Goal: Task Accomplishment & Management: Use online tool/utility

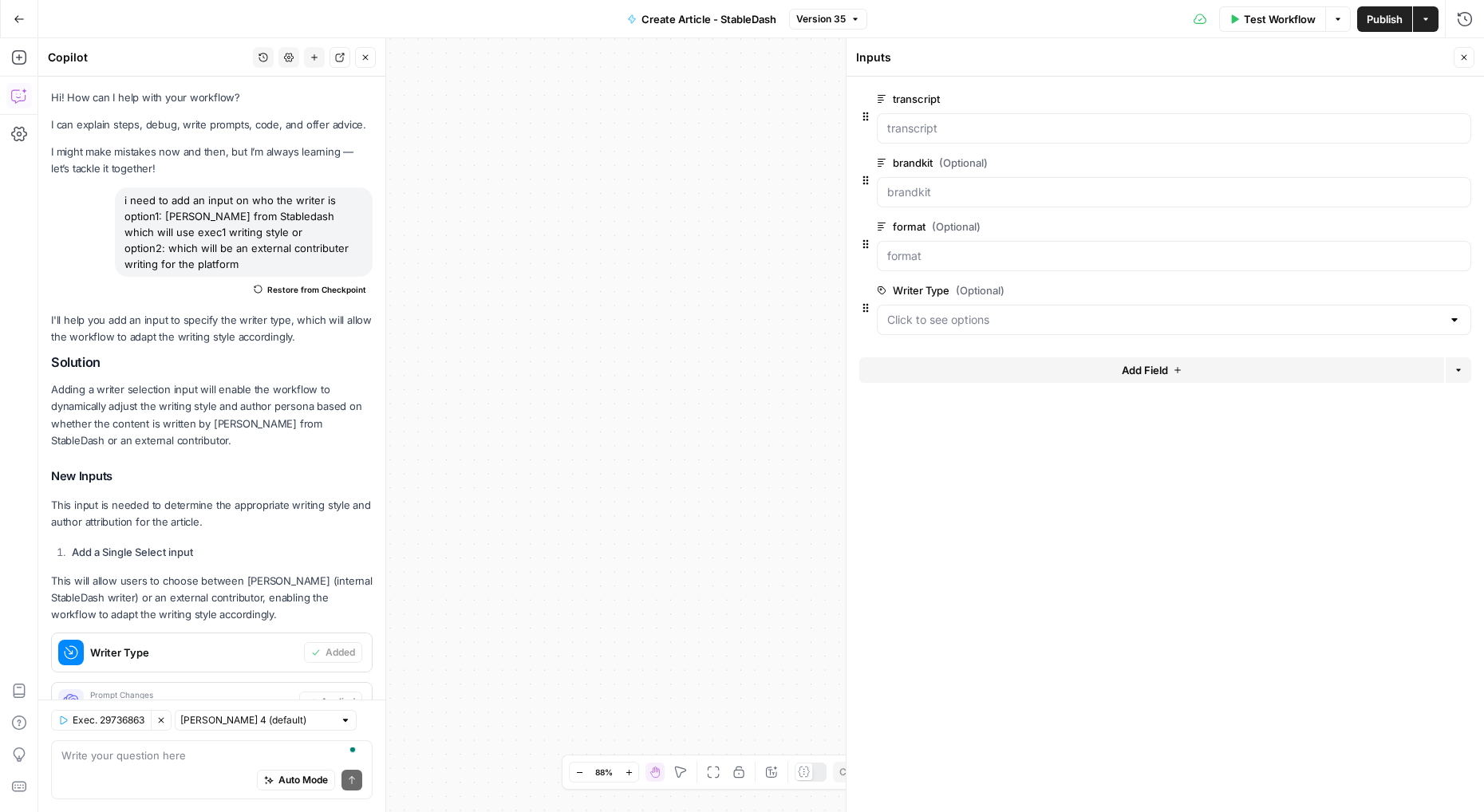
scroll to position [780, 0]
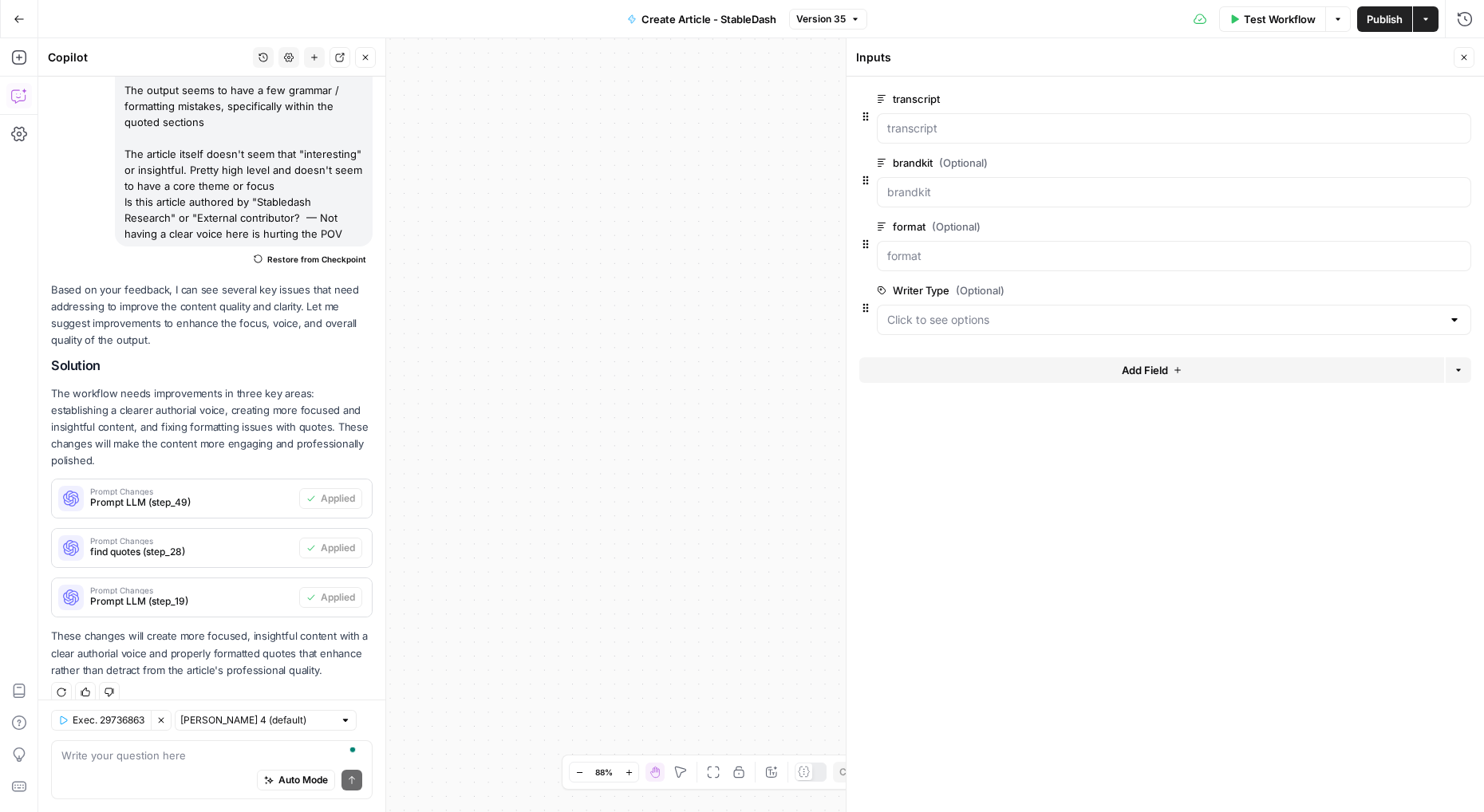
click at [1473, 49] on button "Close" at bounding box center [1465, 58] width 21 height 21
click at [712, 780] on button "Fit to View" at bounding box center [714, 772] width 19 height 19
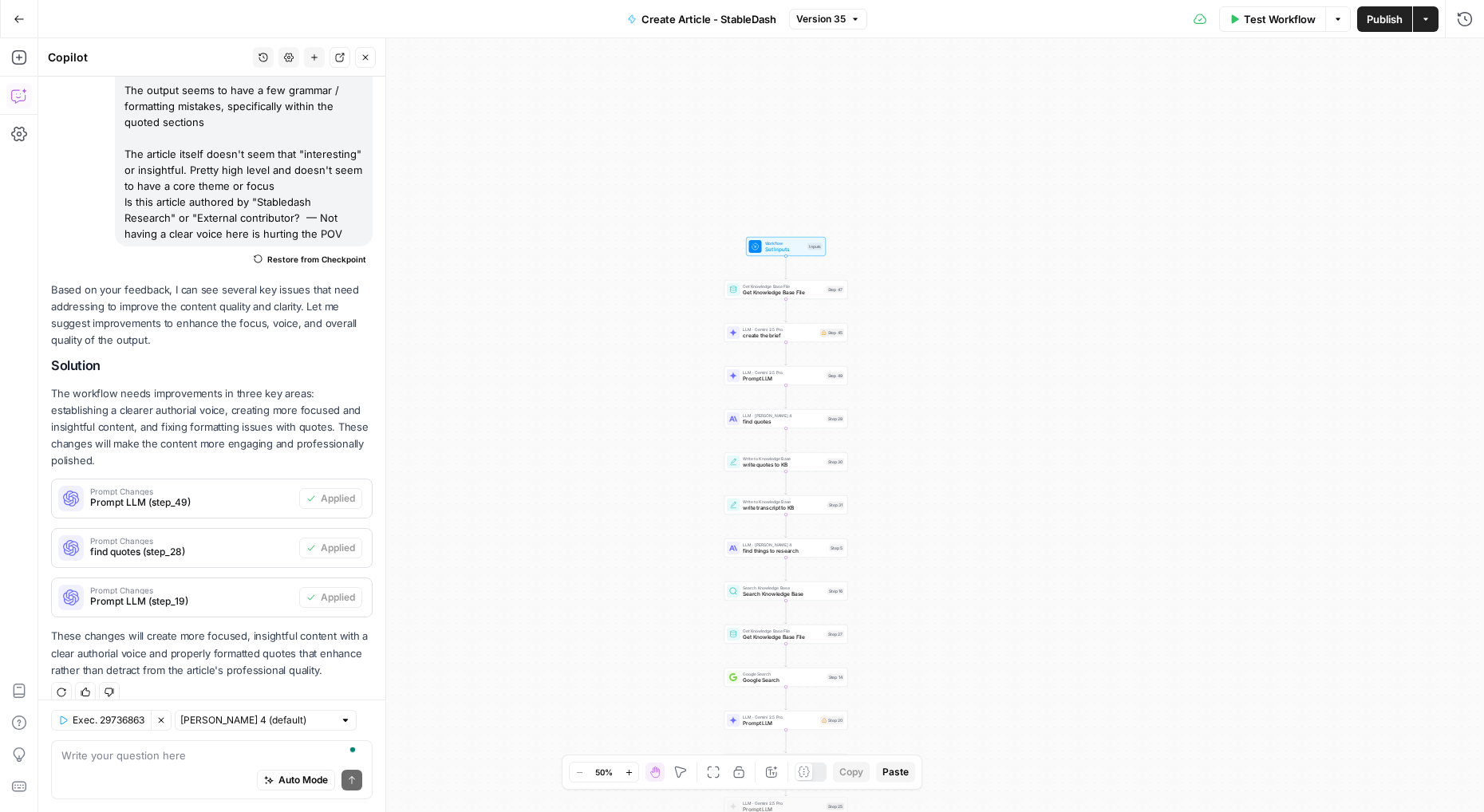
drag, startPoint x: 928, startPoint y: 185, endPoint x: 954, endPoint y: 373, distance: 189.8
click at [954, 373] on div "Workflow Set Inputs Inputs Get Knowledge Base File Get Knowledge Base File Step…" at bounding box center [761, 425] width 1446 height 773
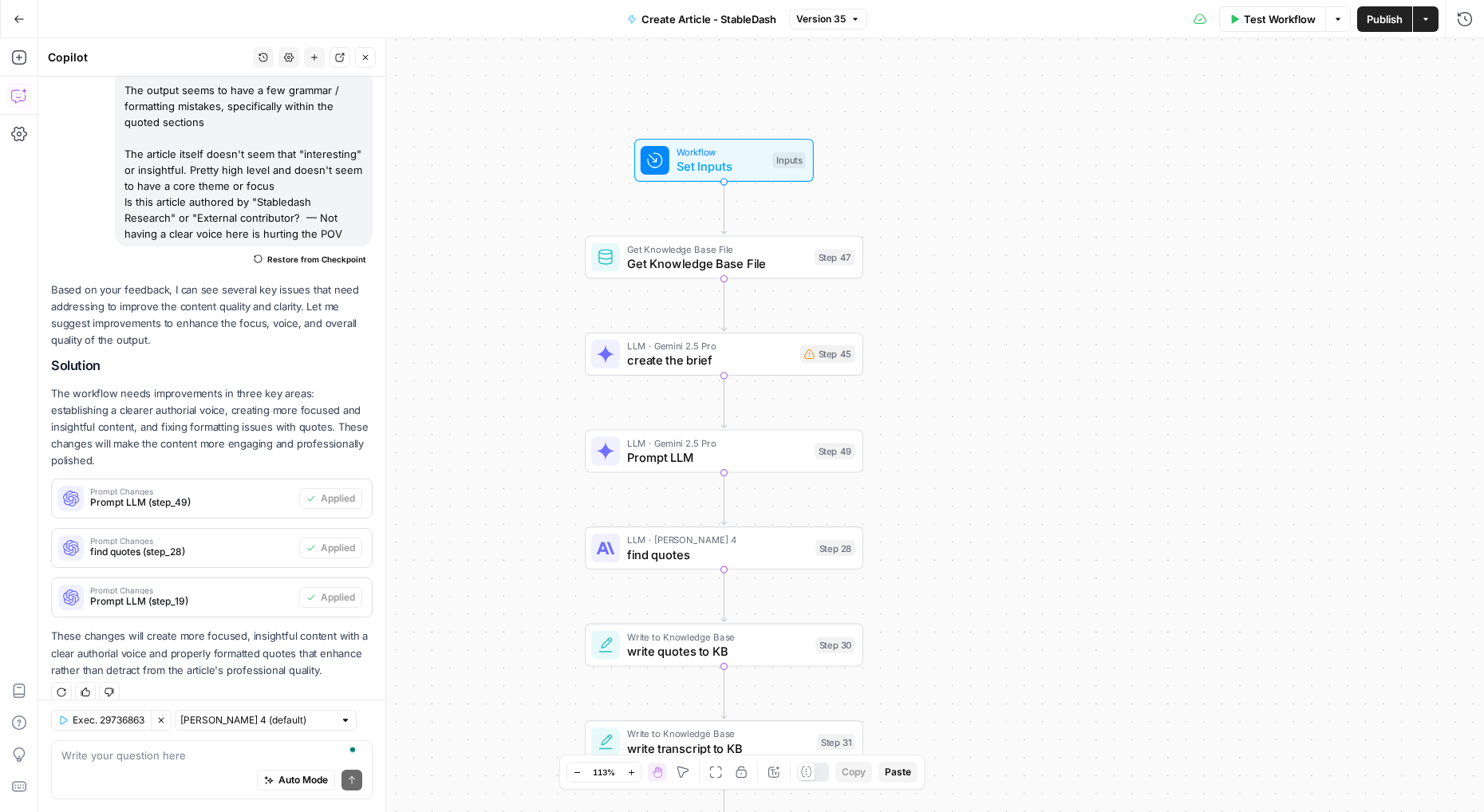
drag, startPoint x: 948, startPoint y: 368, endPoint x: 1087, endPoint y: 434, distance: 153.9
click at [1087, 434] on div "Workflow Set Inputs Inputs Get Knowledge Base File Get Knowledge Base File Step…" at bounding box center [761, 425] width 1446 height 773
click at [1464, 15] on icon "button" at bounding box center [1465, 19] width 16 height 16
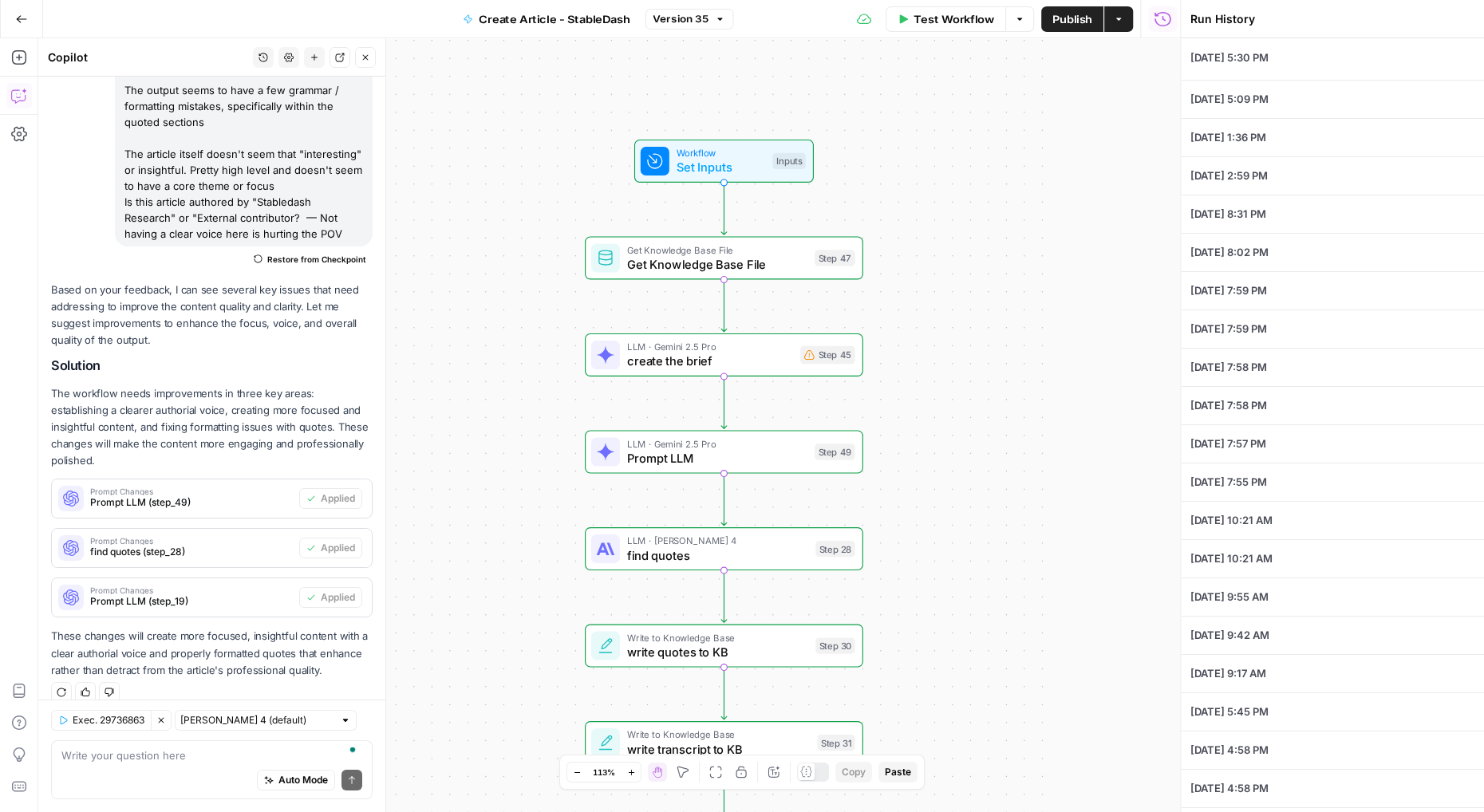
type textarea "There will be a short list of real money genius compliant stable coins. They ar…"
type textarea "12356"
type textarea "External Contributor - The Rollup"
type input "External Contributor"
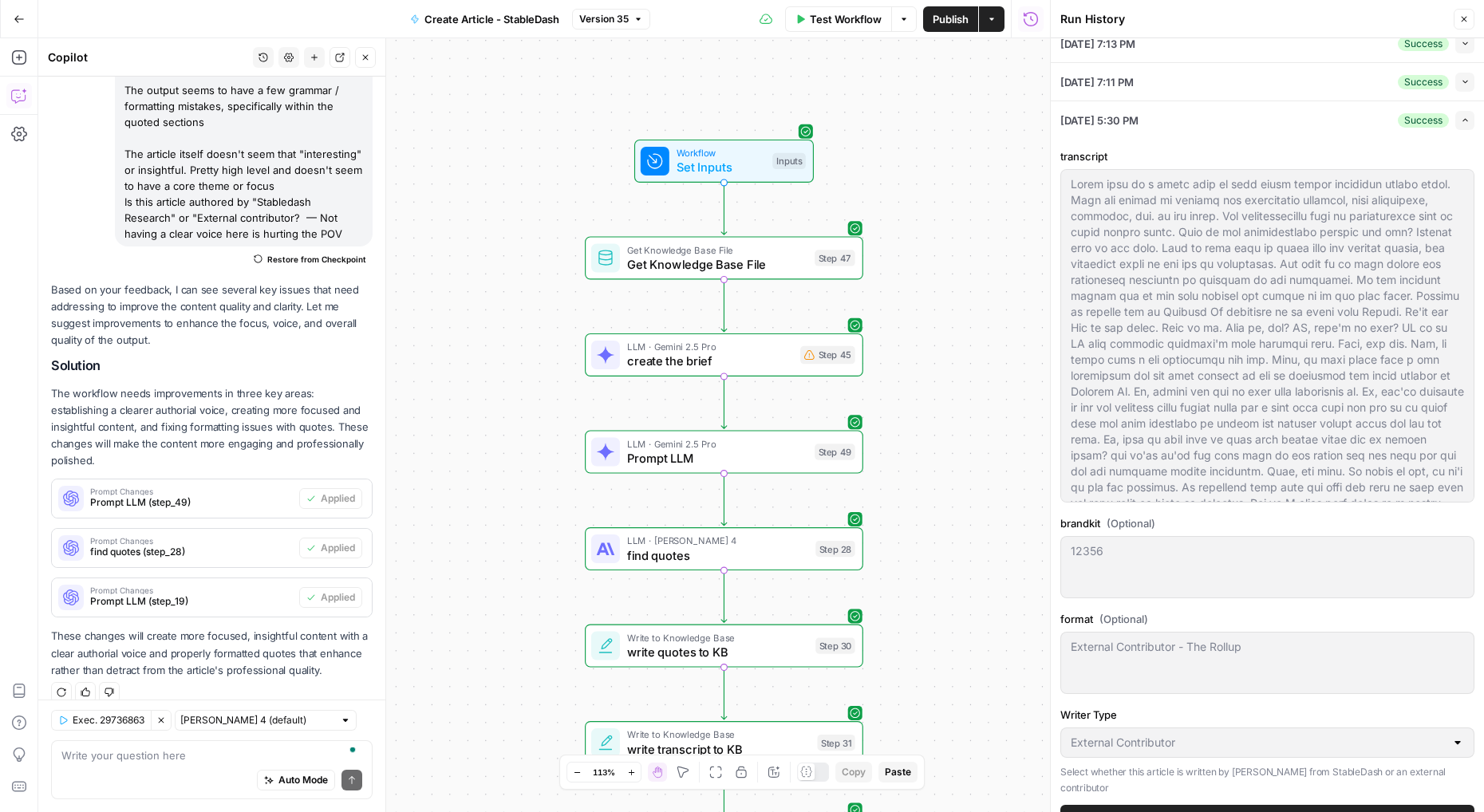
scroll to position [0, 0]
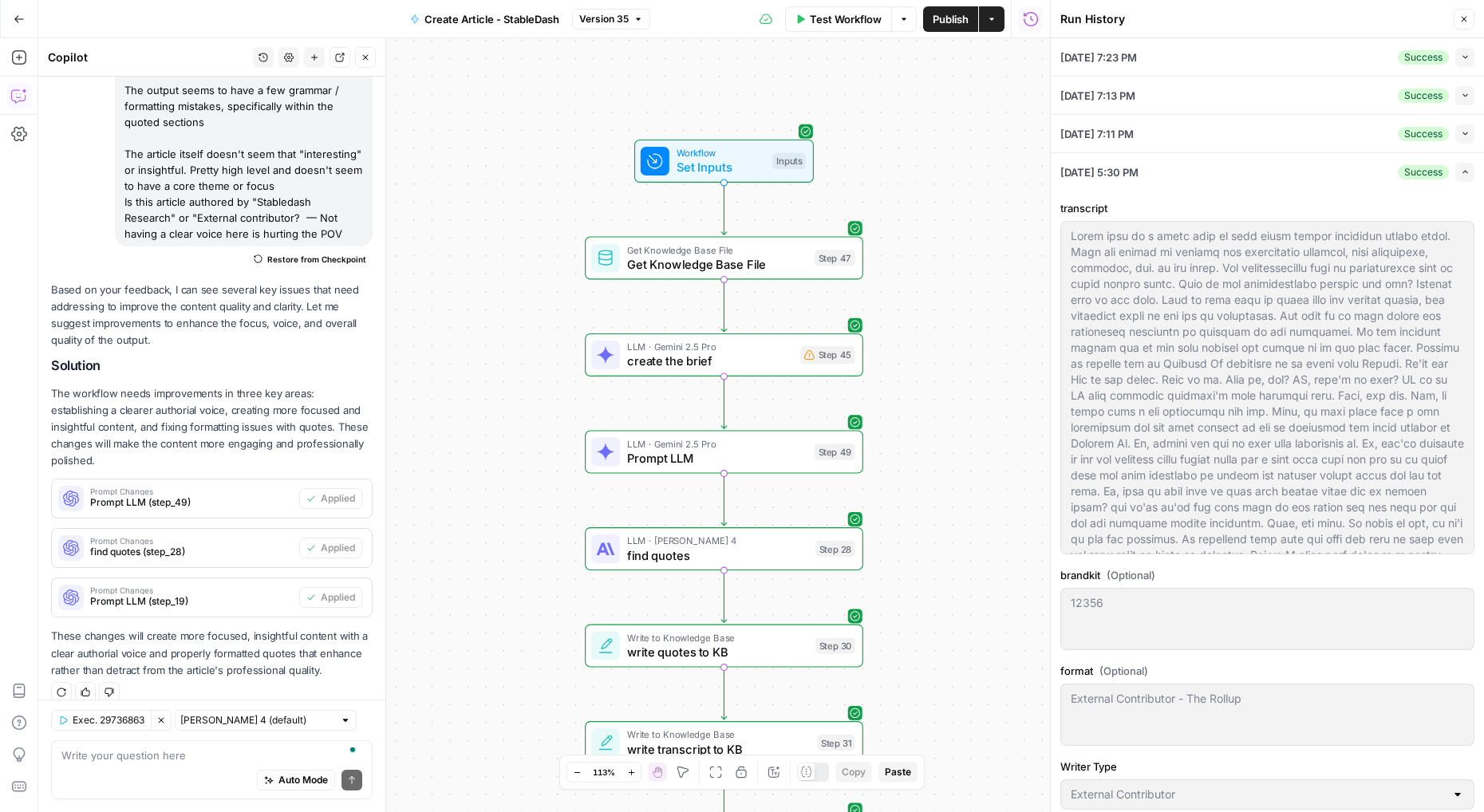
click at [1388, 65] on div "09/25/25 at 7:23 PM Success Collapse" at bounding box center [1267, 57] width 414 height 38
click at [1474, 61] on li "09/25/25 at 7:23 PM Success Collapse View Logs" at bounding box center [1267, 58] width 433 height 39
click at [1466, 61] on icon "button" at bounding box center [1466, 57] width 9 height 9
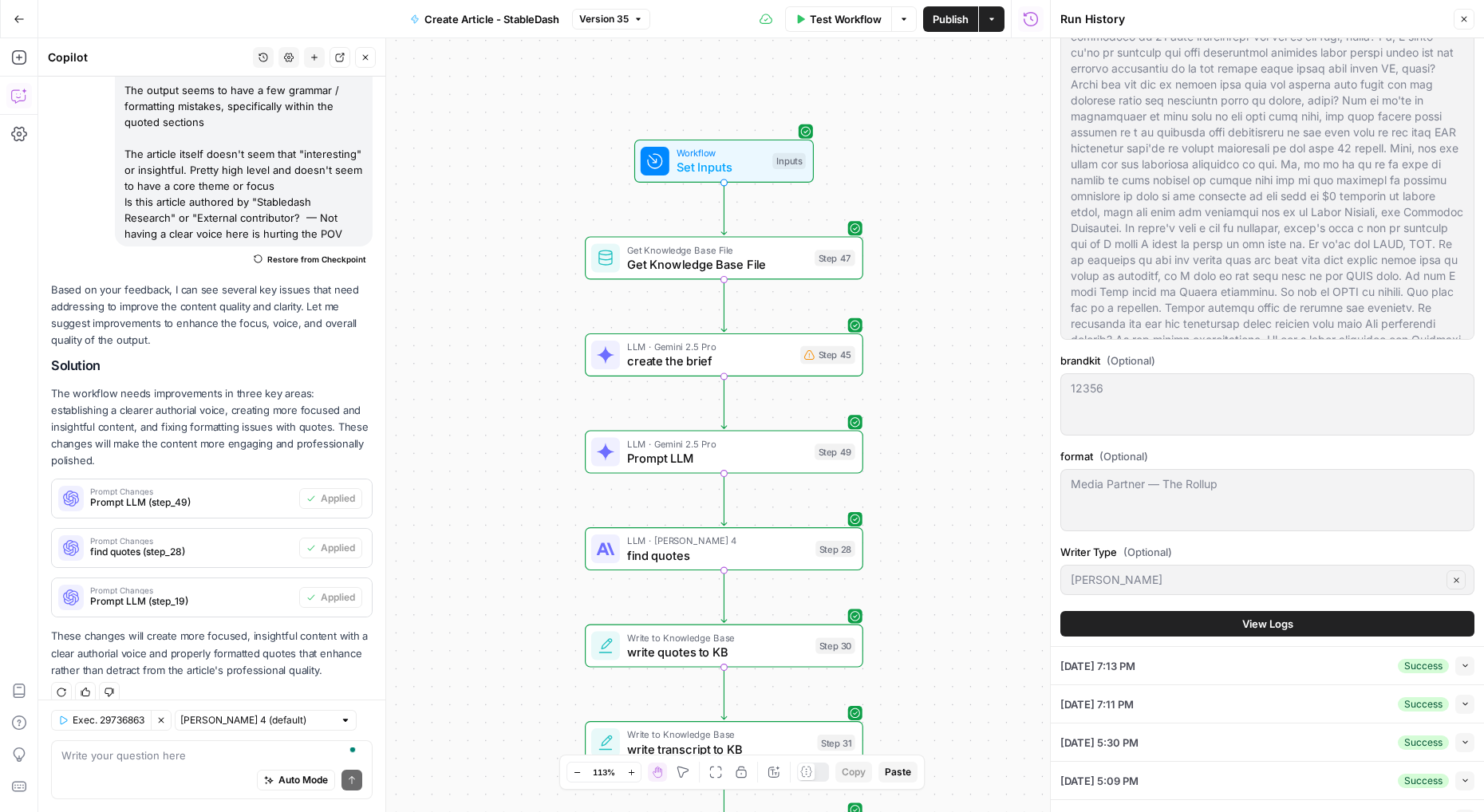
scroll to position [515, 0]
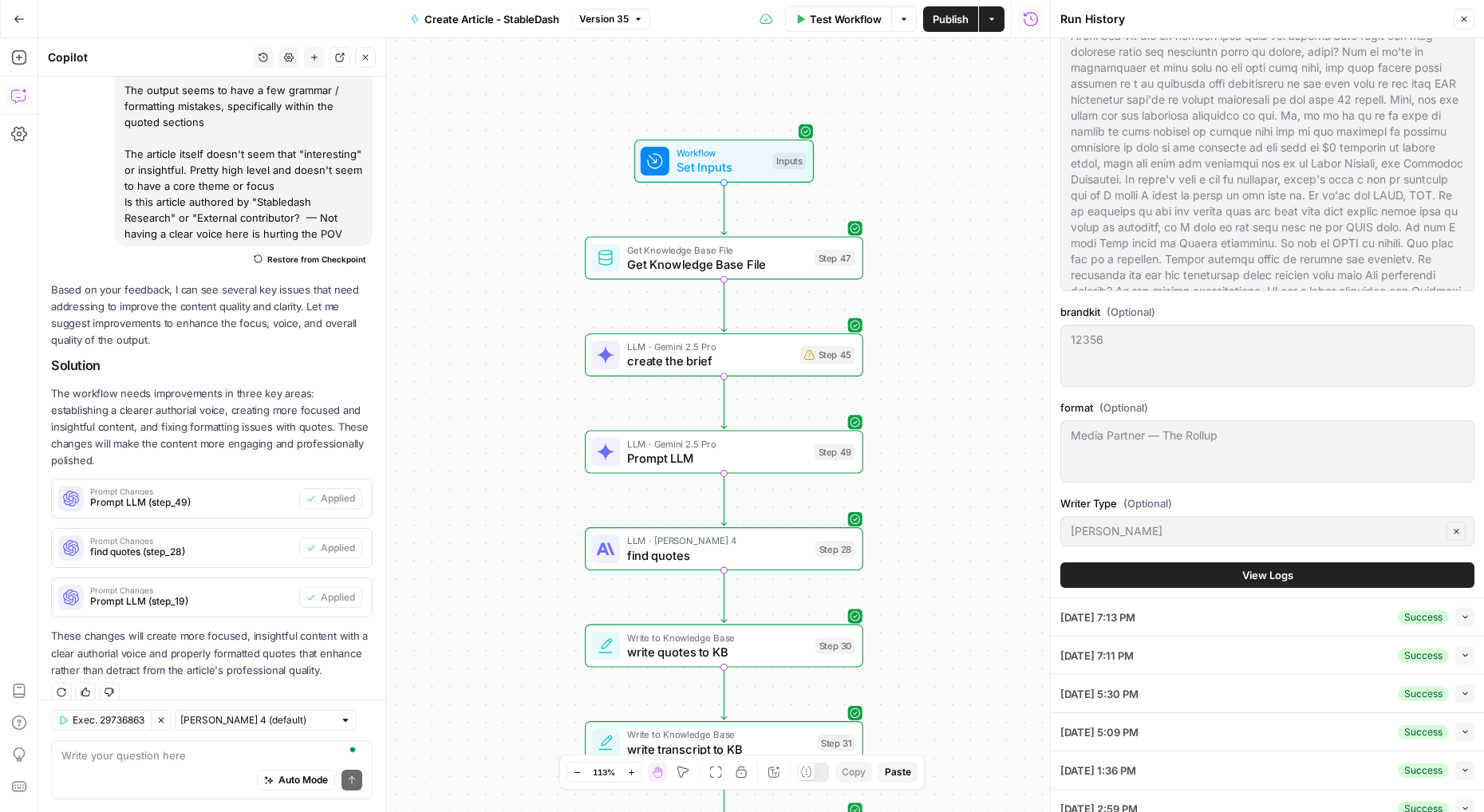
click at [1464, 26] on button "Close" at bounding box center [1465, 19] width 21 height 21
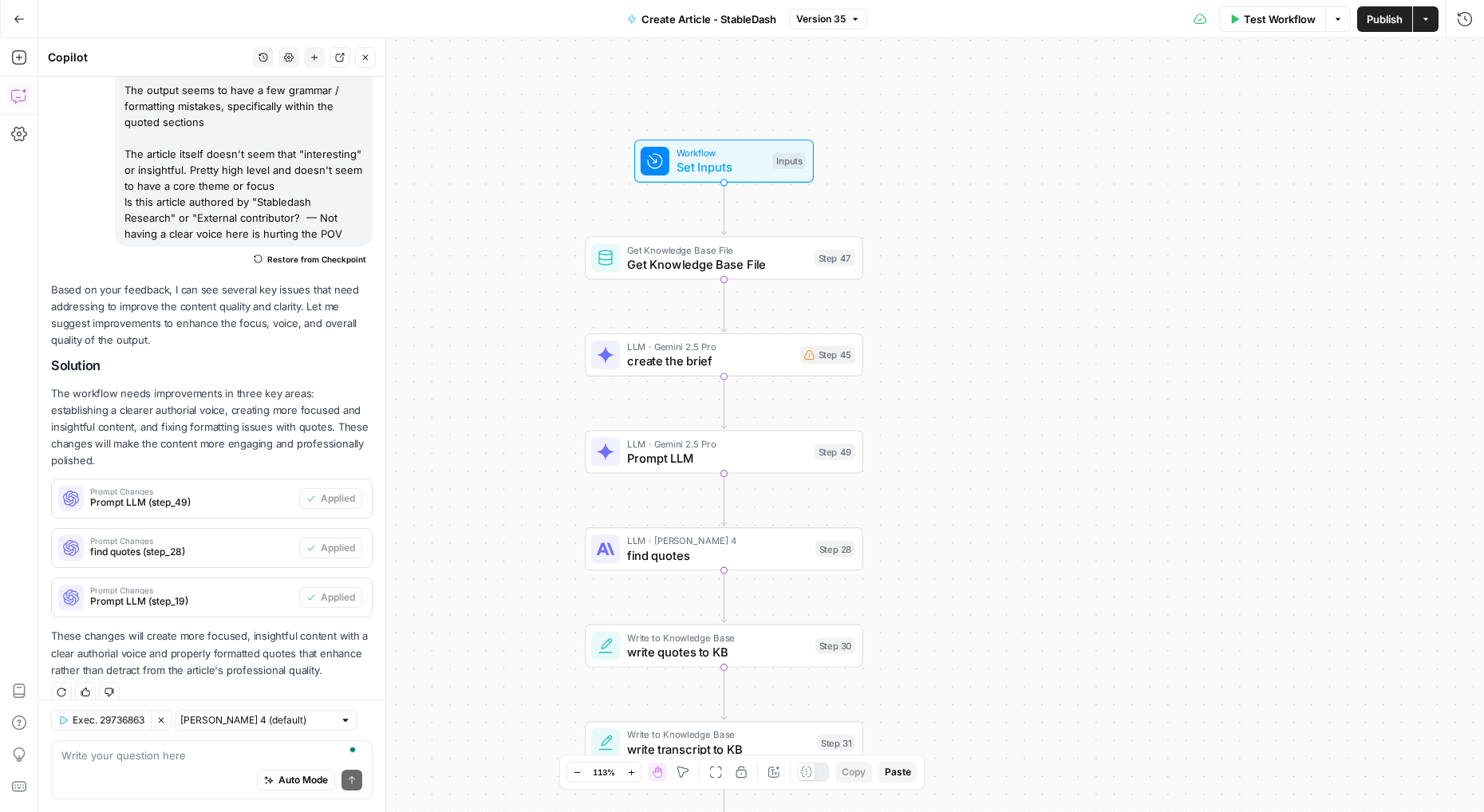
click at [712, 163] on span "Set Inputs" at bounding box center [721, 168] width 89 height 18
click at [1467, 55] on icon "button" at bounding box center [1464, 57] width 10 height 10
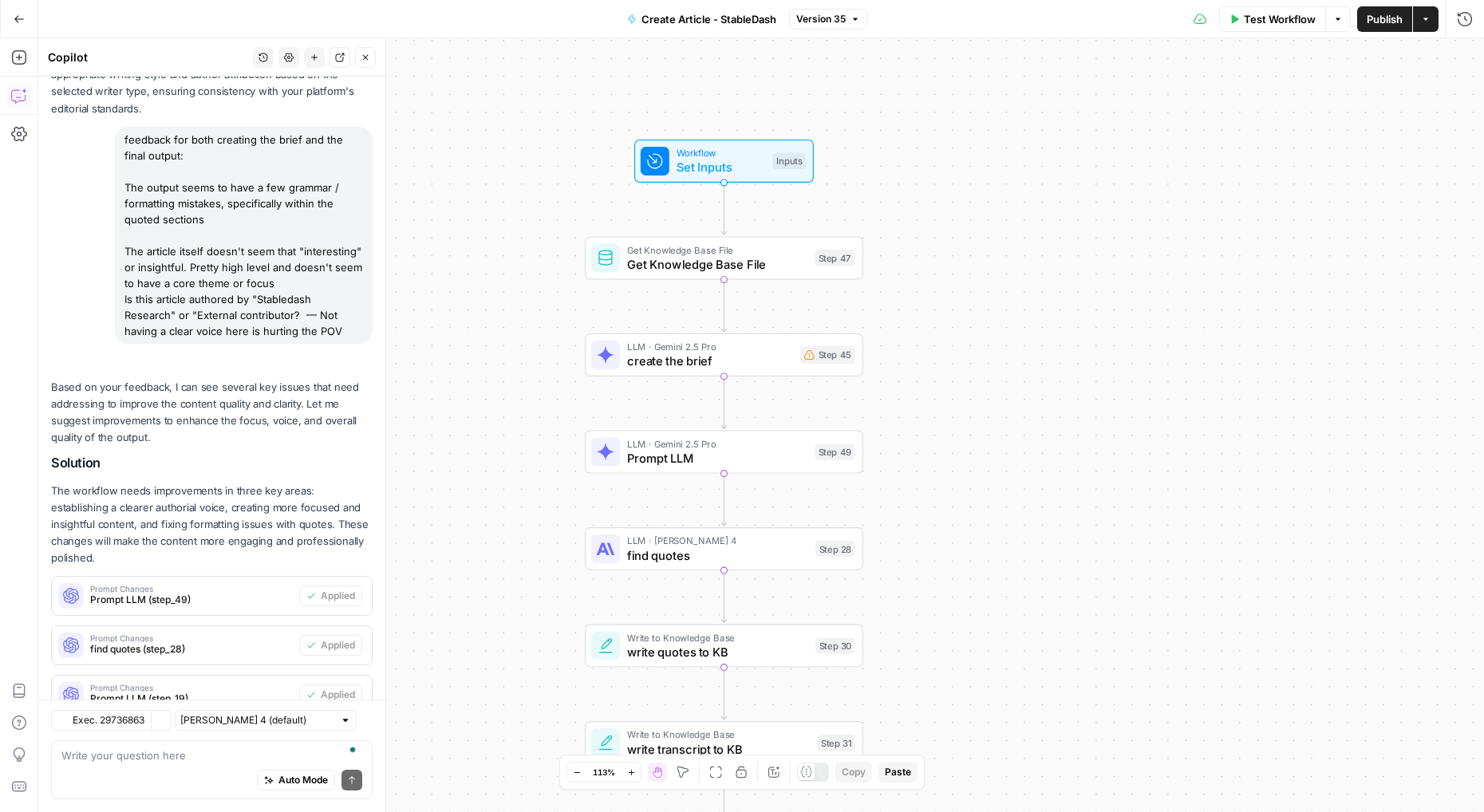
scroll to position [780, 0]
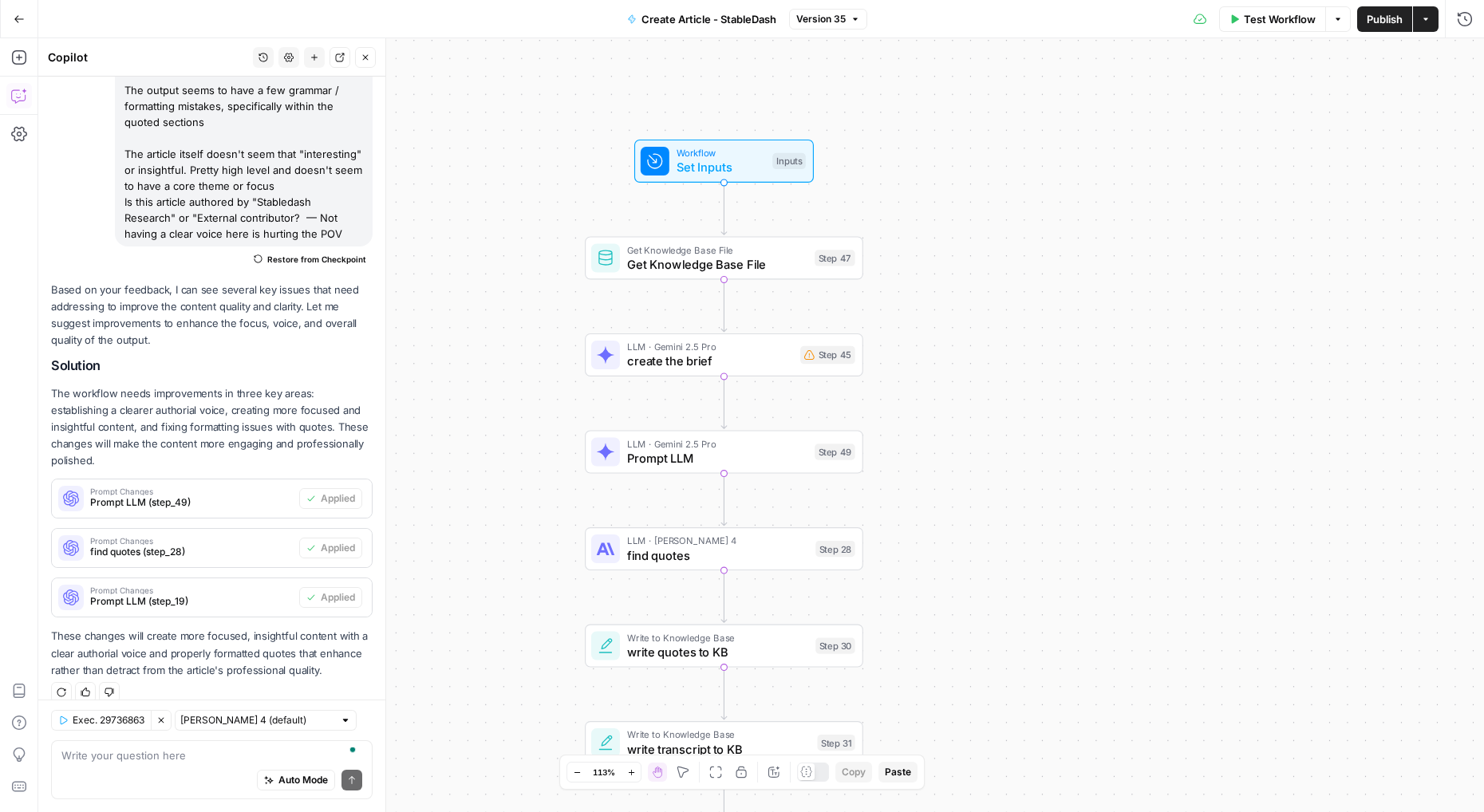
click at [12, 24] on button "Go Back" at bounding box center [18, 18] width 29 height 29
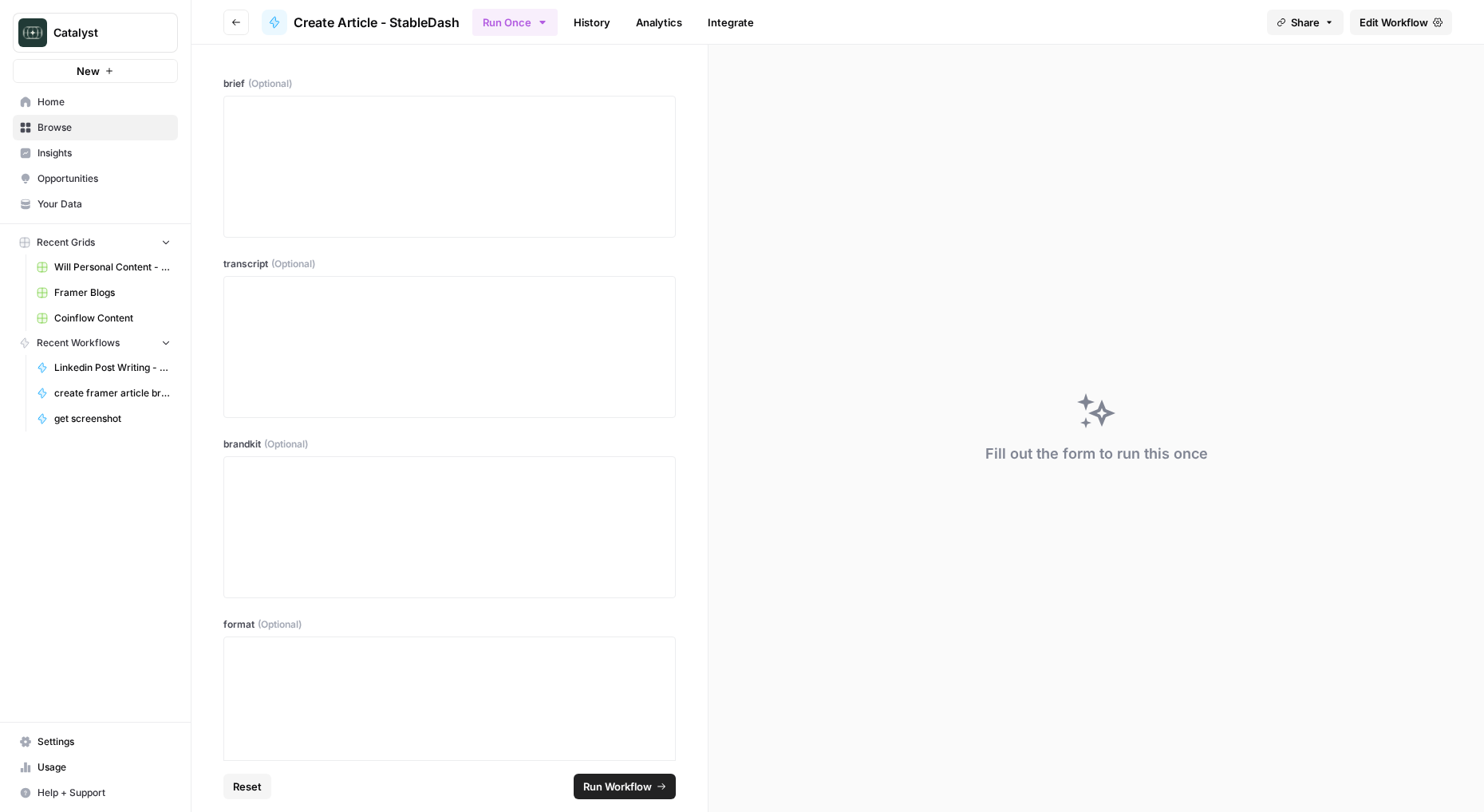
click at [608, 23] on link "History" at bounding box center [593, 22] width 56 height 25
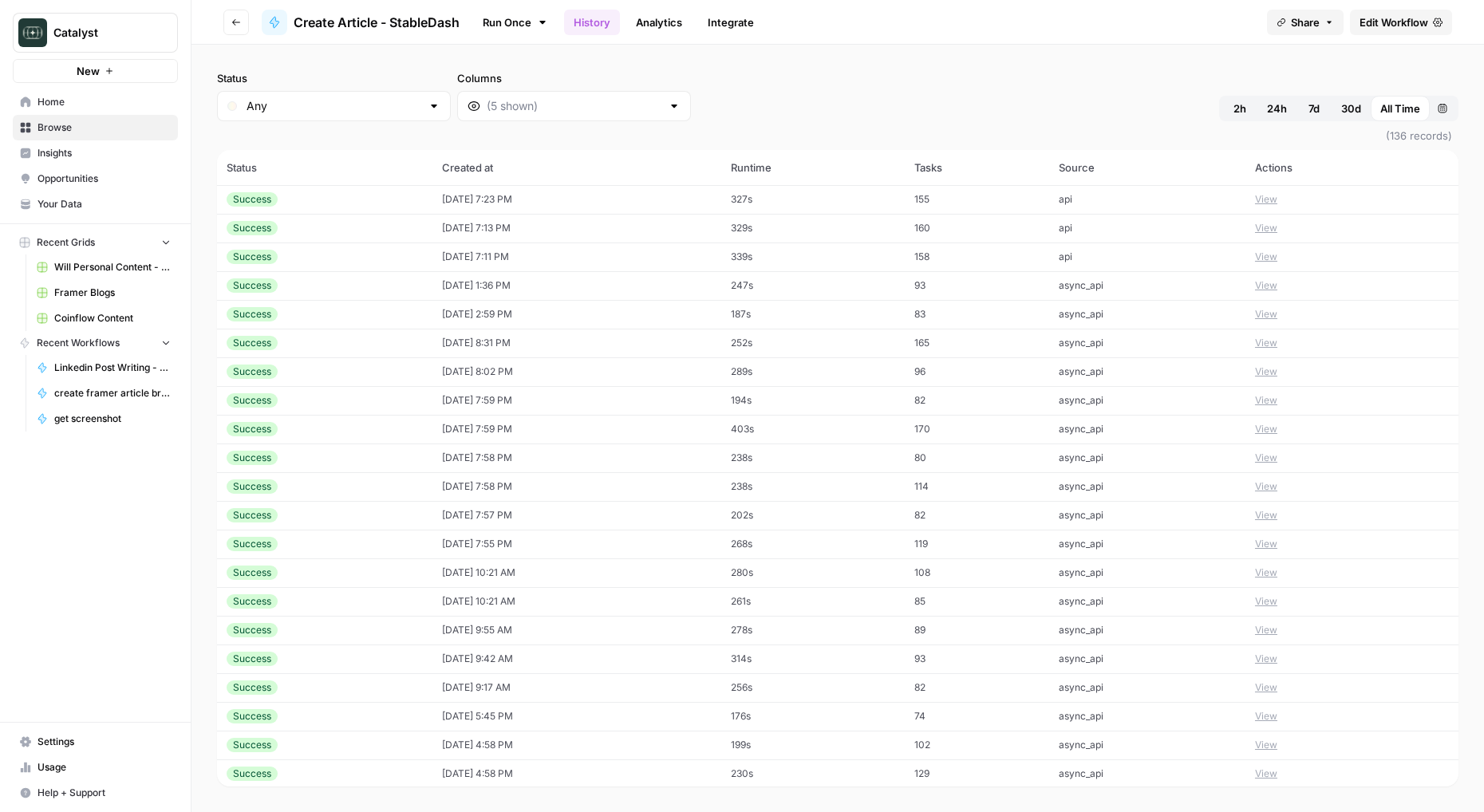
click at [1265, 198] on button "View" at bounding box center [1266, 199] width 22 height 14
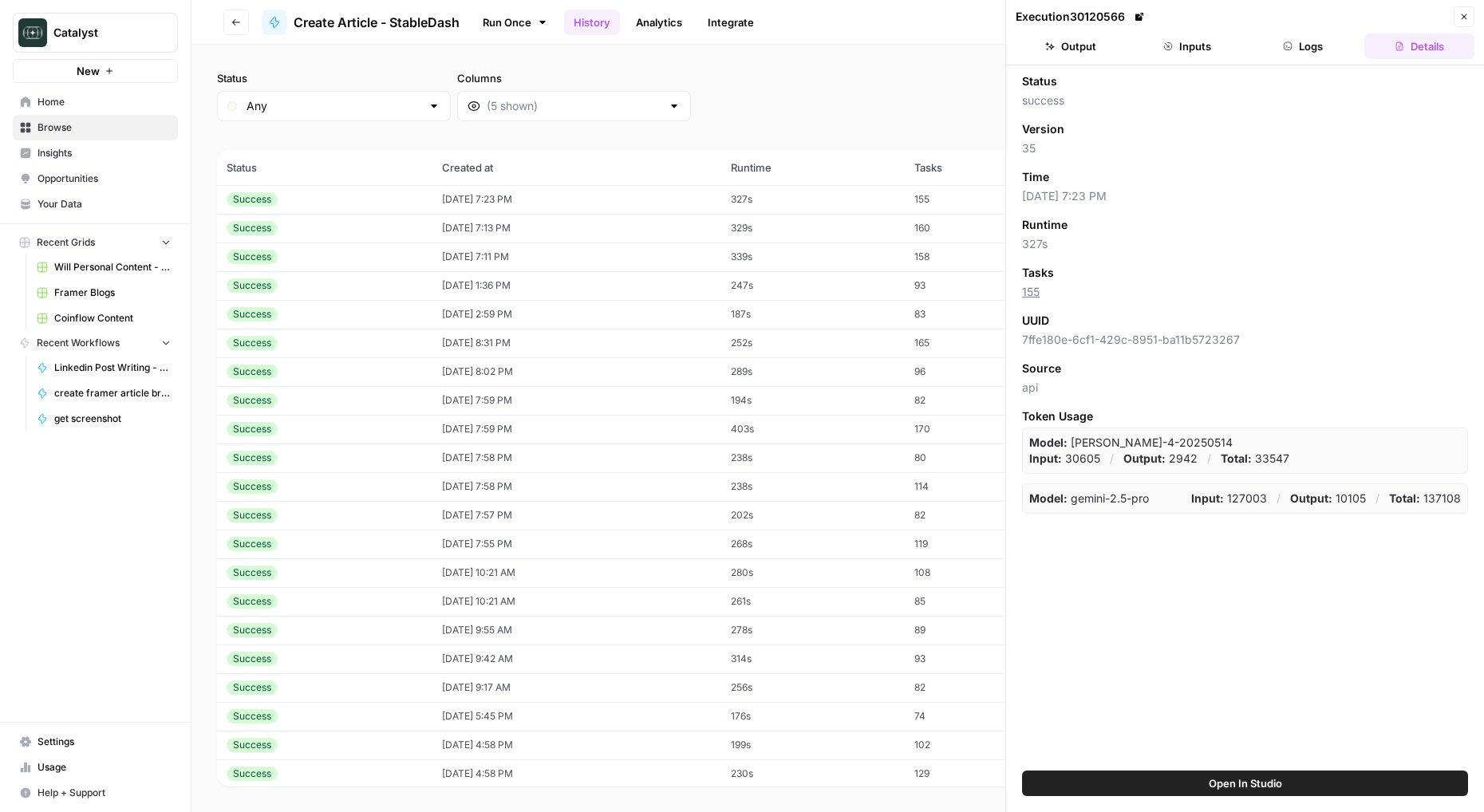
click at [1190, 59] on header "Execution 30120566 Close Output Inputs Logs Details" at bounding box center [1245, 33] width 478 height 65
click at [1183, 48] on button "Inputs" at bounding box center [1187, 46] width 110 height 25
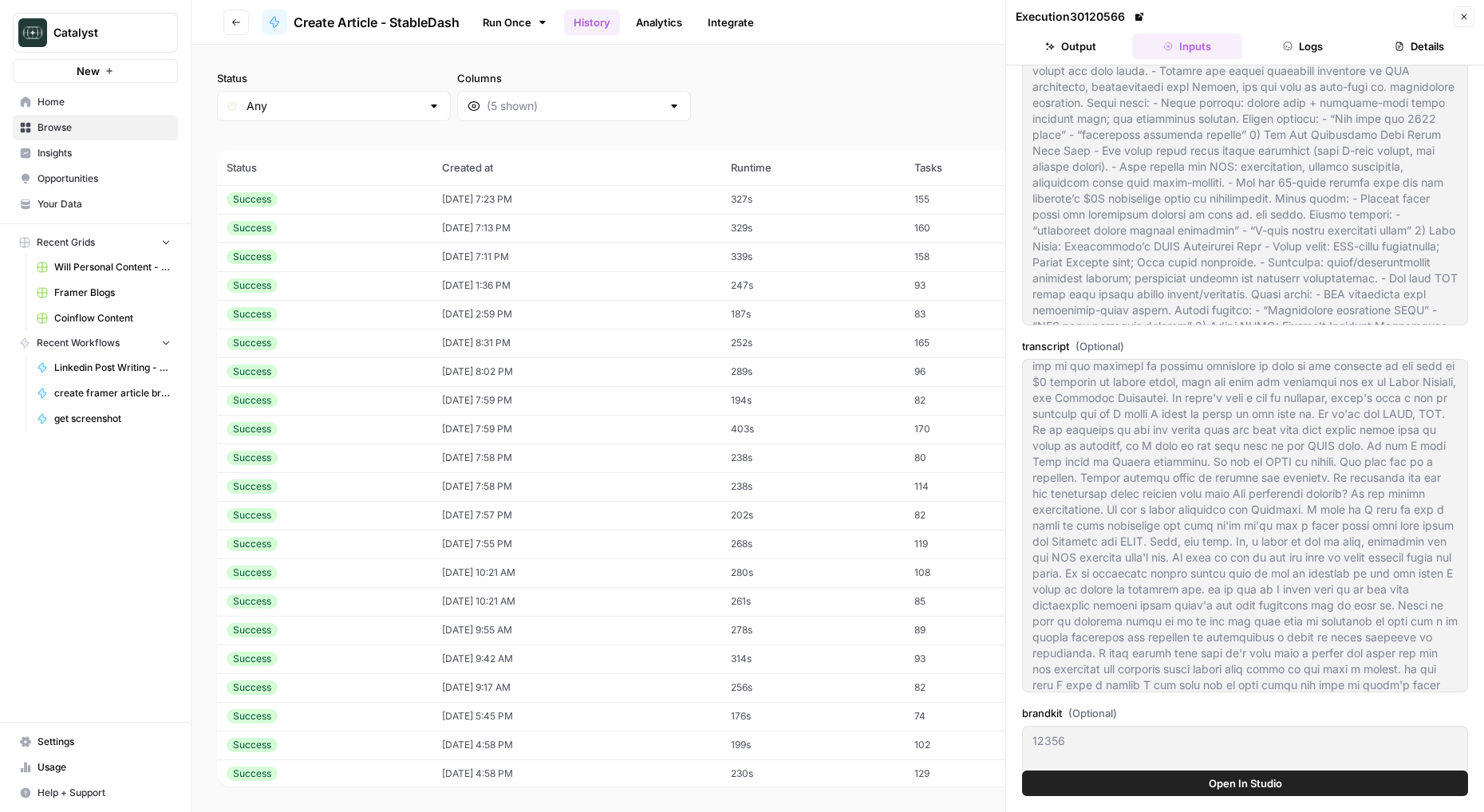
scroll to position [294, 0]
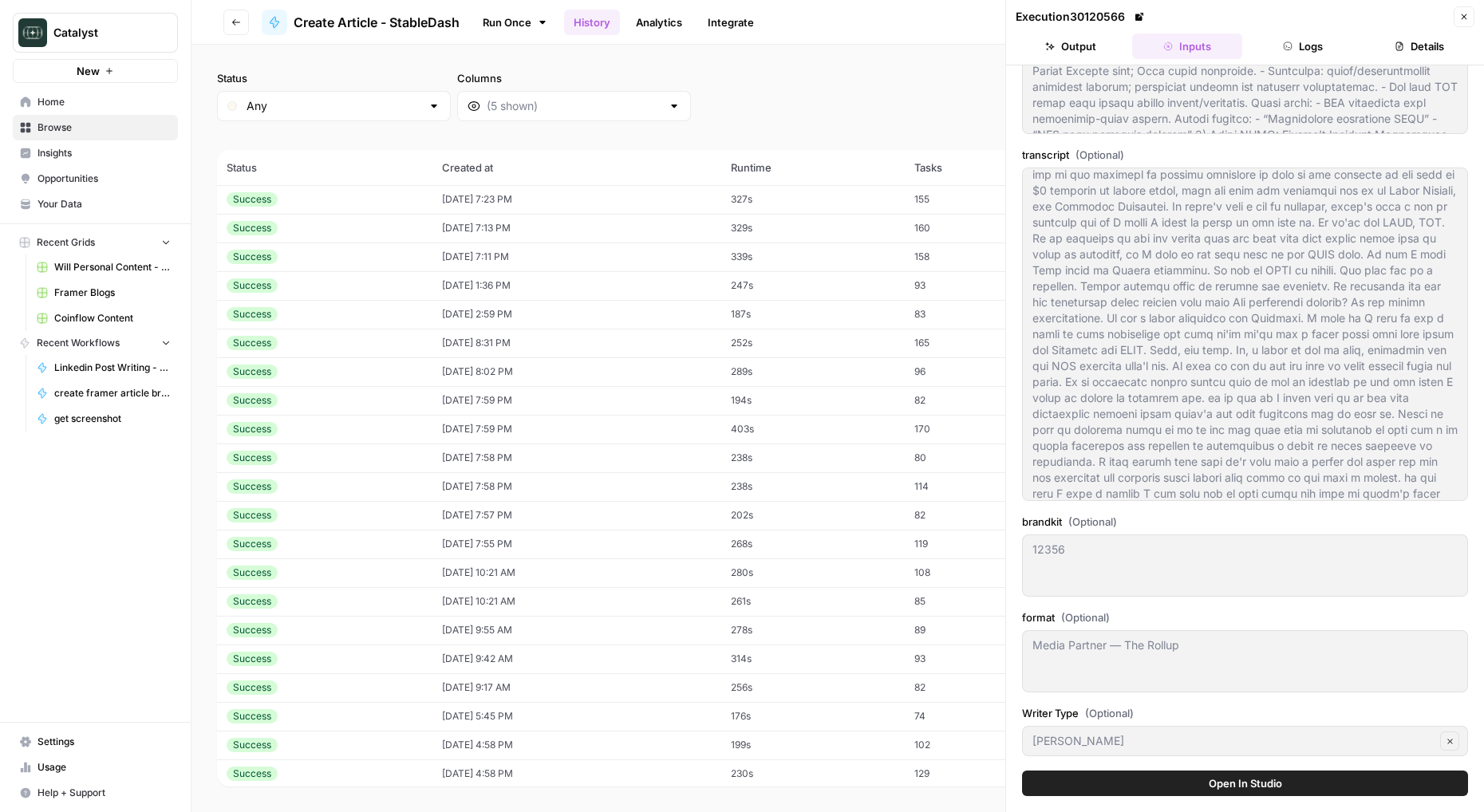
click at [1453, 738] on icon "button" at bounding box center [1451, 742] width 9 height 9
click at [1446, 737] on div at bounding box center [1451, 741] width 13 height 16
click at [1466, 14] on icon "button" at bounding box center [1465, 17] width 5 height 5
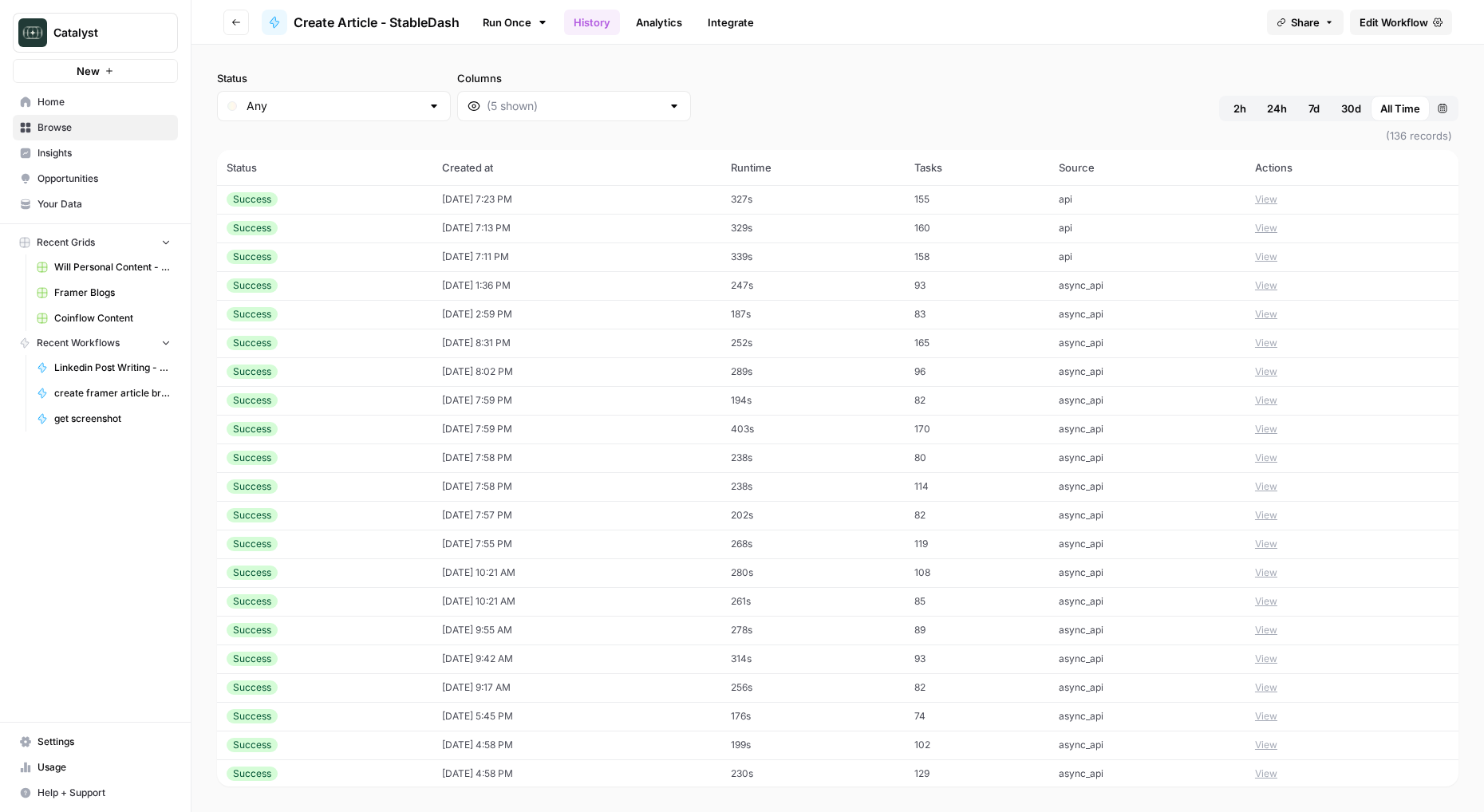
click at [1258, 230] on button "View" at bounding box center [1266, 228] width 22 height 14
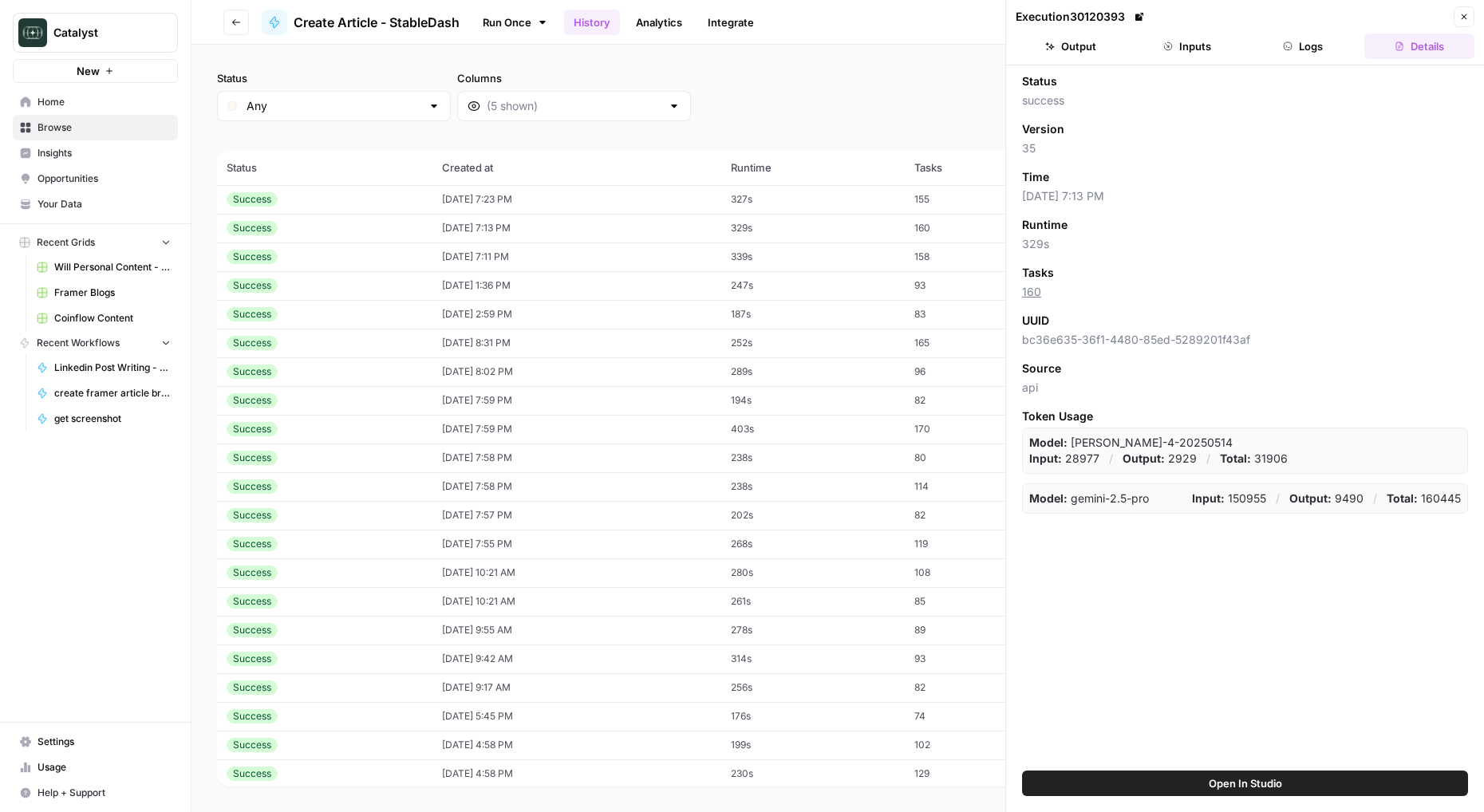
click at [1209, 54] on button "Inputs" at bounding box center [1187, 46] width 110 height 25
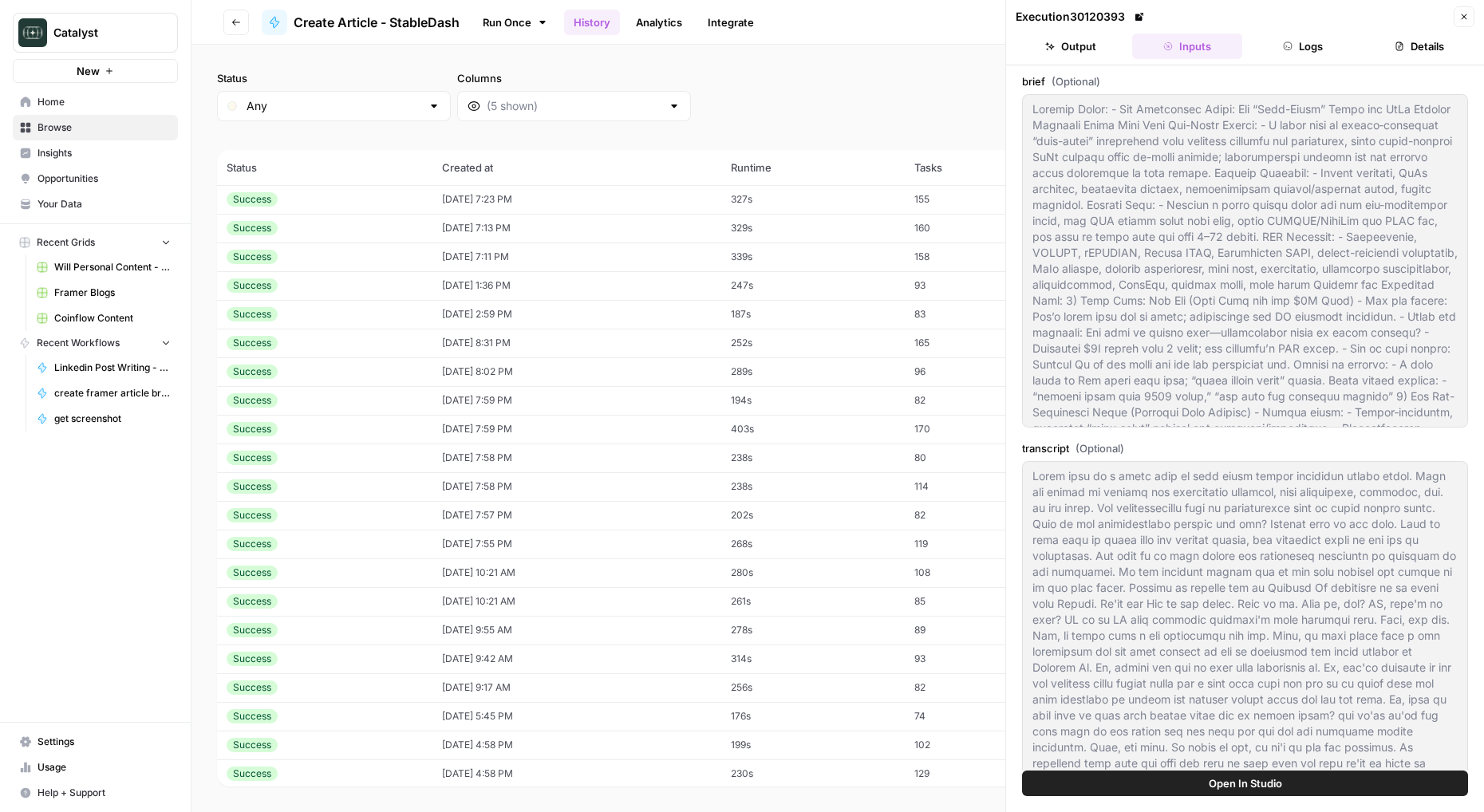
scroll to position [294, 0]
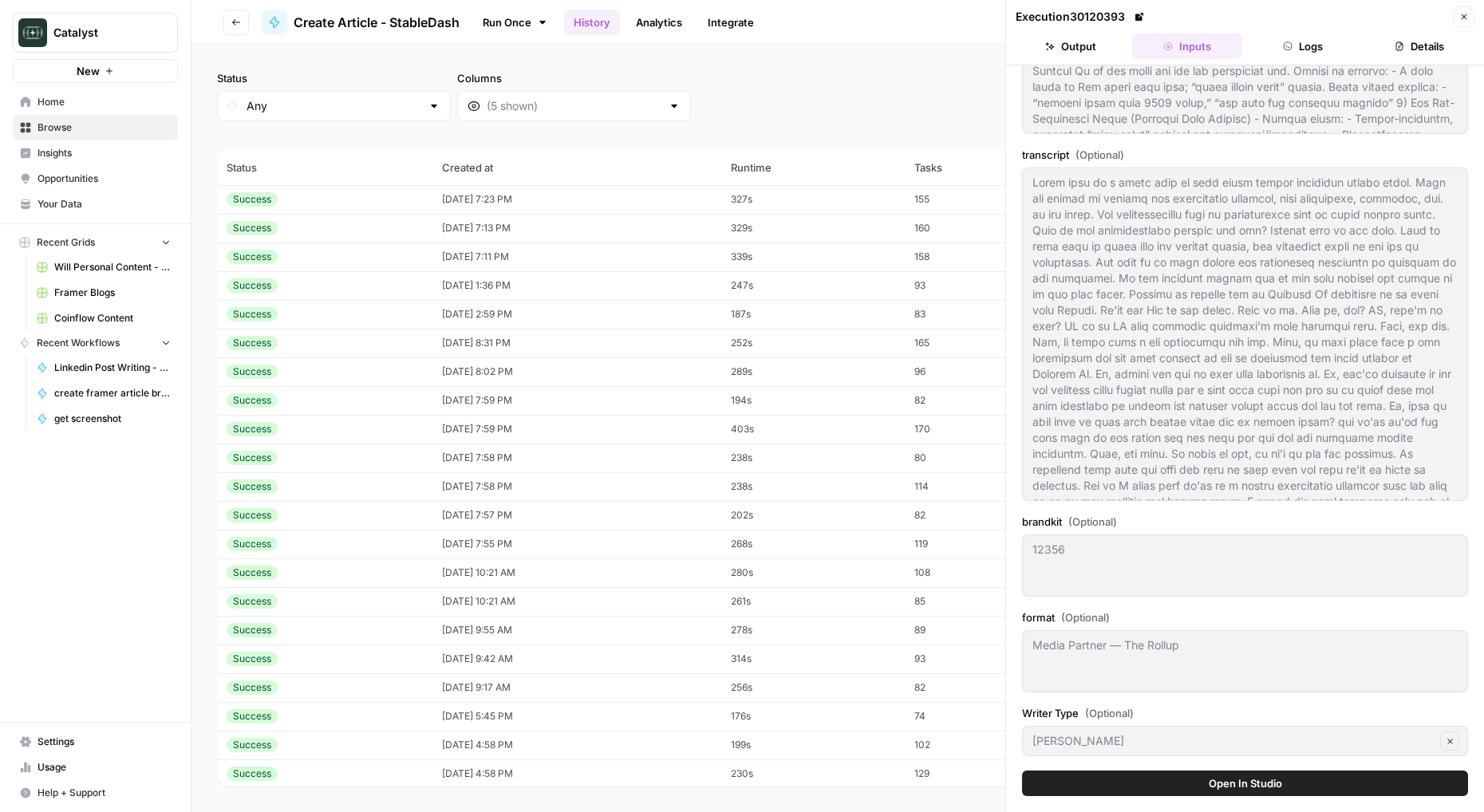
click at [1462, 14] on icon "button" at bounding box center [1465, 17] width 5 height 5
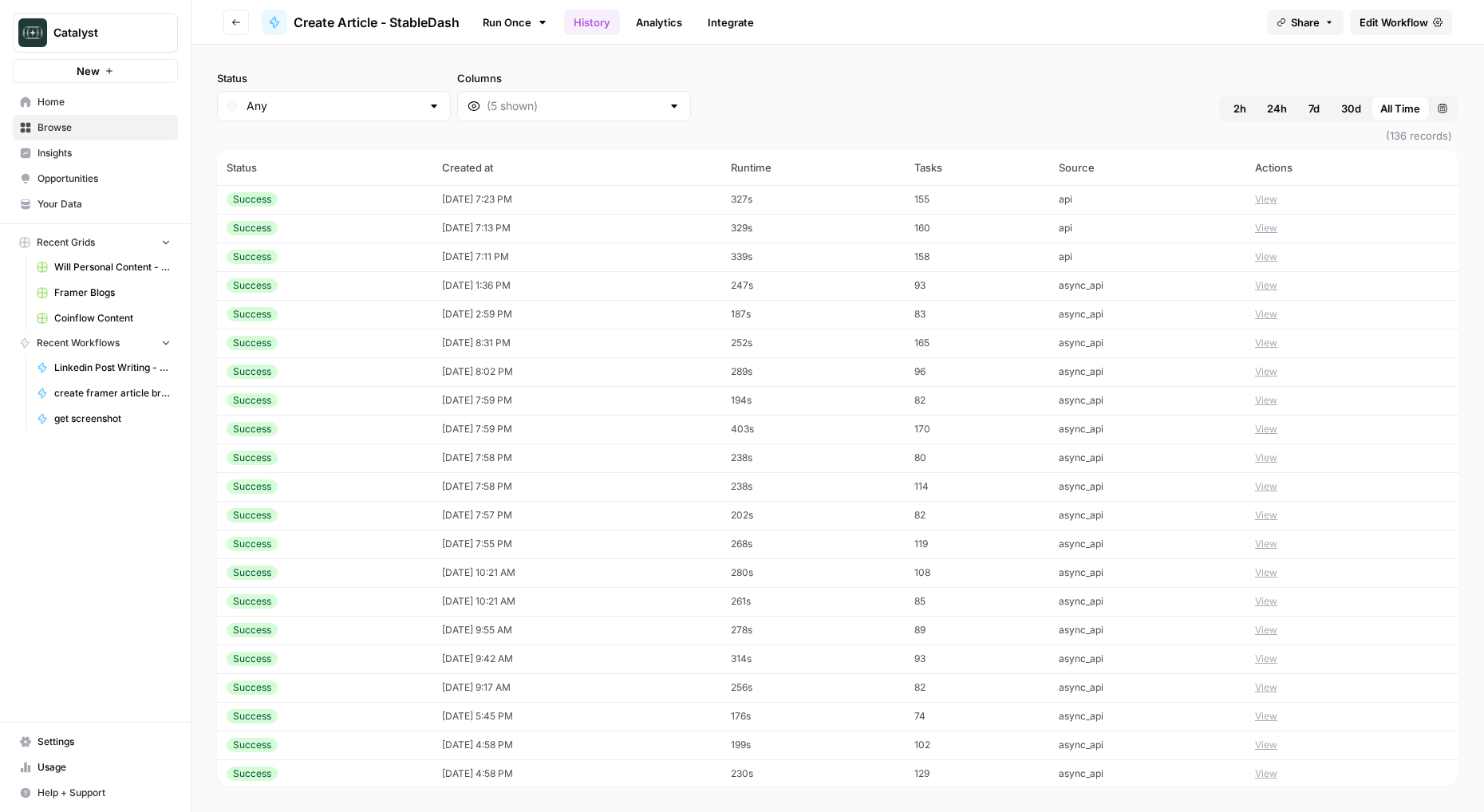
click at [243, 25] on button "Go back" at bounding box center [236, 22] width 25 height 25
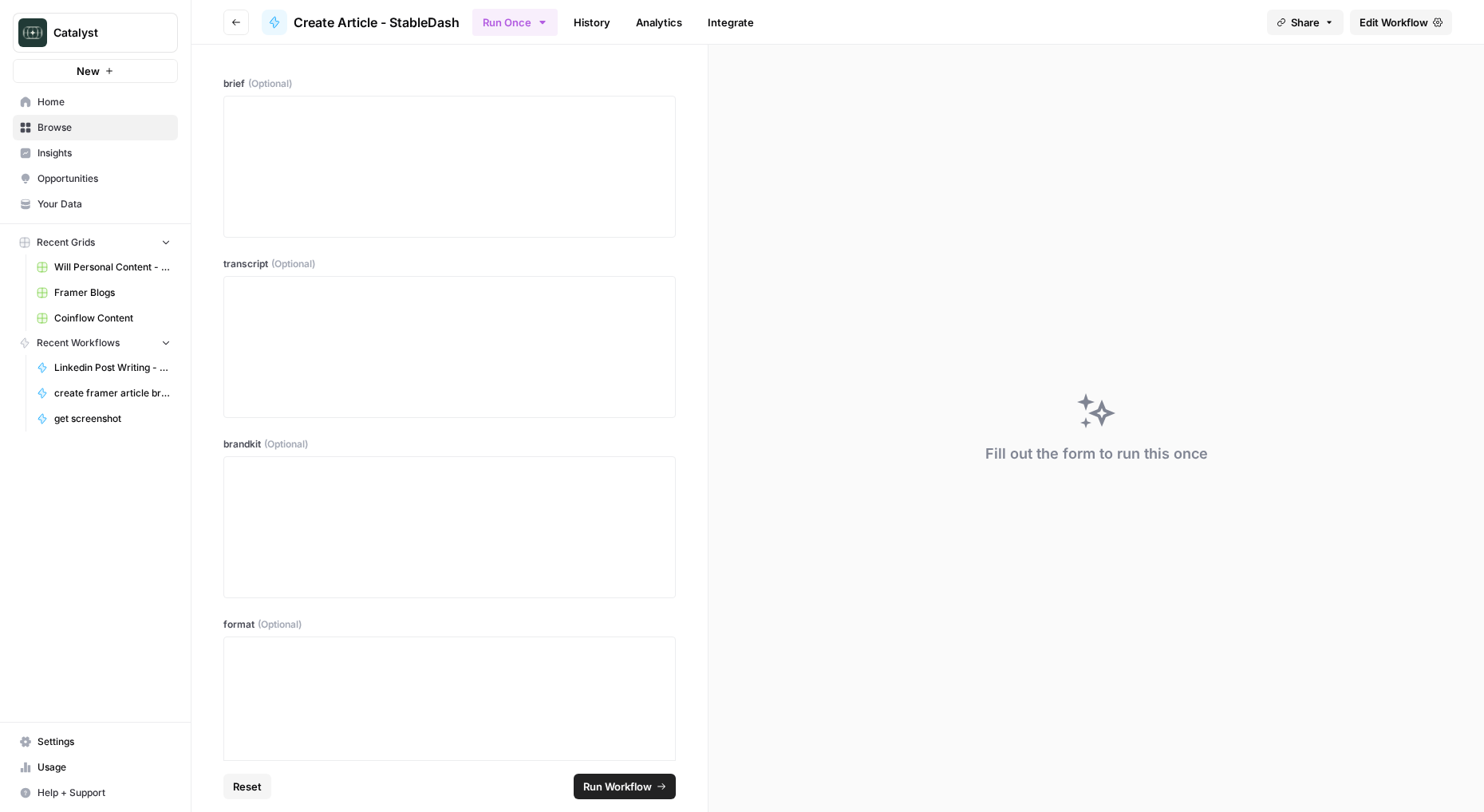
scroll to position [105, 0]
click at [646, 726] on input "Writer Type (Optional)" at bounding box center [449, 727] width 432 height 16
click at [1372, 19] on span "Edit Workflow" at bounding box center [1394, 22] width 69 height 16
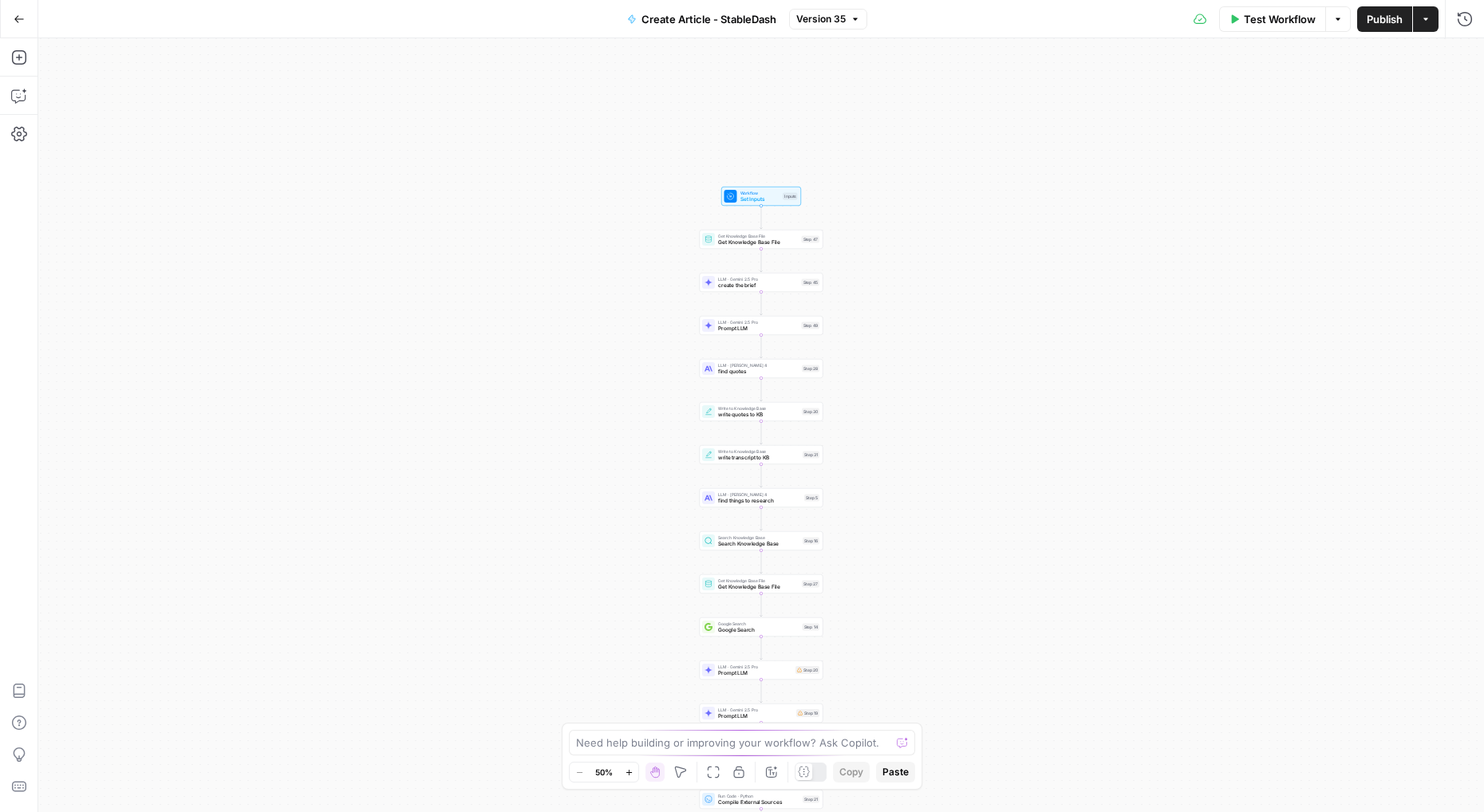
drag, startPoint x: 858, startPoint y: 111, endPoint x: 858, endPoint y: 250, distance: 139.0
click at [858, 250] on div "Workflow Set Inputs Inputs Get Knowledge Base File Get Knowledge Base File Step…" at bounding box center [761, 425] width 1446 height 773
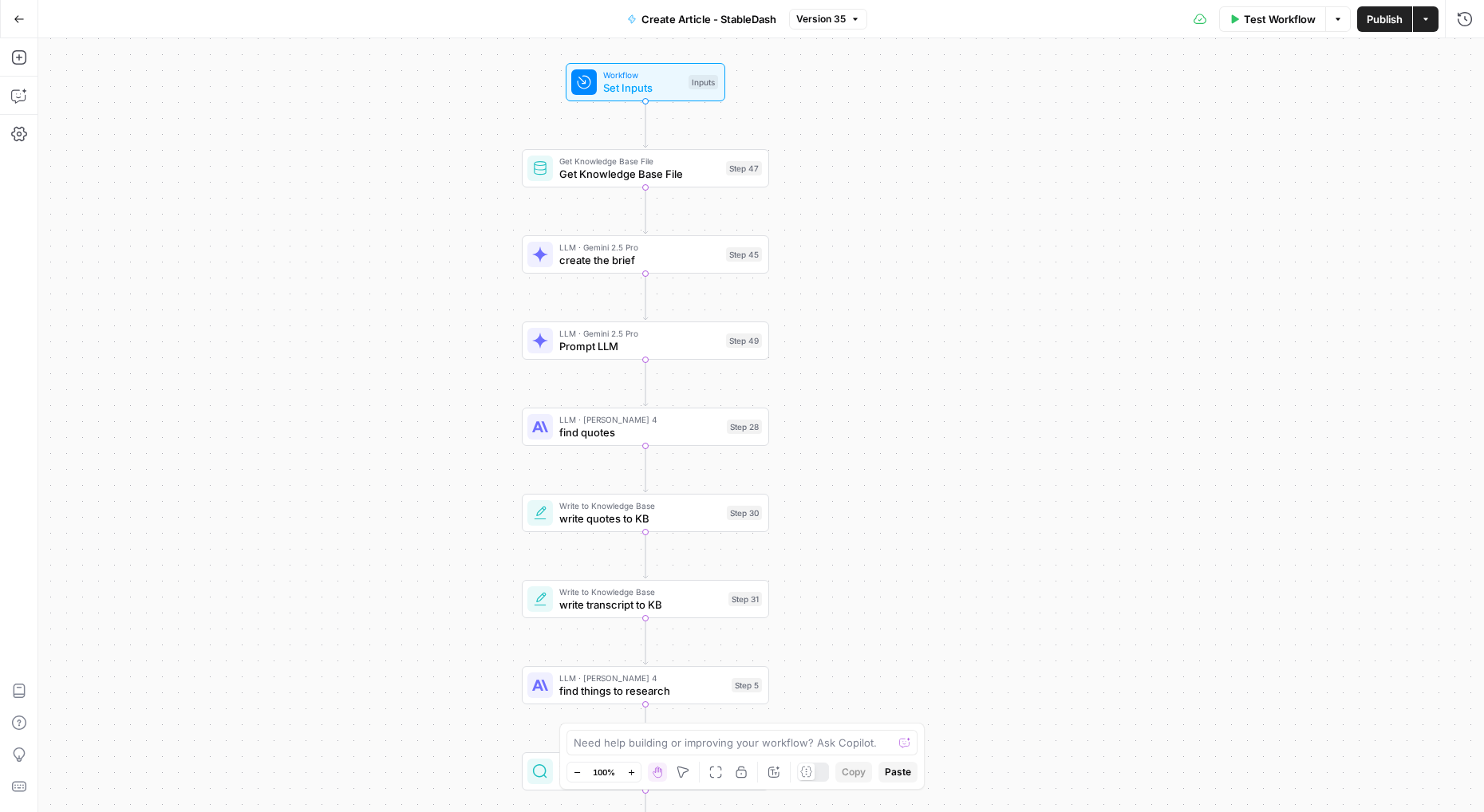
drag, startPoint x: 878, startPoint y: 620, endPoint x: 859, endPoint y: 646, distance: 32.2
click at [859, 646] on div "Workflow Set Inputs Inputs Get Knowledge Base File Get Knowledge Base File Step…" at bounding box center [761, 425] width 1446 height 773
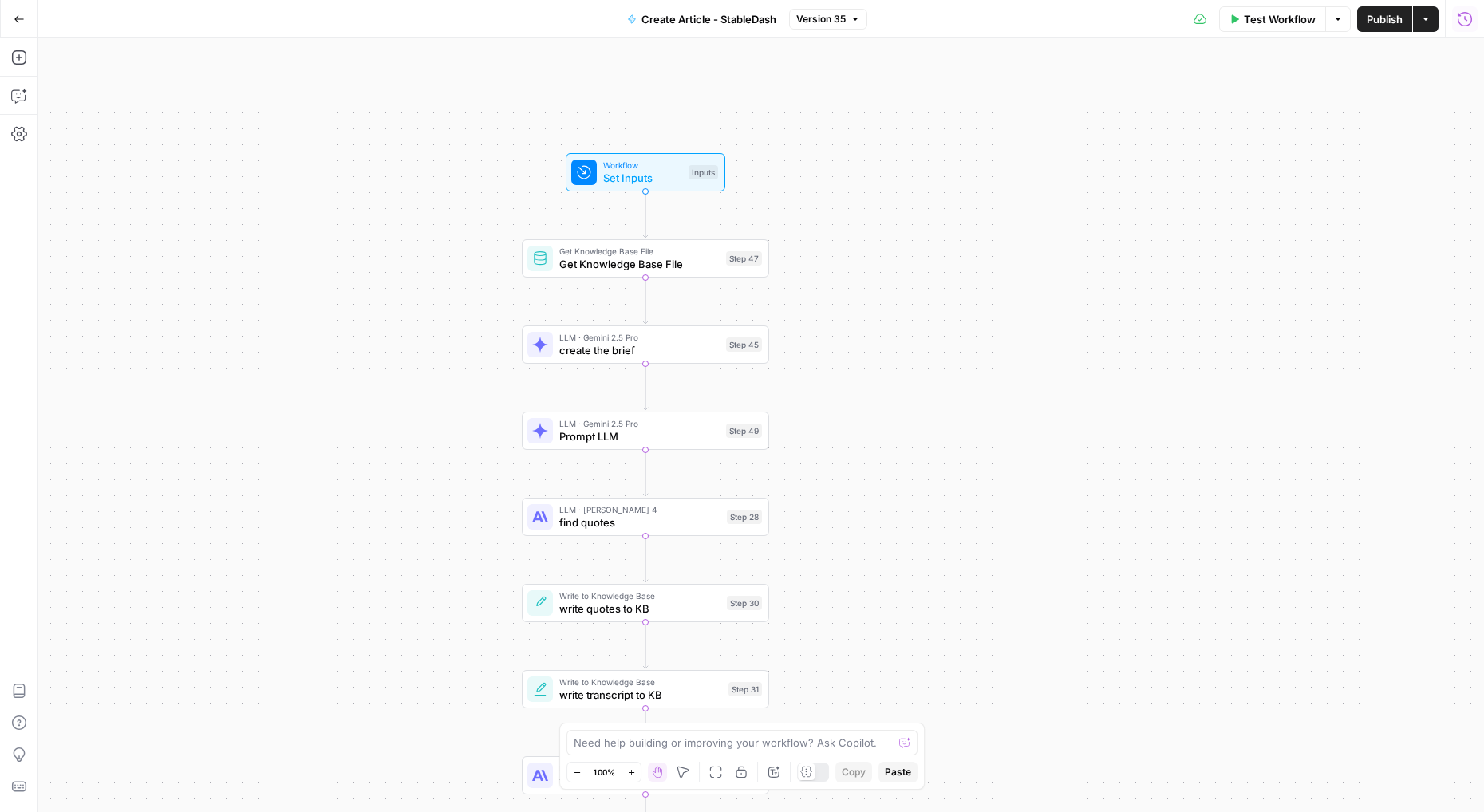
click at [1474, 23] on button "Run History" at bounding box center [1465, 18] width 25 height 25
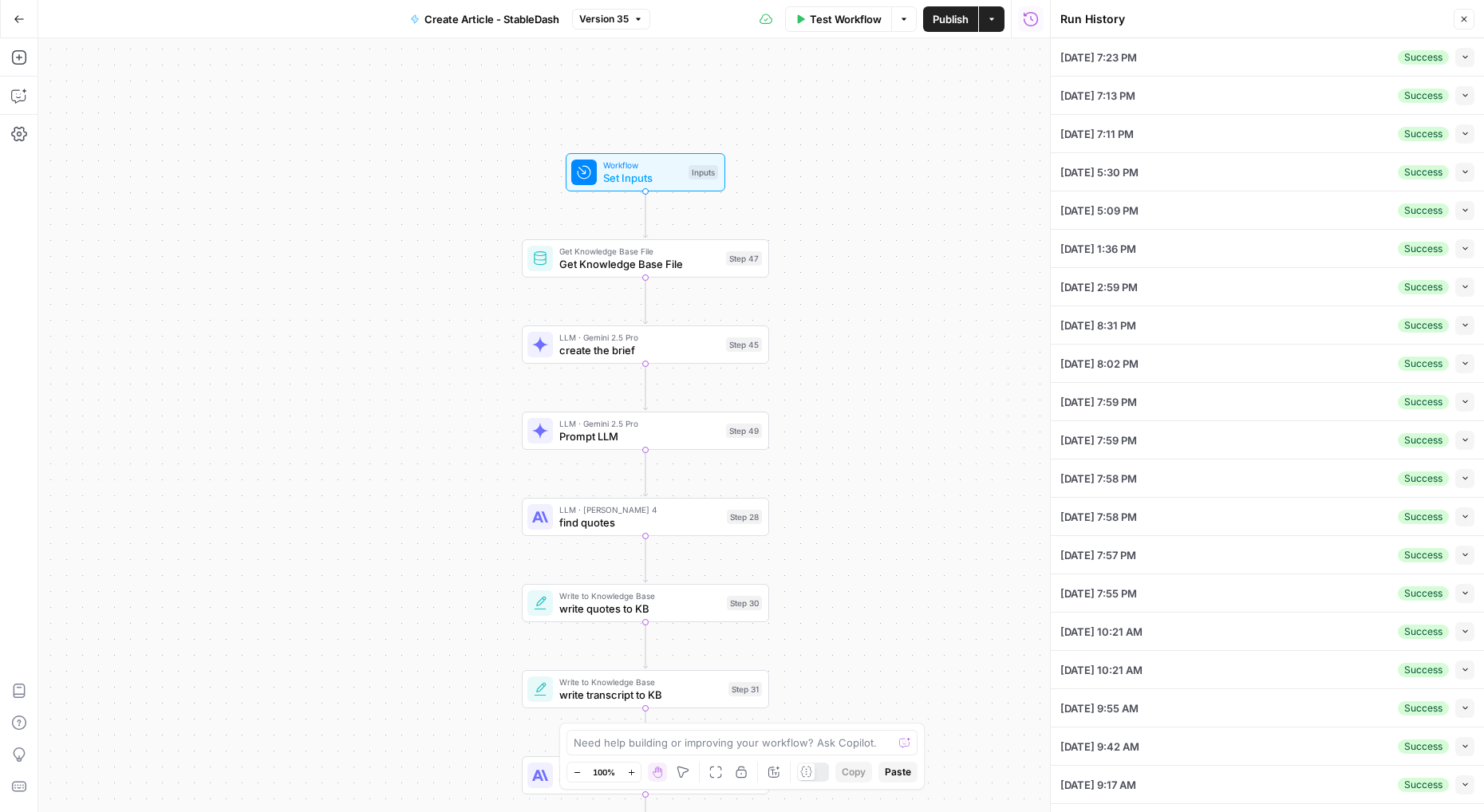
click at [1466, 60] on icon "button" at bounding box center [1466, 57] width 9 height 9
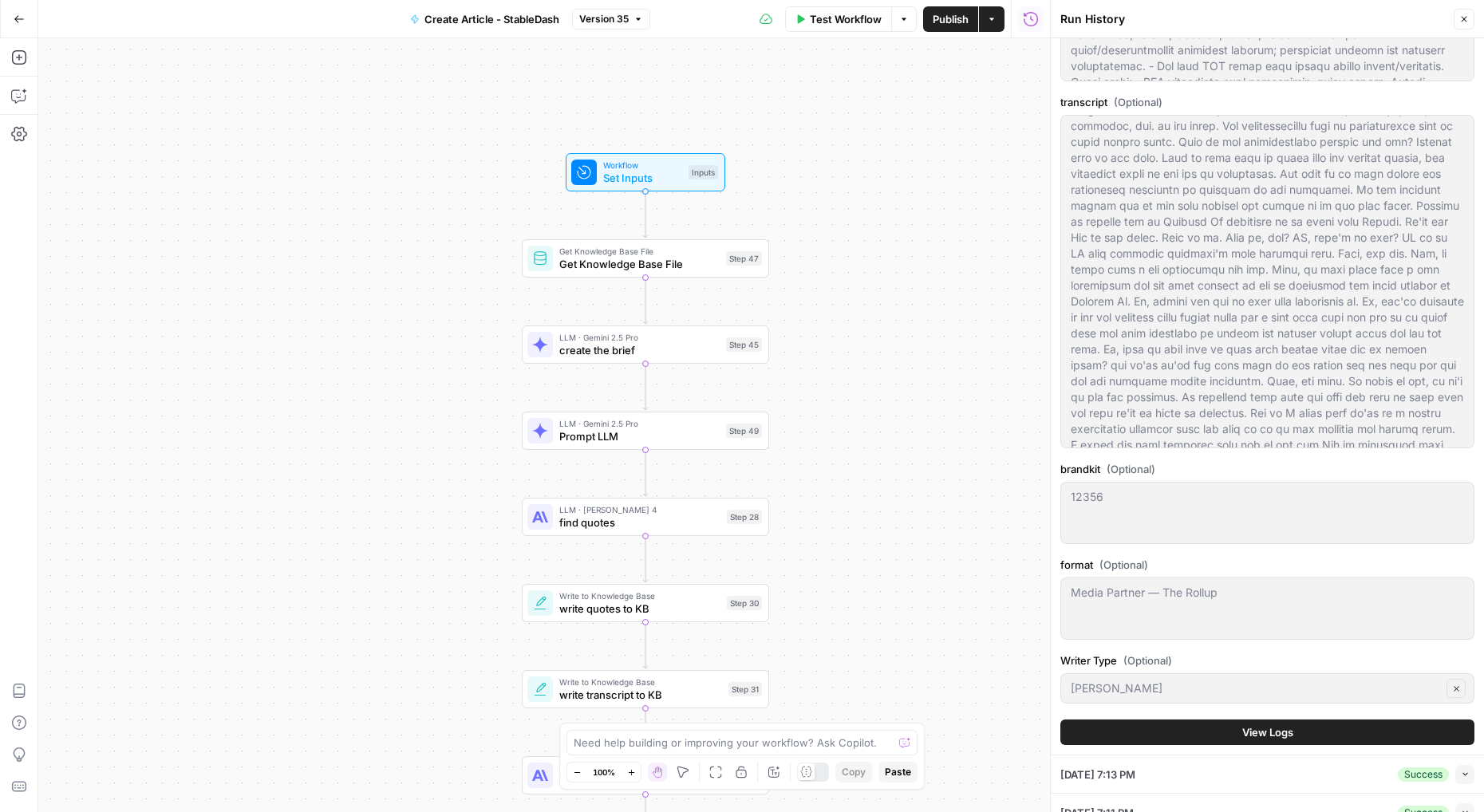
scroll to position [511, 0]
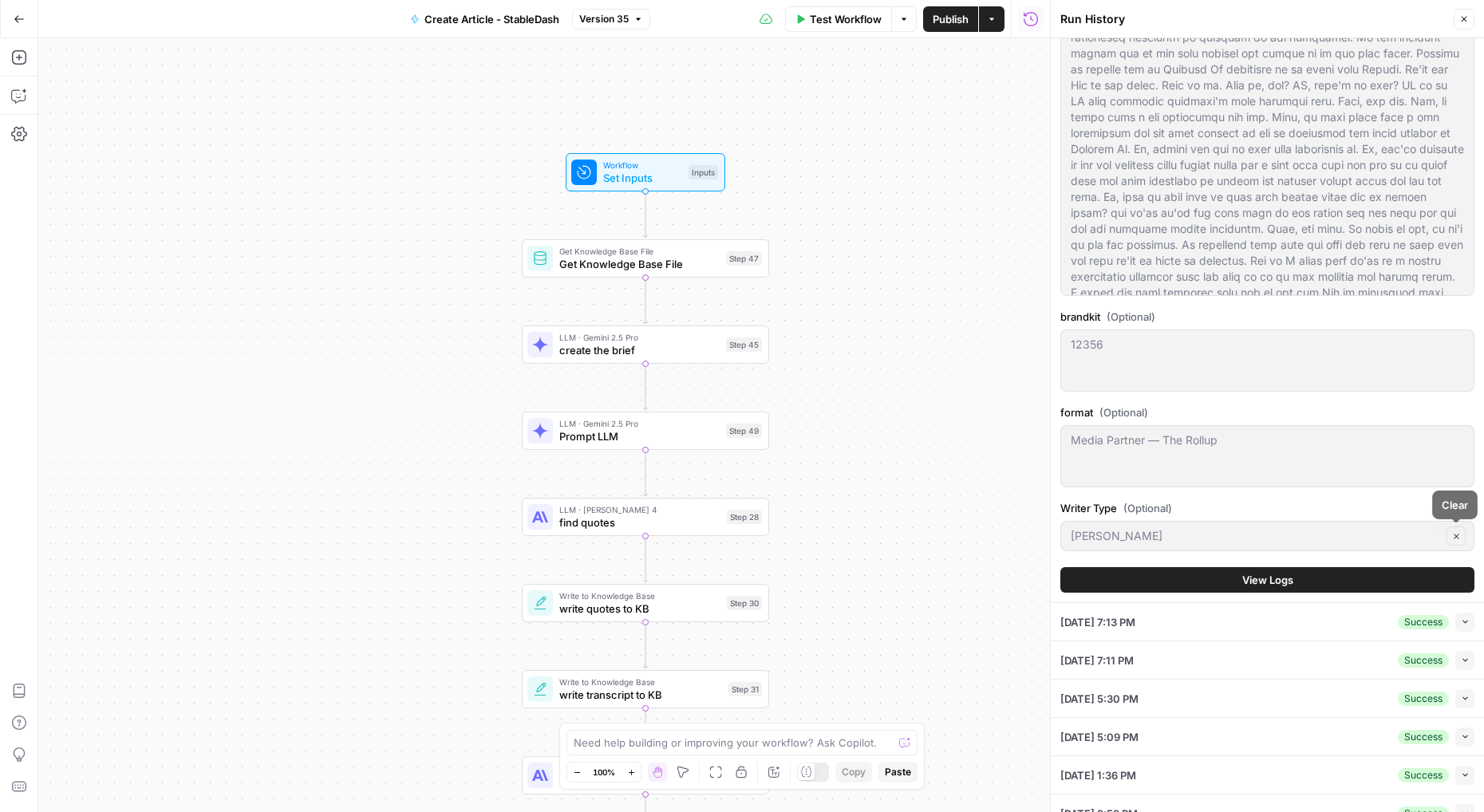
click at [1455, 538] on icon "button" at bounding box center [1457, 536] width 9 height 9
click at [1314, 587] on button "View Logs" at bounding box center [1267, 579] width 414 height 25
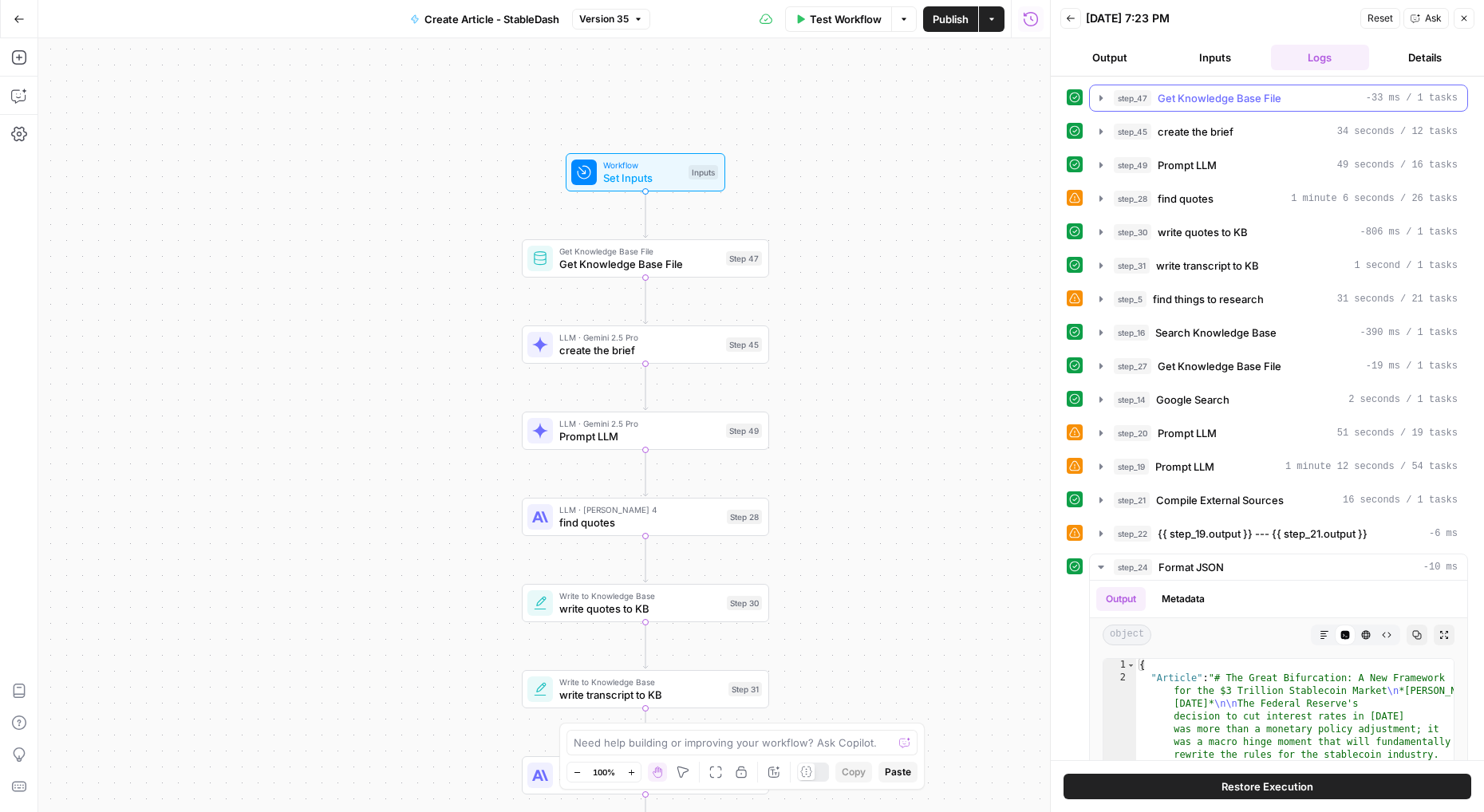
click at [1265, 97] on span "Get Knowledge Base File" at bounding box center [1219, 98] width 124 height 16
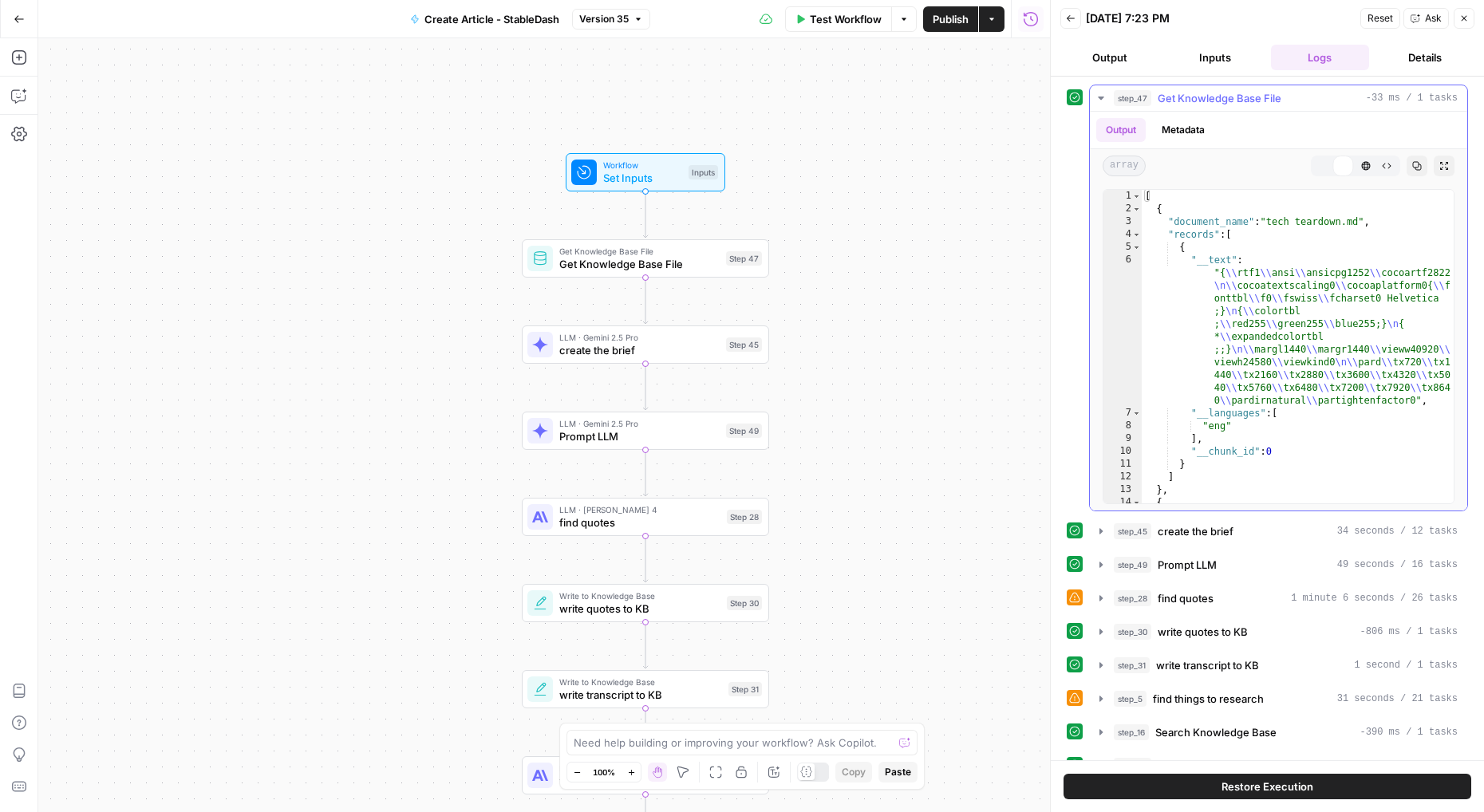
click at [1265, 97] on span "Get Knowledge Base File" at bounding box center [1219, 98] width 124 height 16
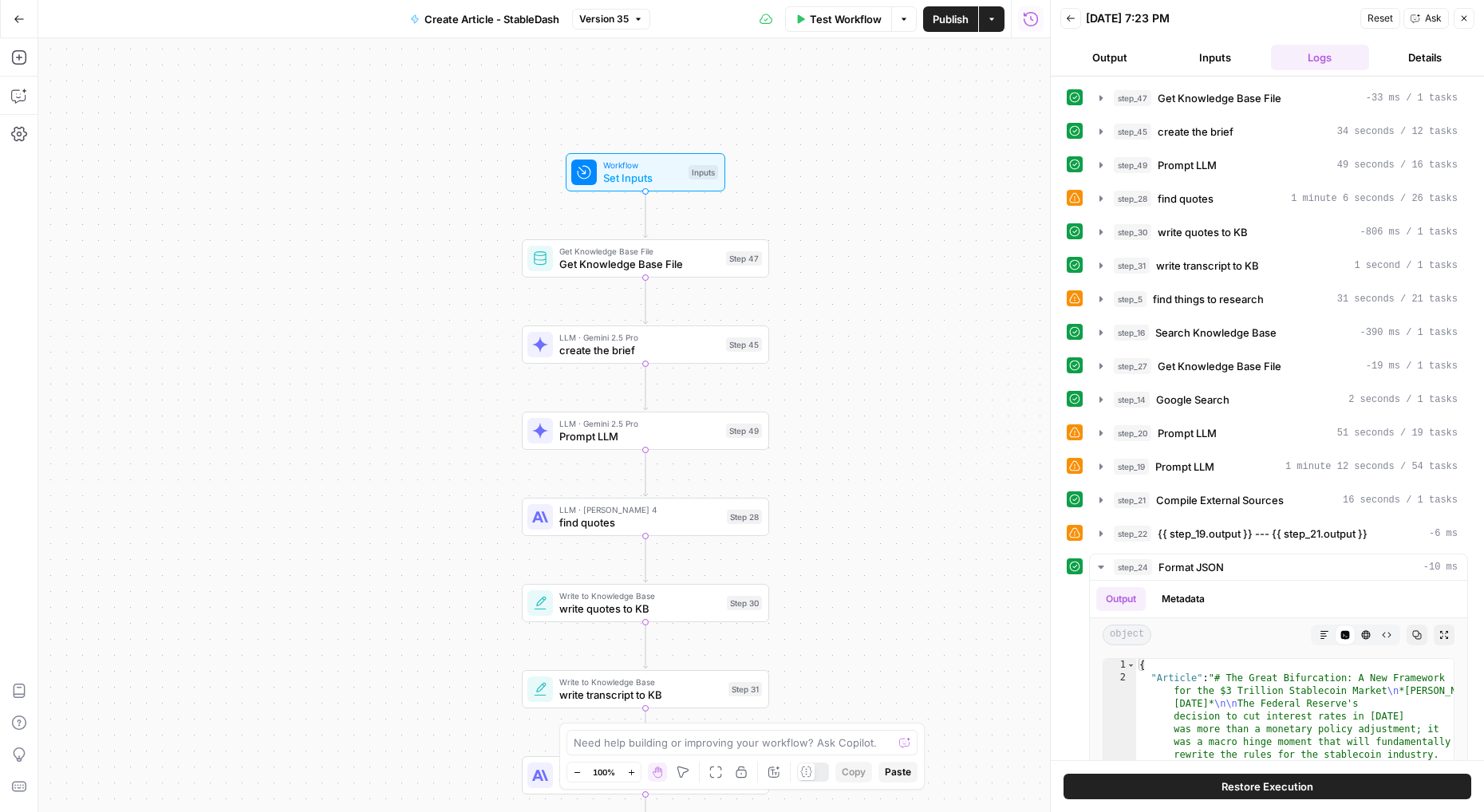
click at [1226, 63] on button "Inputs" at bounding box center [1215, 57] width 99 height 25
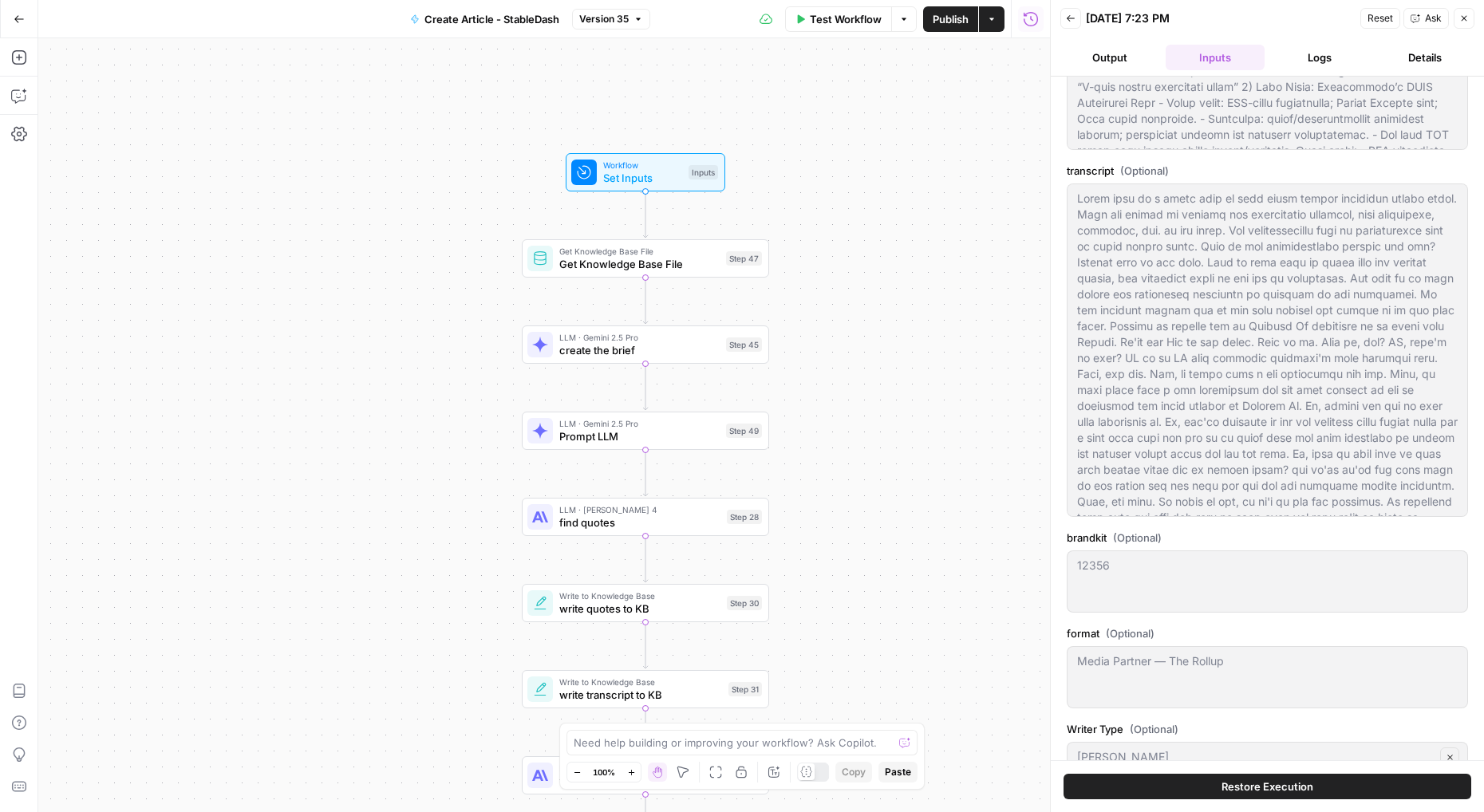
scroll to position [315, 0]
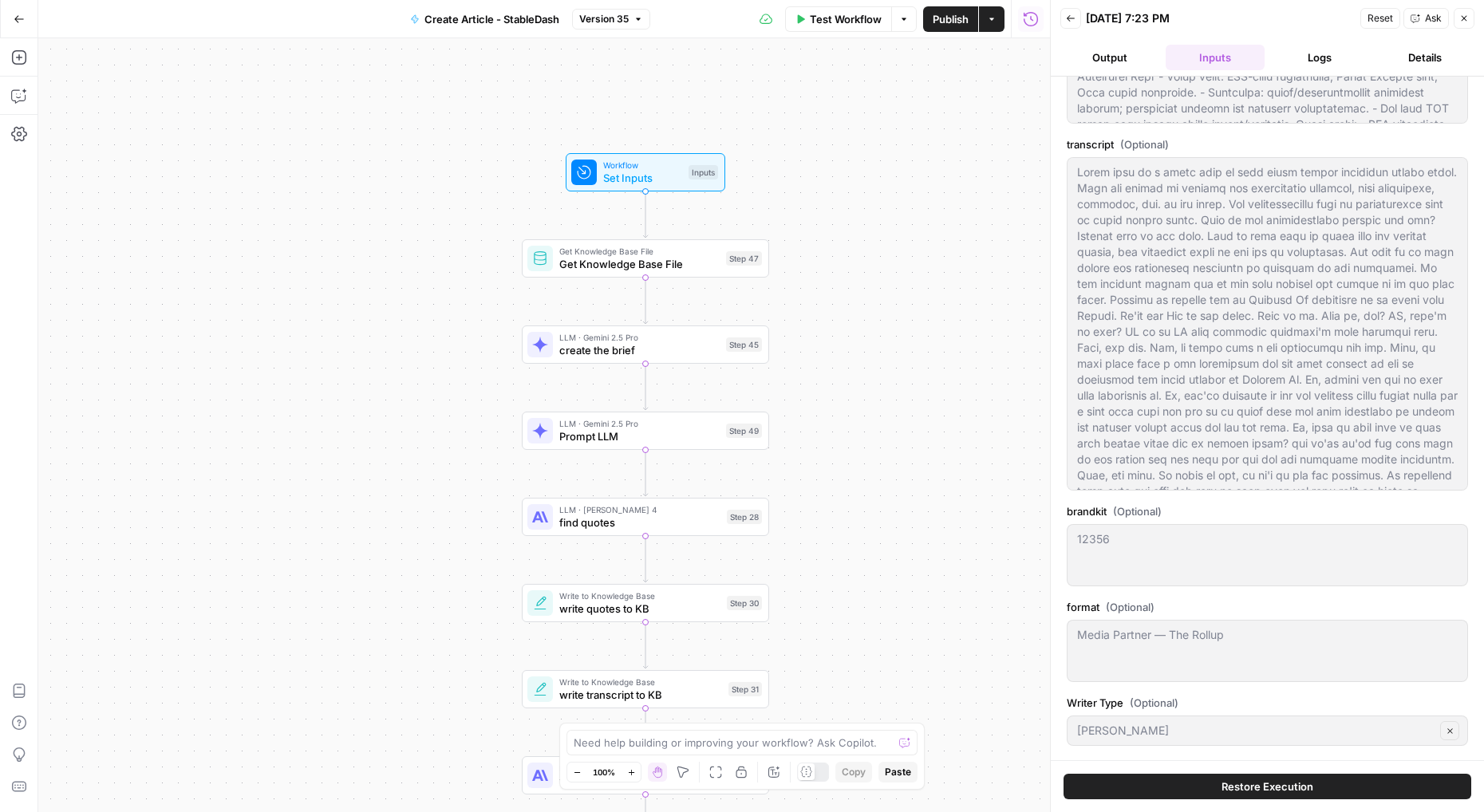
click at [1446, 729] on icon "button" at bounding box center [1451, 731] width 9 height 9
click at [1342, 801] on div "Restore Execution" at bounding box center [1267, 786] width 433 height 52
click at [1342, 794] on button "Restore Execution" at bounding box center [1268, 786] width 408 height 25
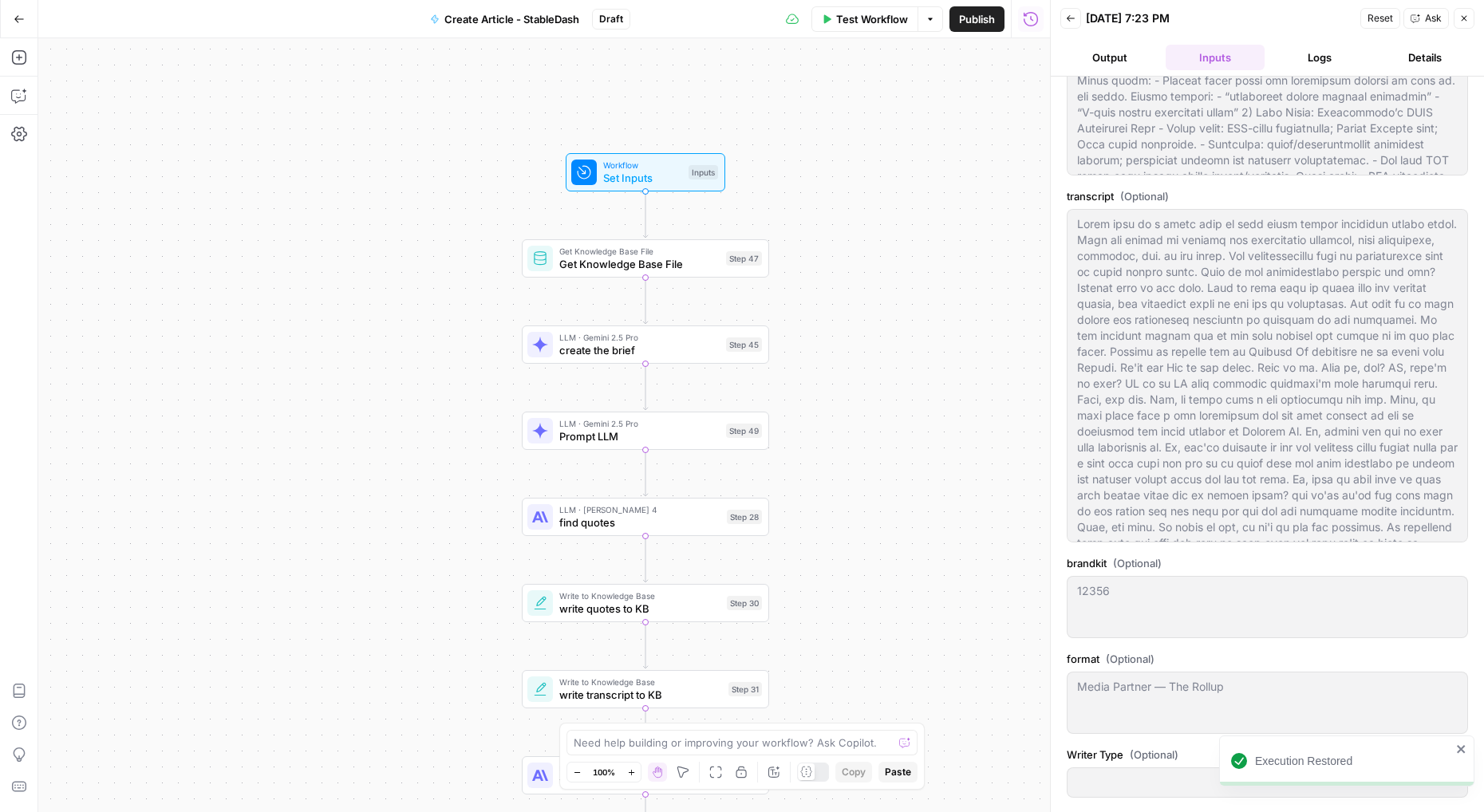
click at [1076, 27] on button "Back" at bounding box center [1071, 18] width 21 height 21
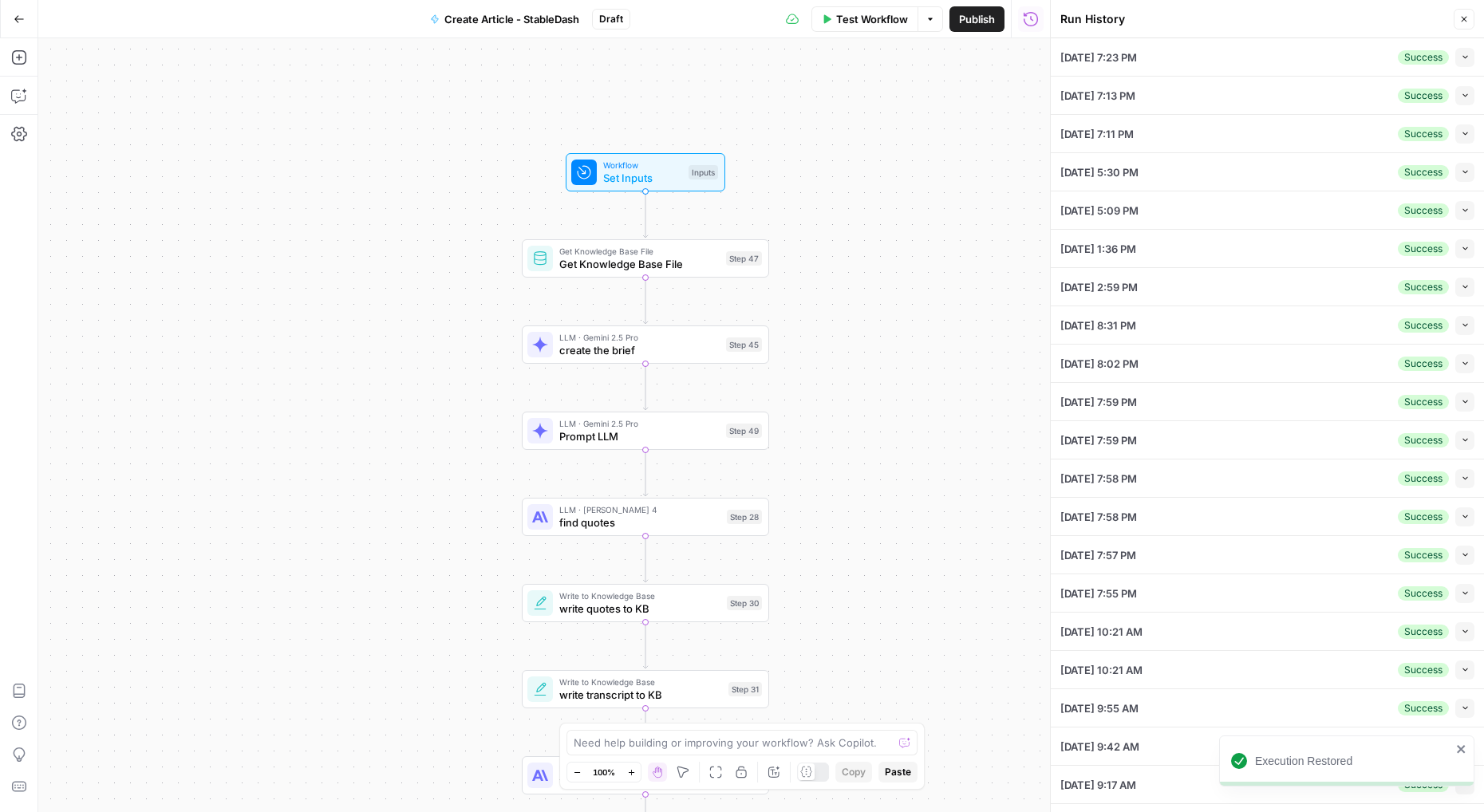
click at [1208, 54] on div "09/25/25 at 7:23 PM Success Collapse" at bounding box center [1267, 57] width 414 height 38
click at [1473, 54] on button "Collapse" at bounding box center [1465, 57] width 19 height 19
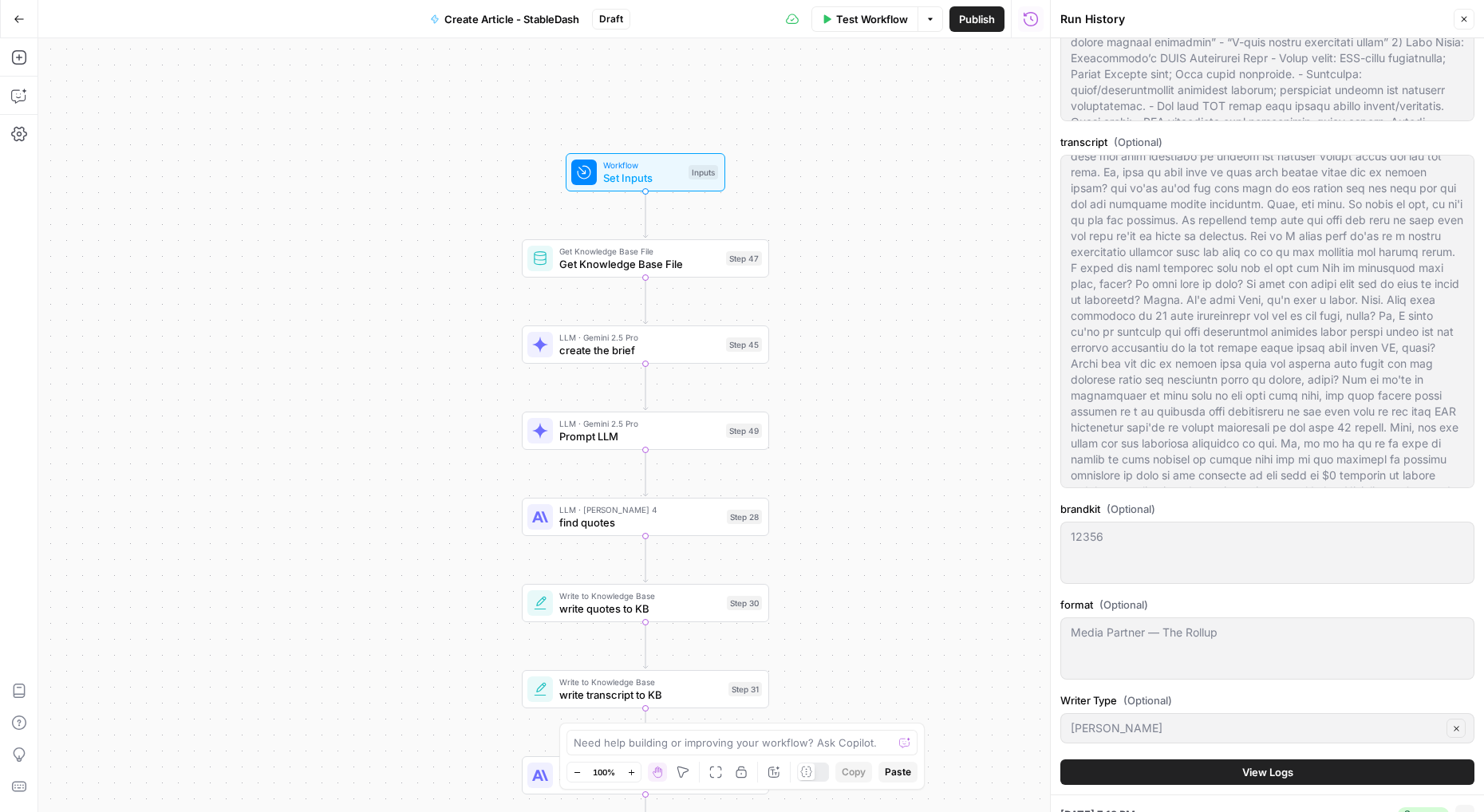
scroll to position [431, 0]
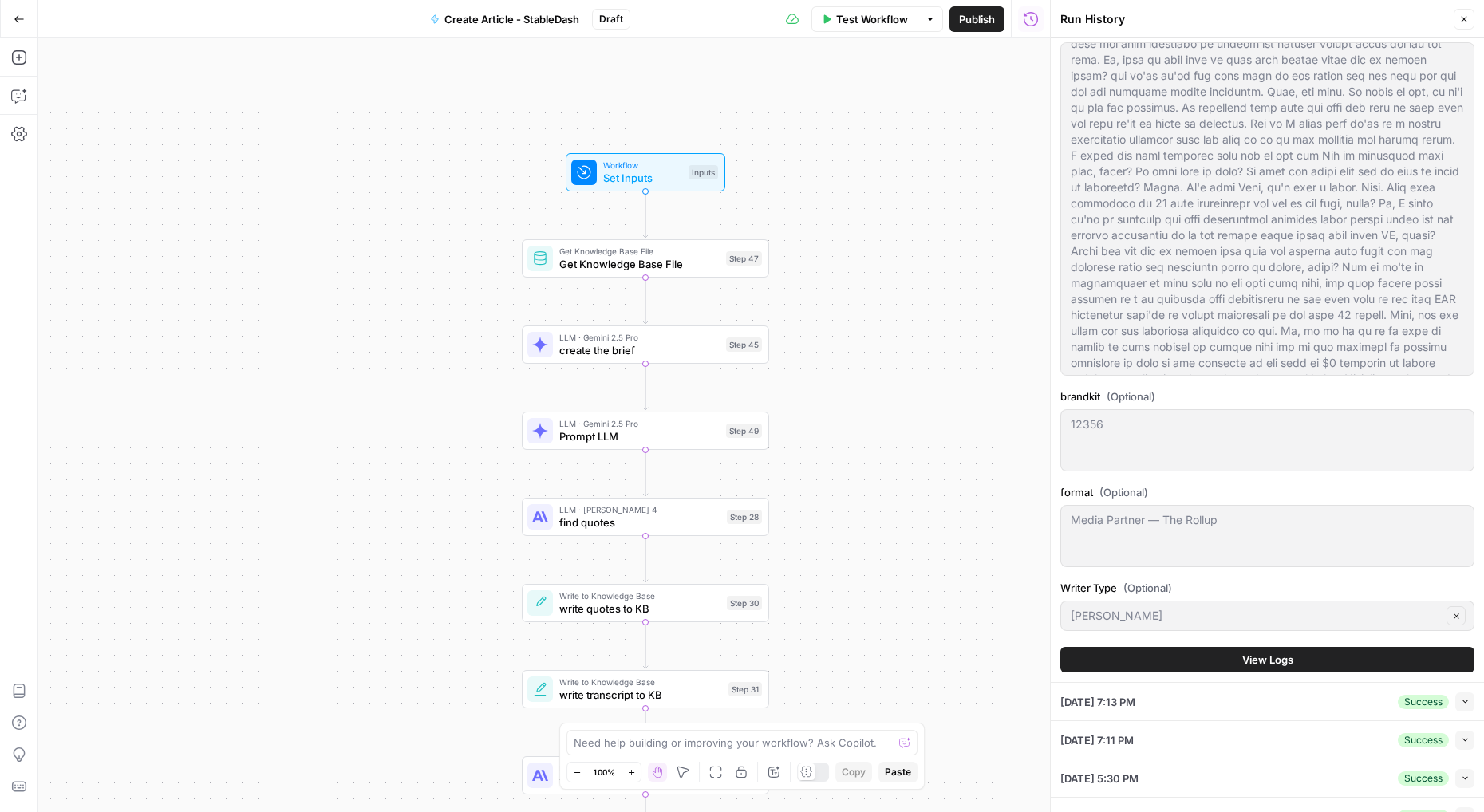
click at [964, 192] on div "Workflow Set Inputs Inputs Get Knowledge Base File Get Knowledge Base File Step…" at bounding box center [544, 425] width 1012 height 773
click at [641, 174] on span "Set Inputs" at bounding box center [643, 178] width 79 height 16
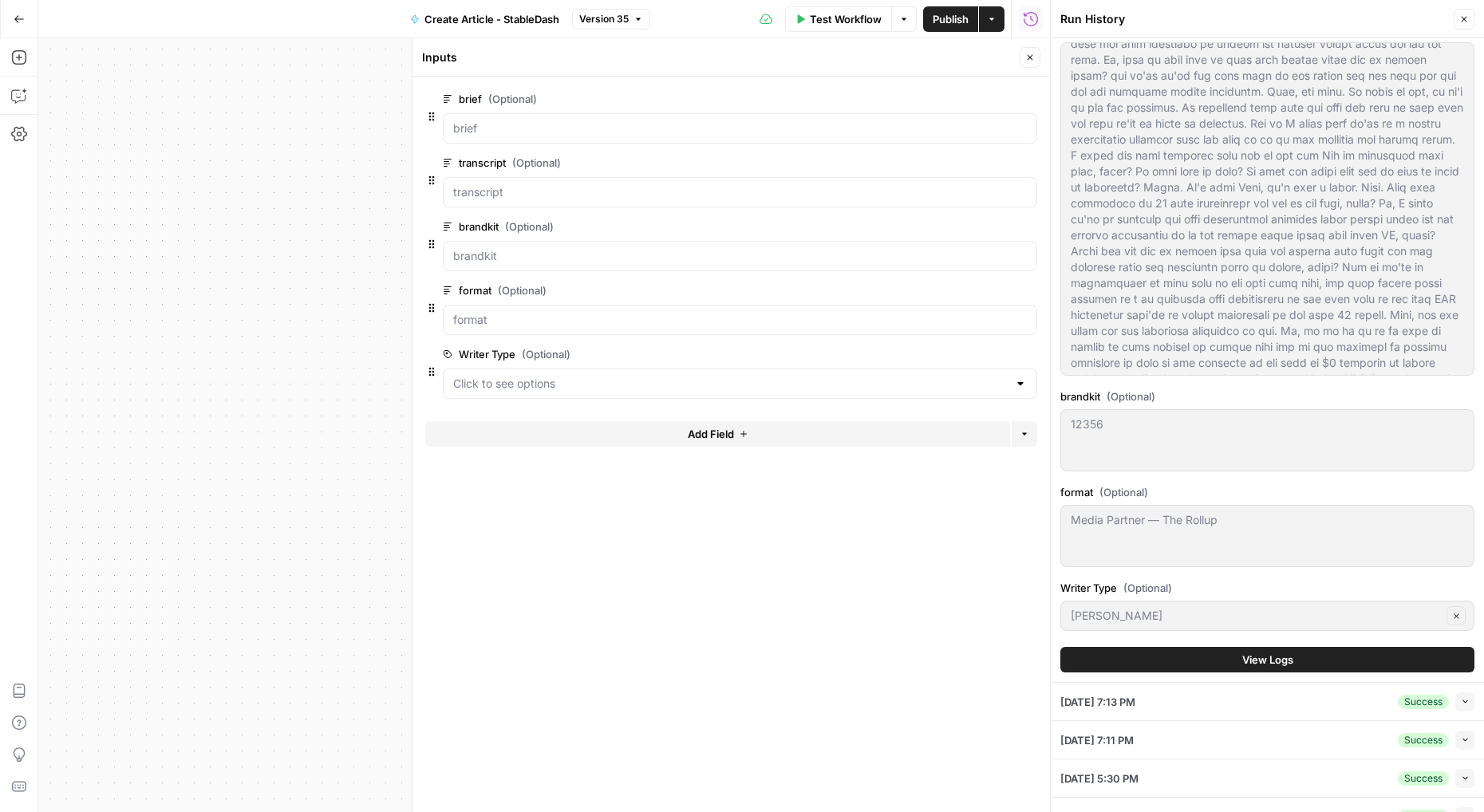
click at [850, 20] on span "Test Workflow" at bounding box center [846, 19] width 72 height 16
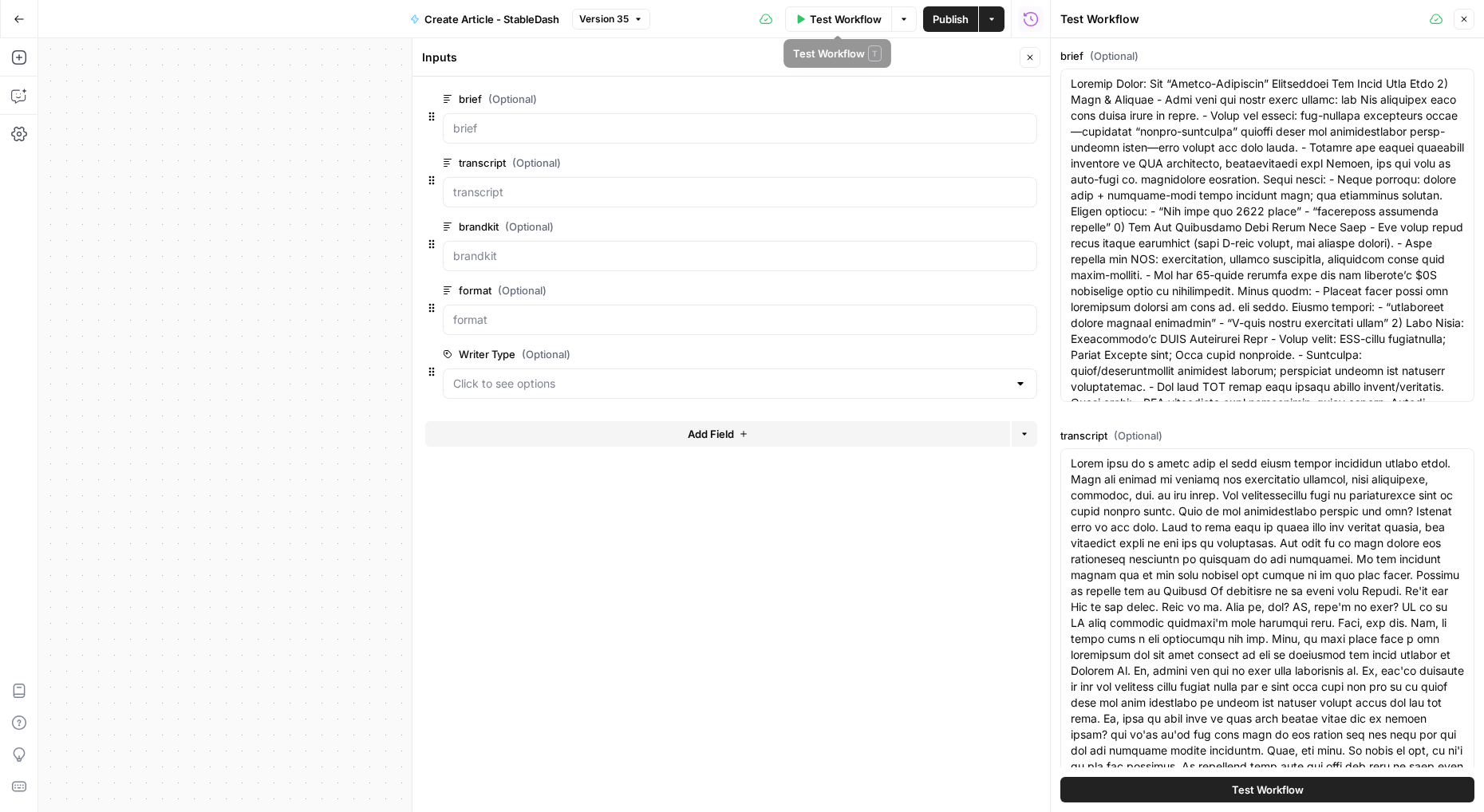
scroll to position [0, 0]
click at [1188, 133] on textarea "brief (Optional)" at bounding box center [1267, 794] width 393 height 1436
click at [855, 21] on span "Test Workflow" at bounding box center [846, 19] width 72 height 16
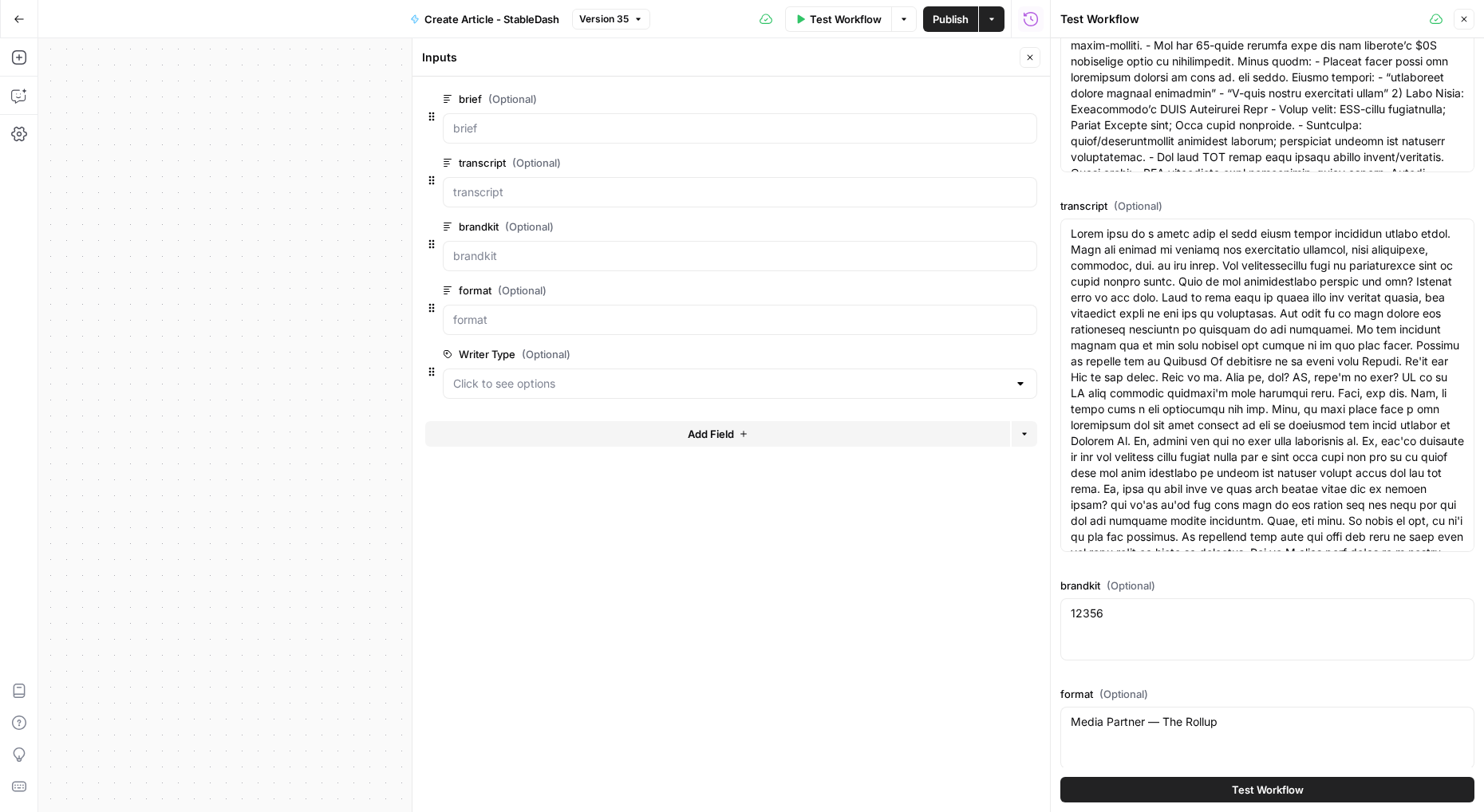
scroll to position [323, 0]
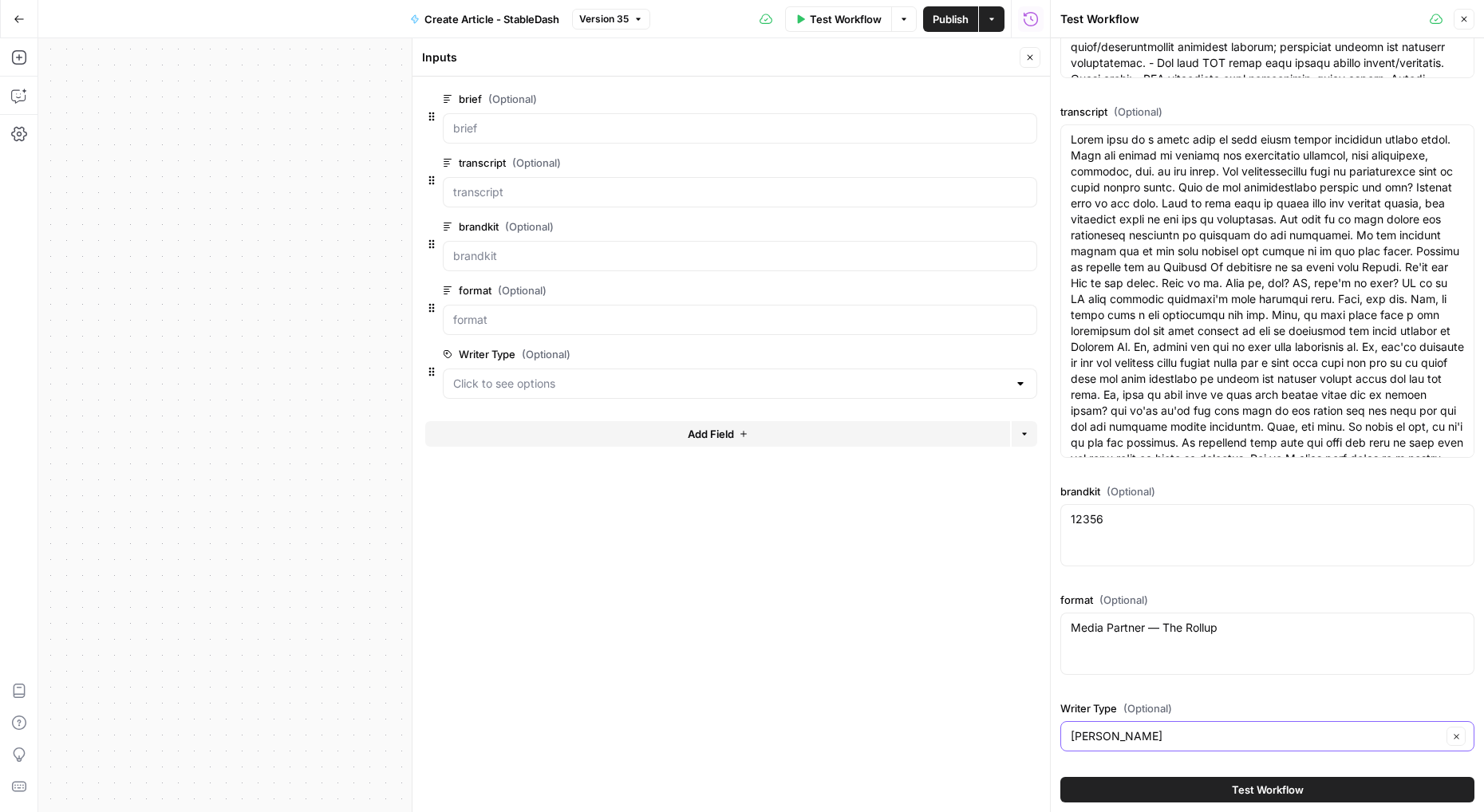
click at [1464, 738] on button "Clear" at bounding box center [1456, 736] width 19 height 19
click at [1277, 794] on span "Test Workflow" at bounding box center [1268, 789] width 72 height 16
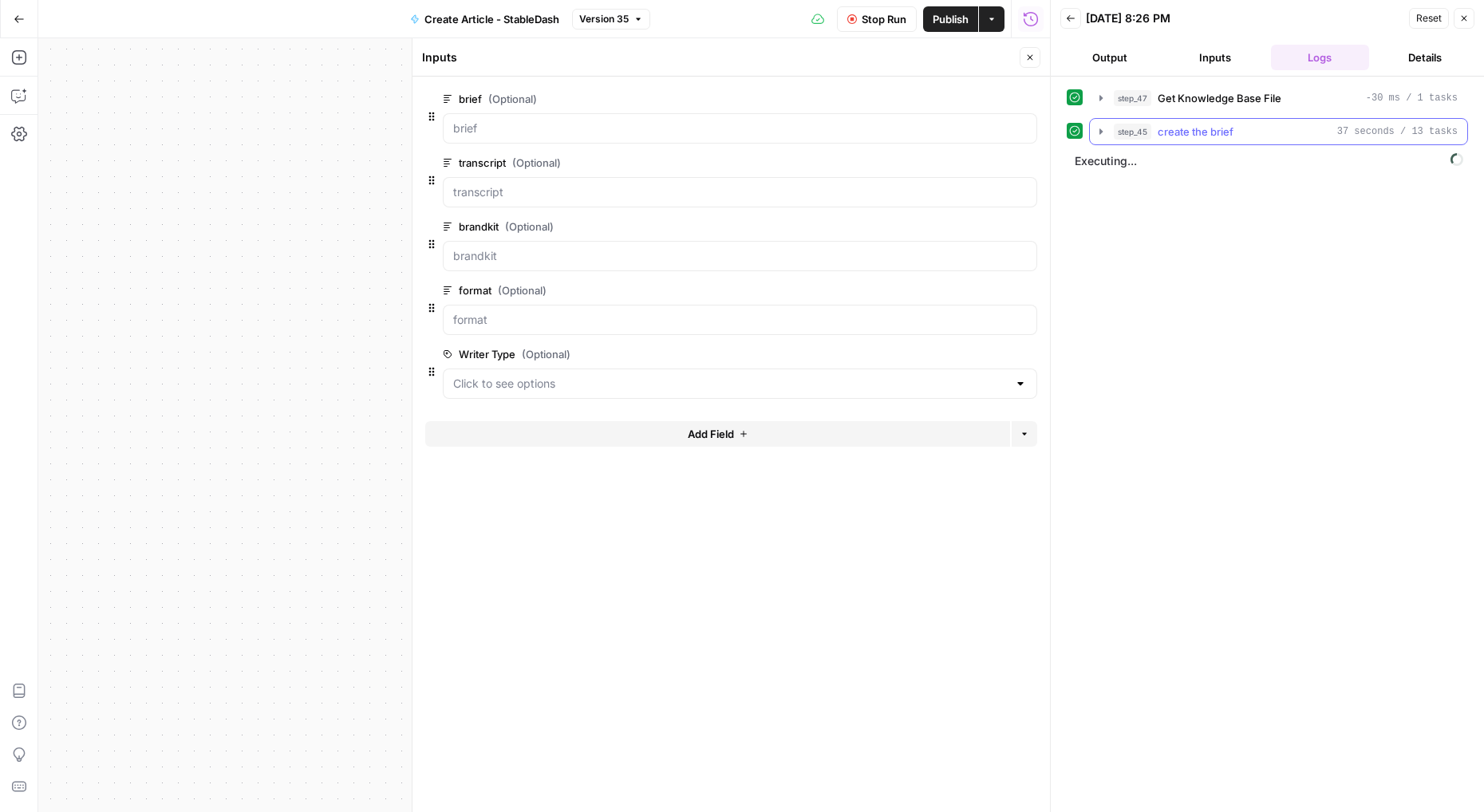
click at [1103, 126] on icon "button" at bounding box center [1101, 131] width 13 height 13
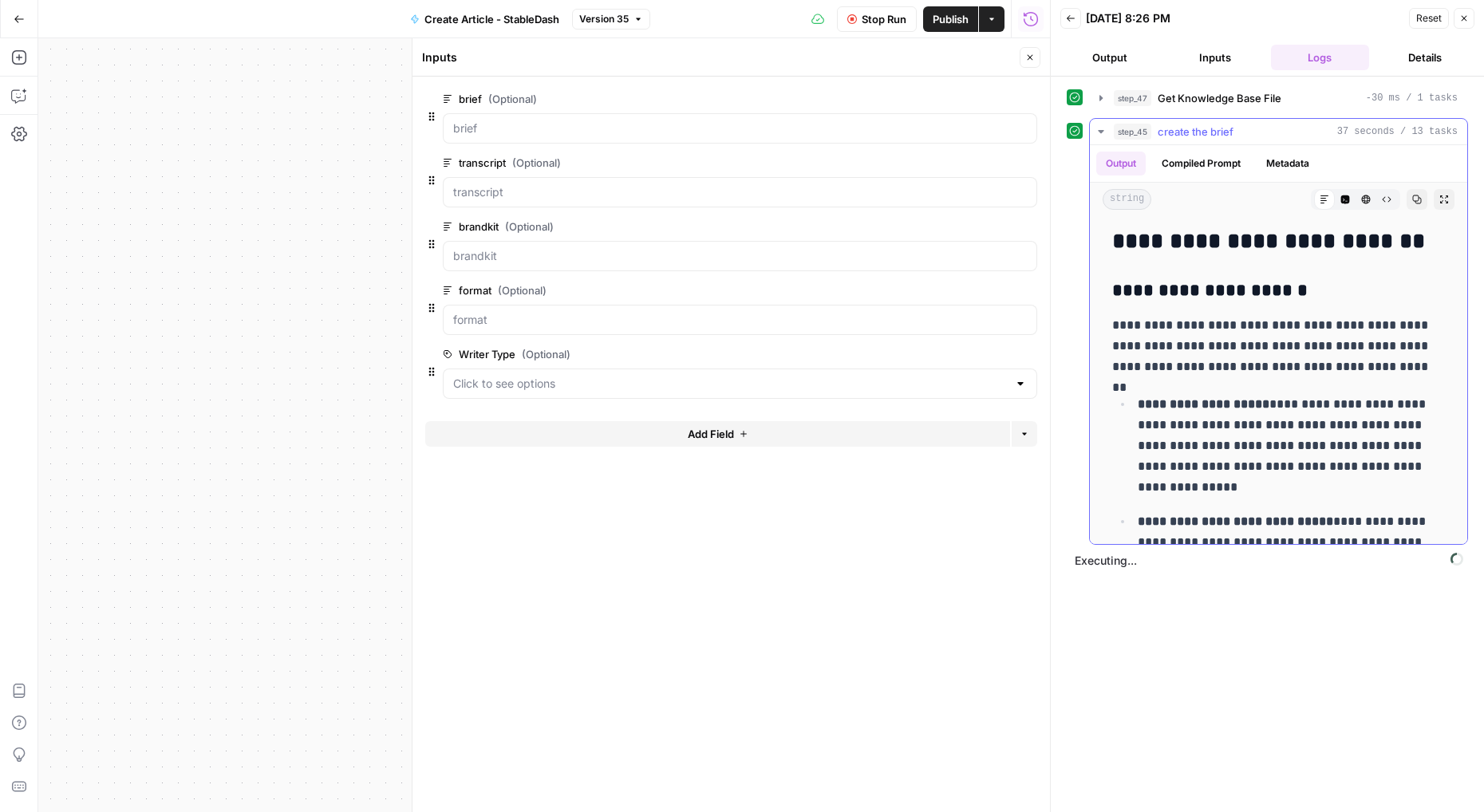
click at [1103, 126] on icon "button" at bounding box center [1101, 131] width 13 height 13
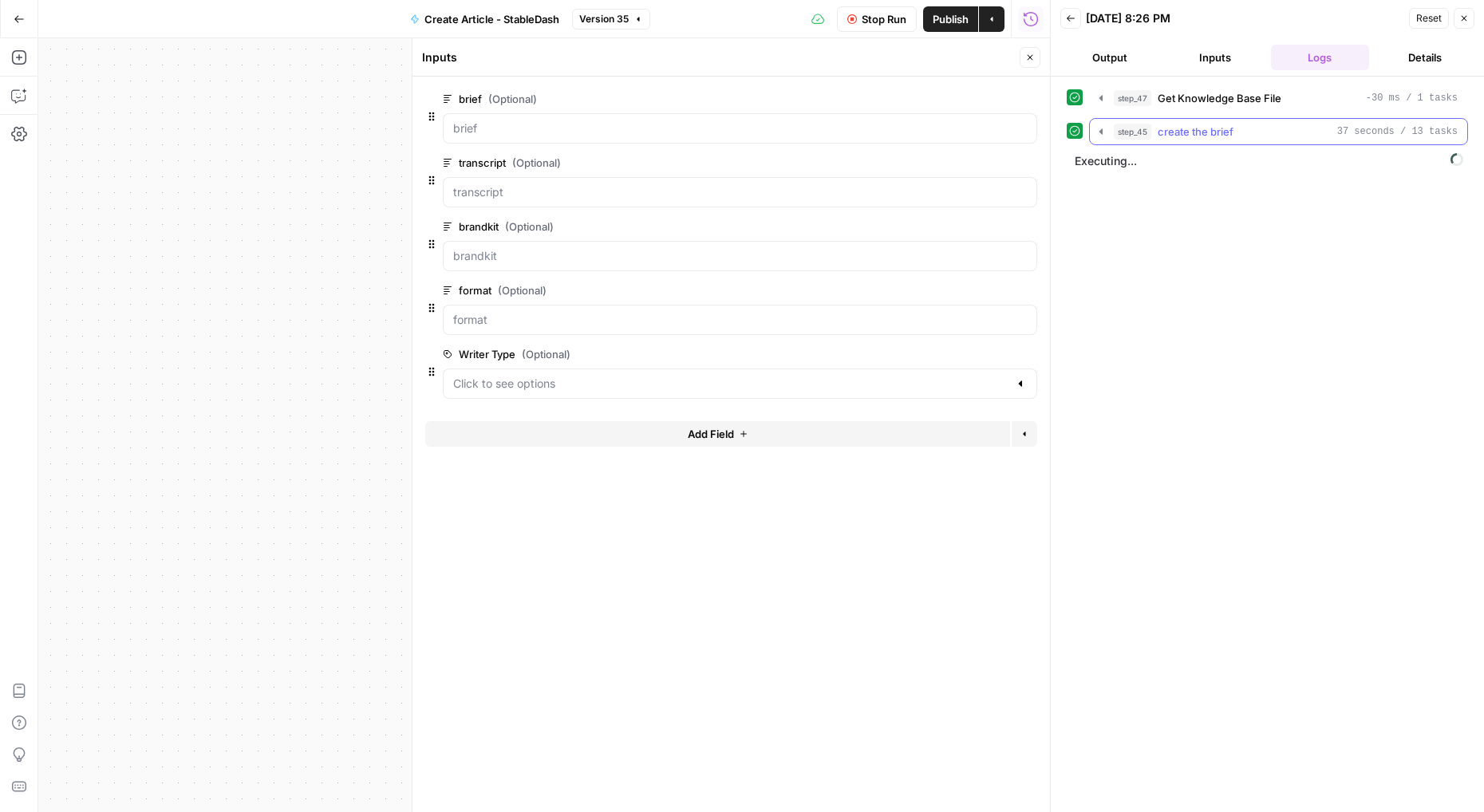
click at [1103, 126] on icon "button" at bounding box center [1101, 131] width 13 height 13
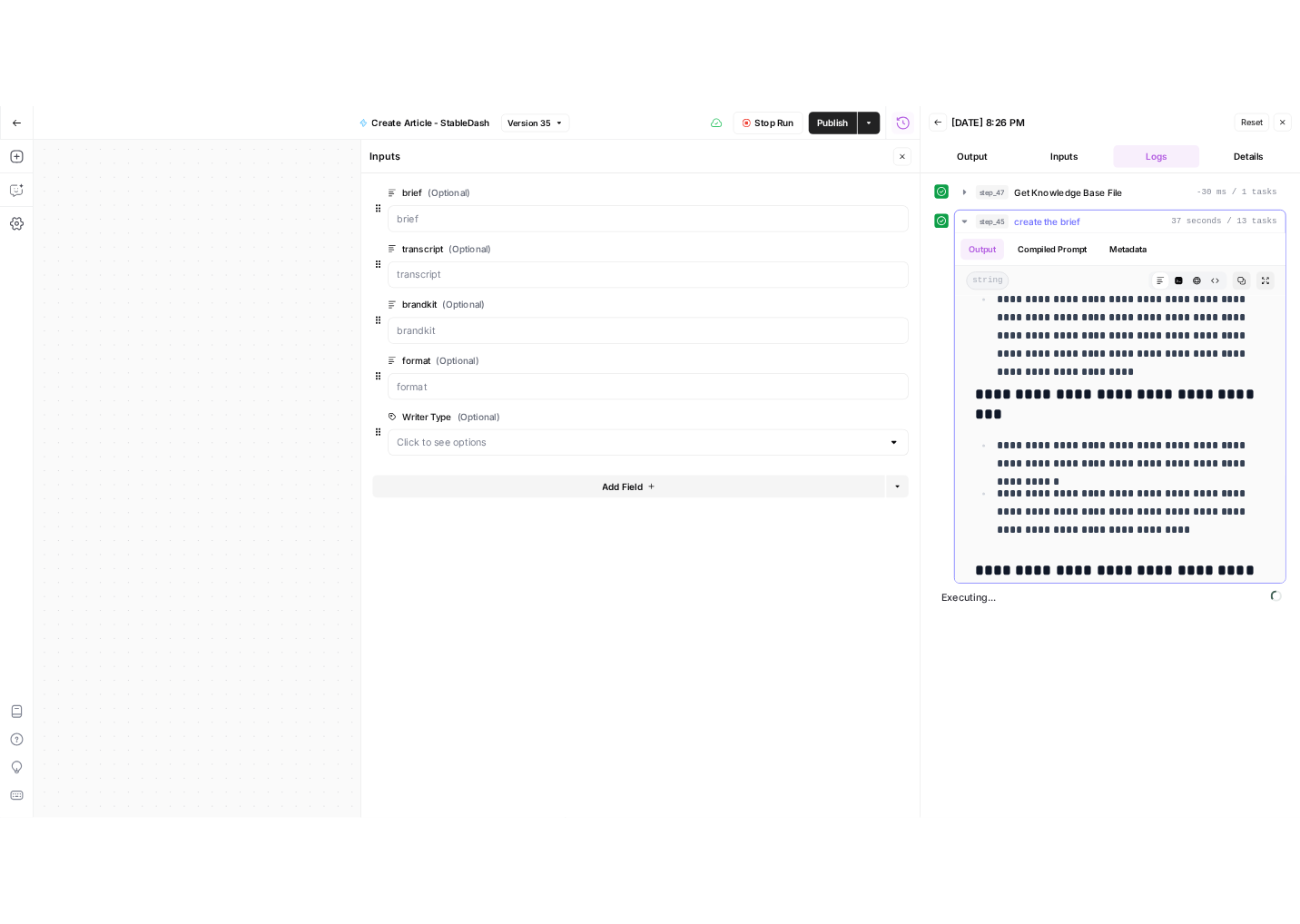
scroll to position [4619, 0]
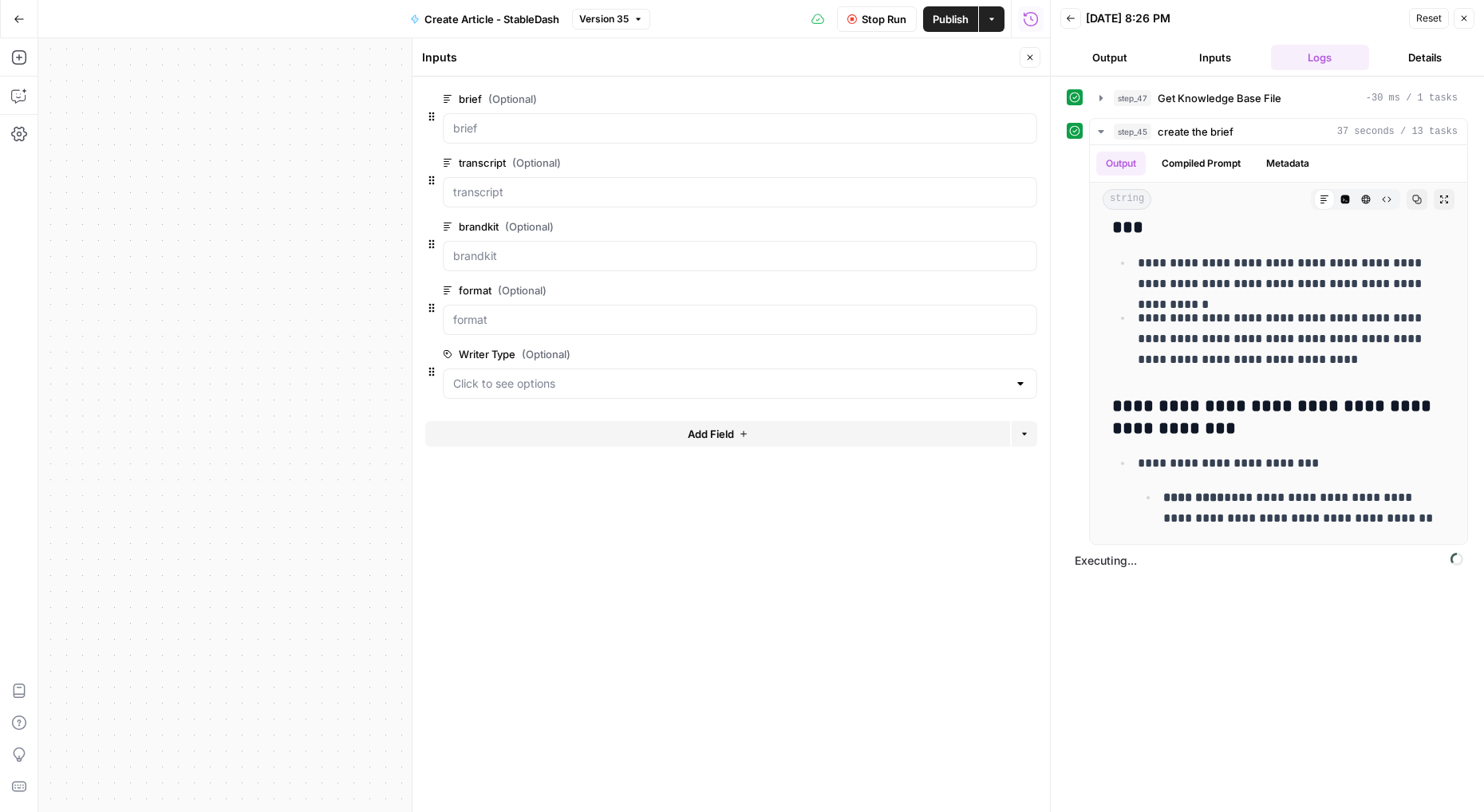
click at [1066, 11] on button "Back" at bounding box center [1071, 18] width 21 height 21
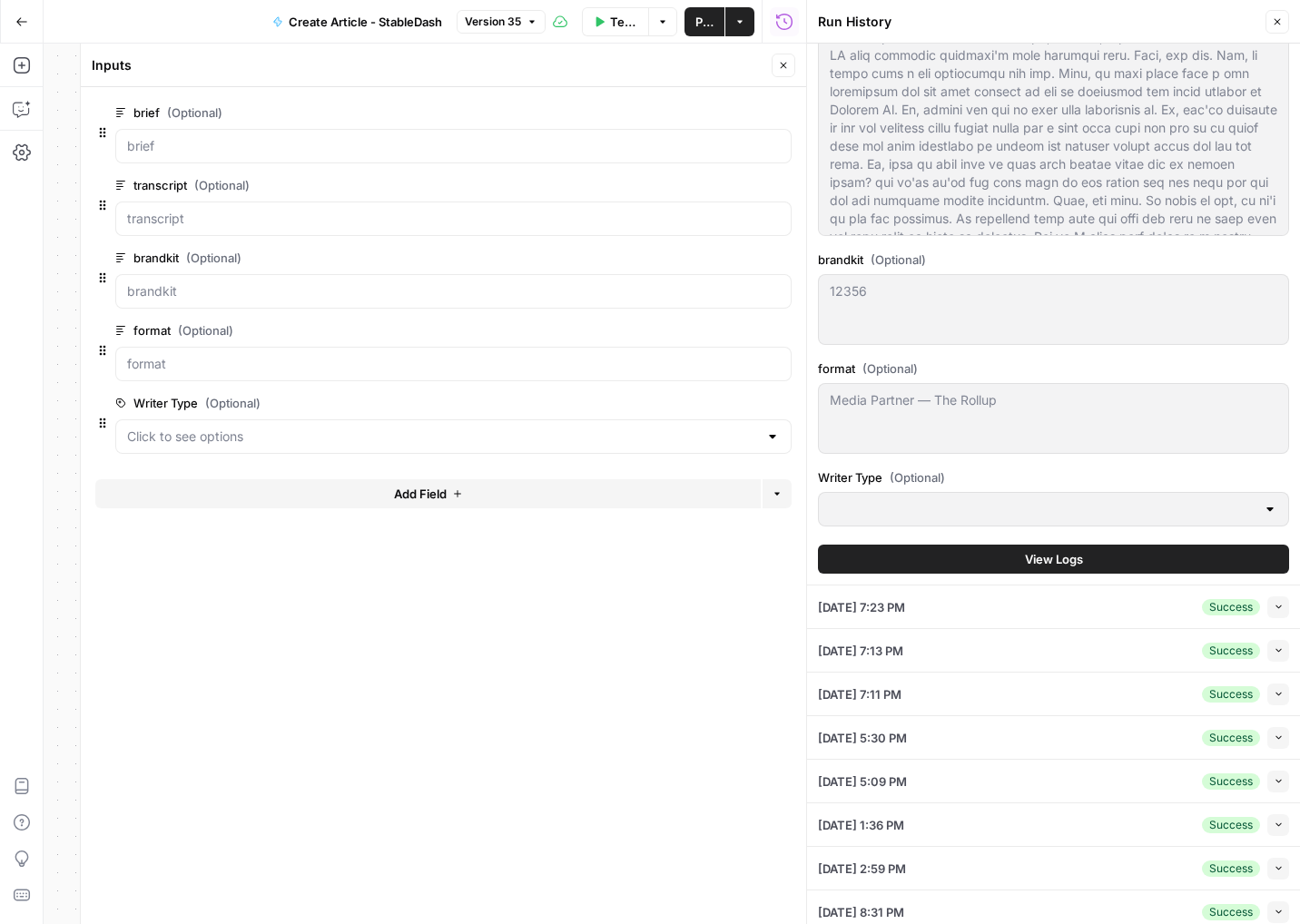
scroll to position [683, 0]
click at [873, 548] on button "View Logs" at bounding box center [1053, 558] width 471 height 29
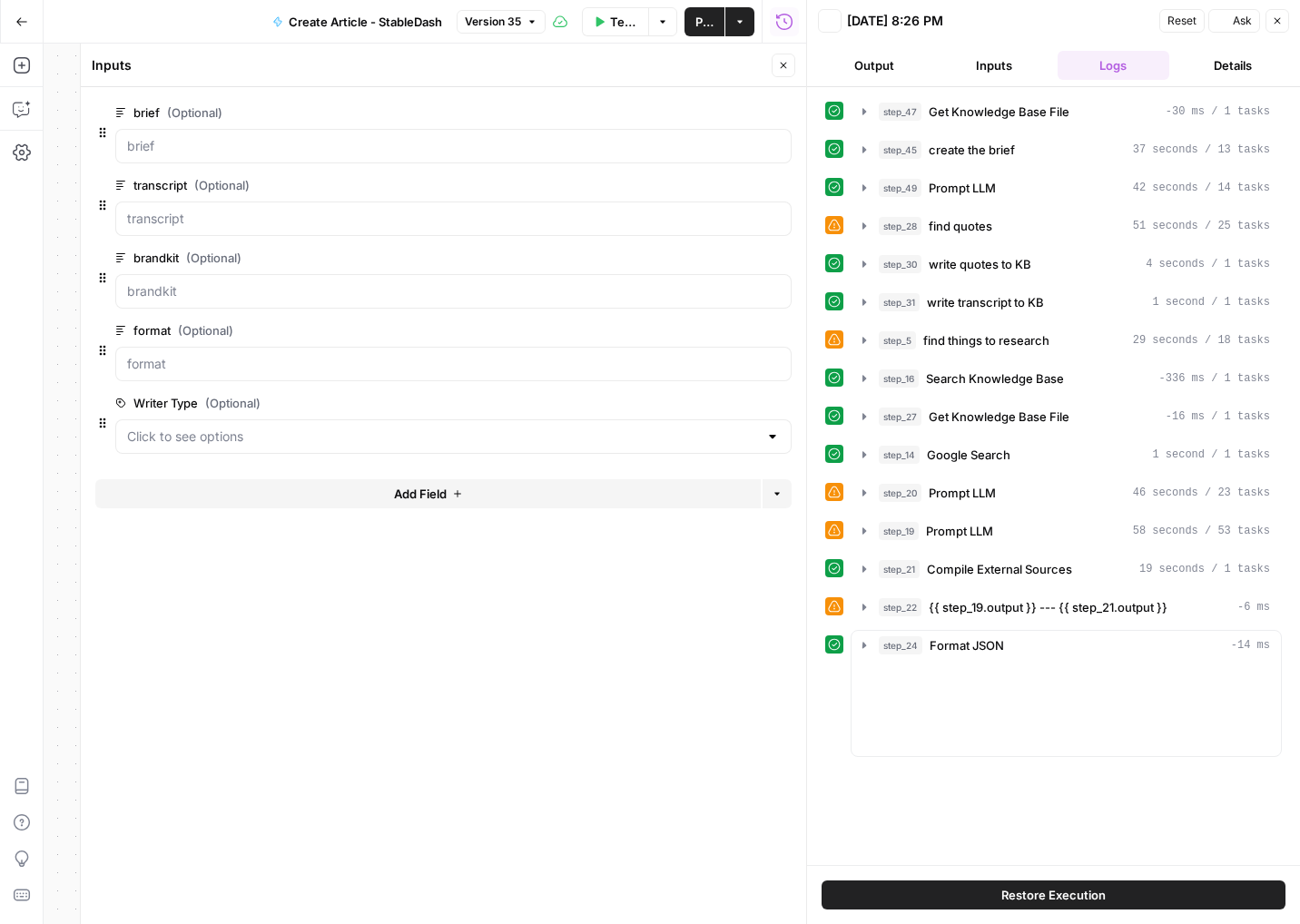
scroll to position [0, 0]
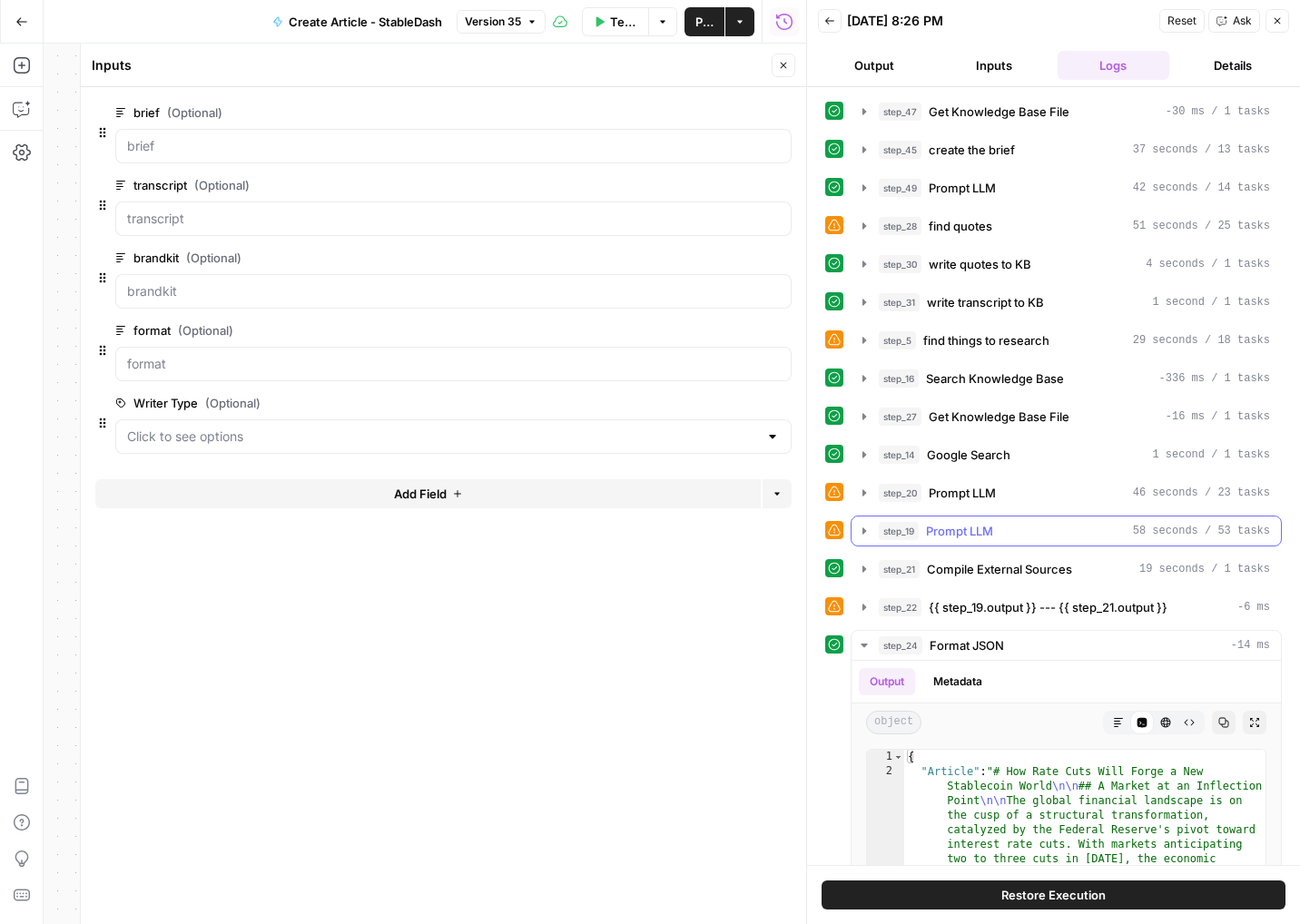
click at [864, 537] on icon "button" at bounding box center [864, 531] width 15 height 15
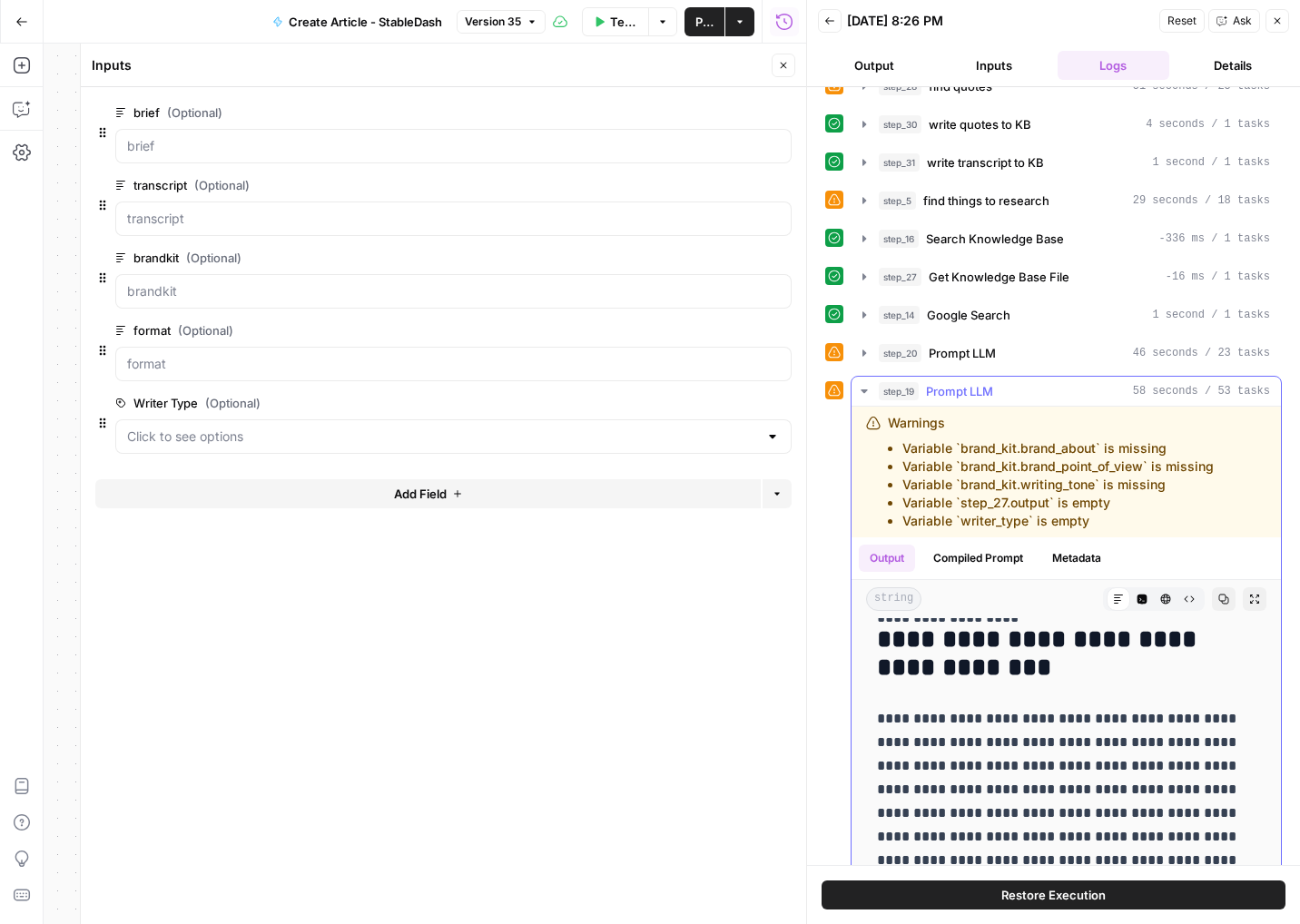
scroll to position [829, 0]
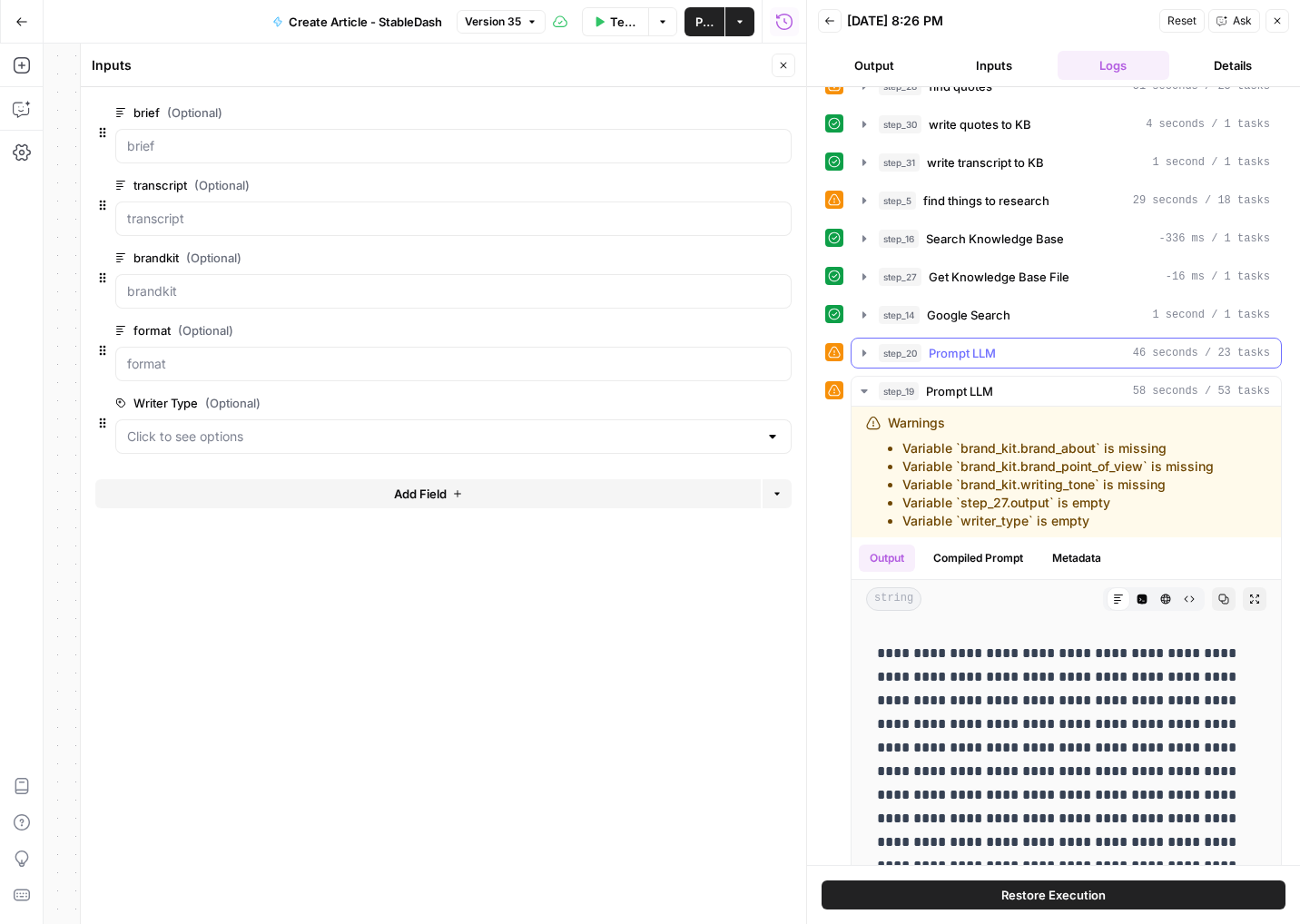
click at [940, 350] on span "Prompt LLM" at bounding box center [961, 353] width 67 height 18
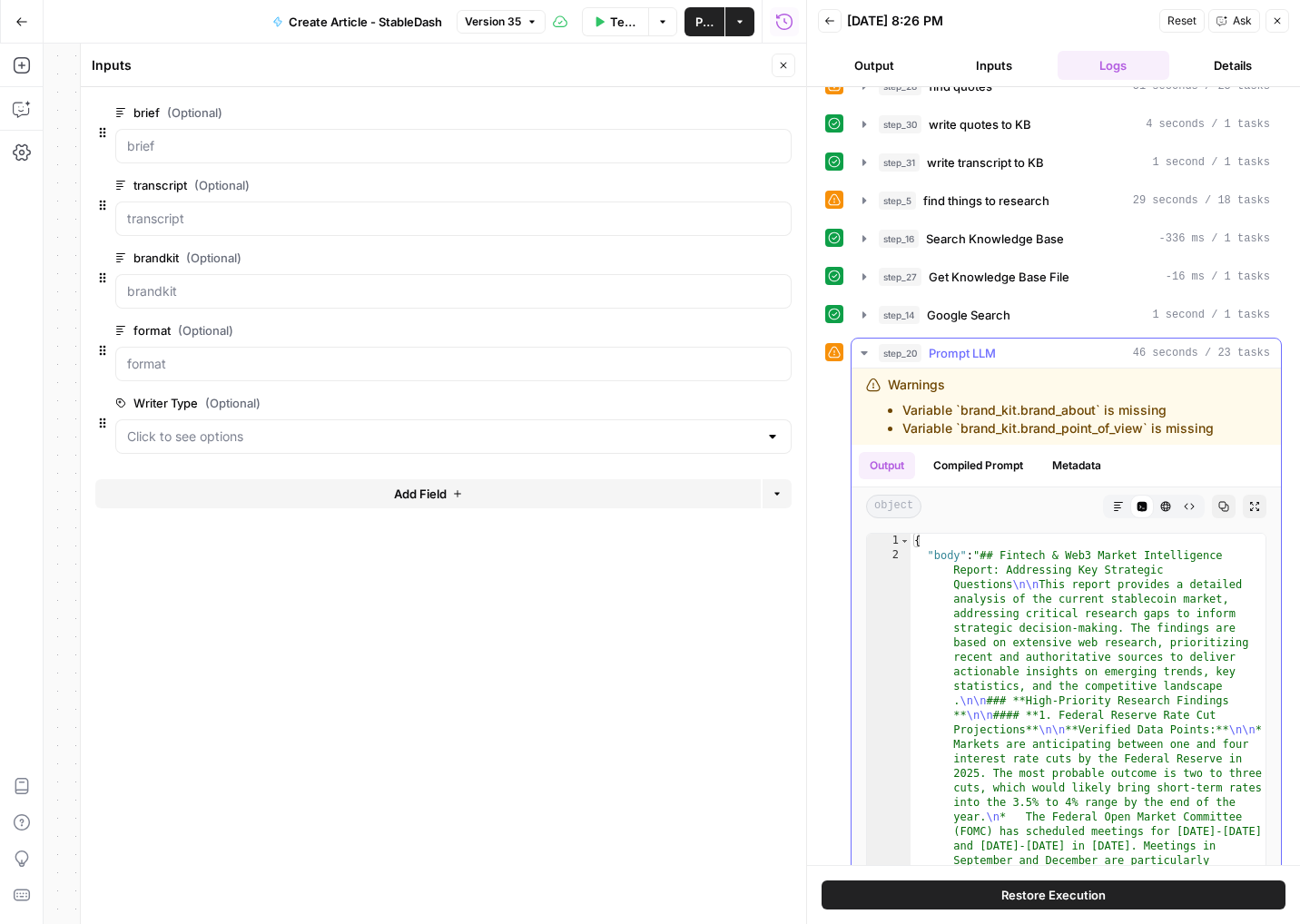
click at [954, 345] on span "Prompt LLM" at bounding box center [961, 353] width 67 height 18
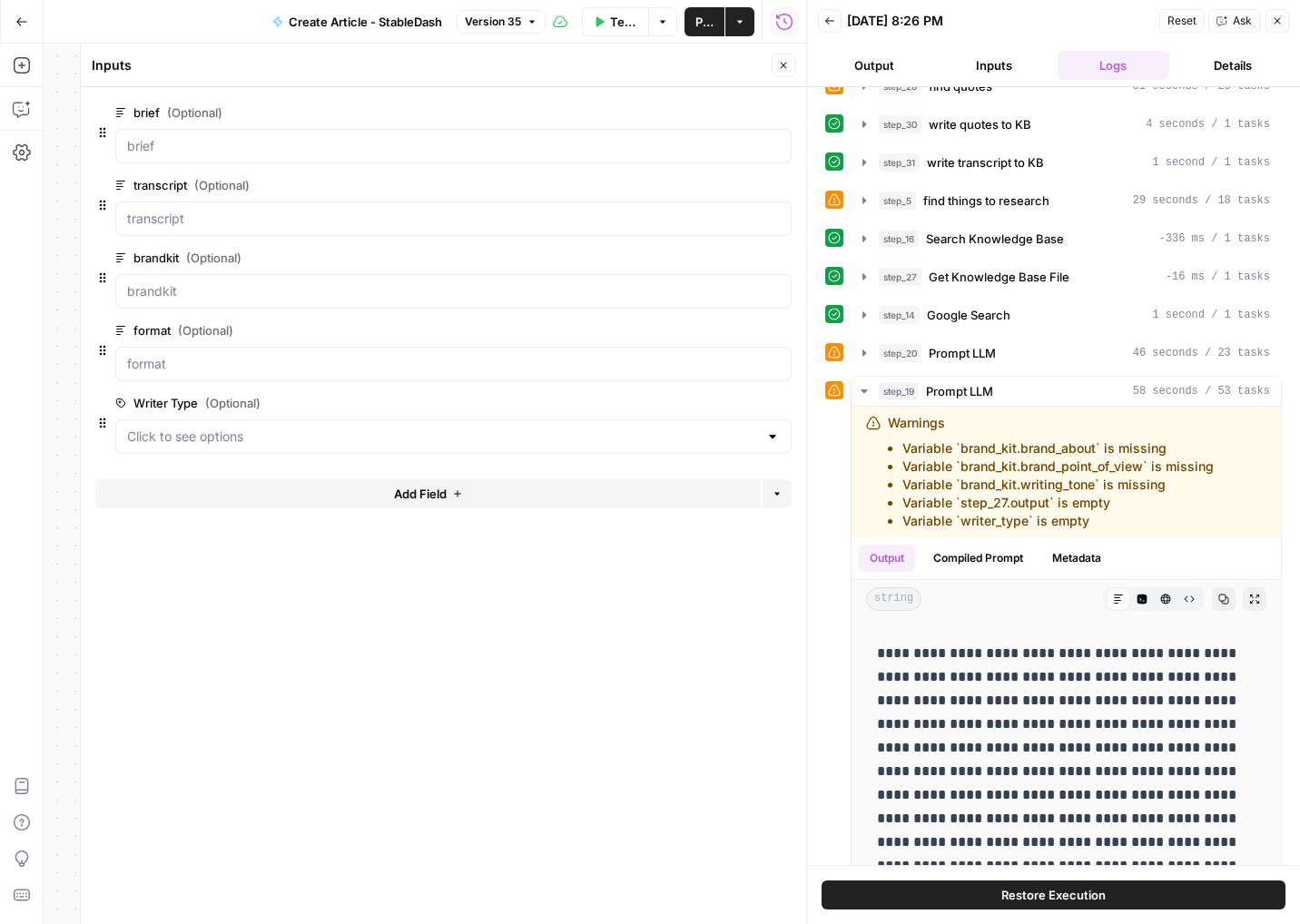
click at [977, 297] on div "**********" at bounding box center [1053, 758] width 457 height 1605
click at [982, 290] on button "step_27 Get Knowledge Base File -16 ms / 1 tasks" at bounding box center [1065, 276] width 429 height 29
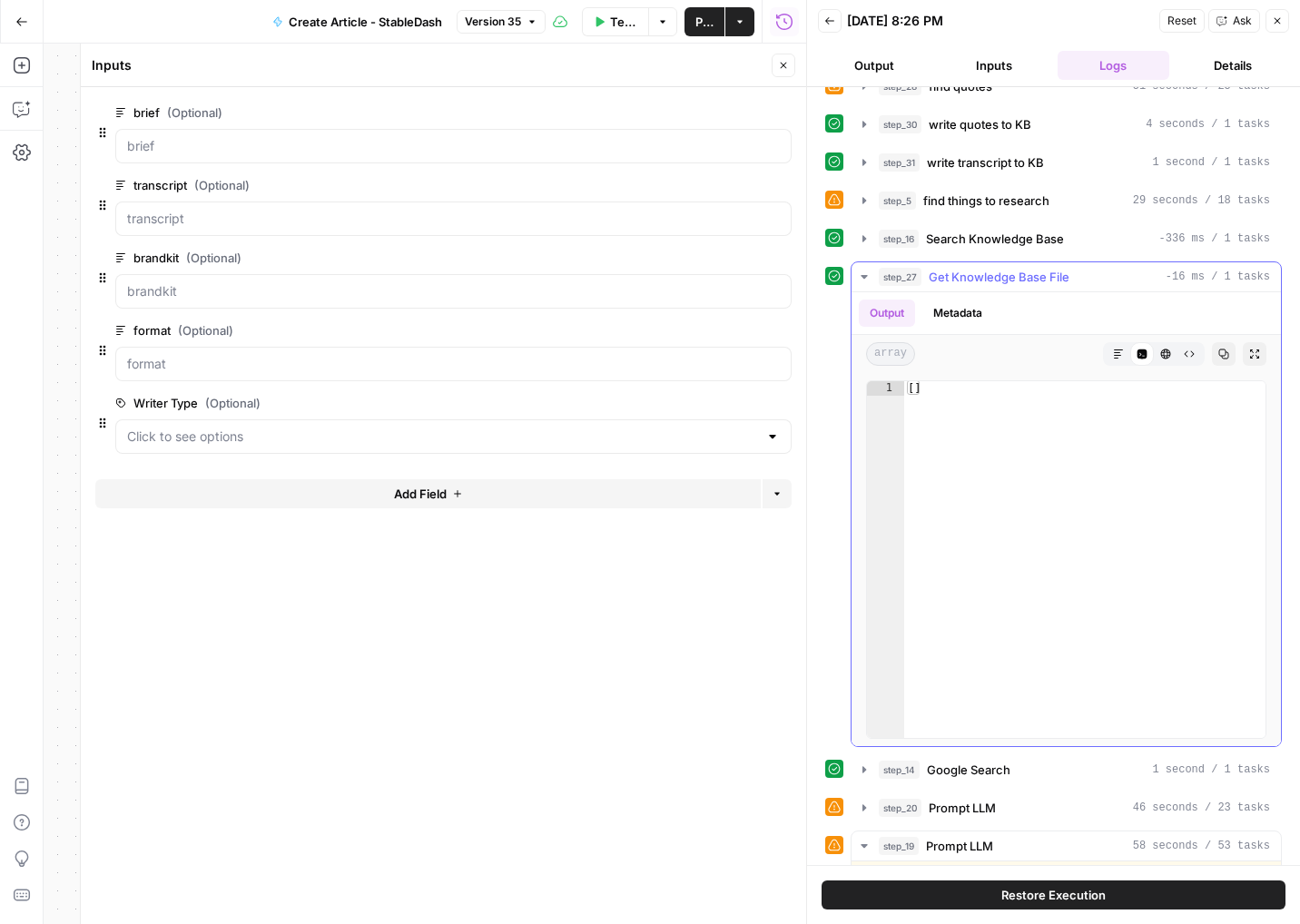
click at [982, 291] on hr at bounding box center [1065, 291] width 429 height 1
click at [982, 286] on button "step_27 Get Knowledge Base File -16 ms / 1 tasks" at bounding box center [1065, 276] width 429 height 29
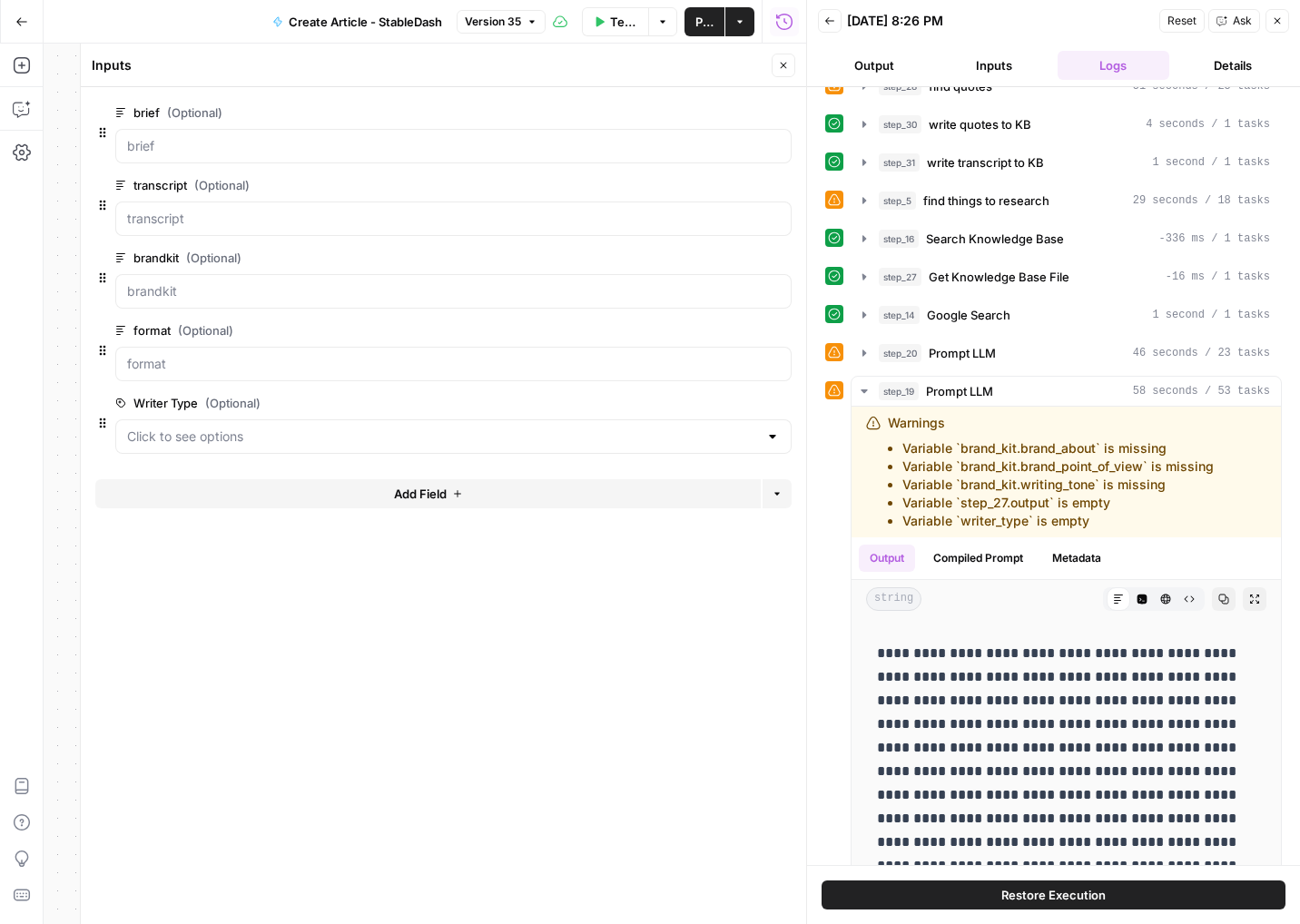
click at [993, 250] on button "step_16 Search Knowledge Base -336 ms / 1 tasks" at bounding box center [1065, 238] width 429 height 29
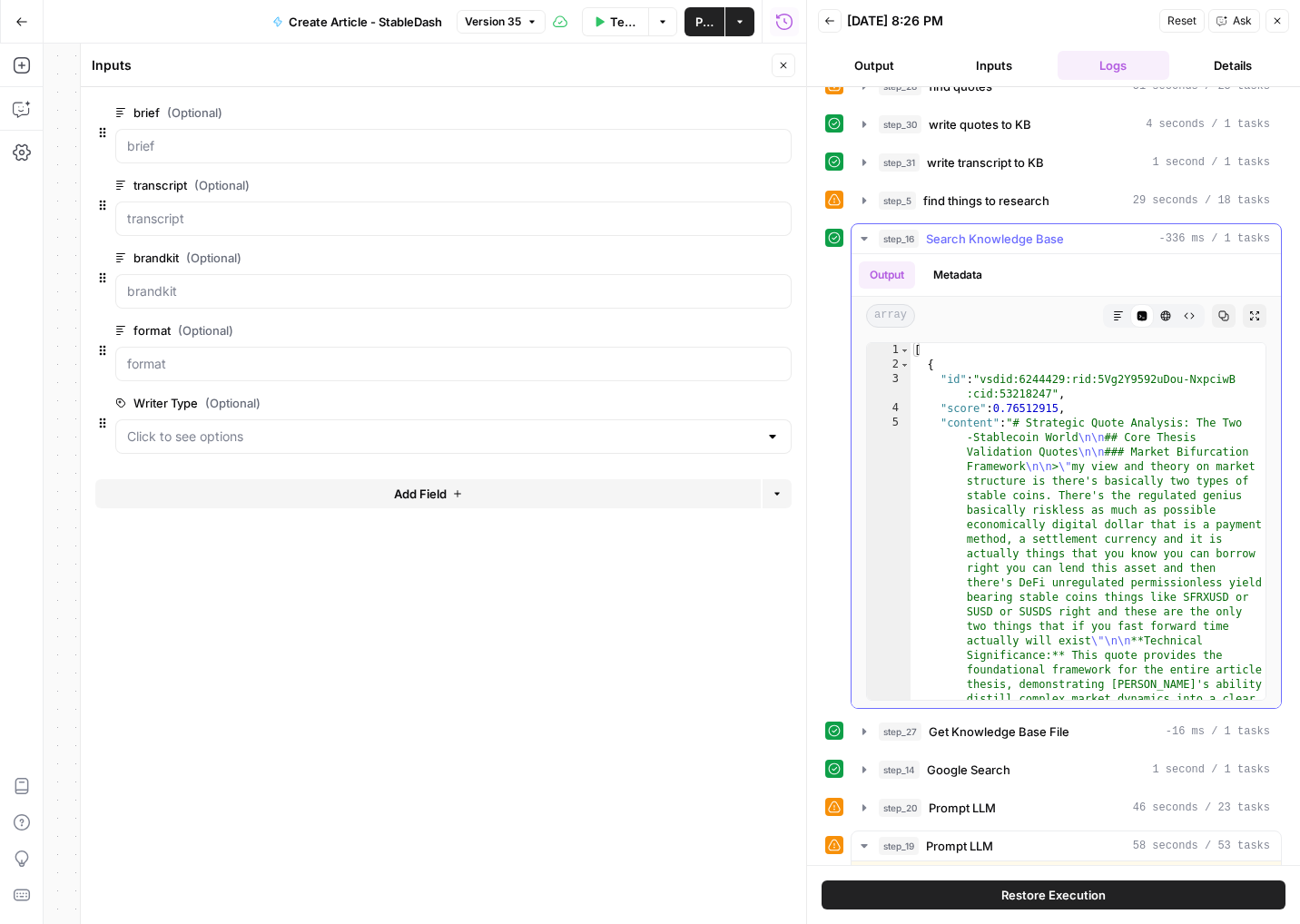
click at [993, 250] on button "step_16 Search Knowledge Base -336 ms / 1 tasks" at bounding box center [1065, 238] width 429 height 29
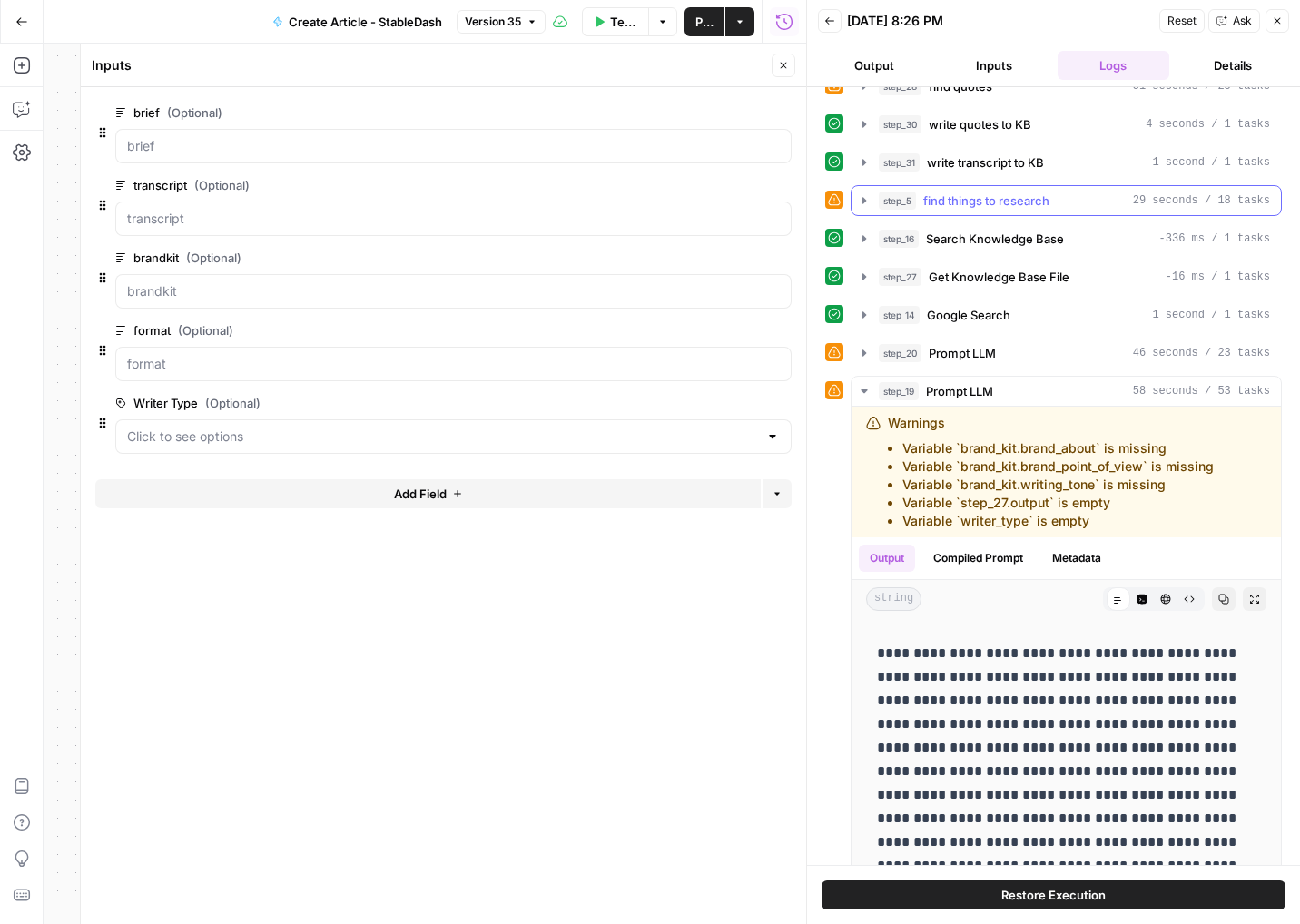
click at [1001, 201] on span "find things to research" at bounding box center [986, 201] width 126 height 18
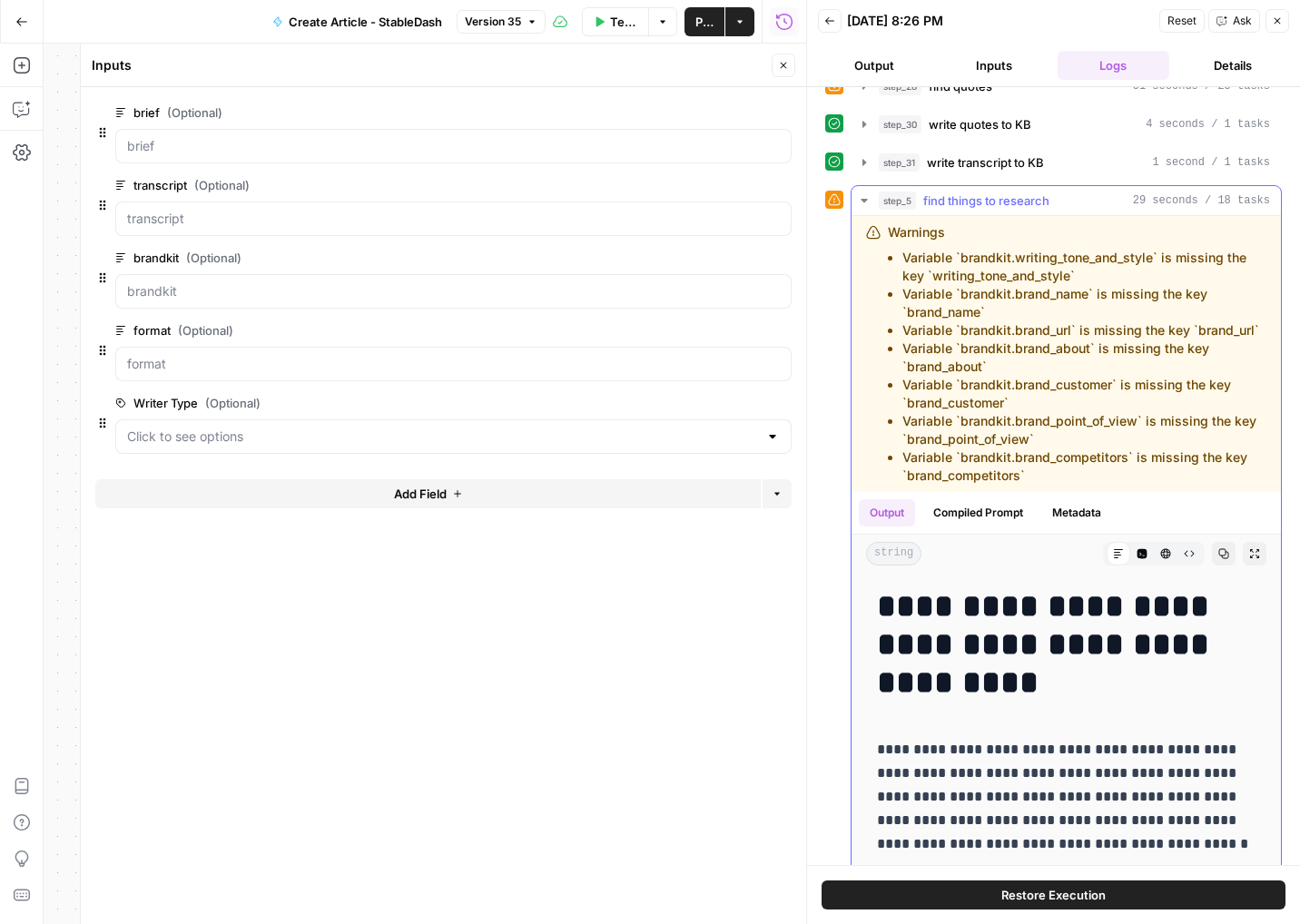
scroll to position [3, 0]
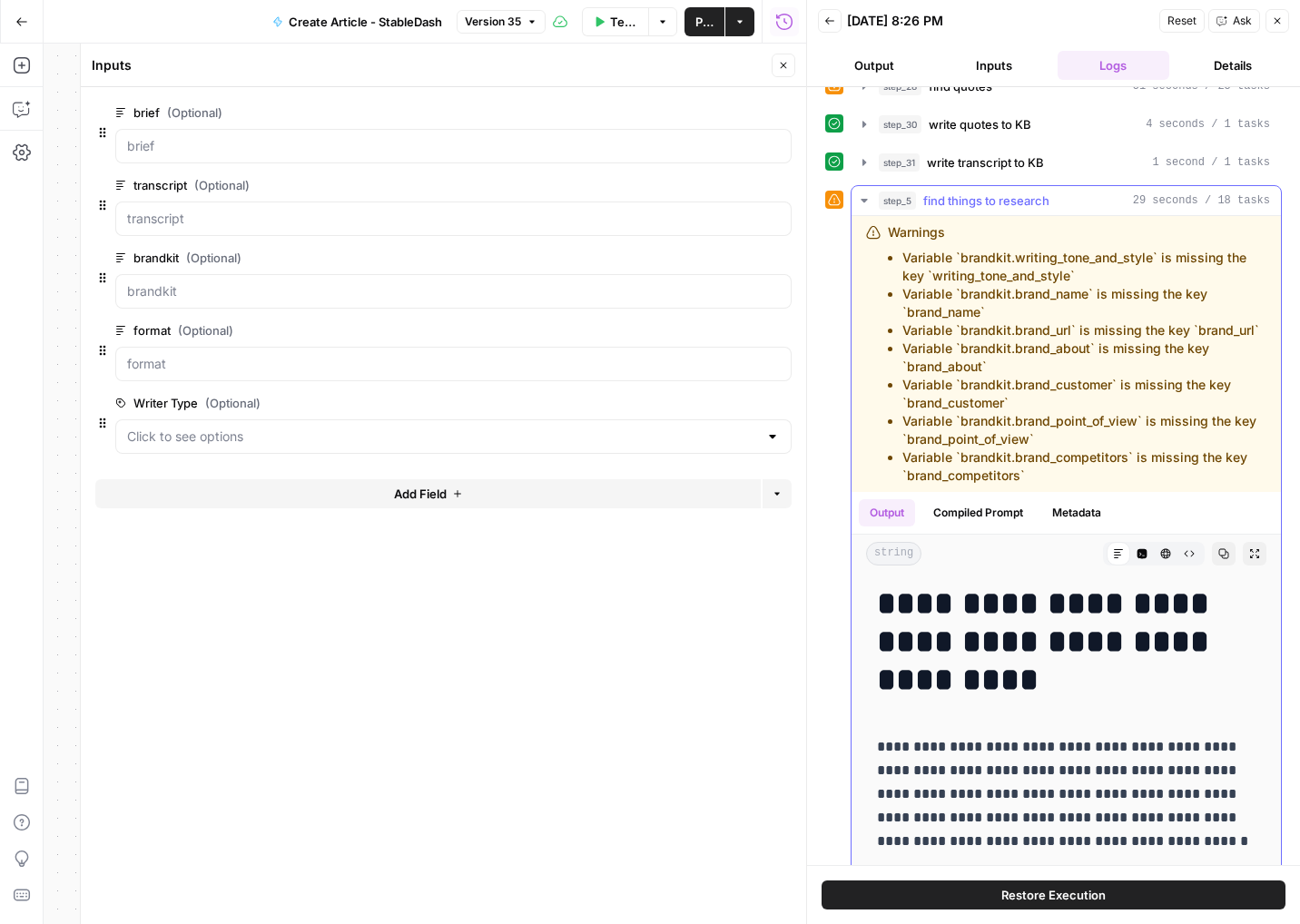
click at [1078, 190] on button "step_5 find things to research 29 seconds / 18 tasks" at bounding box center [1065, 200] width 429 height 29
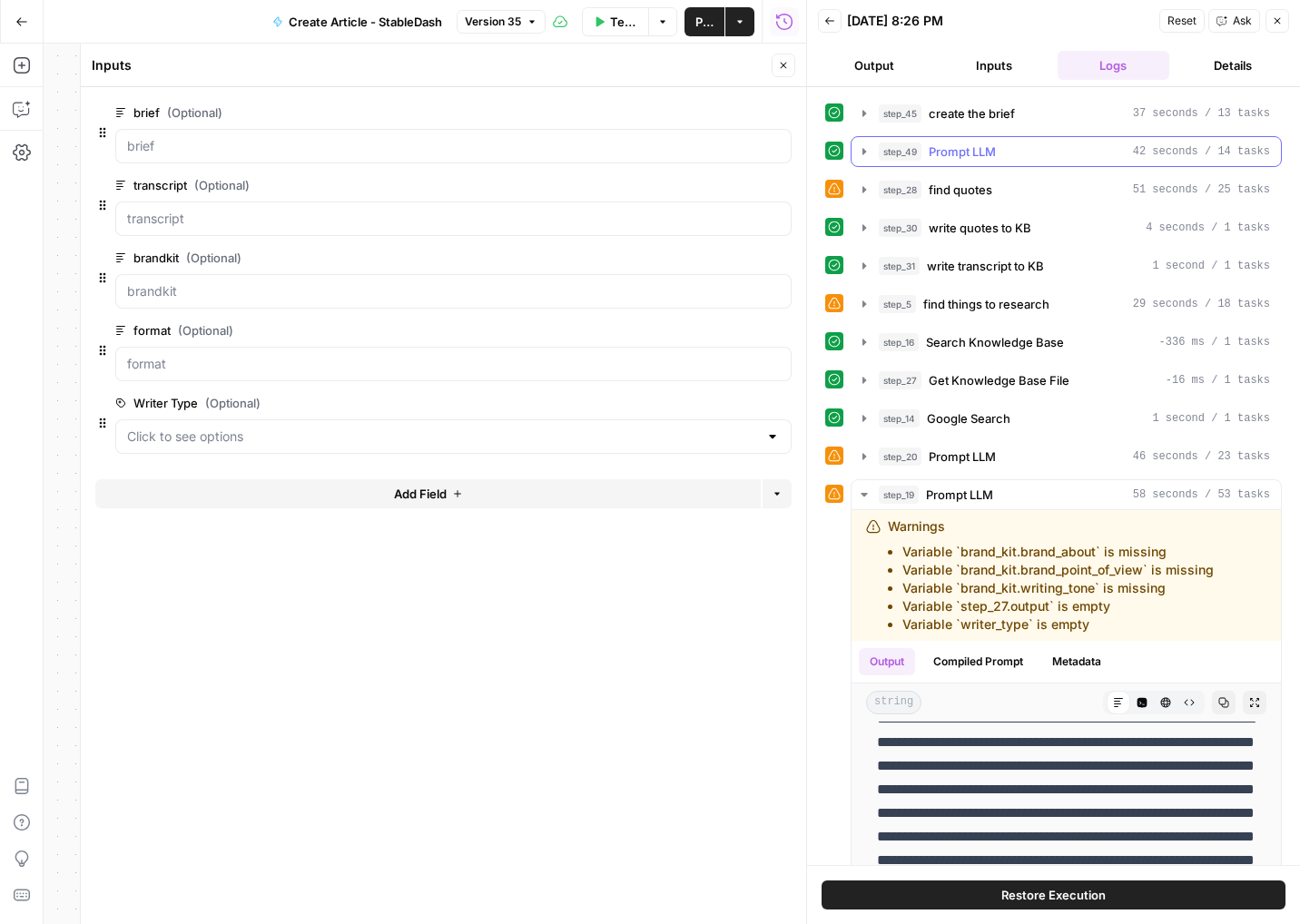
scroll to position [16, 0]
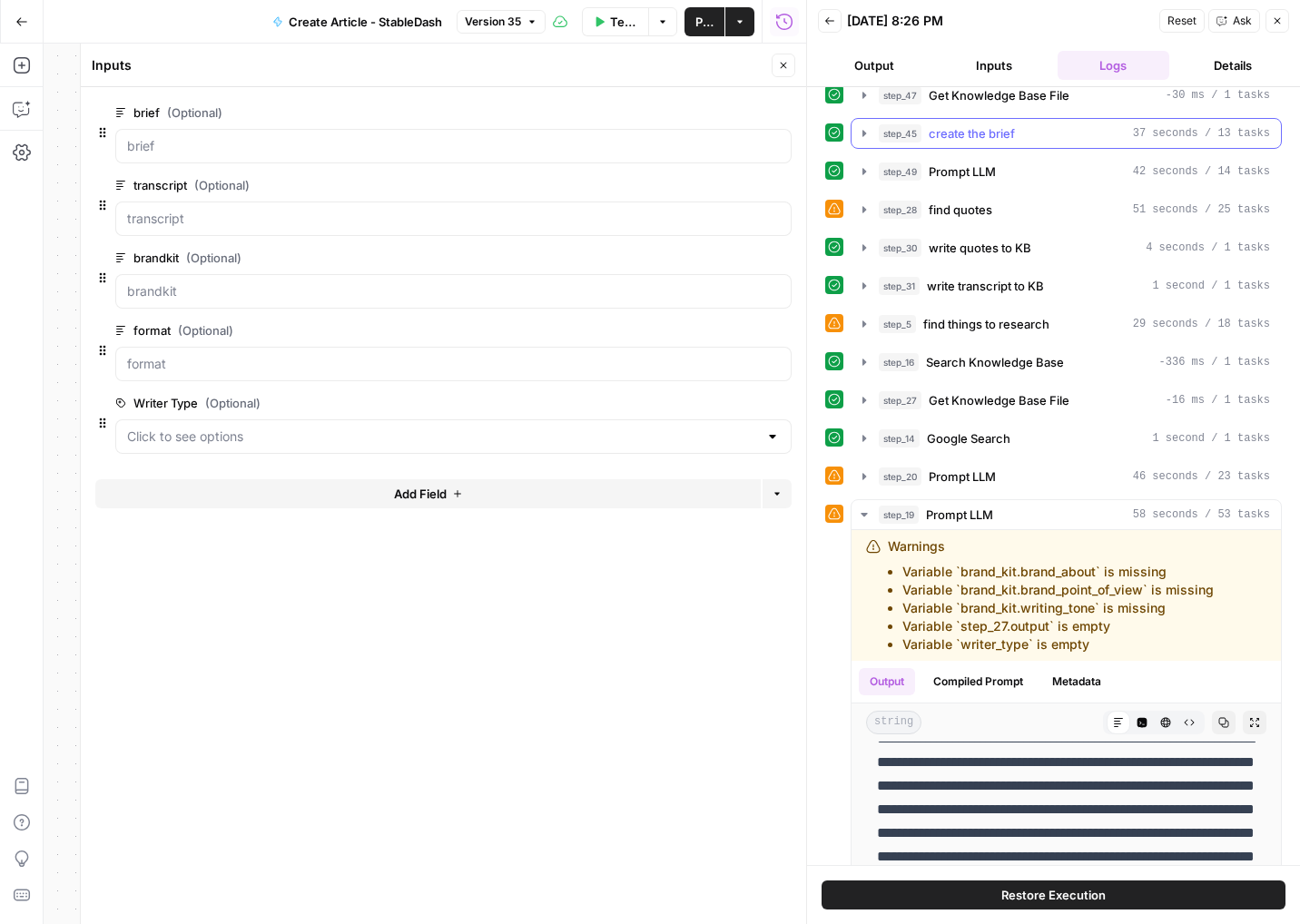
click at [1030, 126] on div "step_45 create the brief 37 seconds / 13 tasks" at bounding box center [1074, 133] width 391 height 18
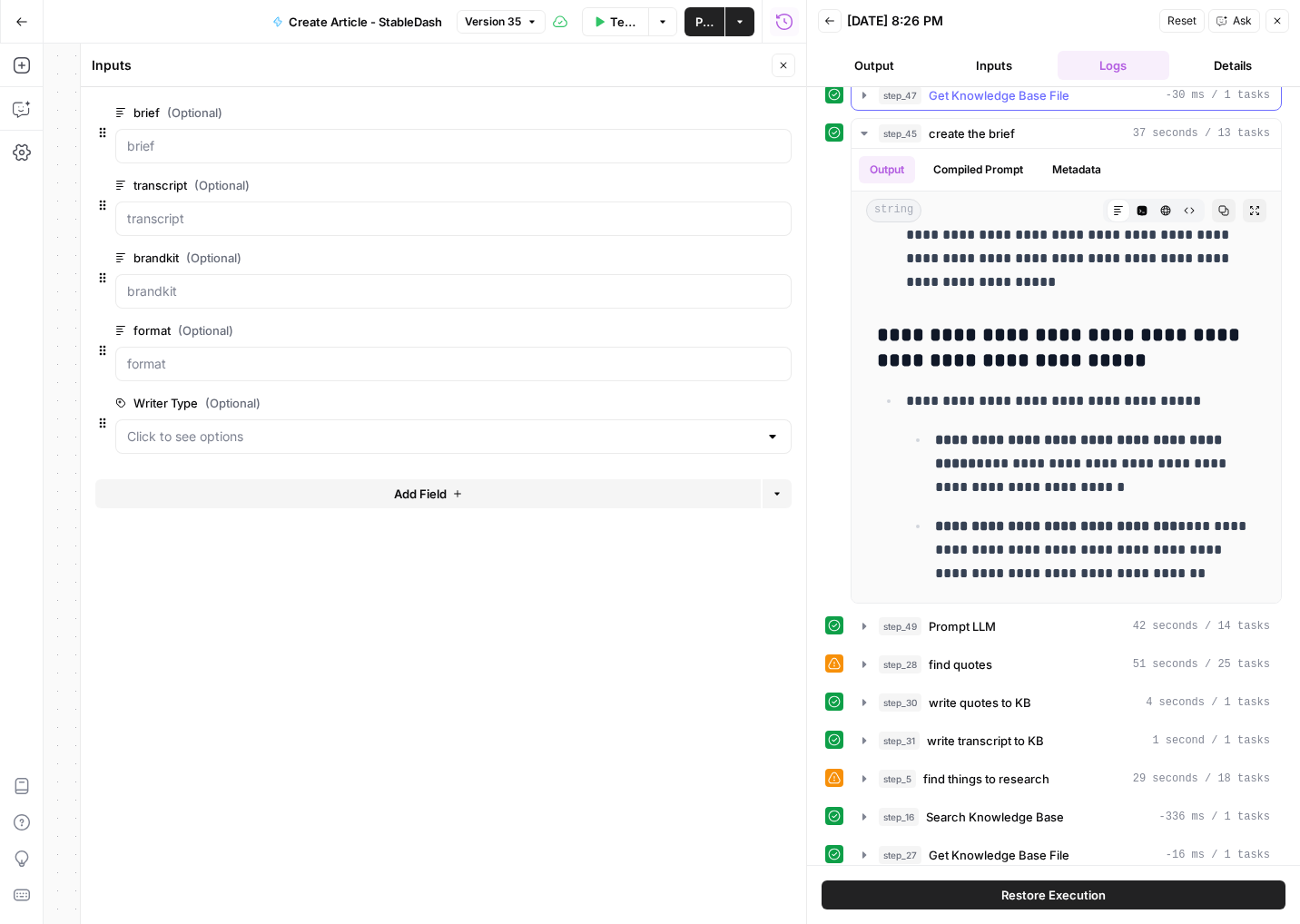
scroll to position [0, 0]
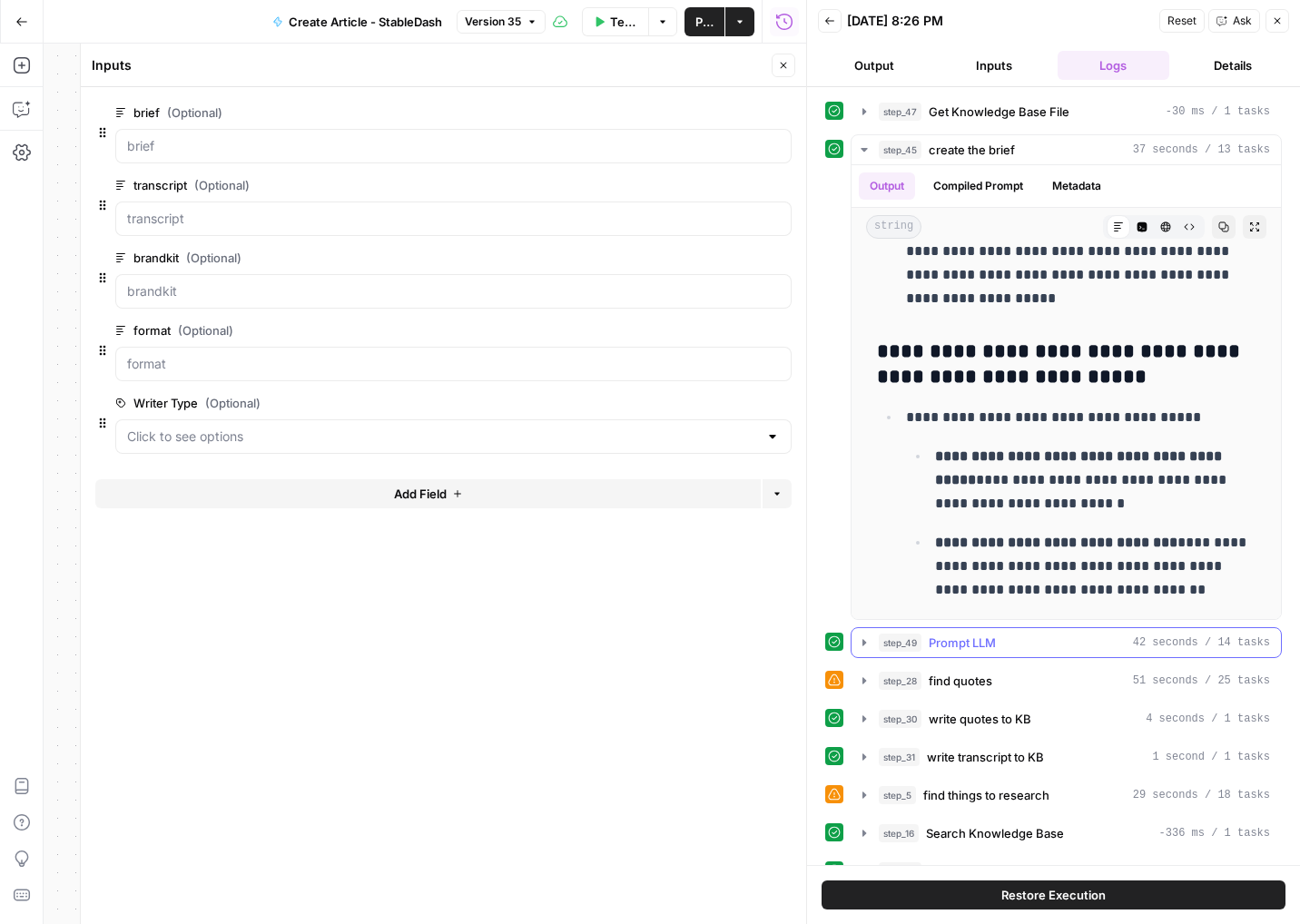
click at [986, 643] on span "Prompt LLM" at bounding box center [961, 643] width 67 height 18
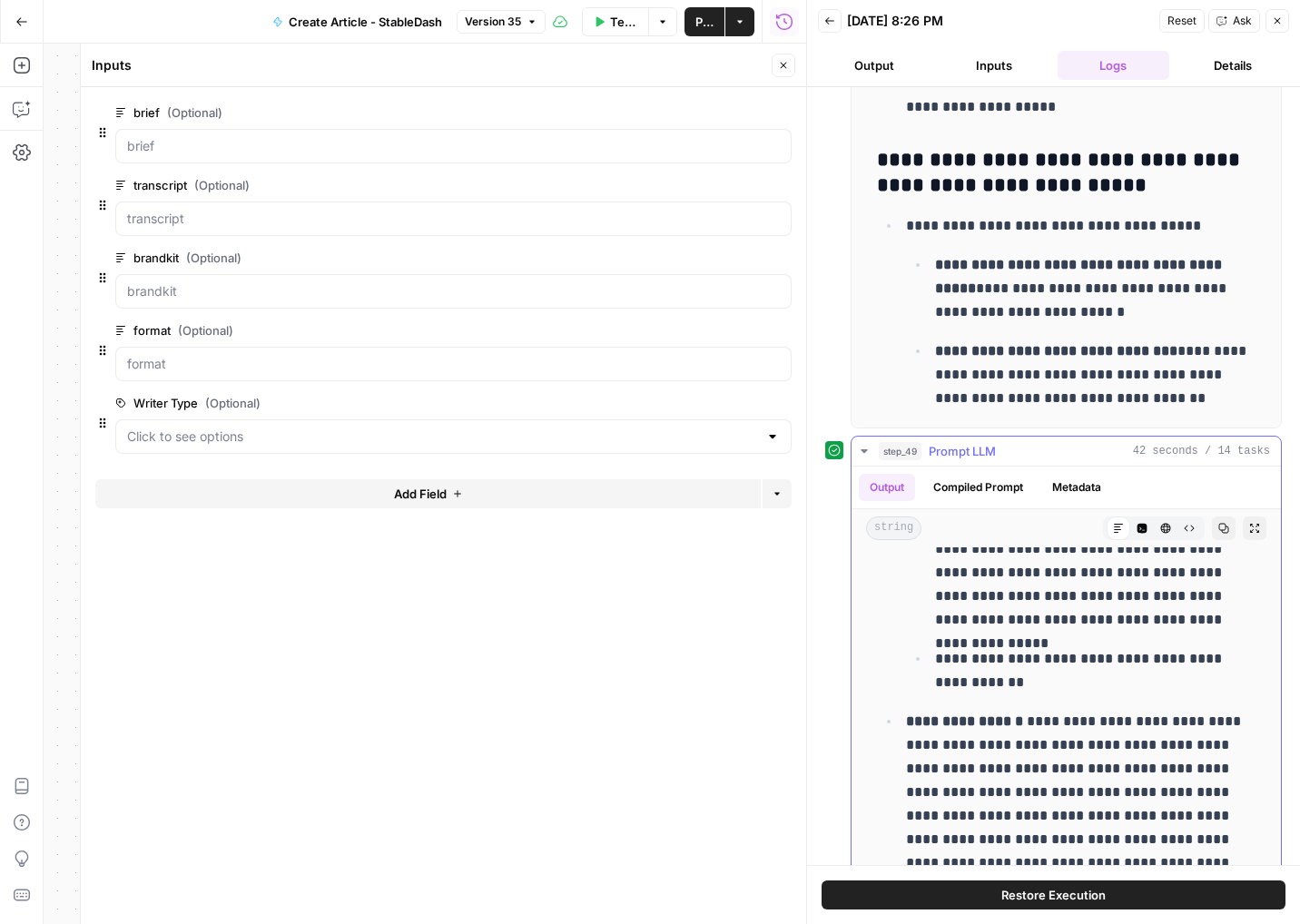
scroll to position [551, 0]
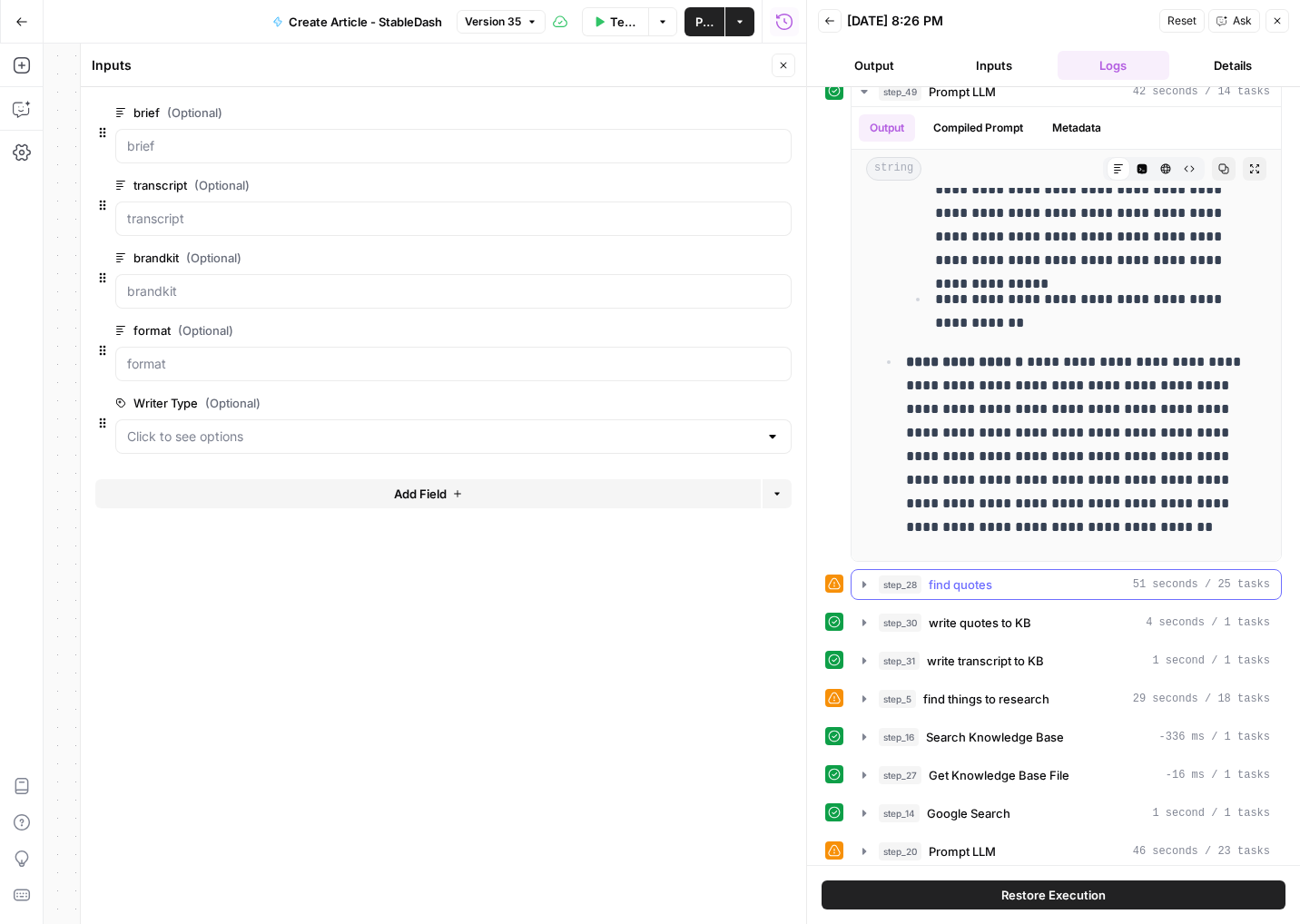
click at [1041, 576] on div "step_28 find quotes 51 seconds / 25 tasks" at bounding box center [1074, 584] width 391 height 18
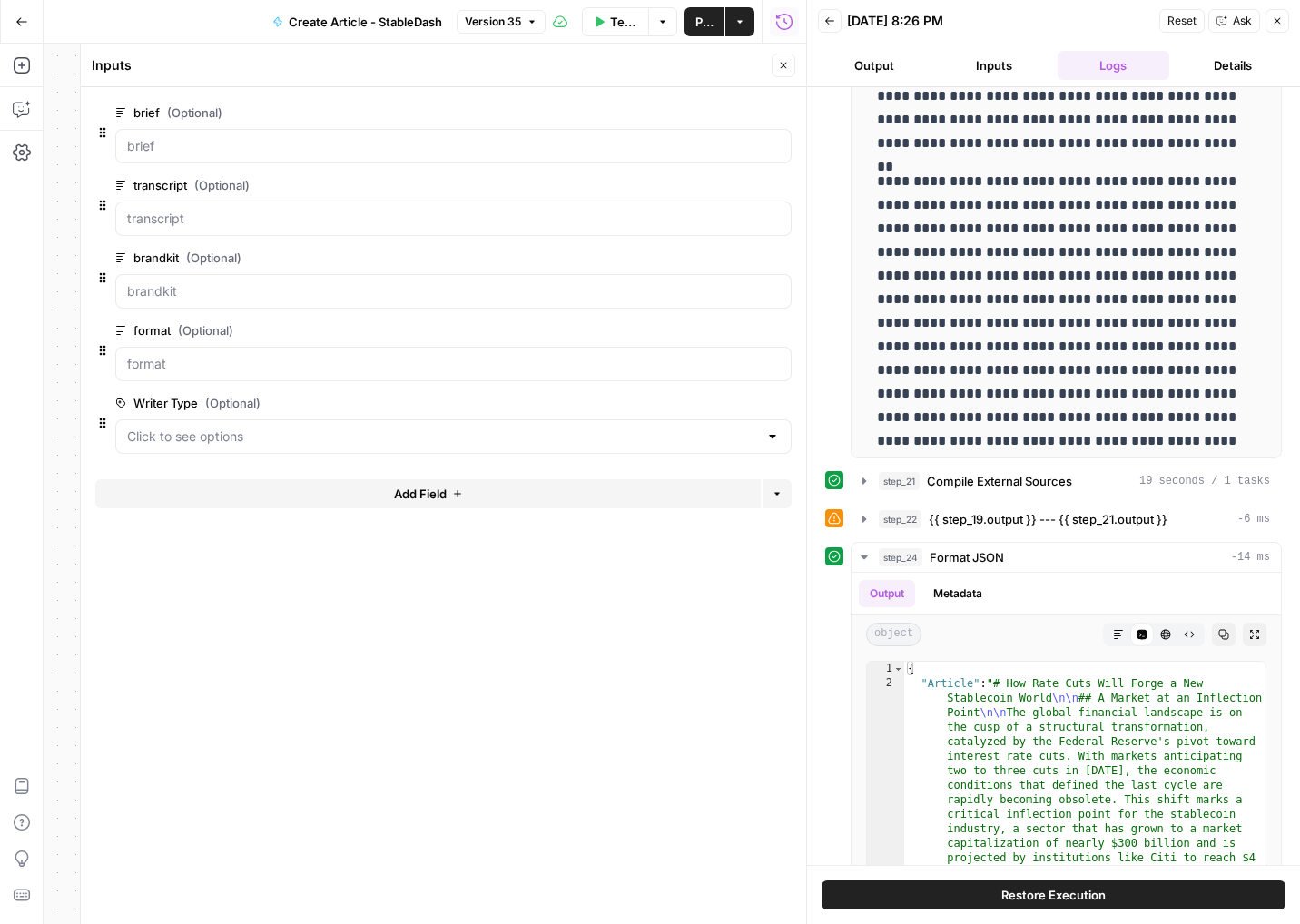
scroll to position [2190, 0]
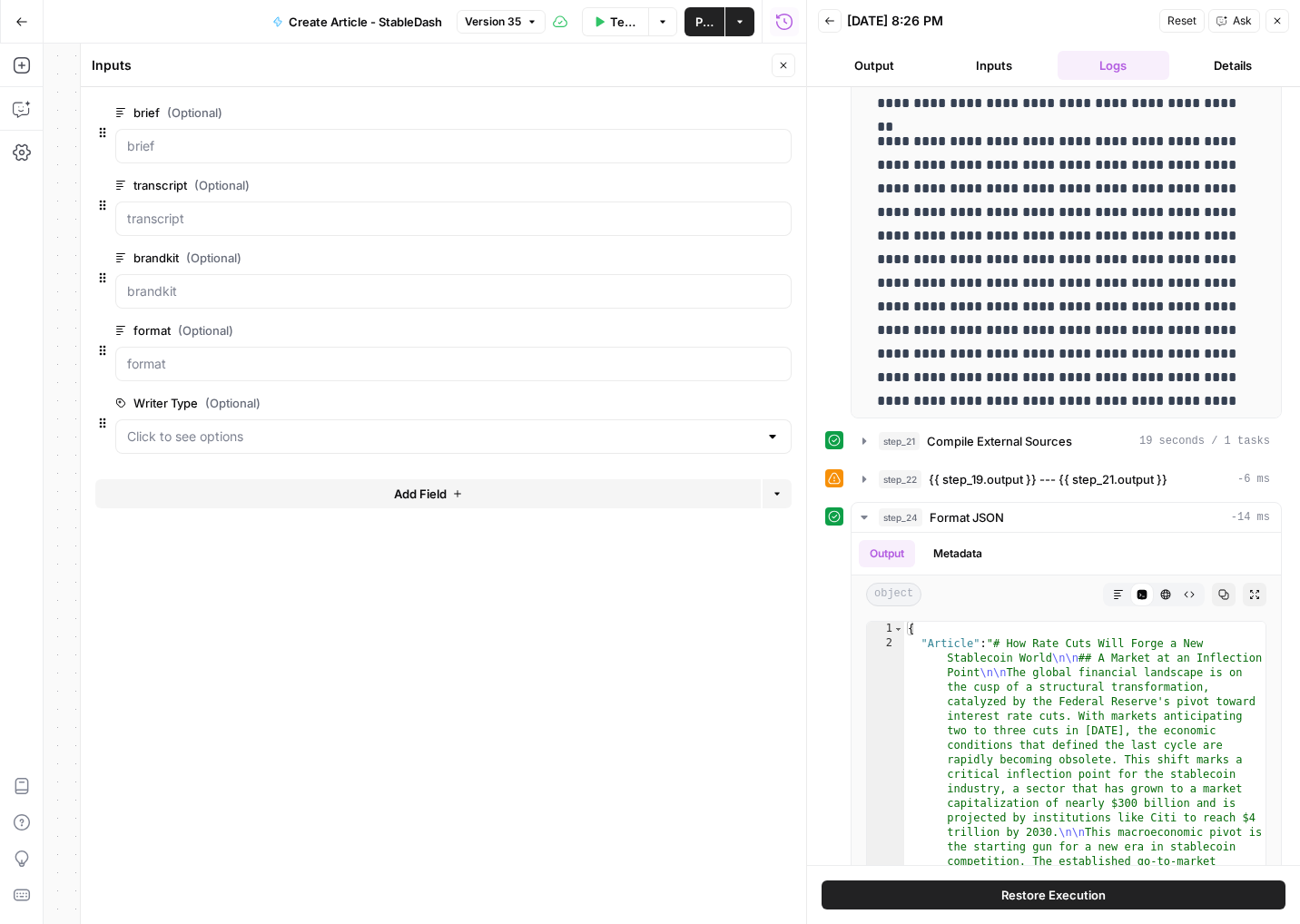
click at [850, 435] on div "step_21 Compile External Sources 19 seconds / 1 tasks" at bounding box center [1053, 441] width 457 height 31
click at [851, 435] on button "step_21 Compile External Sources 19 seconds / 1 tasks" at bounding box center [1065, 441] width 429 height 29
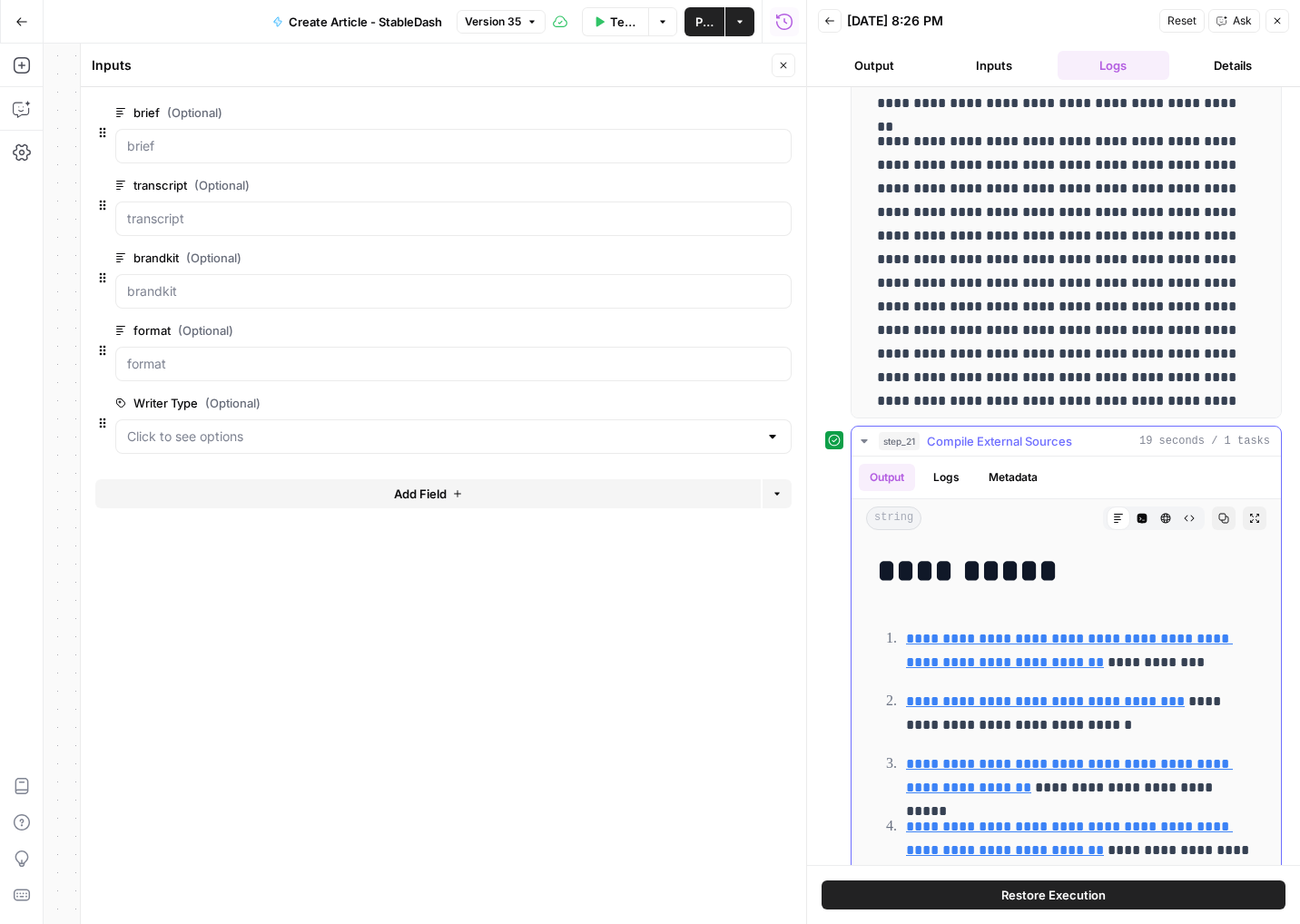
click at [851, 435] on button "step_21 Compile External Sources 19 seconds / 1 tasks" at bounding box center [1065, 441] width 429 height 29
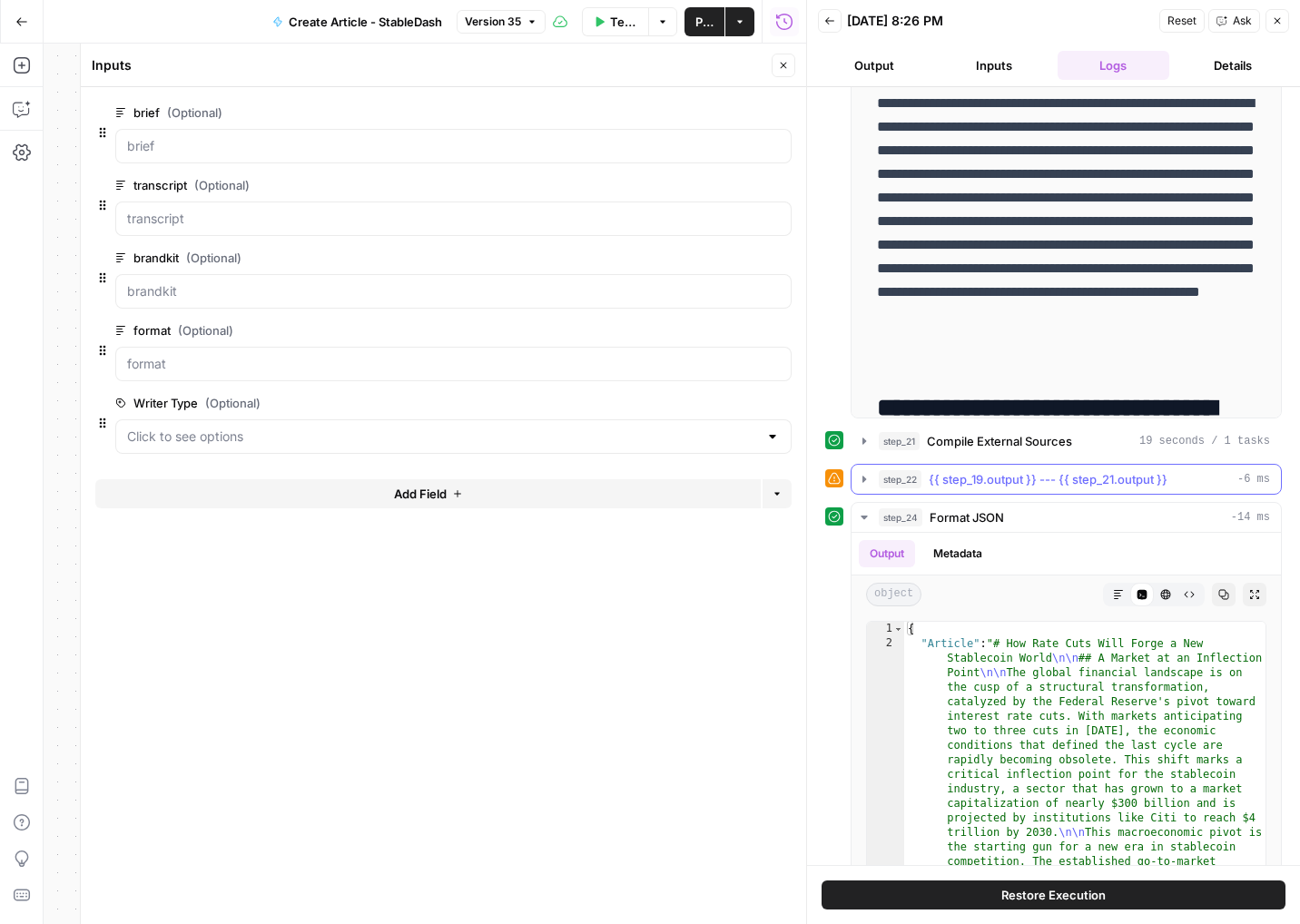
click at [862, 471] on button "step_22 {{ step_19.output }} --- {{ step_21.output }} -6 ms" at bounding box center [1065, 479] width 429 height 29
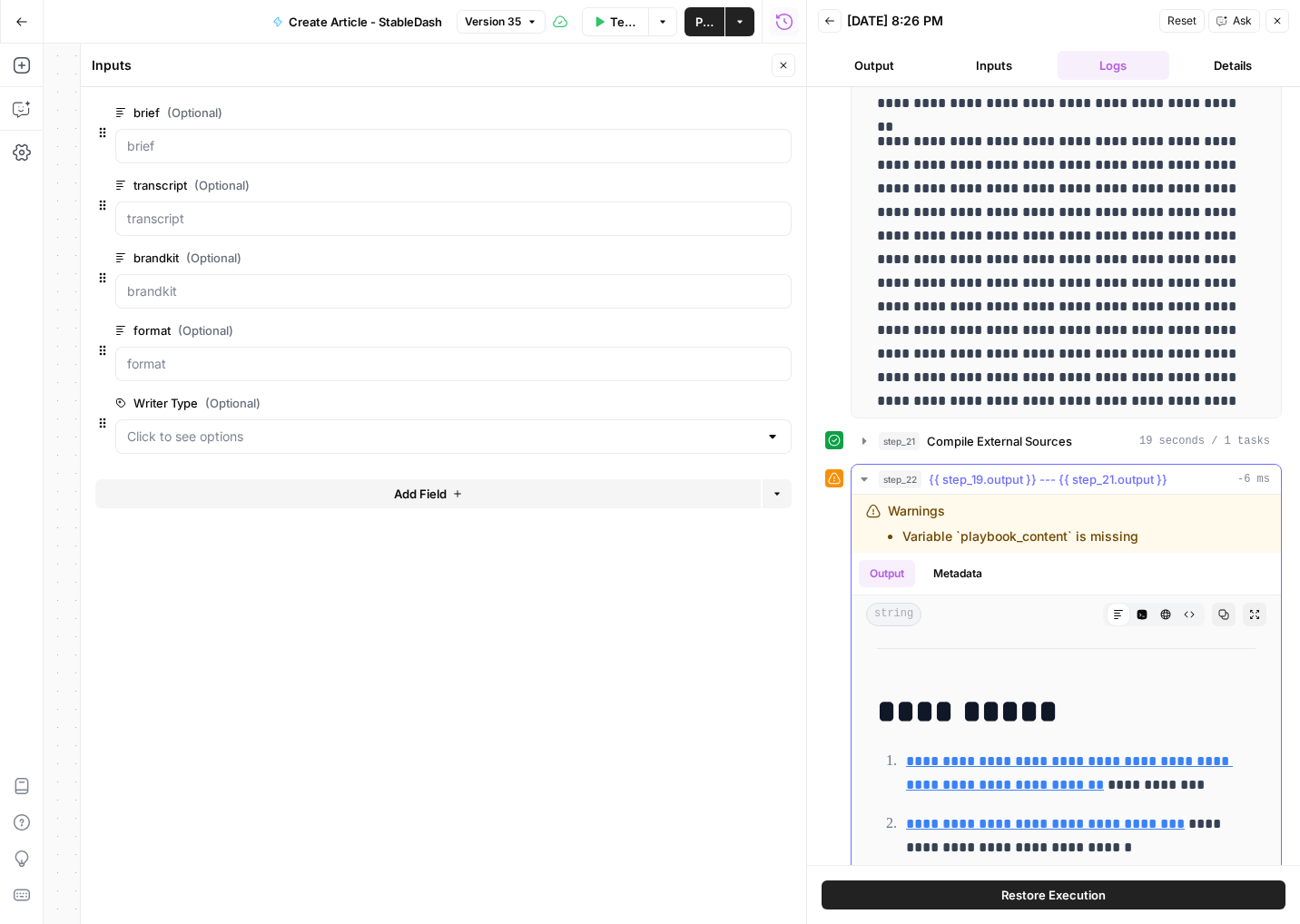
click at [862, 471] on button "step_22 {{ step_19.output }} --- {{ step_21.output }} -6 ms" at bounding box center [1065, 479] width 429 height 29
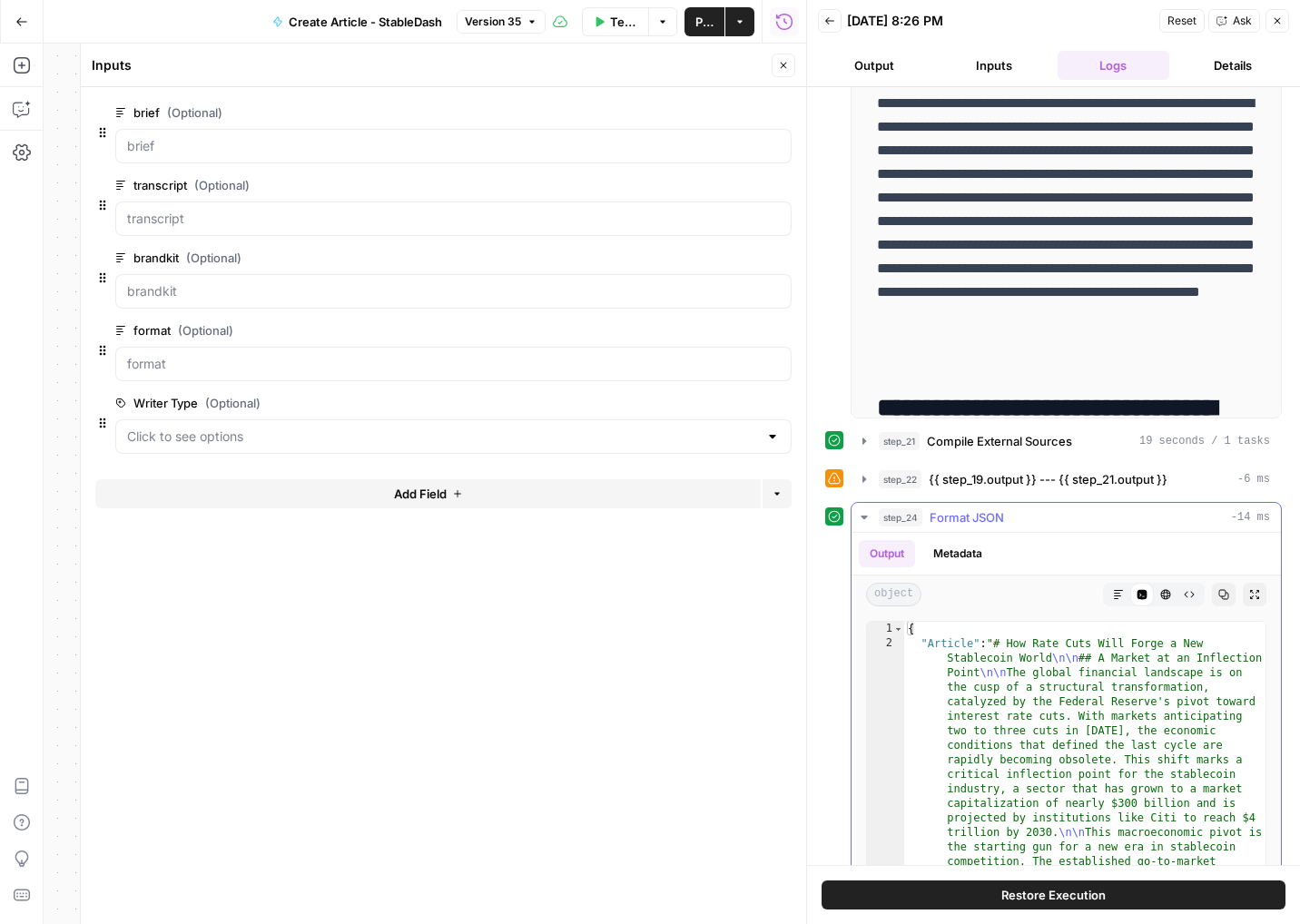
click at [859, 525] on button "step_24 Format JSON -14 ms" at bounding box center [1065, 517] width 429 height 29
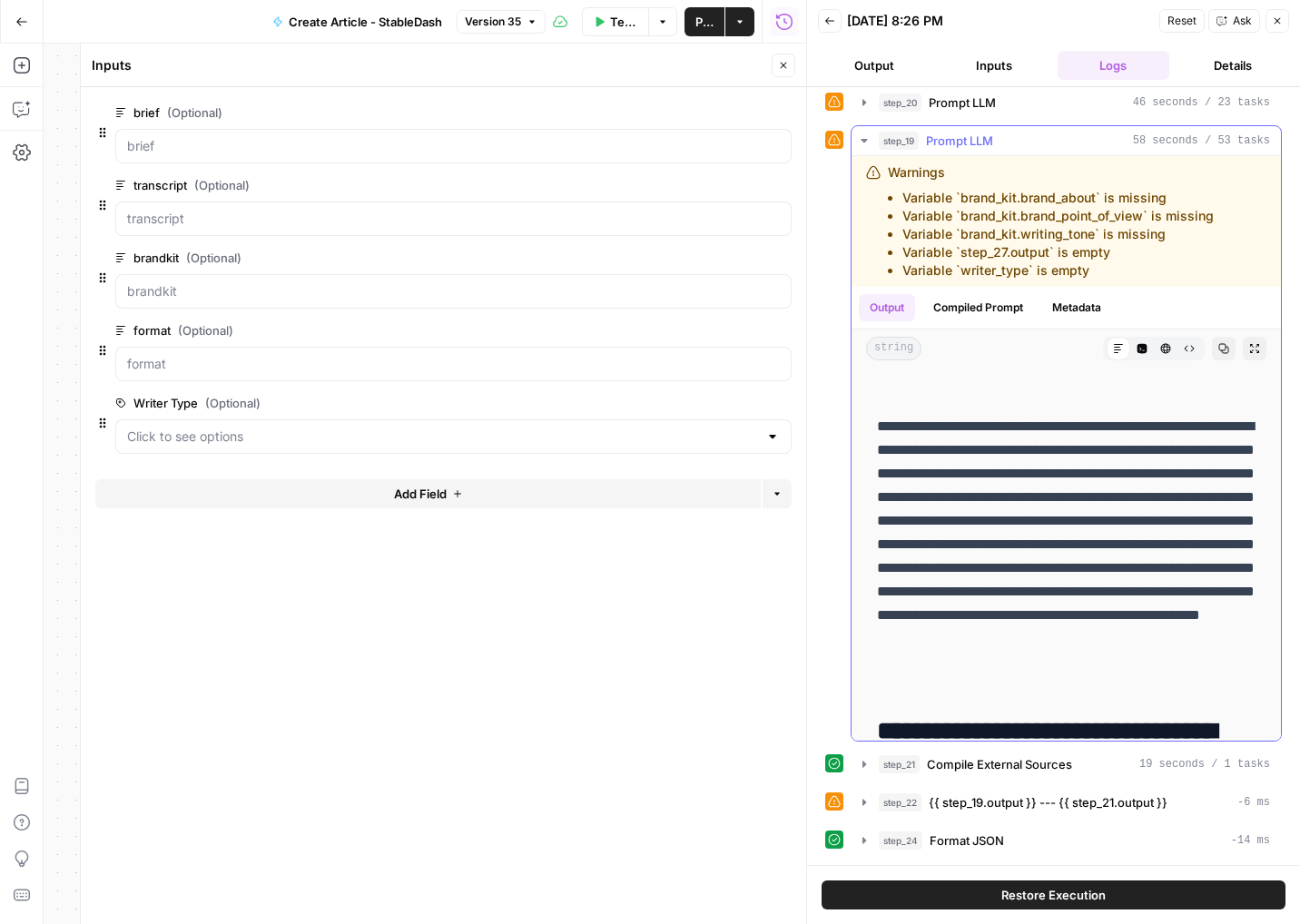
scroll to position [1867, 0]
click at [855, 839] on button "step_24 Format JSON -14 ms" at bounding box center [1065, 840] width 429 height 29
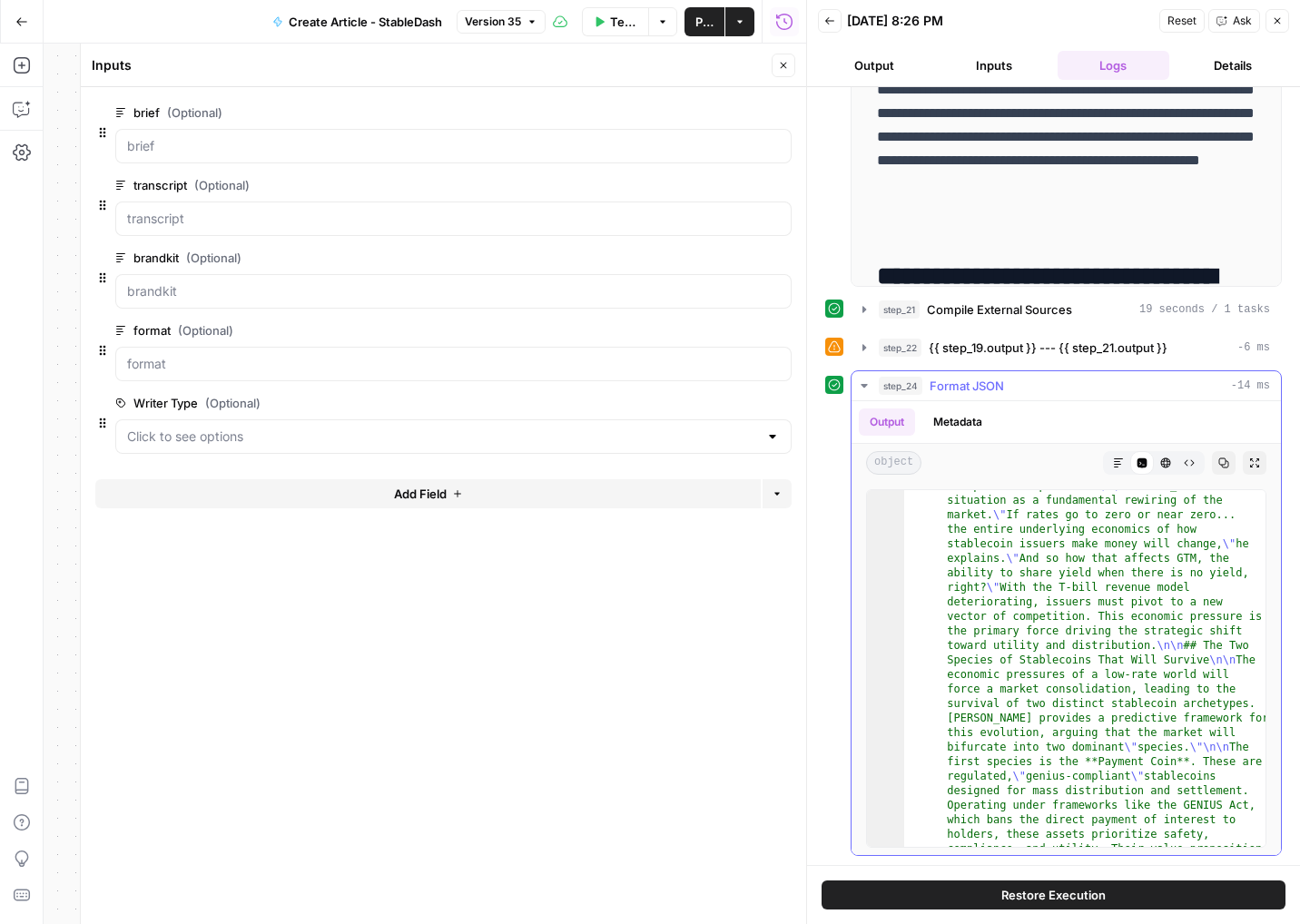
scroll to position [871, 0]
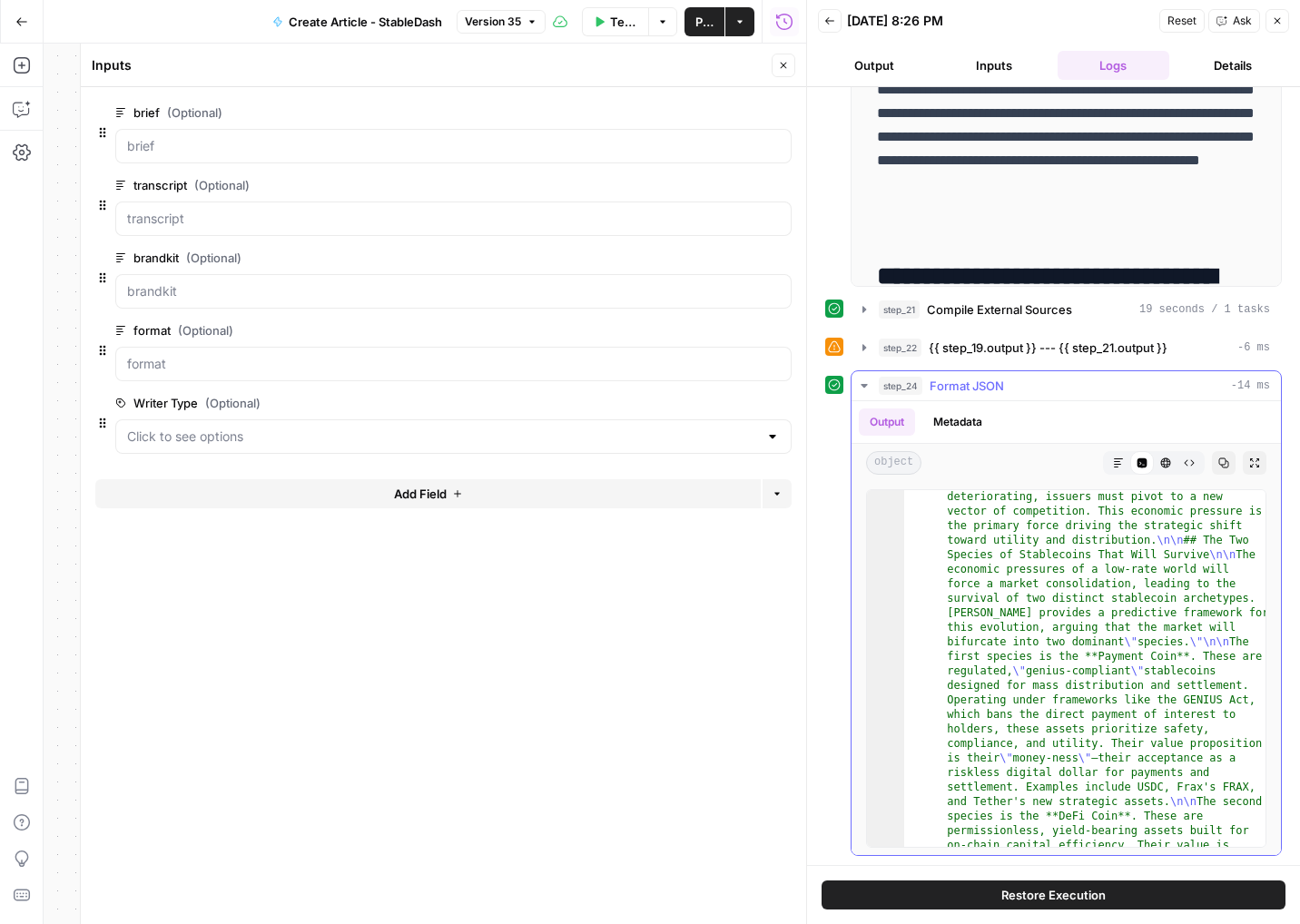
click at [864, 383] on icon "button" at bounding box center [864, 385] width 15 height 15
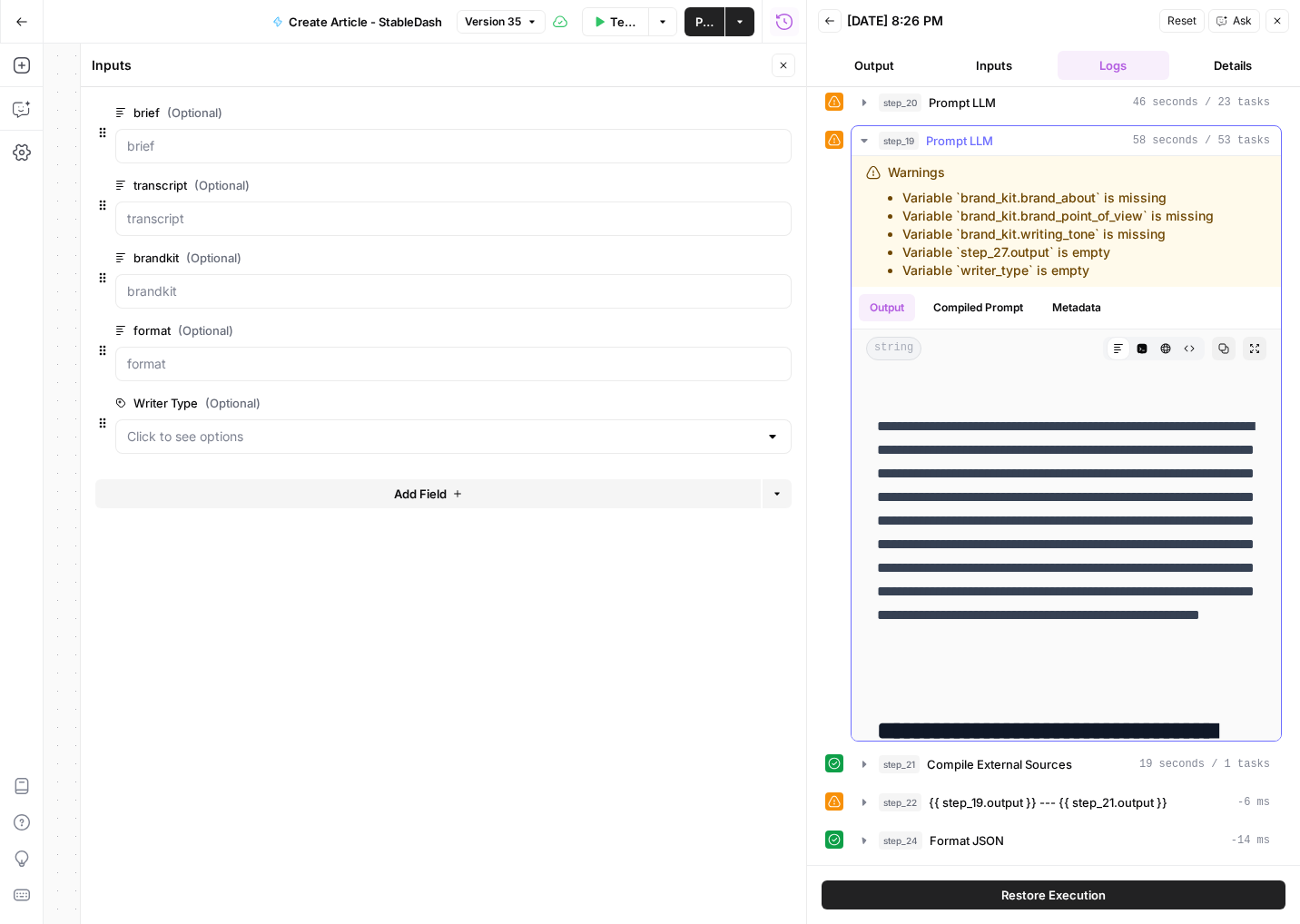
scroll to position [1867, 0]
click at [857, 841] on icon "button" at bounding box center [864, 840] width 15 height 15
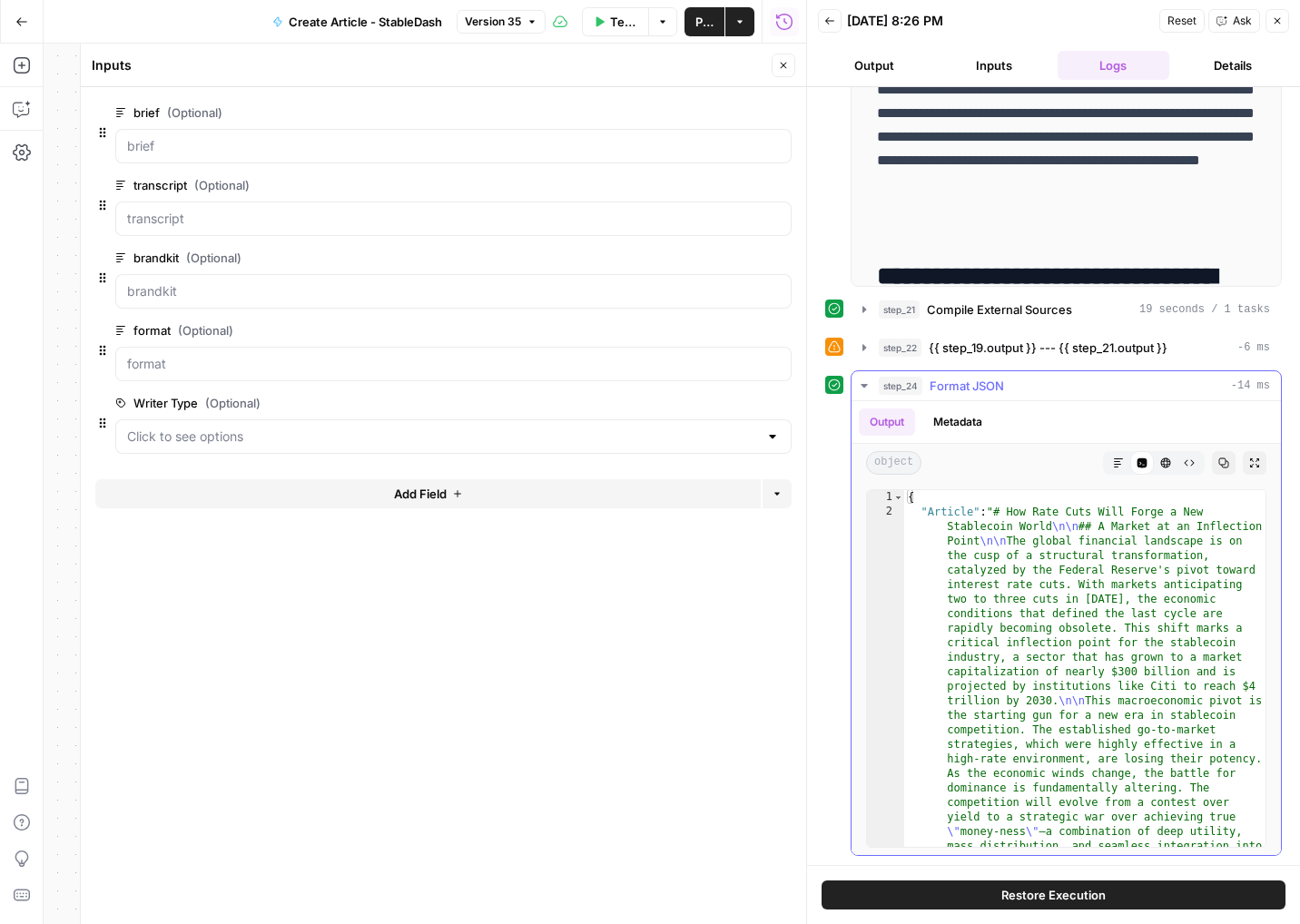
click at [1123, 468] on button "Markdown" at bounding box center [1118, 463] width 24 height 24
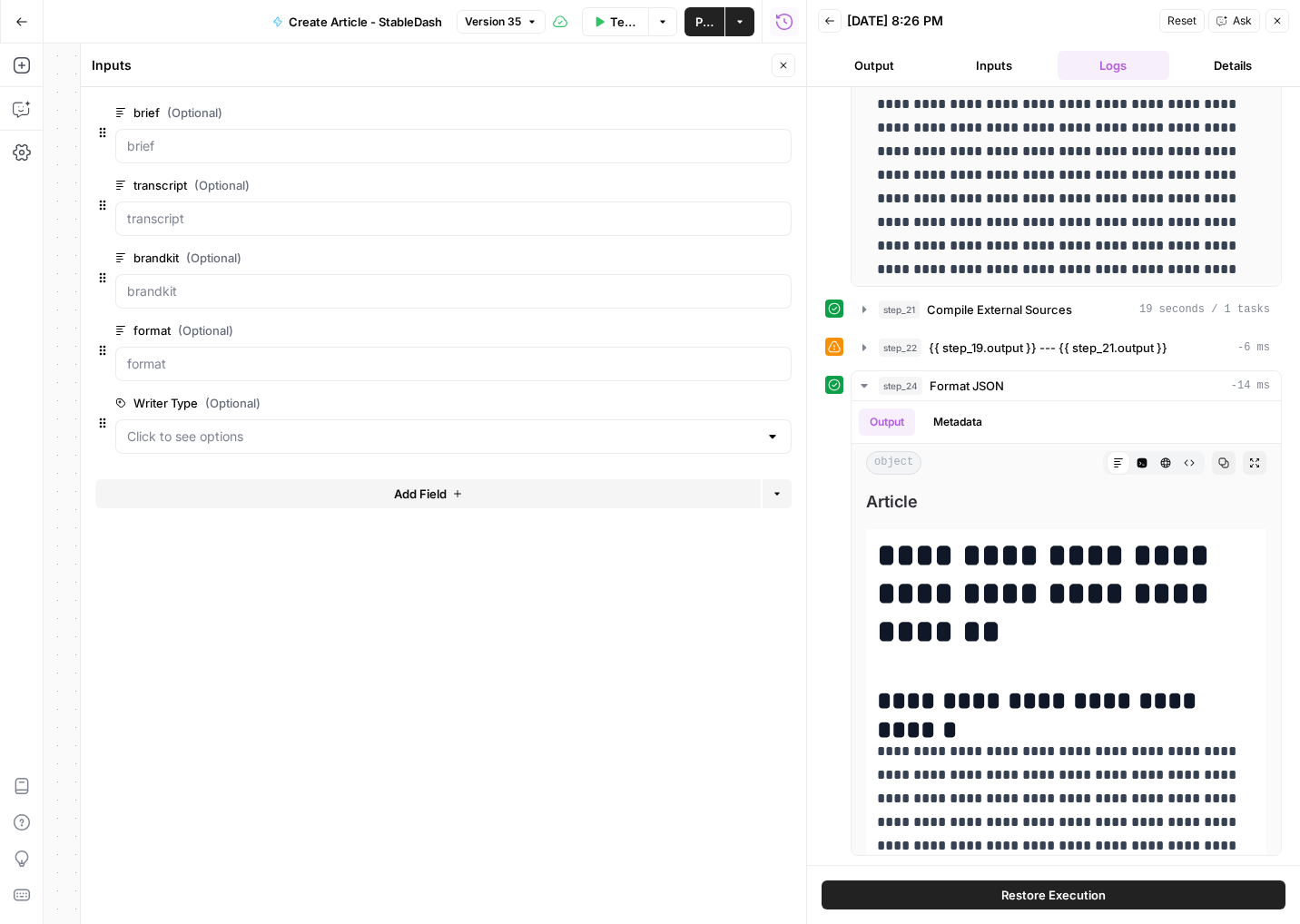
click at [828, 19] on icon "button" at bounding box center [829, 20] width 11 height 11
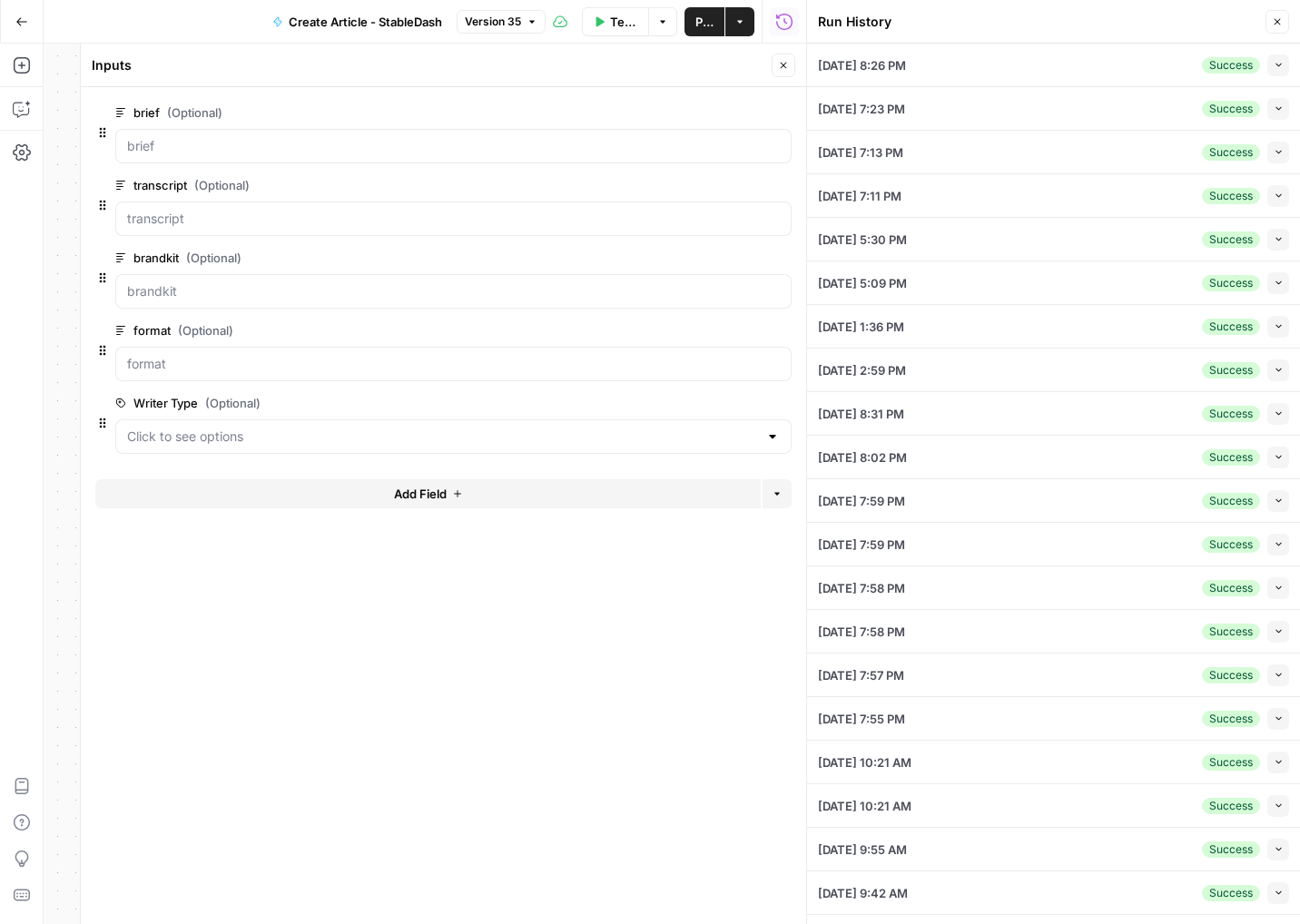
click at [698, 23] on span "Publish" at bounding box center [704, 22] width 18 height 18
click at [1284, 65] on button "Collapse" at bounding box center [1278, 65] width 22 height 22
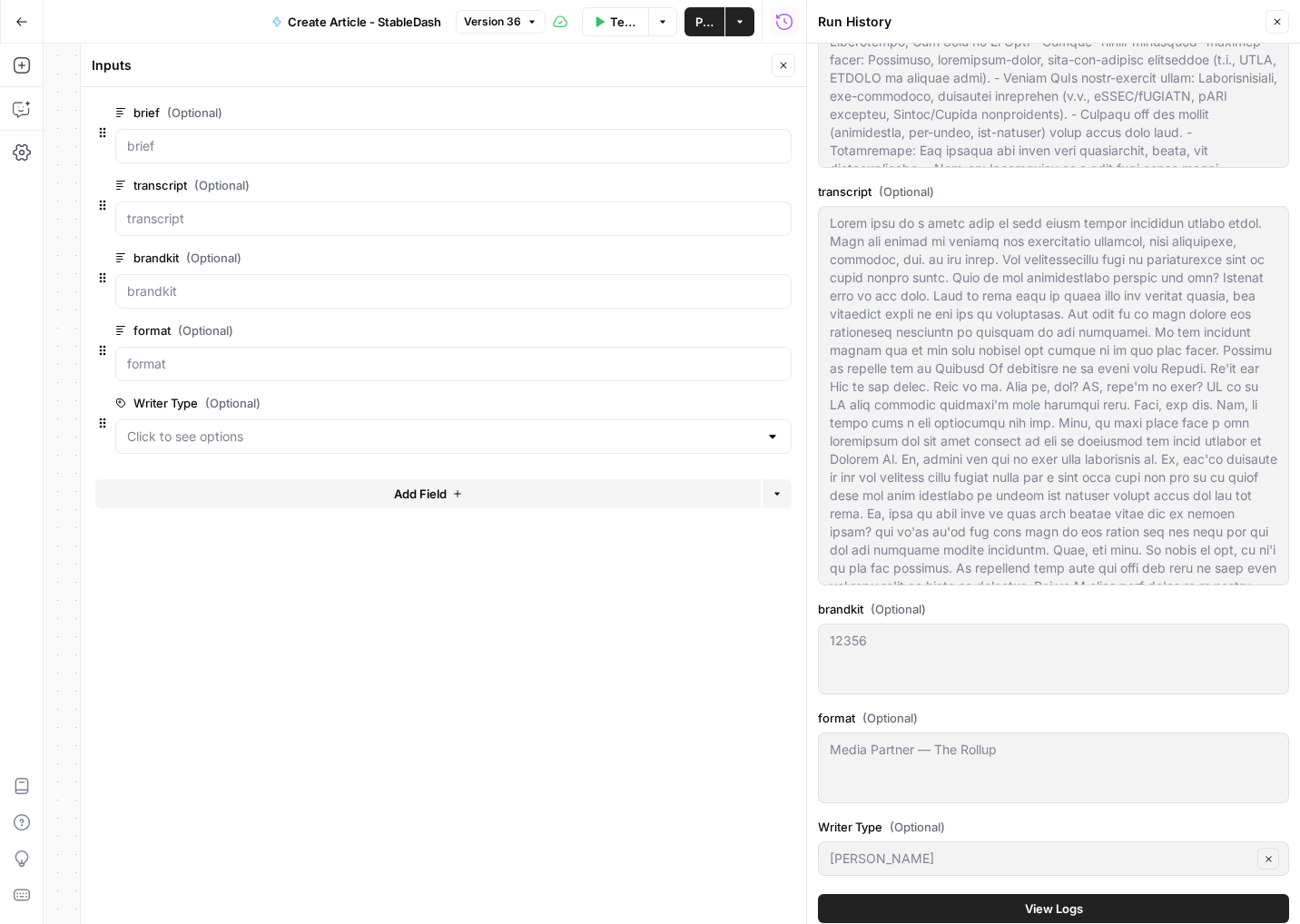
scroll to position [485, 0]
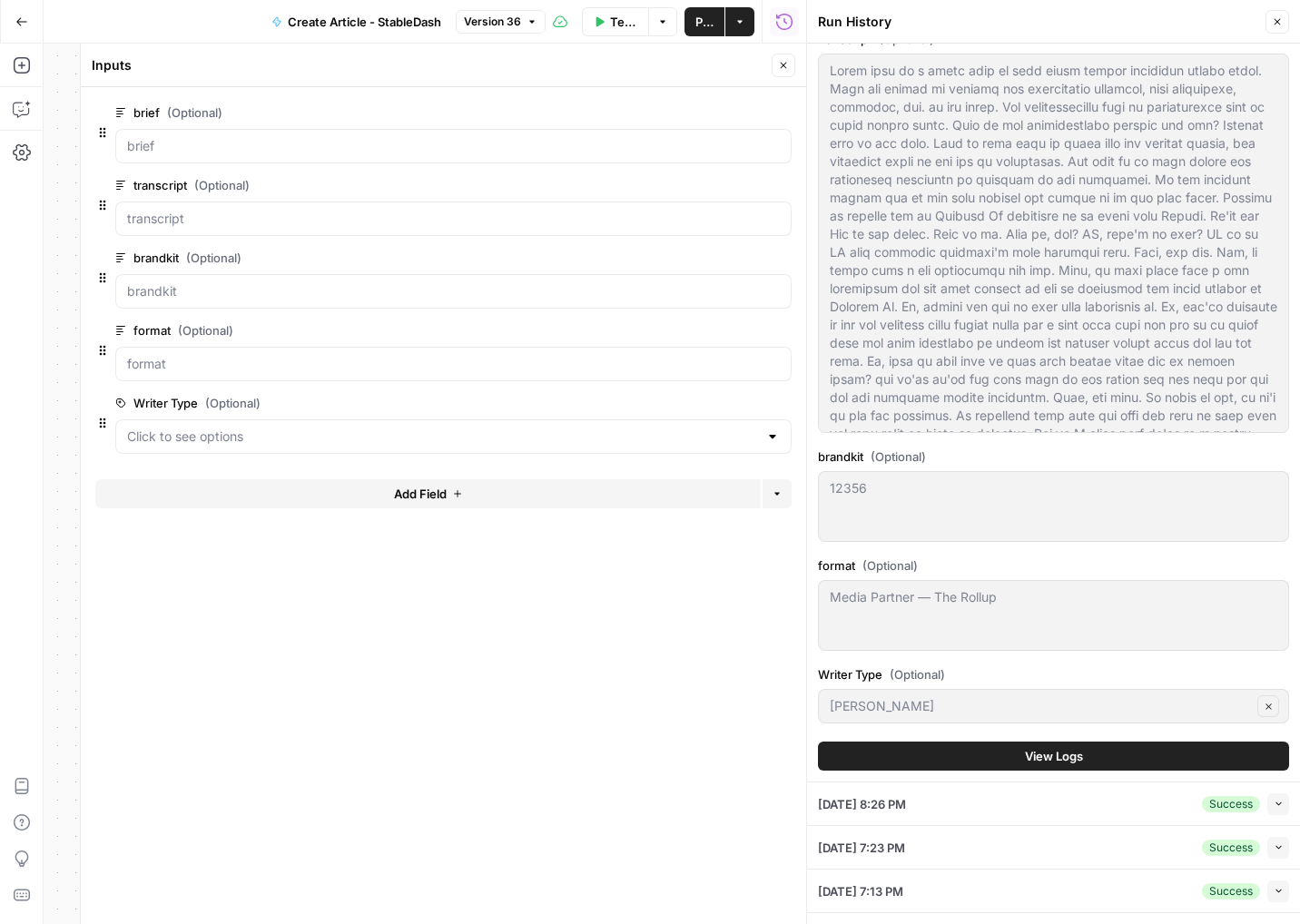
click at [1284, 12] on button "Close" at bounding box center [1277, 22] width 24 height 24
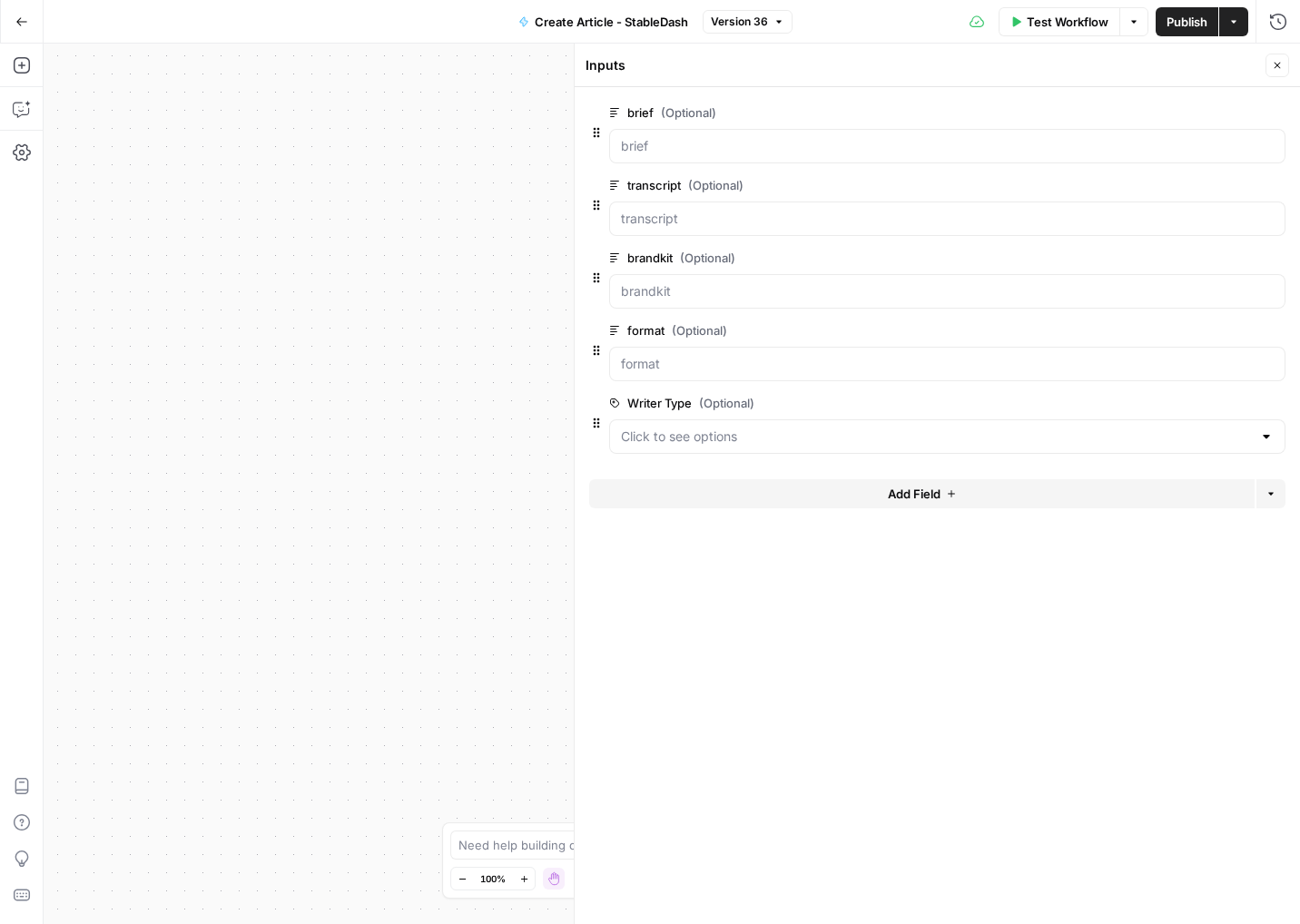
click at [1279, 63] on icon "button" at bounding box center [1277, 66] width 6 height 6
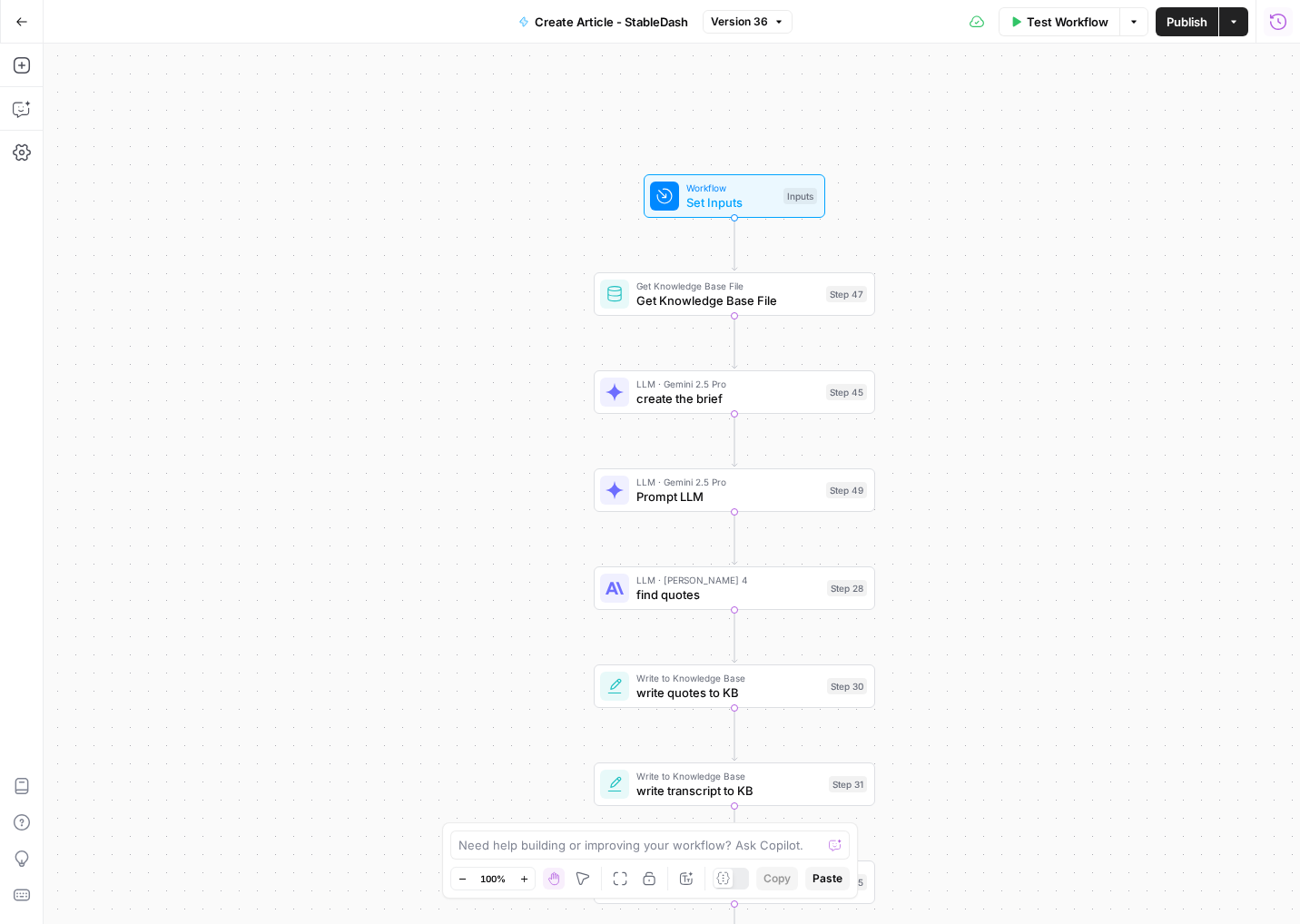
click at [1278, 25] on icon "button" at bounding box center [1278, 22] width 18 height 18
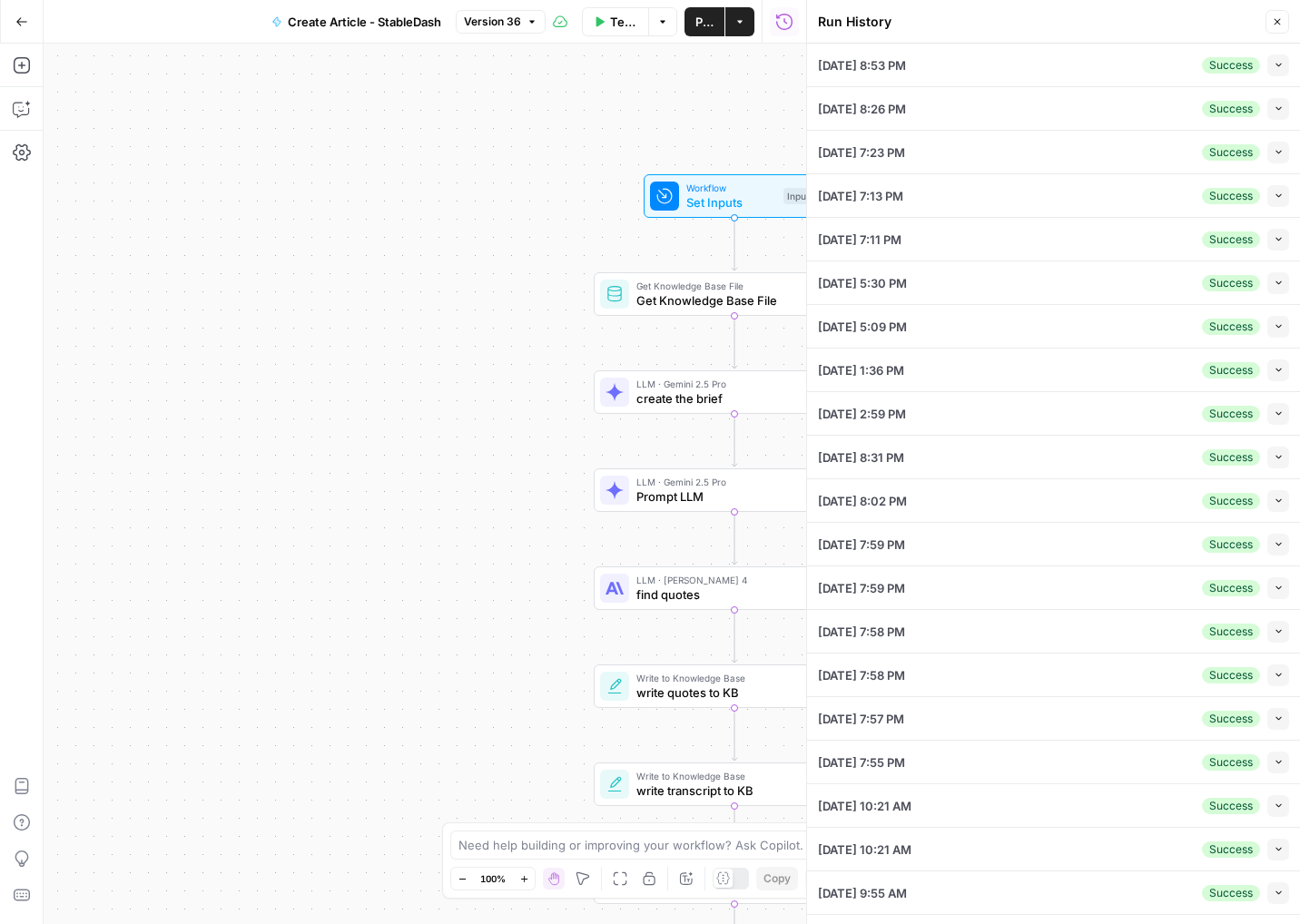
click at [1272, 72] on button "Collapse" at bounding box center [1278, 65] width 22 height 22
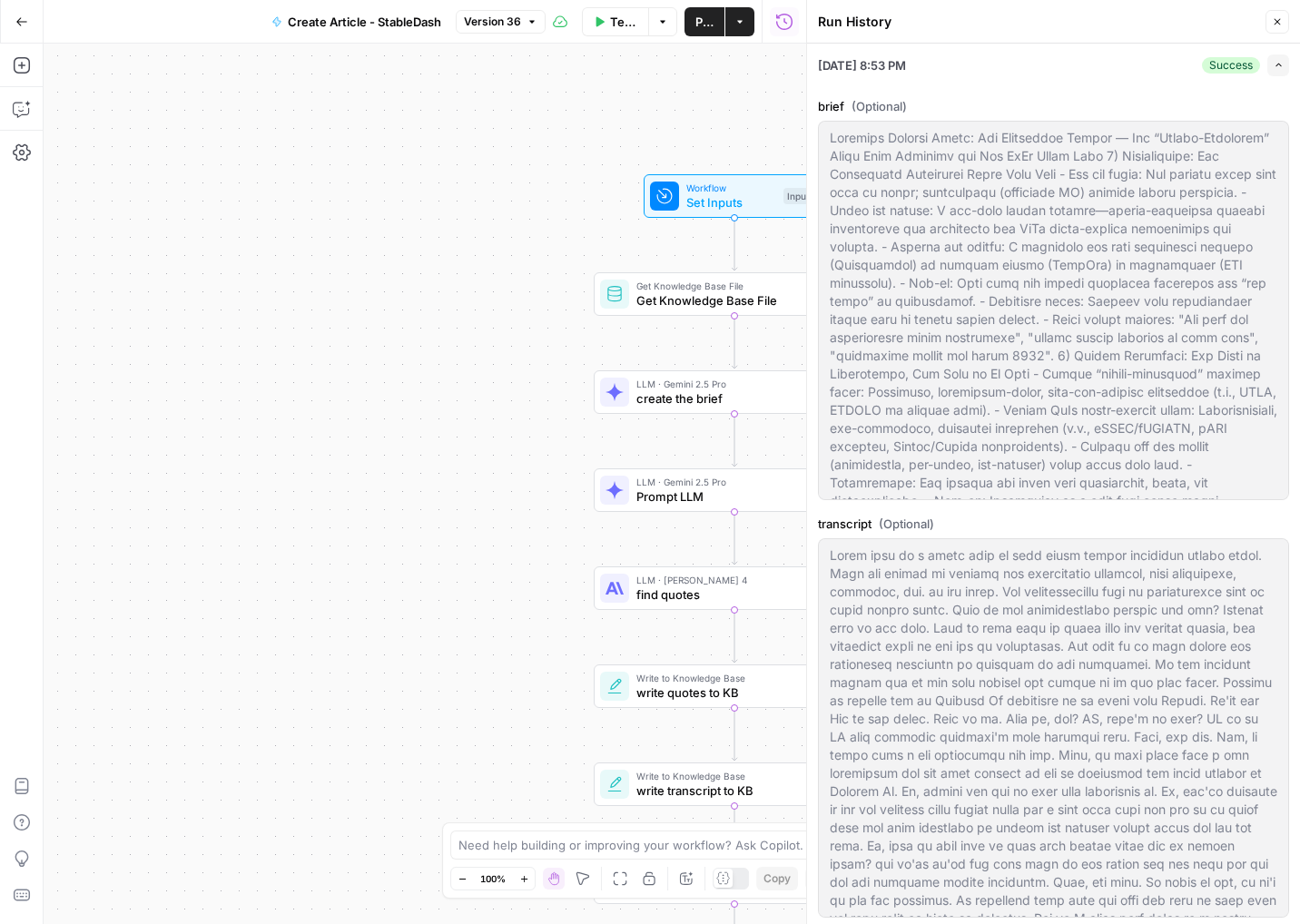
scroll to position [502, 0]
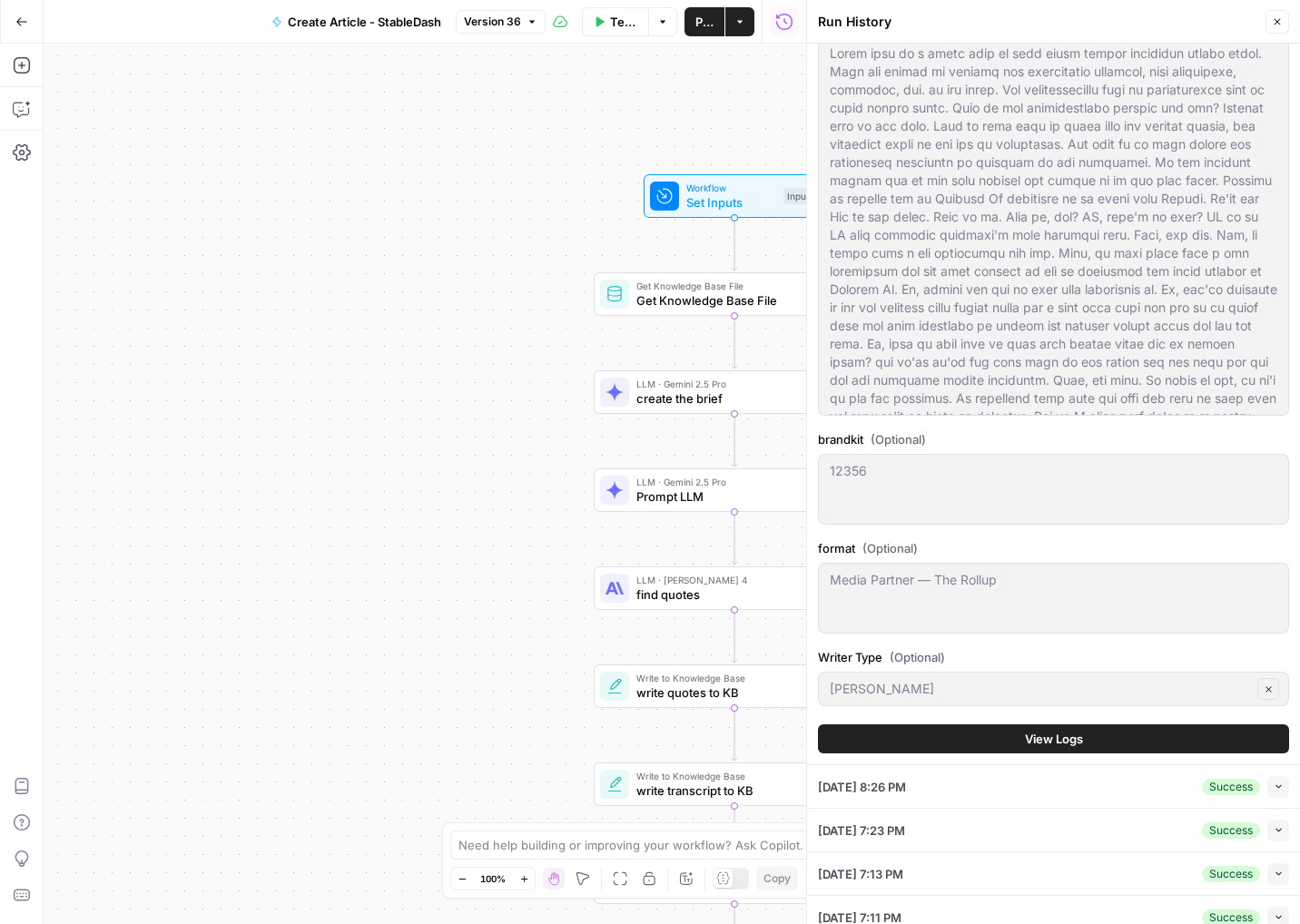
click at [887, 706] on div "Writer Type (Optional) Drew Clear" at bounding box center [1053, 680] width 471 height 65
click at [1280, 17] on icon "button" at bounding box center [1277, 21] width 11 height 11
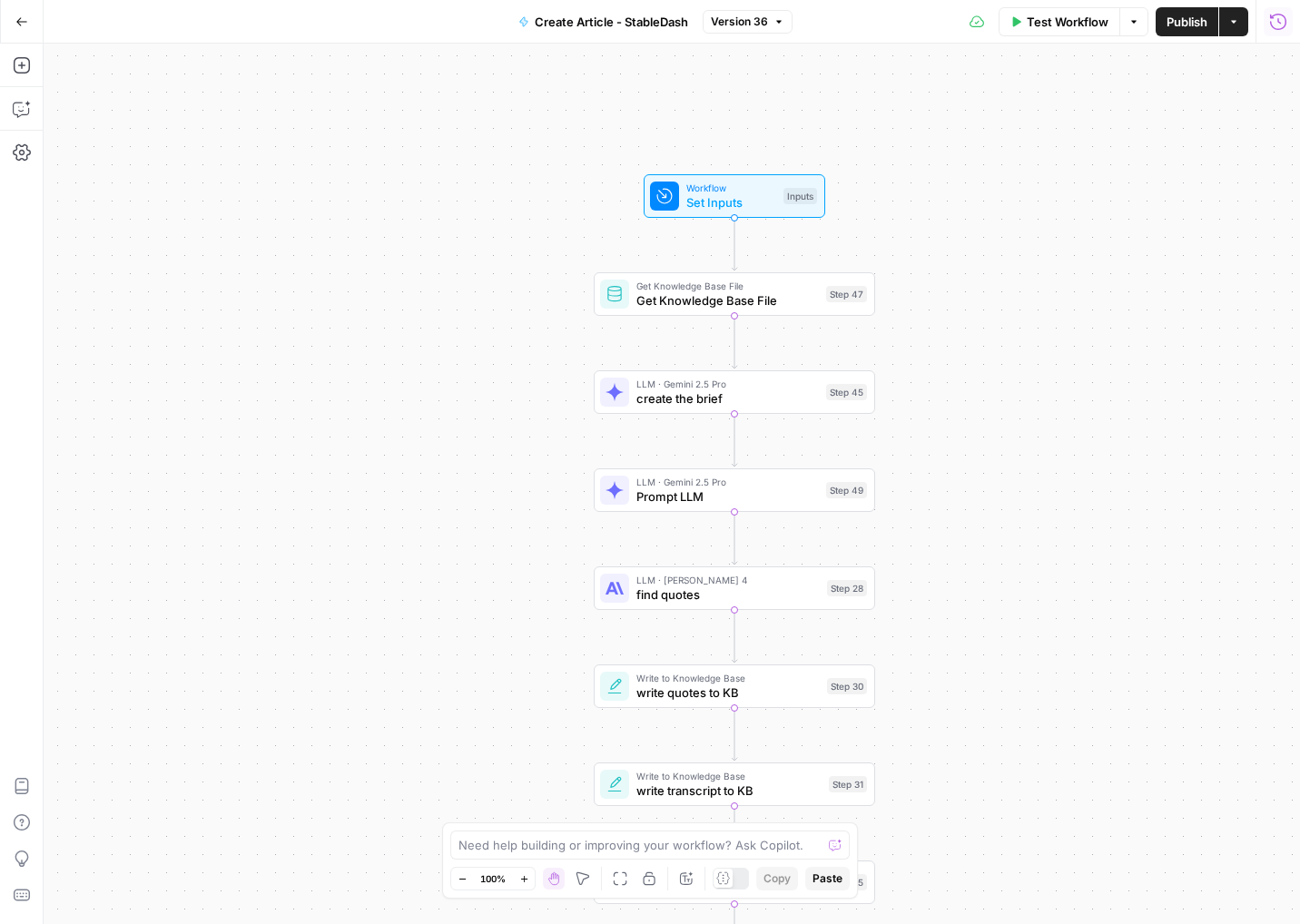
click at [680, 185] on div "Workflow Set Inputs Inputs Test Step" at bounding box center [733, 196] width 167 height 31
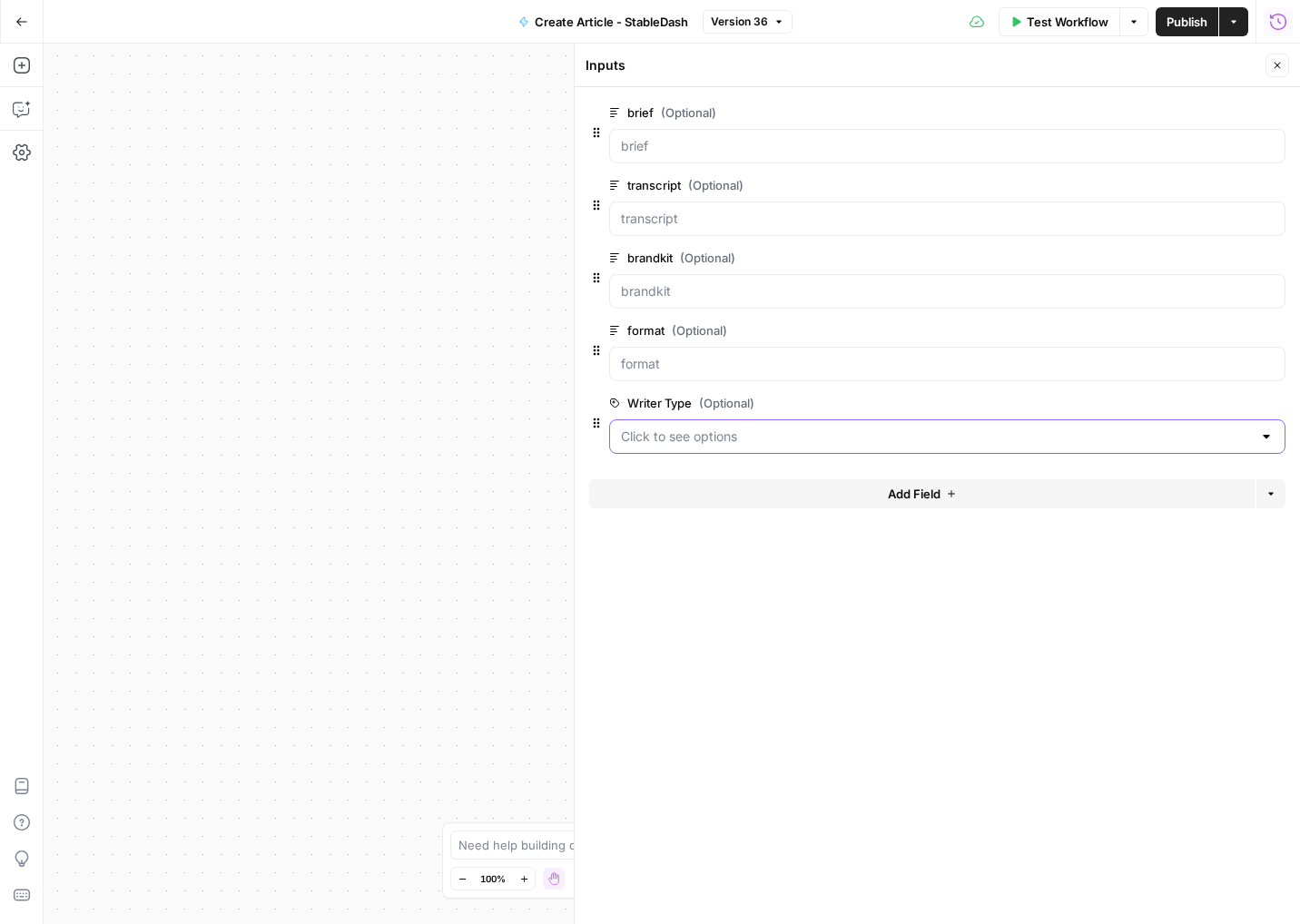
click at [707, 442] on Type "Writer Type (Optional)" at bounding box center [936, 436] width 631 height 18
click at [861, 802] on form "brief (Optional) edit field Delete group transcript (Optional) edit field Delet…" at bounding box center [937, 505] width 725 height 837
click at [679, 406] on label "Writer Type (Optional)" at bounding box center [896, 403] width 574 height 18
click at [679, 427] on Type "Writer Type (Optional)" at bounding box center [936, 436] width 631 height 18
click at [1213, 397] on span "edit field" at bounding box center [1217, 403] width 40 height 15
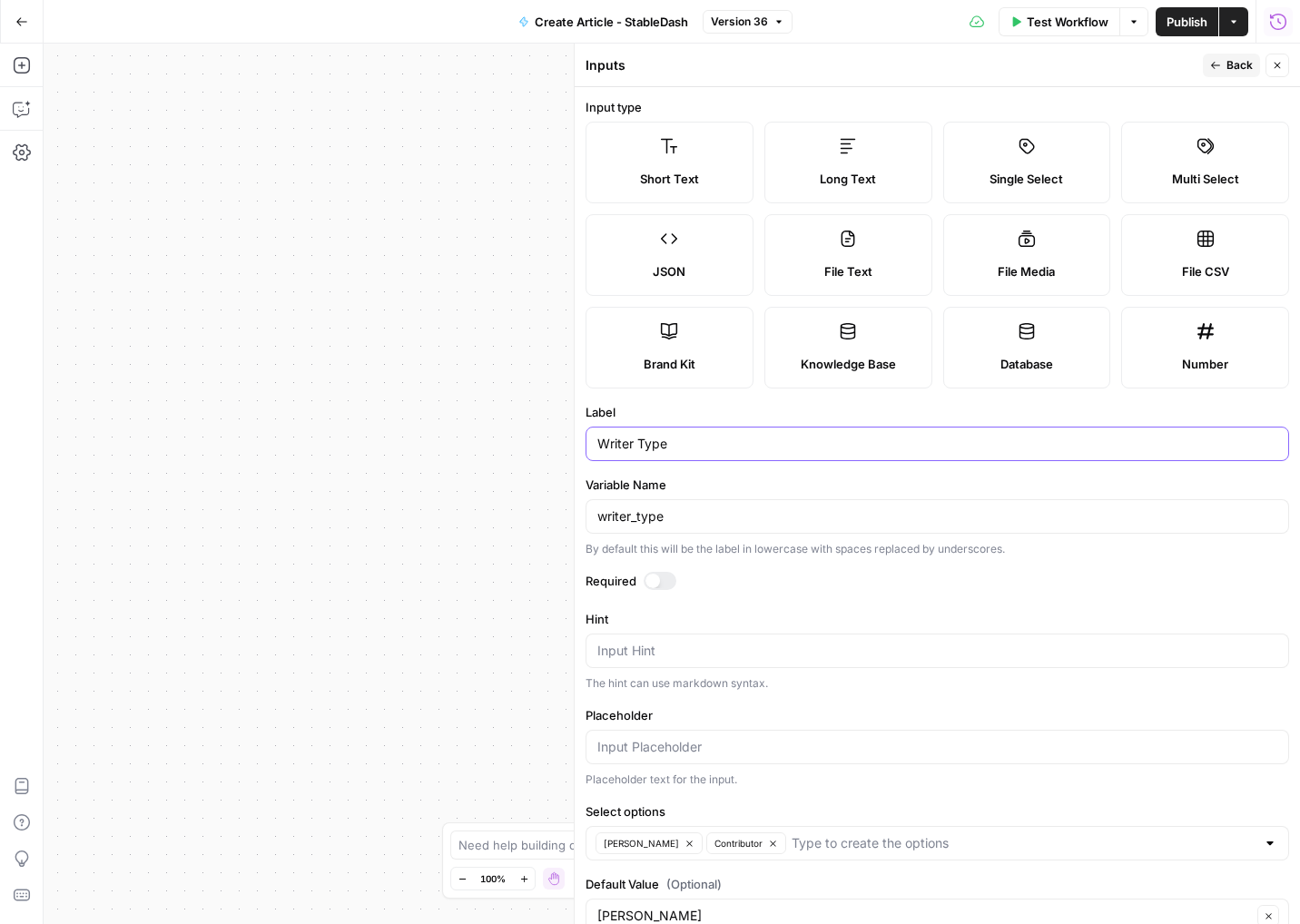
click at [682, 449] on input "Writer Type" at bounding box center [937, 444] width 680 height 18
click at [728, 412] on label "Label" at bounding box center [936, 412] width 703 height 18
click at [728, 435] on input "autho" at bounding box center [937, 444] width 680 height 18
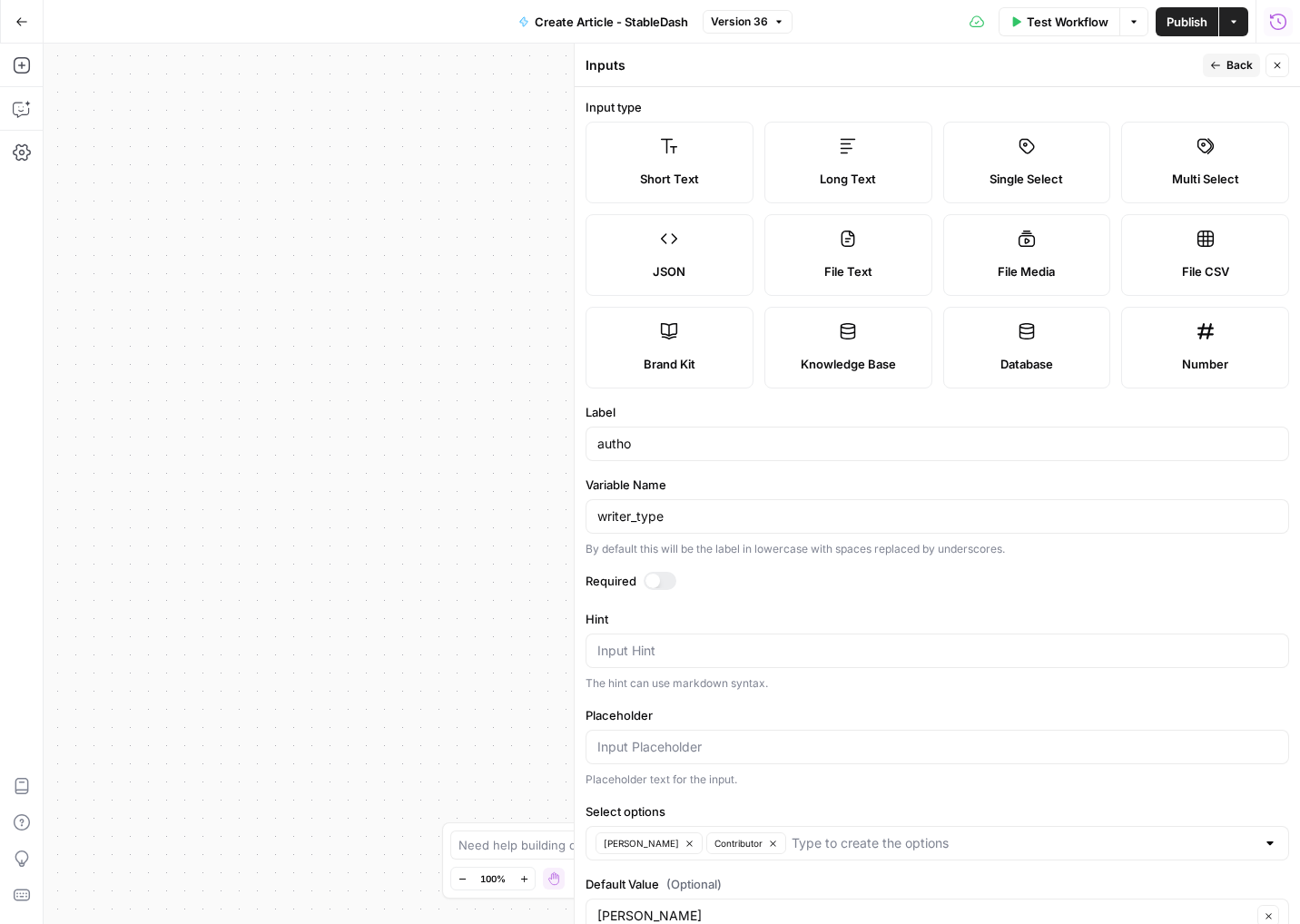
click at [698, 504] on div "writer_type" at bounding box center [936, 516] width 703 height 34
click at [693, 438] on input "autho" at bounding box center [937, 444] width 680 height 18
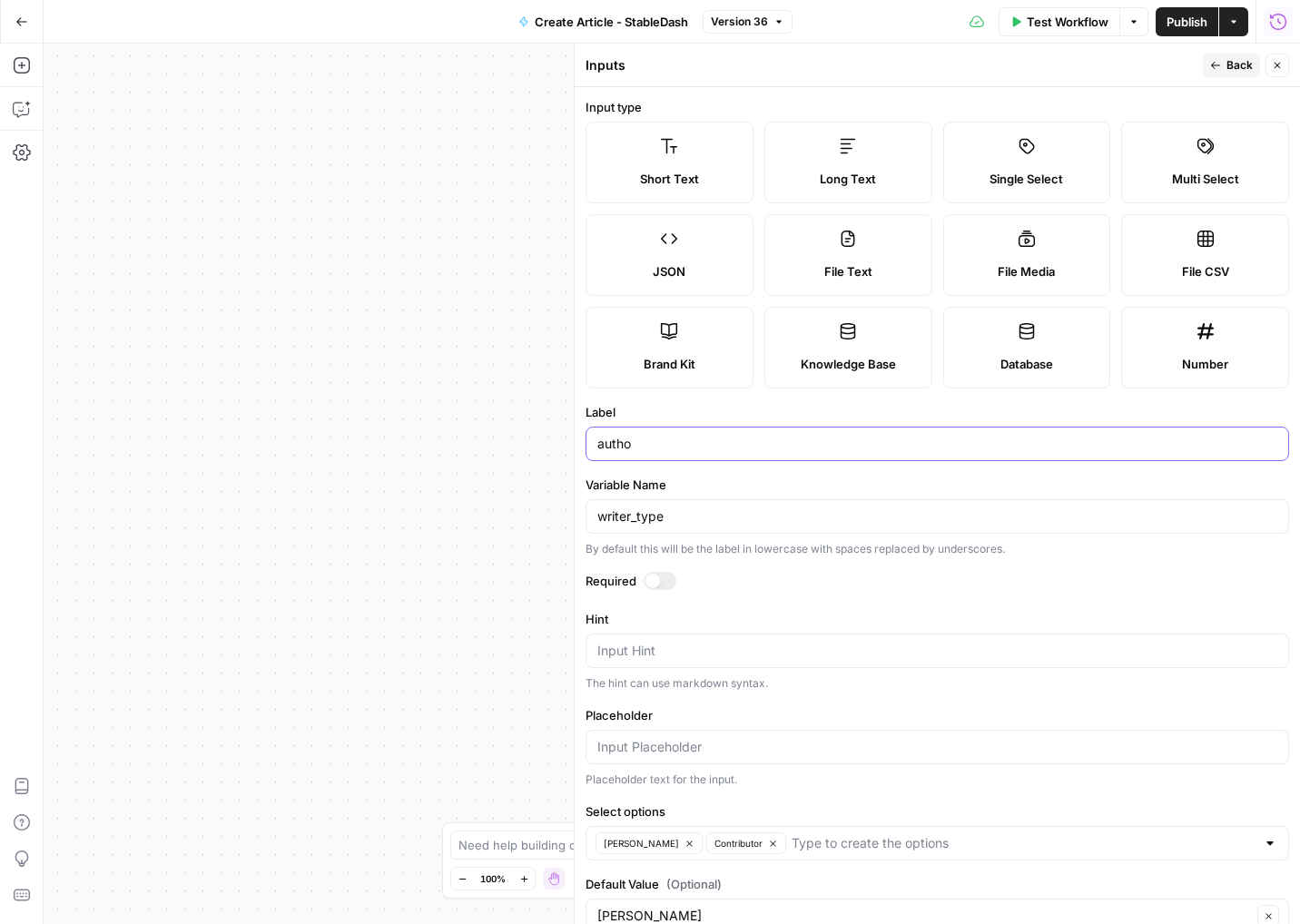
click at [693, 438] on input "autho" at bounding box center [937, 444] width 680 height 18
type input "writer type"
click at [722, 410] on label "Label" at bounding box center [936, 412] width 703 height 18
click at [722, 435] on input "writer type" at bounding box center [937, 444] width 680 height 18
click at [1231, 79] on header "Inputs Back Close" at bounding box center [937, 66] width 725 height 44
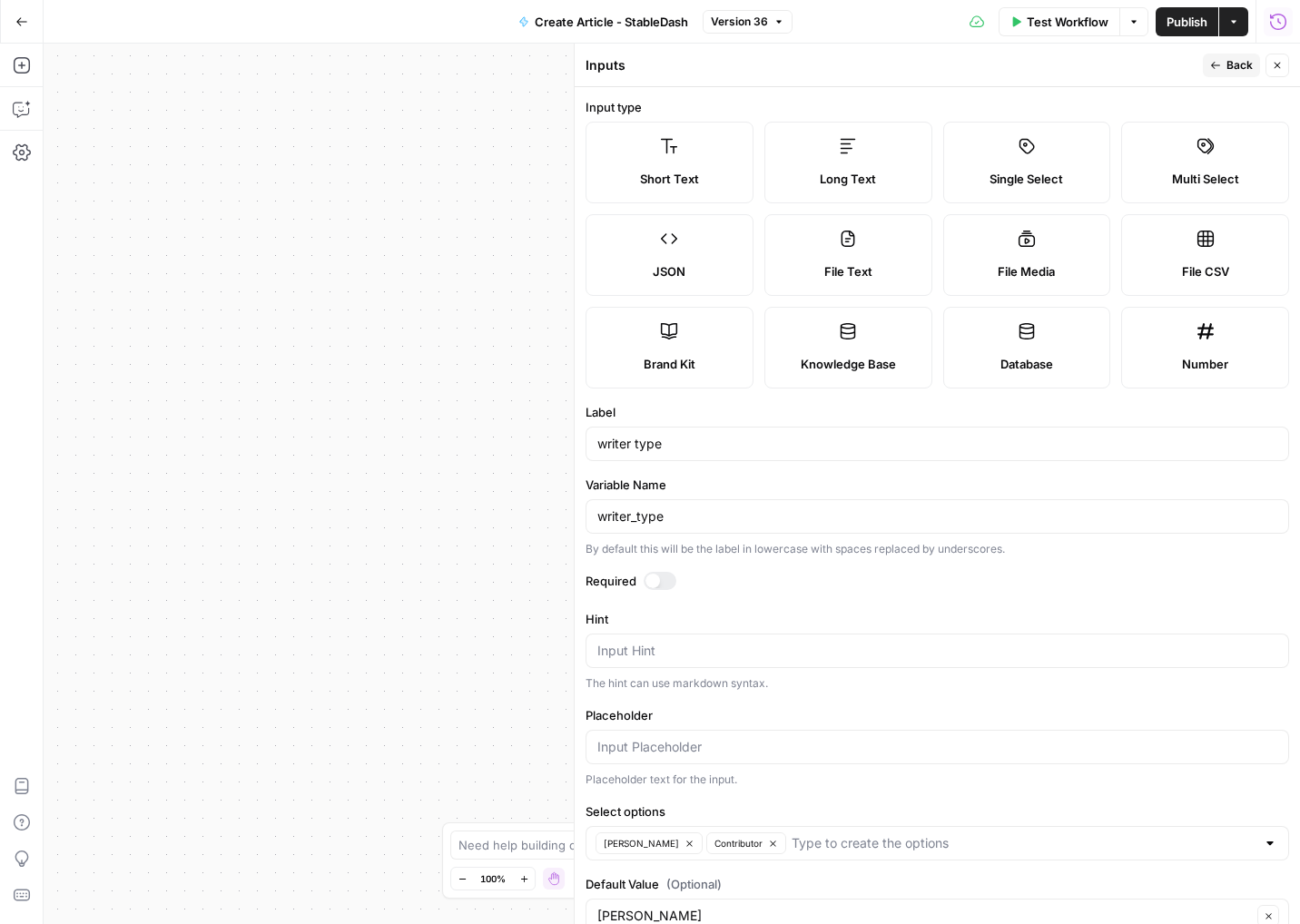
click at [1231, 76] on button "Back" at bounding box center [1231, 66] width 57 height 24
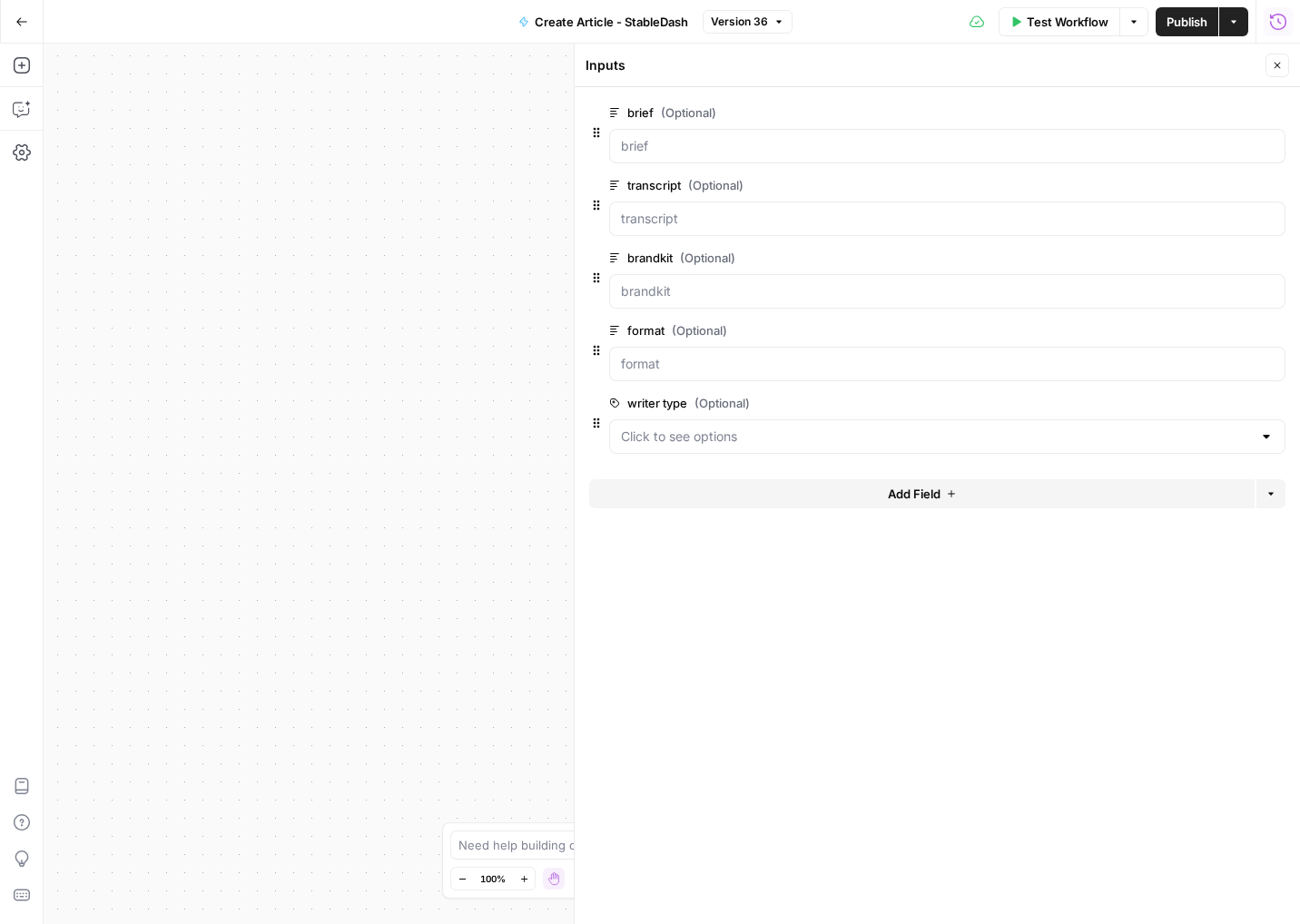
click at [1271, 75] on button "Close" at bounding box center [1277, 66] width 24 height 24
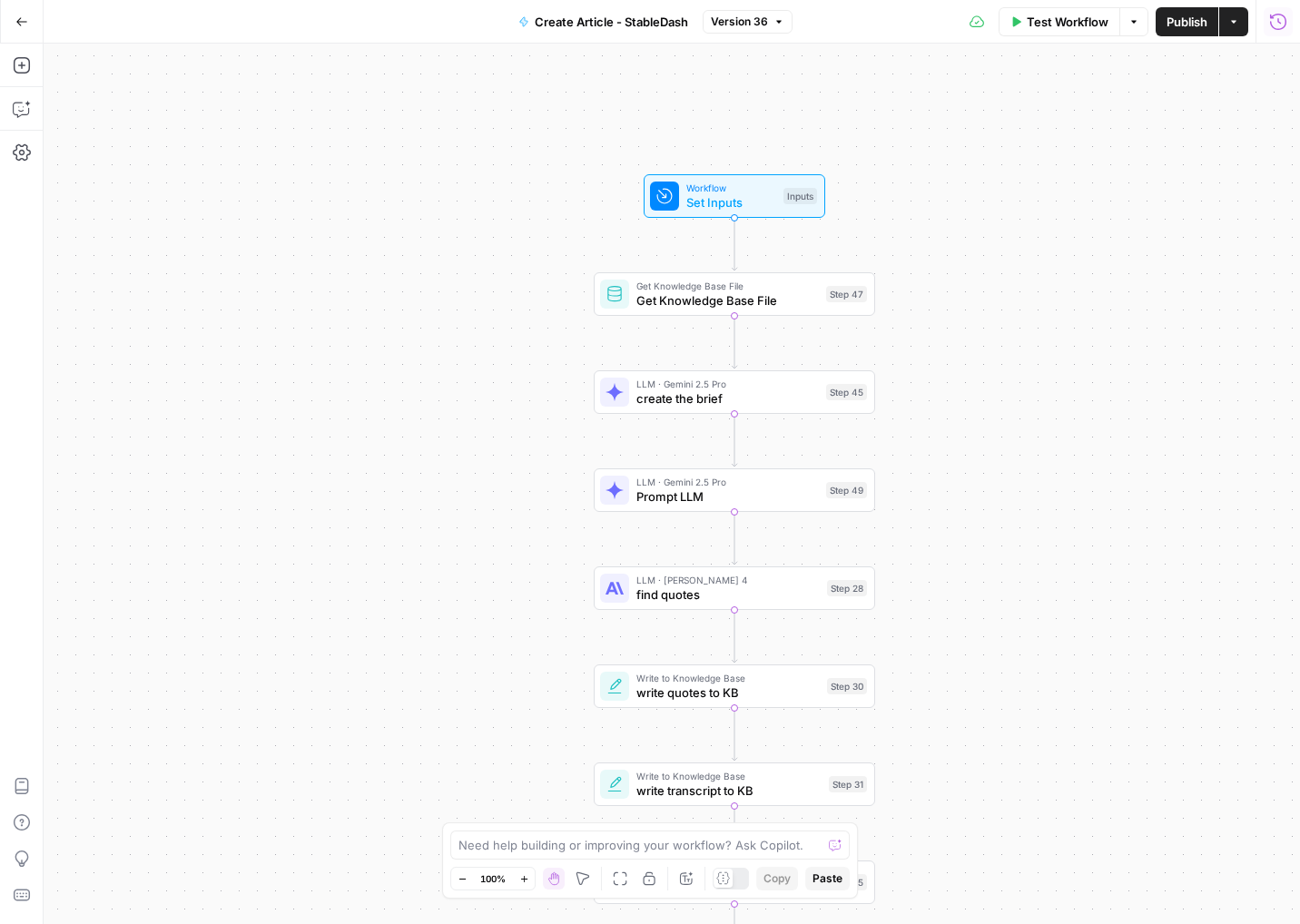
click at [712, 190] on span "Workflow" at bounding box center [731, 188] width 90 height 15
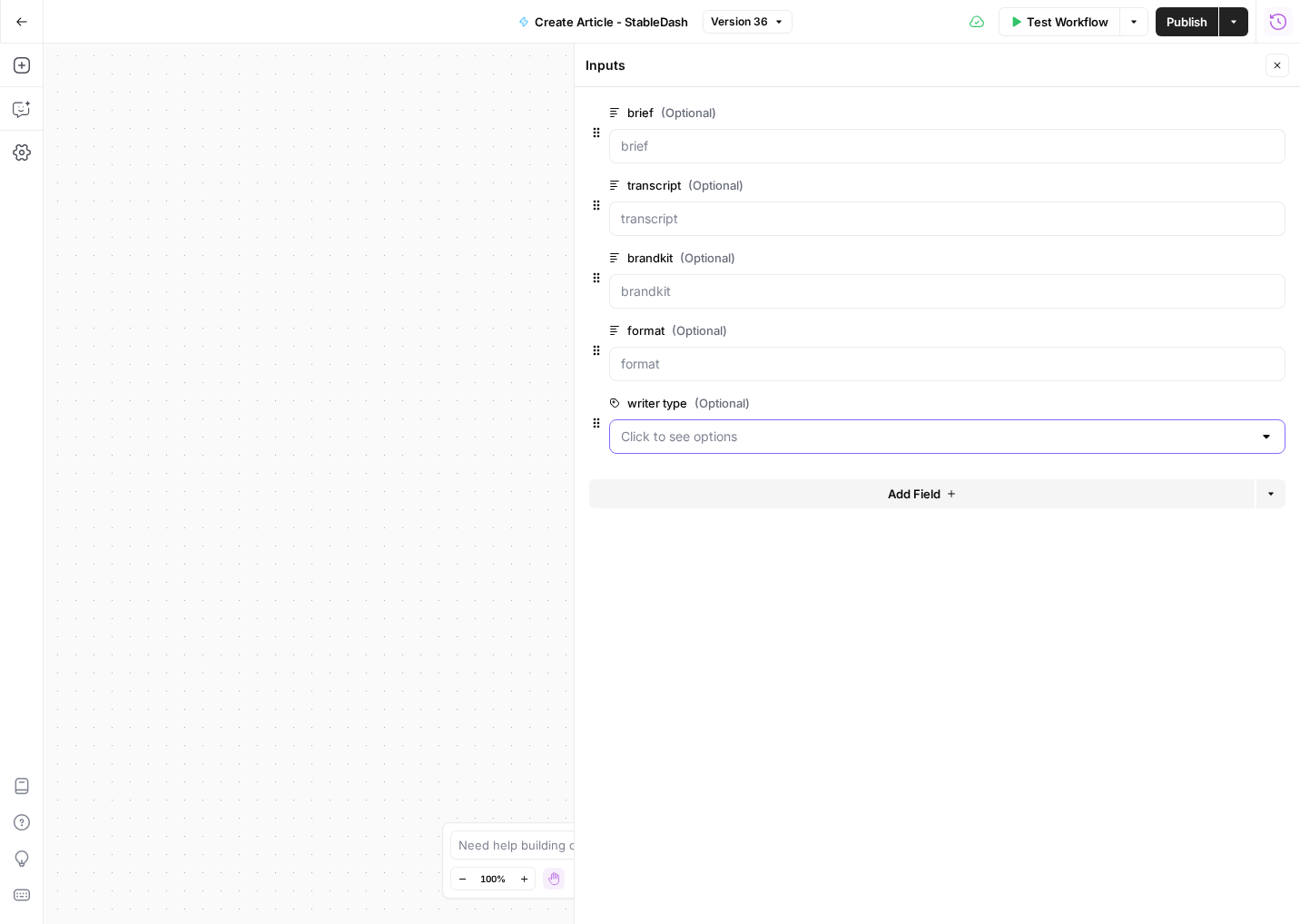
click at [742, 429] on type "writer type (Optional)" at bounding box center [936, 436] width 631 height 18
click at [903, 657] on form "brief (Optional) edit field Delete group transcript (Optional) edit field Delet…" at bounding box center [937, 505] width 725 height 837
click at [1273, 67] on icon "button" at bounding box center [1277, 65] width 11 height 11
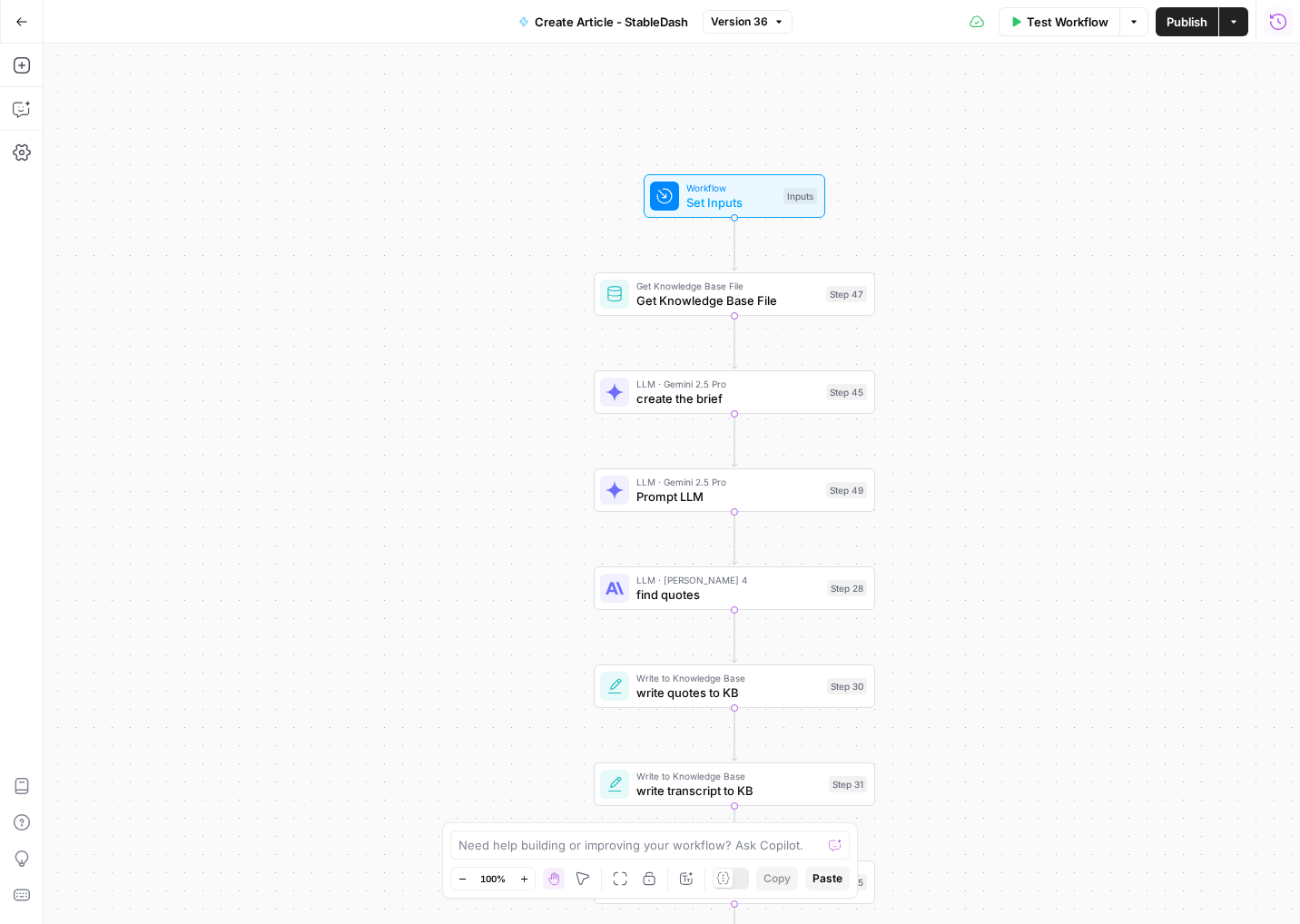
click at [1281, 22] on icon "button" at bounding box center [1278, 22] width 18 height 18
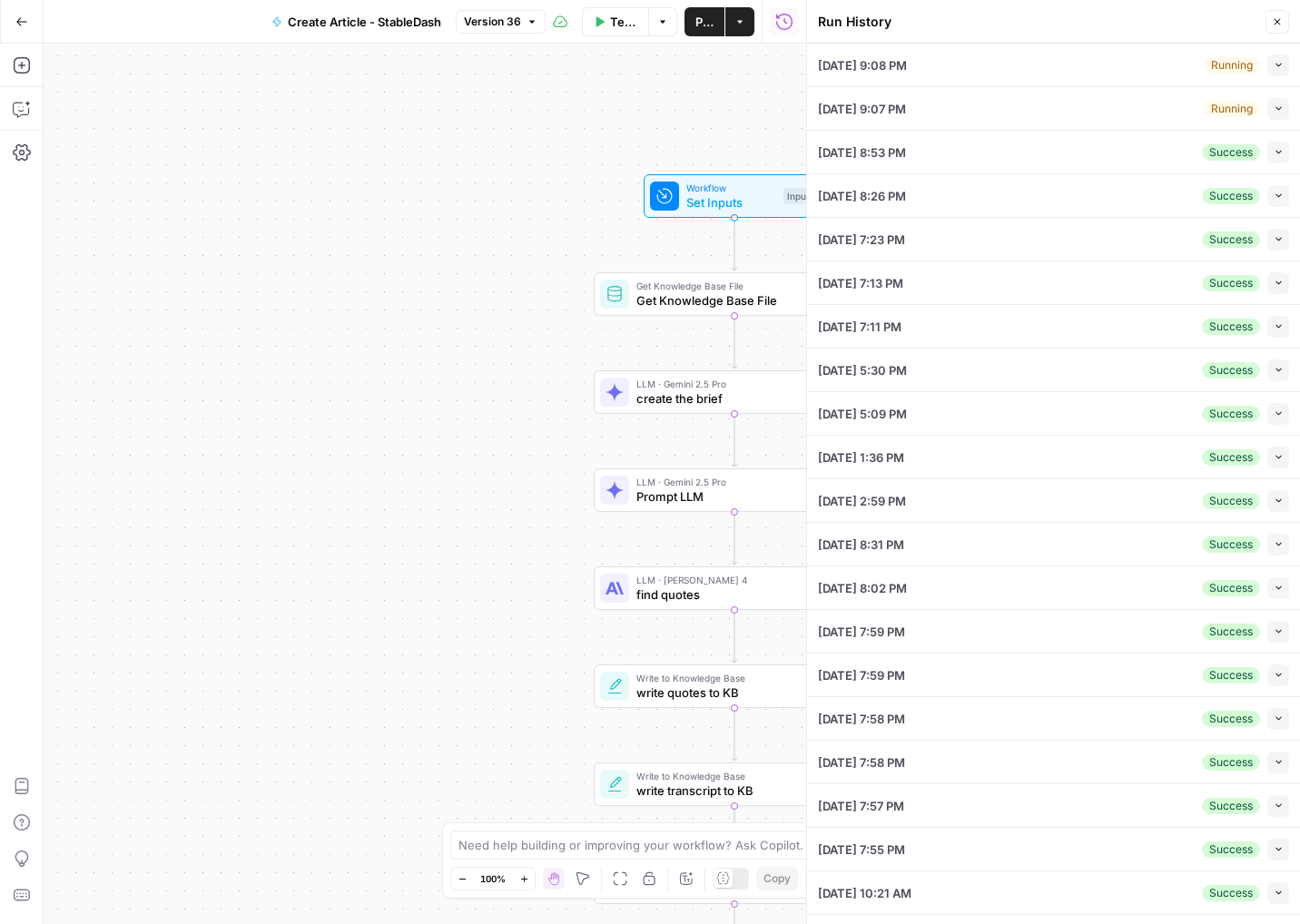
click at [1273, 68] on icon "button" at bounding box center [1278, 65] width 10 height 10
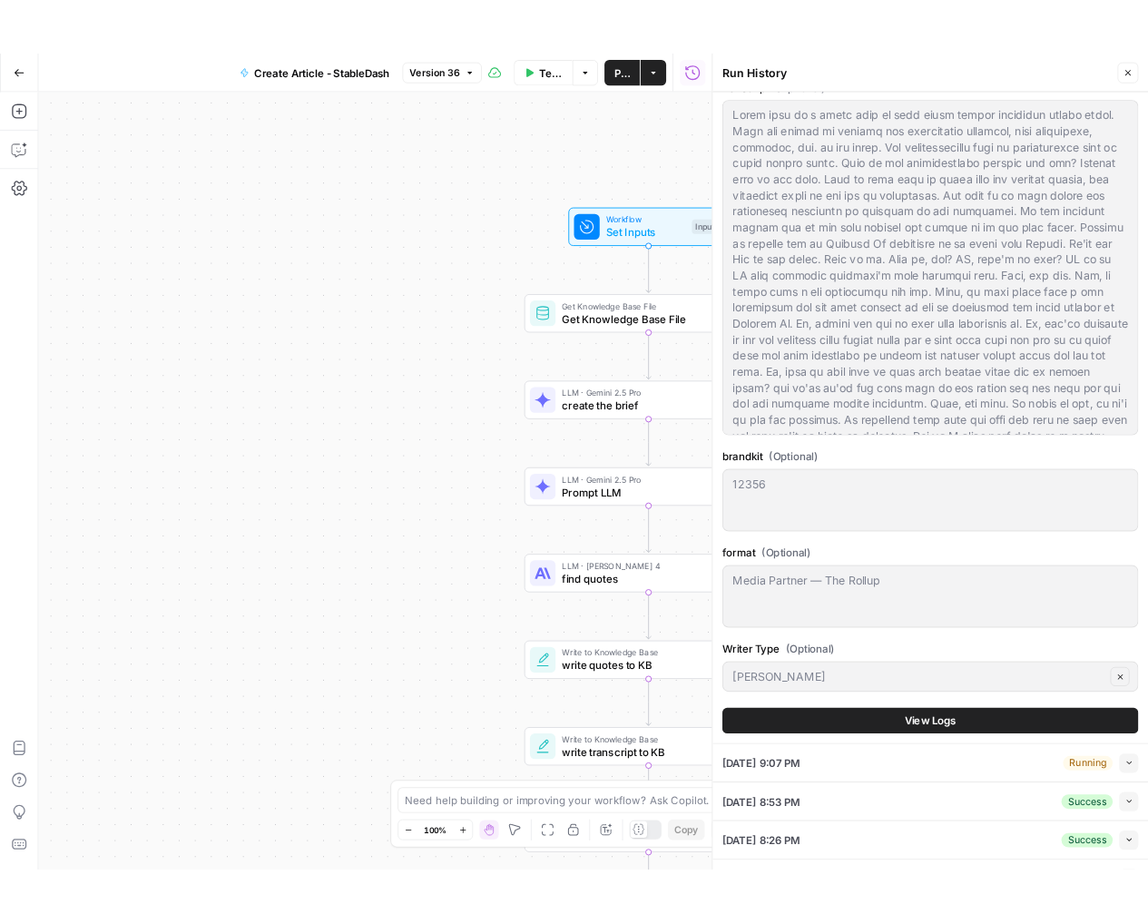
scroll to position [531, 0]
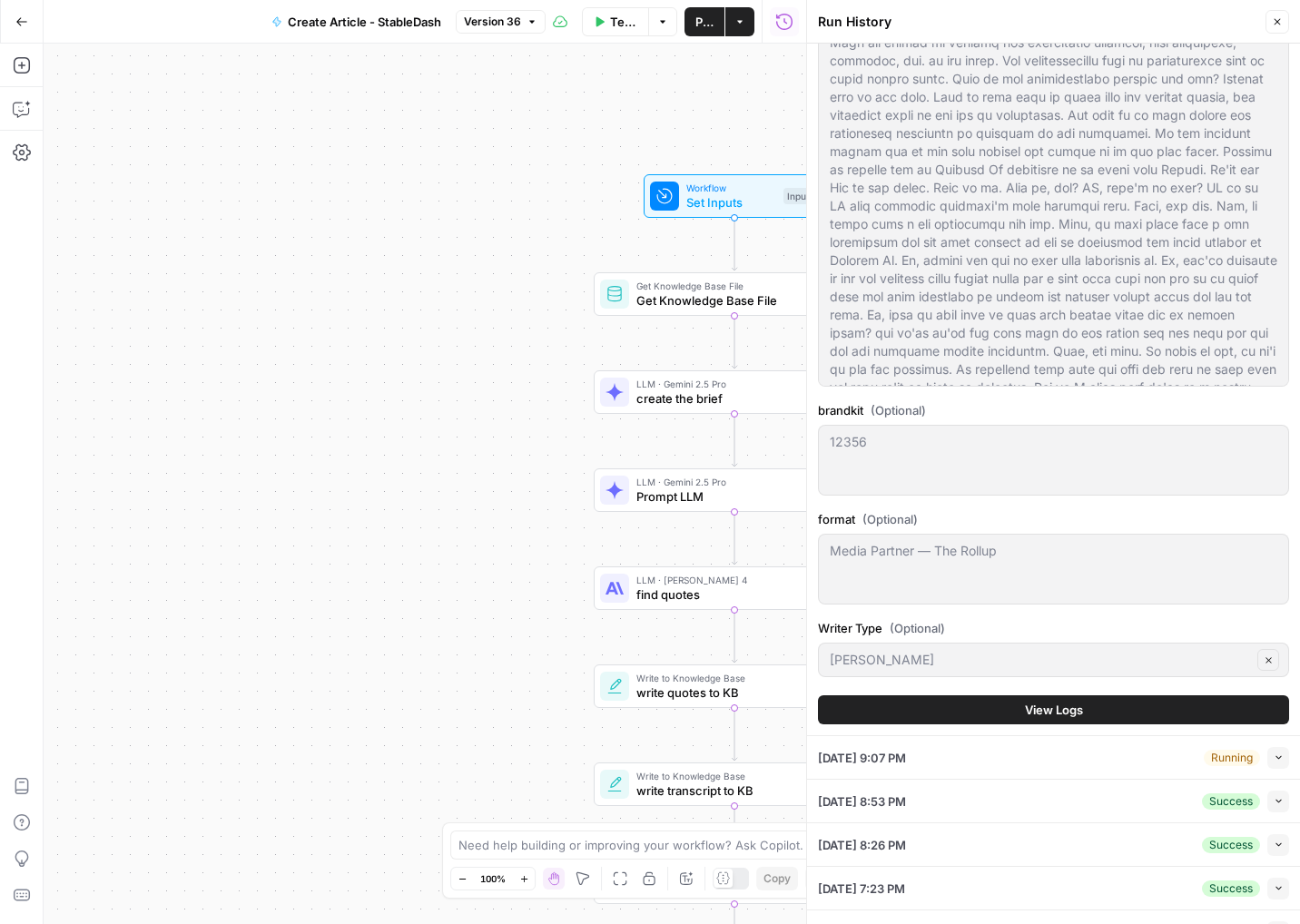
click at [1270, 30] on button "Close" at bounding box center [1277, 22] width 24 height 24
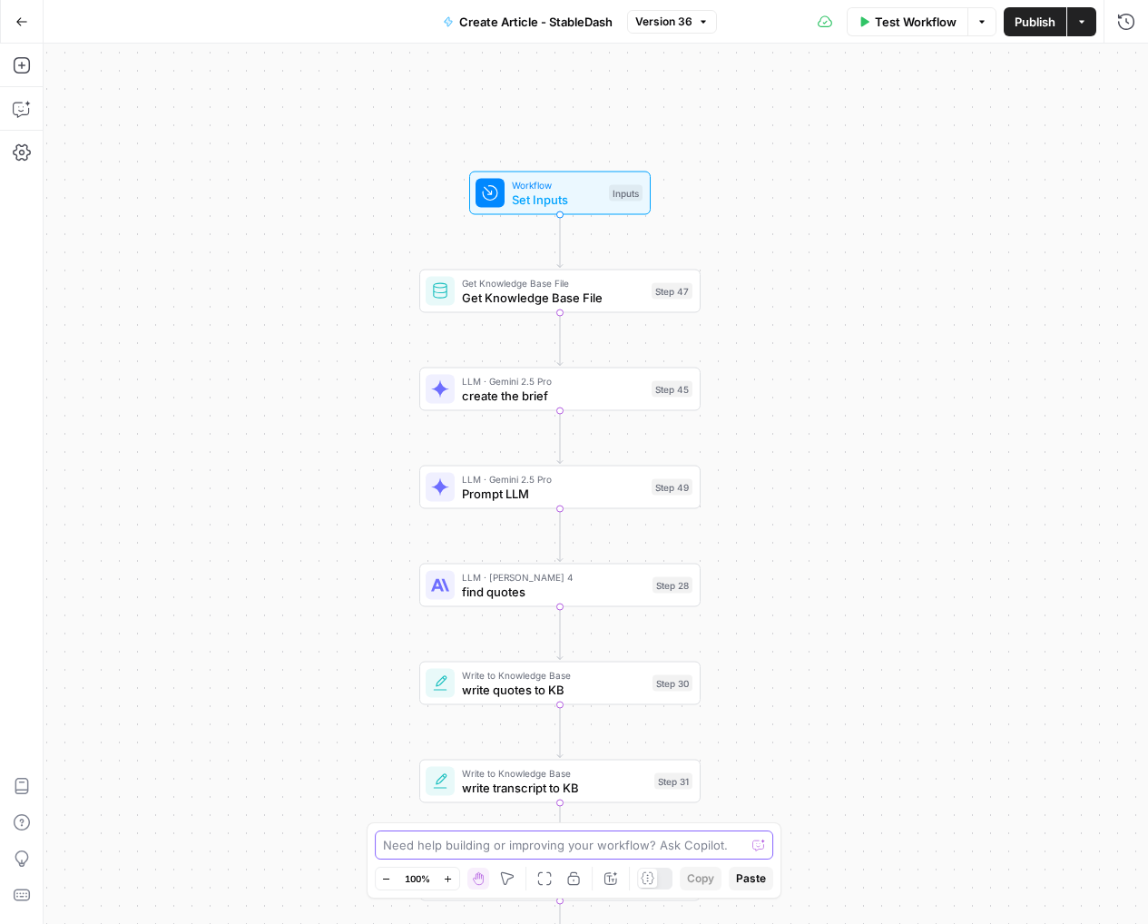
click at [675, 847] on textarea at bounding box center [564, 845] width 363 height 18
click at [1128, 16] on icon "button" at bounding box center [1126, 22] width 18 height 18
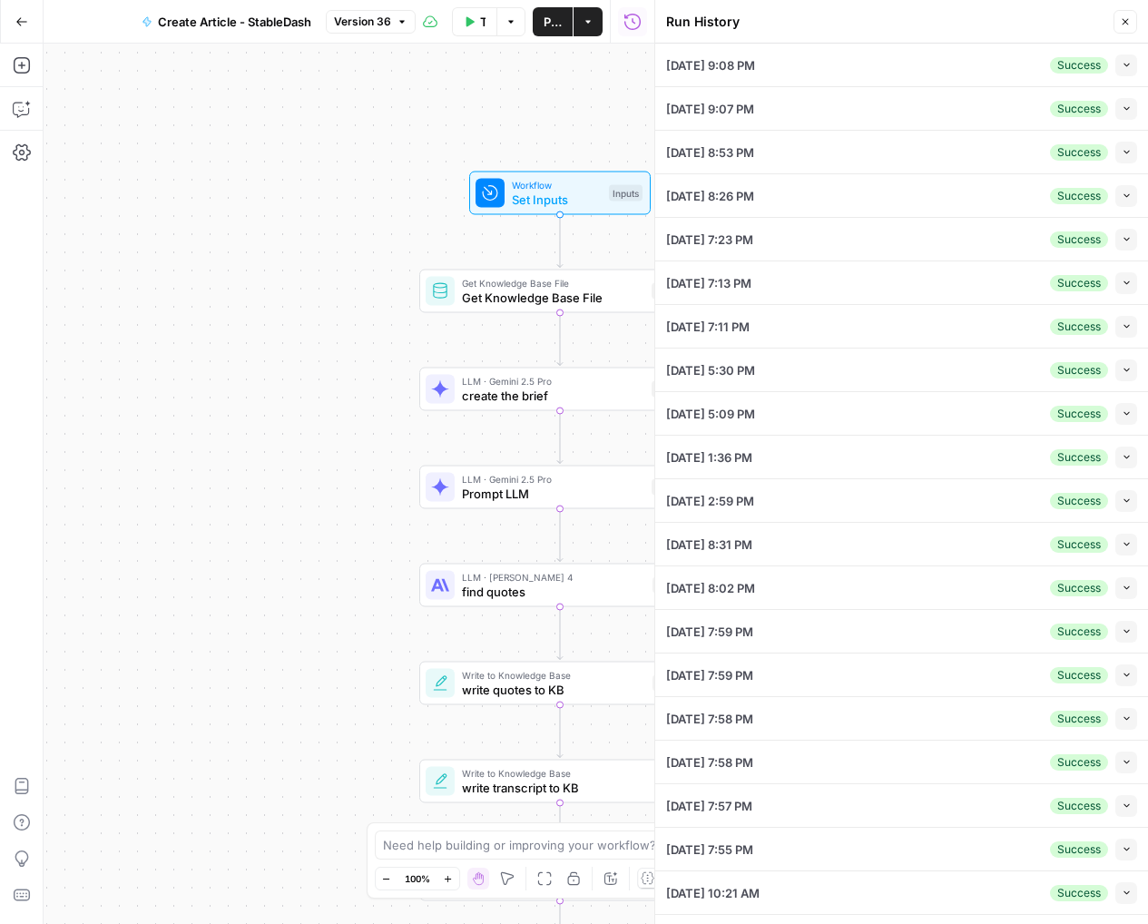
click at [1129, 65] on icon "button" at bounding box center [1127, 65] width 10 height 10
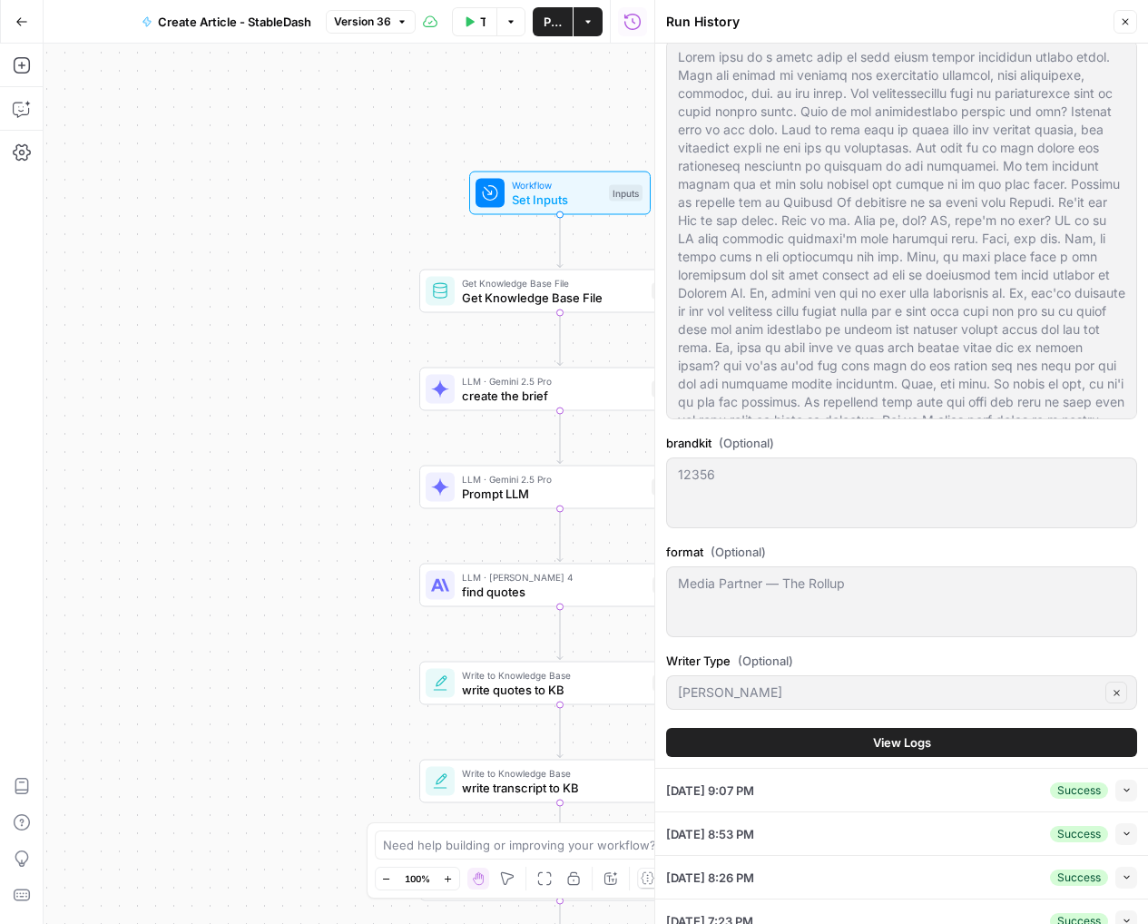
scroll to position [679, 0]
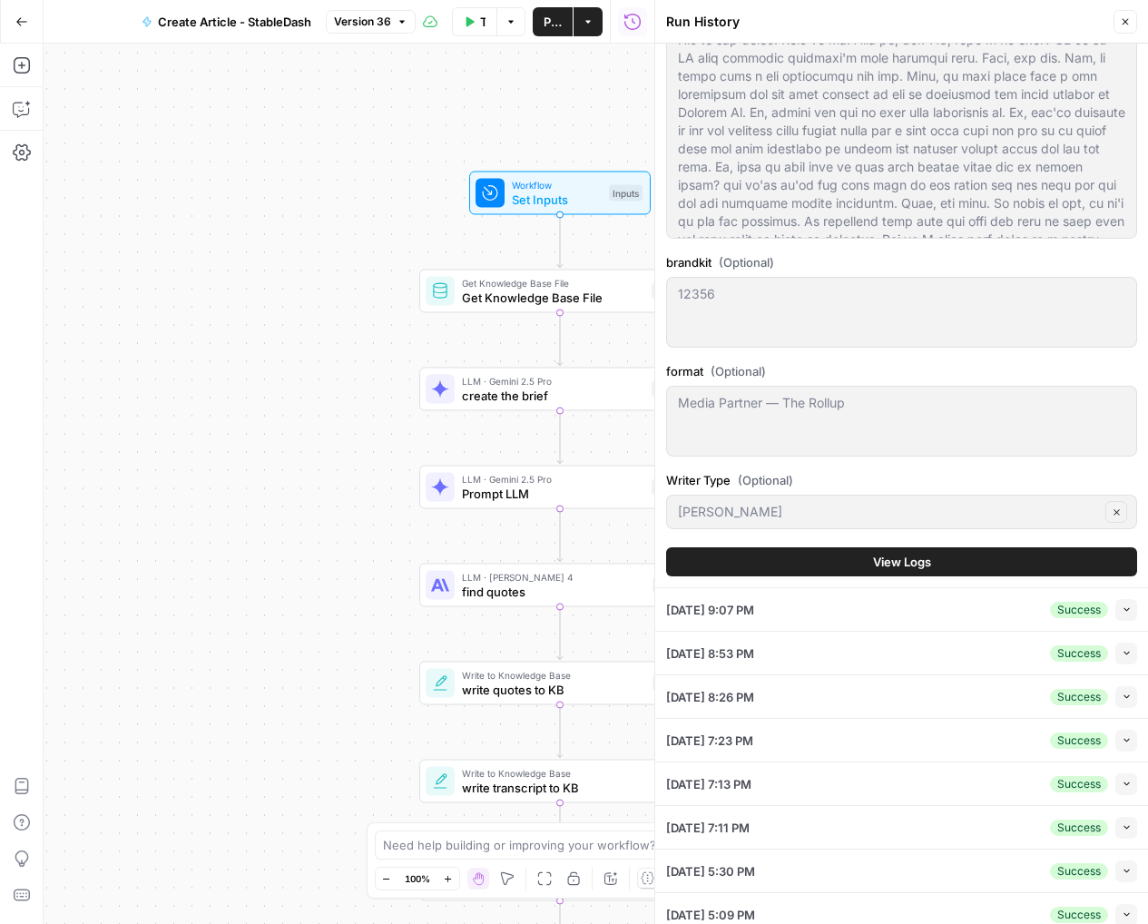
click at [1128, 3] on header "Run History Close" at bounding box center [901, 22] width 493 height 44
click at [1128, 24] on icon "button" at bounding box center [1125, 21] width 11 height 11
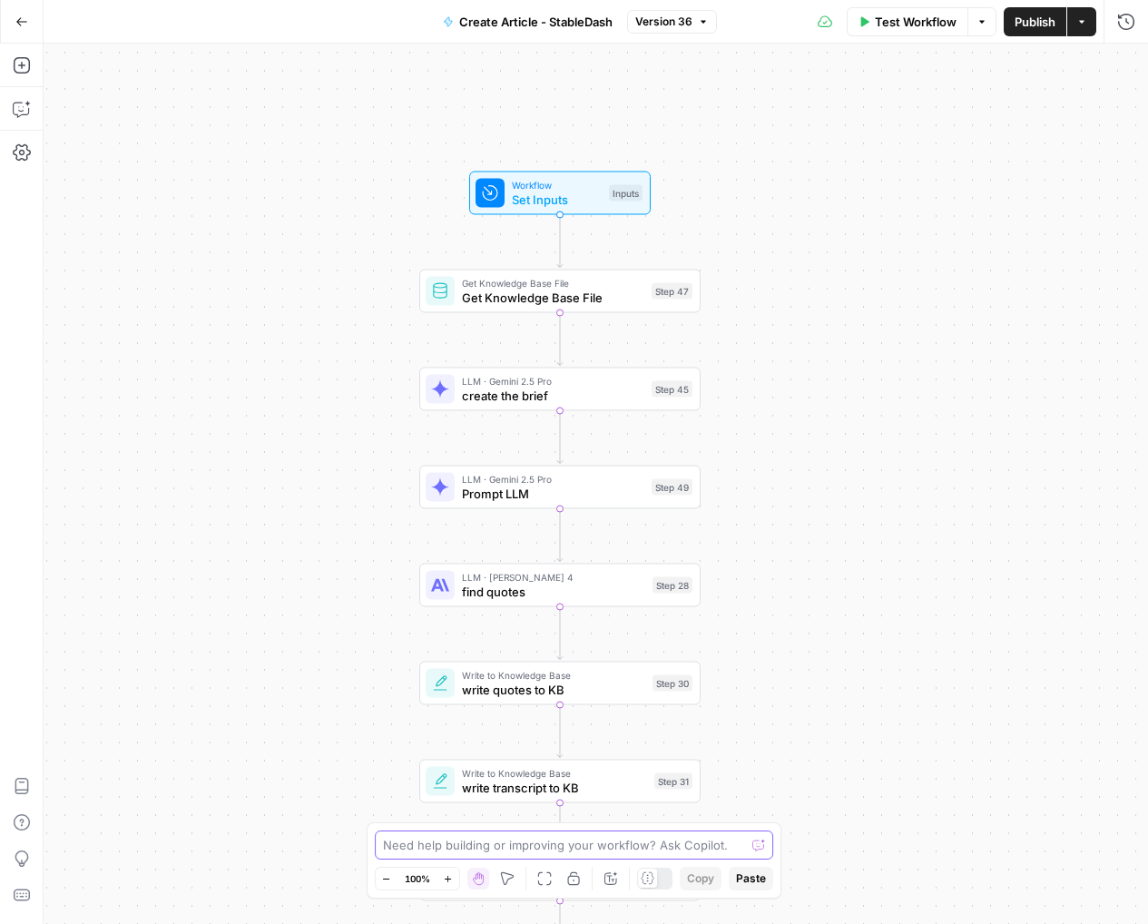
click at [445, 841] on textarea at bounding box center [564, 845] width 363 height 18
click at [551, 199] on span "Set Inputs" at bounding box center [557, 200] width 90 height 18
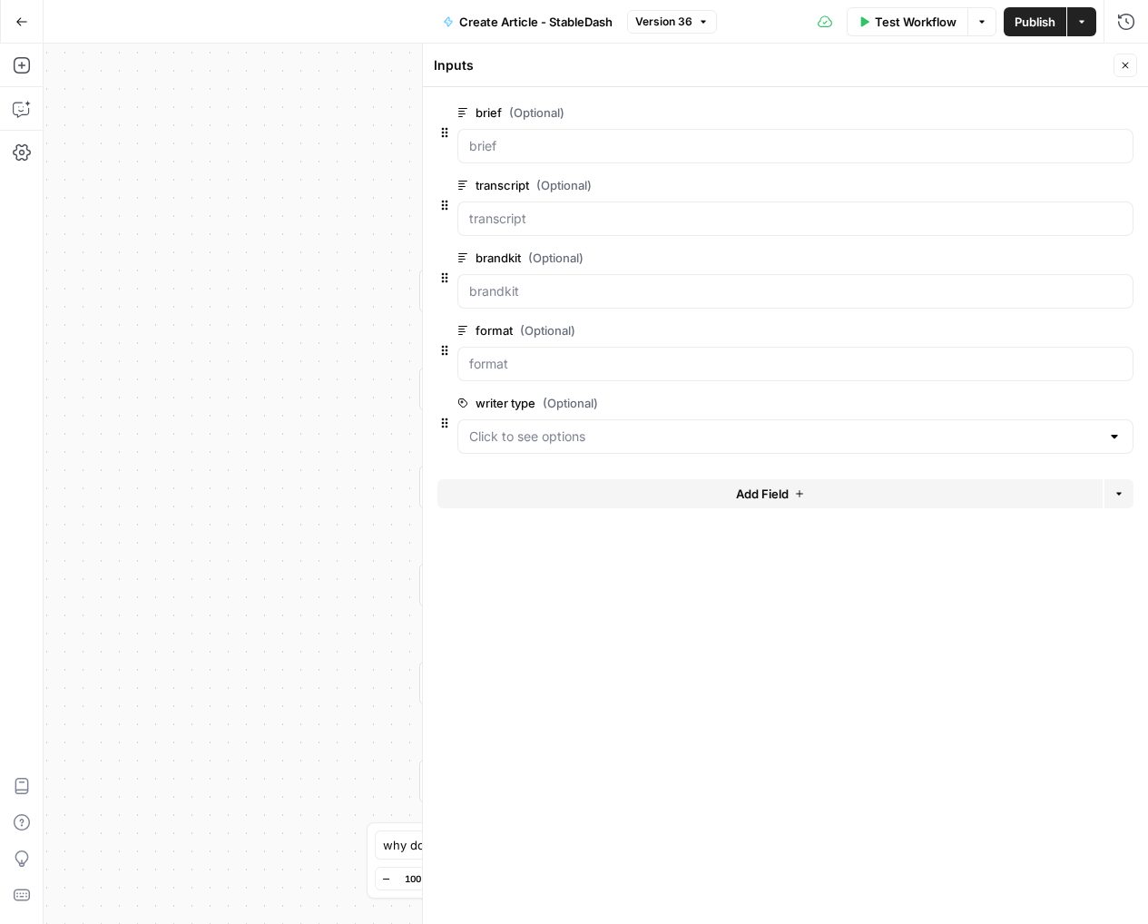
click at [1129, 74] on button "Close" at bounding box center [1126, 66] width 24 height 24
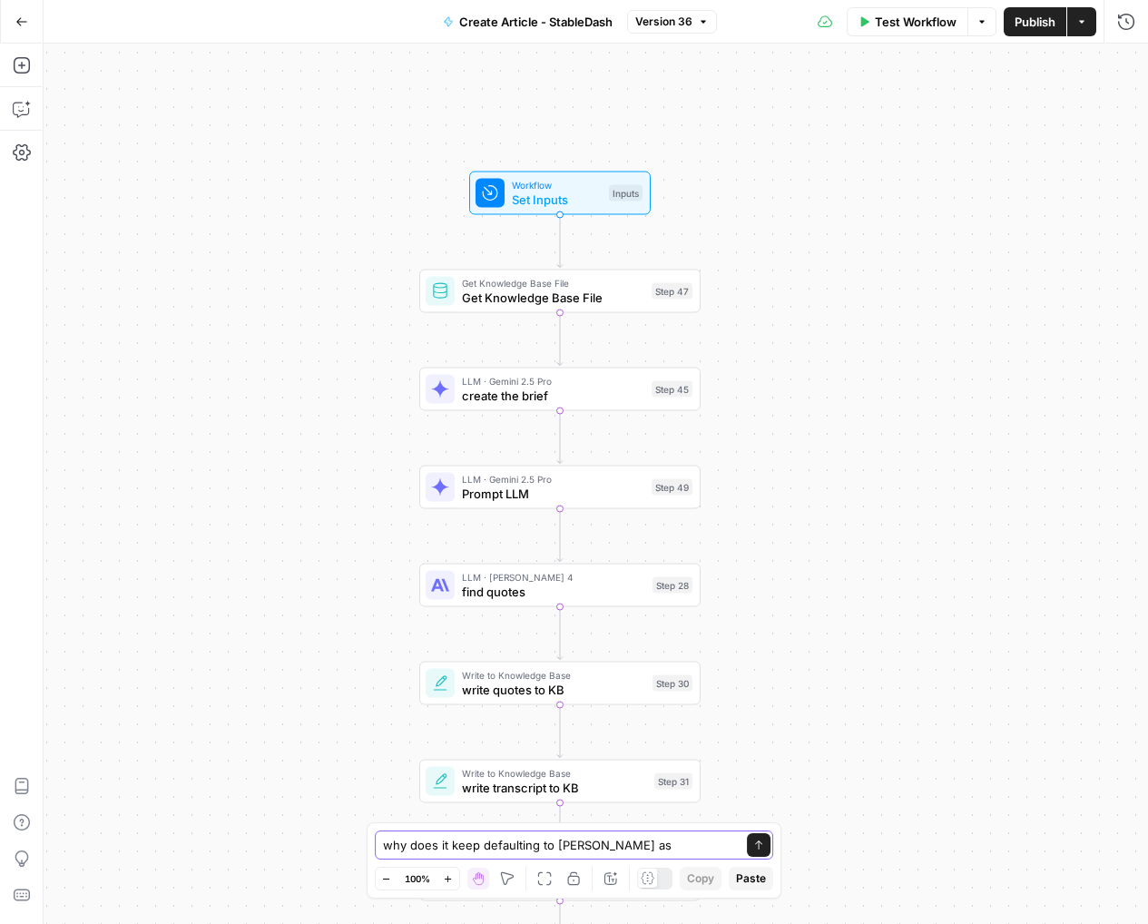
click at [625, 850] on textarea "why does it keep defaulting to Drew as" at bounding box center [556, 845] width 347 height 18
click at [541, 194] on span "Set Inputs" at bounding box center [557, 200] width 90 height 18
click at [541, 194] on span "Set Inputs" at bounding box center [557, 201] width 90 height 18
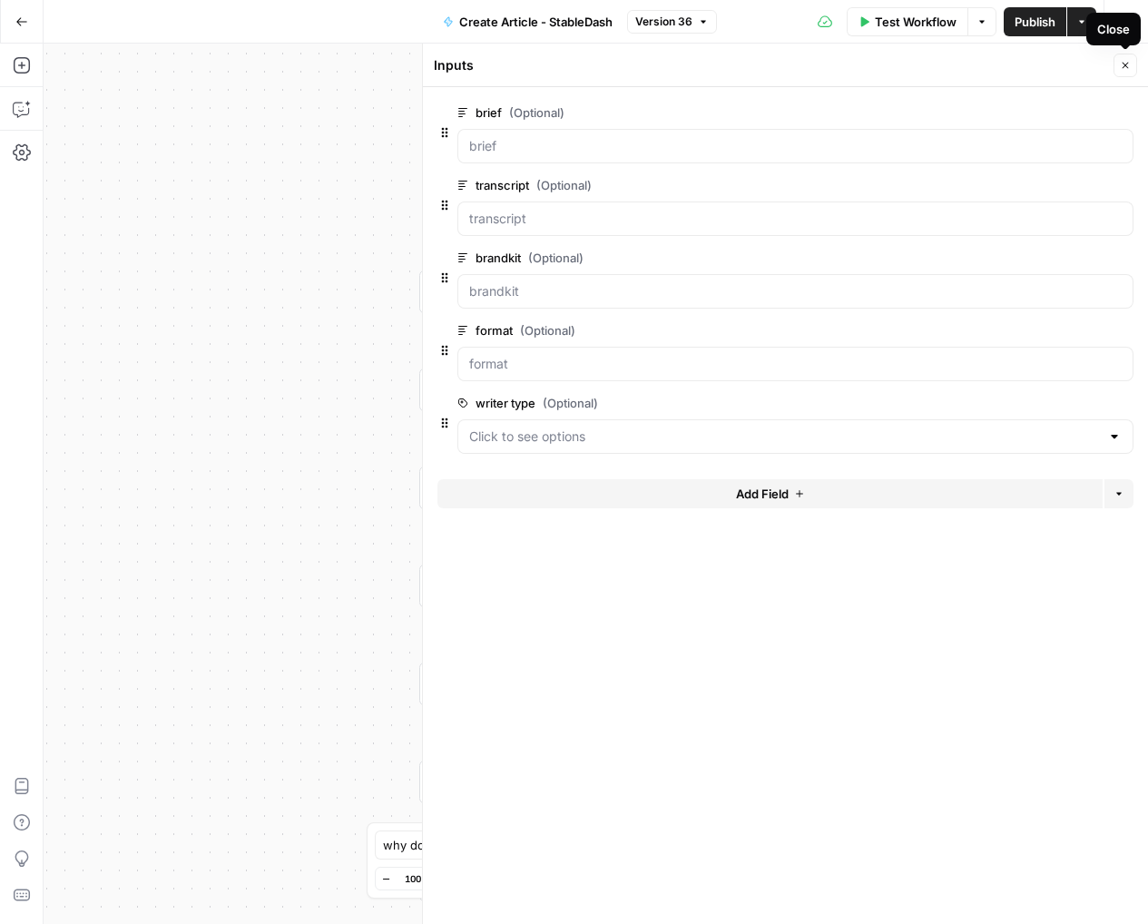
click at [1116, 62] on button "Close" at bounding box center [1126, 66] width 24 height 24
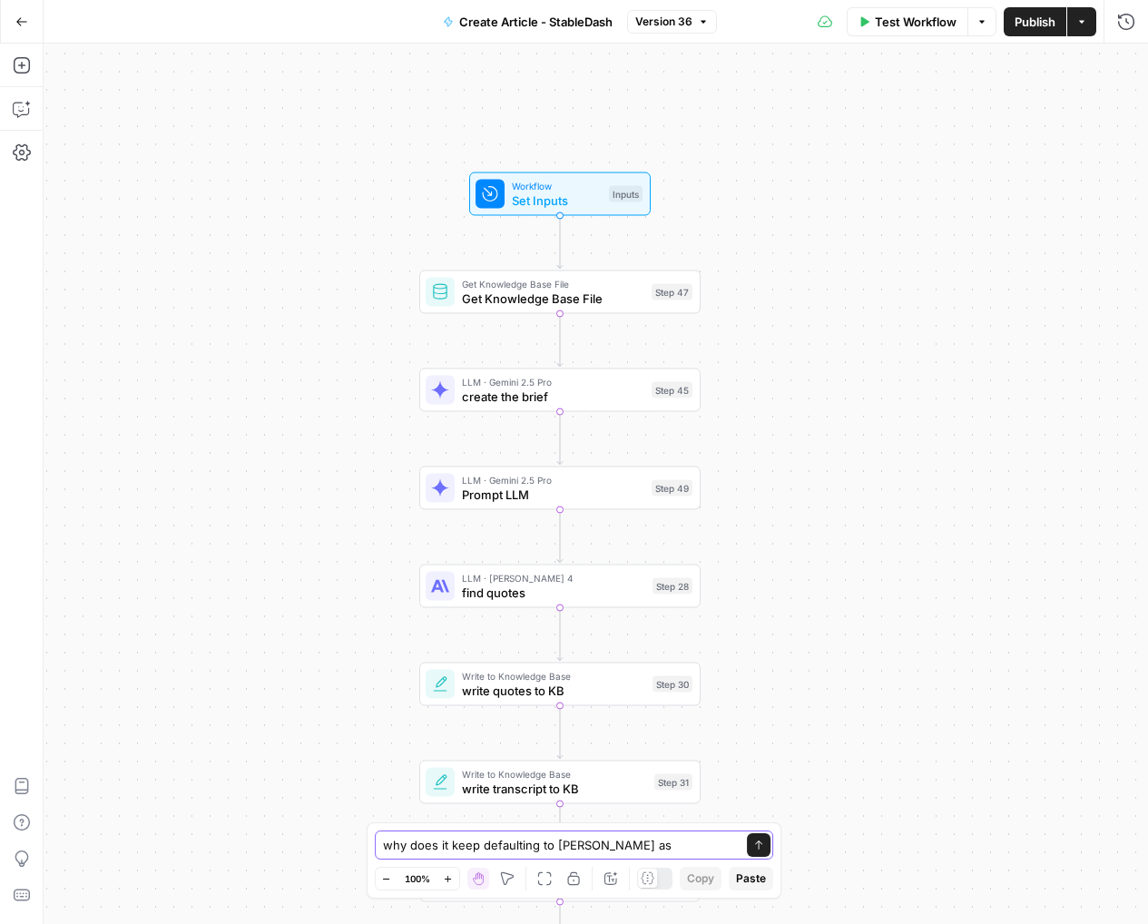
click at [662, 852] on textarea "why does it keep defaulting to Drew as" at bounding box center [556, 845] width 347 height 18
type textarea "why does it keep defaulting to Drew as writer type"
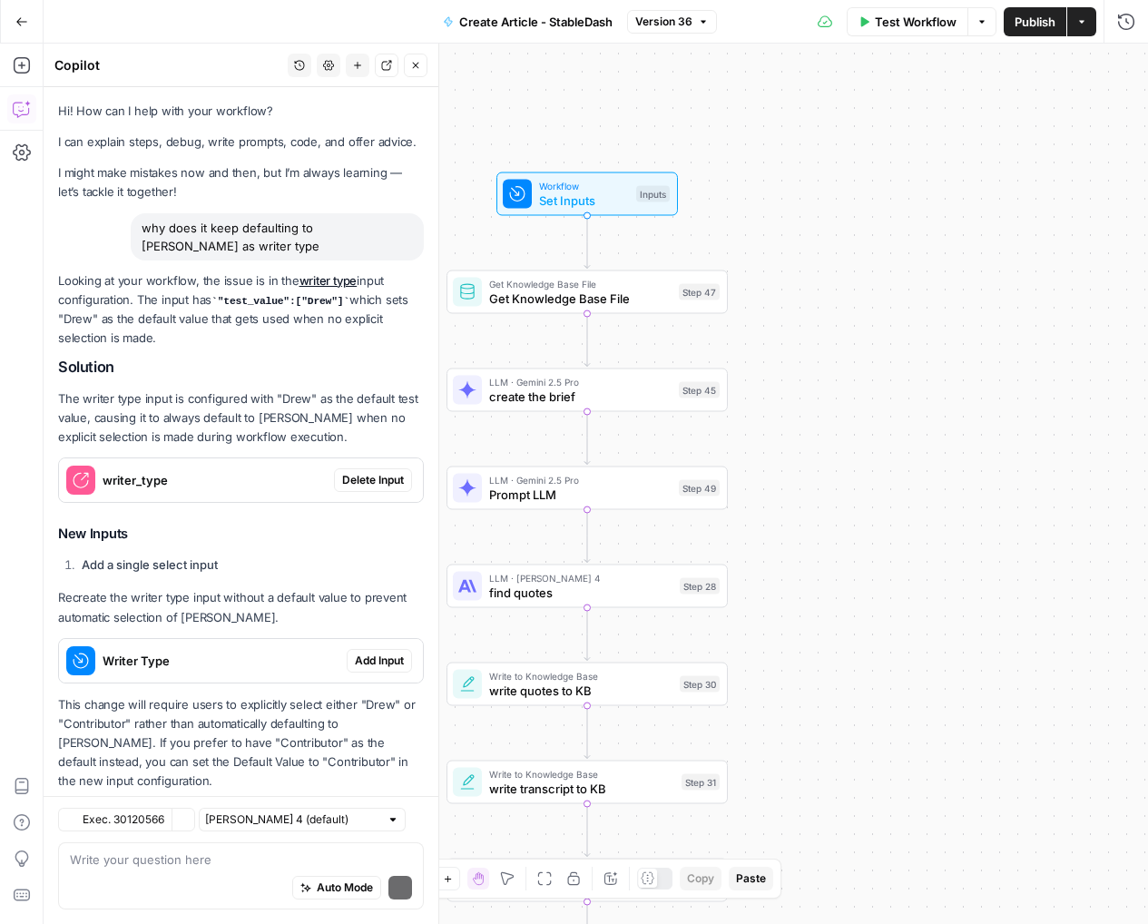
scroll to position [19, 0]
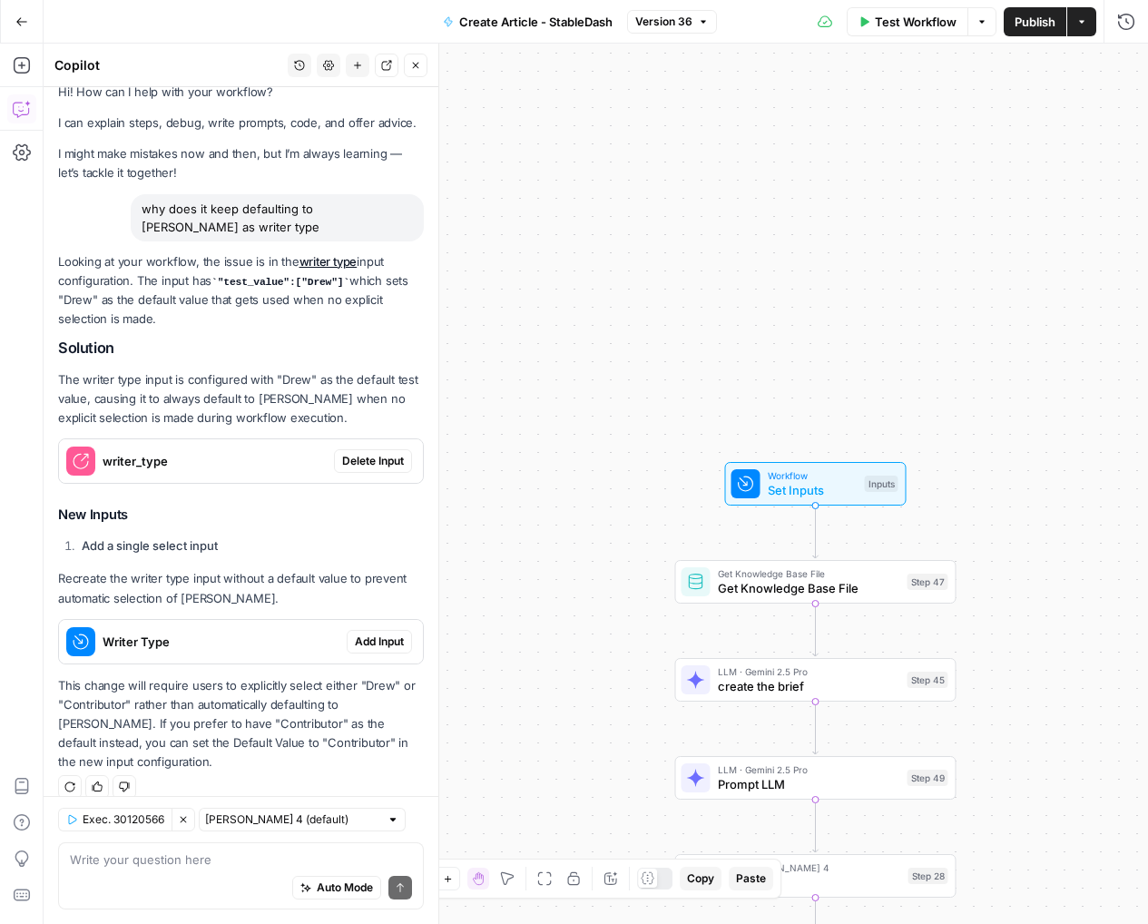
click at [362, 459] on span "Delete Input" at bounding box center [373, 461] width 62 height 16
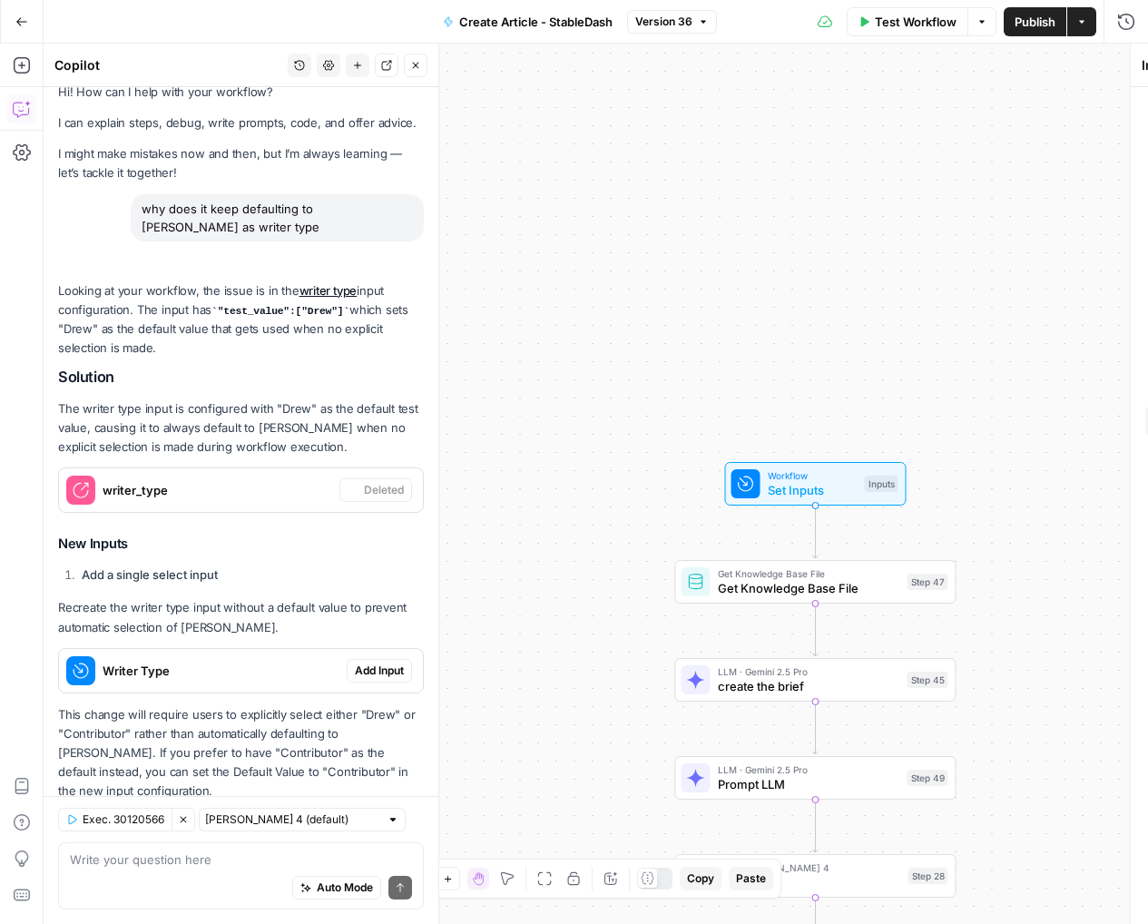
scroll to position [48, 0]
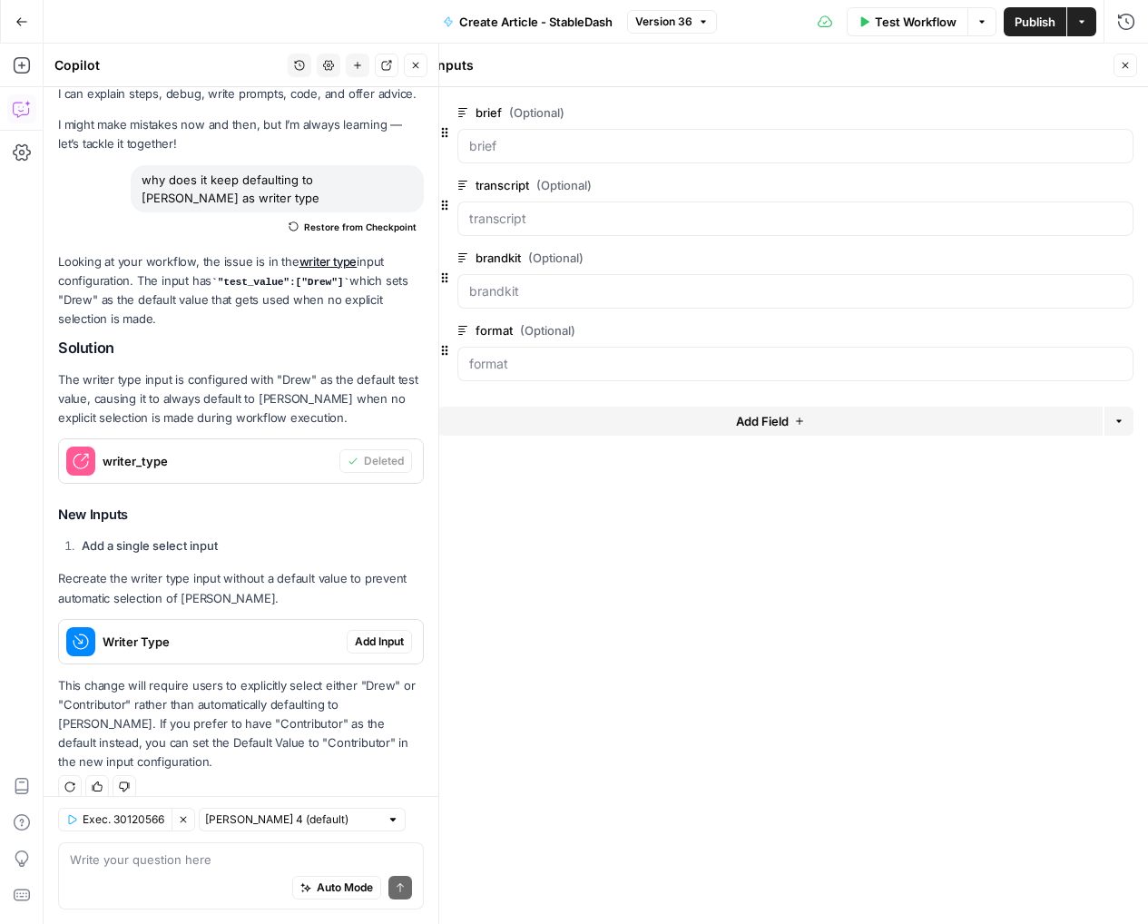
click at [393, 634] on span "Add Input" at bounding box center [379, 642] width 49 height 16
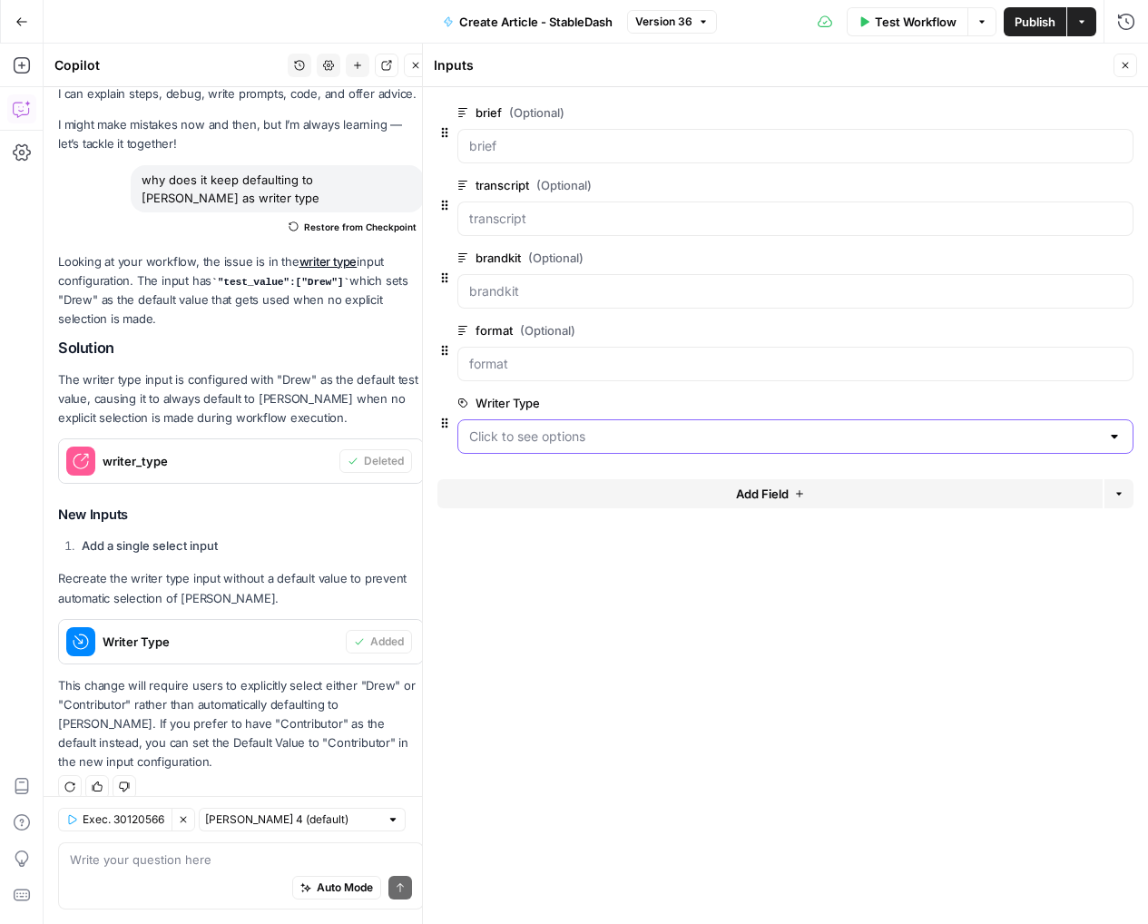
click at [559, 430] on Type "Writer Type" at bounding box center [784, 436] width 631 height 18
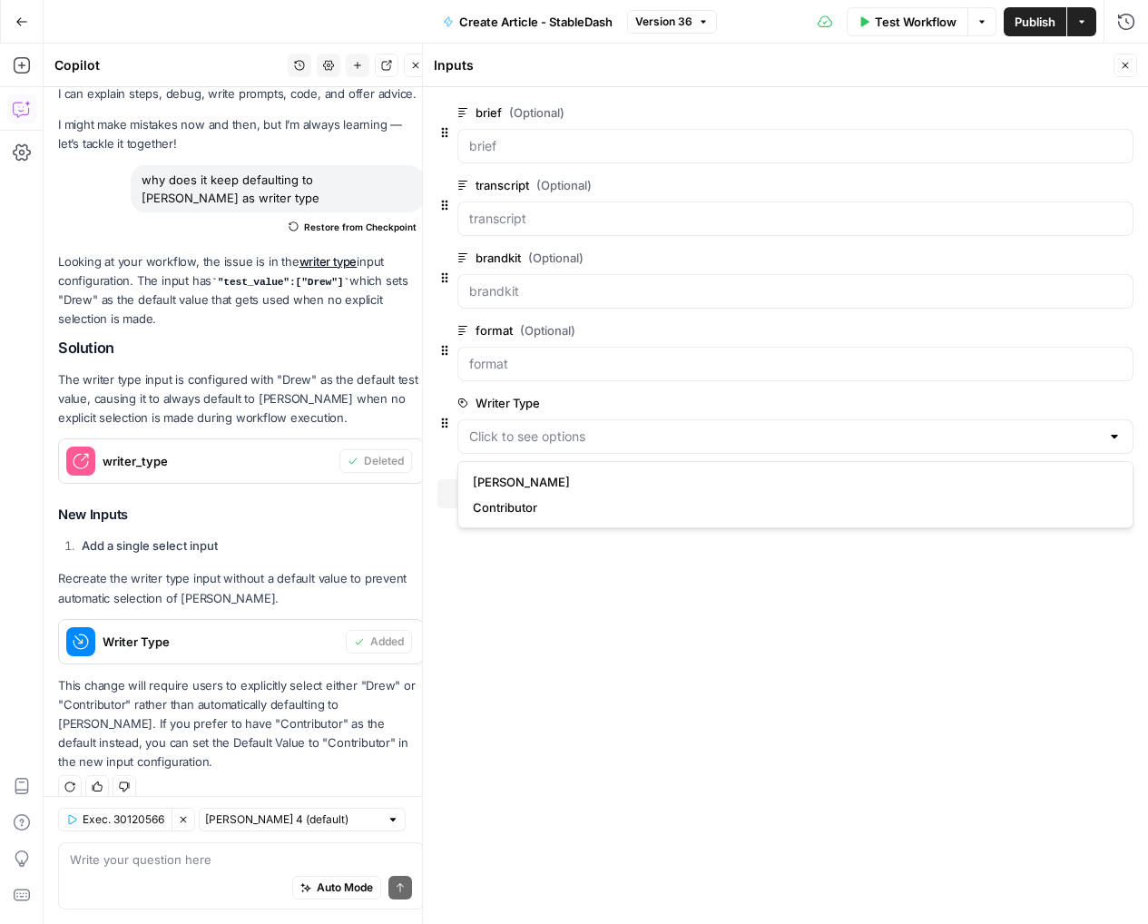
click at [604, 408] on label "Writer Type" at bounding box center [744, 403] width 574 height 18
click at [604, 427] on Type "Writer Type" at bounding box center [784, 436] width 631 height 18
click at [1076, 399] on span "edit field" at bounding box center [1066, 403] width 40 height 15
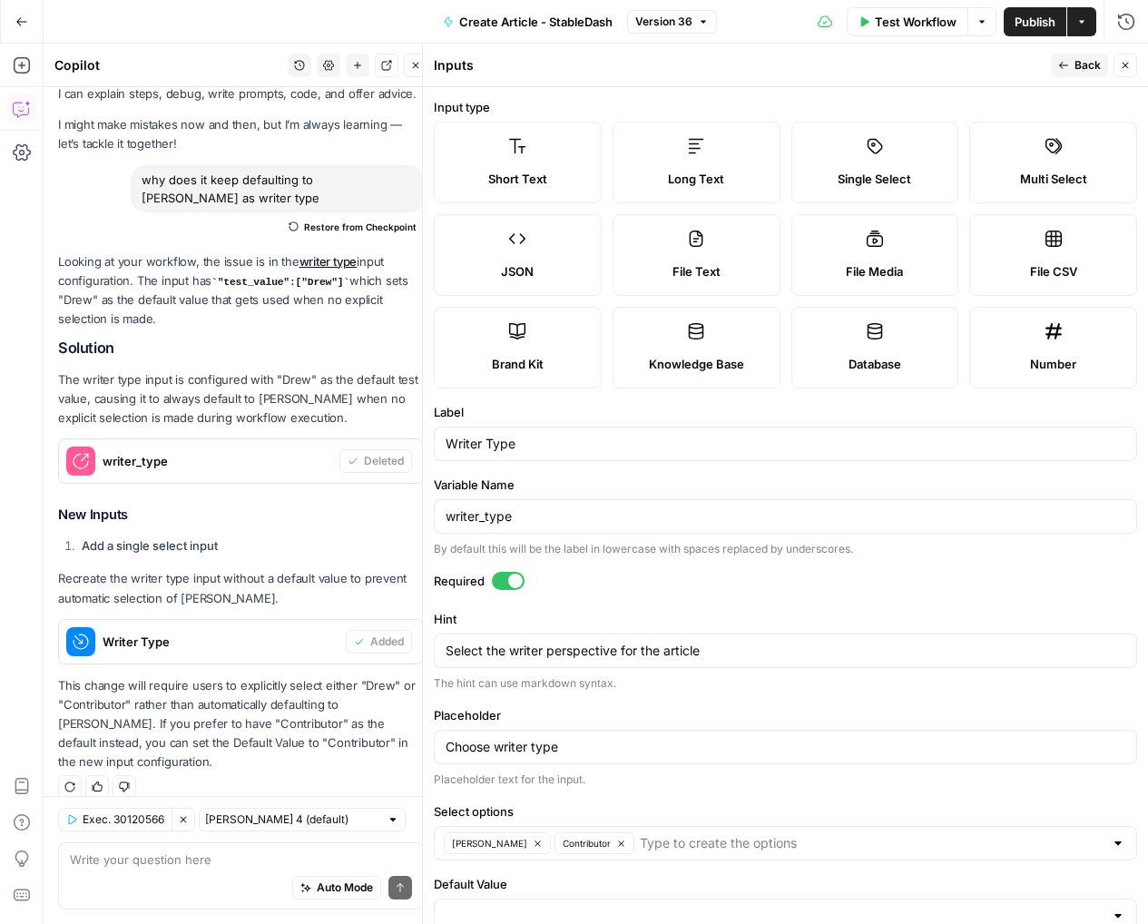
click at [514, 582] on div at bounding box center [515, 581] width 15 height 15
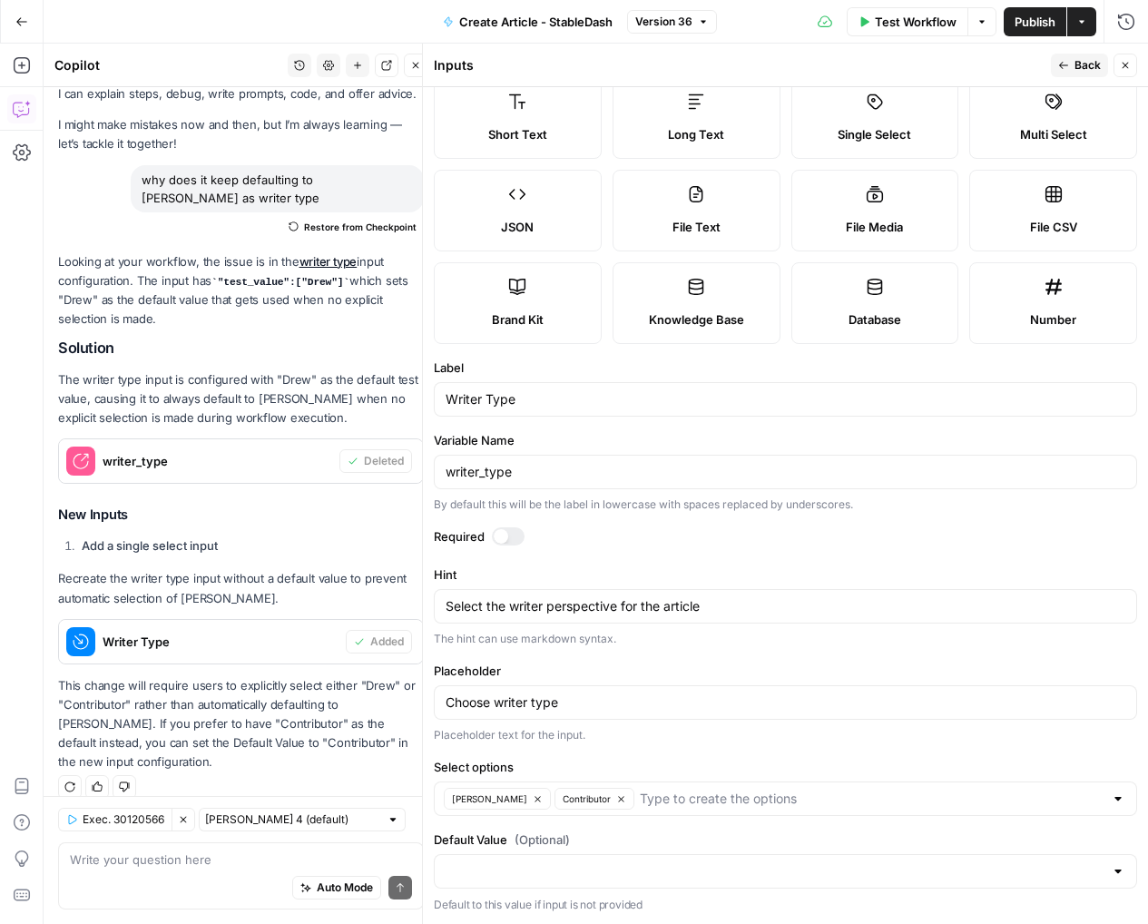
click at [1040, 19] on span "Publish" at bounding box center [1035, 22] width 41 height 18
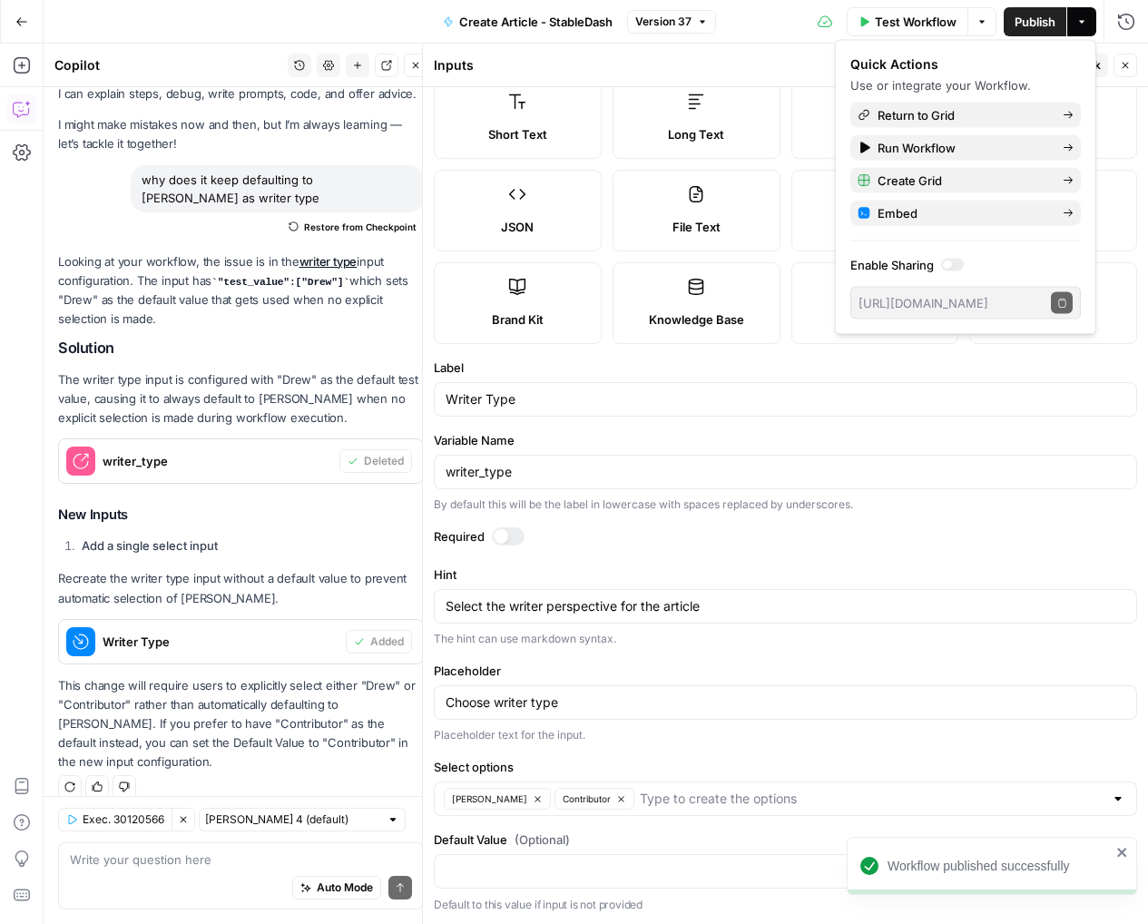
click at [1105, 68] on button "Back" at bounding box center [1079, 66] width 57 height 24
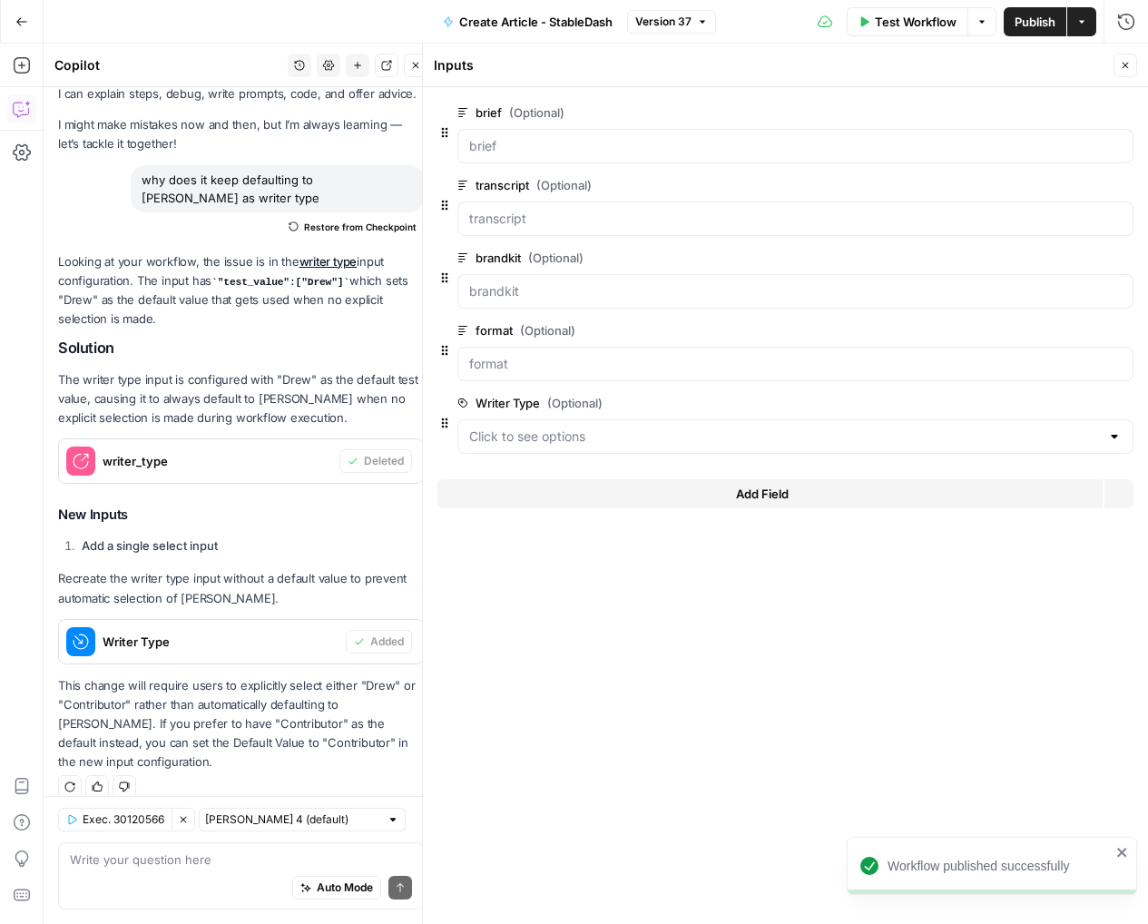
click at [1127, 68] on icon "button" at bounding box center [1125, 65] width 11 height 11
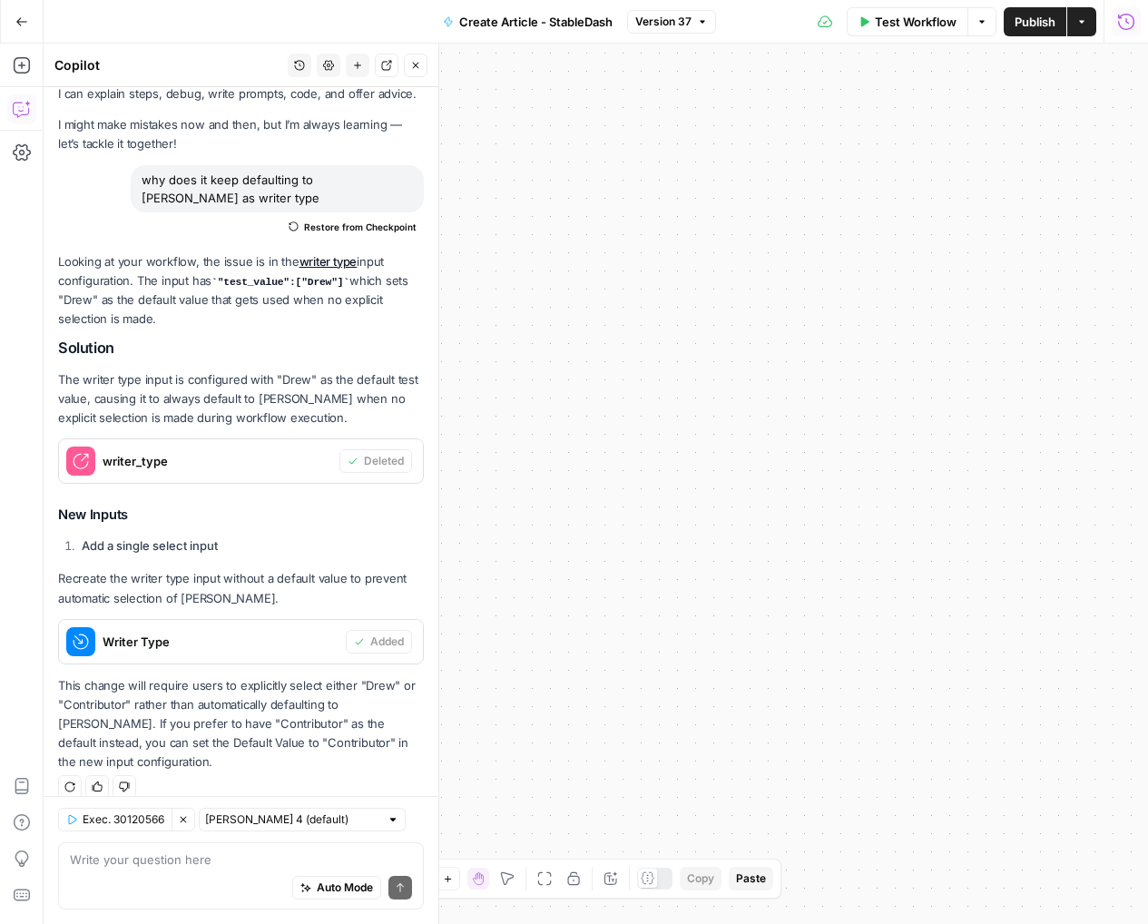
click at [1123, 28] on icon "button" at bounding box center [1126, 21] width 16 height 16
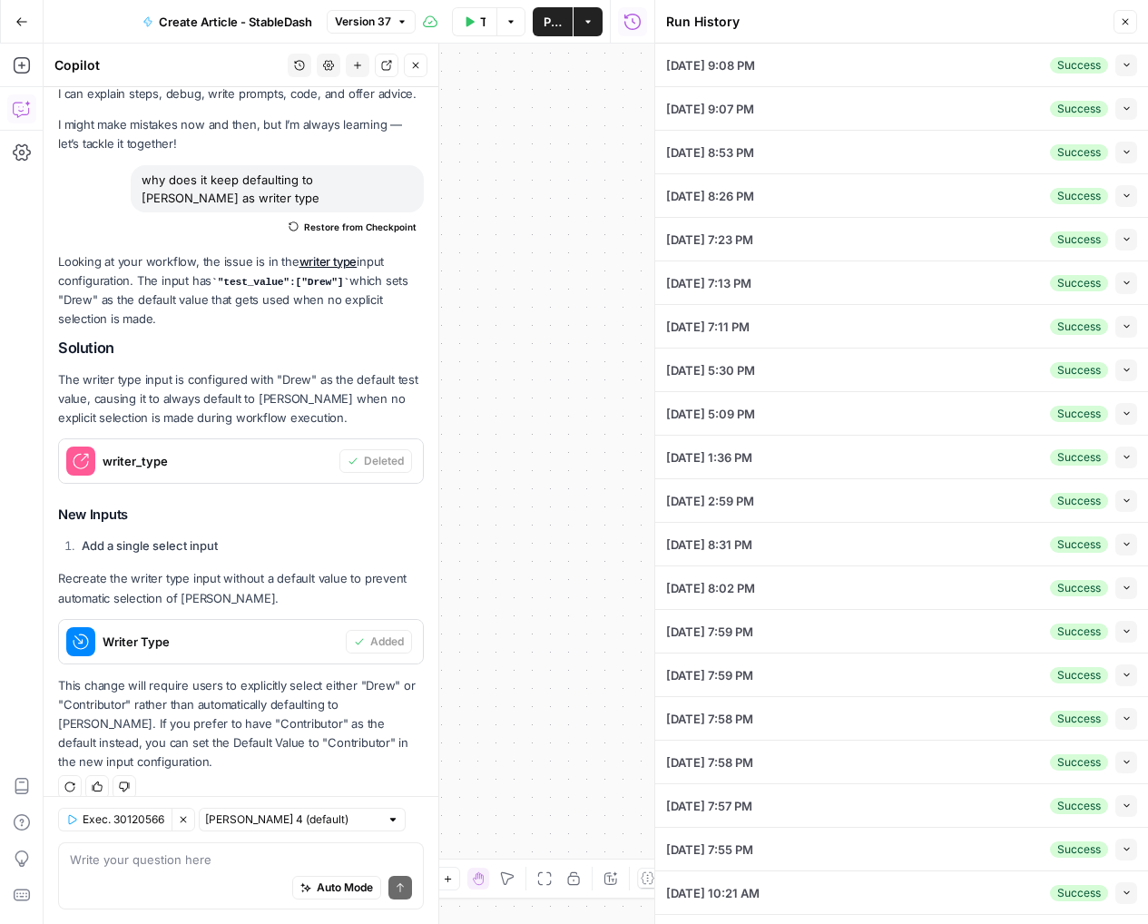
click at [1123, 62] on icon "button" at bounding box center [1127, 65] width 10 height 10
type input "Drew"
type textarea "Longform Article Brief: The Stablecoin Supercycle, Fragmentation, and ‘Genius‑C…"
type textarea "There will be a short list of real money genius compliant stable coins. They ar…"
type textarea "12356"
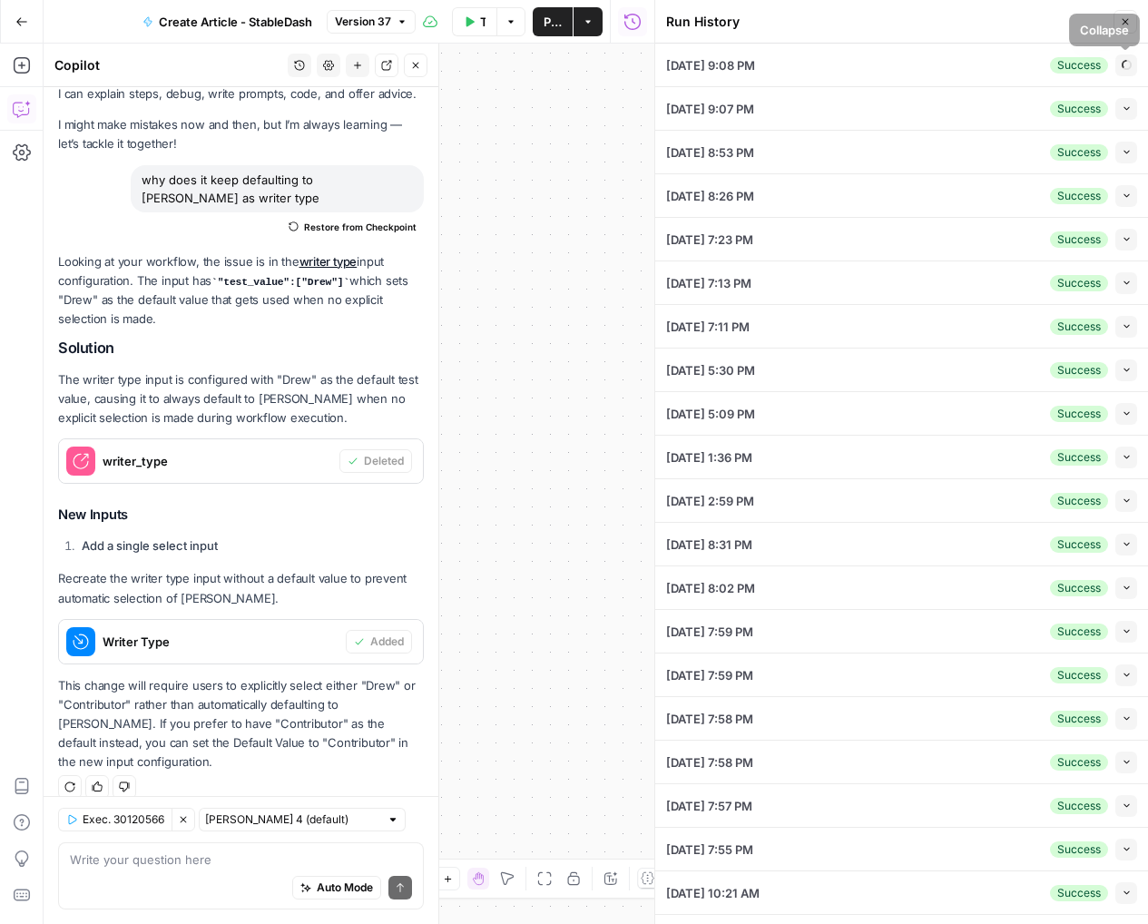
type textarea "Media Partner — The Rollup"
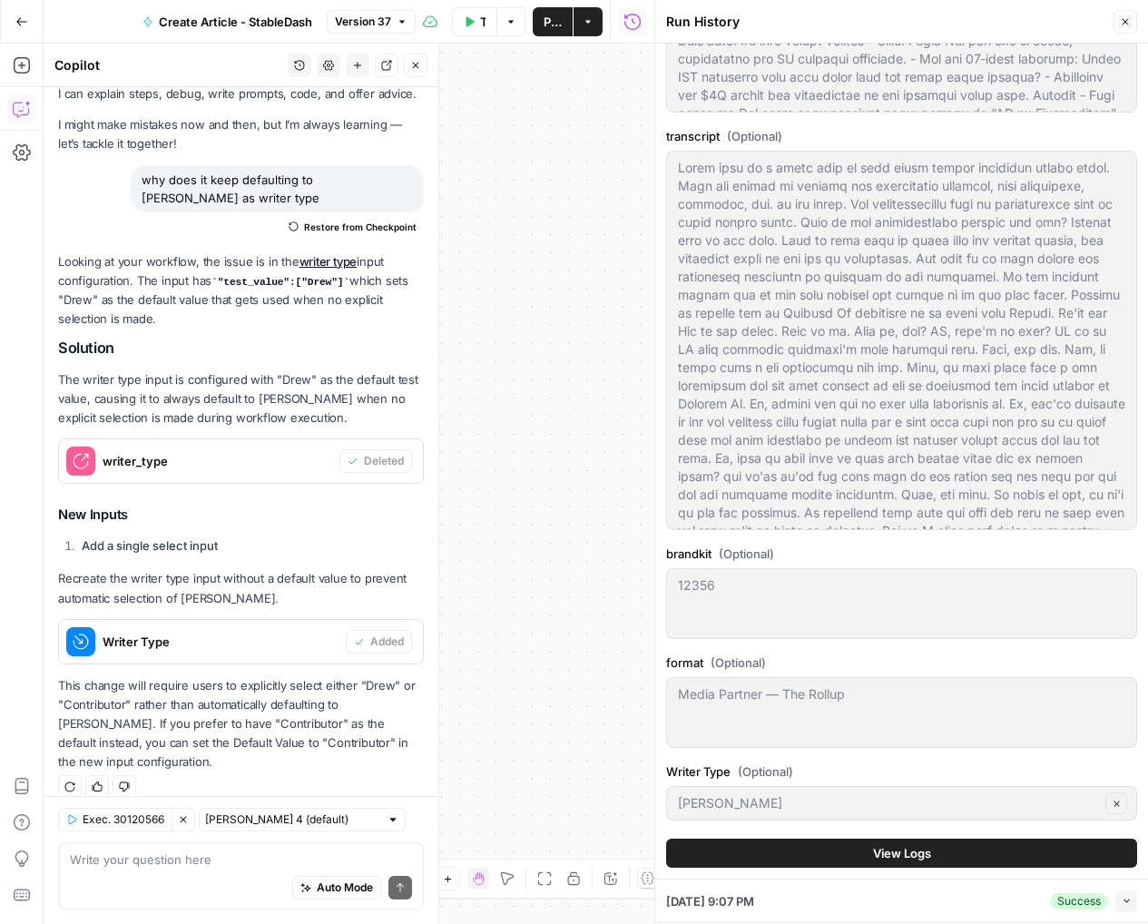
scroll to position [0, 0]
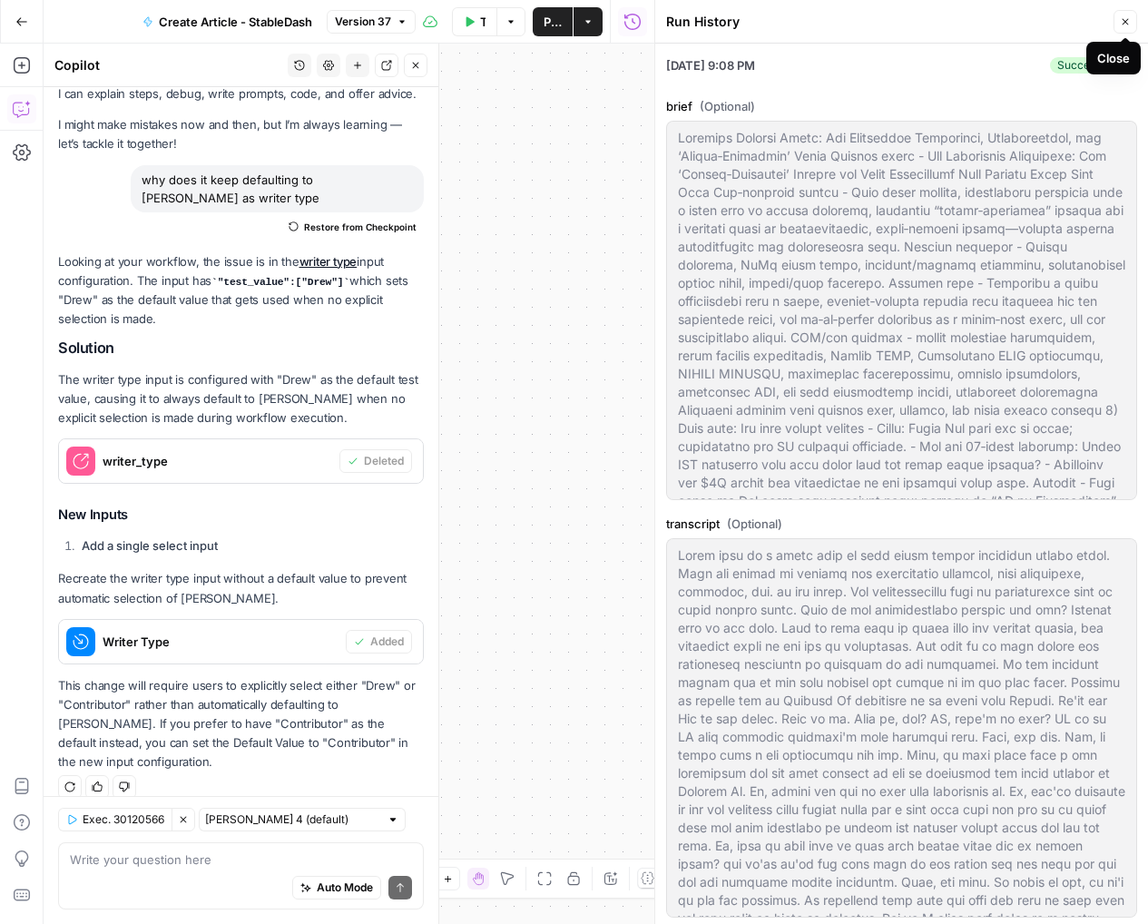
click at [1118, 22] on button "Close" at bounding box center [1126, 22] width 24 height 24
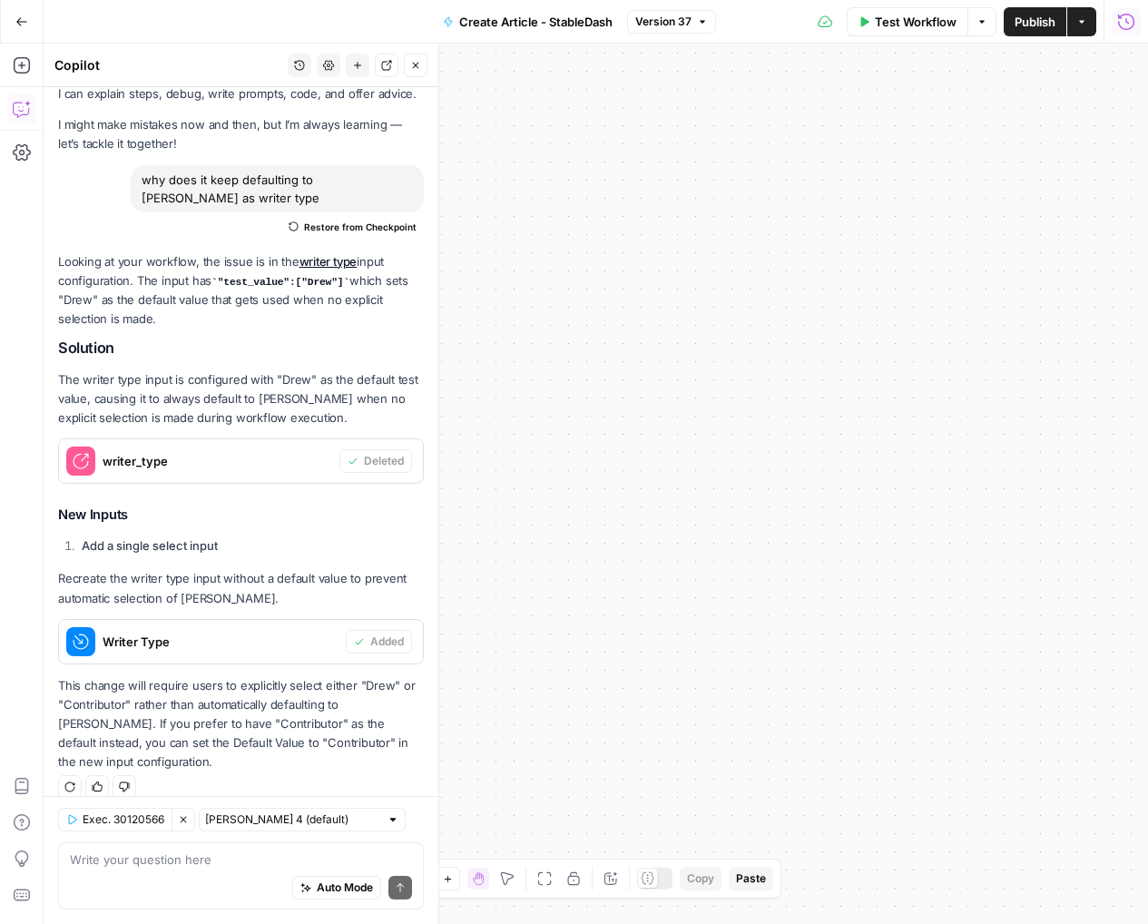
click at [1118, 22] on icon "button" at bounding box center [1126, 21] width 16 height 16
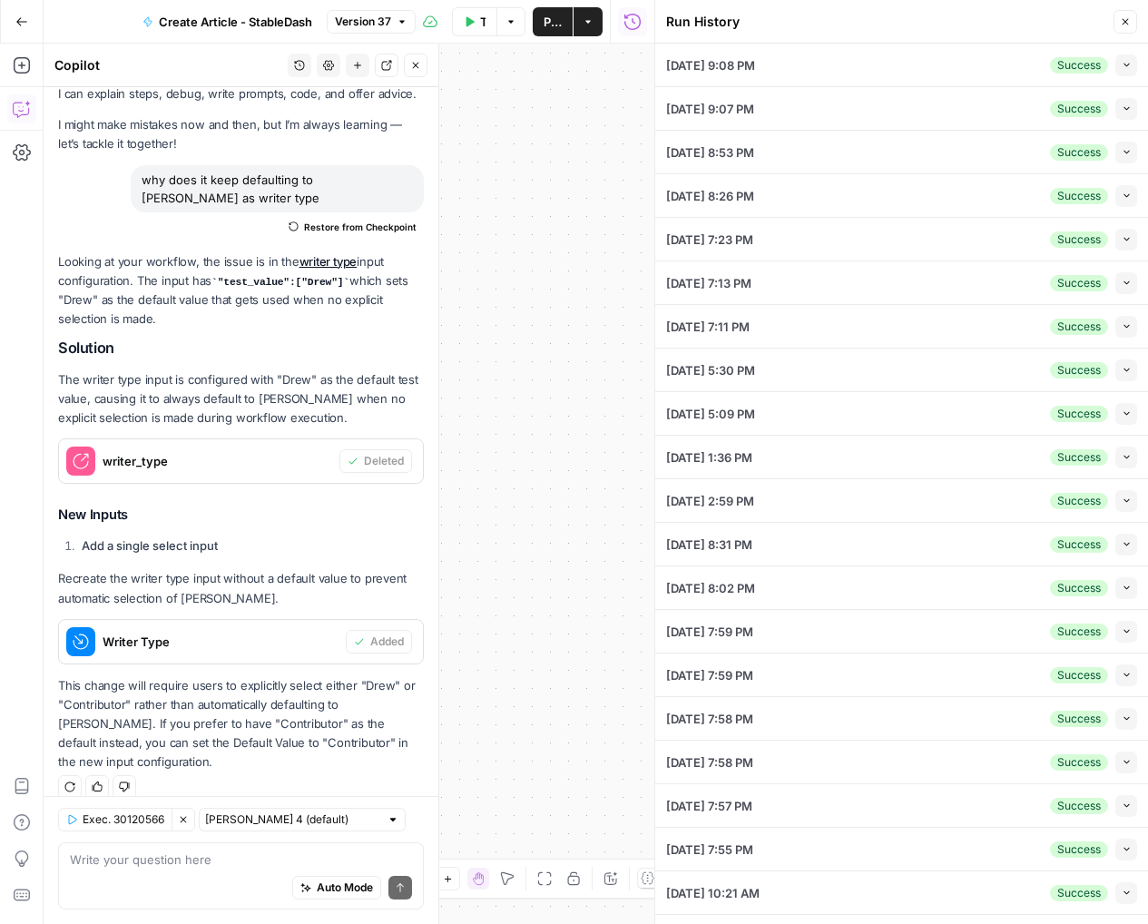
click at [1118, 22] on button "Close" at bounding box center [1126, 22] width 24 height 24
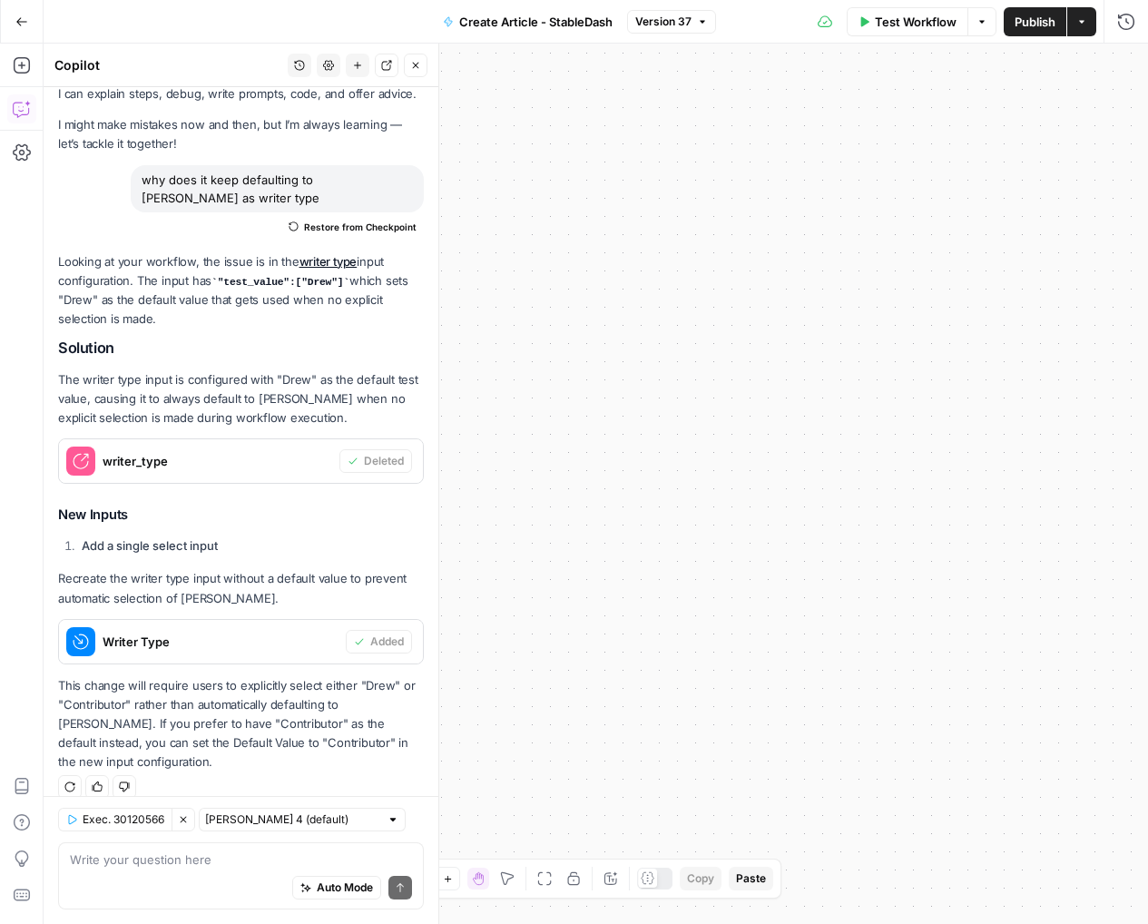
click at [938, 3] on div "Test Workflow Options Publish Actions Run History" at bounding box center [932, 21] width 432 height 43
click at [935, 16] on span "Test Workflow" at bounding box center [916, 22] width 82 height 18
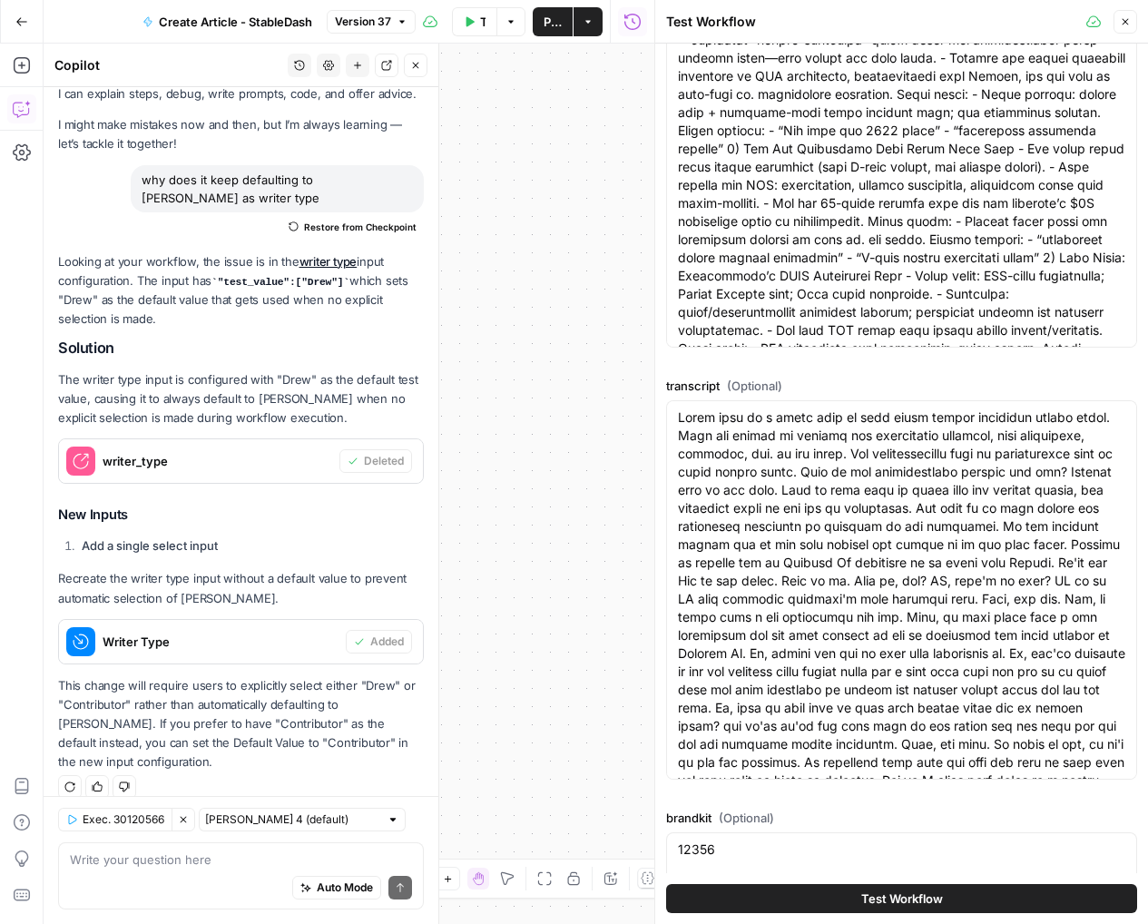
scroll to position [386, 0]
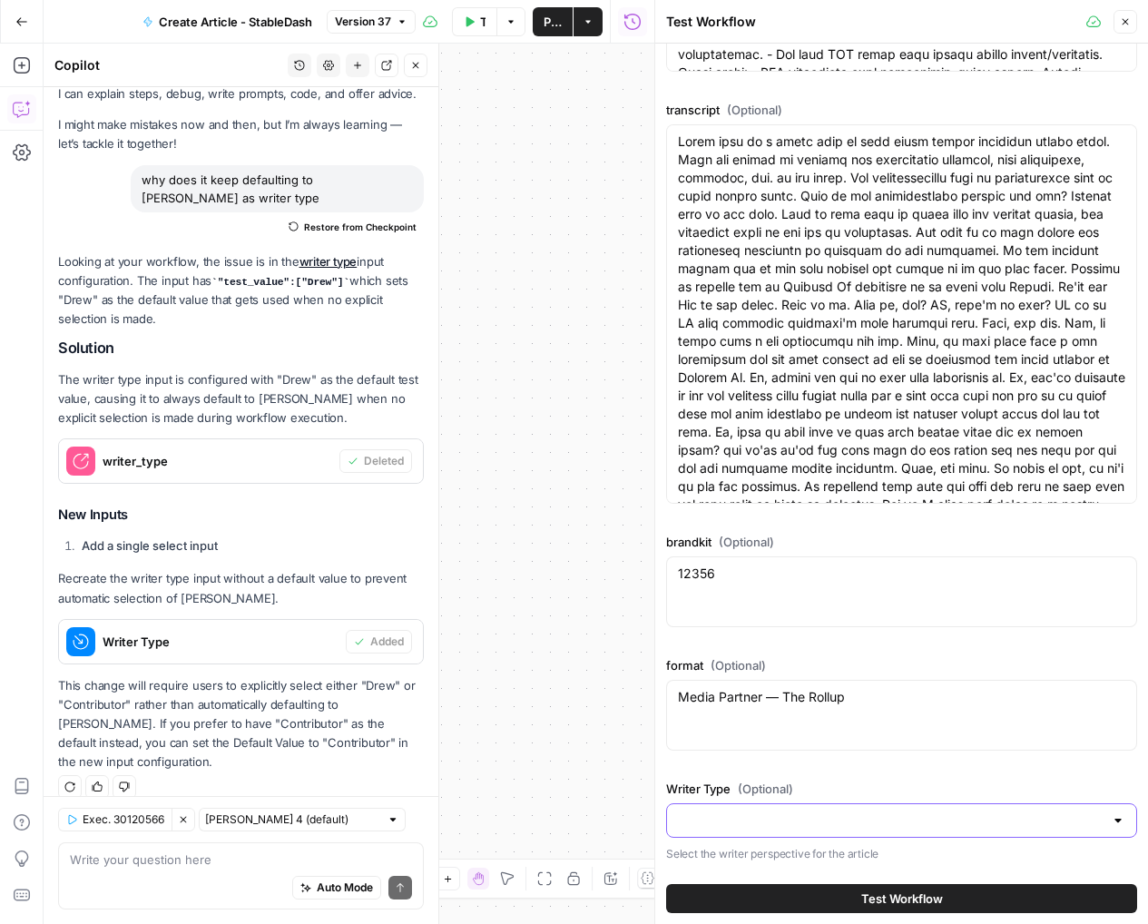
click at [725, 820] on input "Writer Type (Optional)" at bounding box center [891, 820] width 426 height 18
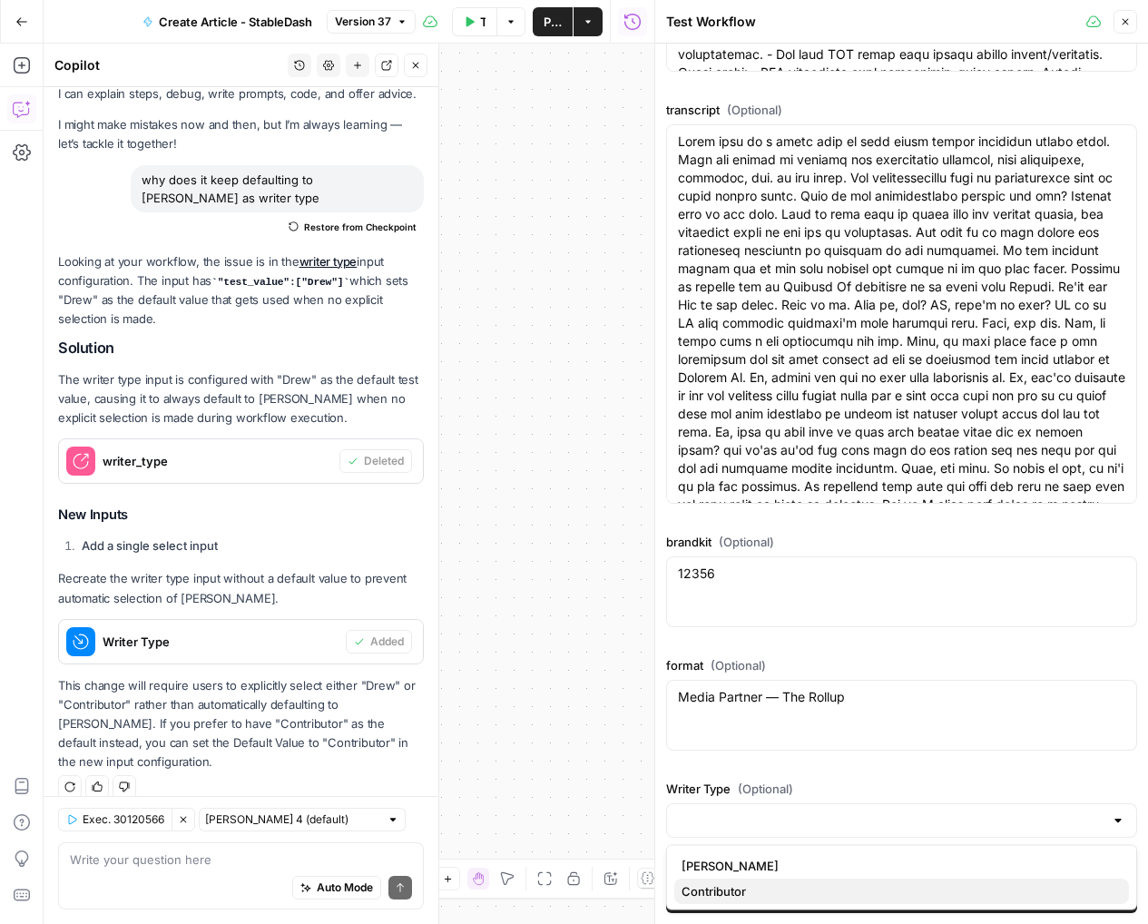
click at [729, 883] on span "Contributor" at bounding box center [898, 891] width 433 height 18
type input "Contributor"
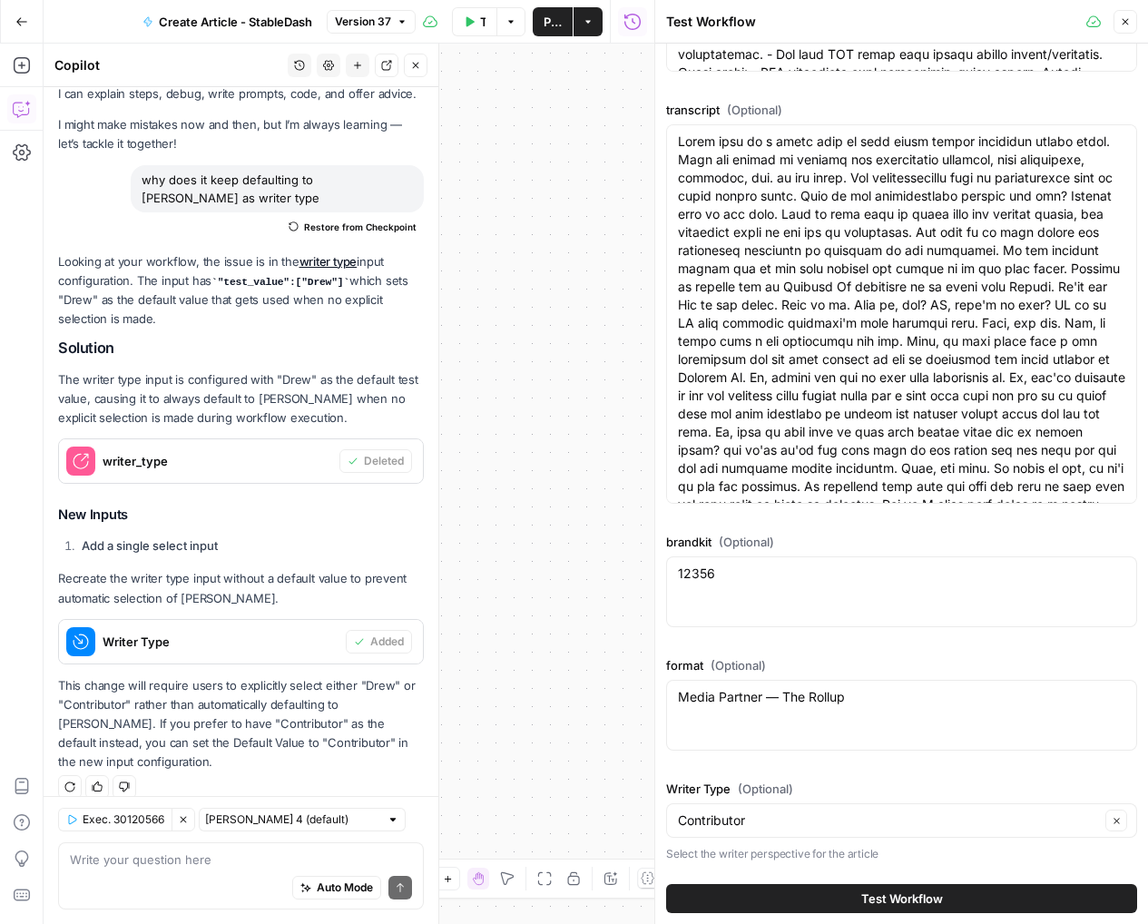
click at [881, 894] on span "Test Workflow" at bounding box center [902, 898] width 82 height 18
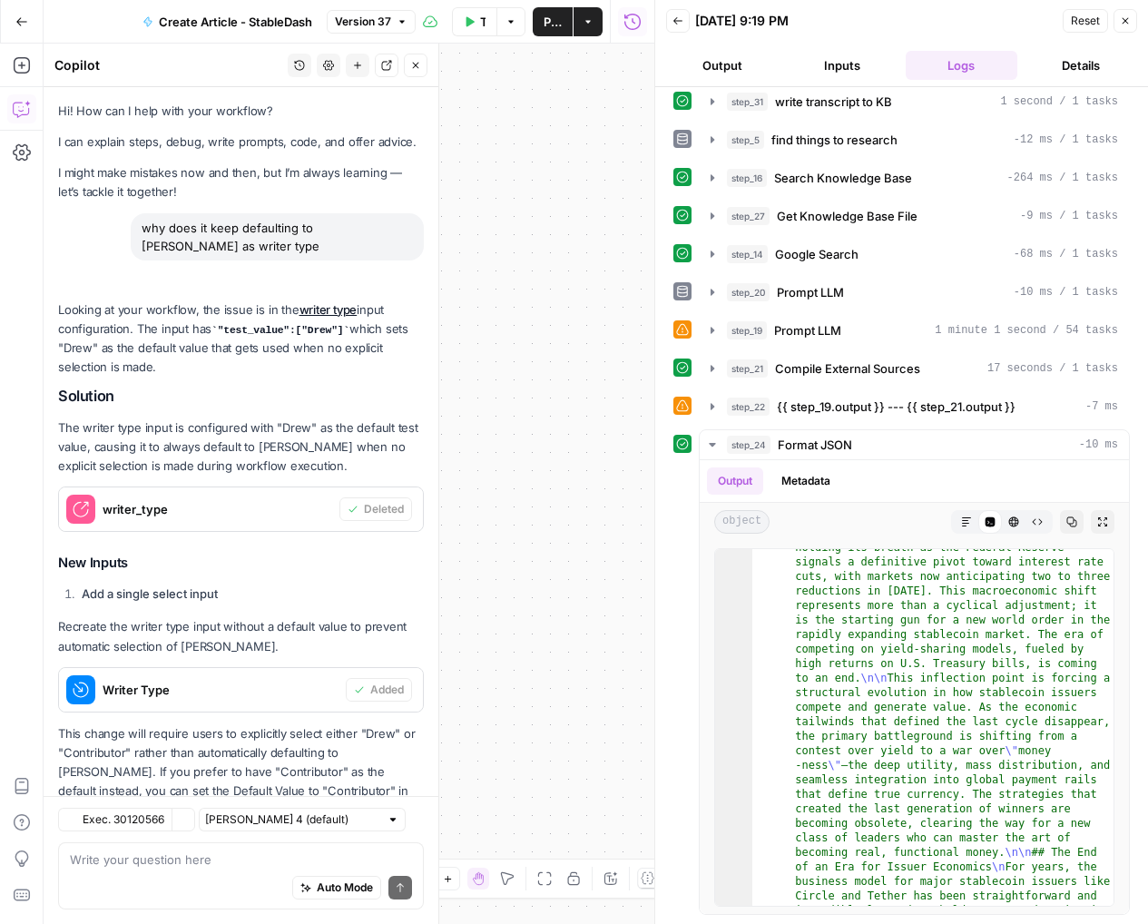
scroll to position [48, 0]
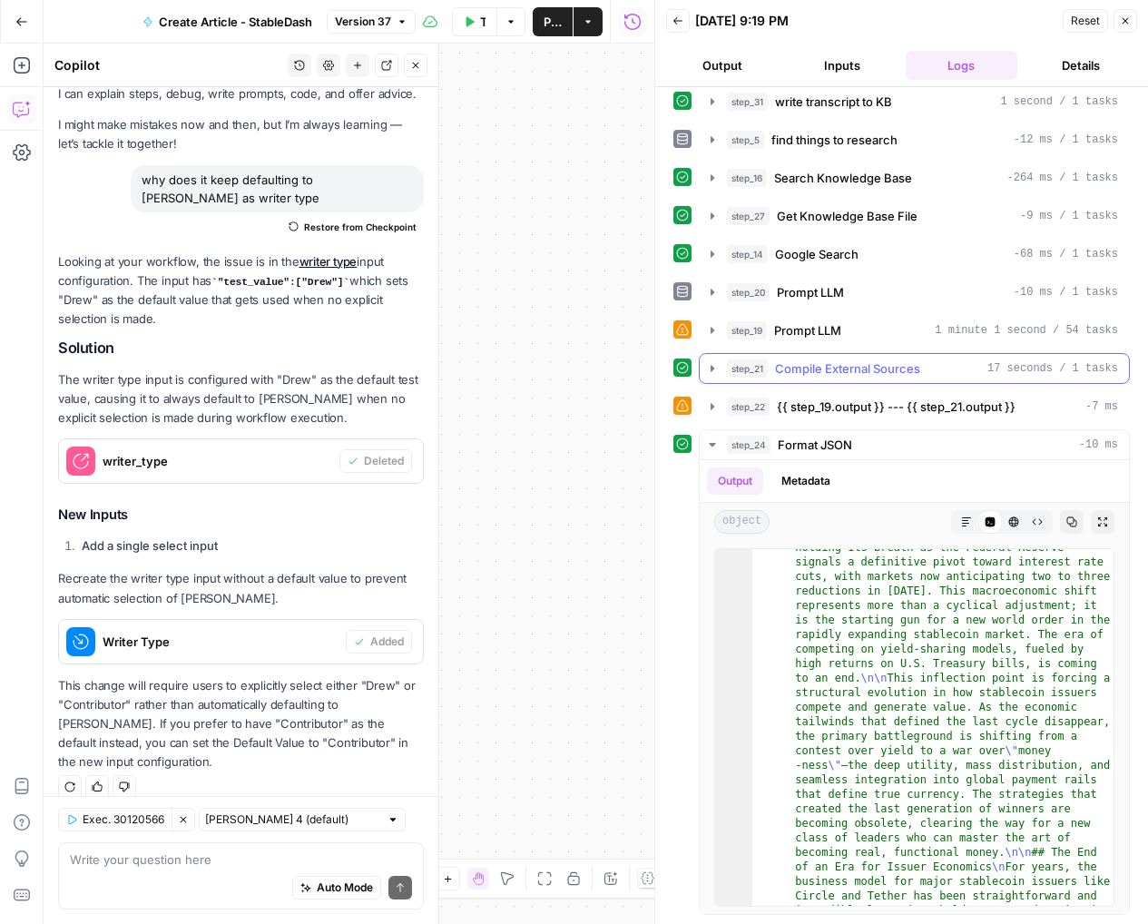
click at [881, 379] on button "step_21 Compile External Sources 17 seconds / 1 tasks" at bounding box center [914, 368] width 429 height 29
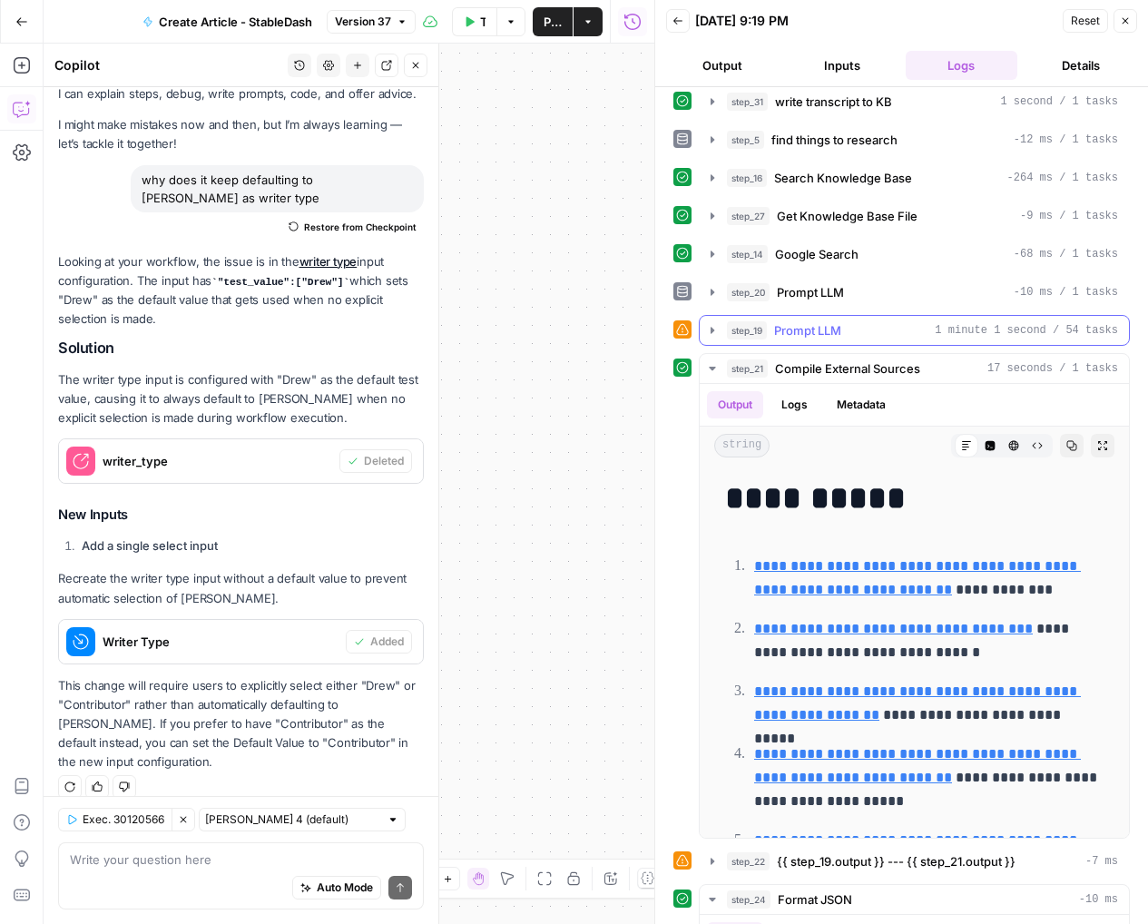
click at [873, 334] on div "step_19 Prompt LLM 1 minute 1 second / 54 tasks" at bounding box center [922, 330] width 391 height 18
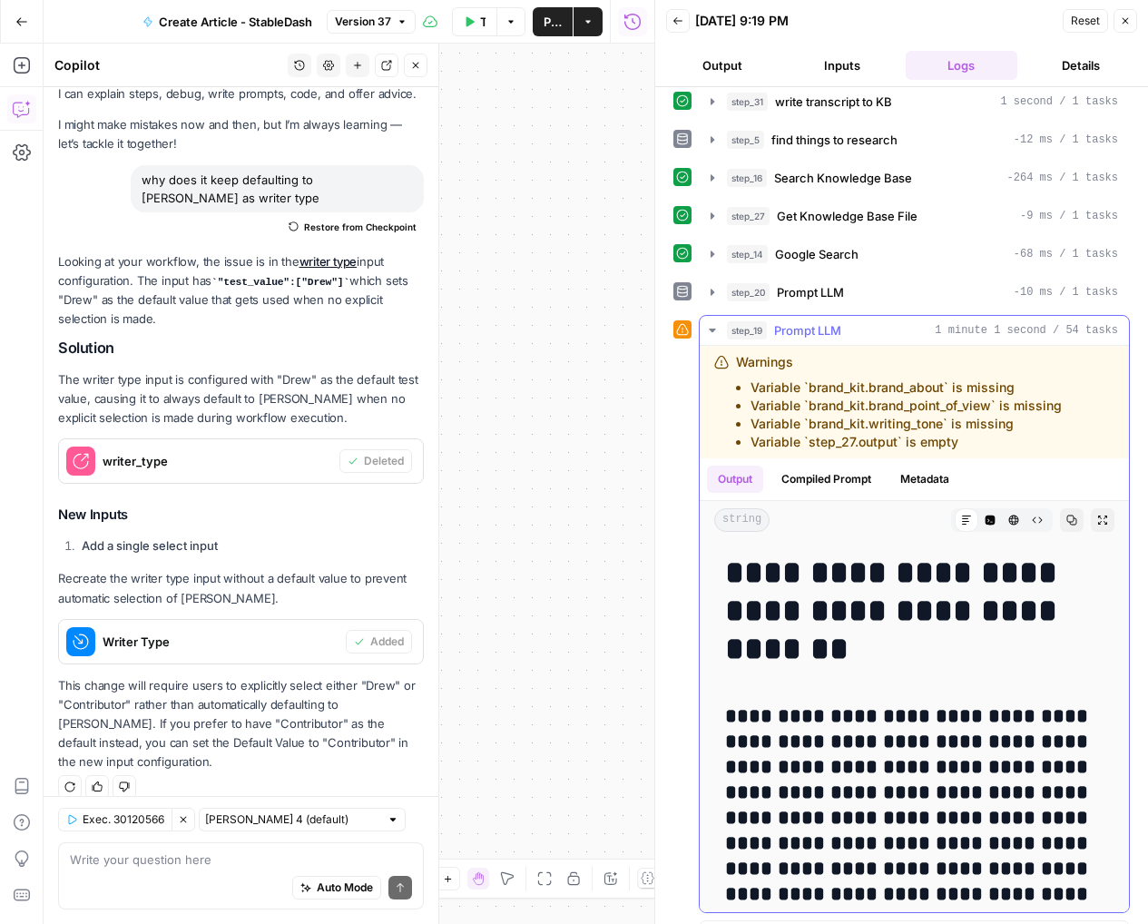
click at [1070, 519] on icon "button" at bounding box center [1071, 520] width 11 height 11
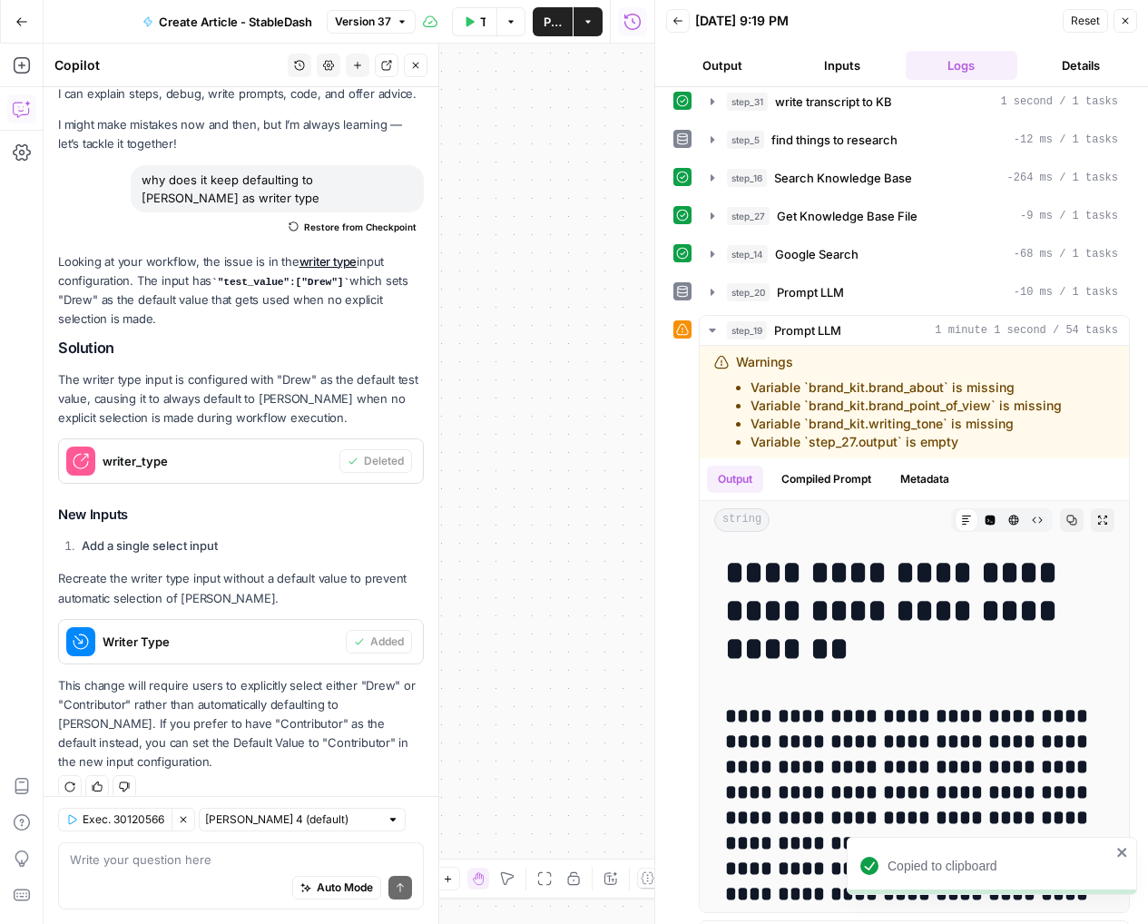
click at [1131, 22] on button "Close" at bounding box center [1126, 21] width 24 height 24
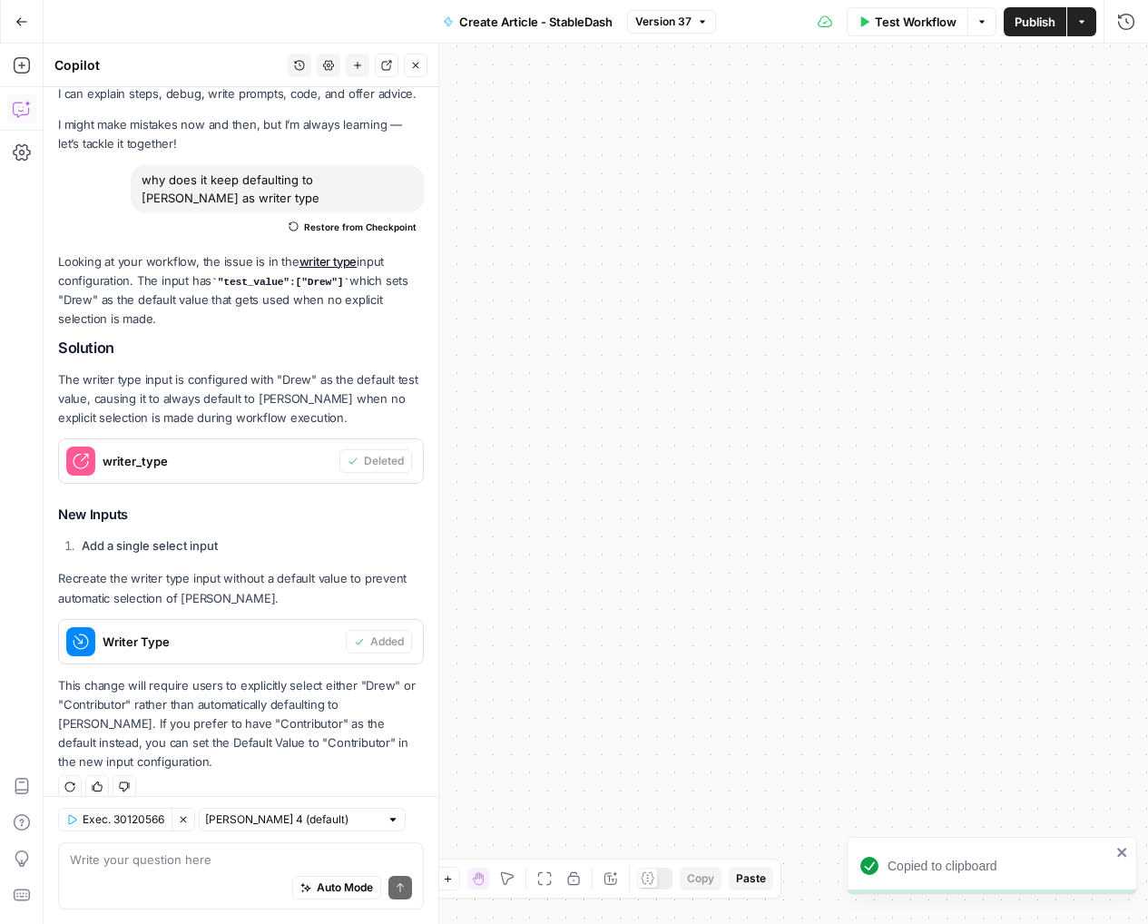
drag, startPoint x: 754, startPoint y: 139, endPoint x: 988, endPoint y: 426, distance: 370.3
click at [988, 426] on div "Workflow Set Inputs Inputs Get Knowledge Base File Get Knowledge Base File Step…" at bounding box center [596, 484] width 1105 height 880
click at [548, 881] on icon "button" at bounding box center [544, 878] width 15 height 15
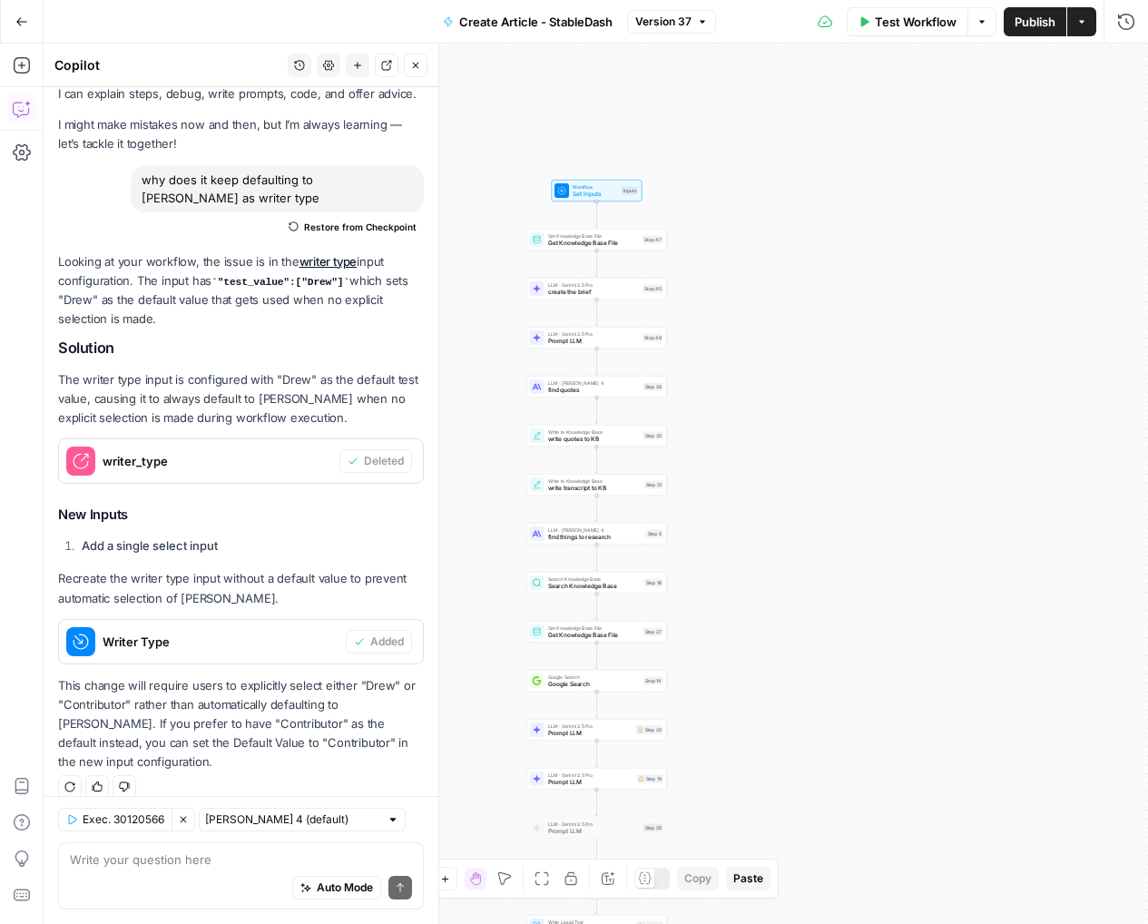
drag, startPoint x: 758, startPoint y: 170, endPoint x: 767, endPoint y: 437, distance: 267.0
click at [767, 437] on div "Workflow Set Inputs Inputs Get Knowledge Base File Get Knowledge Base File Step…" at bounding box center [596, 484] width 1105 height 880
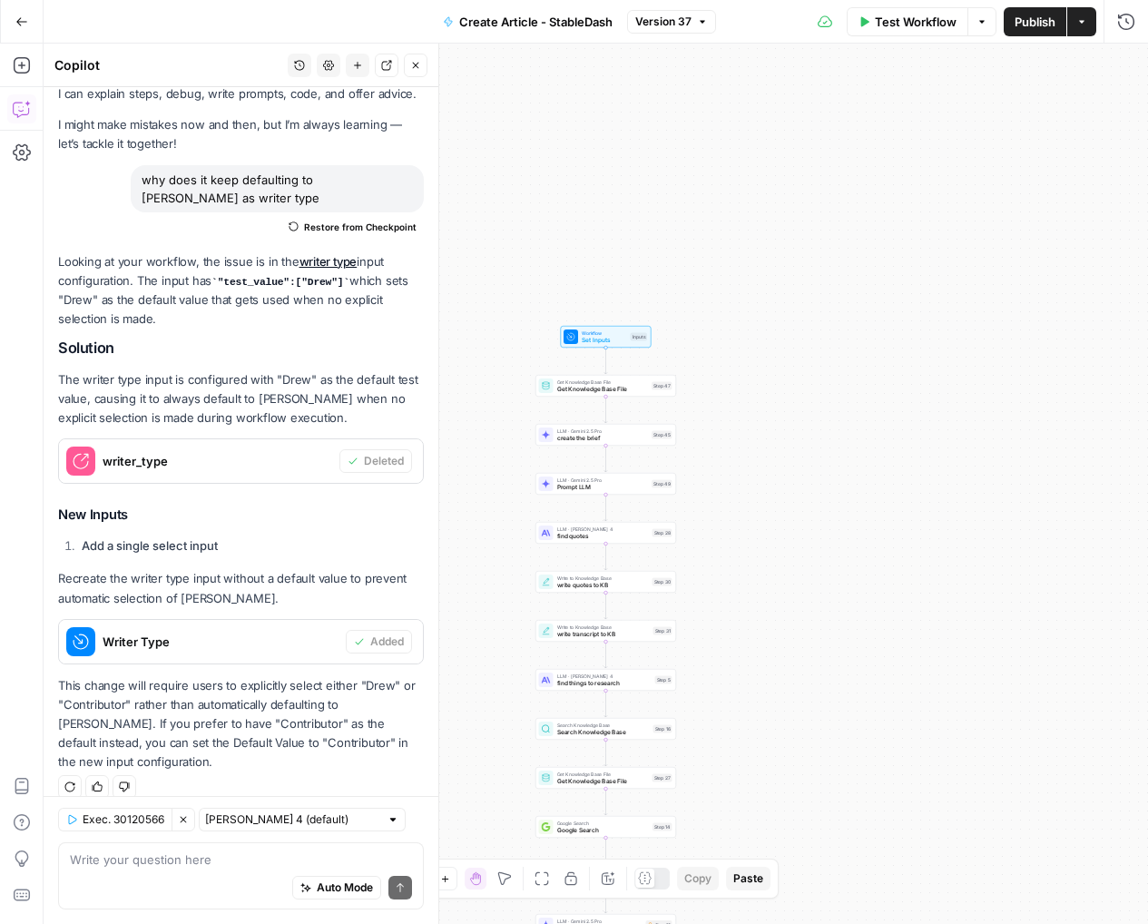
click at [703, 359] on div "Workflow Set Inputs Inputs Get Knowledge Base File Get Knowledge Base File Step…" at bounding box center [596, 484] width 1105 height 880
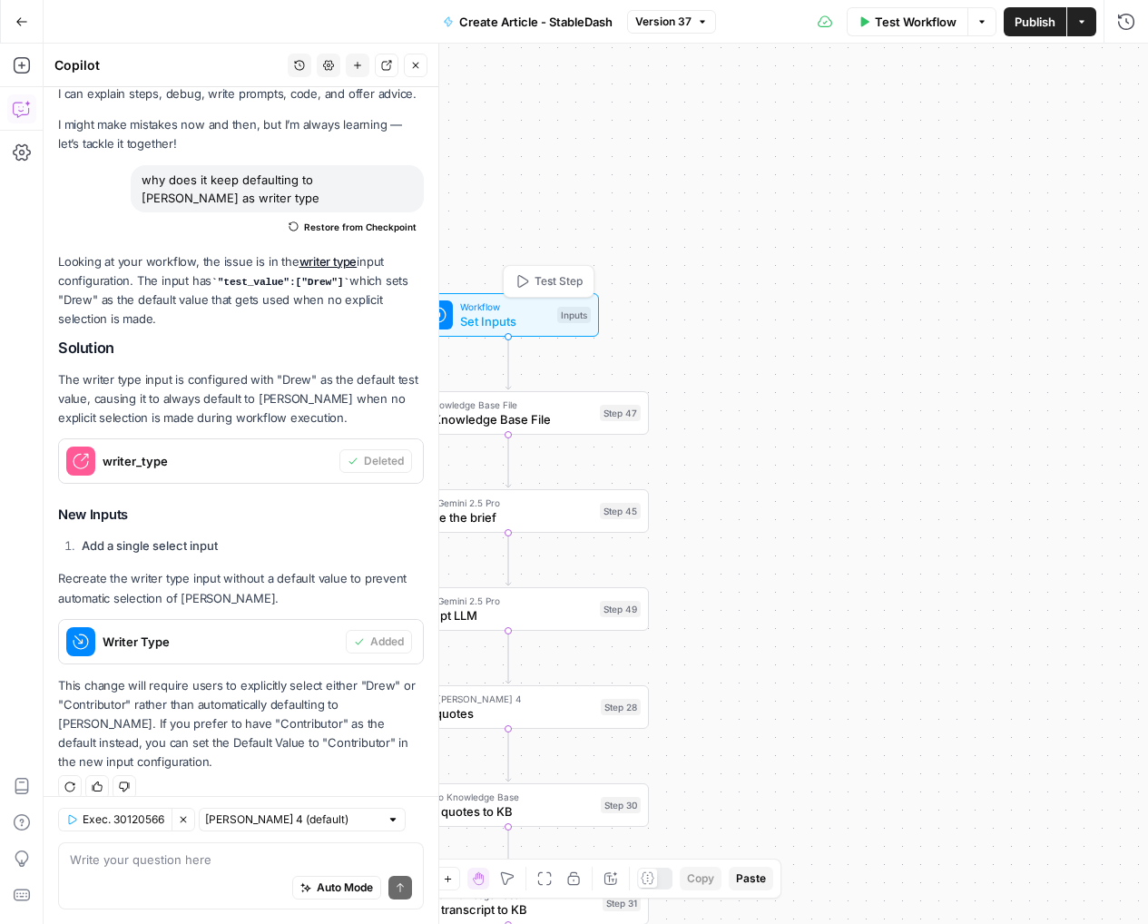
click at [520, 319] on span "Set Inputs" at bounding box center [505, 321] width 90 height 18
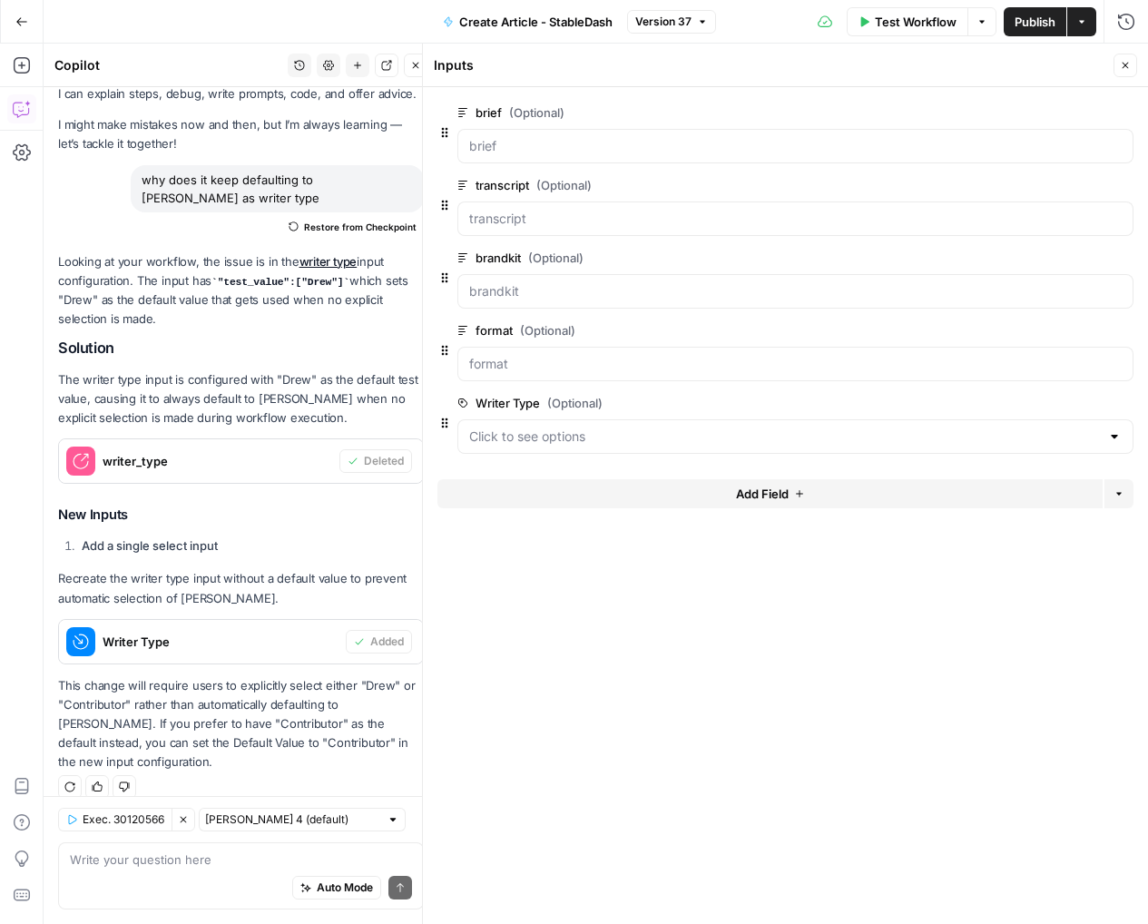
click at [1079, 399] on span "edit field" at bounding box center [1066, 403] width 40 height 15
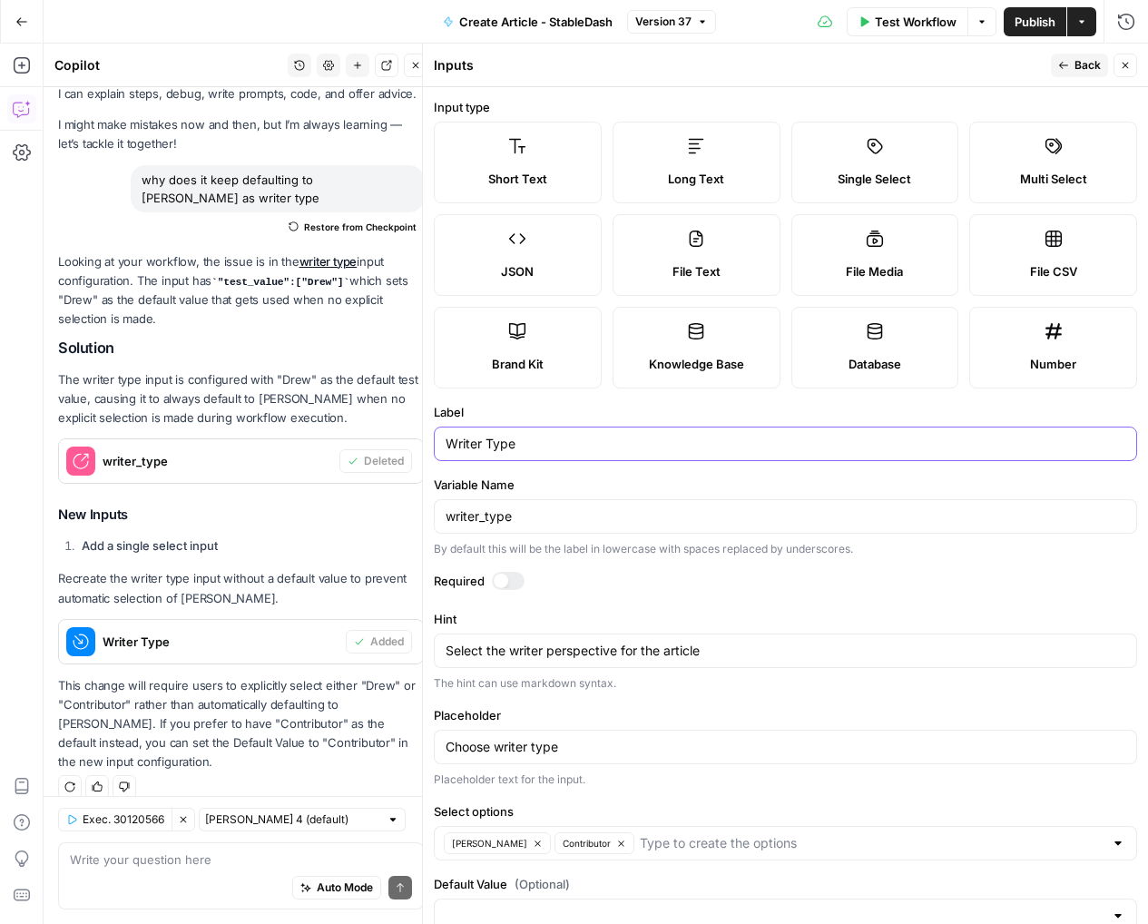
click at [614, 444] on input "Writer Type" at bounding box center [786, 444] width 680 height 18
type input "u"
type input "author"
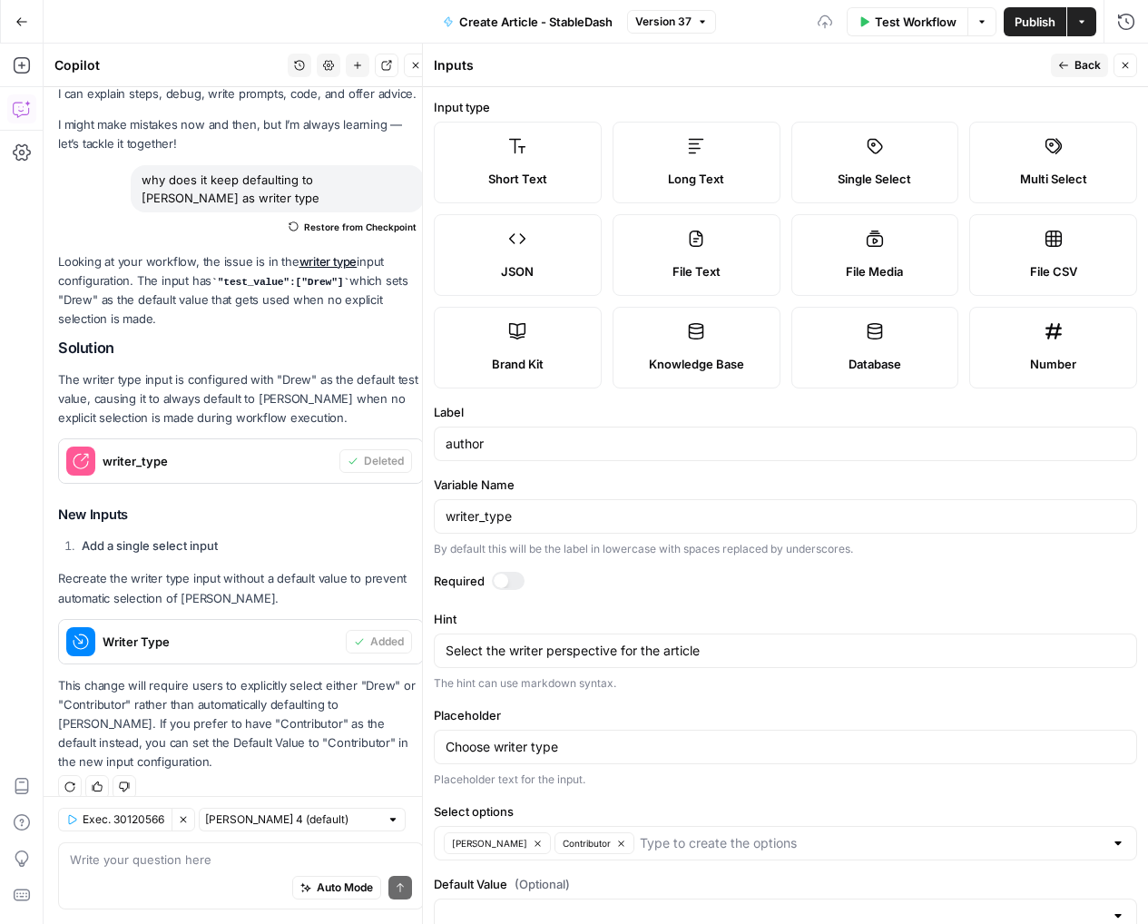
click at [613, 541] on div "By default this will be the label in lowercase with spaces replaced by undersco…" at bounding box center [785, 549] width 703 height 16
click at [613, 525] on input "writer_type" at bounding box center [786, 516] width 680 height 18
type input "author"
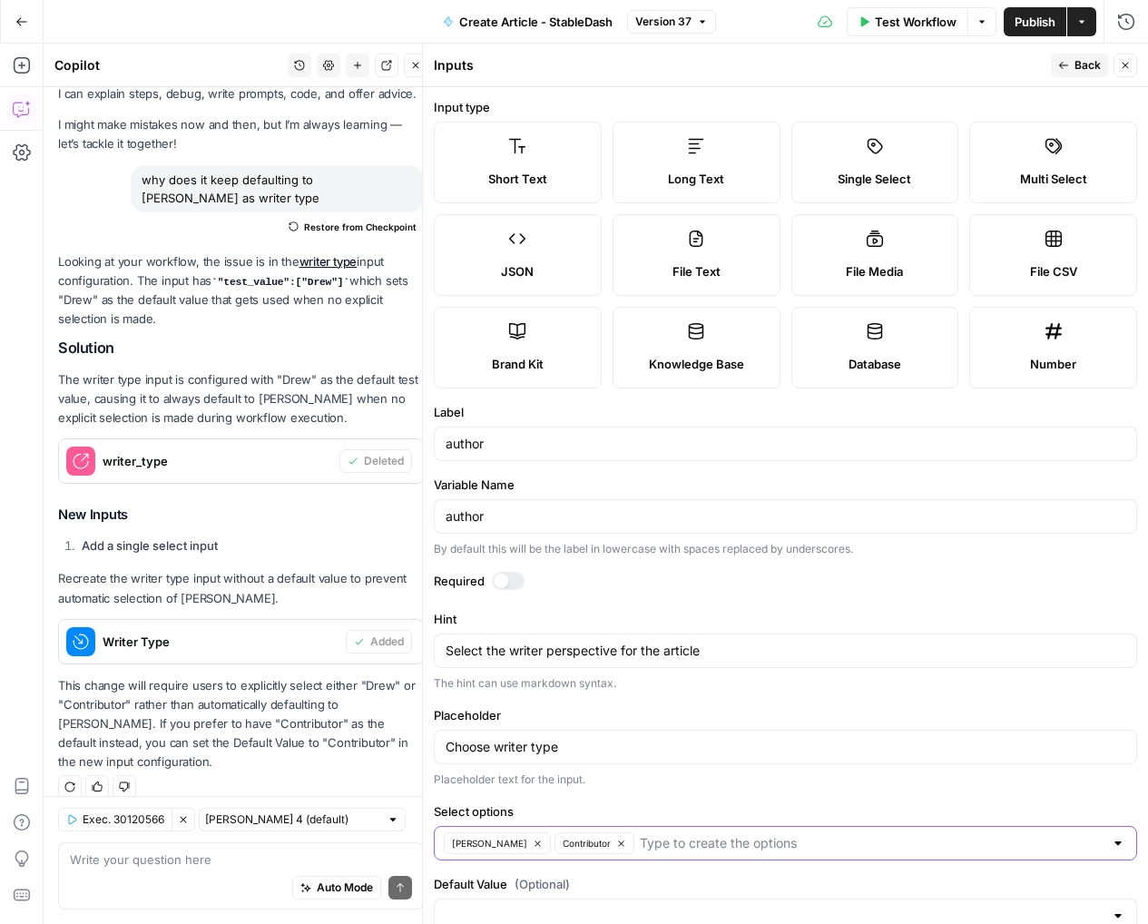
click at [715, 842] on input "Select options" at bounding box center [872, 843] width 464 height 18
type input "Emery"
type input "Zach"
click at [1063, 80] on header "Inputs Back Close" at bounding box center [785, 66] width 725 height 44
click at [1074, 59] on button "Back" at bounding box center [1079, 66] width 57 height 24
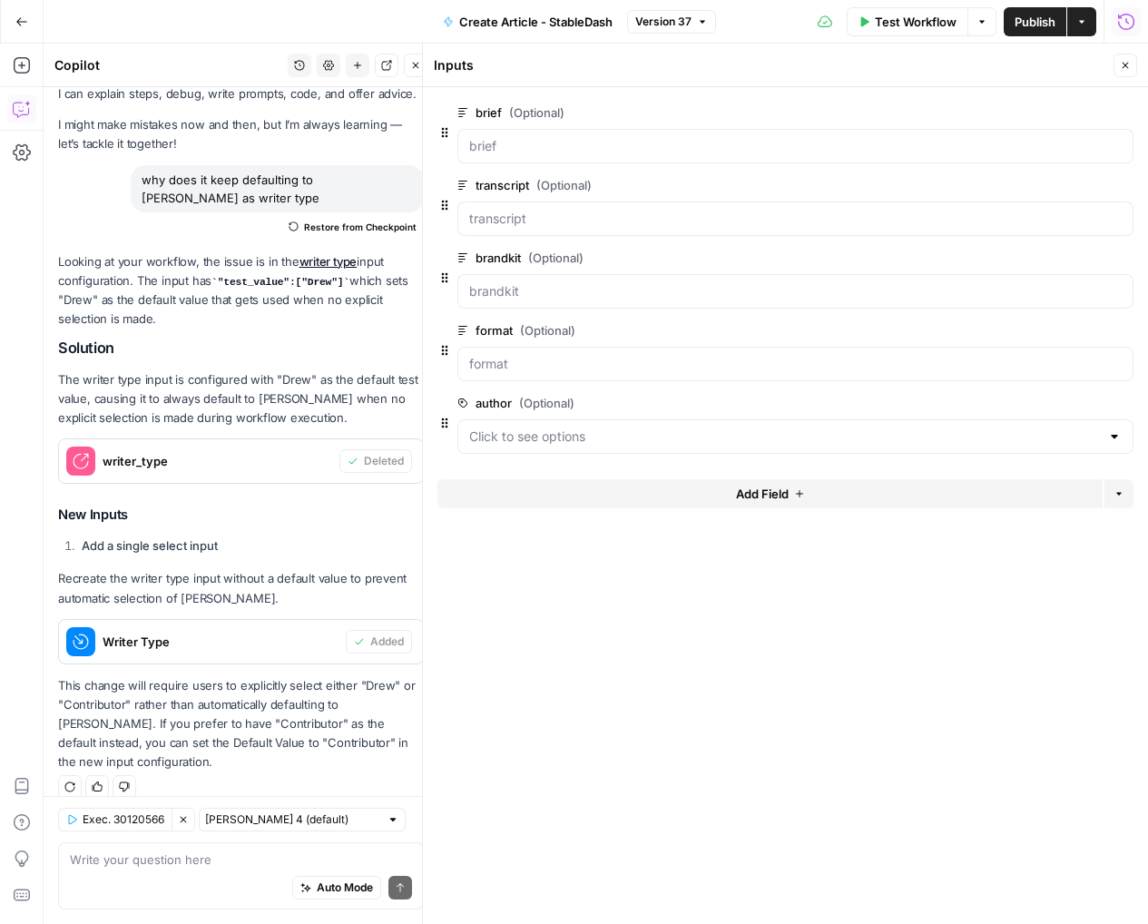
click at [1122, 74] on button "Close" at bounding box center [1126, 66] width 24 height 24
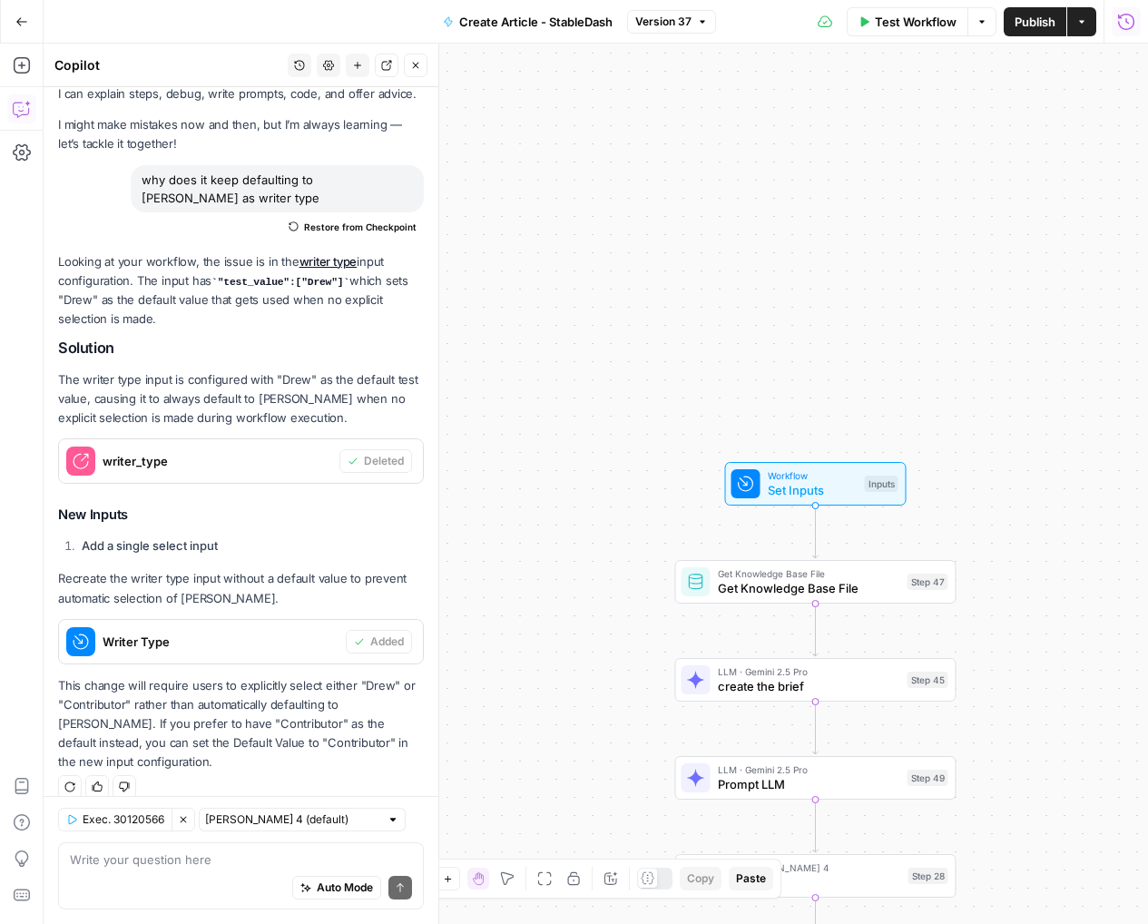
click at [192, 815] on button "Clear Selection" at bounding box center [184, 820] width 24 height 24
click at [174, 850] on textarea at bounding box center [241, 859] width 342 height 18
paste textarea "Okay, so we now have formats and authors. Instead of determining between true a…"
type textarea "Okay, so we now have formats and authors. Instead of determining between true a…"
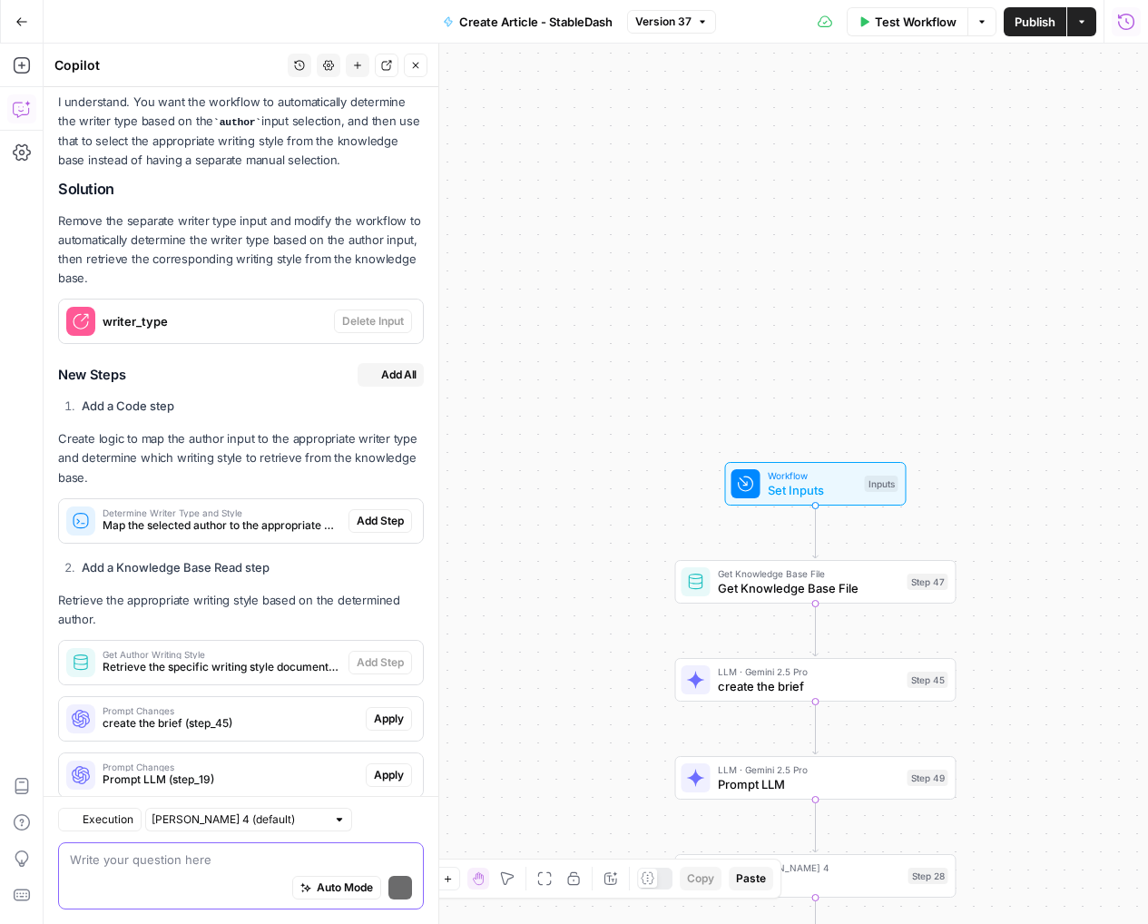
scroll to position [982, 0]
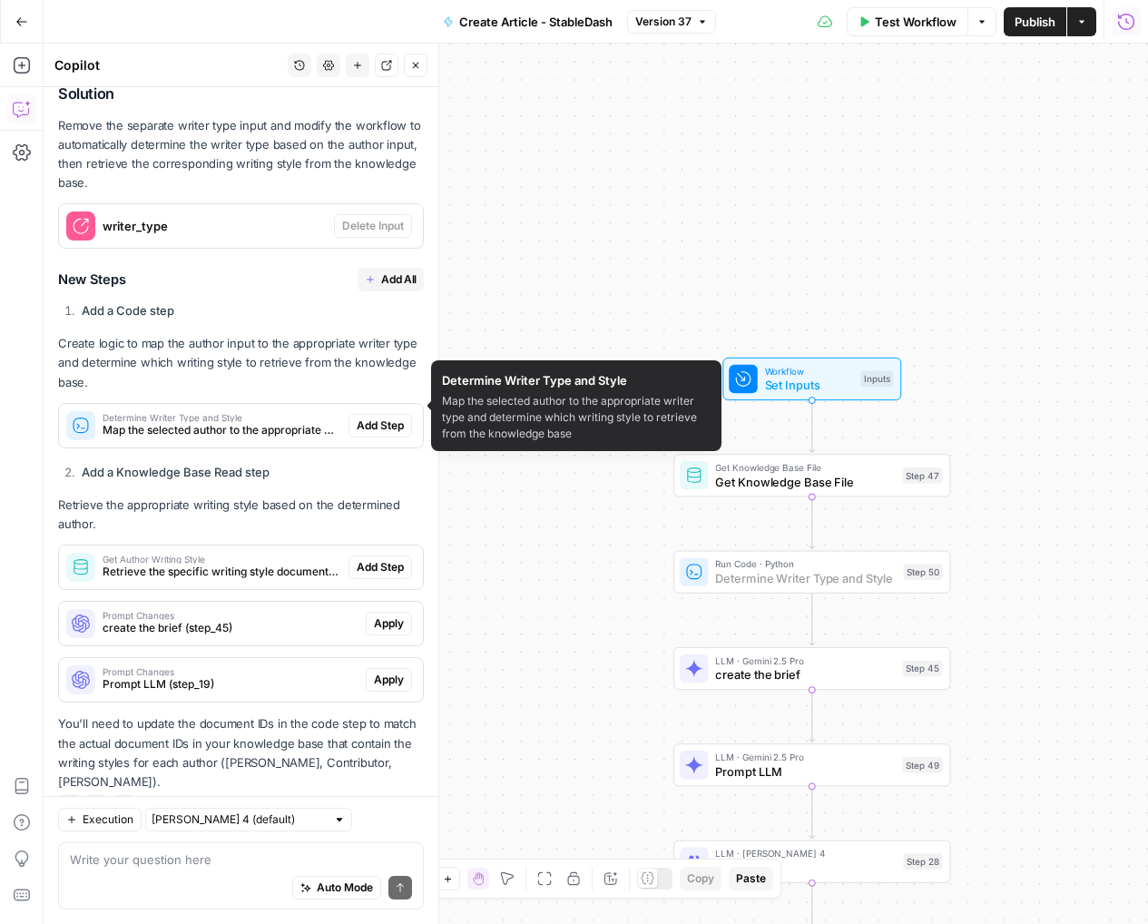
click at [371, 417] on span "Add Step" at bounding box center [380, 425] width 47 height 16
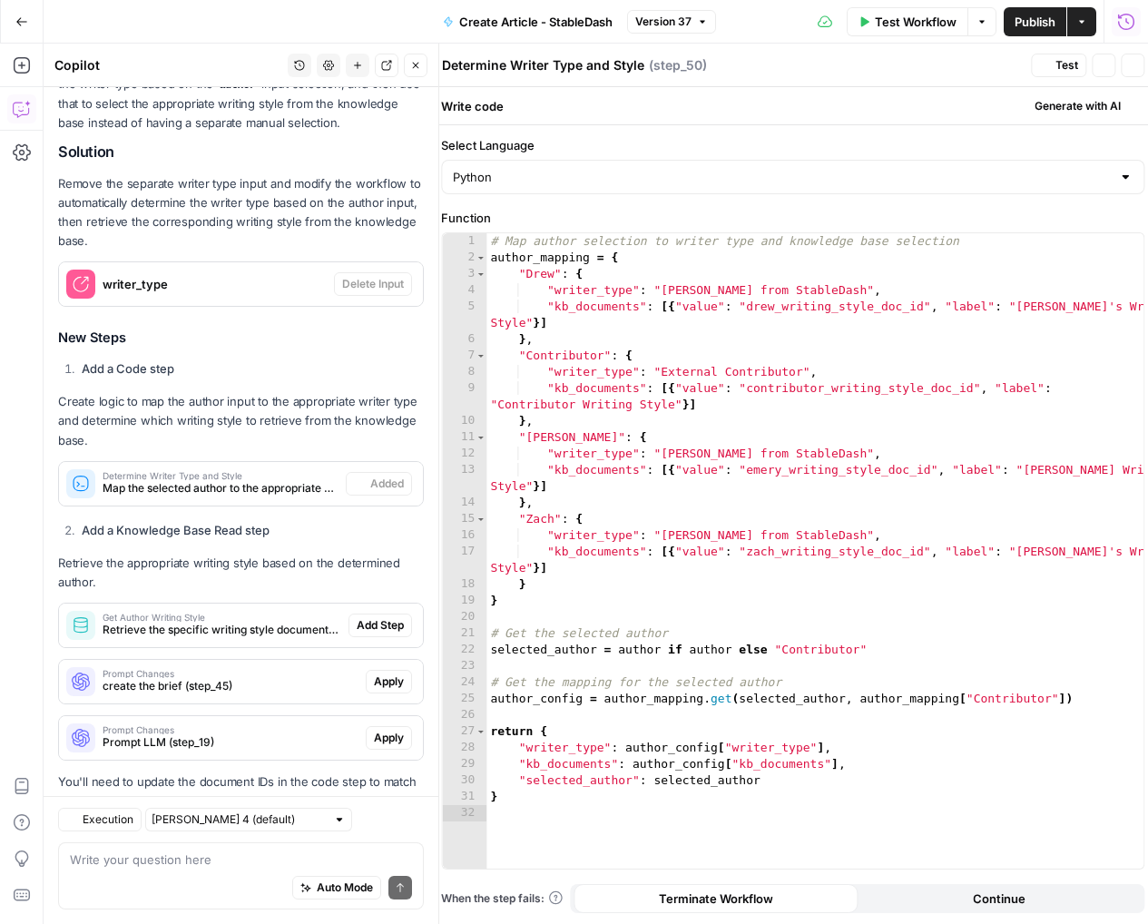
scroll to position [1011, 0]
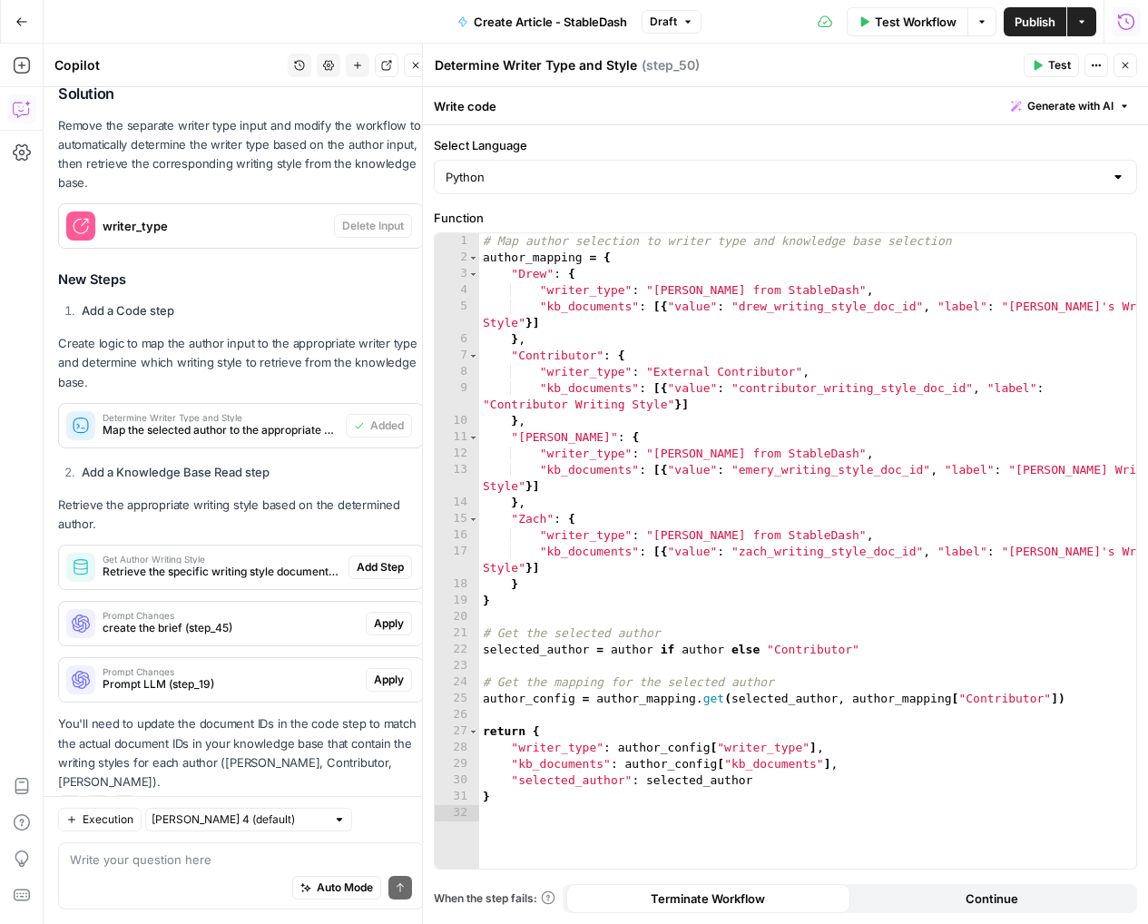
click at [1118, 63] on button "Close" at bounding box center [1126, 66] width 24 height 24
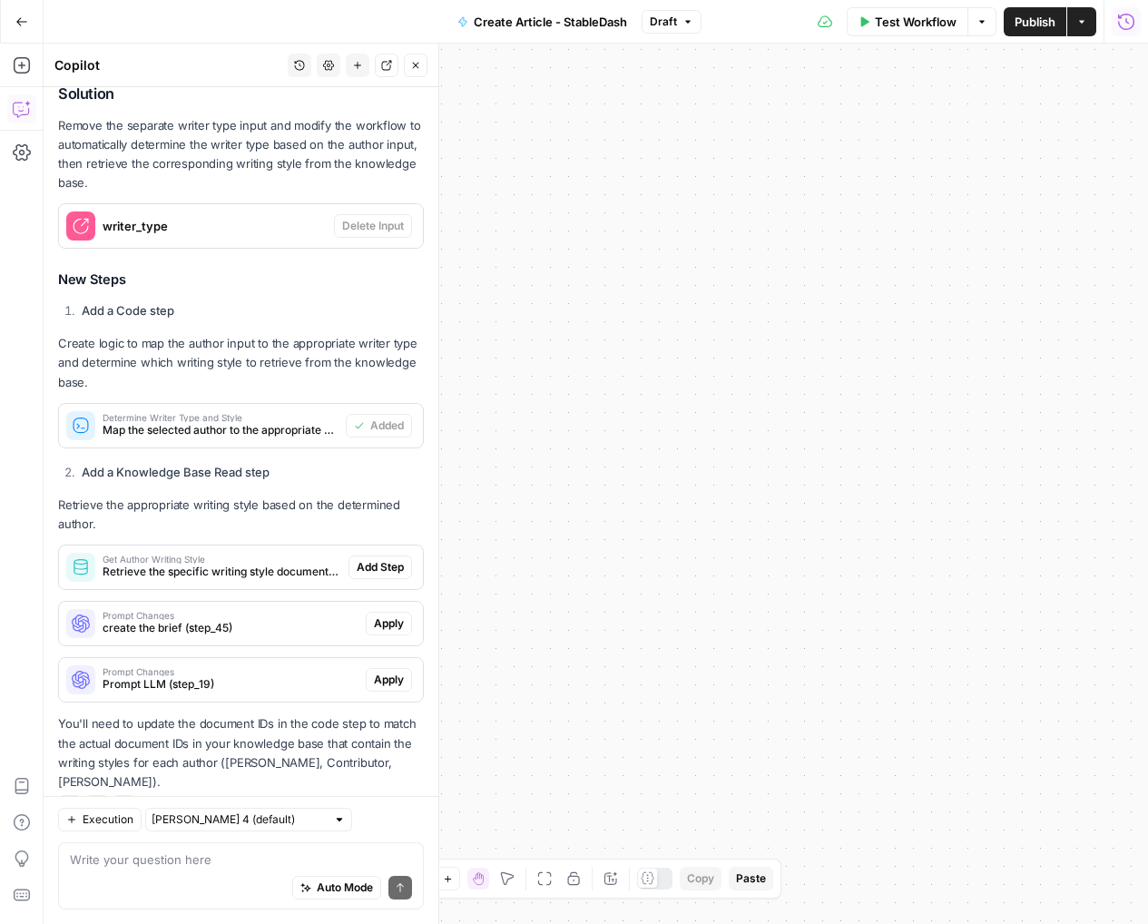
click at [198, 887] on div "Auto Mode Send" at bounding box center [241, 889] width 342 height 40
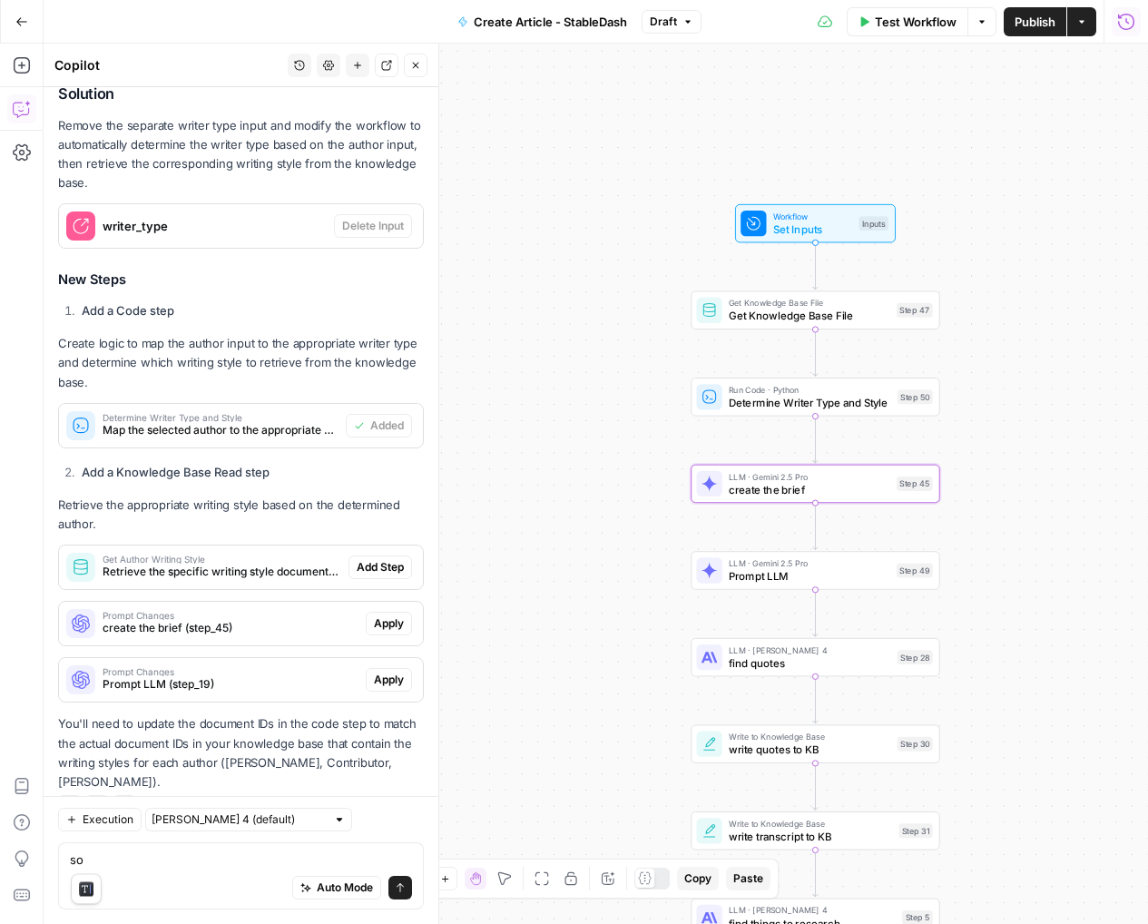
click at [326, 620] on span "create the brief (step_45)" at bounding box center [231, 628] width 256 height 16
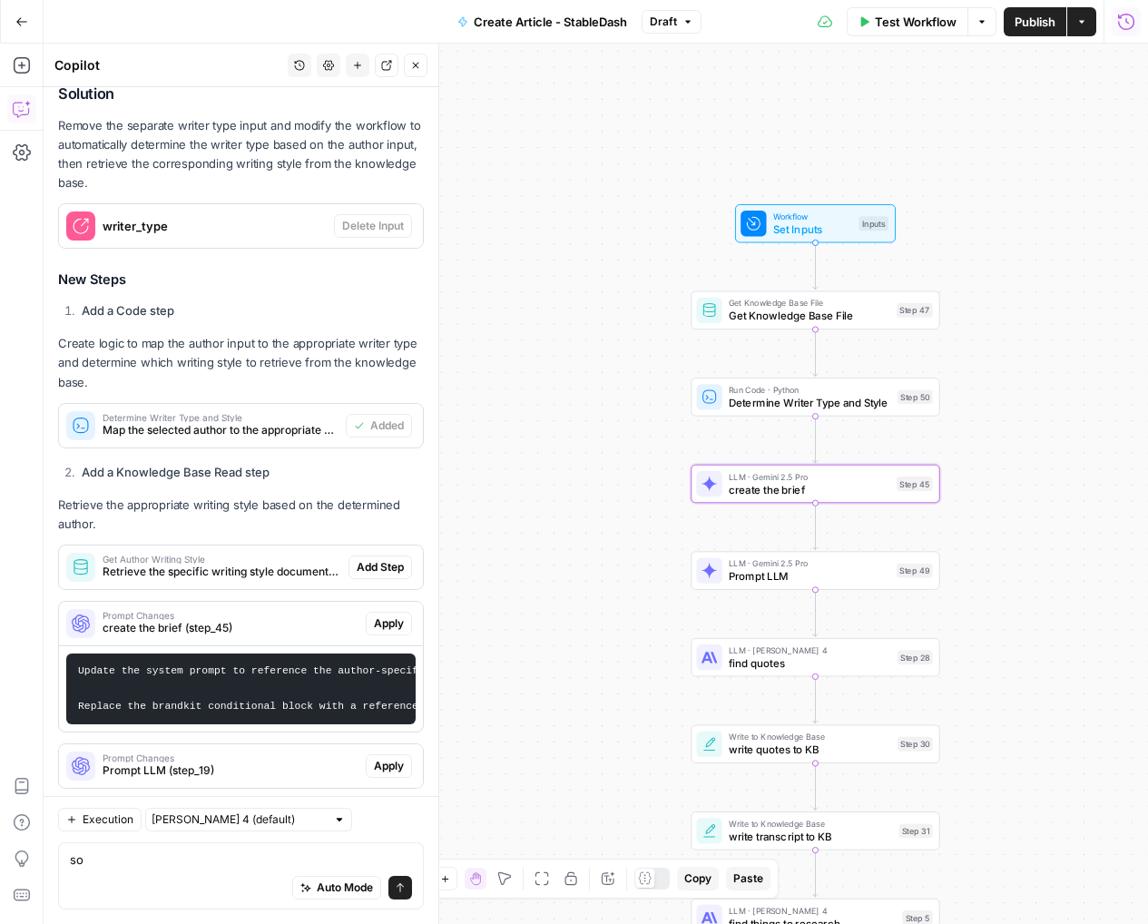
click at [317, 620] on span "create the brief (step_45)" at bounding box center [231, 628] width 256 height 16
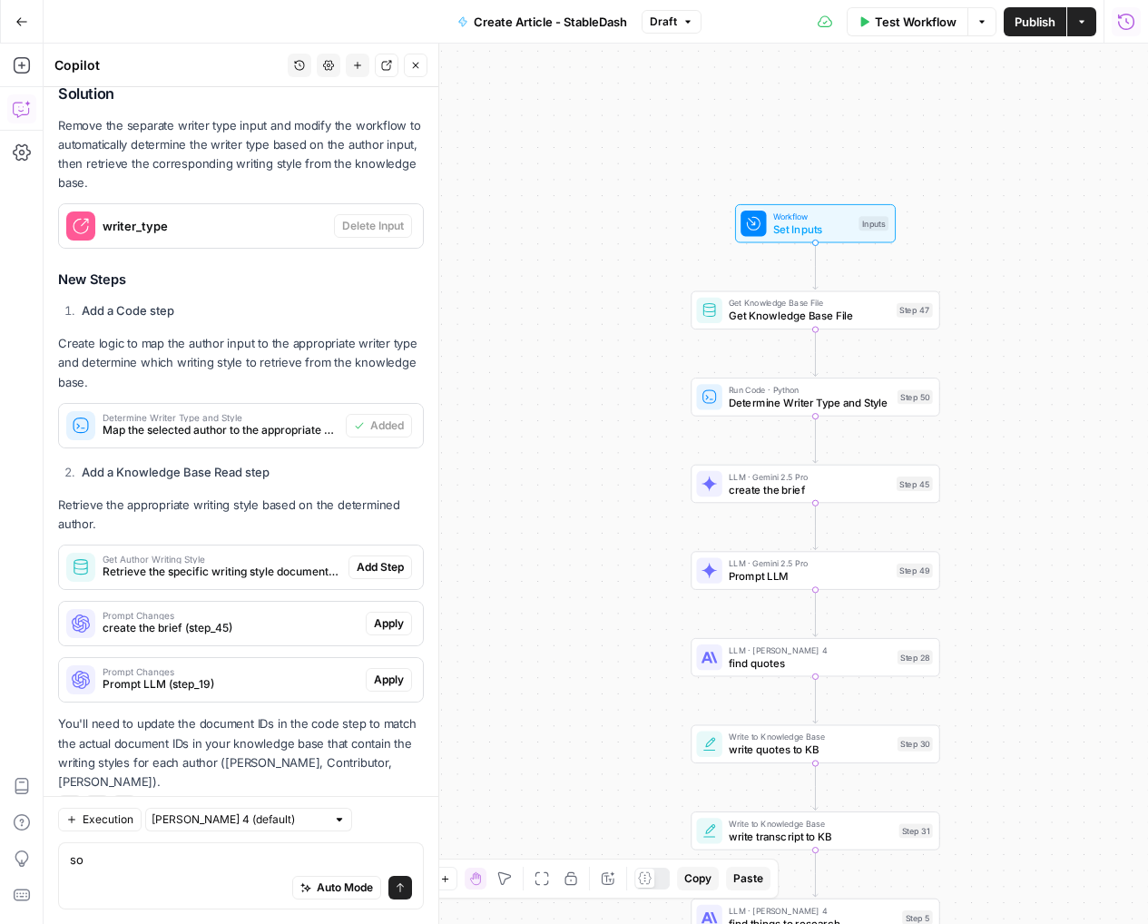
click at [287, 658] on div "Prompt Changes Prompt LLM (step_19)" at bounding box center [212, 680] width 307 height 44
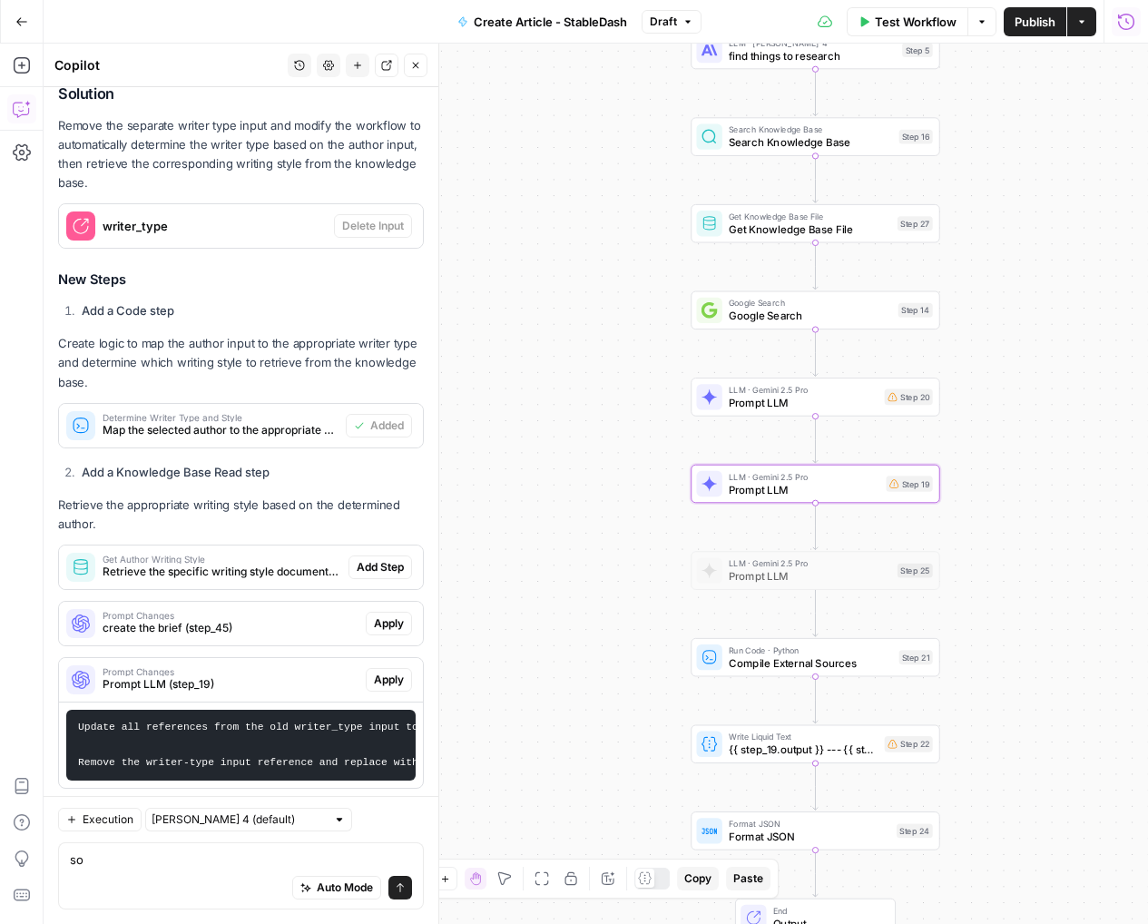
click at [287, 658] on div "Prompt Changes Prompt LLM (step_19)" at bounding box center [212, 680] width 307 height 44
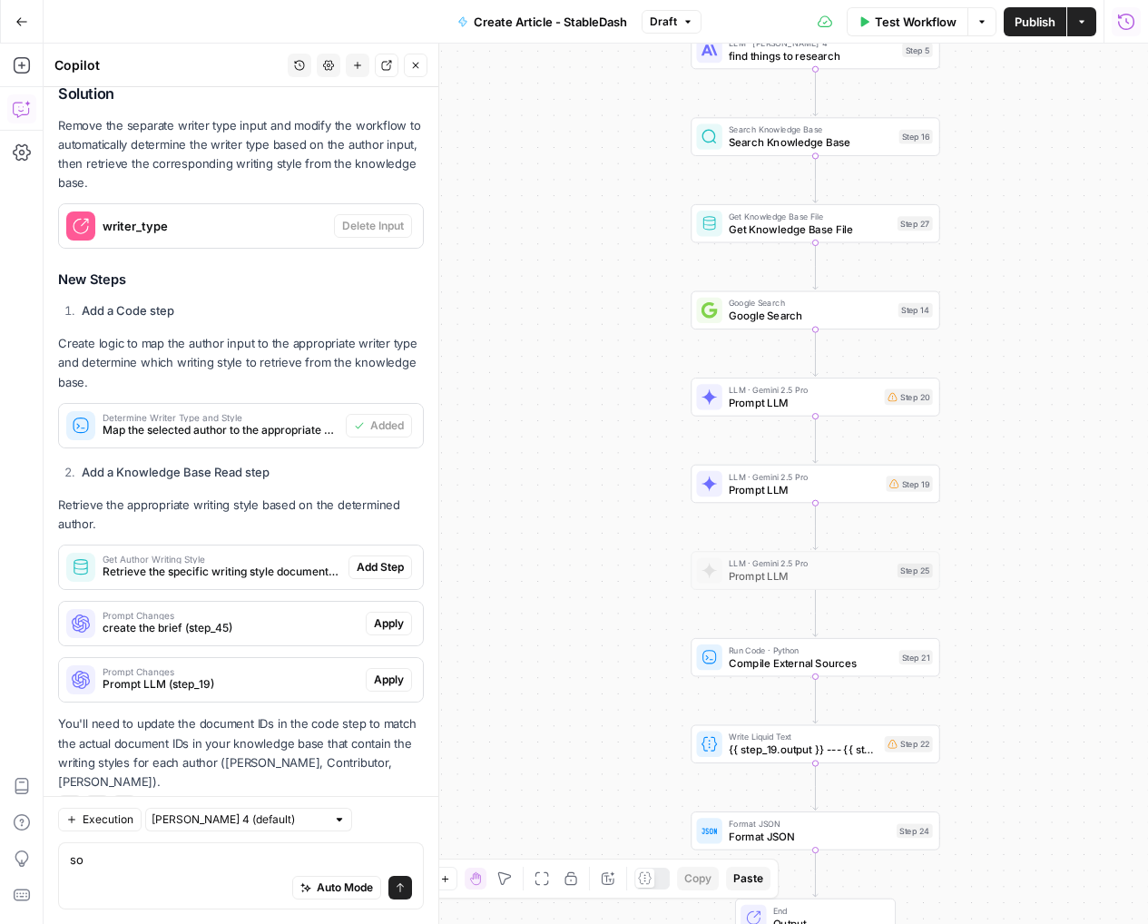
click at [180, 886] on div "Auto Mode Send" at bounding box center [241, 889] width 342 height 40
click at [144, 842] on div "so so Auto Mode Send" at bounding box center [241, 875] width 366 height 67
click at [136, 850] on textarea "so" at bounding box center [241, 859] width 342 height 18
click at [113, 892] on div "Auto Mode Send" at bounding box center [241, 889] width 342 height 40
click at [114, 864] on textarea "so" at bounding box center [241, 859] width 342 height 18
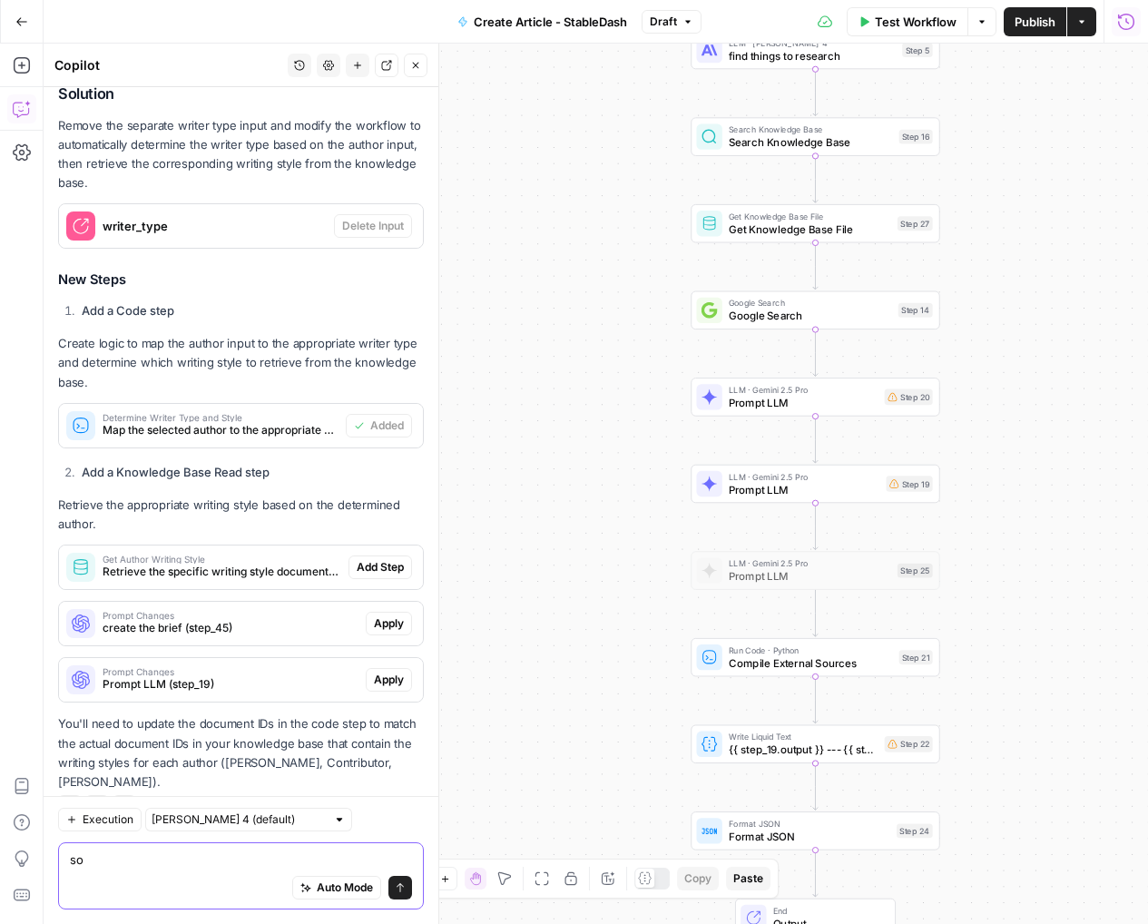
type textarea "s"
paste textarea "{{ brand_kit.exec1 }}"
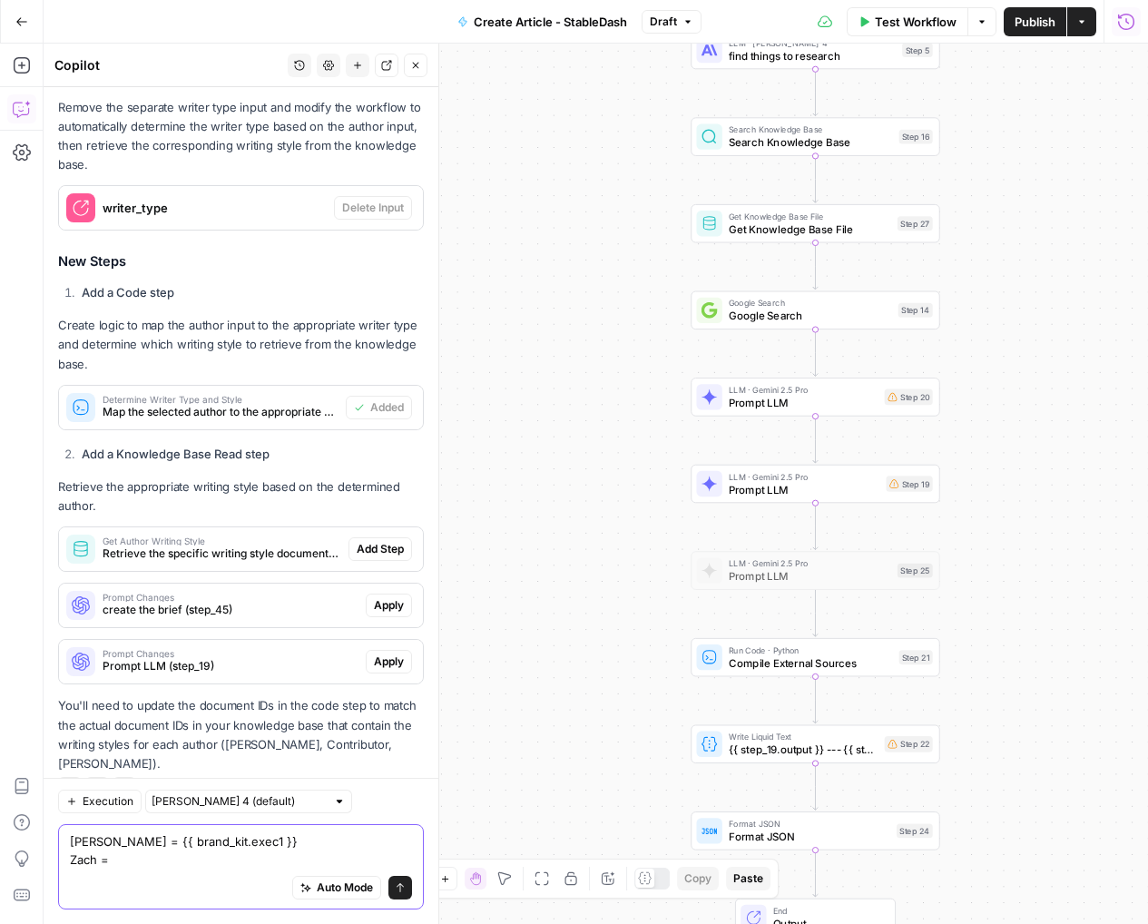
paste textarea "{{ brand_kit.exec1 }}"
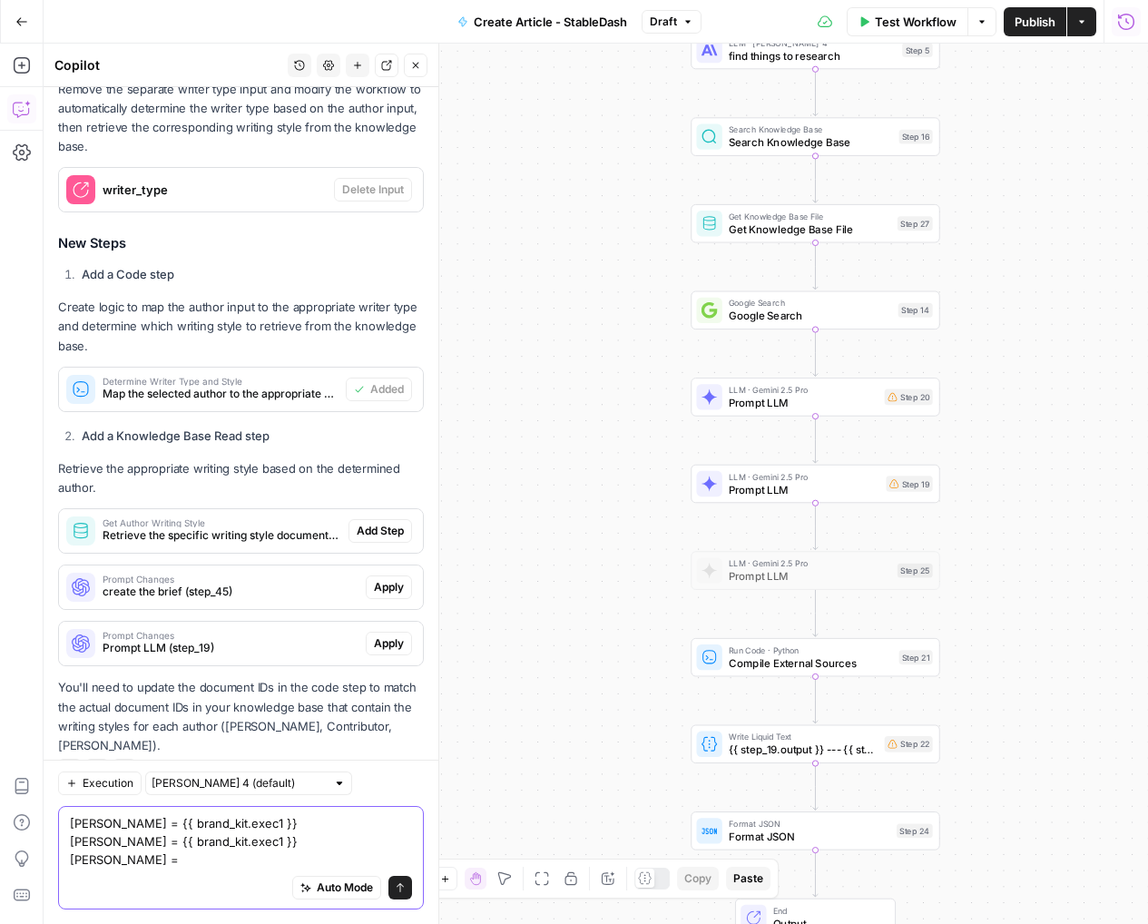
paste textarea "{{ brand_kit.exec1 }}"
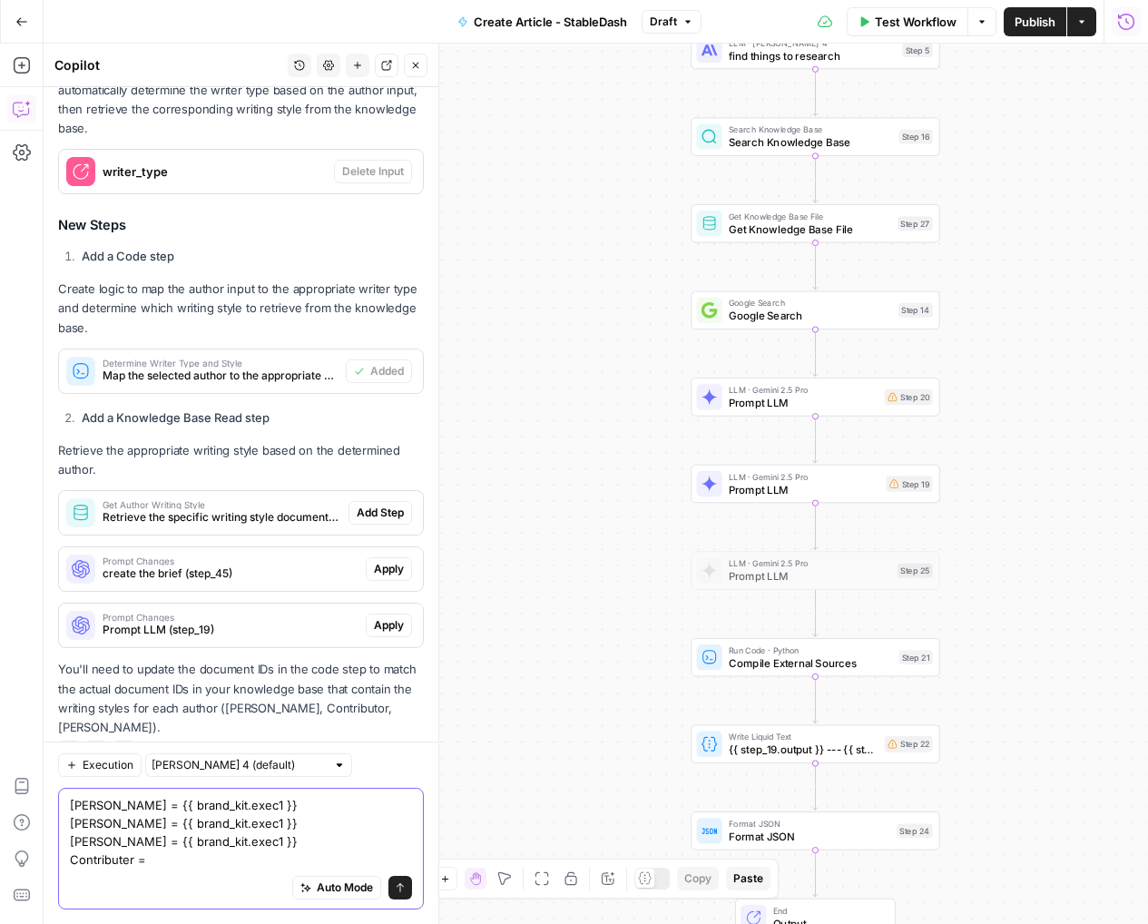
paste textarea "{{ brand_kit.exec1 }}"
click at [243, 860] on textarea "Drew = {{ brand_kit.exec1 }} Zach = {{ brand_kit.exec1 }} Emery = {{ brand_kit.…" at bounding box center [241, 832] width 342 height 73
click at [78, 852] on textarea "Drew = {{ brand_kit.exec1 }} Zach = {{ brand_kit.exec1 }} Emery = {{ brand_kit.…" at bounding box center [241, 832] width 342 height 73
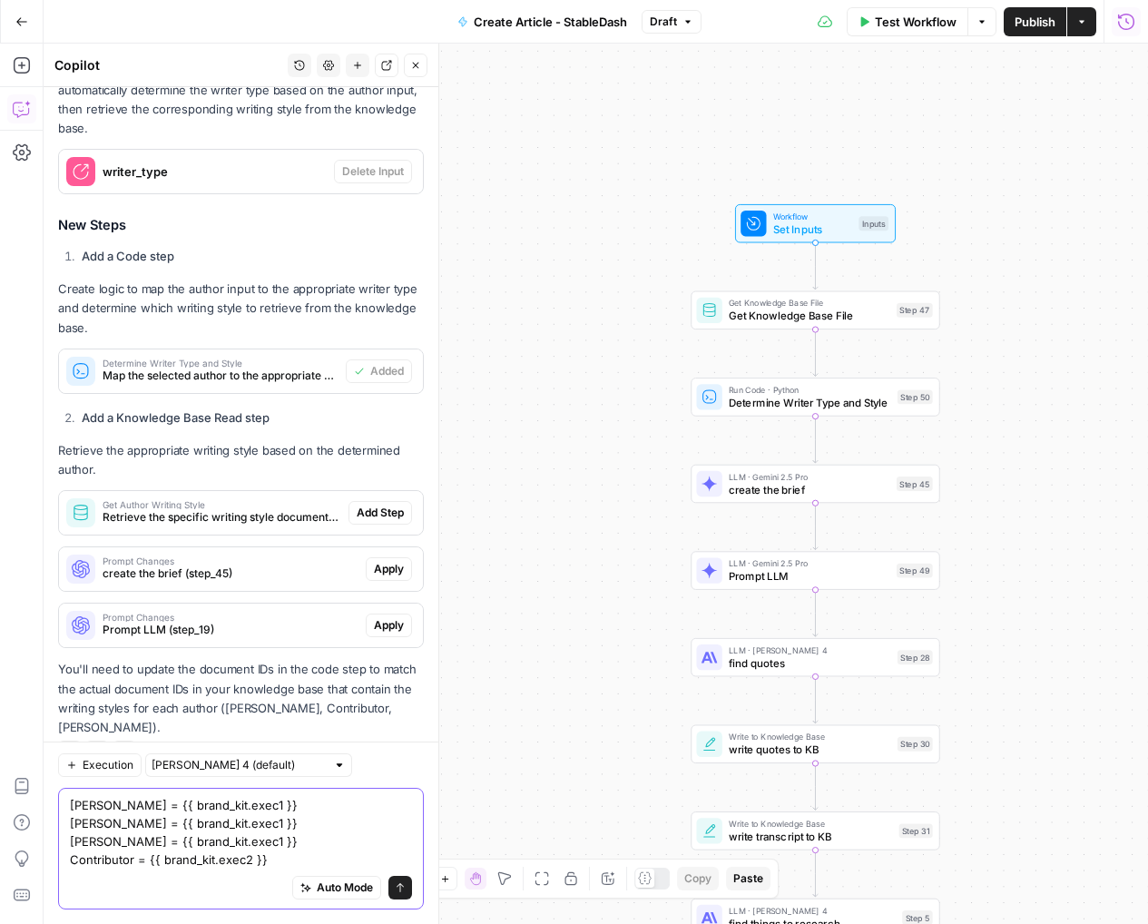
click at [265, 860] on textarea "Drew = {{ brand_kit.exec1 }} Zach = {{ brand_kit.exec1 }} Emery = {{ brand_kit.…" at bounding box center [241, 832] width 342 height 73
type textarea "Drew = {{ brand_kit.exec1 }} Zach = {{ brand_kit.exec1 }} Emery = {{ brand_kit.…"
click at [397, 884] on icon "submit" at bounding box center [400, 887] width 11 height 11
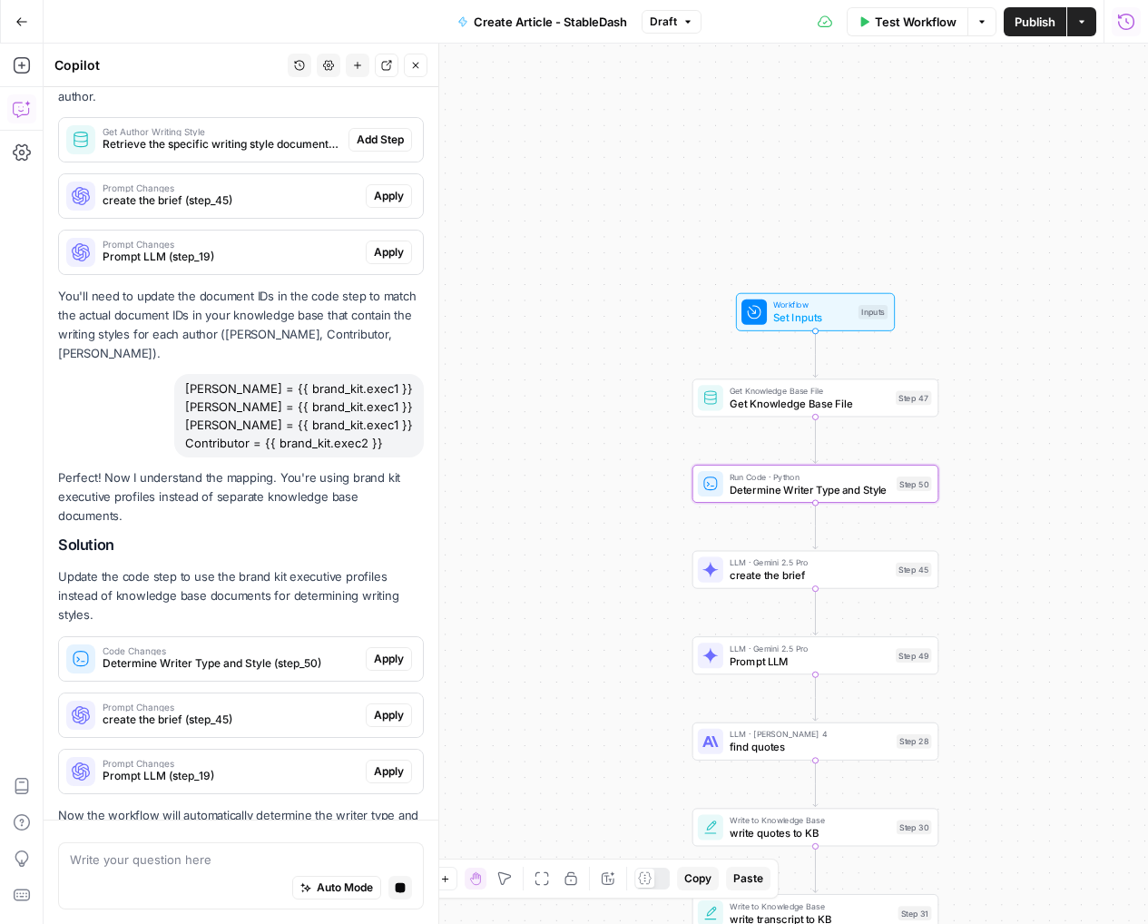
scroll to position [1387, 0]
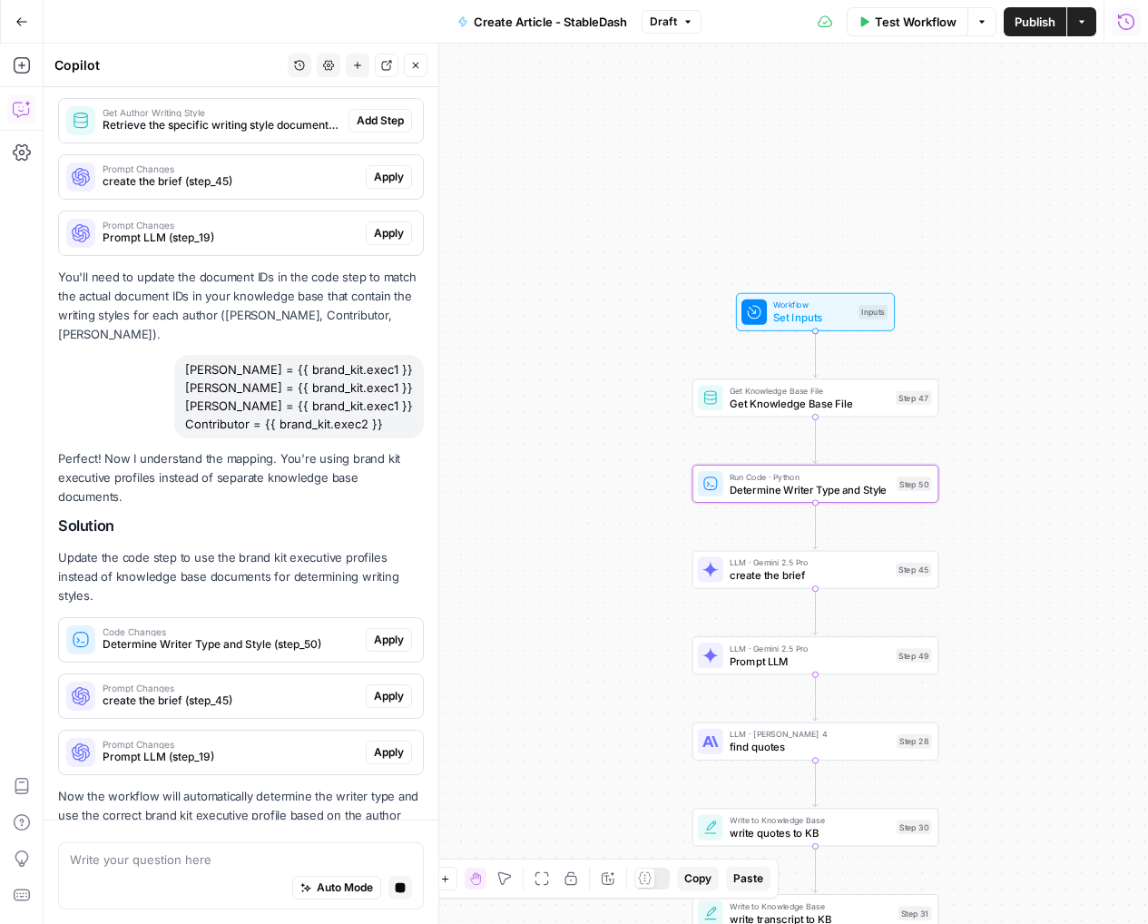
click at [398, 632] on span "Apply" at bounding box center [389, 640] width 30 height 16
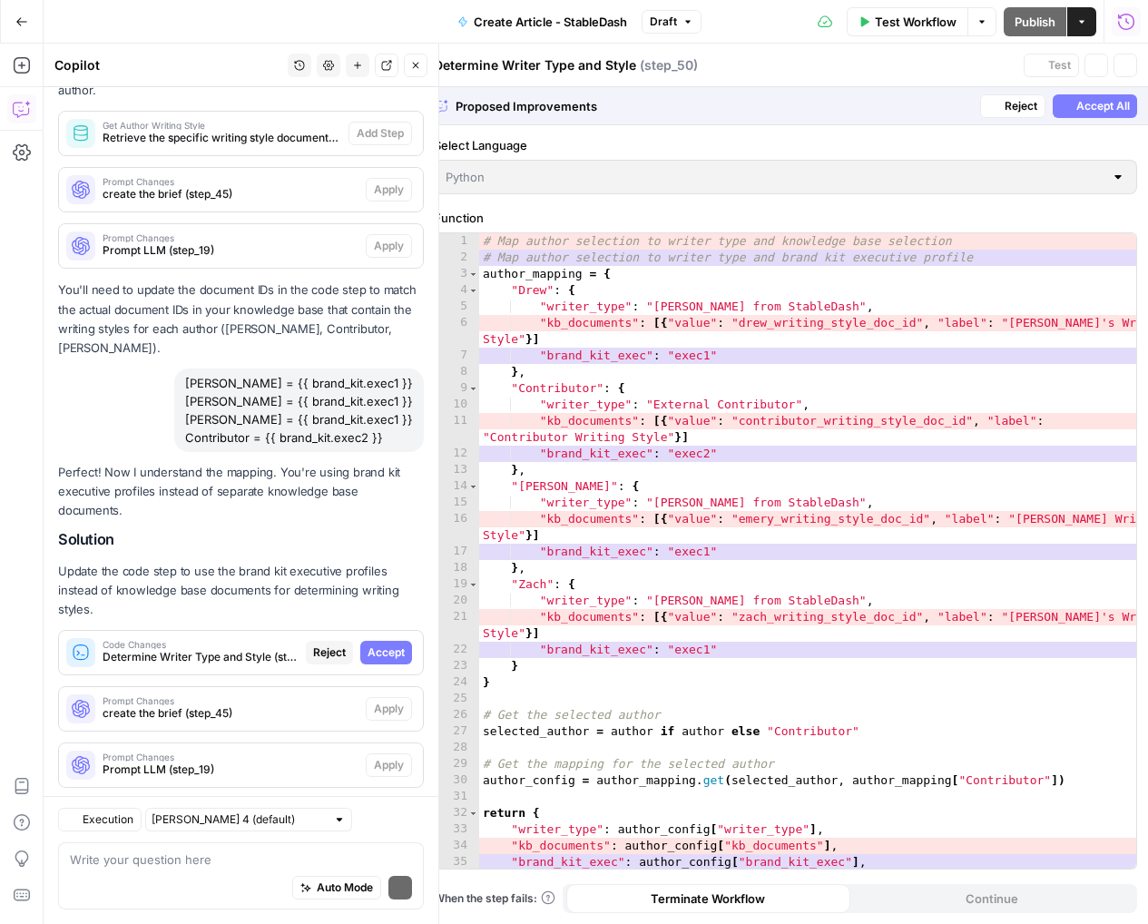
scroll to position [1453, 0]
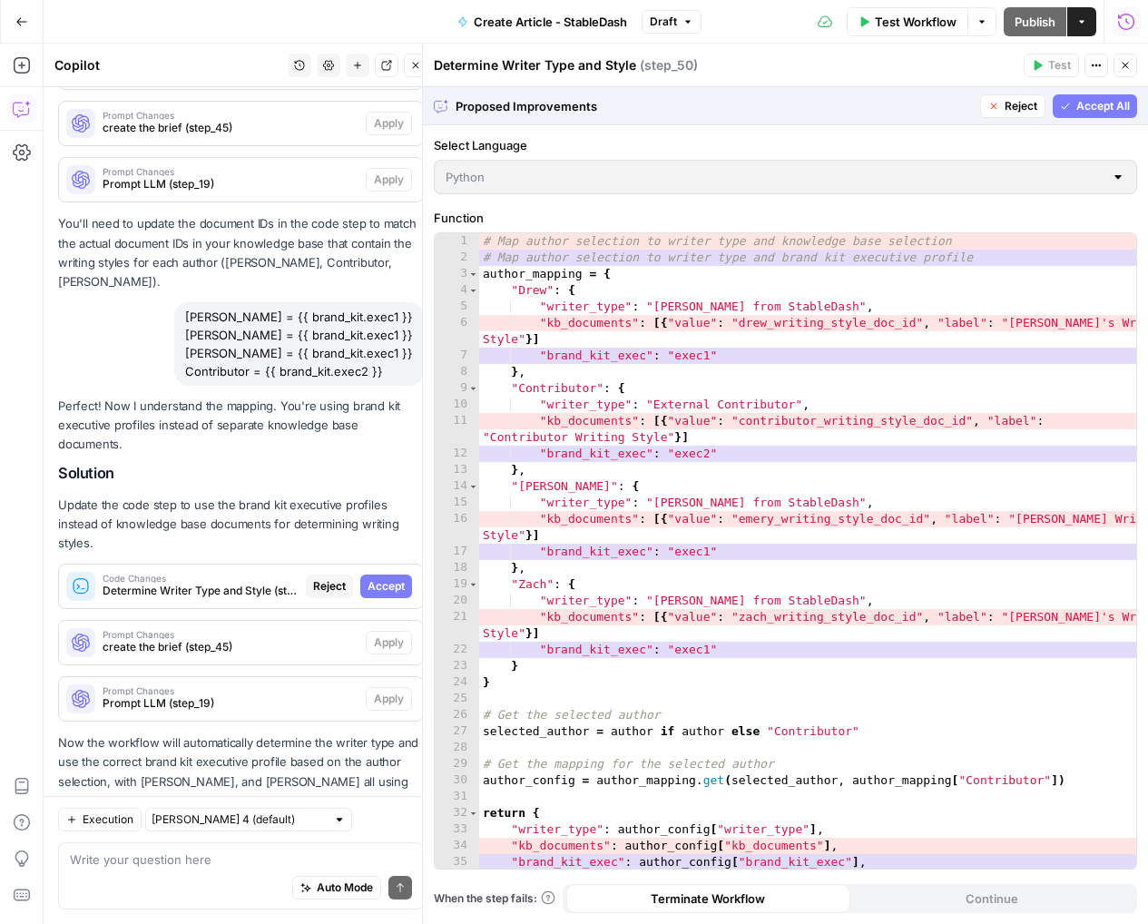
click at [1090, 103] on span "Accept All" at bounding box center [1103, 106] width 54 height 16
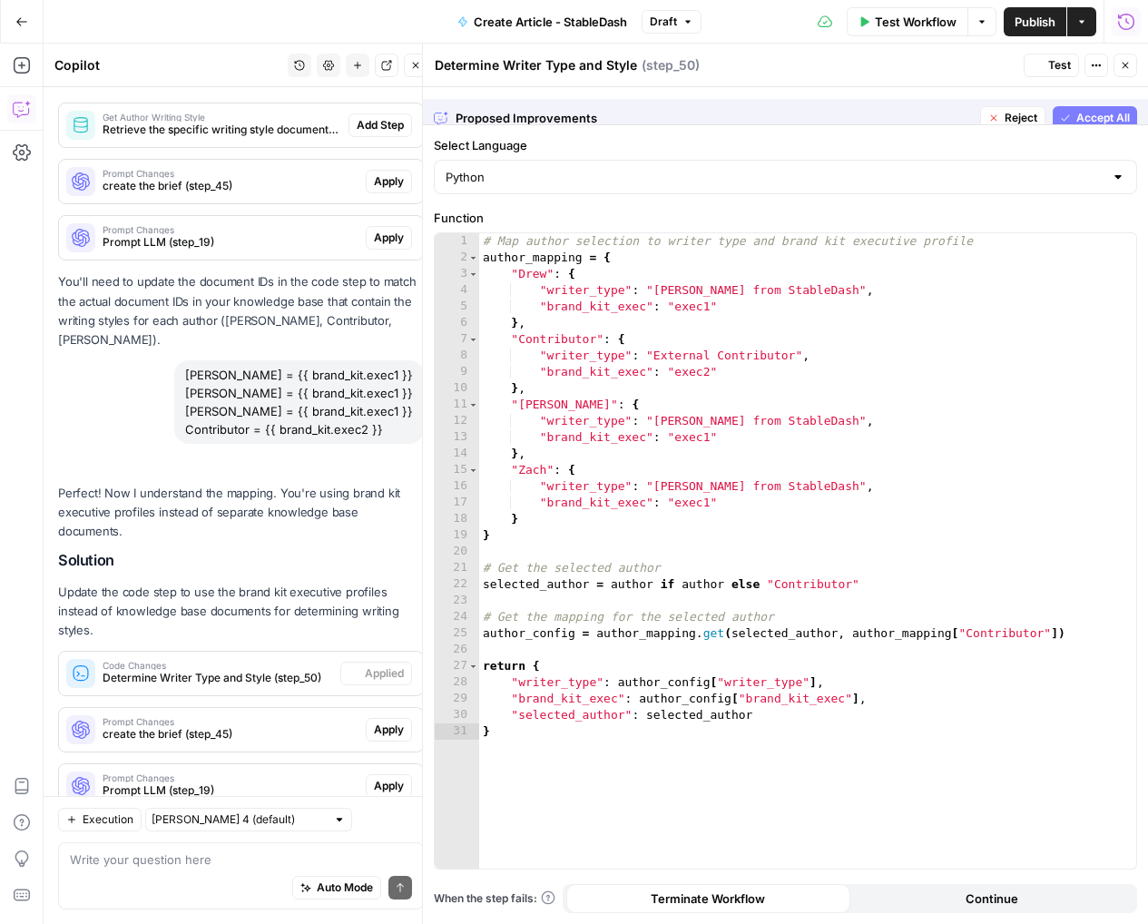
scroll to position [1540, 0]
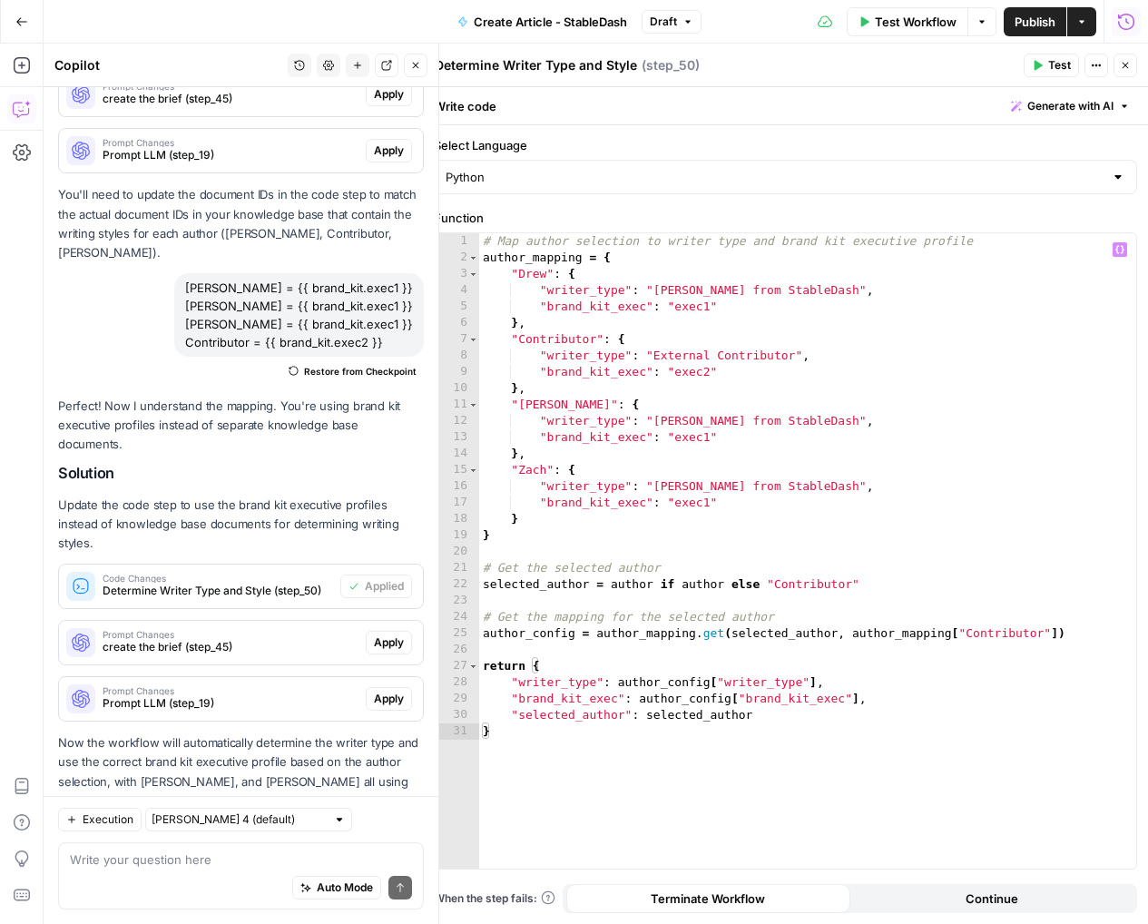
click at [343, 639] on span "create the brief (step_45)" at bounding box center [231, 647] width 256 height 16
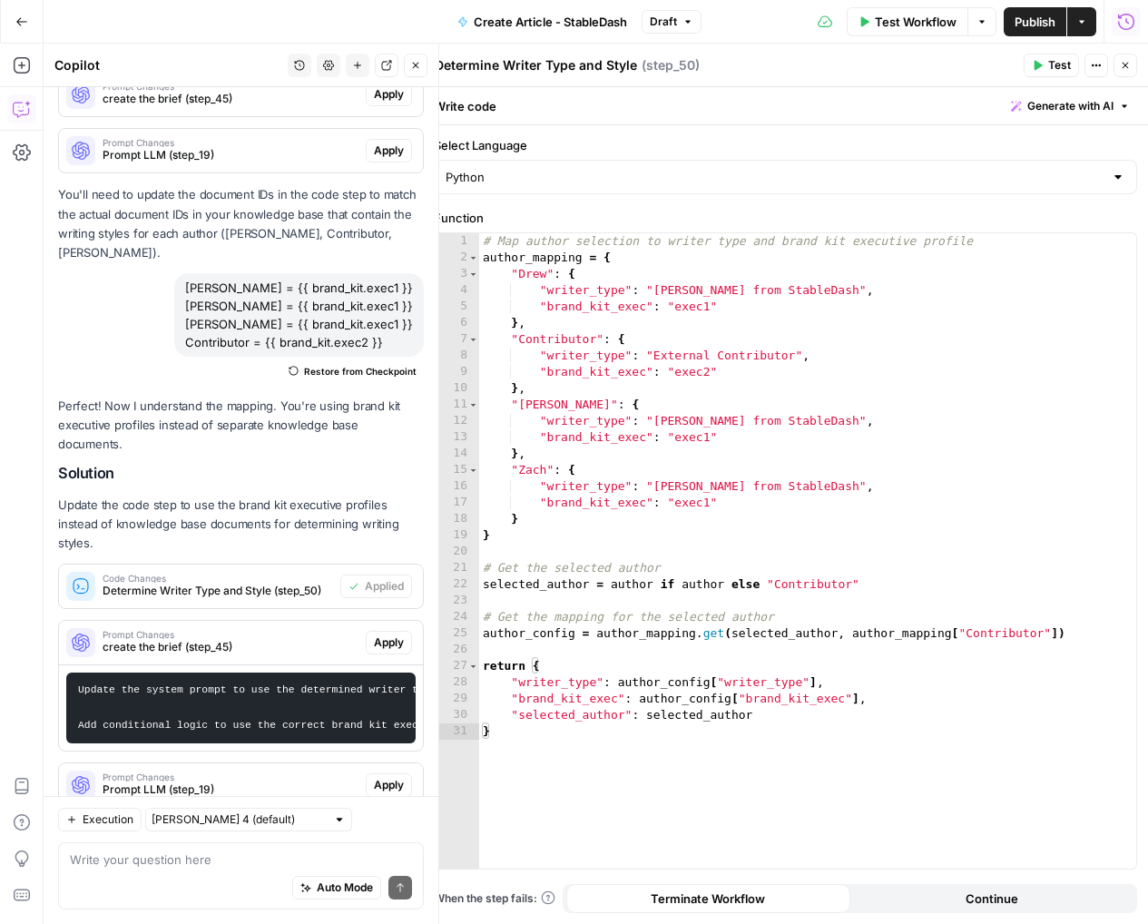
click at [382, 634] on span "Apply" at bounding box center [389, 642] width 30 height 16
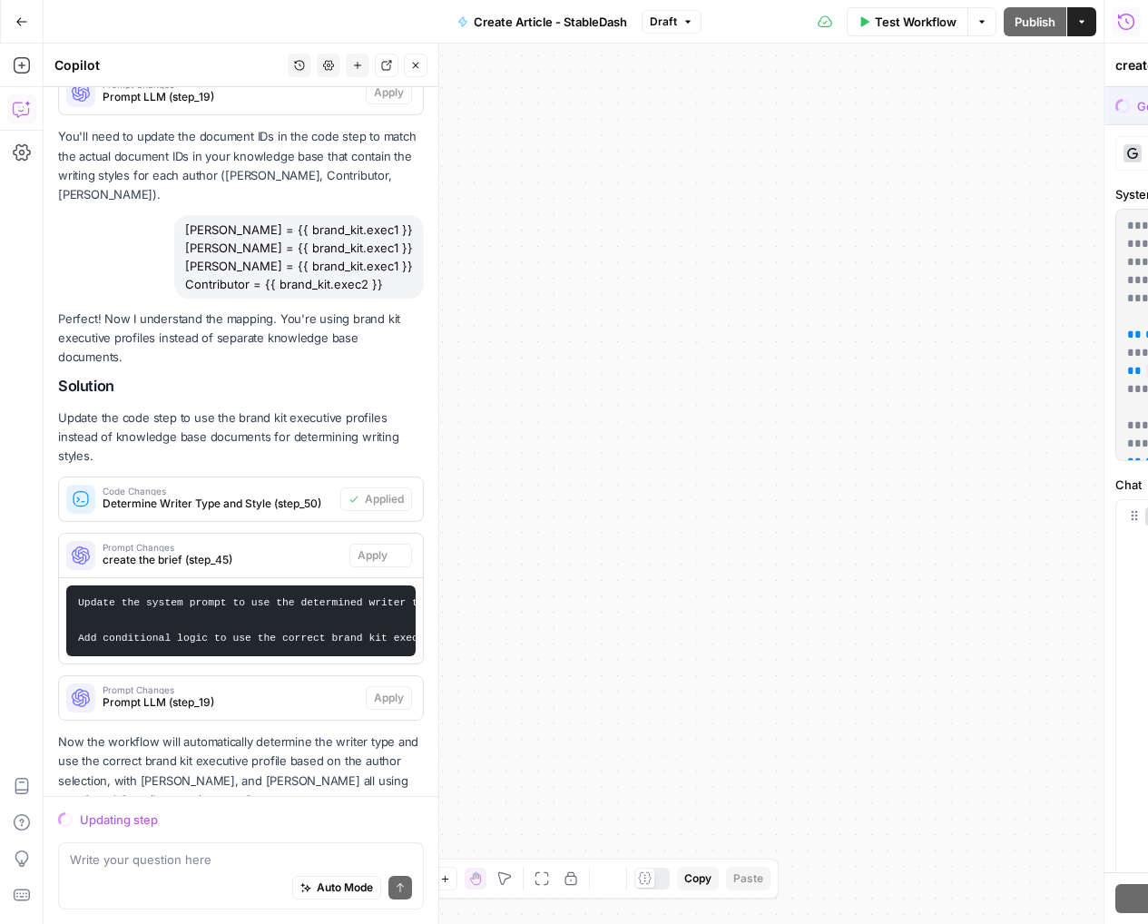
scroll to position [1539, 0]
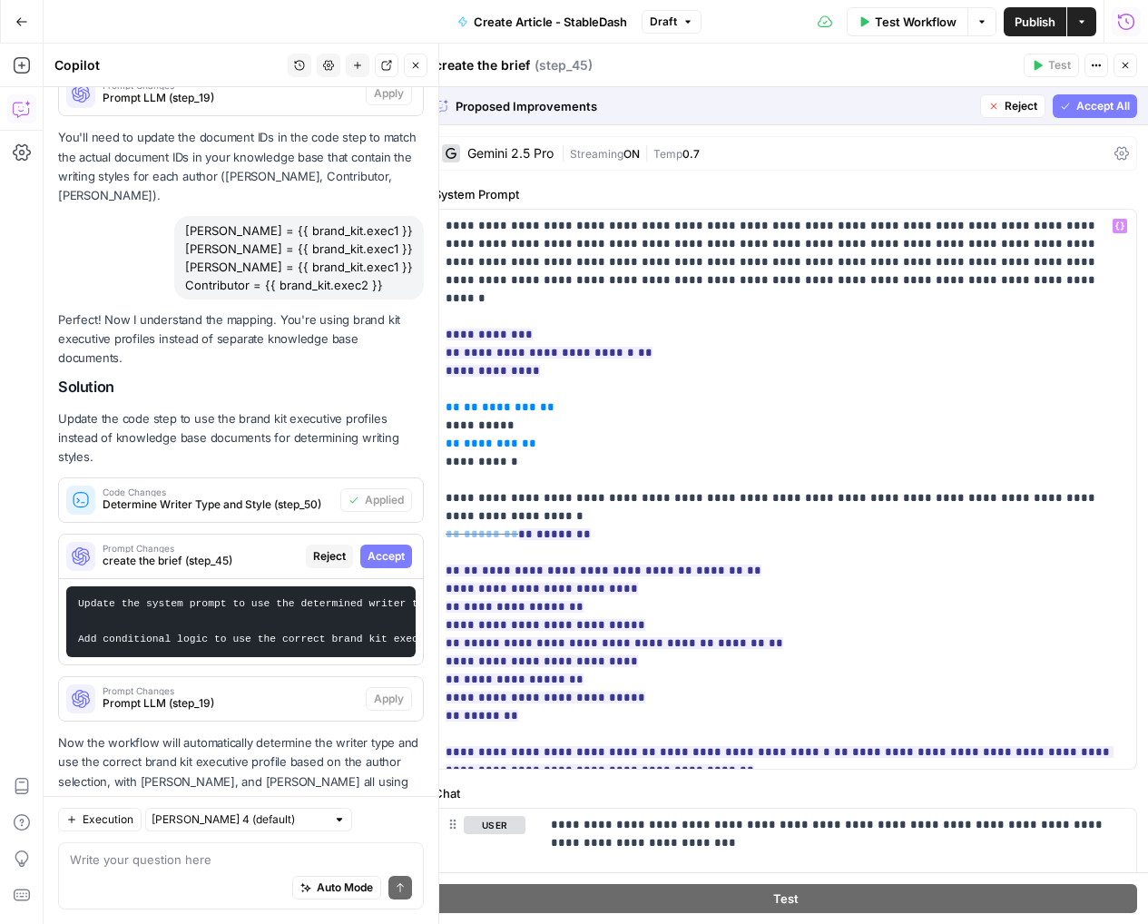
click at [396, 548] on span "Accept" at bounding box center [386, 556] width 37 height 16
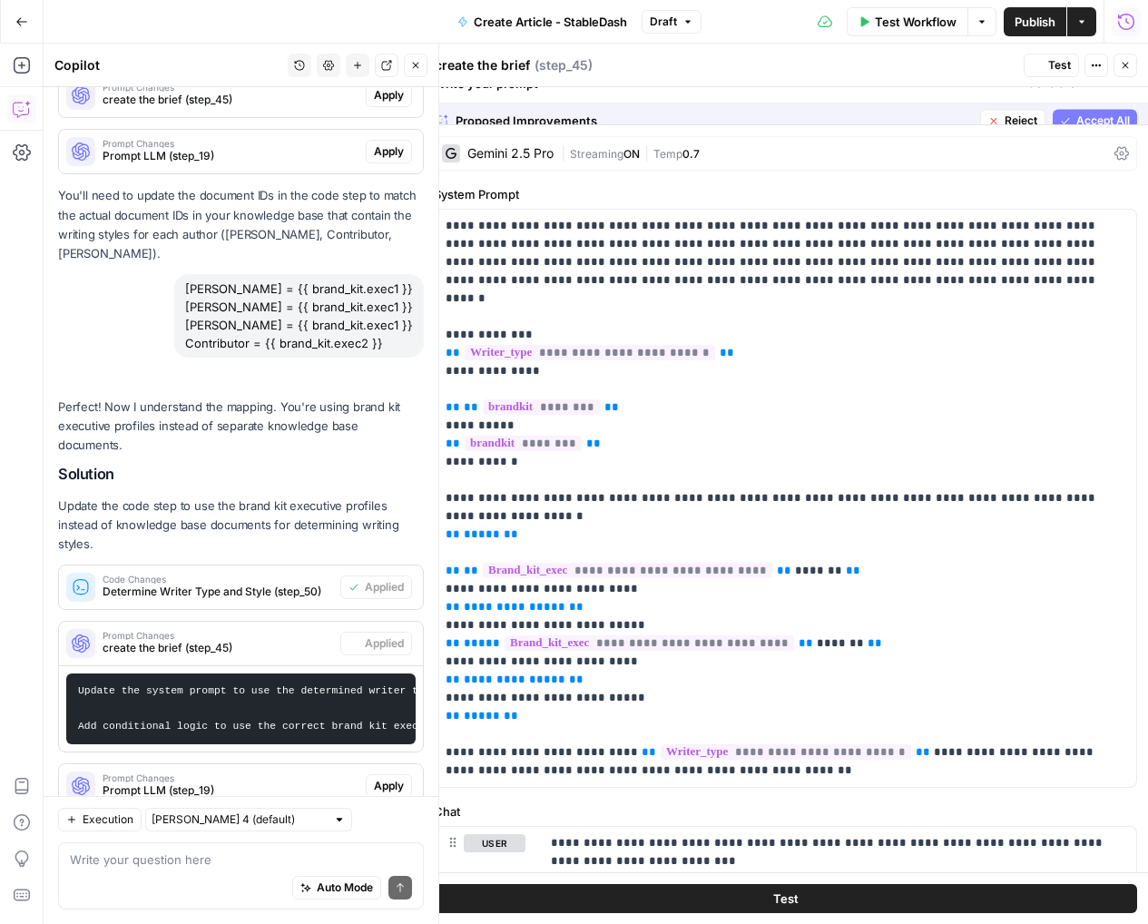
scroll to position [1626, 0]
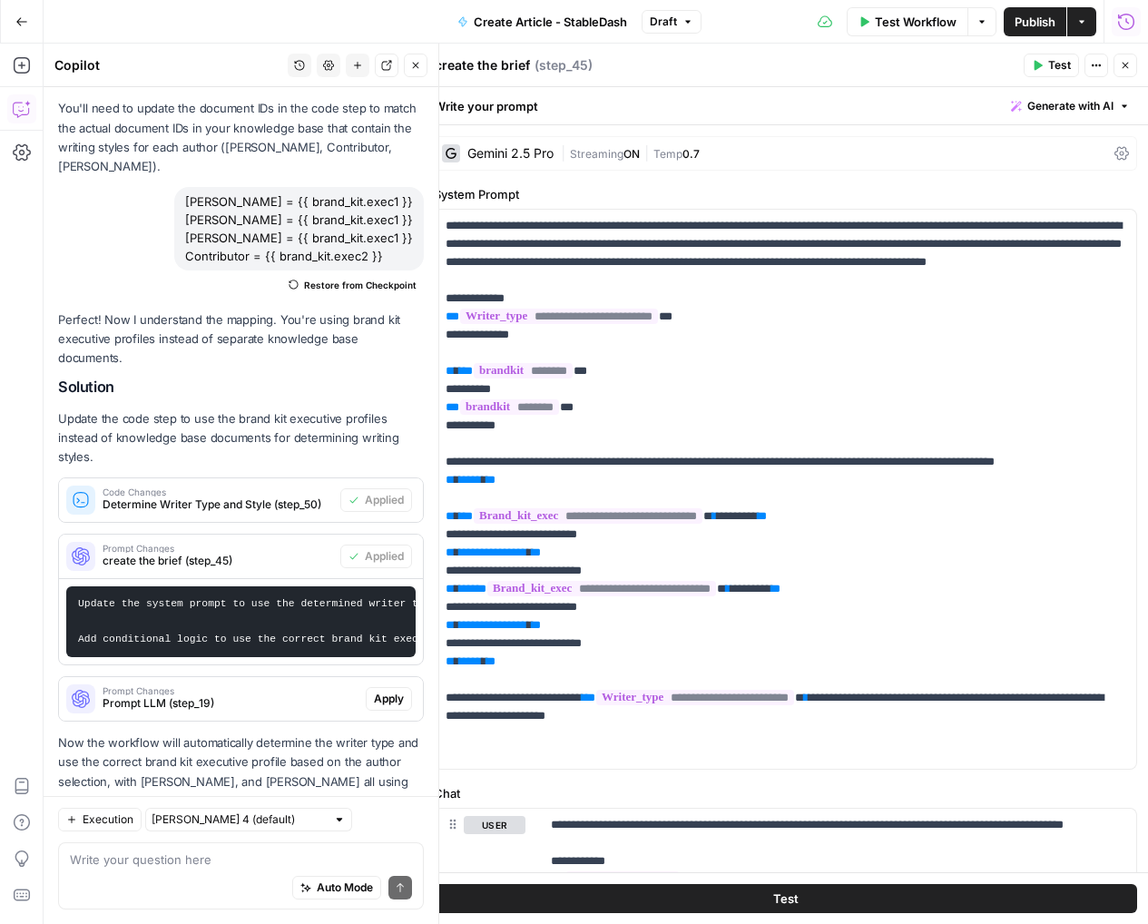
click at [390, 691] on span "Apply" at bounding box center [389, 699] width 30 height 16
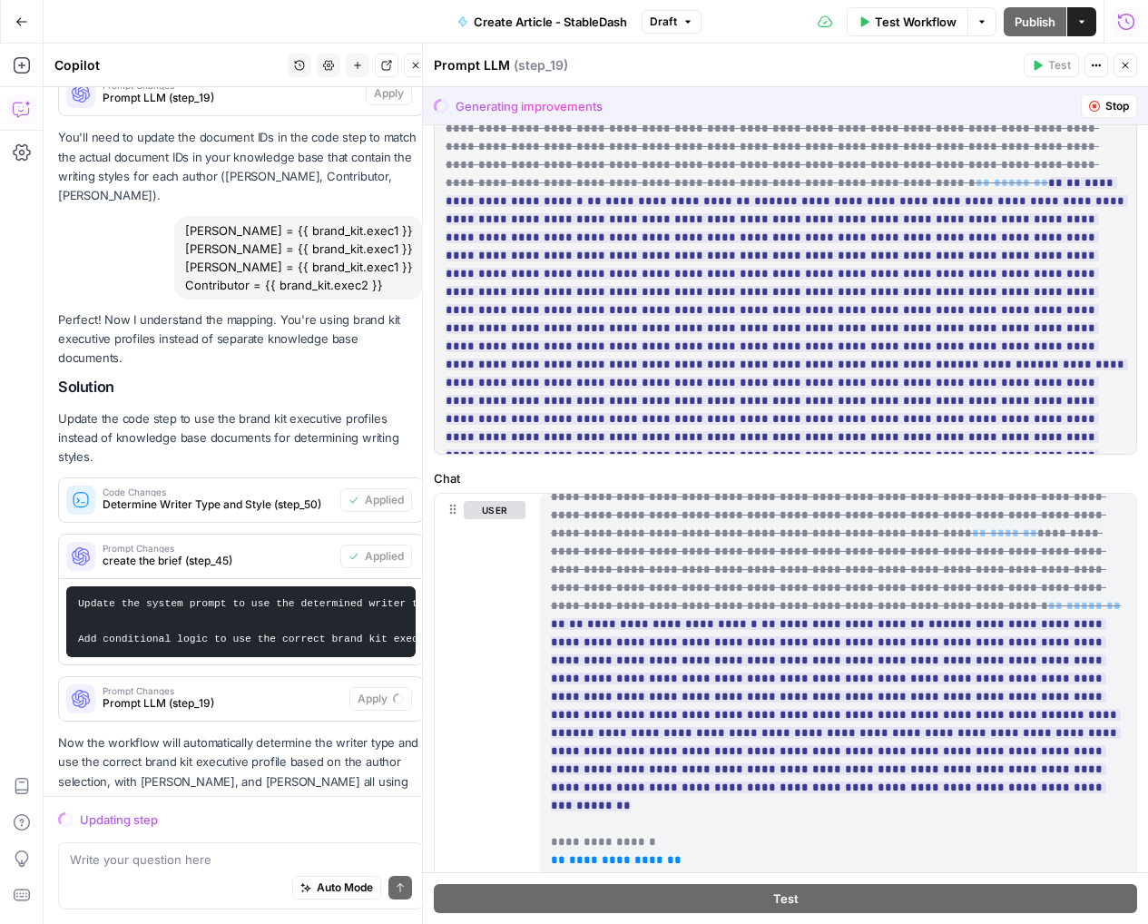
scroll to position [481, 0]
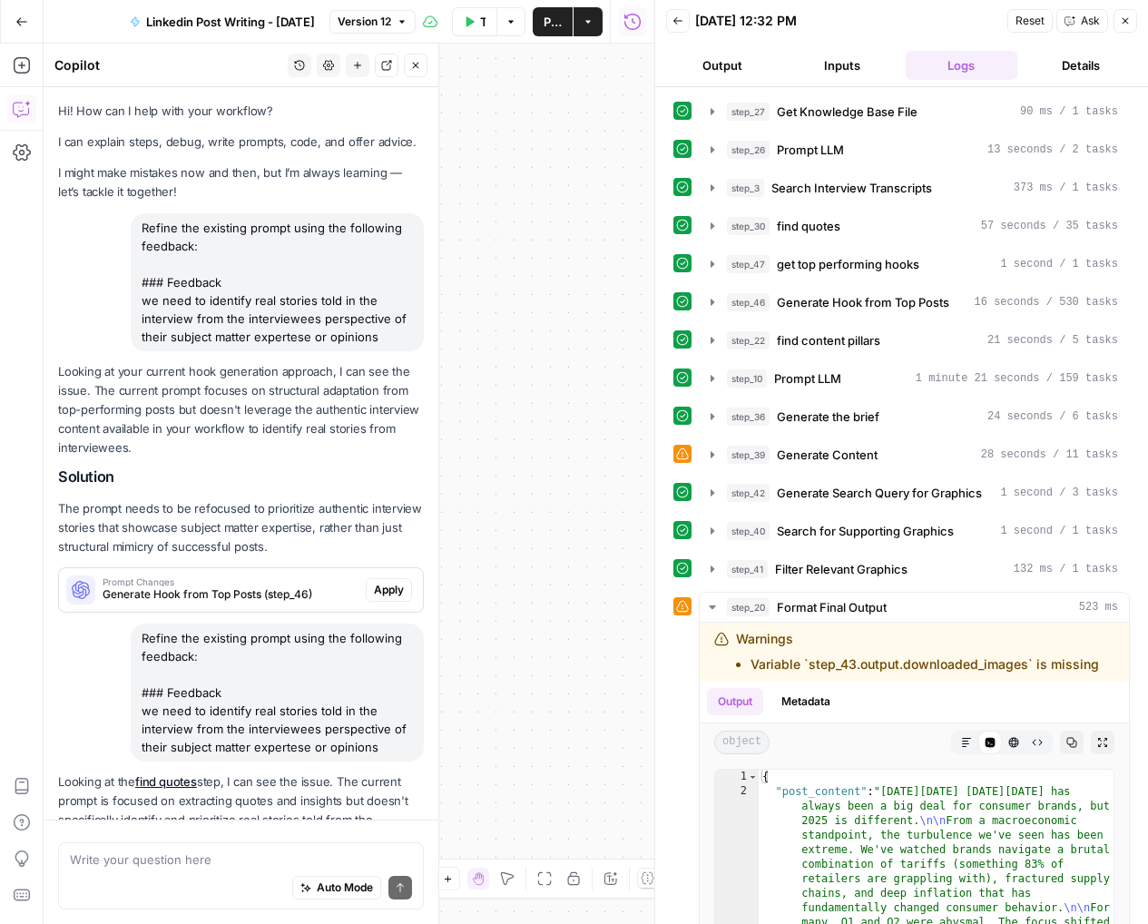
scroll to position [1331, 0]
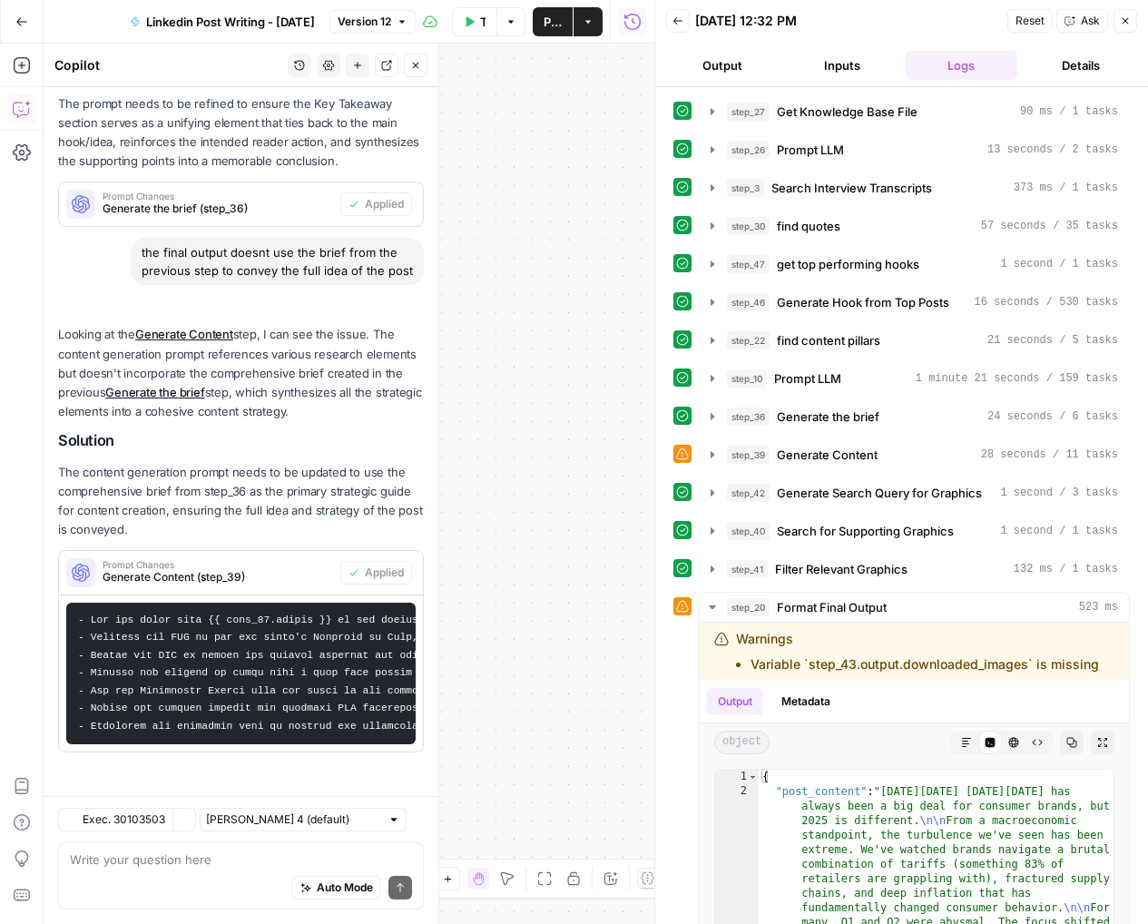
click at [21, 24] on icon "button" at bounding box center [21, 21] width 13 height 13
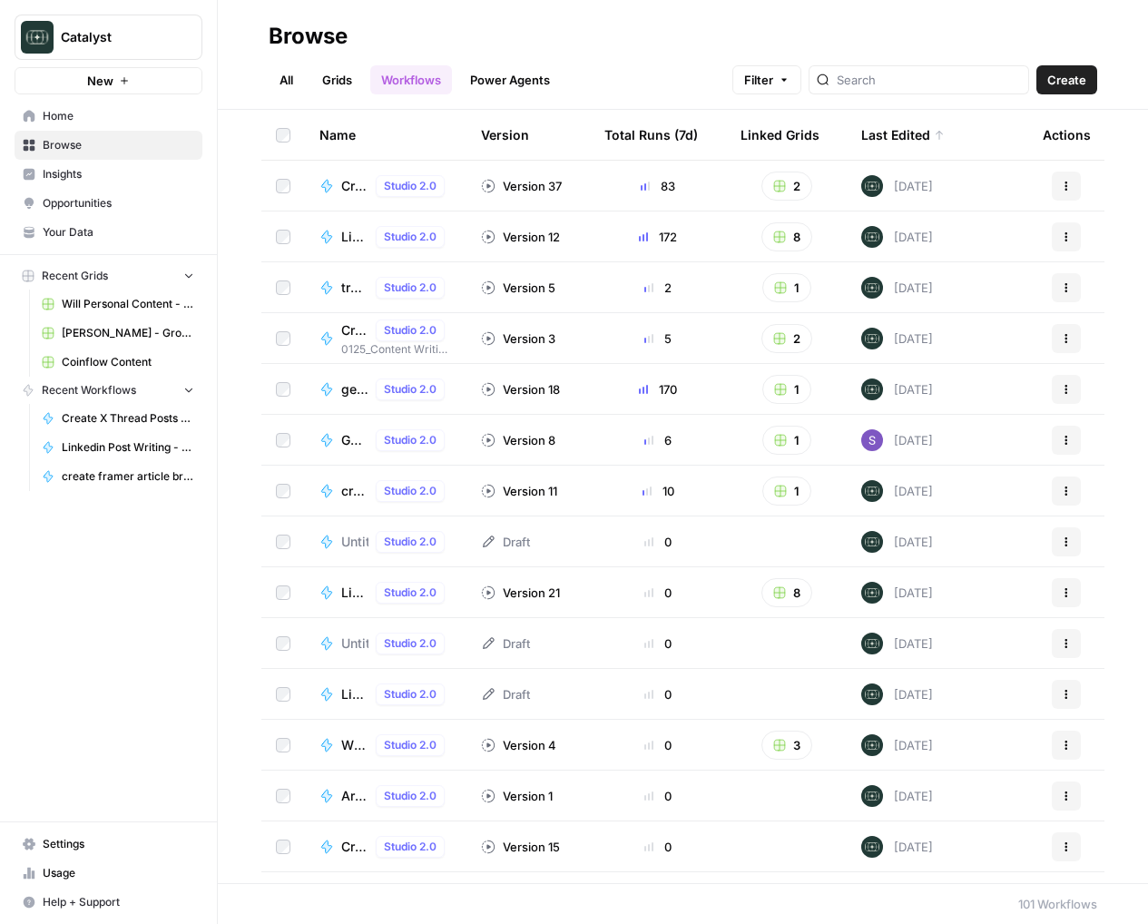
click at [60, 225] on span "Your Data" at bounding box center [119, 232] width 152 height 16
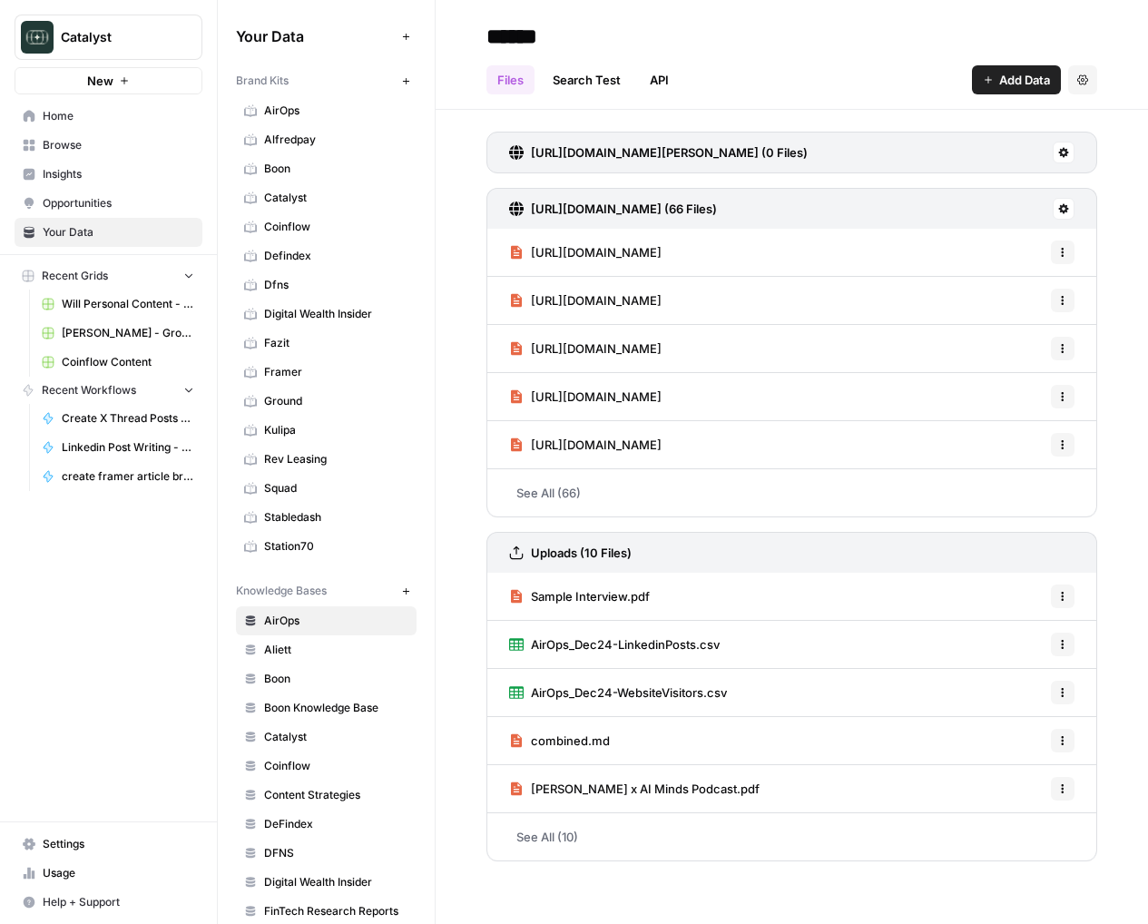
click at [304, 514] on span "Stabledash" at bounding box center [336, 517] width 144 height 16
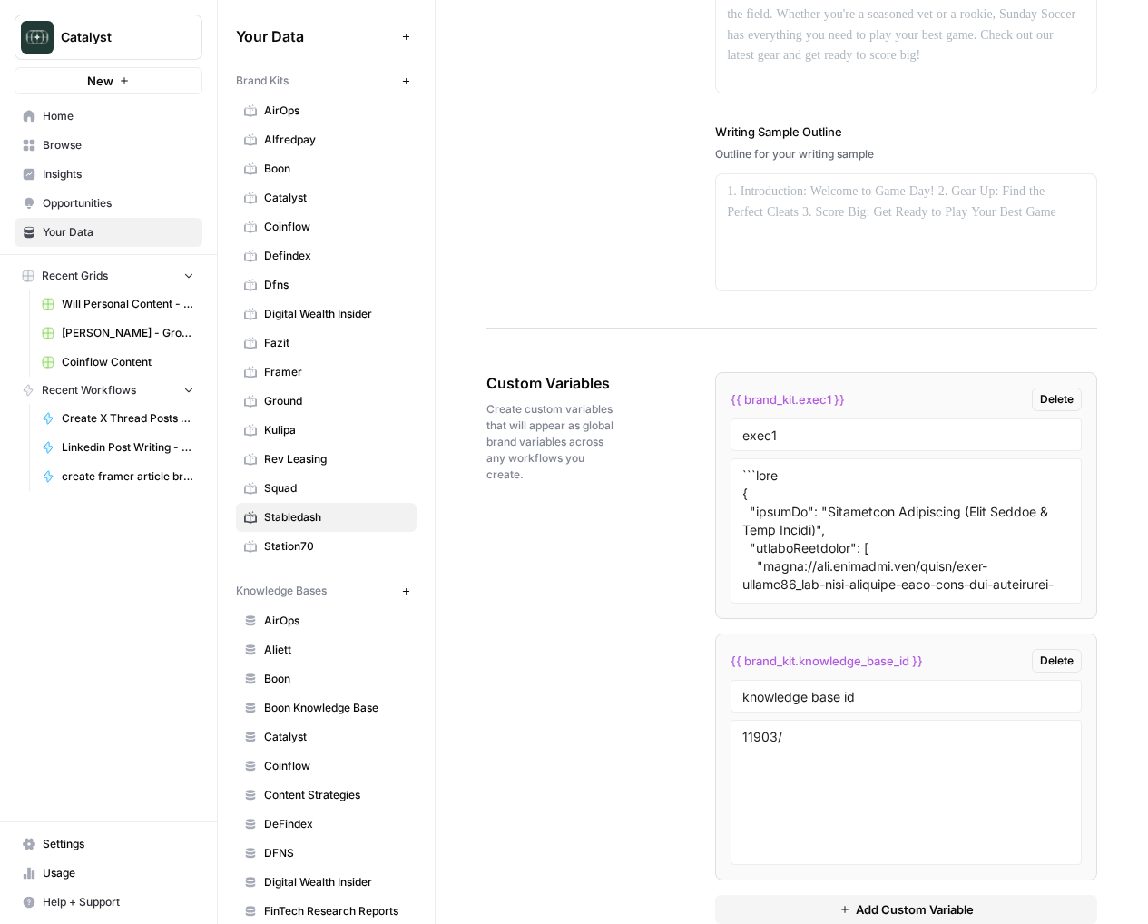
scroll to position [2790, 0]
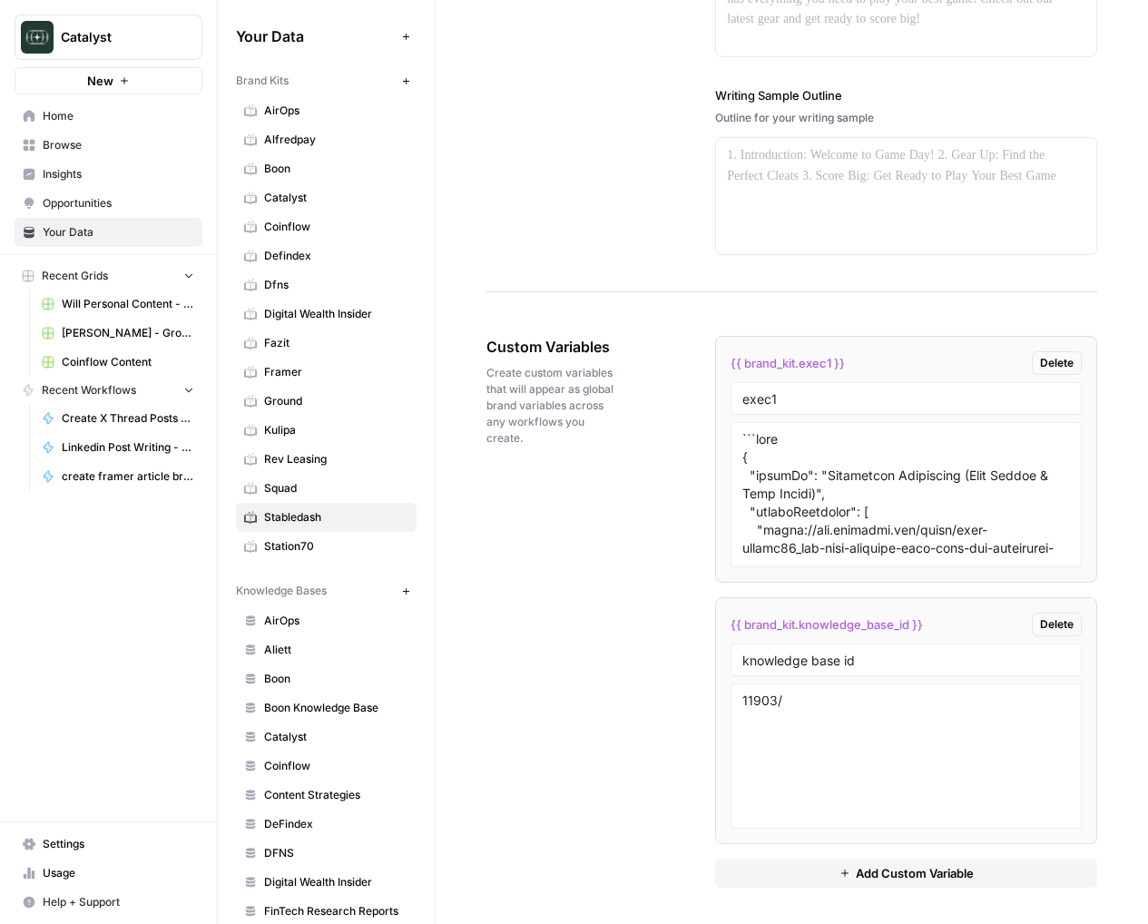
drag, startPoint x: 852, startPoint y: 357, endPoint x: 728, endPoint y: 356, distance: 124.3
click at [728, 356] on li "{{ brand_kit.exec1 }} Delete exec1" at bounding box center [906, 459] width 382 height 247
copy span "{{ brand_kit.exec1 }}"
click at [595, 534] on div "Custom Variables Create custom variables that will appear as global brand varia…" at bounding box center [791, 612] width 611 height 624
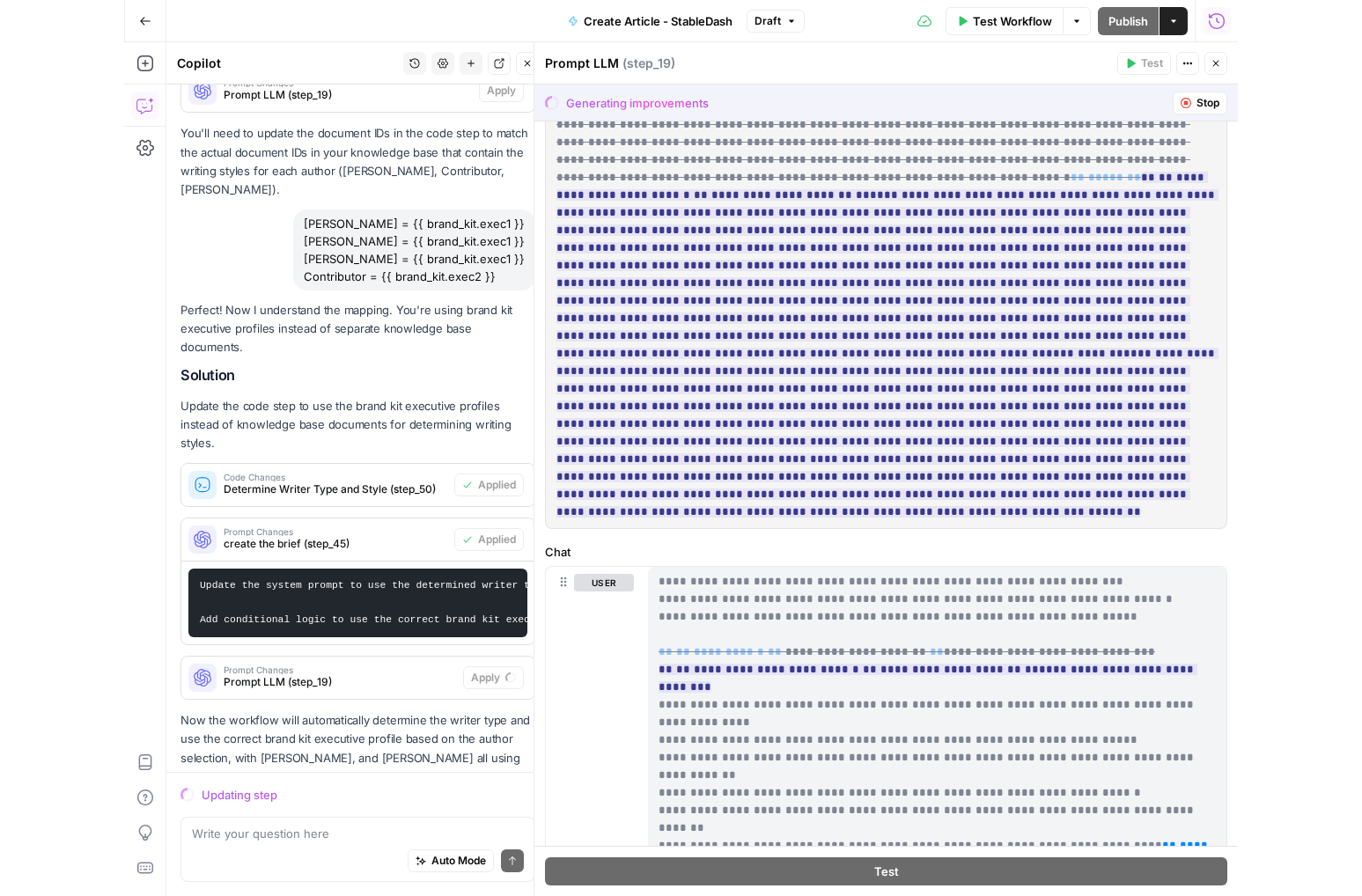
scroll to position [1331, 0]
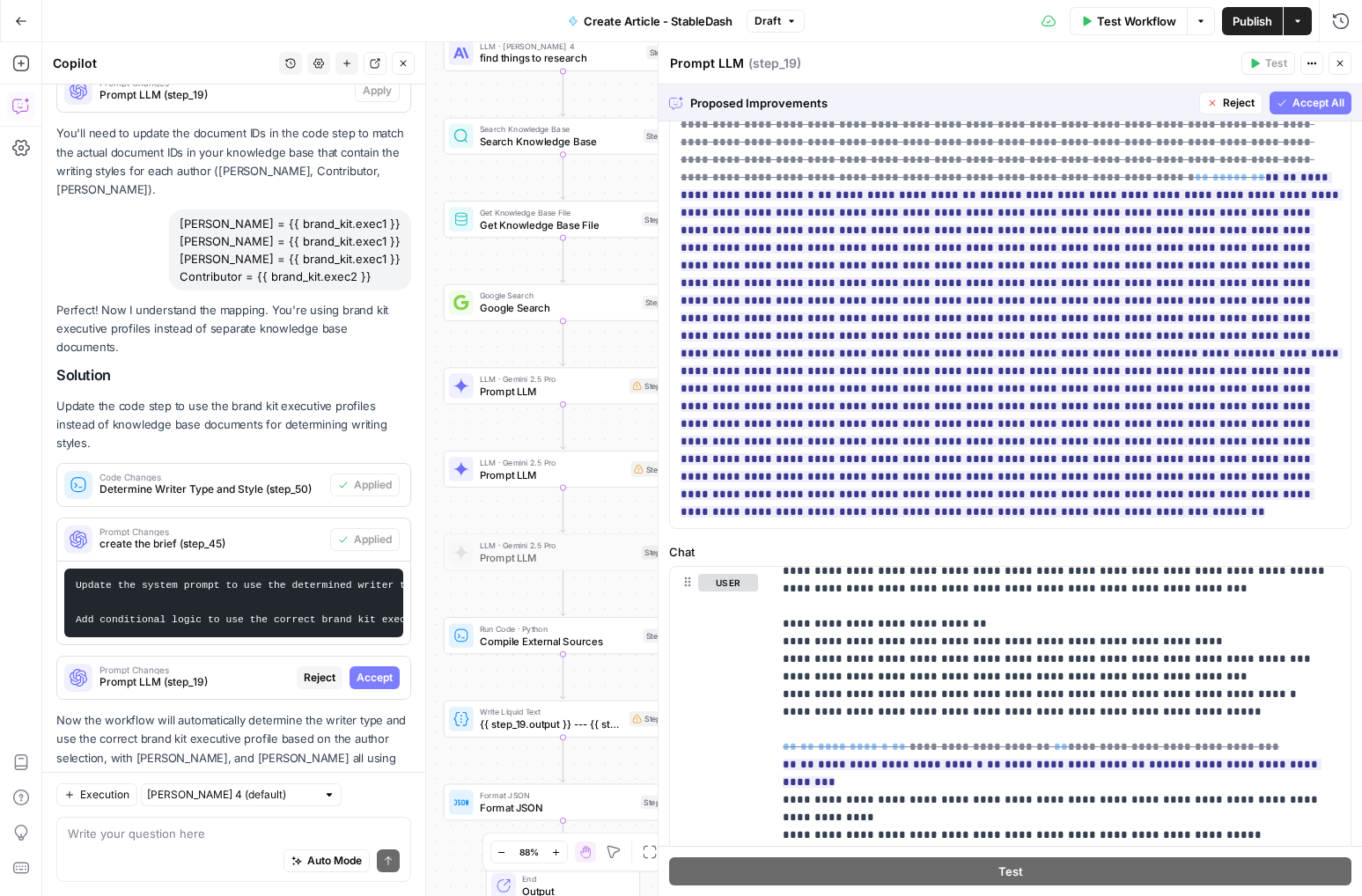
click at [1113, 97] on span "Accept All" at bounding box center [1318, 103] width 52 height 16
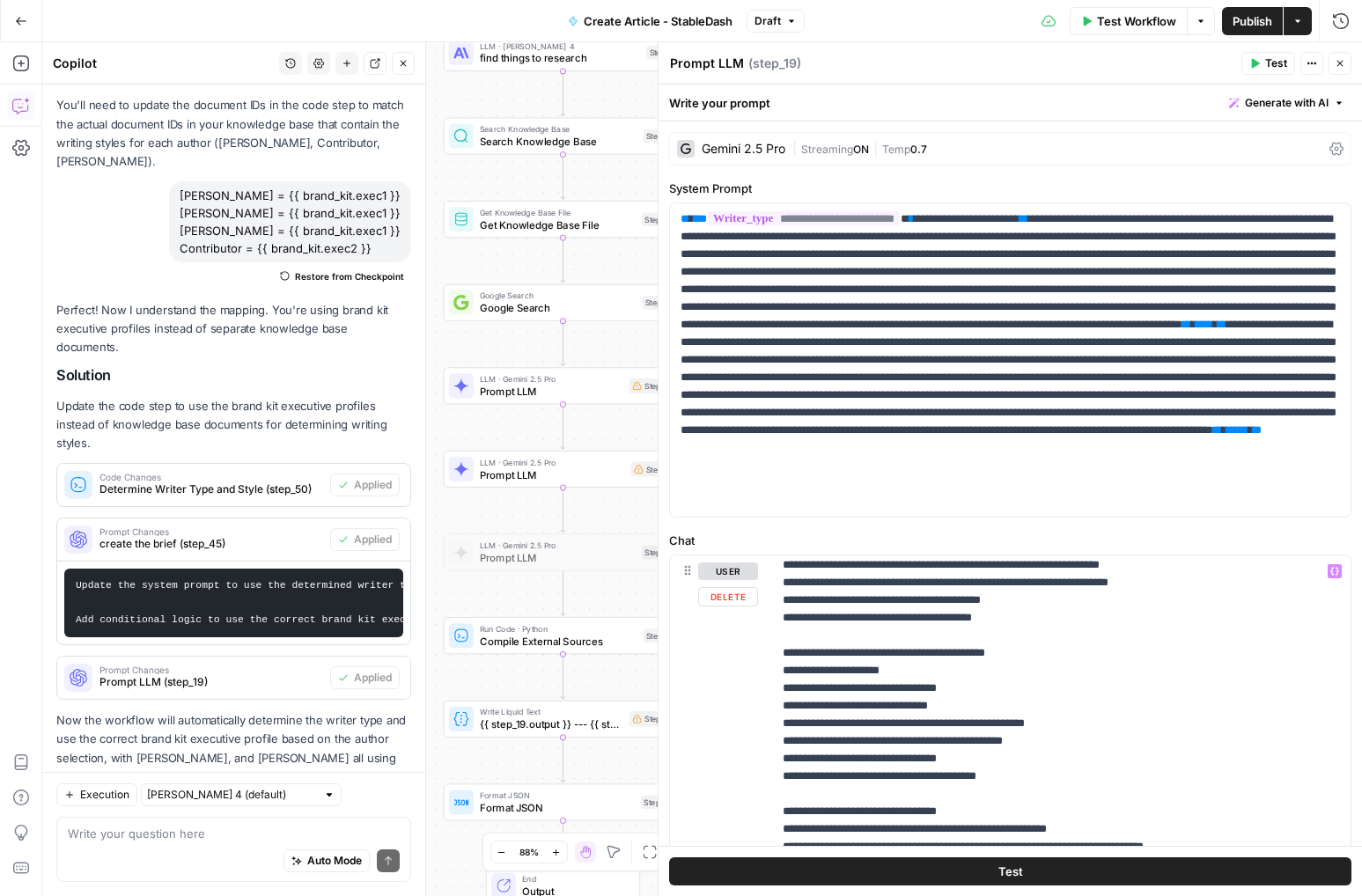
scroll to position [1470, 0]
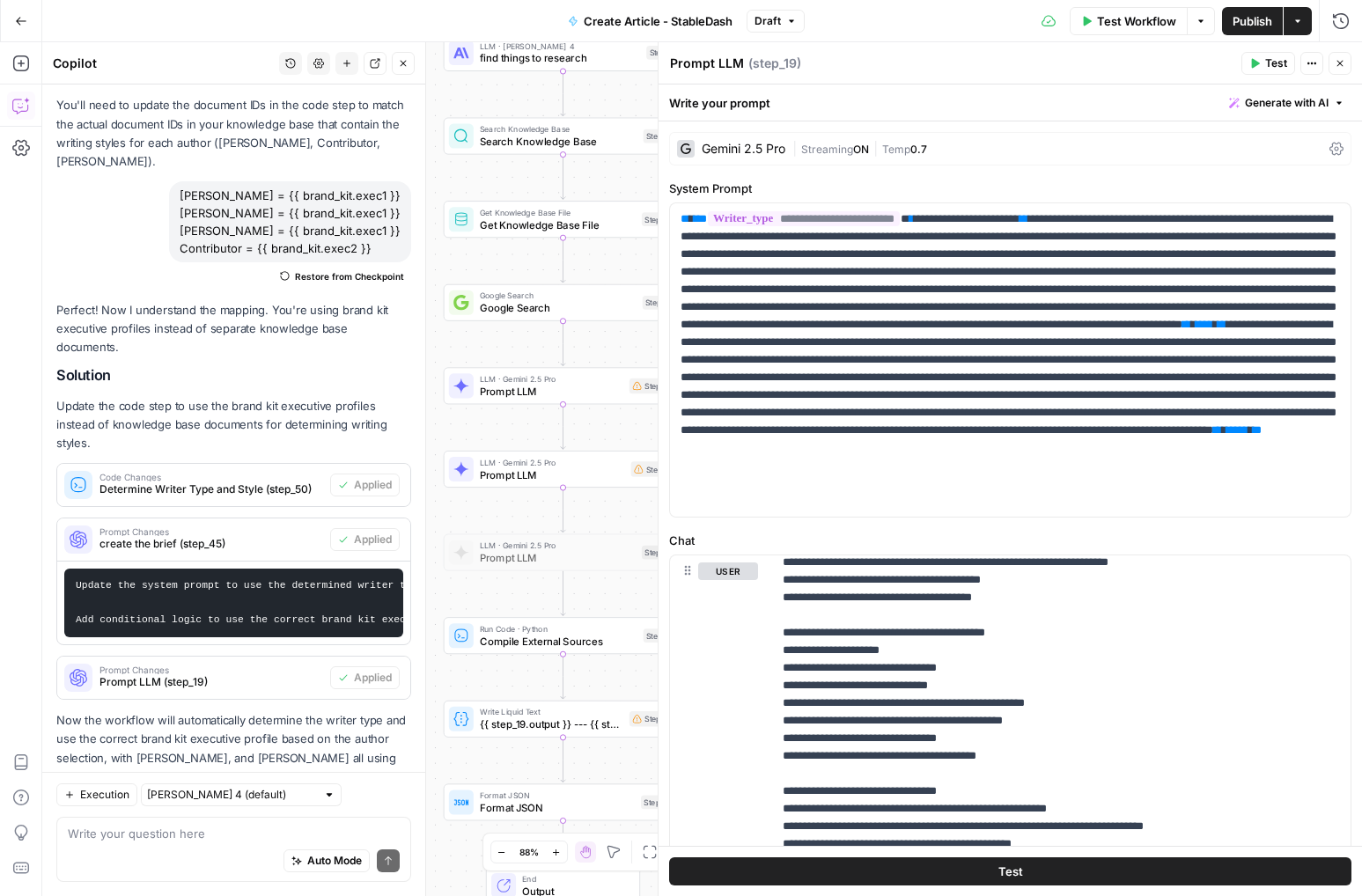
click at [1113, 23] on span "Test Workflow" at bounding box center [1137, 21] width 80 height 17
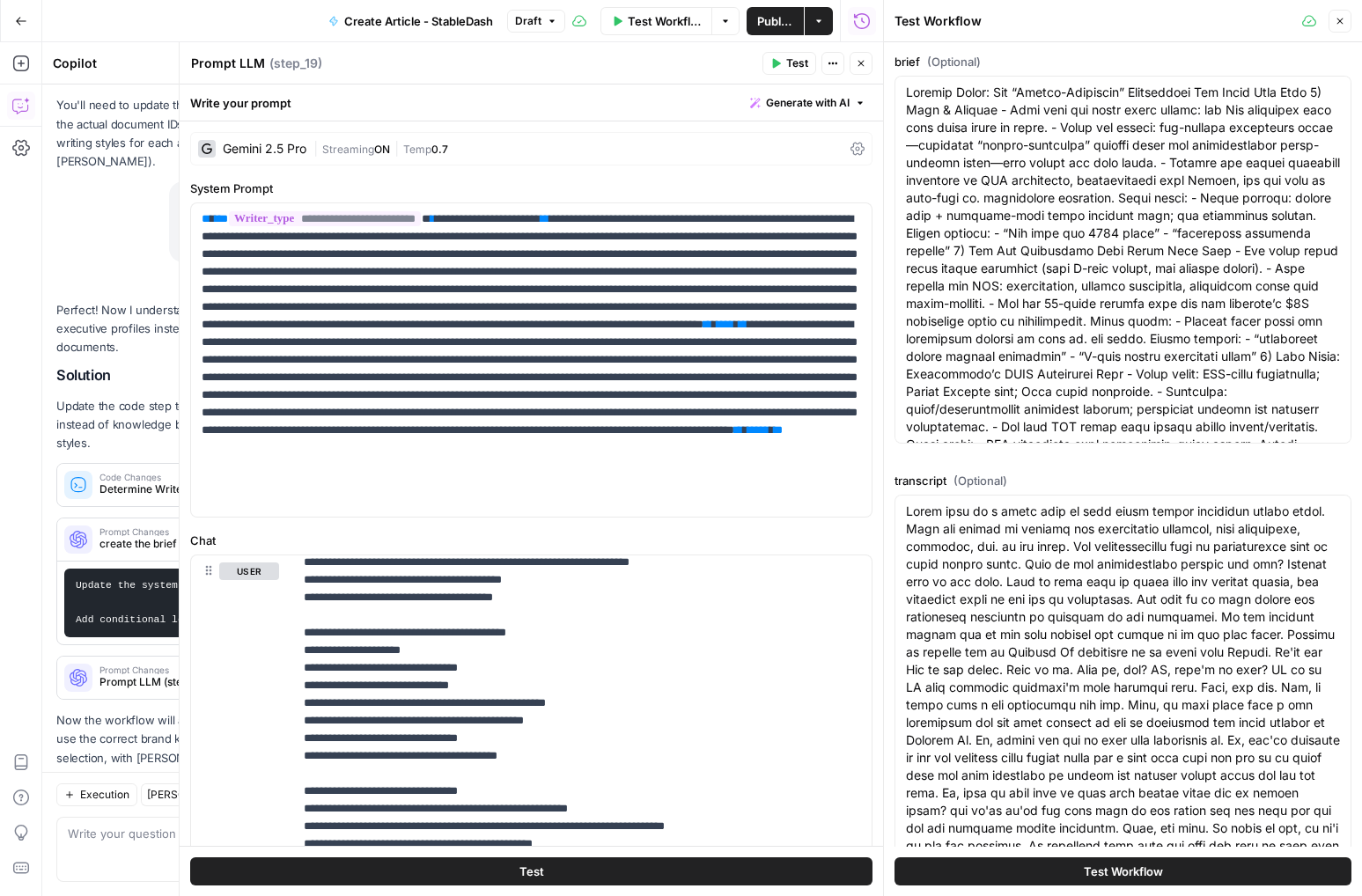
scroll to position [374, 0]
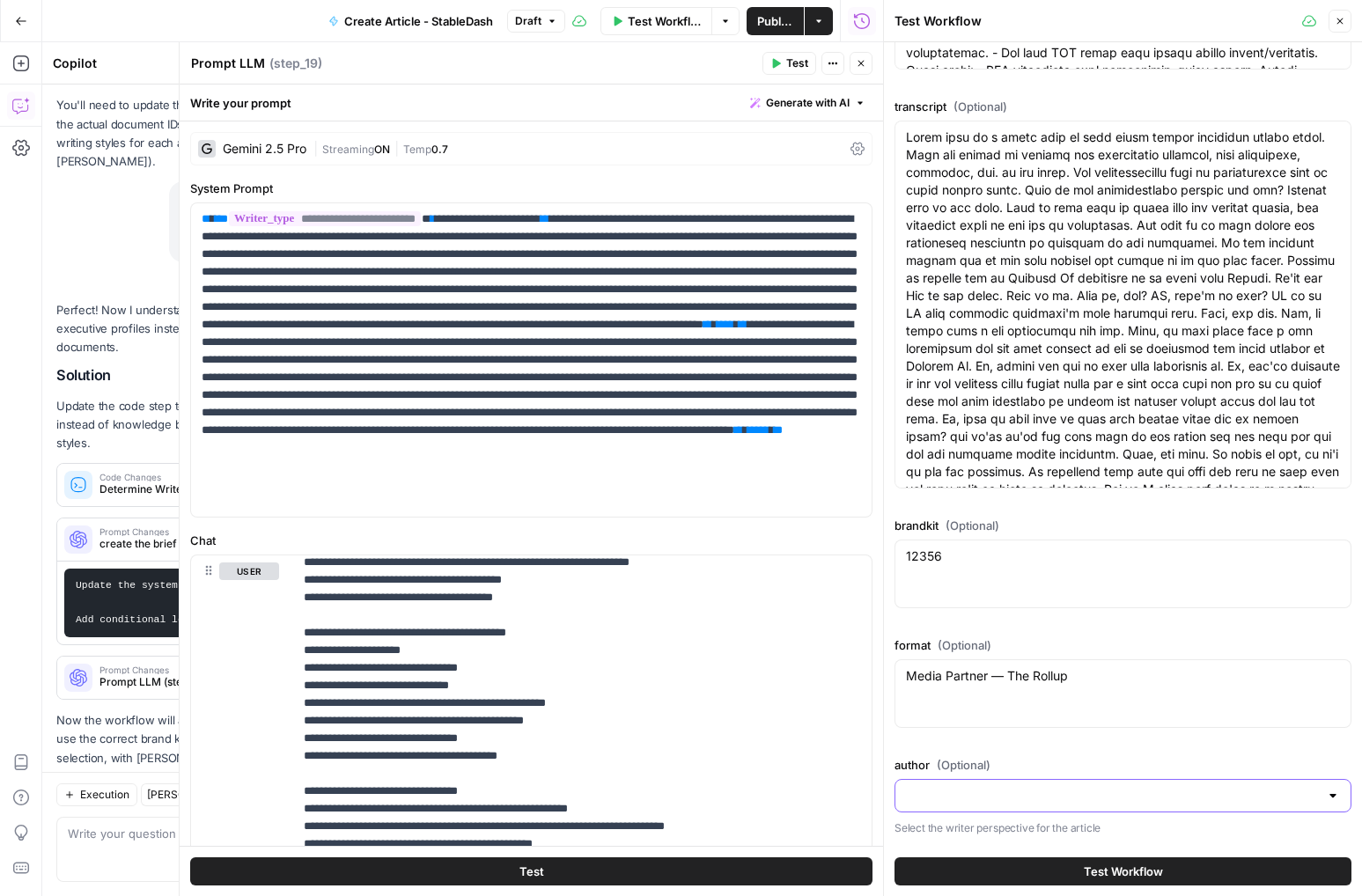
click at [973, 796] on input "author (Optional)" at bounding box center [1113, 795] width 413 height 17
click at [988, 701] on span "Contributor" at bounding box center [1119, 702] width 420 height 17
type input "Contributor"
click at [862, 62] on icon "button" at bounding box center [860, 63] width 11 height 11
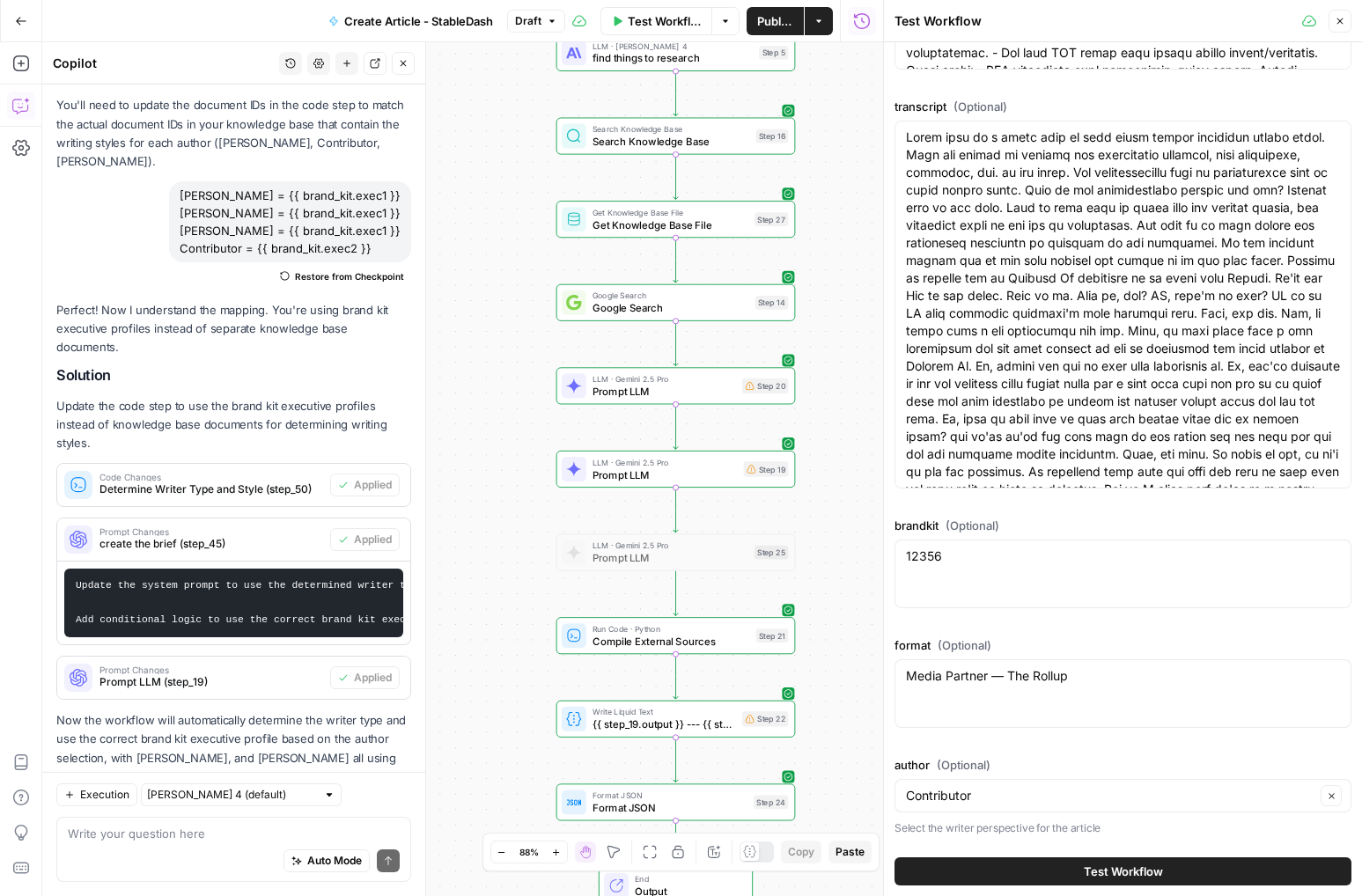
click at [219, 852] on div "Auto Mode Send" at bounding box center [234, 862] width 332 height 39
click at [1001, 866] on button "Test Workflow" at bounding box center [1122, 871] width 457 height 28
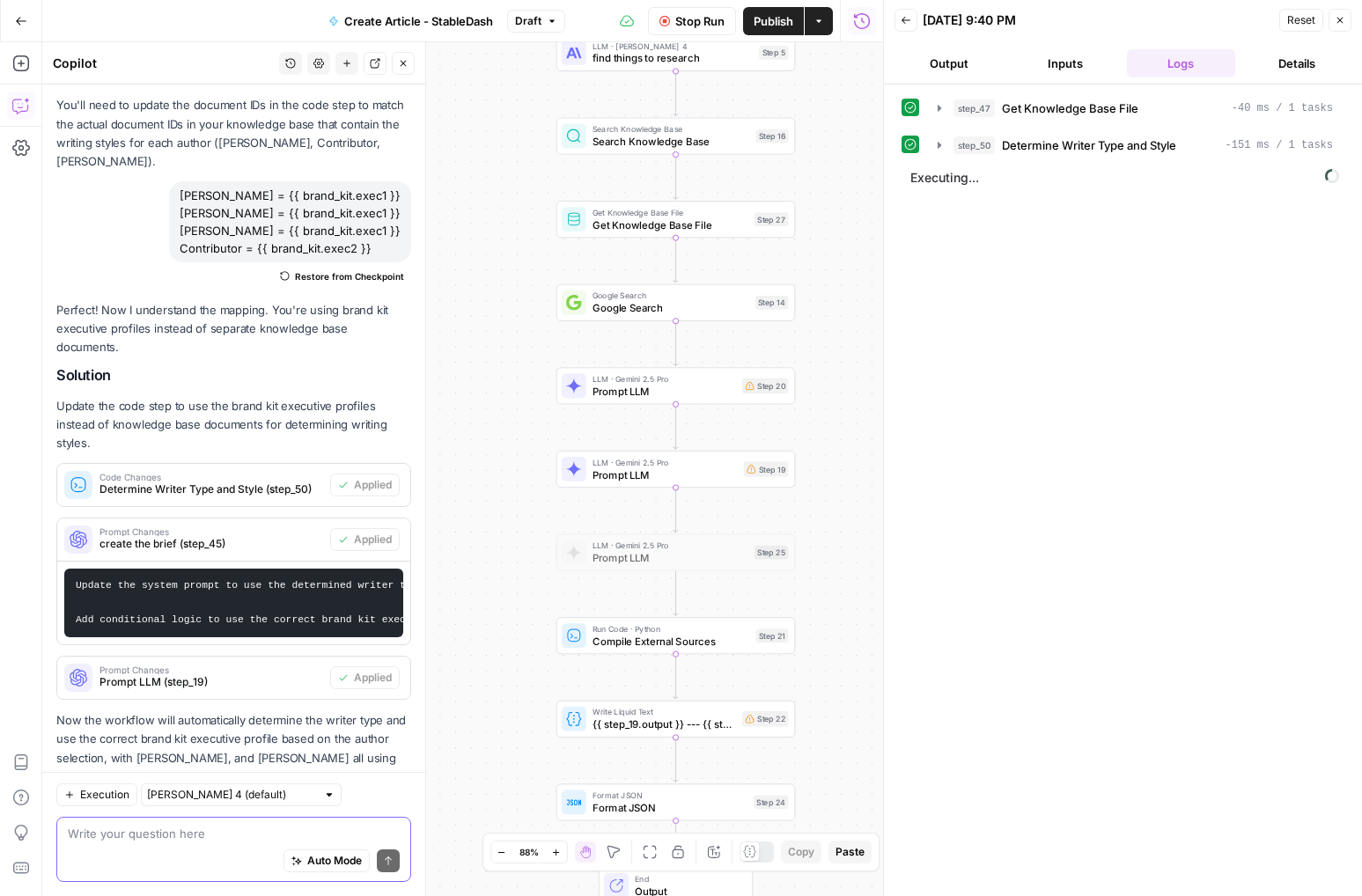
click at [212, 835] on textarea at bounding box center [234, 833] width 332 height 17
type textarea "well the input determines what writing style tov"
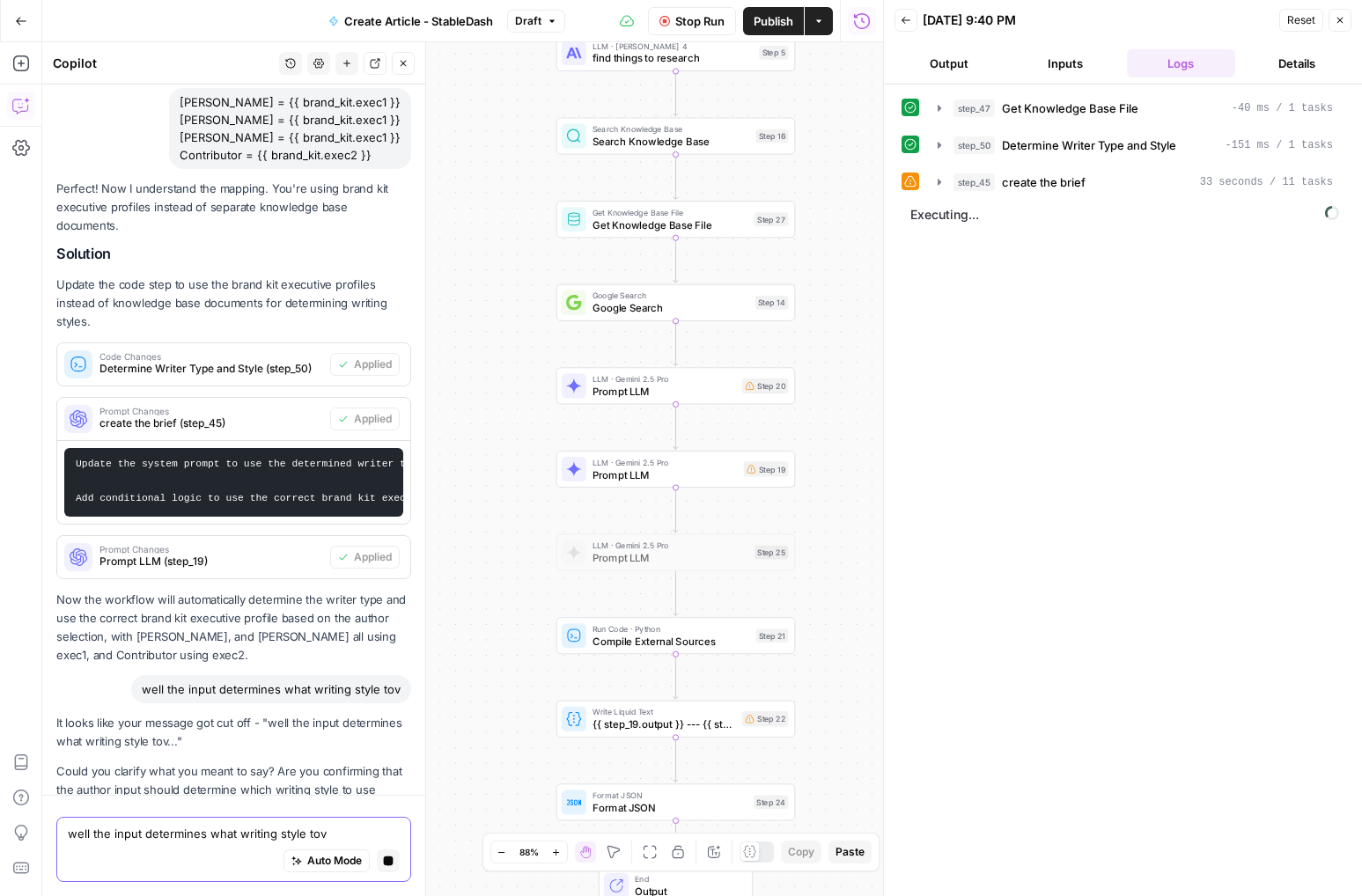
scroll to position [1748, 0]
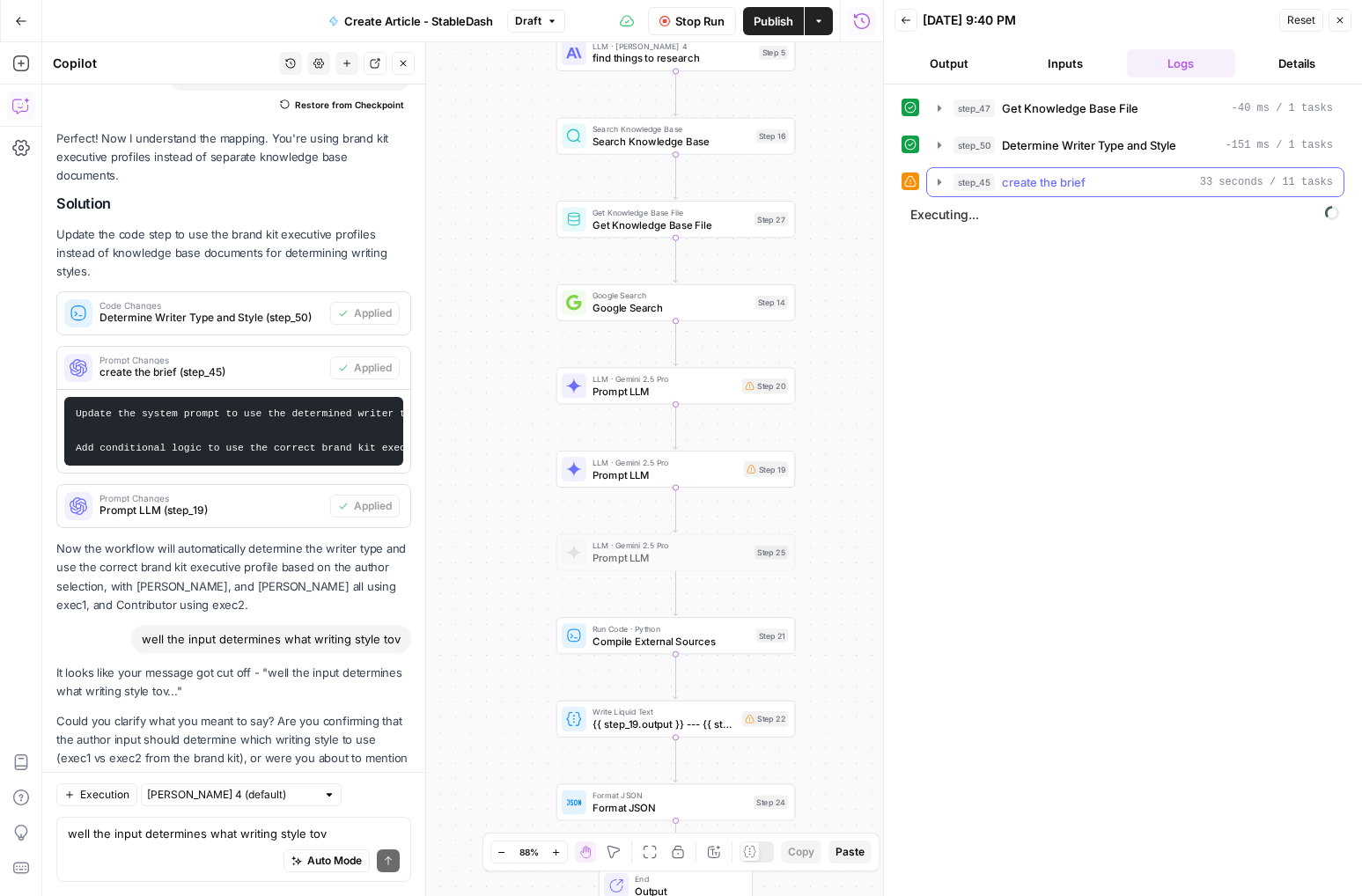
click at [943, 188] on icon "button" at bounding box center [939, 182] width 15 height 15
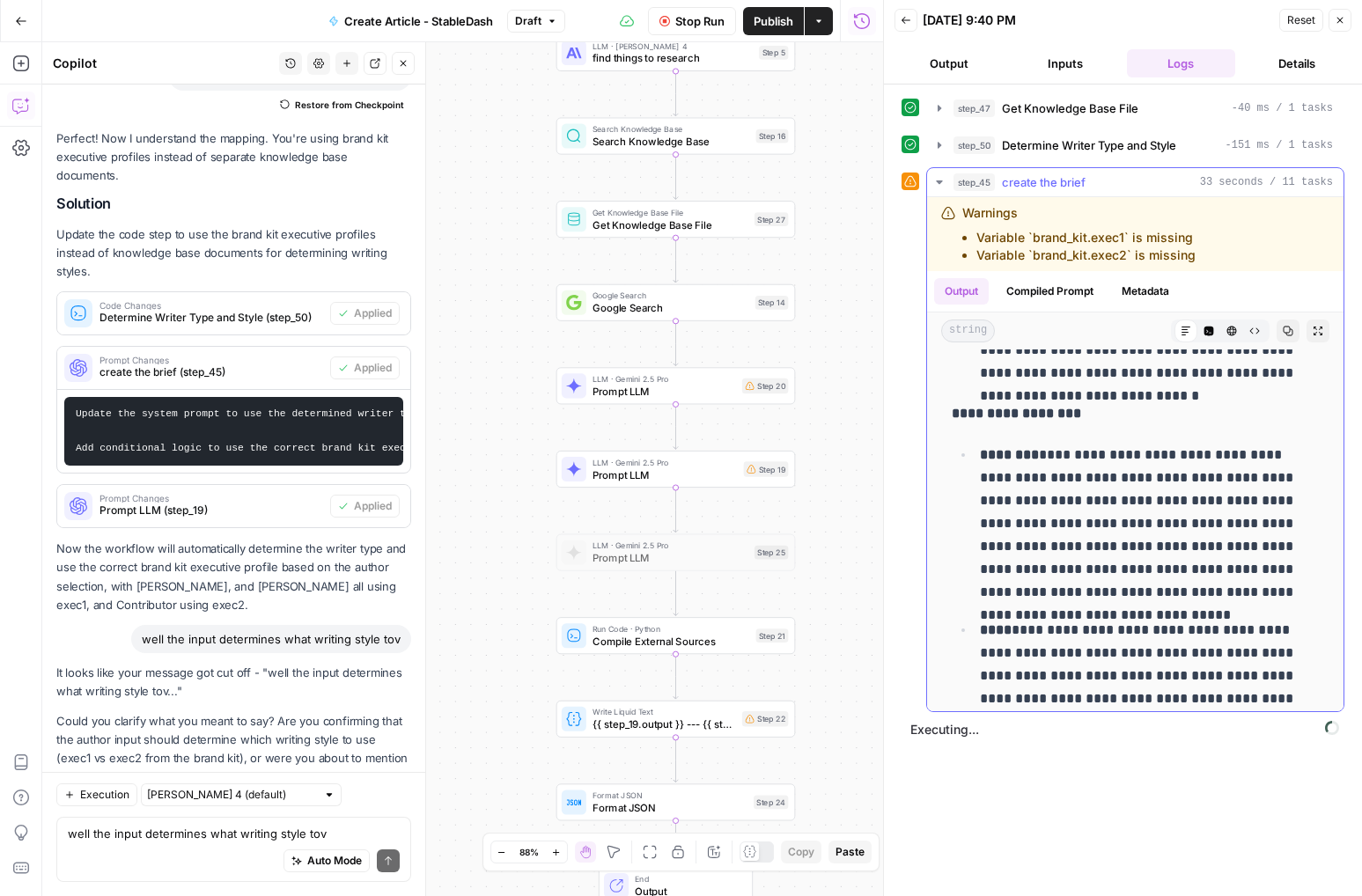
scroll to position [2694, 0]
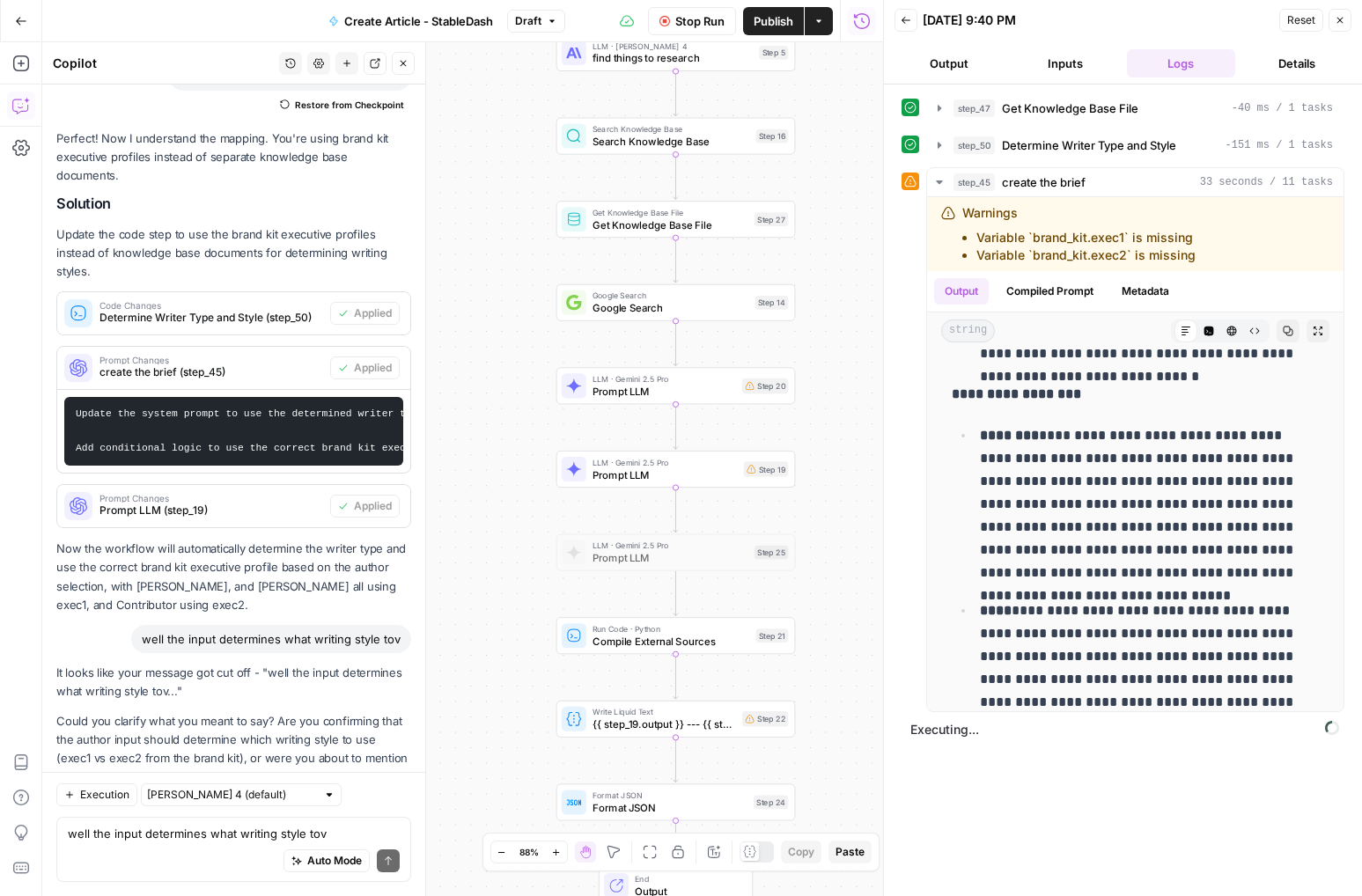
click at [348, 712] on p "Could you clarify what you meant to say? Are you confirming that the author inp…" at bounding box center [234, 749] width 355 height 75
click at [269, 824] on textarea "well the input determines what writing style tov" at bounding box center [234, 833] width 332 height 17
paste textarea "I was just seeing if there is a simpler way to determine the tone of voice, sin…"
type textarea "I was just seeing if there is a simpler way to determine the tone of voice, sin…"
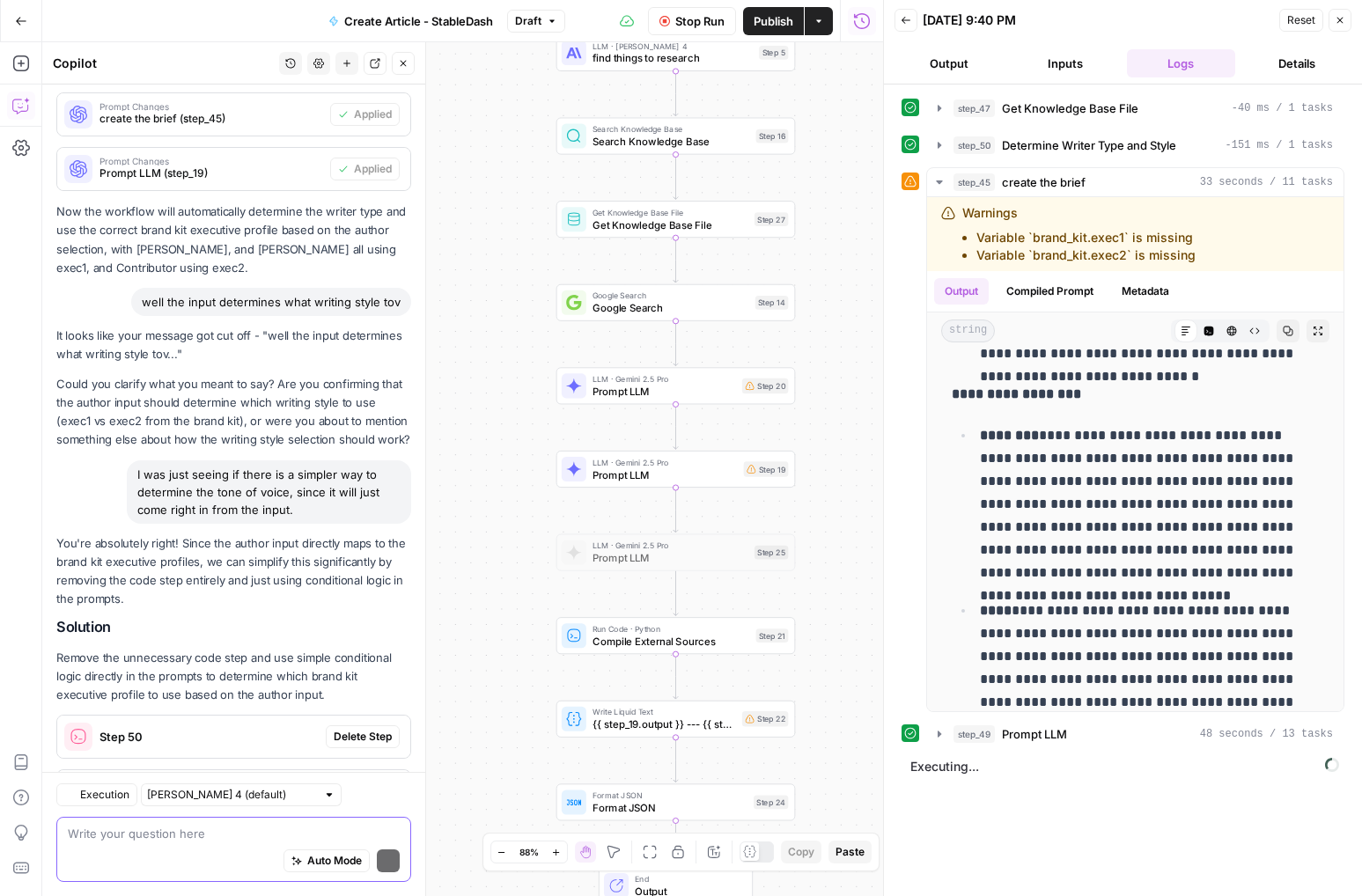
scroll to position [2151, 0]
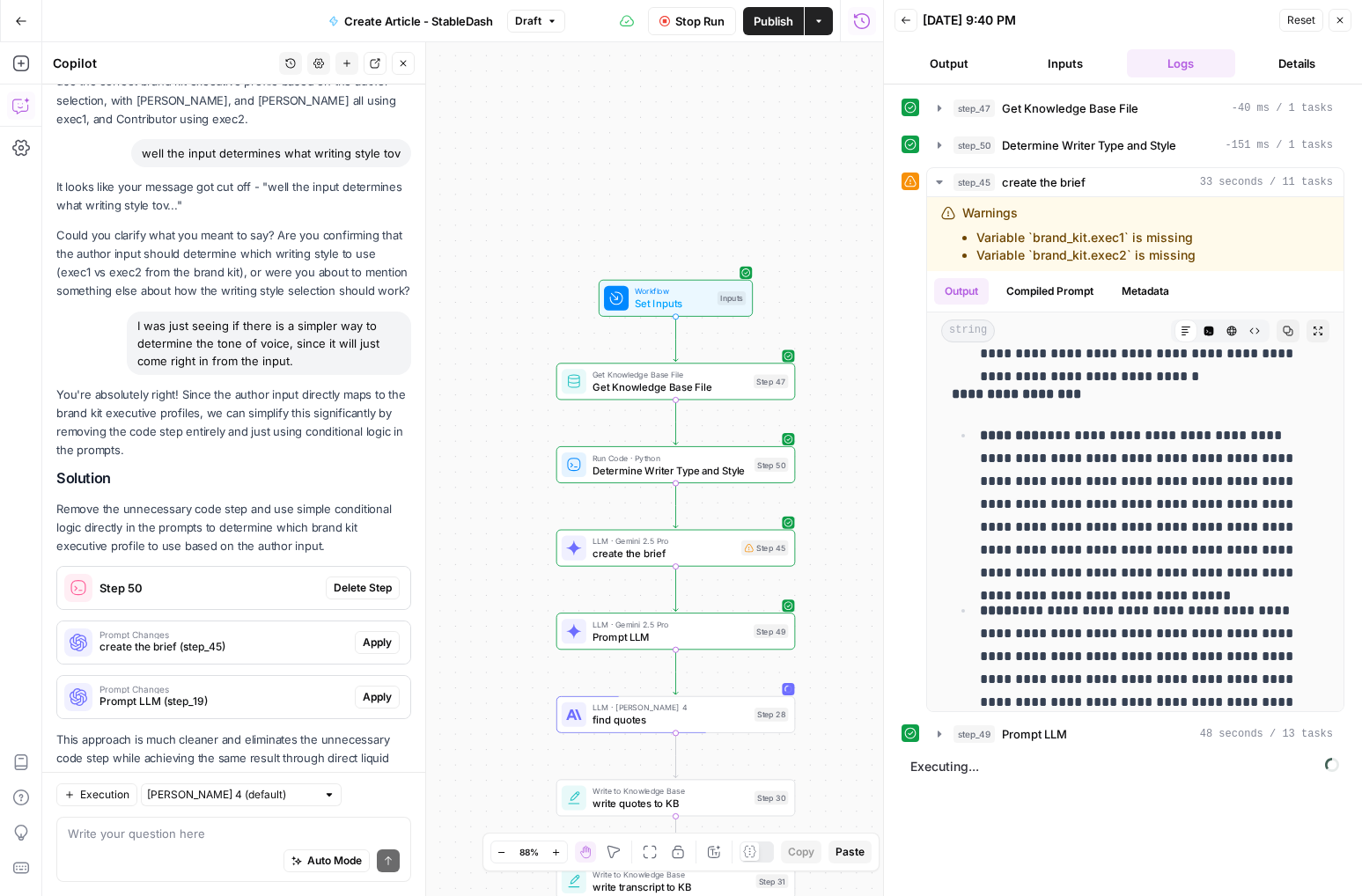
click at [505, 704] on div "Workflow Set Inputs Inputs Get Knowledge Base File Get Knowledge Base File Step…" at bounding box center [463, 469] width 841 height 853
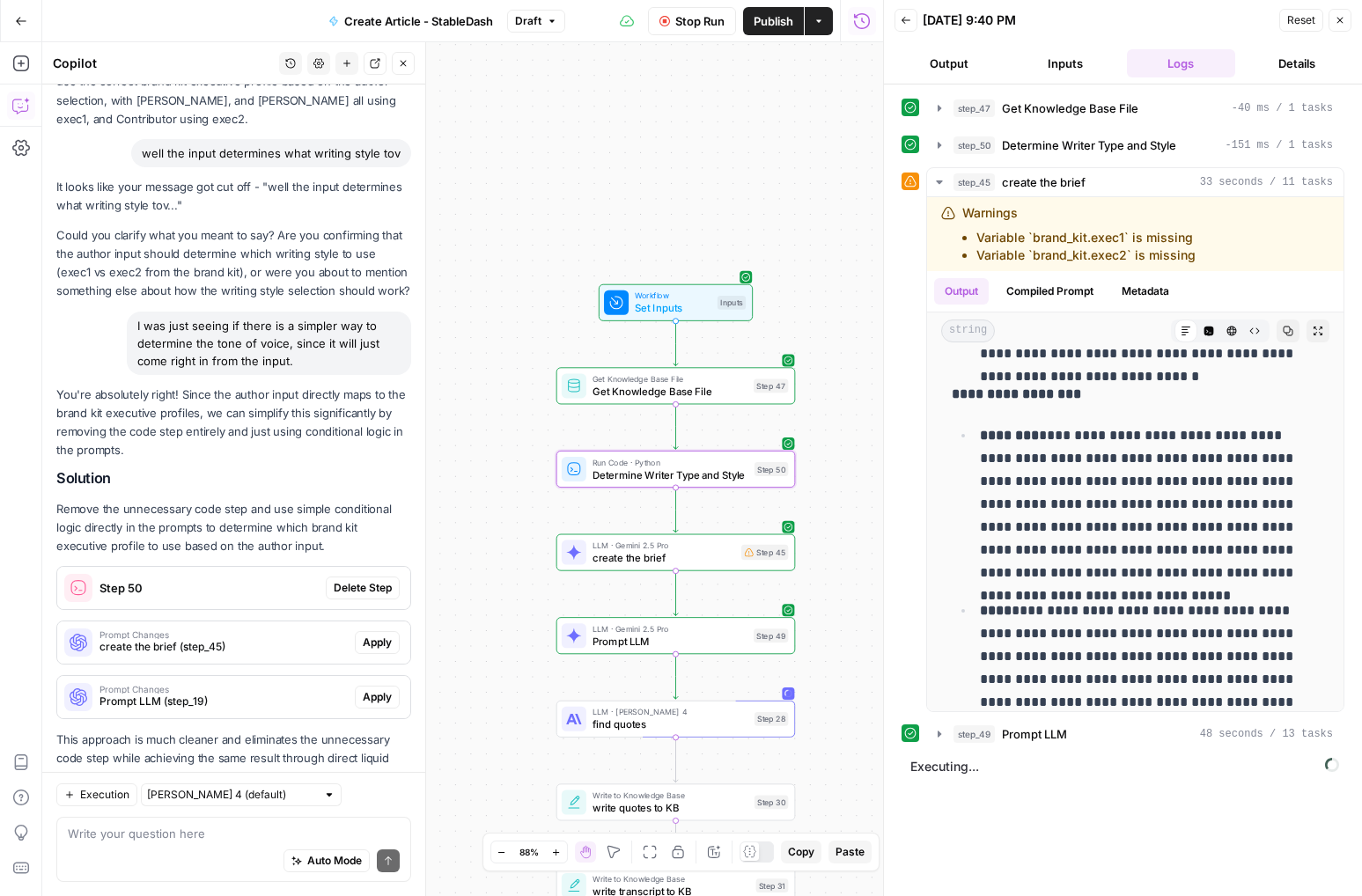
click at [358, 580] on span "Delete Step" at bounding box center [363, 588] width 58 height 16
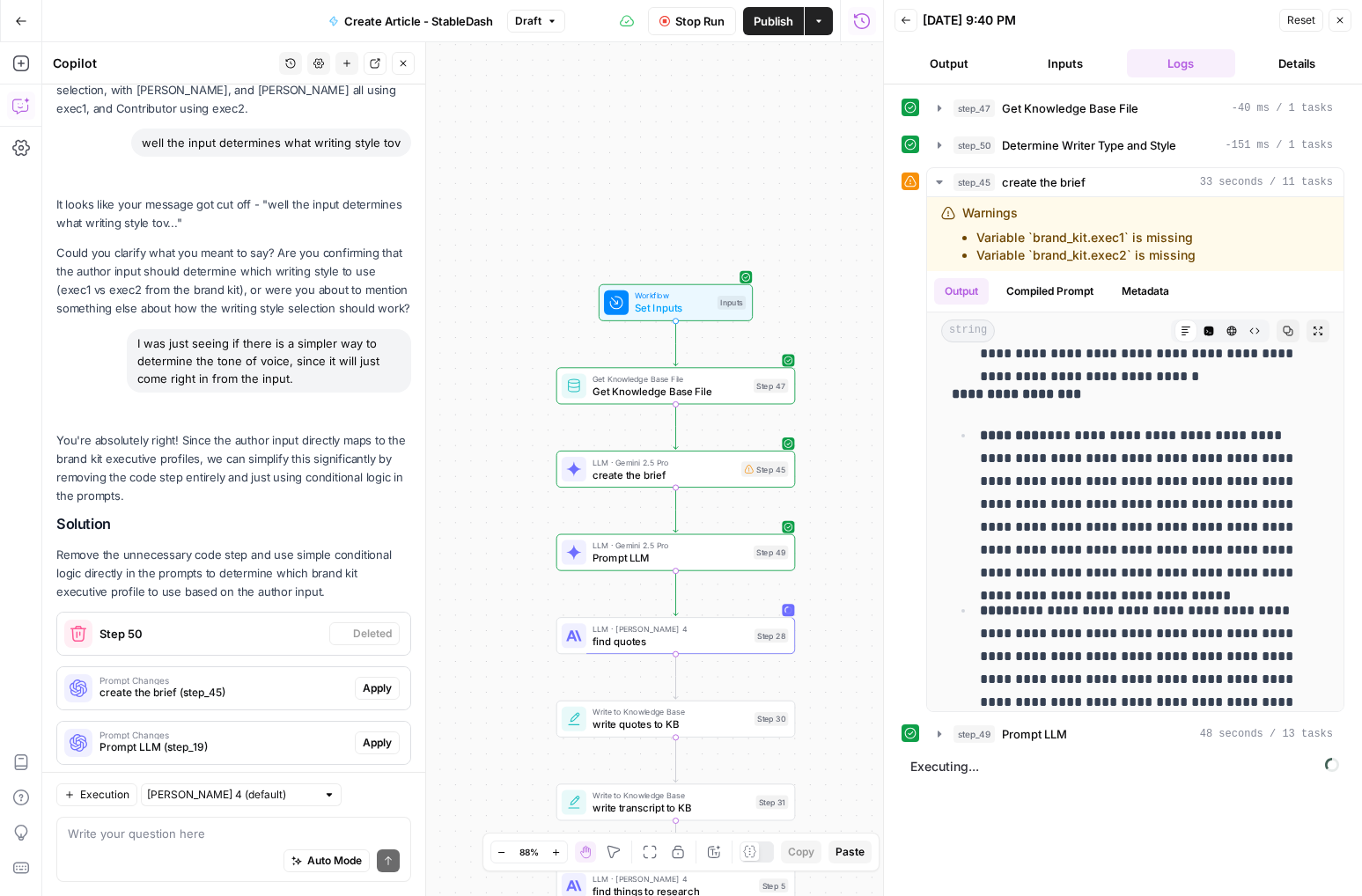
scroll to position [2196, 0]
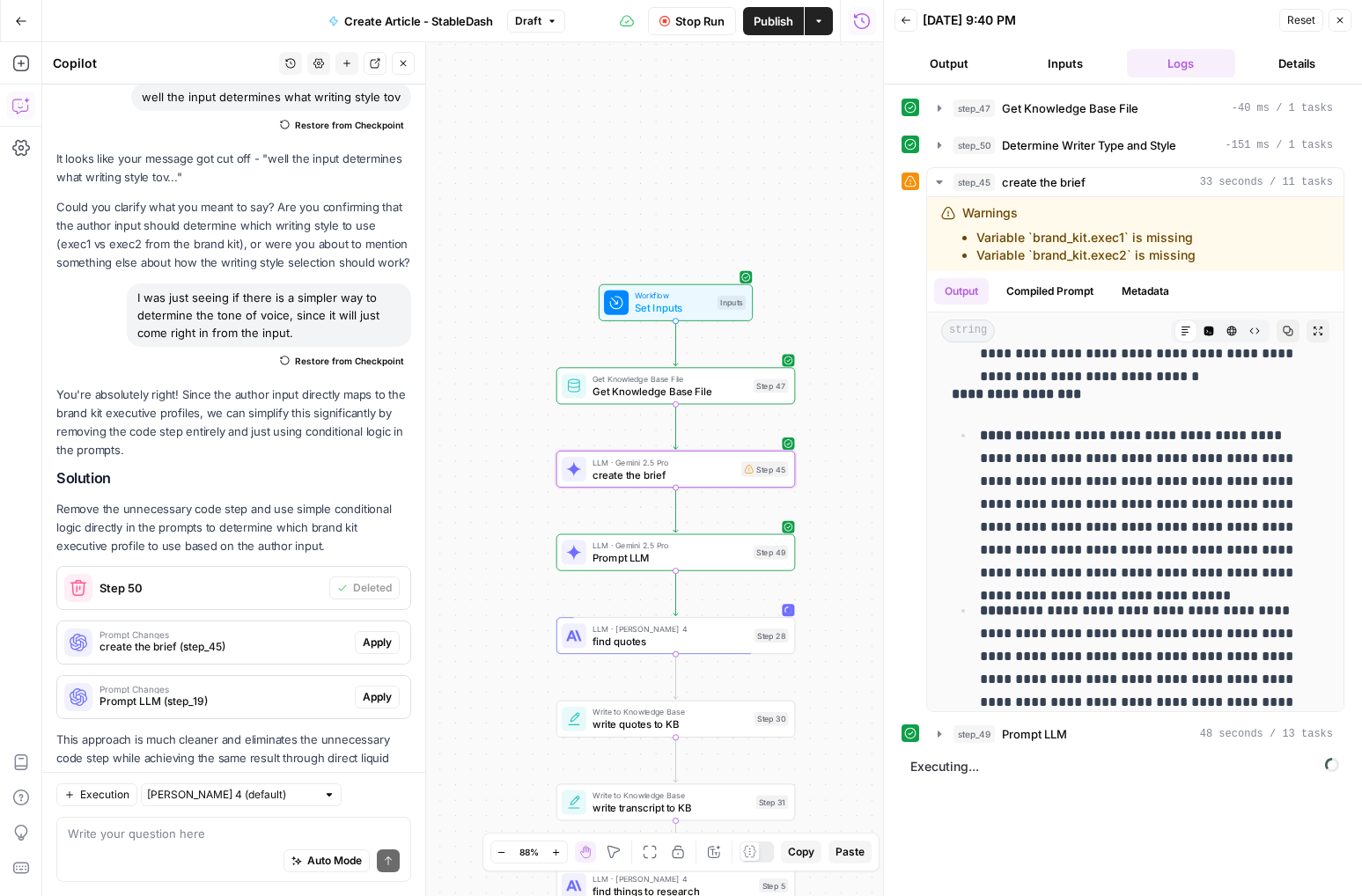
click at [386, 634] on span "Apply" at bounding box center [377, 642] width 29 height 16
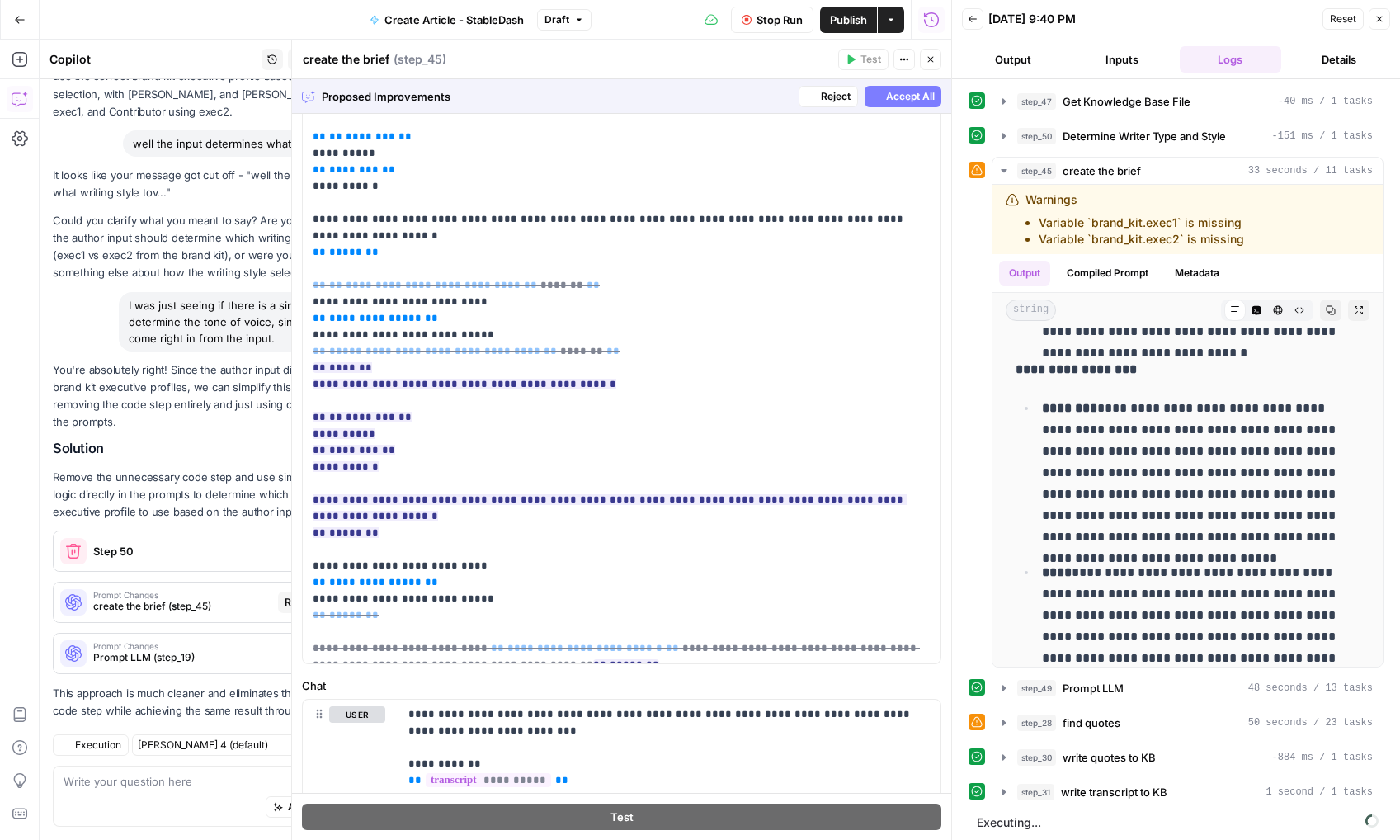
scroll to position [0, 0]
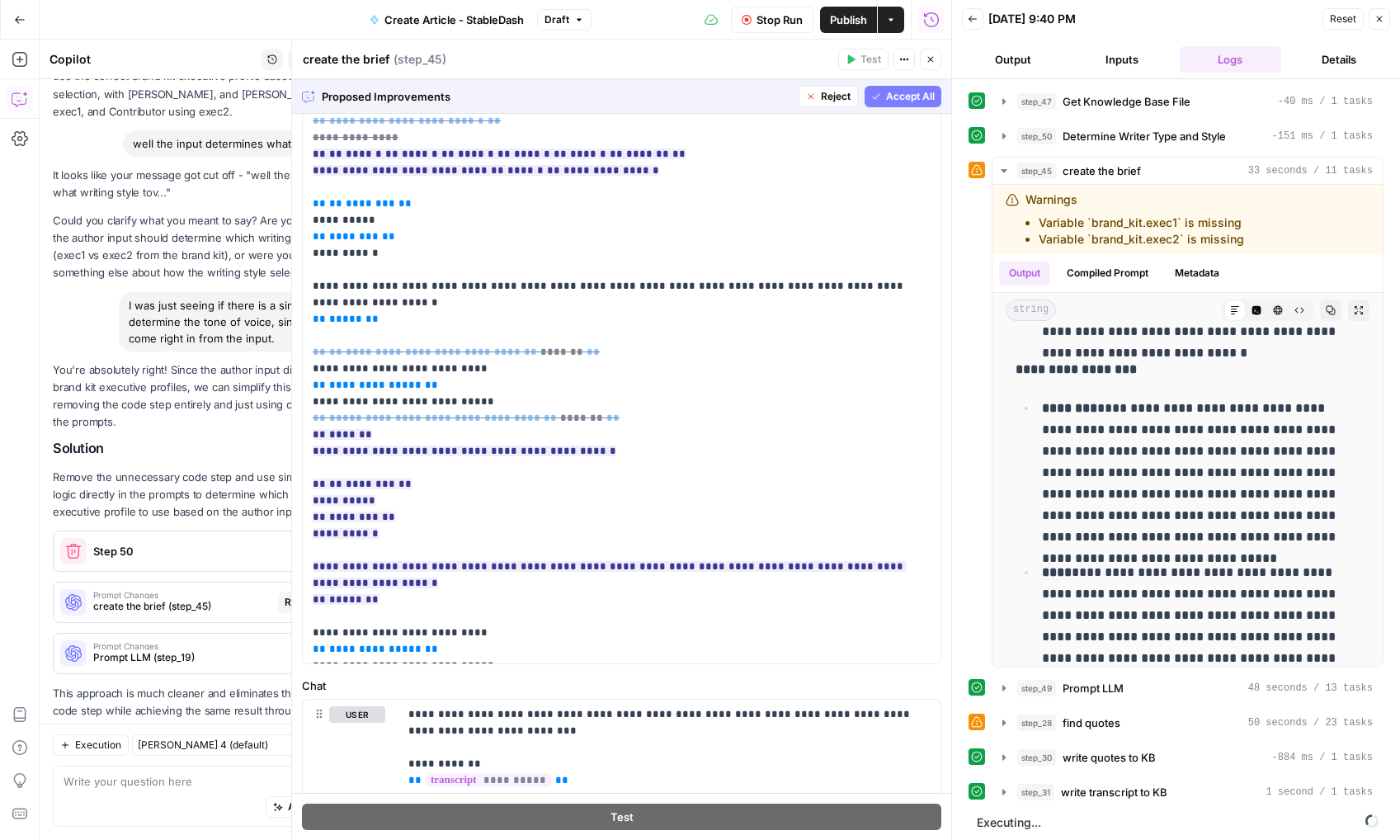
click at [899, 102] on span "Accept All" at bounding box center [911, 96] width 49 height 15
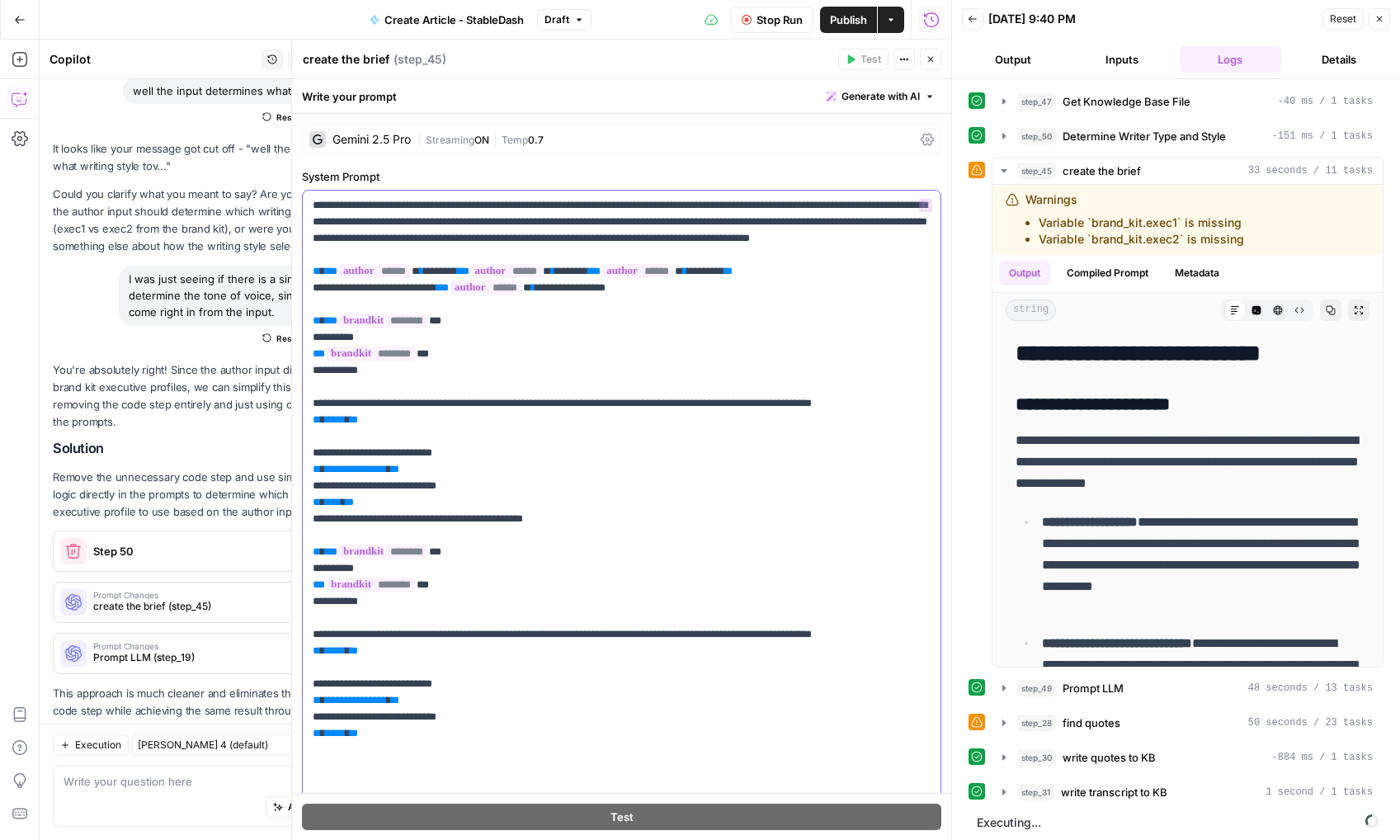
click at [931, 210] on button "Variables Menu" at bounding box center [925, 205] width 14 height 14
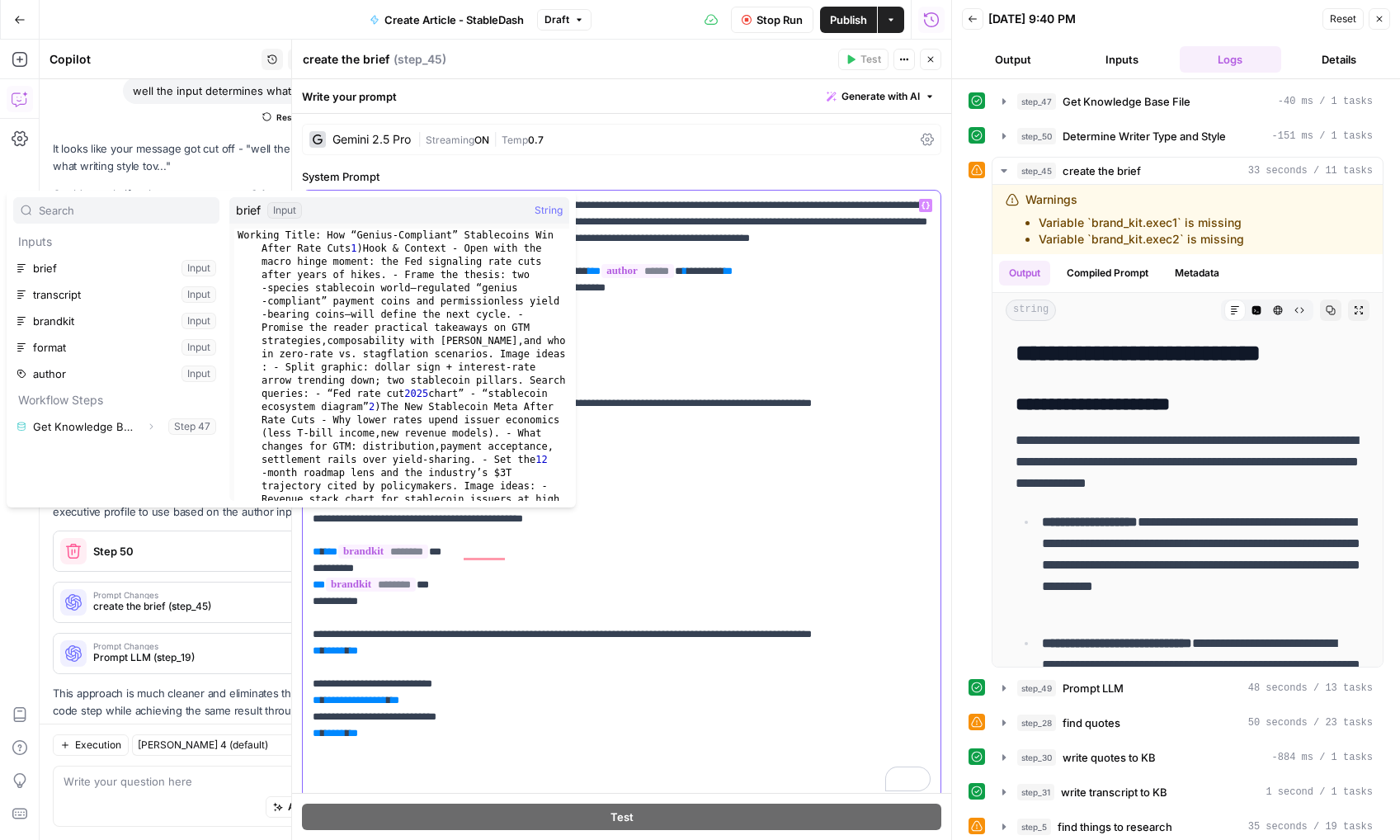
click at [743, 313] on p "**********" at bounding box center [622, 494] width 618 height 594
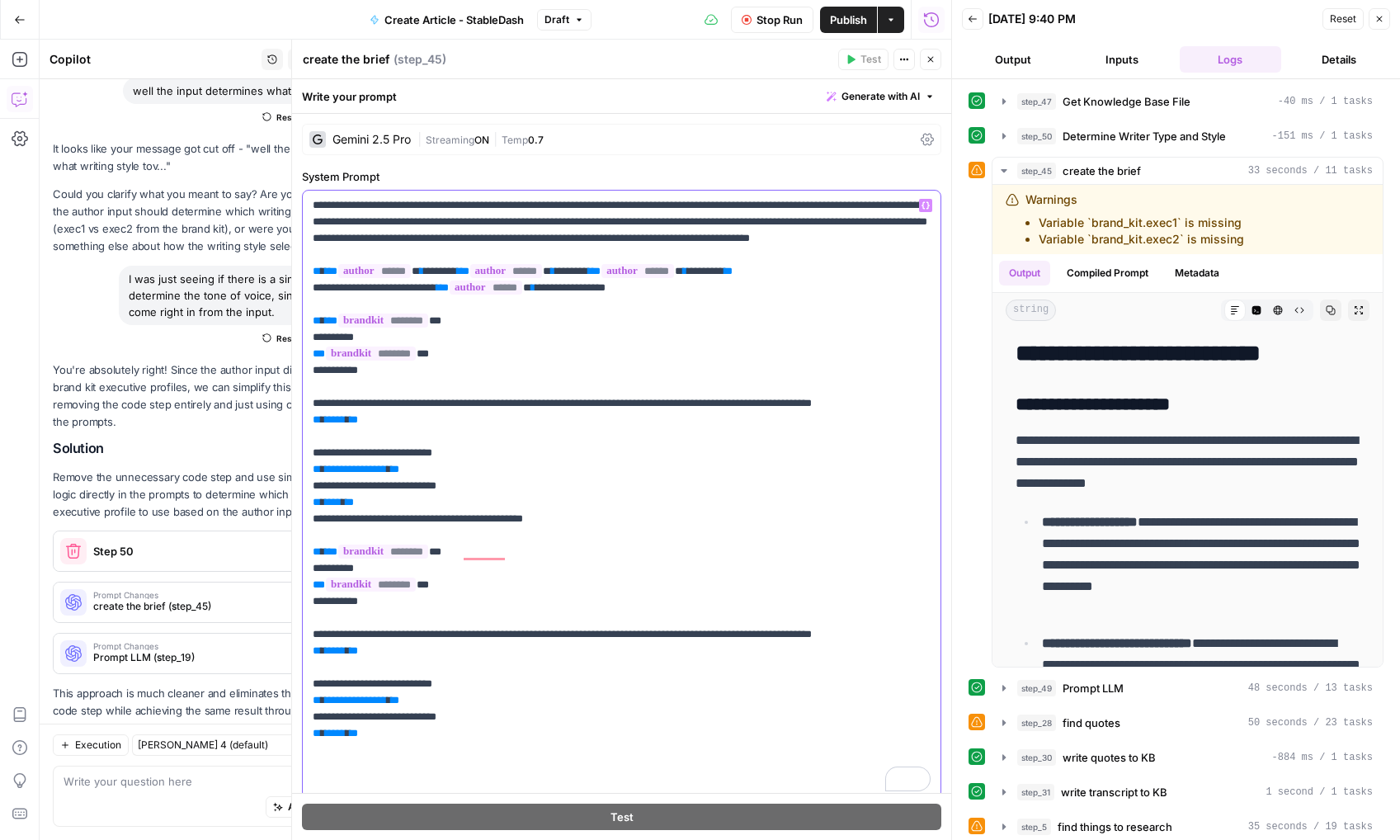
click at [734, 312] on p "**********" at bounding box center [622, 494] width 618 height 594
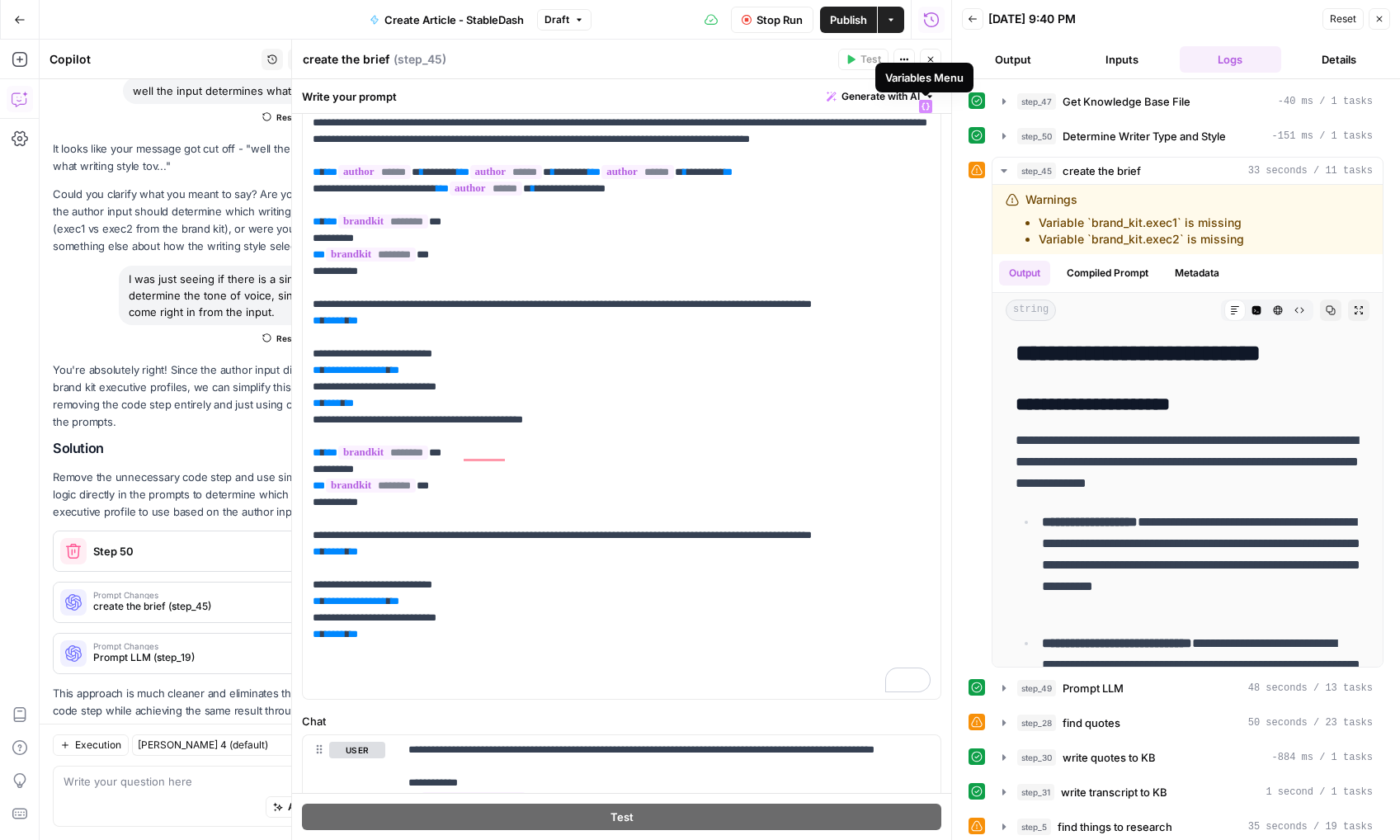
click at [933, 63] on div "Variables Menu" at bounding box center [925, 77] width 98 height 30
click at [933, 55] on icon "button" at bounding box center [930, 59] width 10 height 10
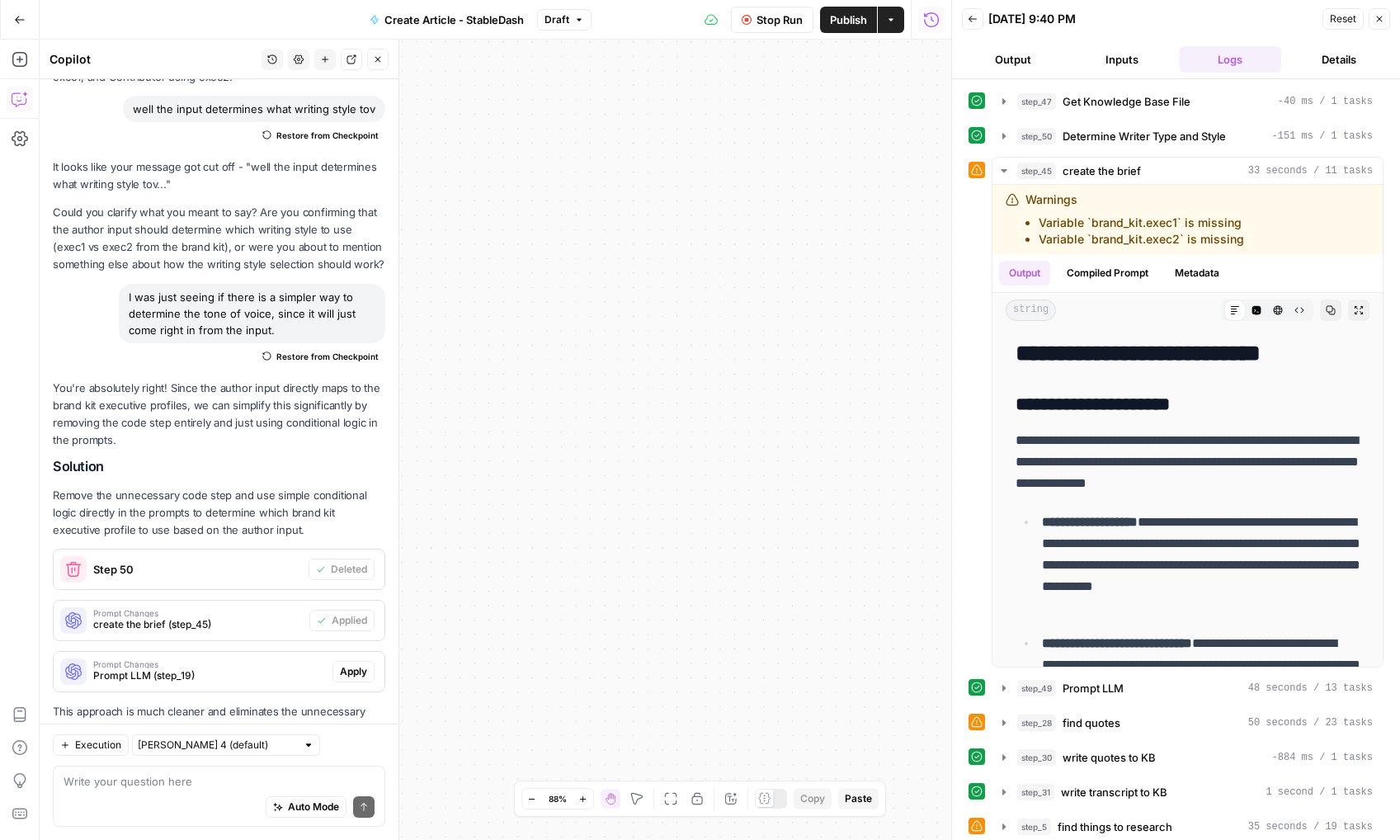
scroll to position [2043, 0]
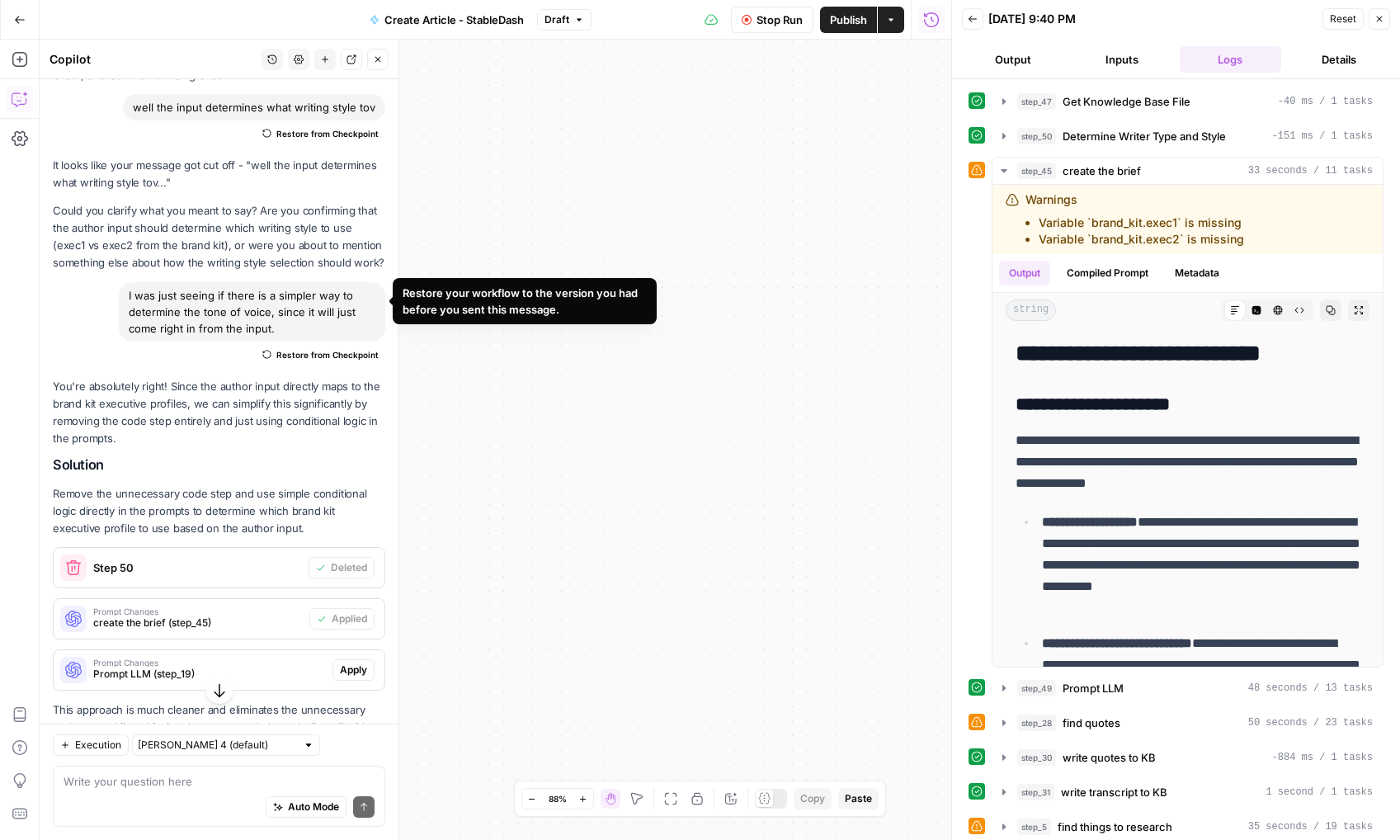
click at [290, 348] on span "Restore from Checkpoint" at bounding box center [327, 355] width 103 height 14
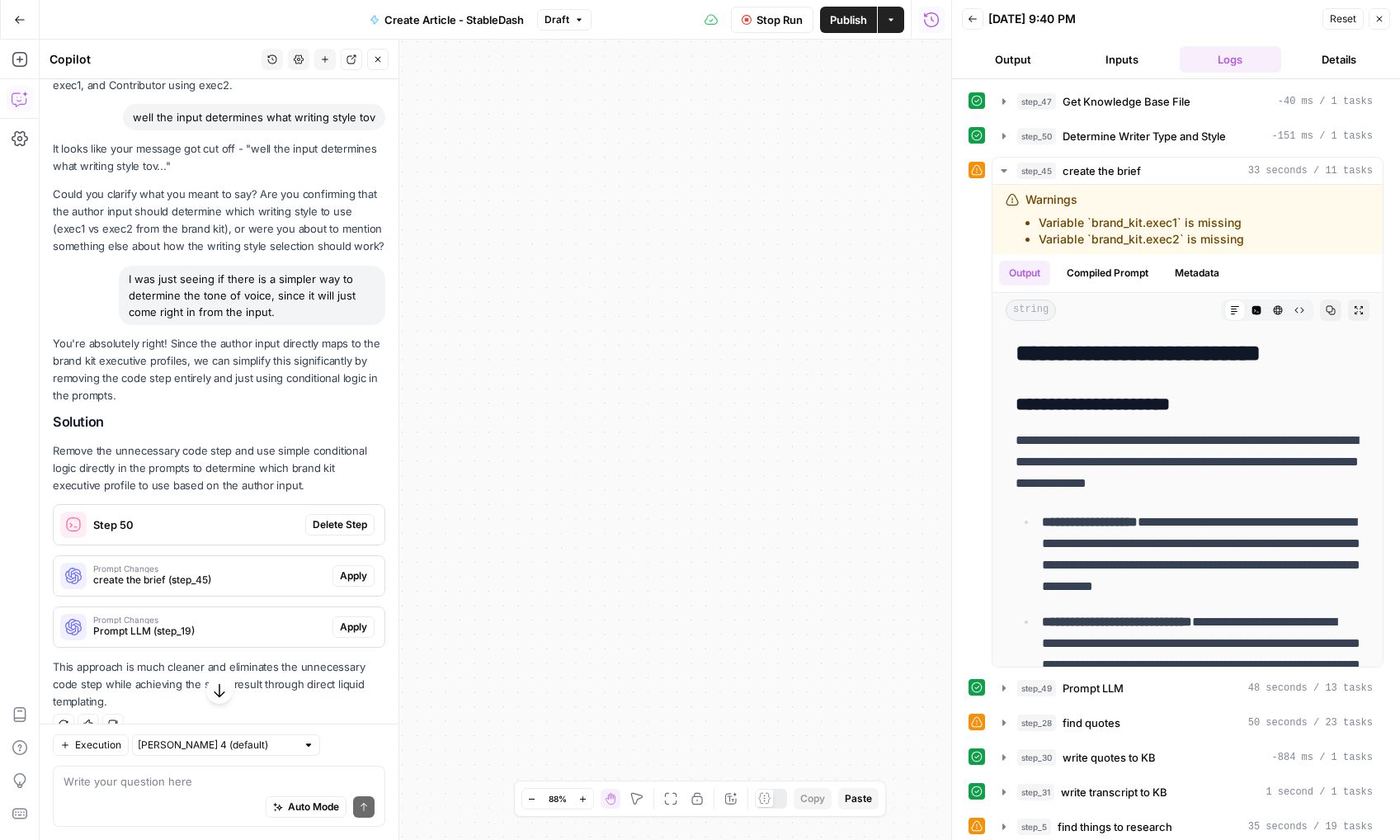
scroll to position [2016, 0]
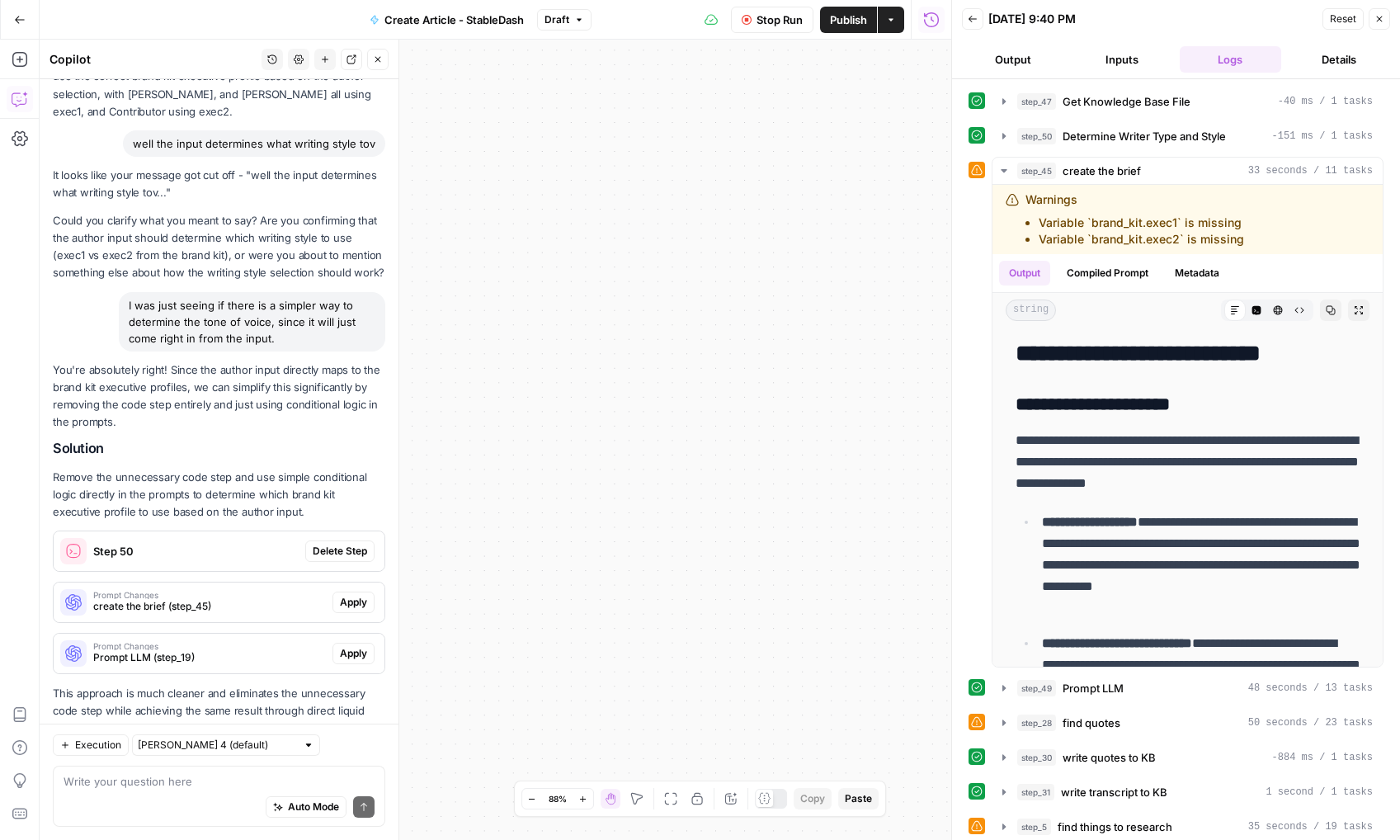
drag, startPoint x: 705, startPoint y: 266, endPoint x: 668, endPoint y: 592, distance: 328.1
click at [668, 592] on div "Workflow Set Inputs Inputs Get Knowledge Base File Get Knowledge Base File Step…" at bounding box center [495, 440] width 912 height 800
drag, startPoint x: 760, startPoint y: 258, endPoint x: 650, endPoint y: 675, distance: 431.3
click at [756, 278] on div "Workflow Set Inputs Inputs Get Knowledge Base File Get Knowledge Base File Step…" at bounding box center [495, 440] width 912 height 800
click at [666, 801] on icon "button" at bounding box center [671, 798] width 14 height 14
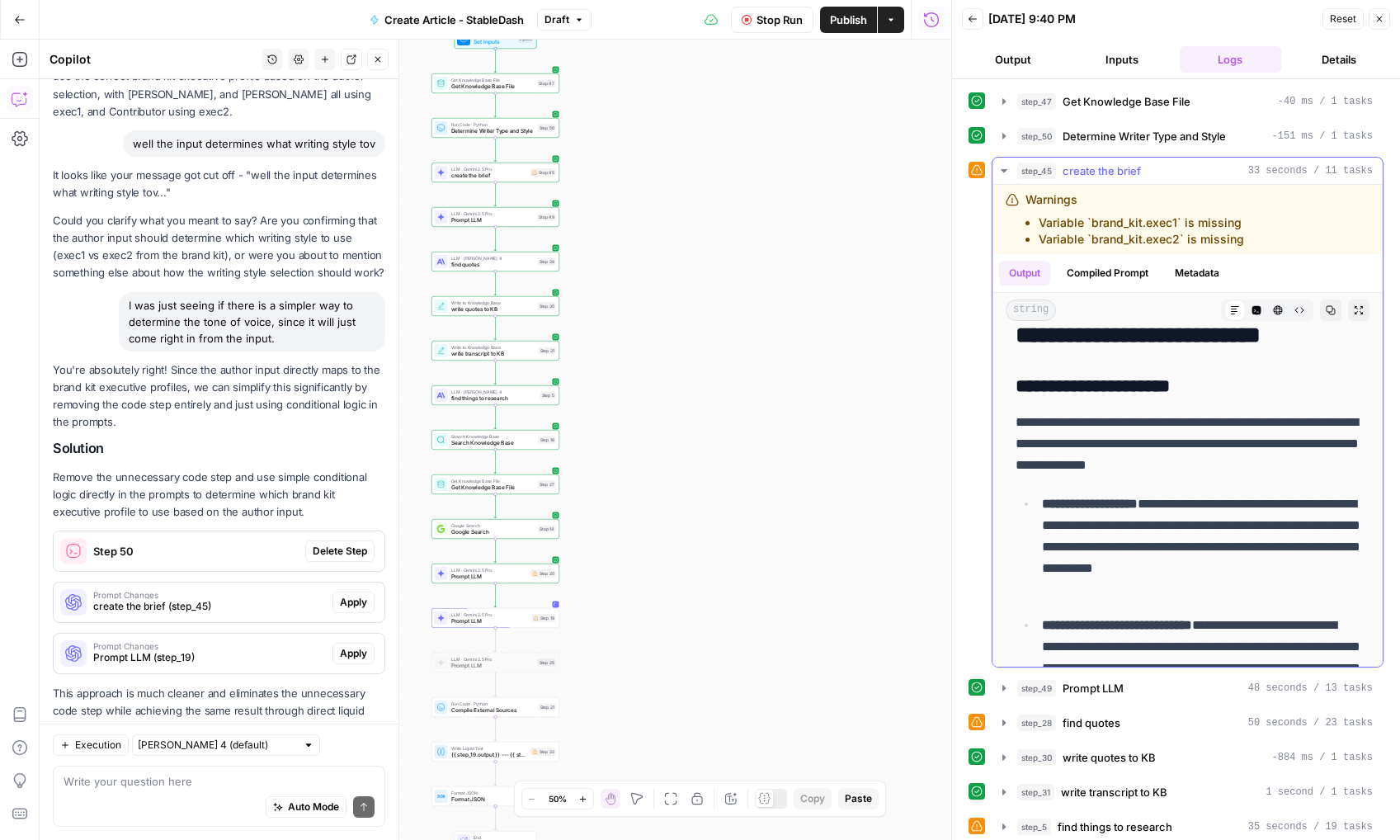
scroll to position [215, 0]
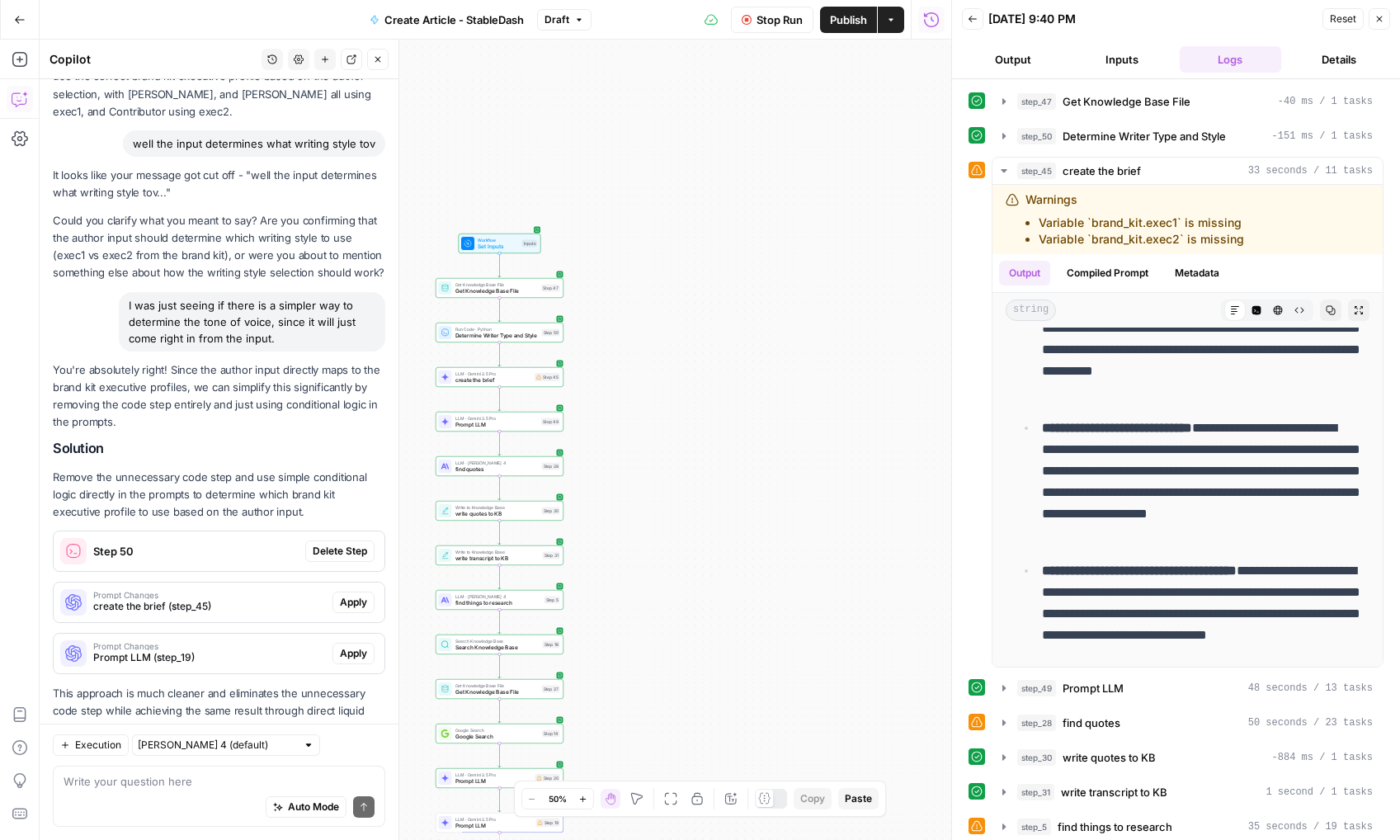
drag, startPoint x: 796, startPoint y: 442, endPoint x: 800, endPoint y: 647, distance: 205.0
click at [800, 647] on div "Workflow Set Inputs Inputs Get Knowledge Base File Get Knowledge Base File Step…" at bounding box center [495, 440] width 912 height 800
click at [625, 393] on div "Workflow Set Inputs Inputs Get Knowledge Base File Get Knowledge Base File Step…" at bounding box center [495, 440] width 912 height 800
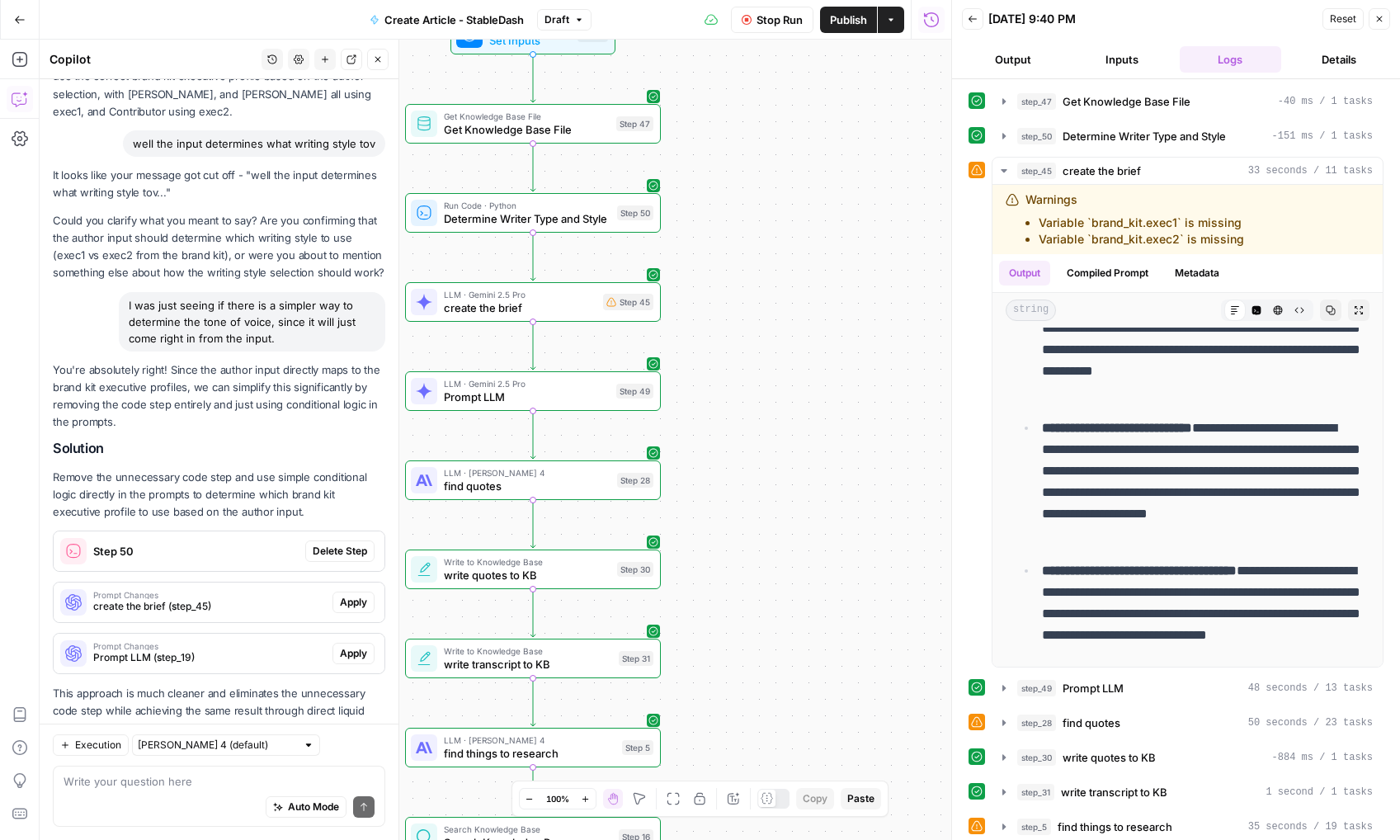
drag, startPoint x: 709, startPoint y: 342, endPoint x: 785, endPoint y: 331, distance: 76.8
click at [785, 331] on div "Workflow Set Inputs Inputs Get Knowledge Base File Get Knowledge Base File Step…" at bounding box center [495, 440] width 912 height 800
click at [997, 141] on icon "button" at bounding box center [1004, 135] width 14 height 14
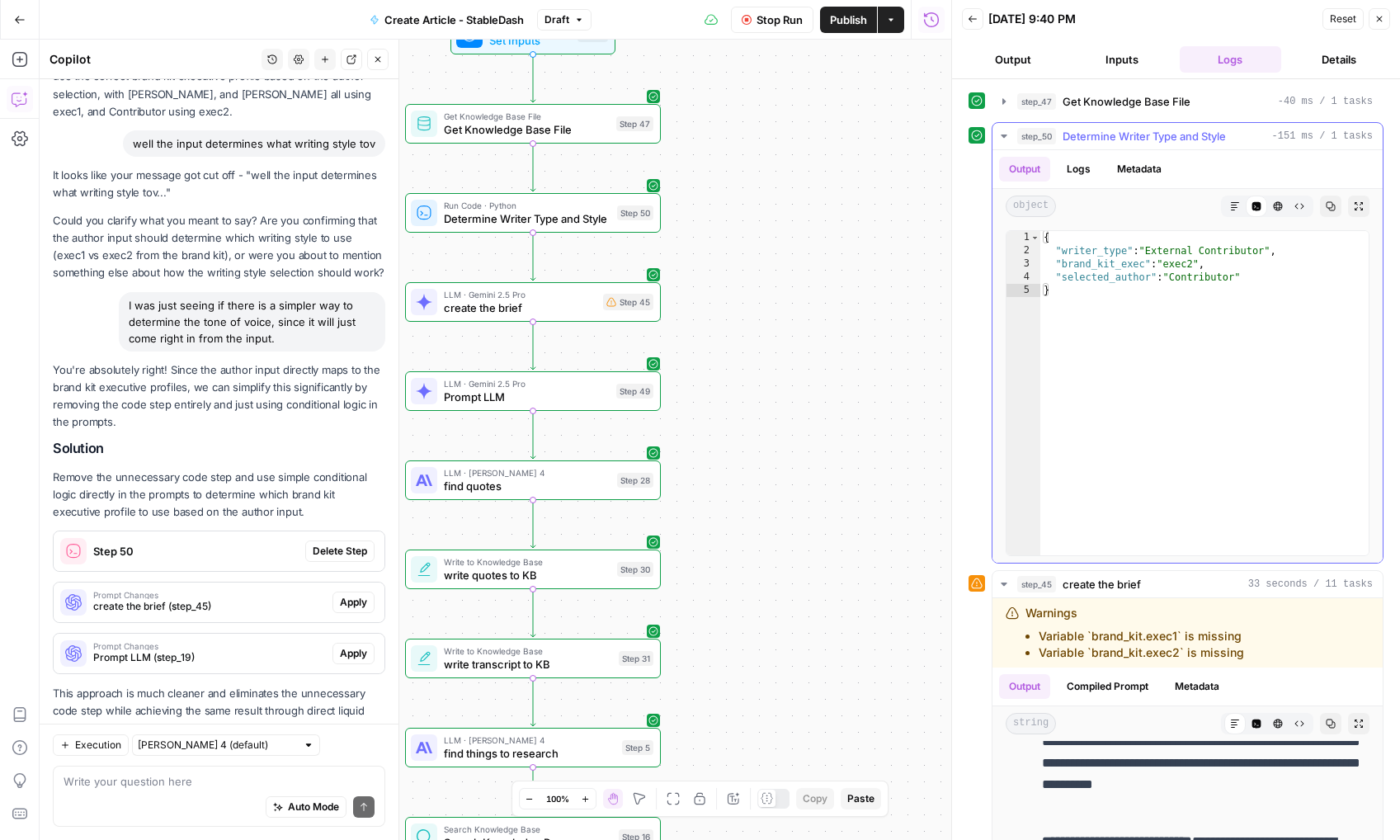
click at [1005, 136] on icon "button" at bounding box center [1004, 135] width 14 height 14
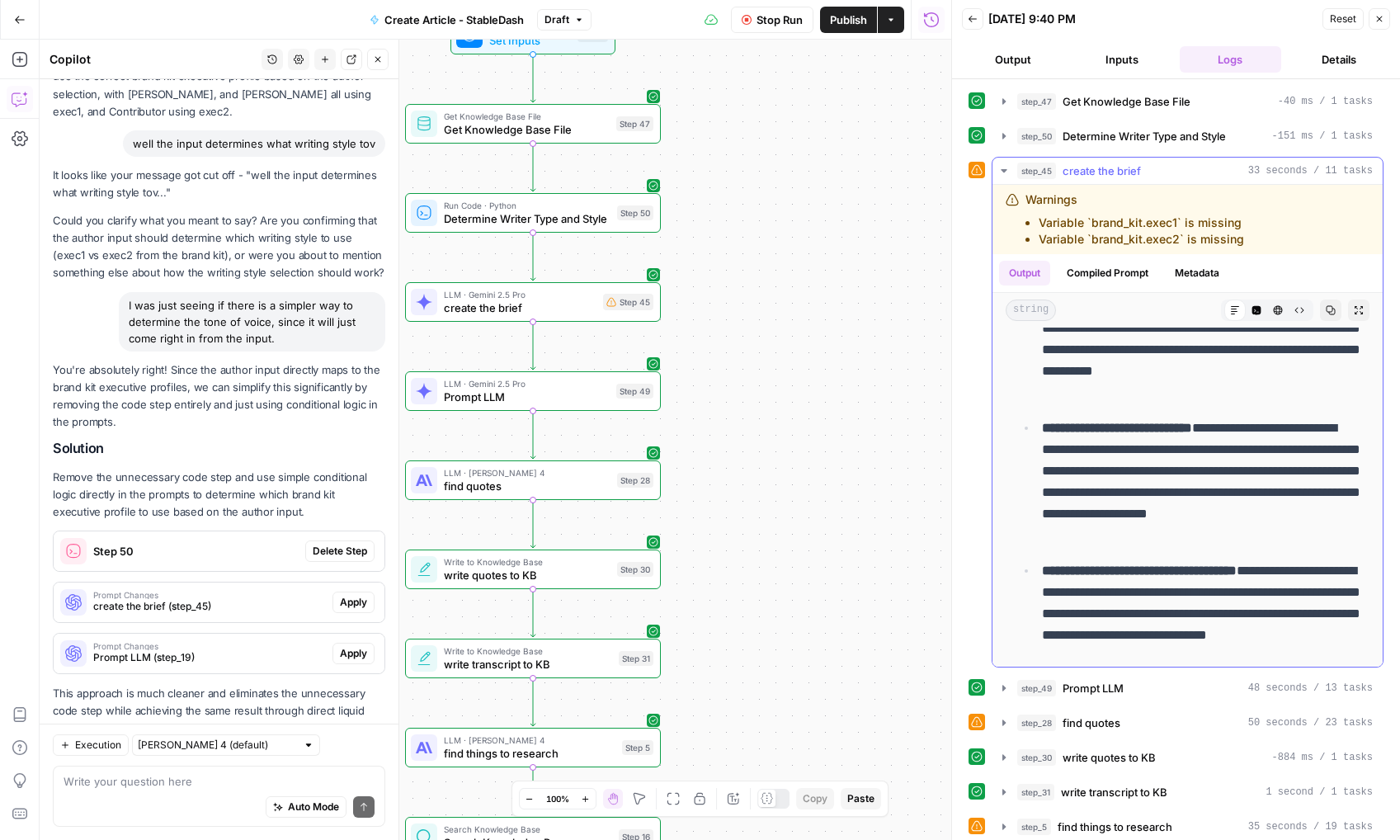
click at [1004, 172] on icon "button" at bounding box center [1004, 171] width 14 height 14
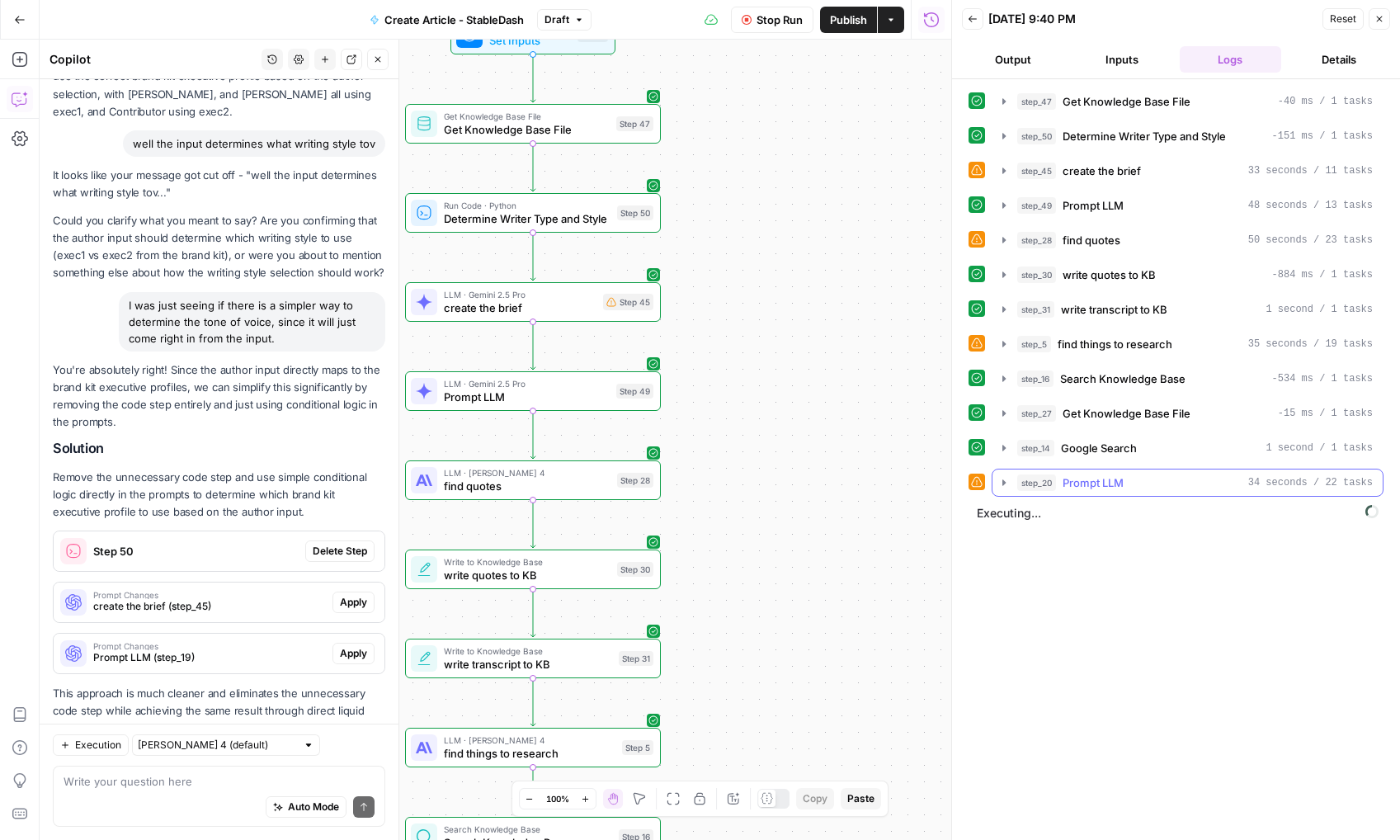
click at [1015, 485] on button "step_20 Prompt LLM 34 seconds / 22 tasks" at bounding box center [1187, 482] width 390 height 26
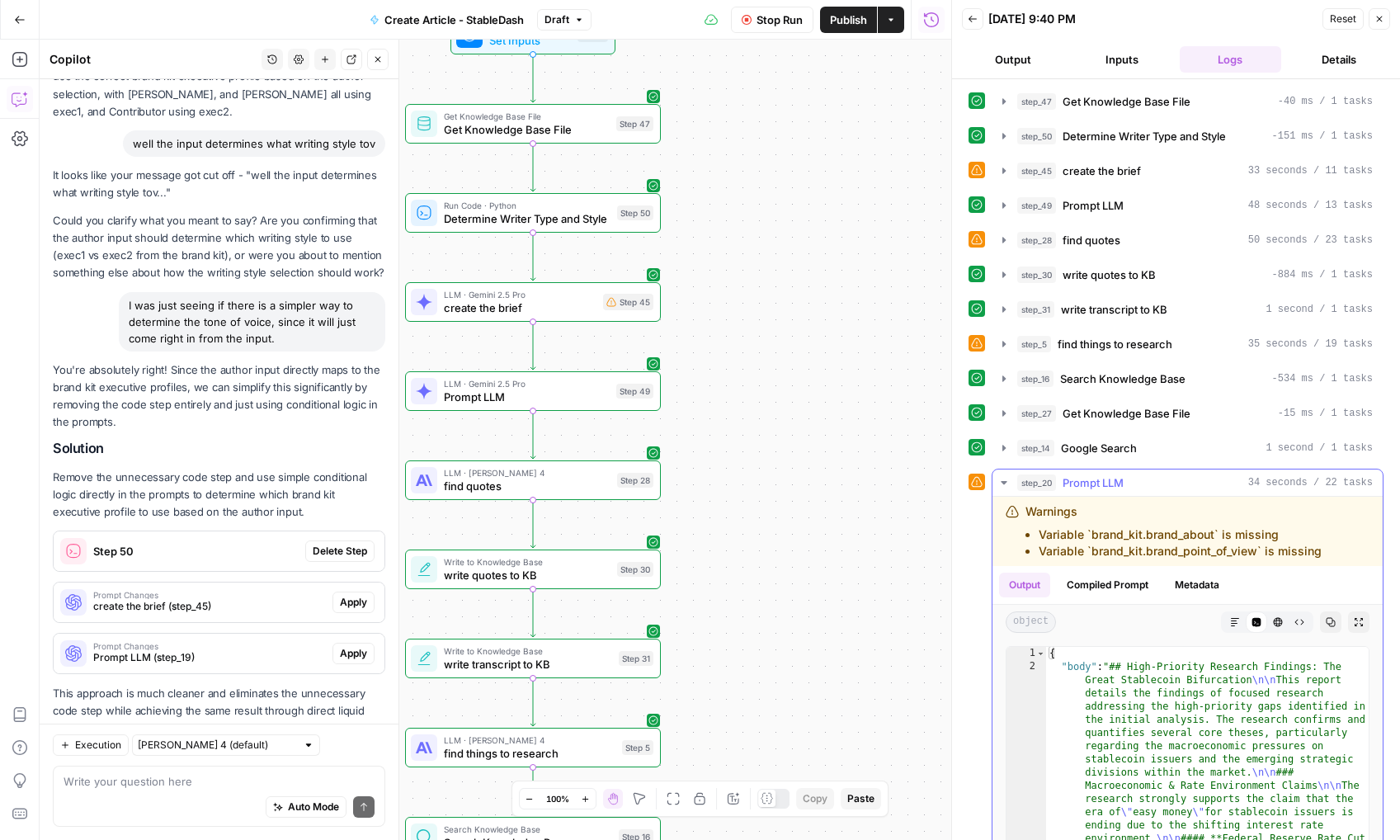
click at [1012, 481] on button "step_20 Prompt LLM 34 seconds / 22 tasks" at bounding box center [1187, 482] width 390 height 26
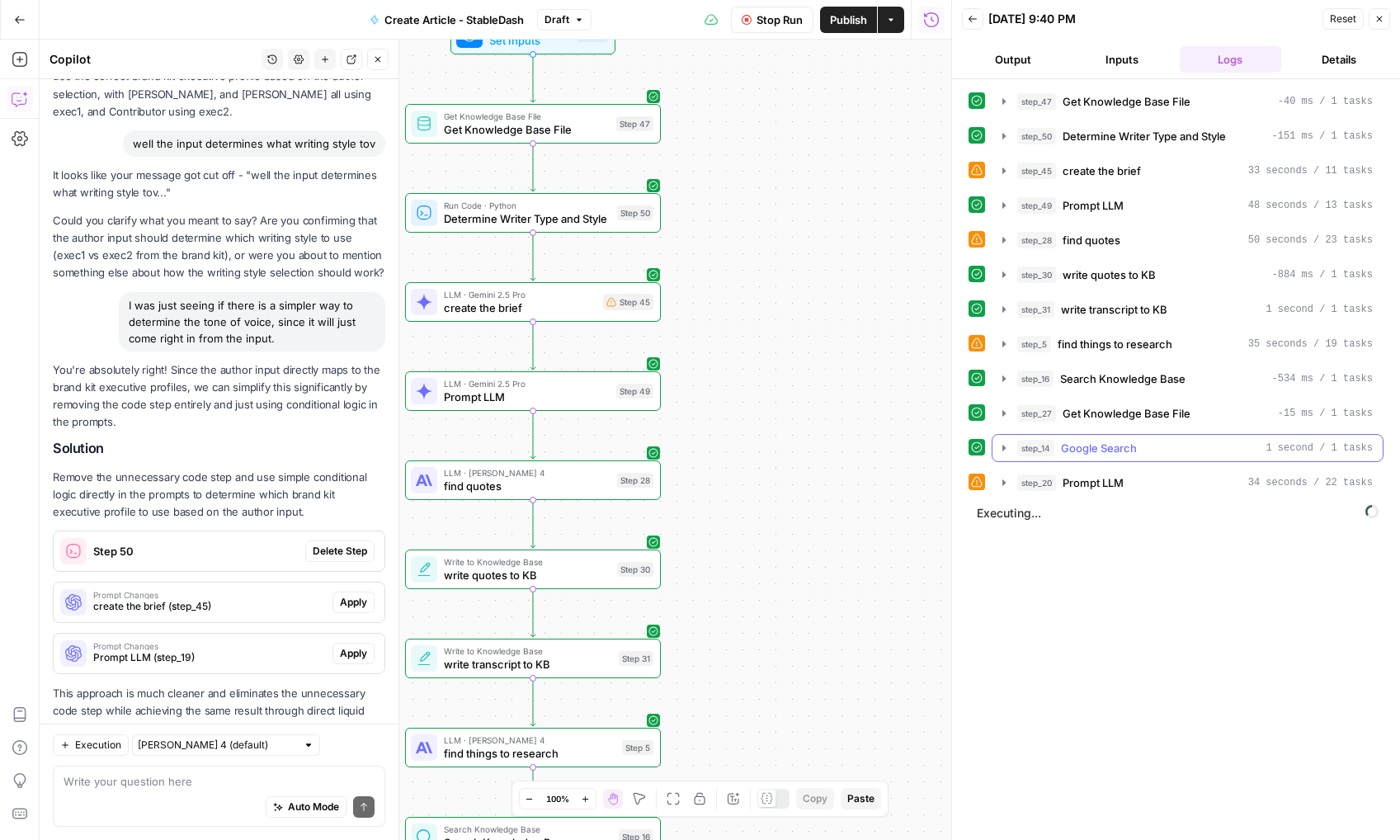
click at [1013, 449] on button "step_14 Google Search 1 second / 1 tasks" at bounding box center [1187, 447] width 390 height 26
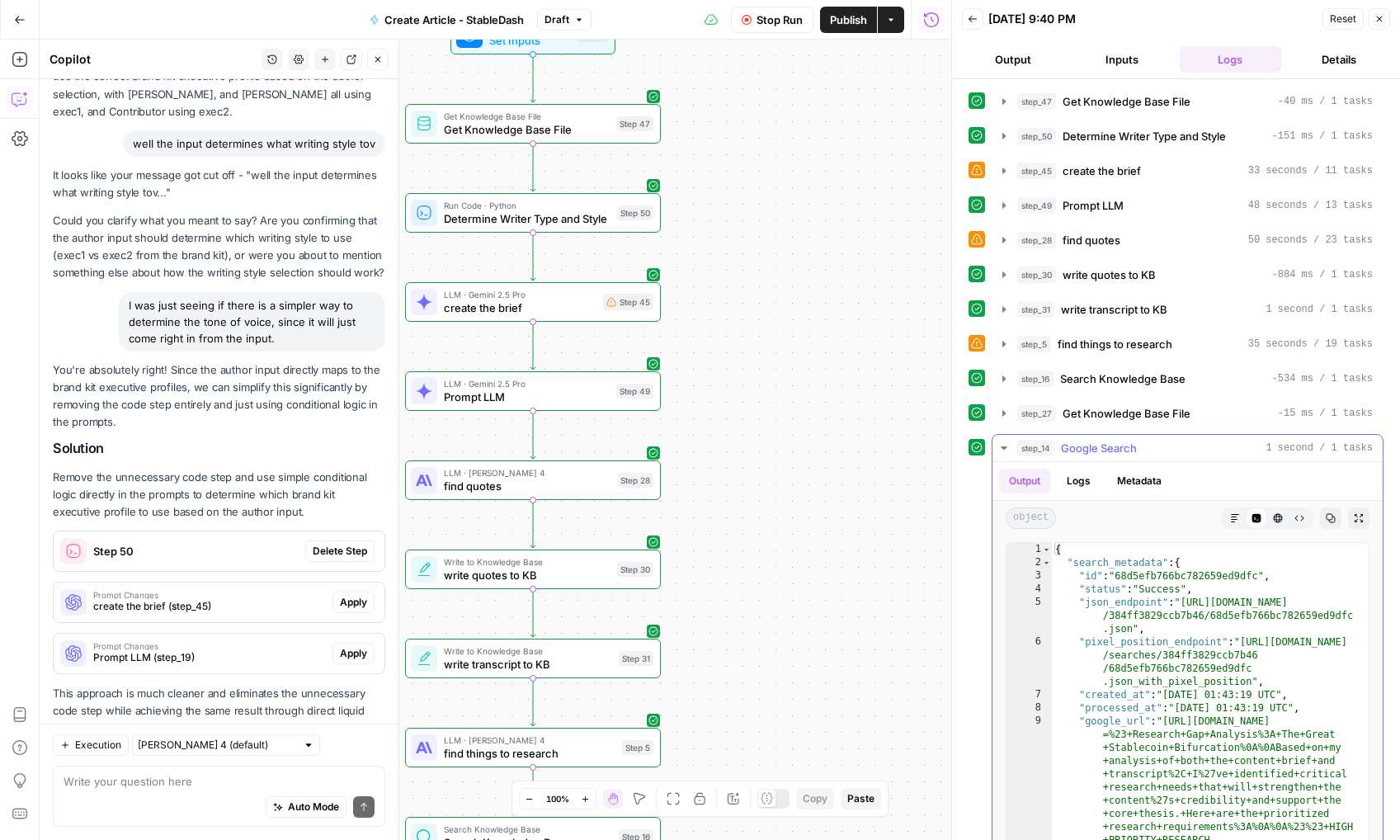
click at [1013, 449] on button "step_14 Google Search 1 second / 1 tasks" at bounding box center [1187, 447] width 390 height 26
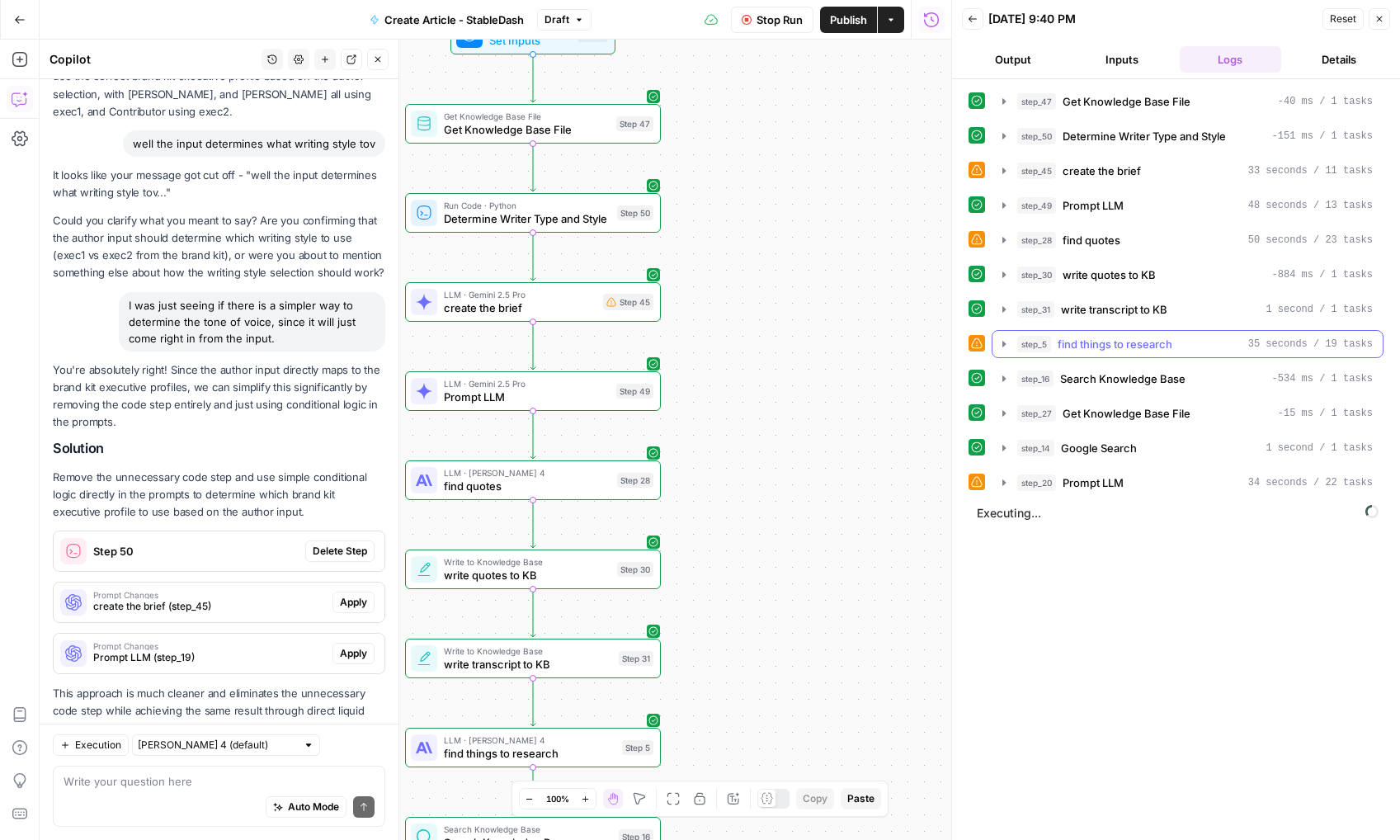
click at [1013, 353] on button "step_5 find things to research 35 seconds / 19 tasks" at bounding box center [1187, 344] width 390 height 26
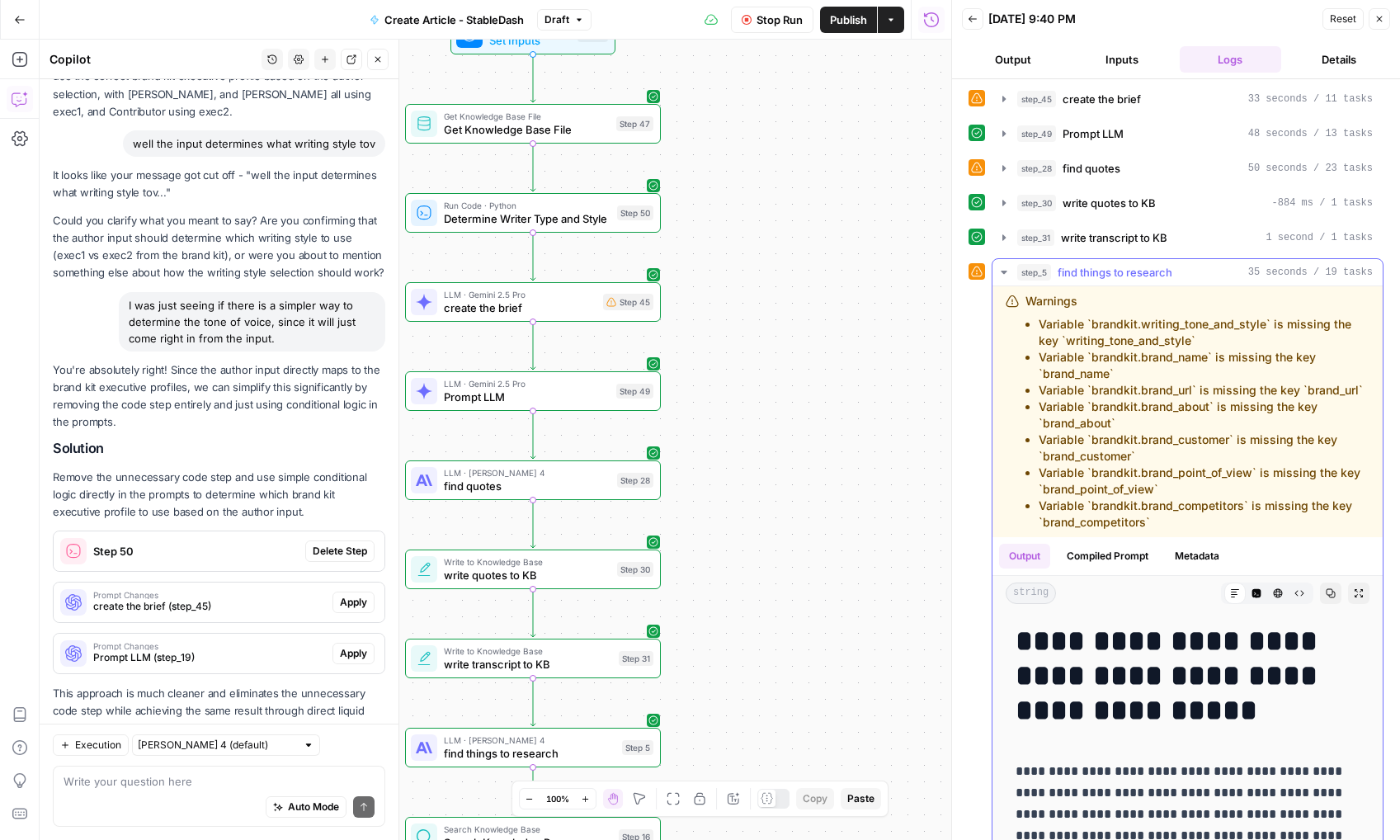
scroll to position [66, 0]
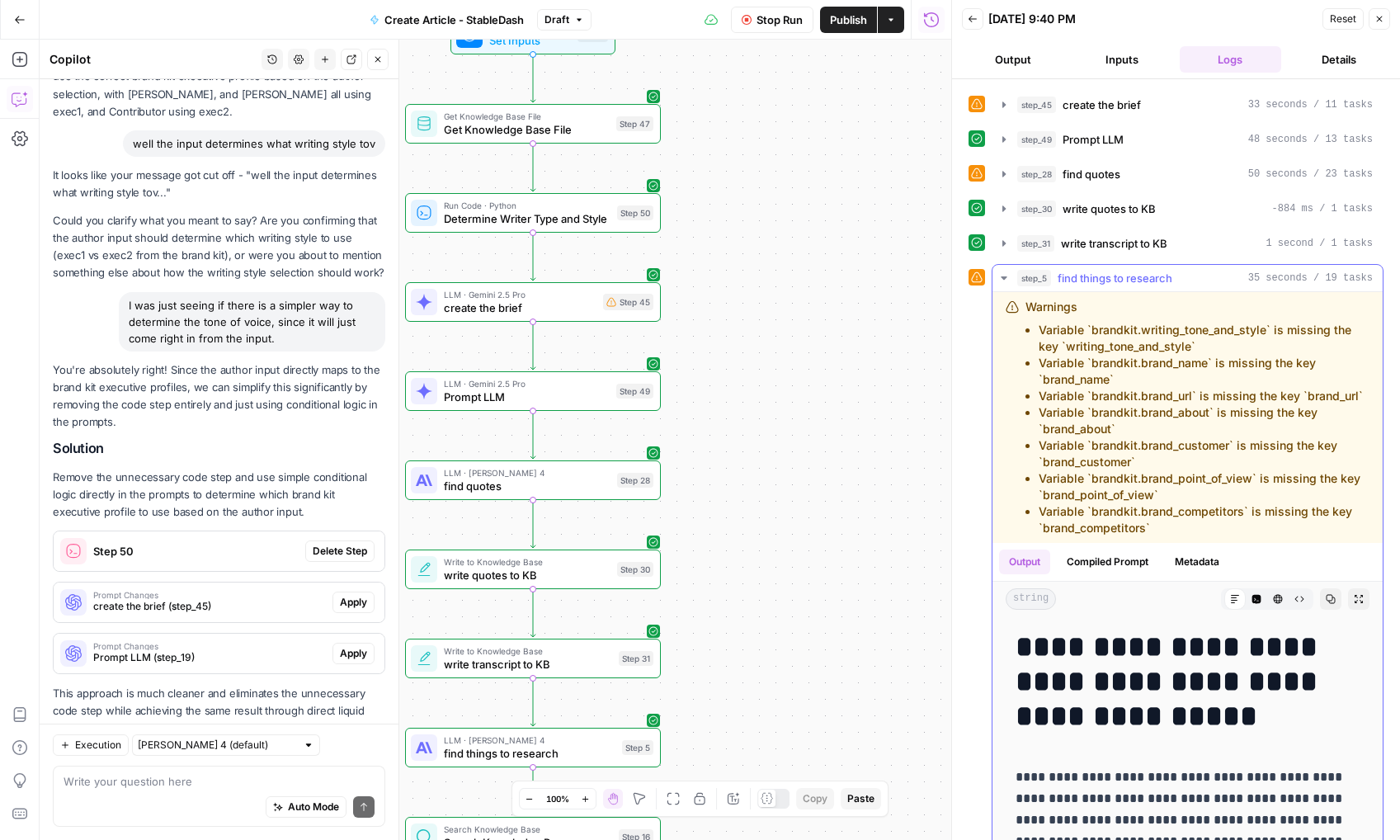
click at [1007, 275] on icon "button" at bounding box center [1004, 278] width 14 height 14
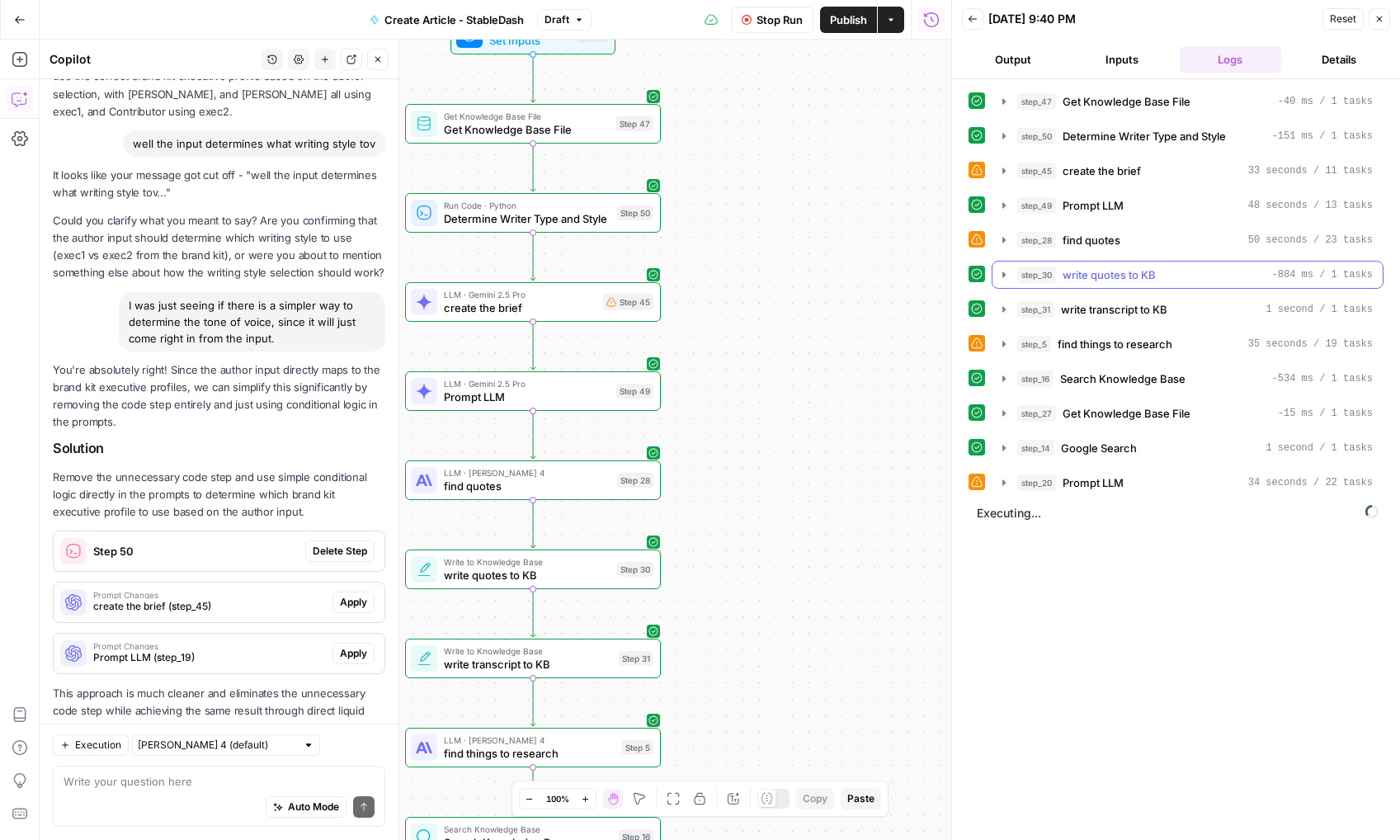
click at [1003, 275] on icon "button" at bounding box center [1005, 275] width 4 height 5
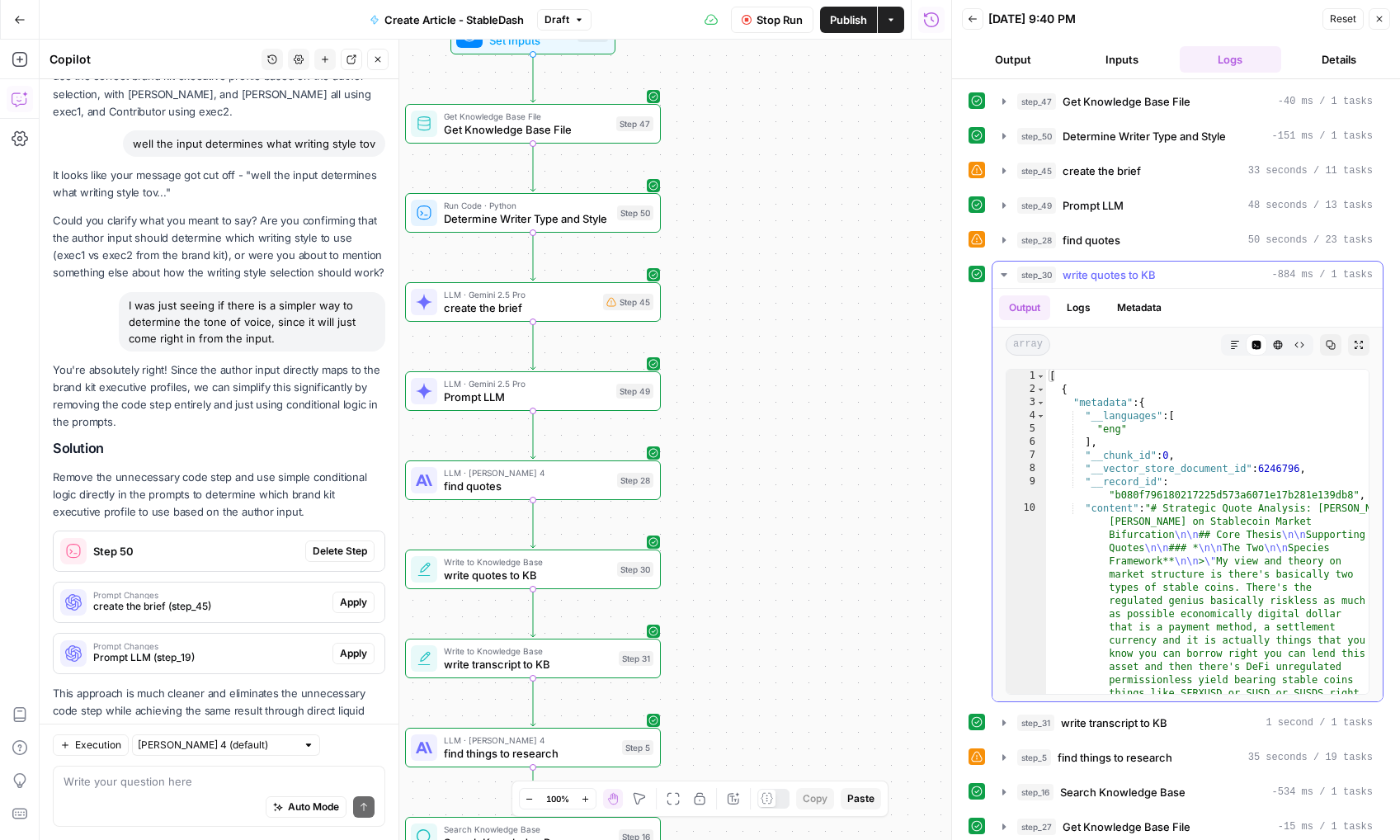
click at [1003, 275] on icon "button" at bounding box center [1004, 275] width 5 height 4
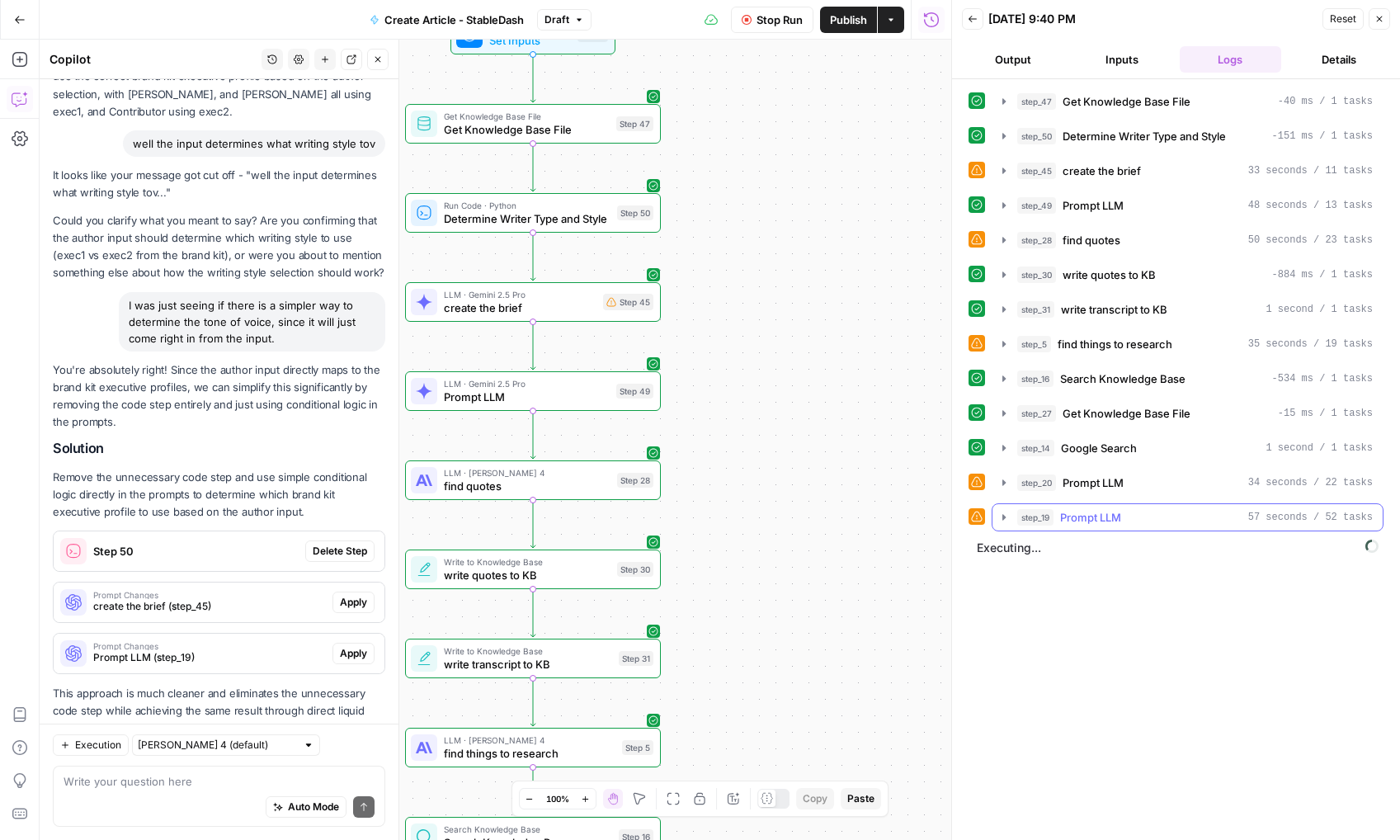
click at [995, 530] on button "step_19 Prompt LLM 57 seconds / 52 tasks" at bounding box center [1187, 517] width 390 height 26
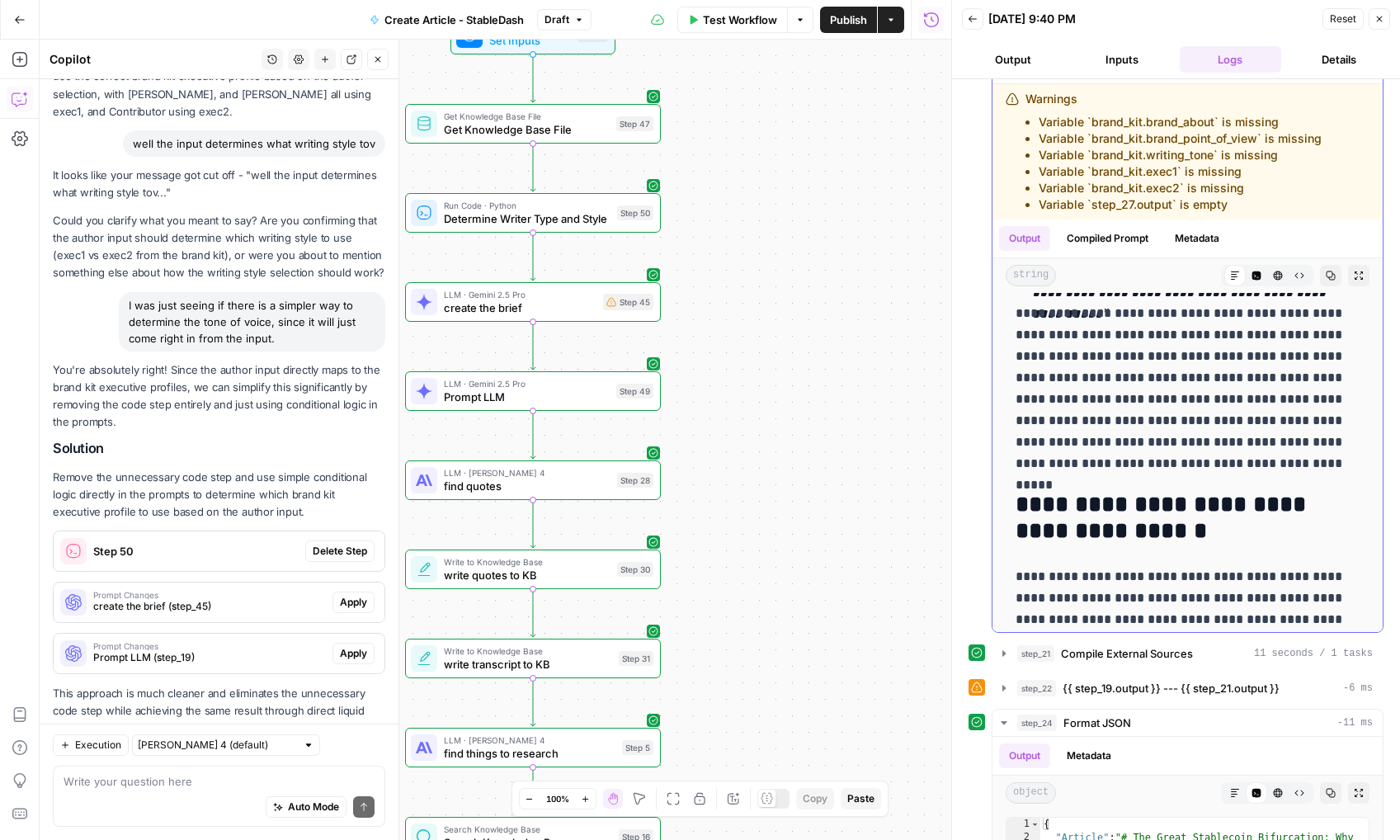
scroll to position [405, 0]
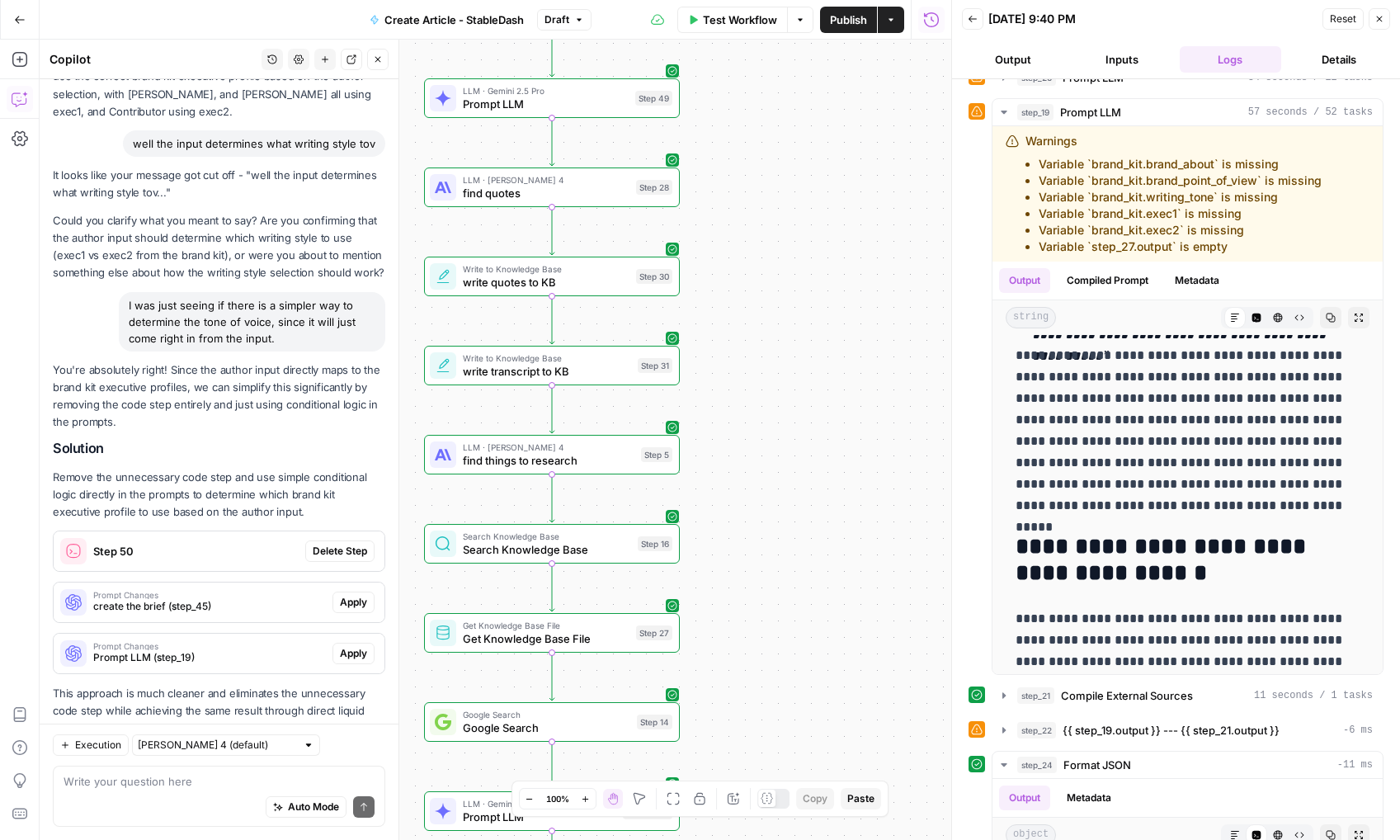
drag, startPoint x: 733, startPoint y: 507, endPoint x: 751, endPoint y: 217, distance: 290.6
click at [751, 217] on div "Workflow Set Inputs Inputs Get Knowledge Base File Get Knowledge Base File Step…" at bounding box center [495, 440] width 912 height 800
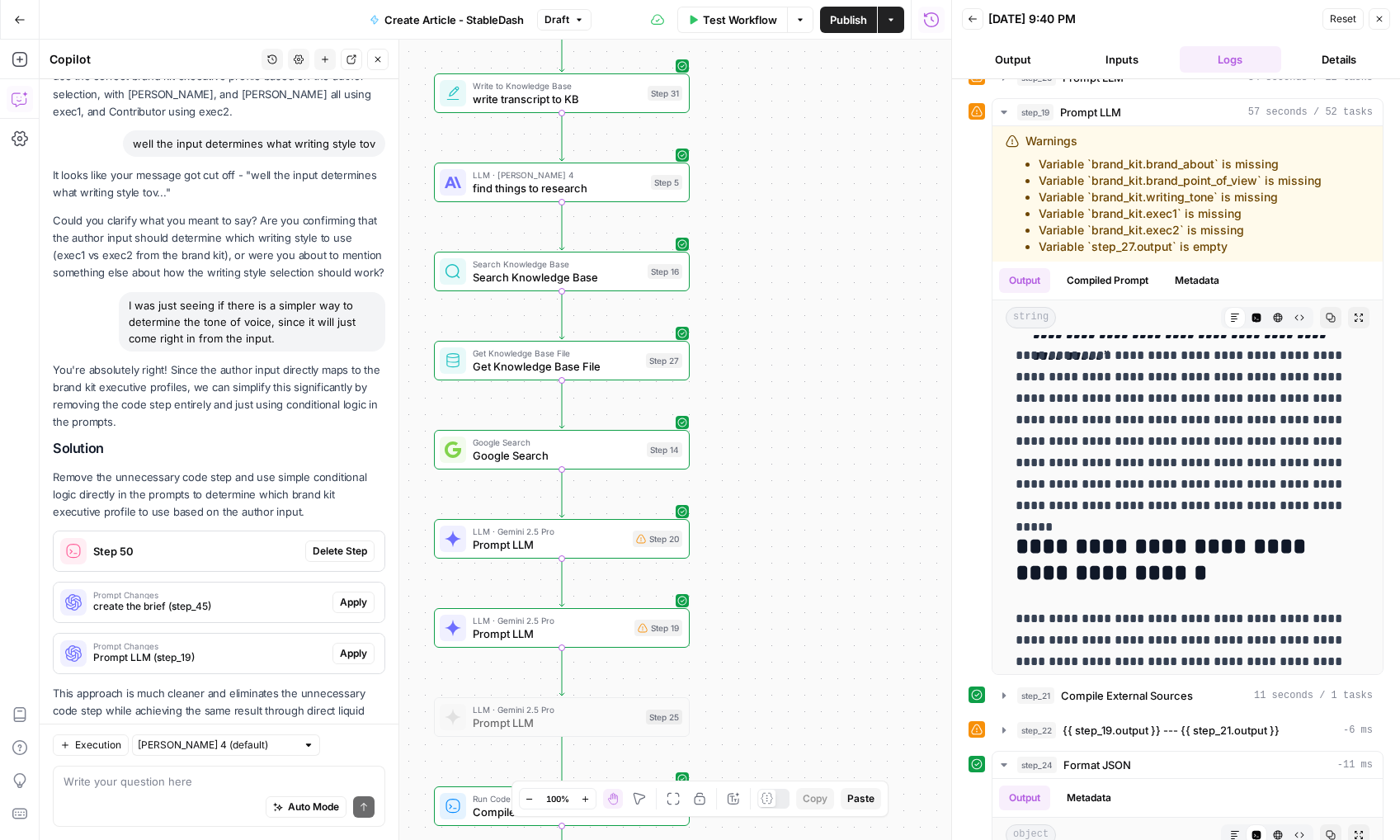
drag, startPoint x: 747, startPoint y: 449, endPoint x: 757, endPoint y: 176, distance: 273.2
click at [757, 176] on div "Workflow Set Inputs Inputs Get Knowledge Base File Get Knowledge Base File Step…" at bounding box center [495, 440] width 912 height 800
click at [565, 635] on span "Prompt LLM" at bounding box center [550, 634] width 155 height 16
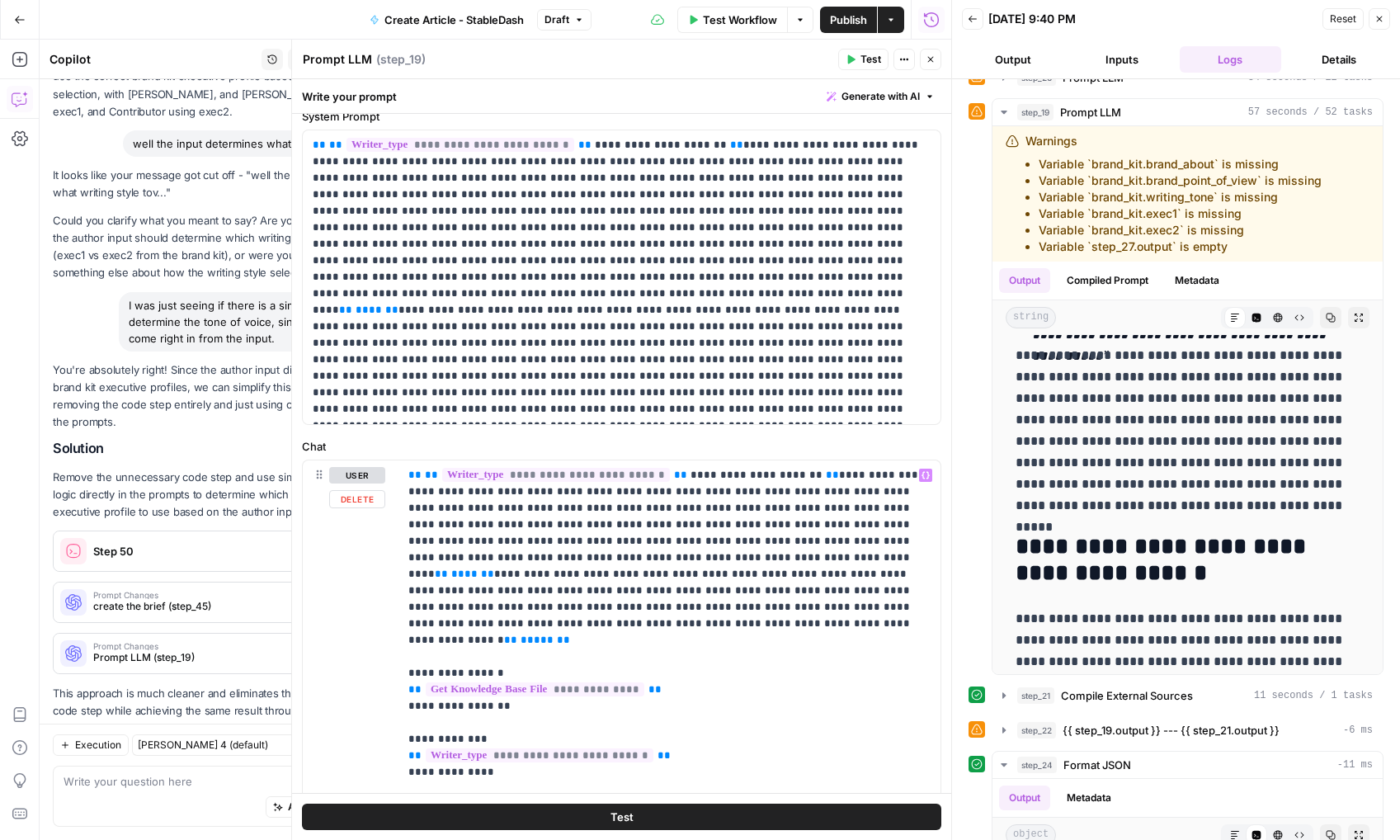
scroll to position [0, 0]
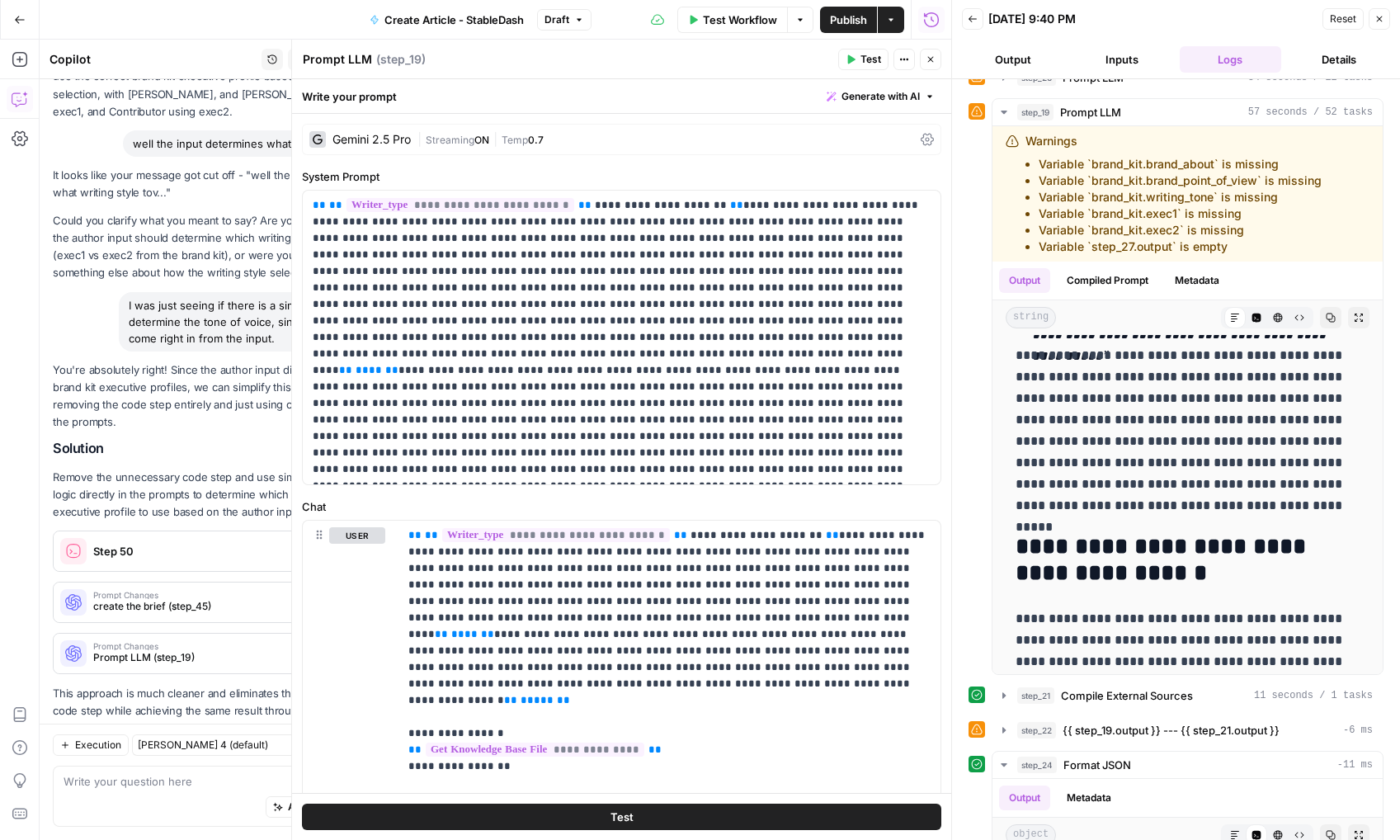
click at [932, 54] on button "Close" at bounding box center [931, 60] width 22 height 22
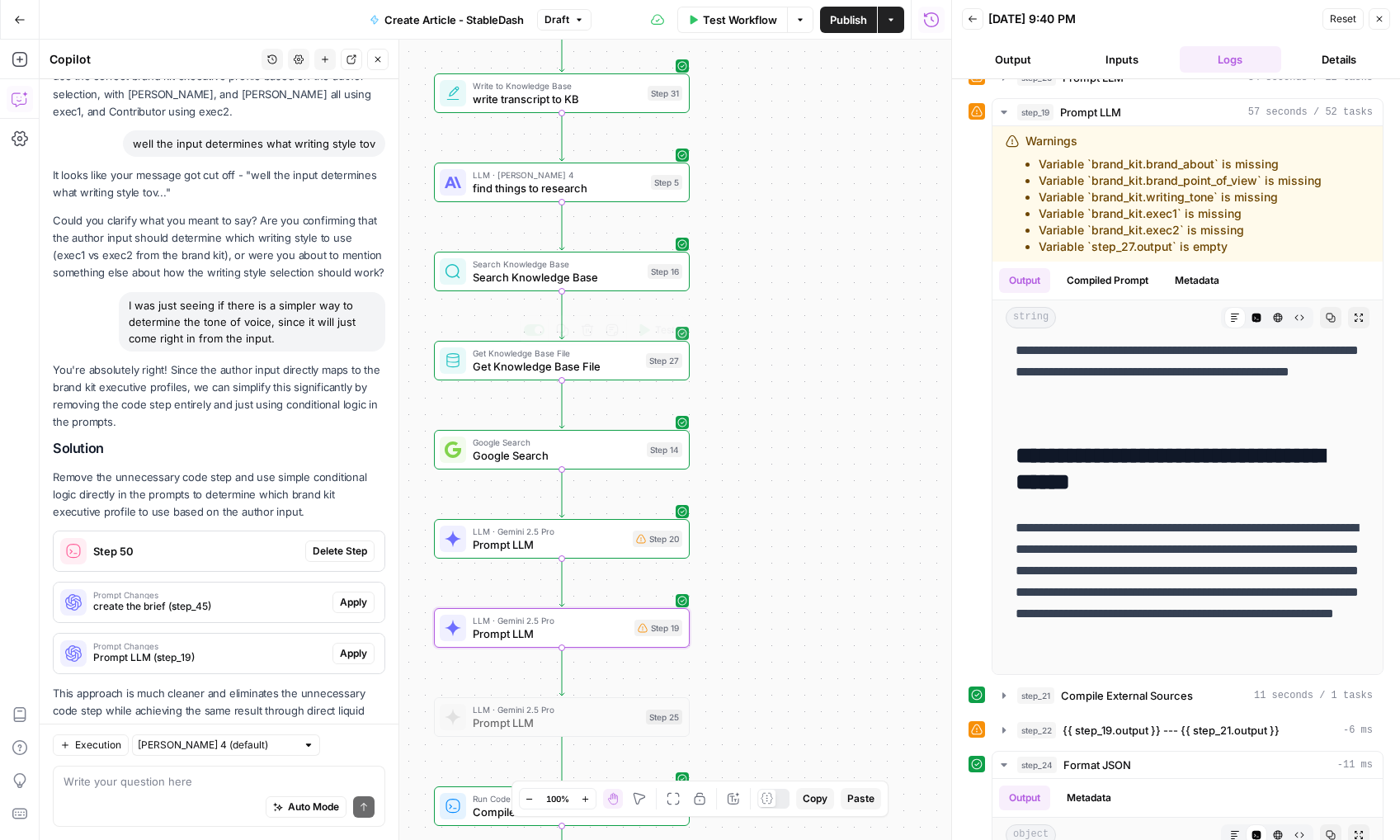
click at [570, 375] on div "Get Knowledge Base File Get Knowledge Base File Step 27 Copy step Delete step A…" at bounding box center [561, 361] width 255 height 40
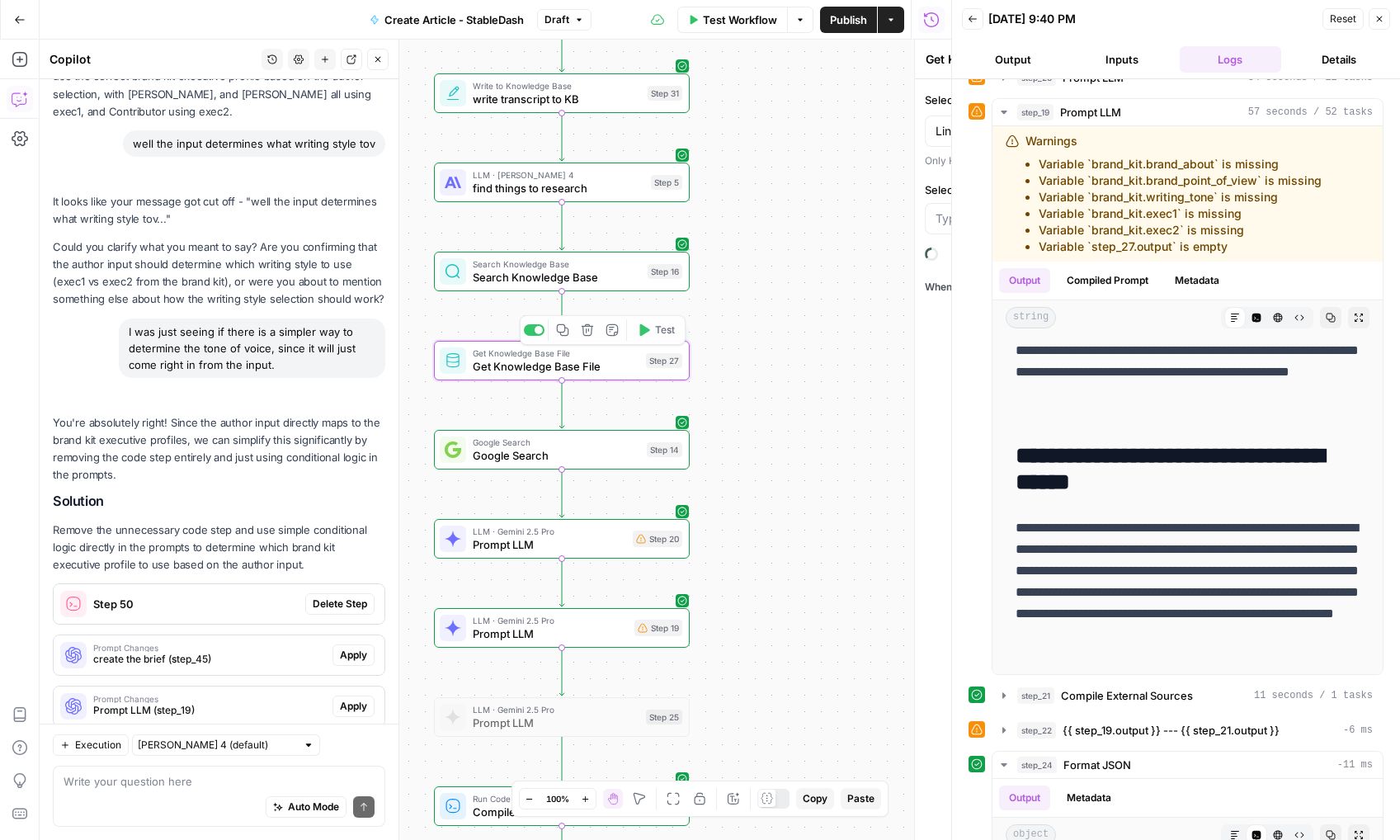
scroll to position [2069, 0]
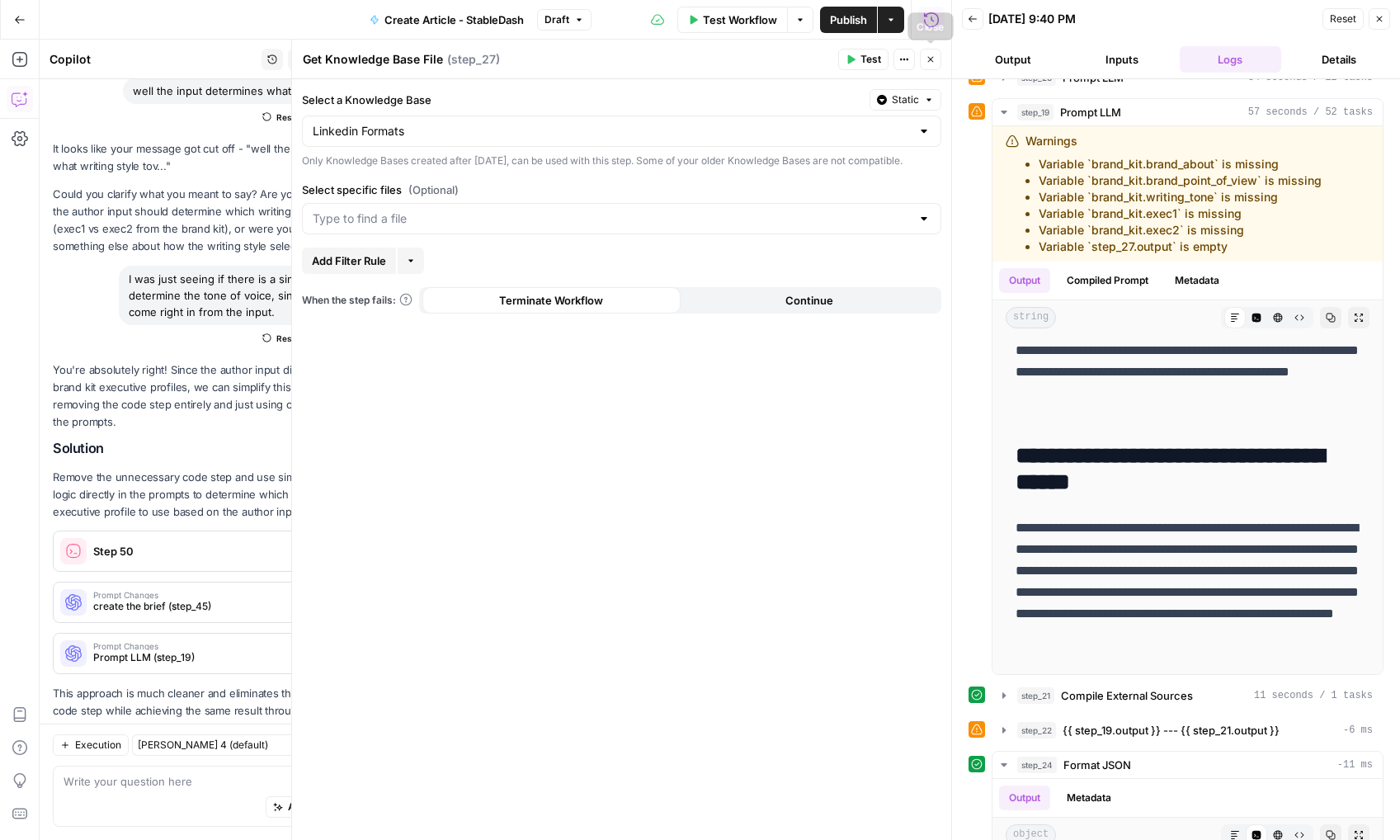
click at [931, 52] on button "Close" at bounding box center [931, 60] width 22 height 22
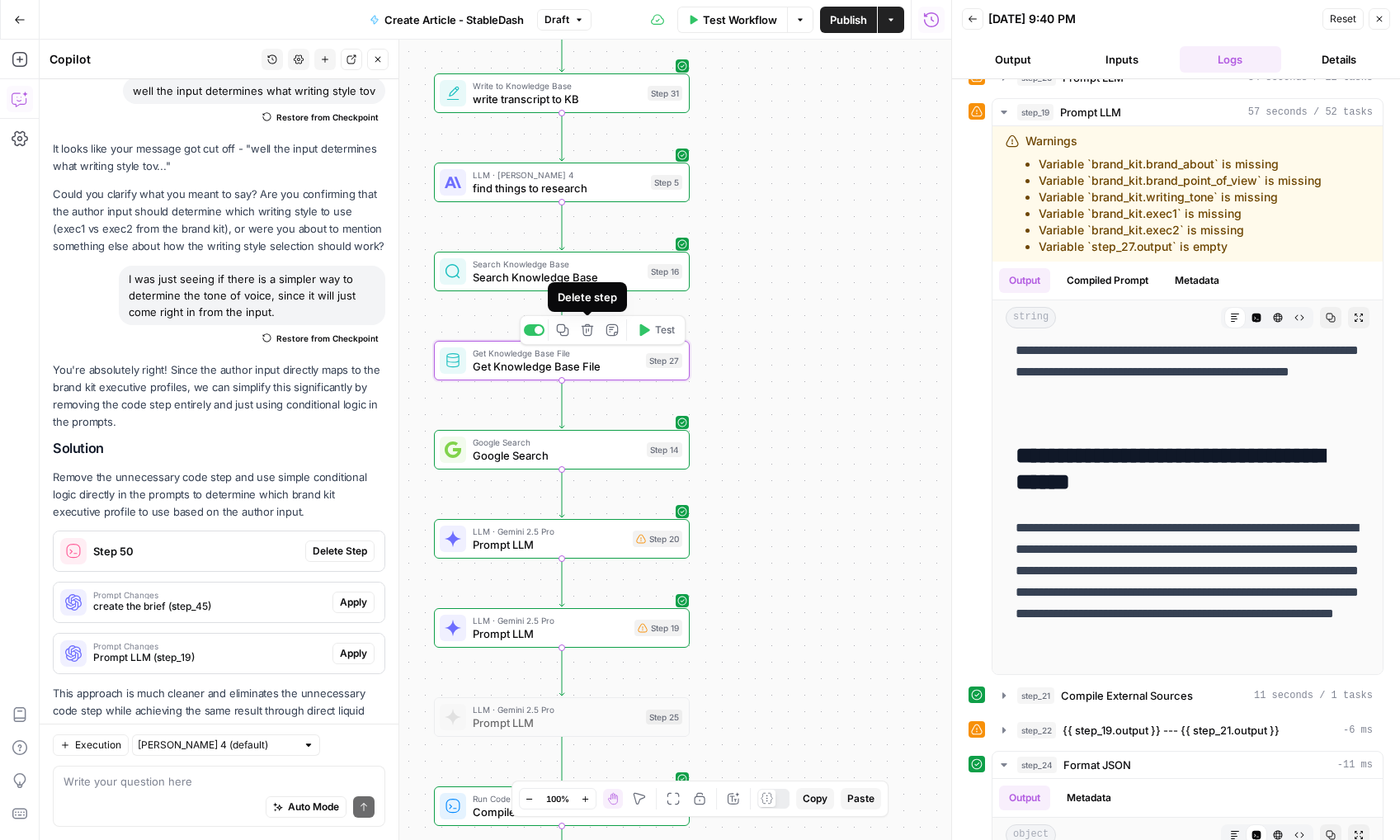
click at [590, 335] on icon "button" at bounding box center [588, 331] width 13 height 13
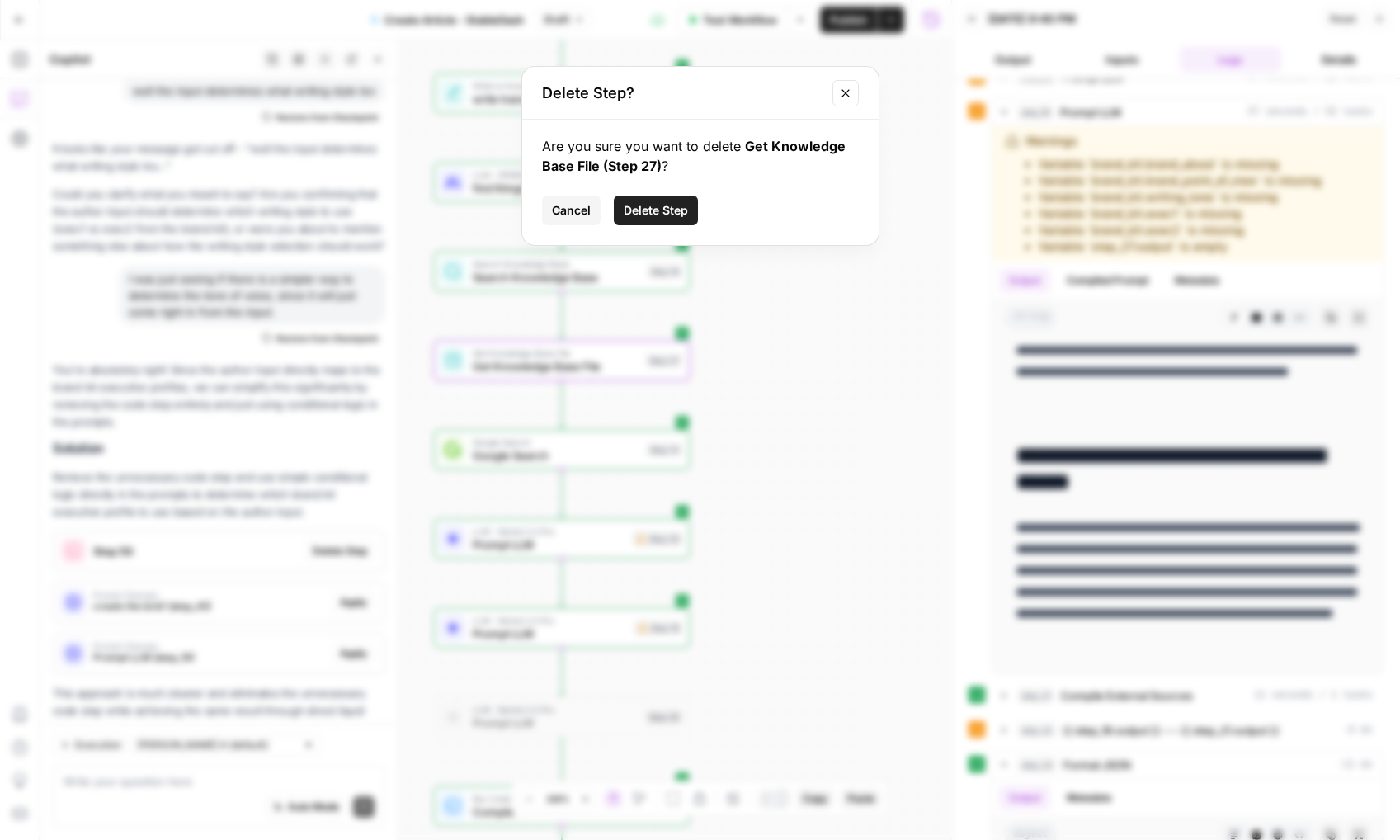
click at [654, 219] on button "Delete Step" at bounding box center [655, 210] width 85 height 30
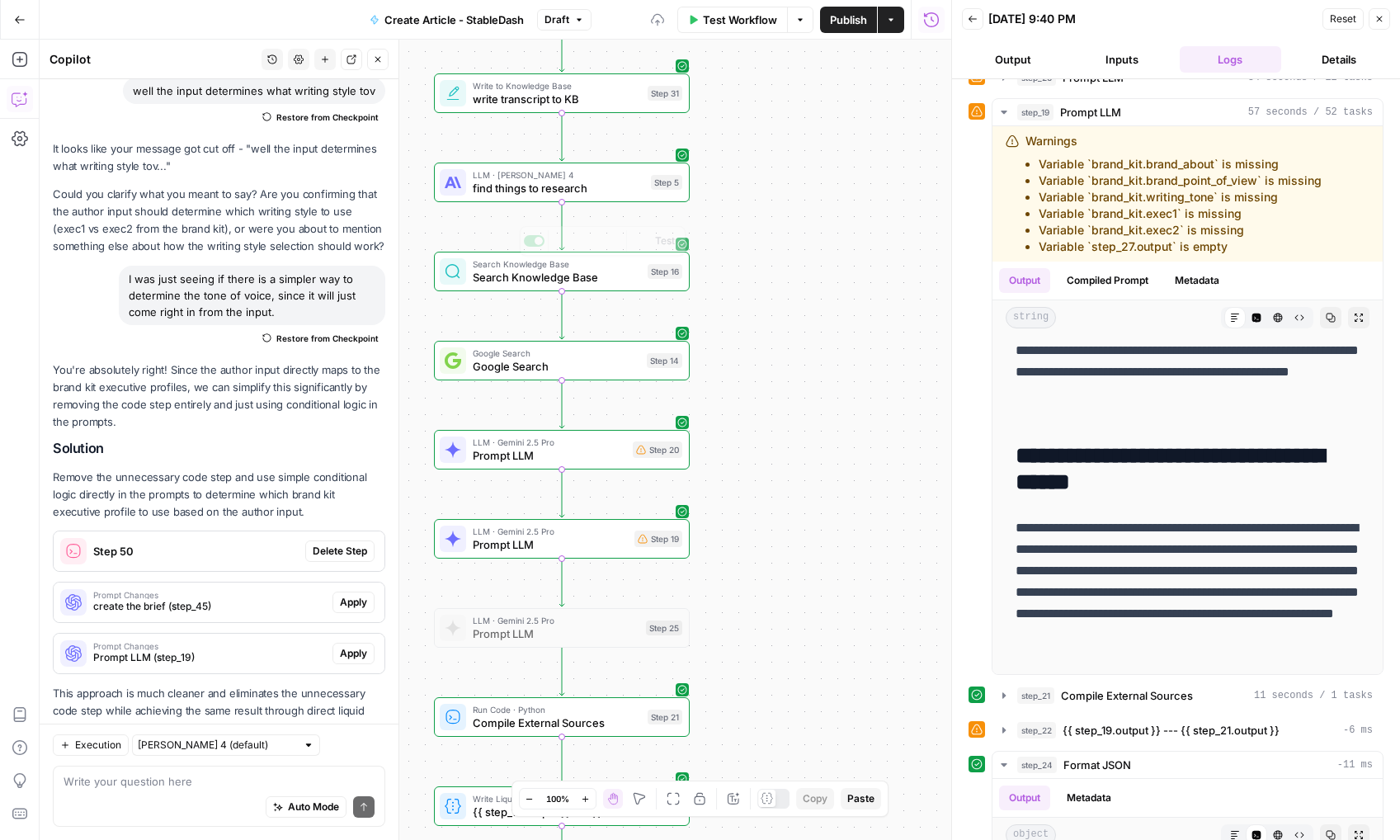
click at [531, 289] on div "Search Knowledge Base Search Knowledge Base Step 16 Copy step Delete step Add N…" at bounding box center [561, 272] width 255 height 40
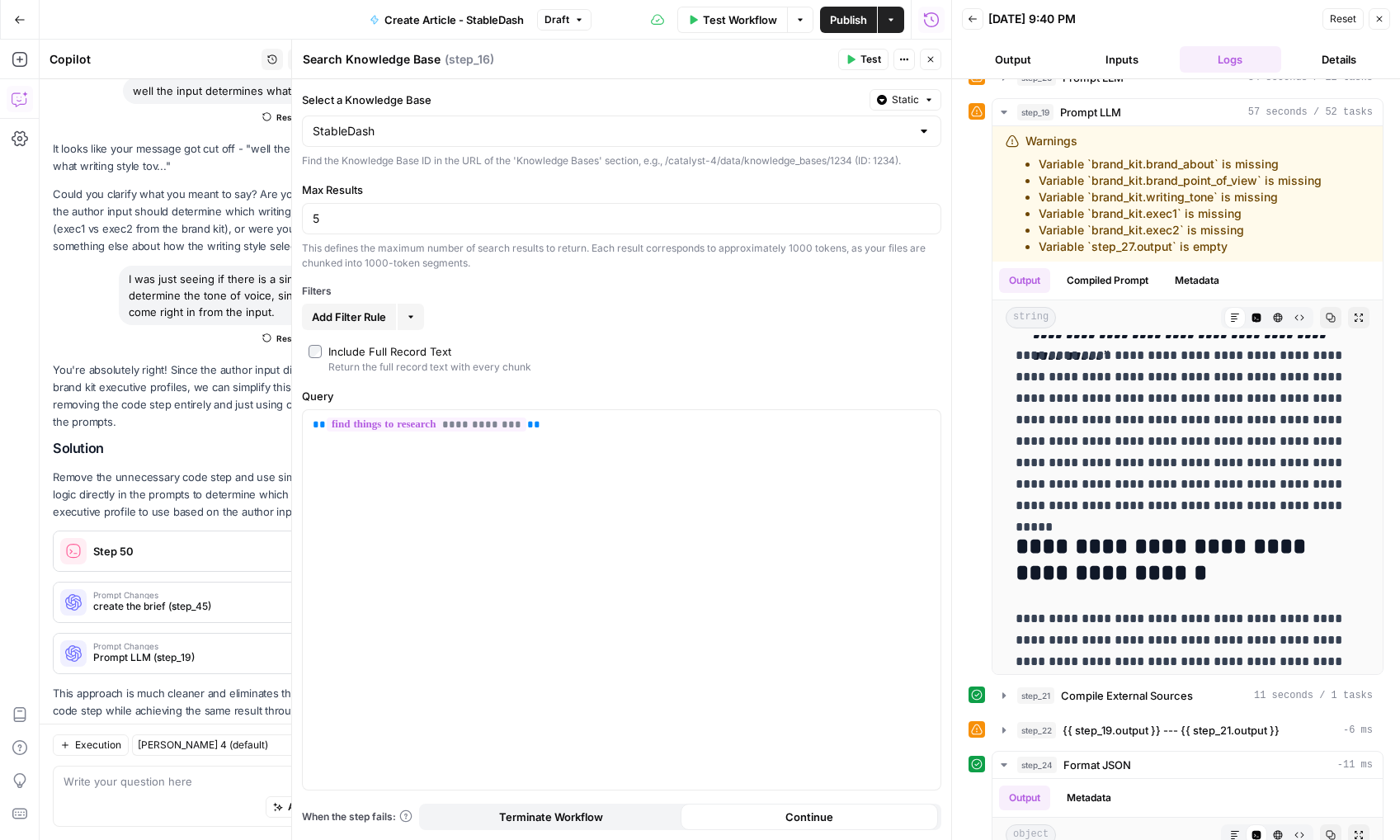
click at [935, 63] on icon "button" at bounding box center [930, 59] width 10 height 10
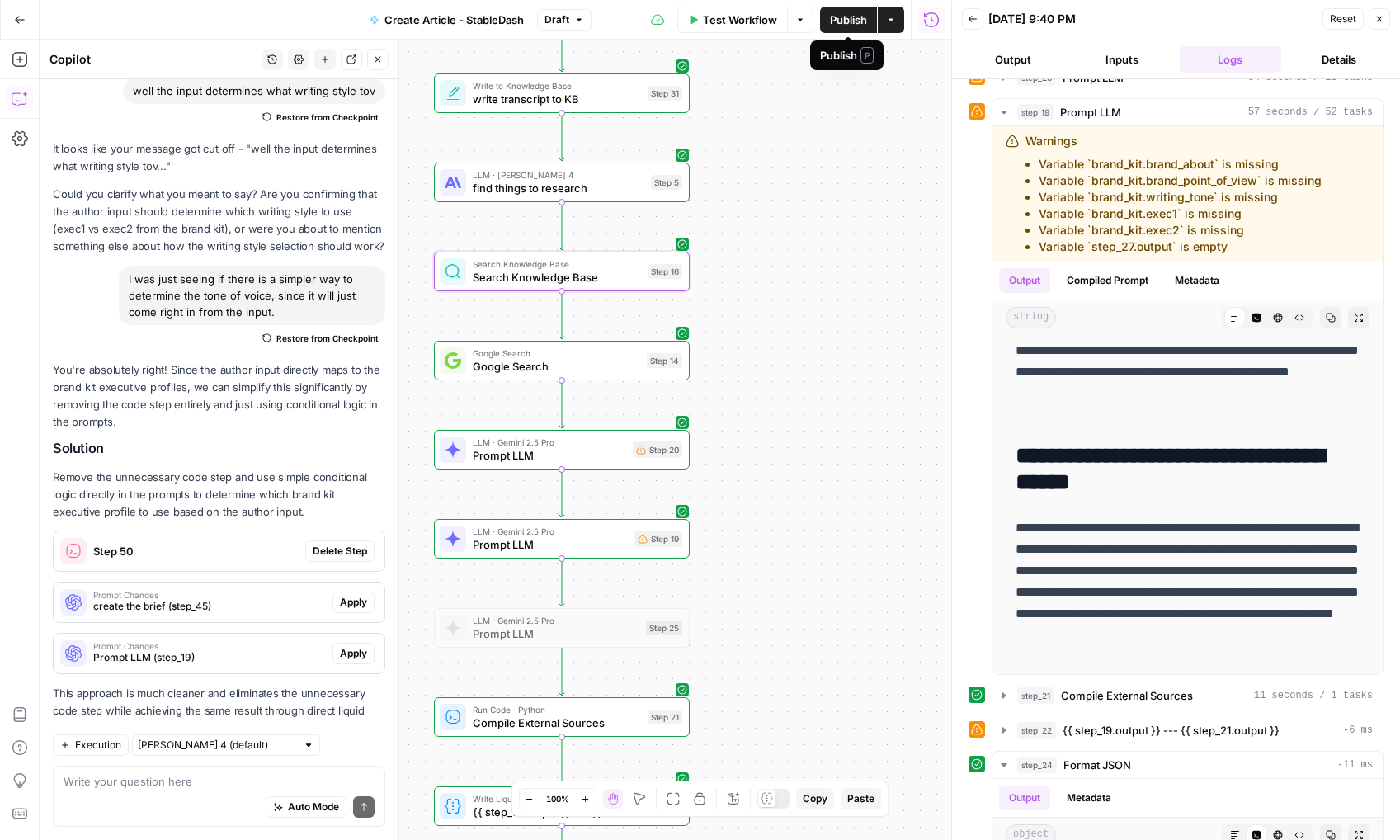
click at [854, 25] on span "Publish" at bounding box center [848, 20] width 37 height 16
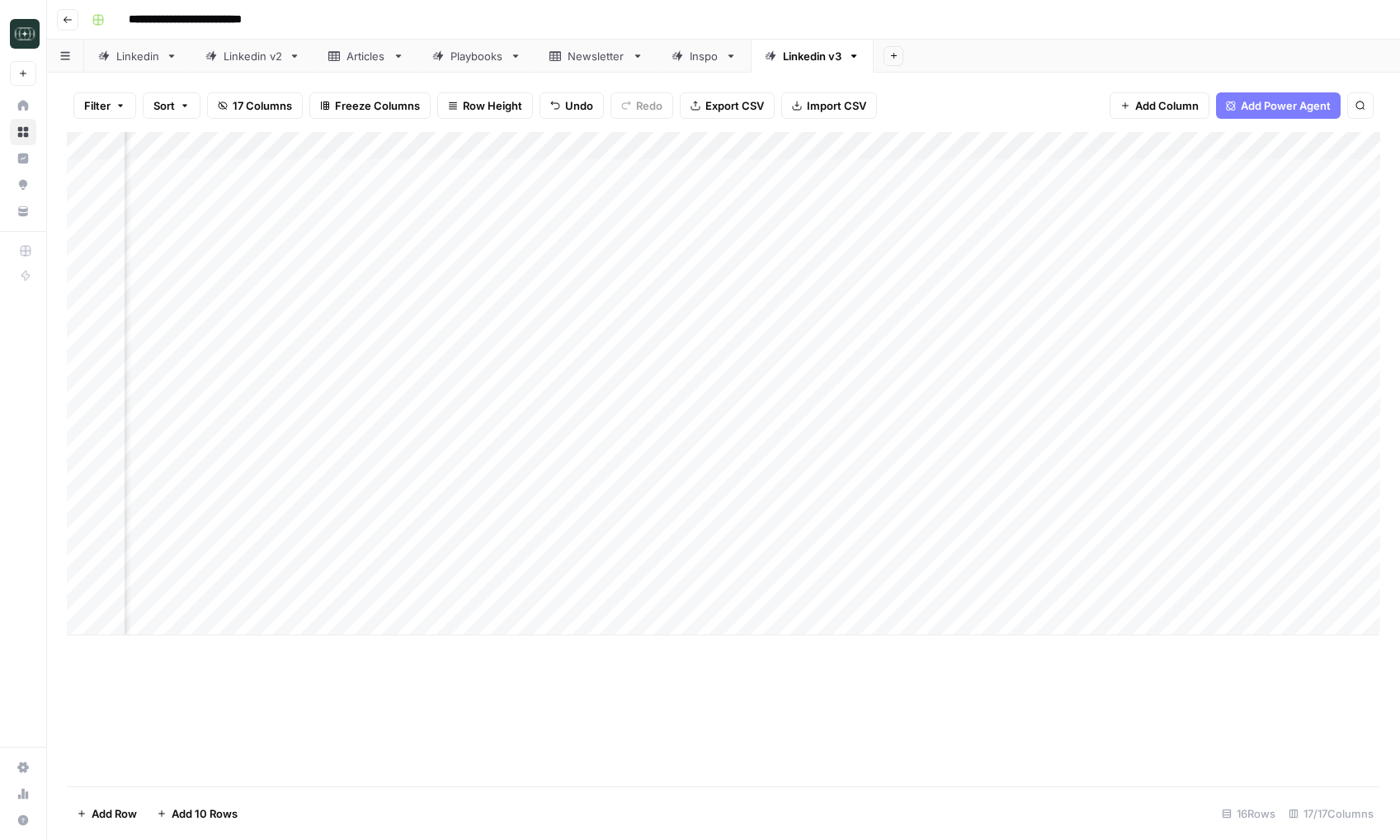
scroll to position [0, 1648]
click at [69, 17] on icon "button" at bounding box center [67, 19] width 10 height 10
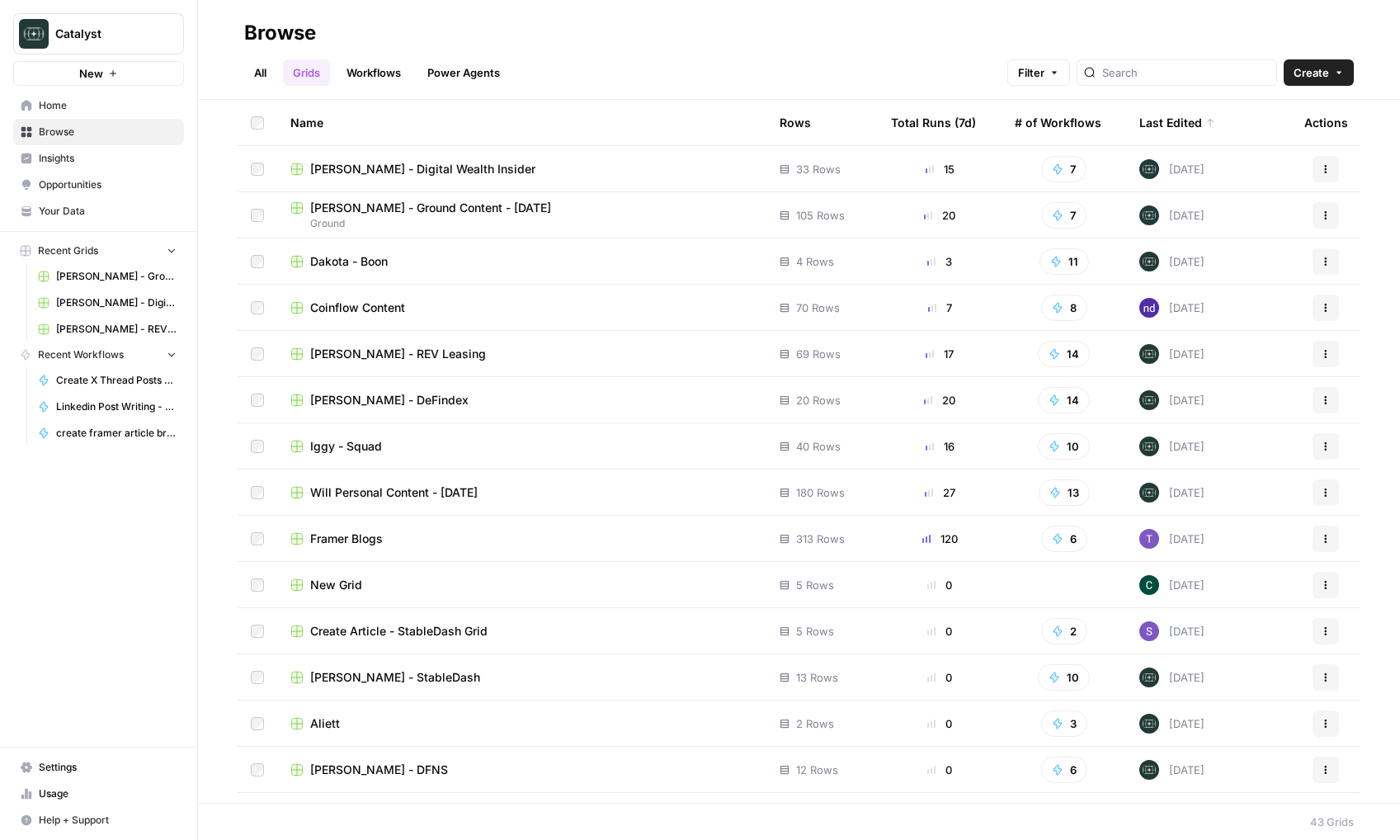
click at [405, 347] on span "[PERSON_NAME] - REV Leasing" at bounding box center [397, 354] width 175 height 16
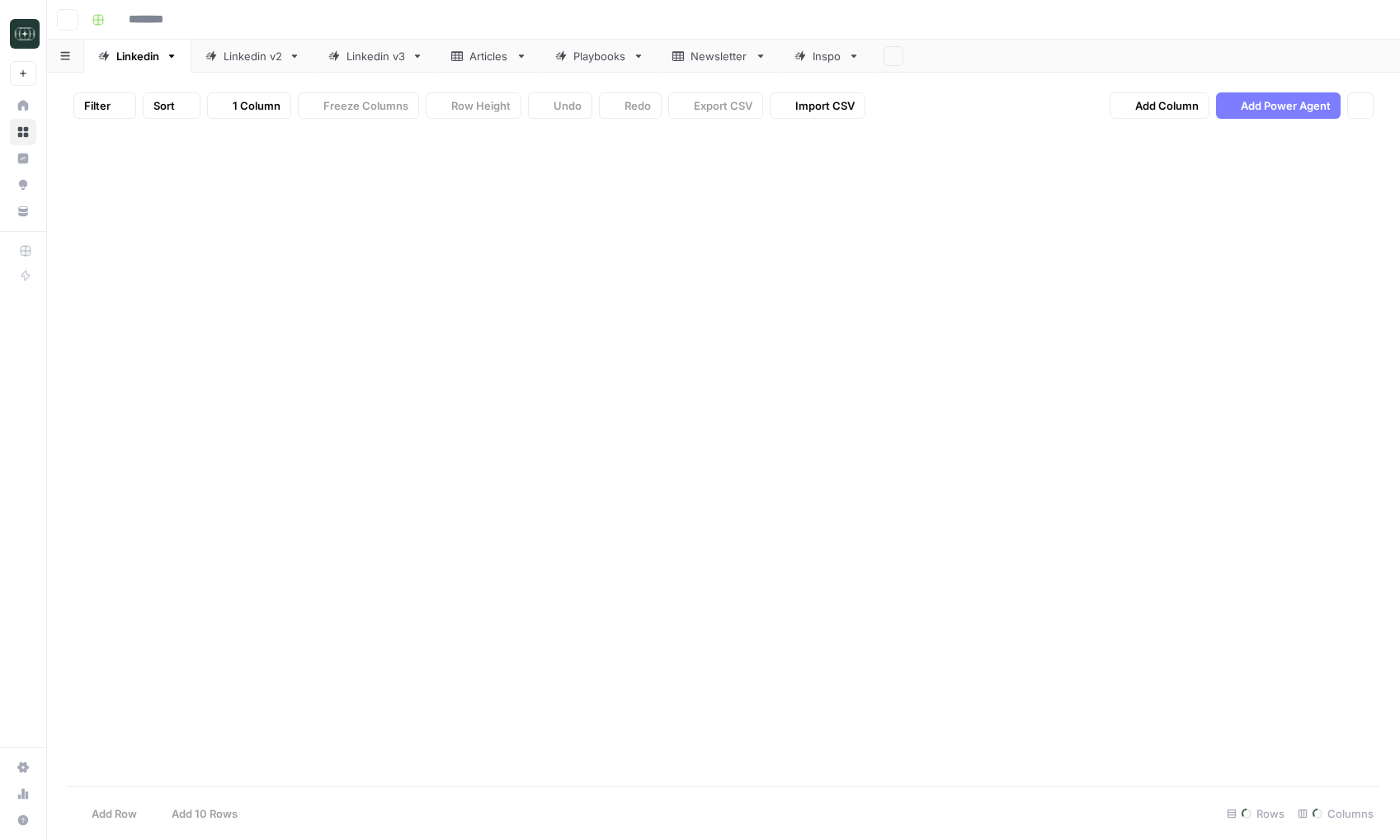
type input "**********"
click at [375, 57] on div "Linkedin v3" at bounding box center [375, 56] width 58 height 16
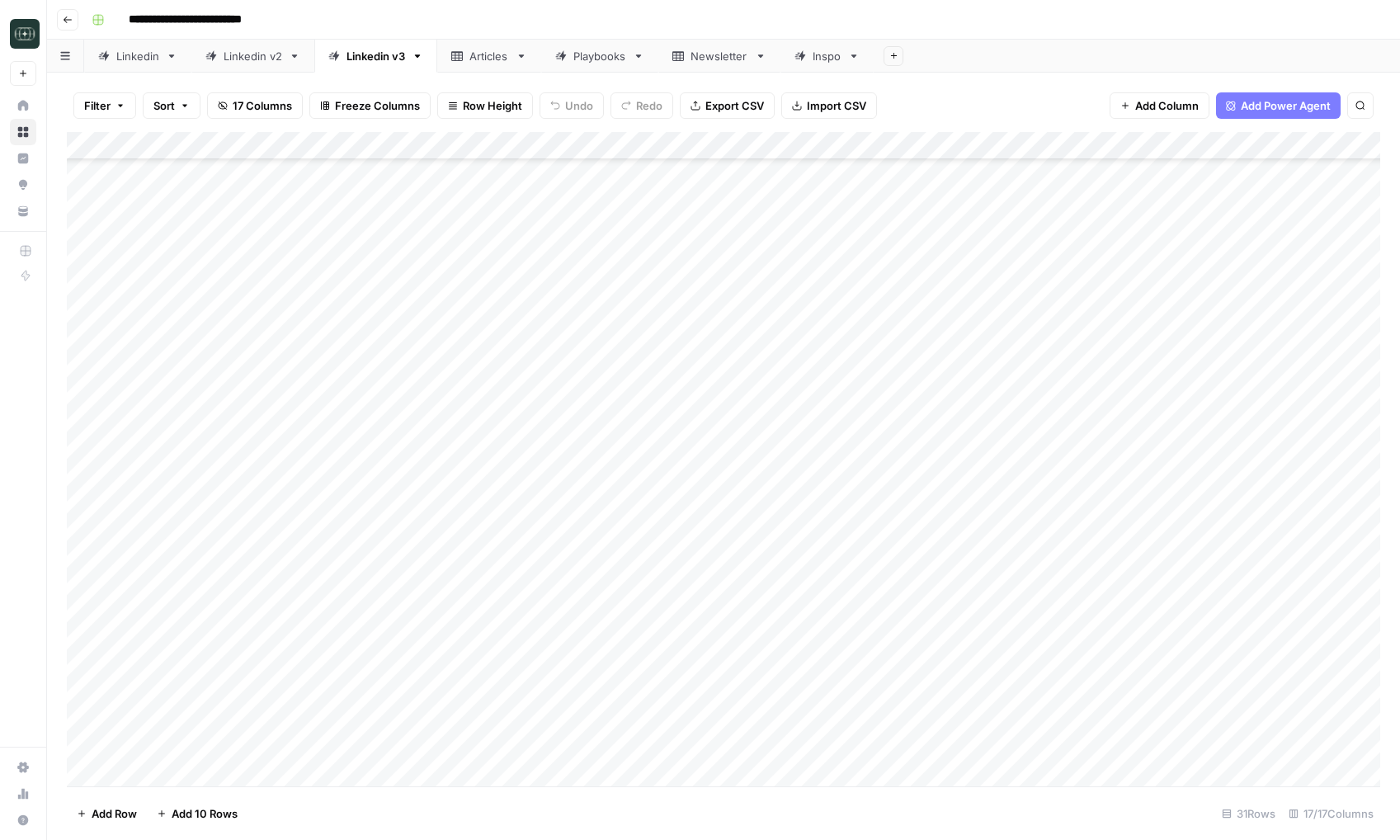
scroll to position [270, 0]
click at [539, 290] on div "Add Column" at bounding box center [724, 459] width 1314 height 655
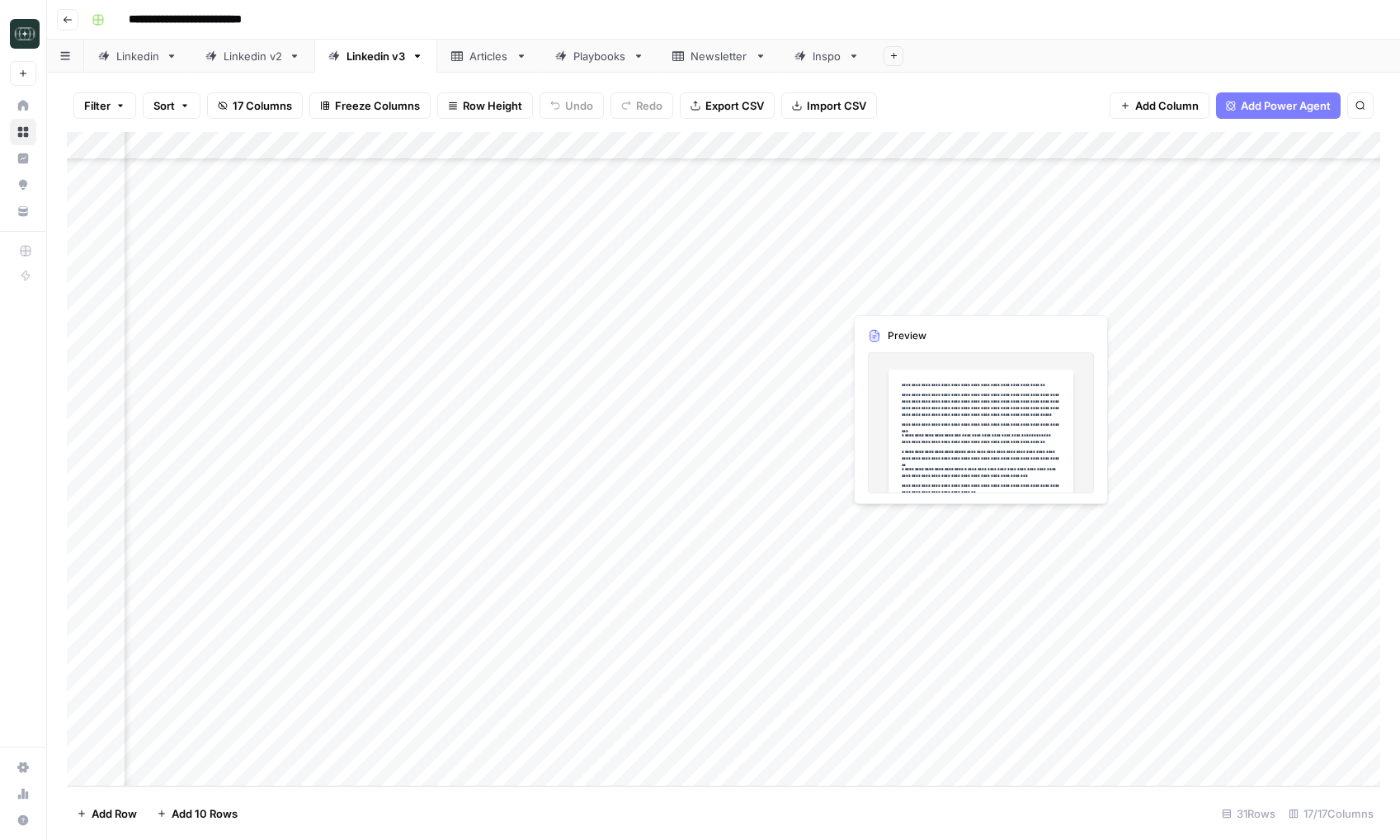
click at [889, 299] on div "Add Column" at bounding box center [724, 459] width 1314 height 655
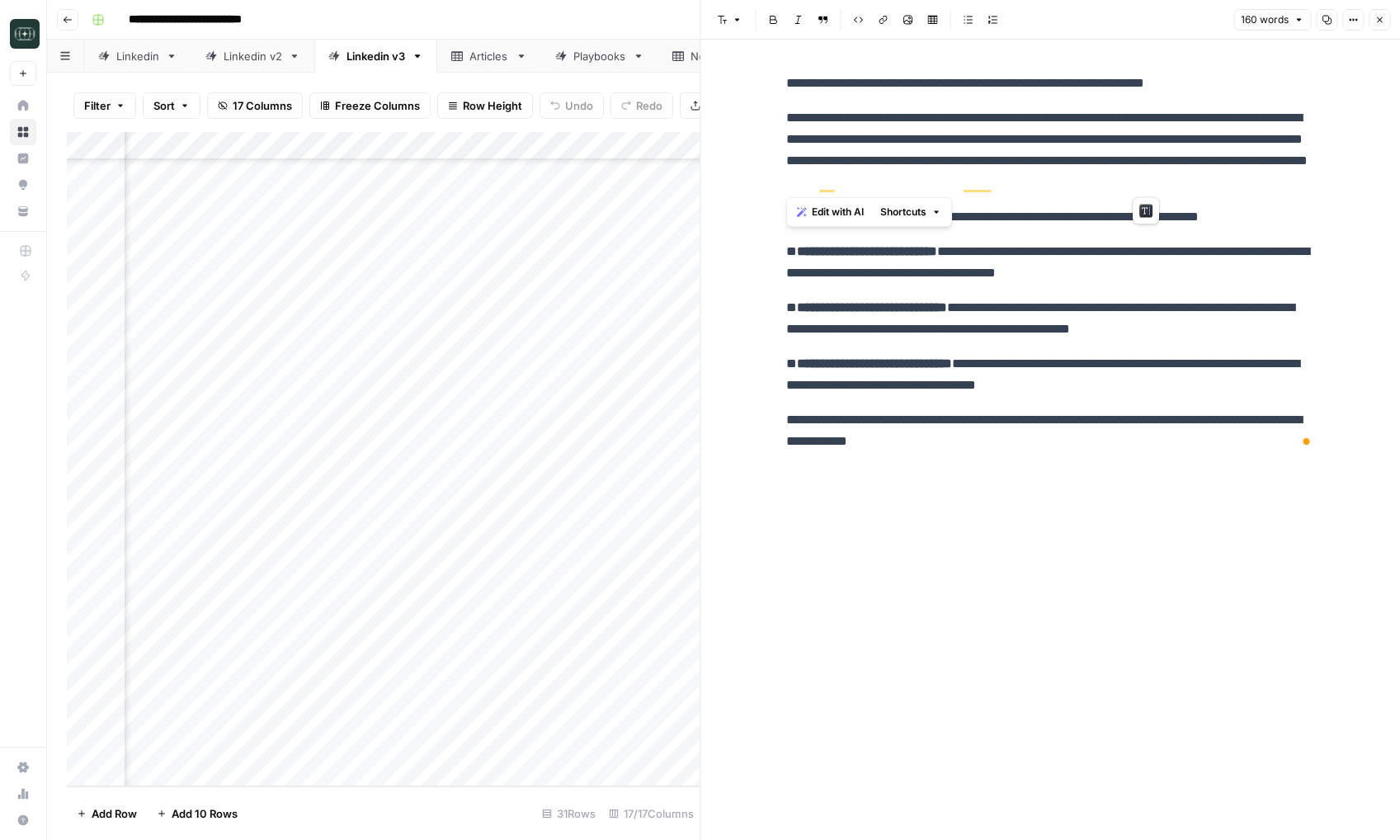
drag, startPoint x: 1153, startPoint y: 183, endPoint x: 791, endPoint y: 71, distance: 378.9
click at [791, 71] on div "**********" at bounding box center [1050, 263] width 548 height 393
copy div "**********"
click at [981, 456] on div "**********" at bounding box center [1050, 263] width 548 height 393
click at [1387, 25] on button "Close" at bounding box center [1380, 20] width 22 height 22
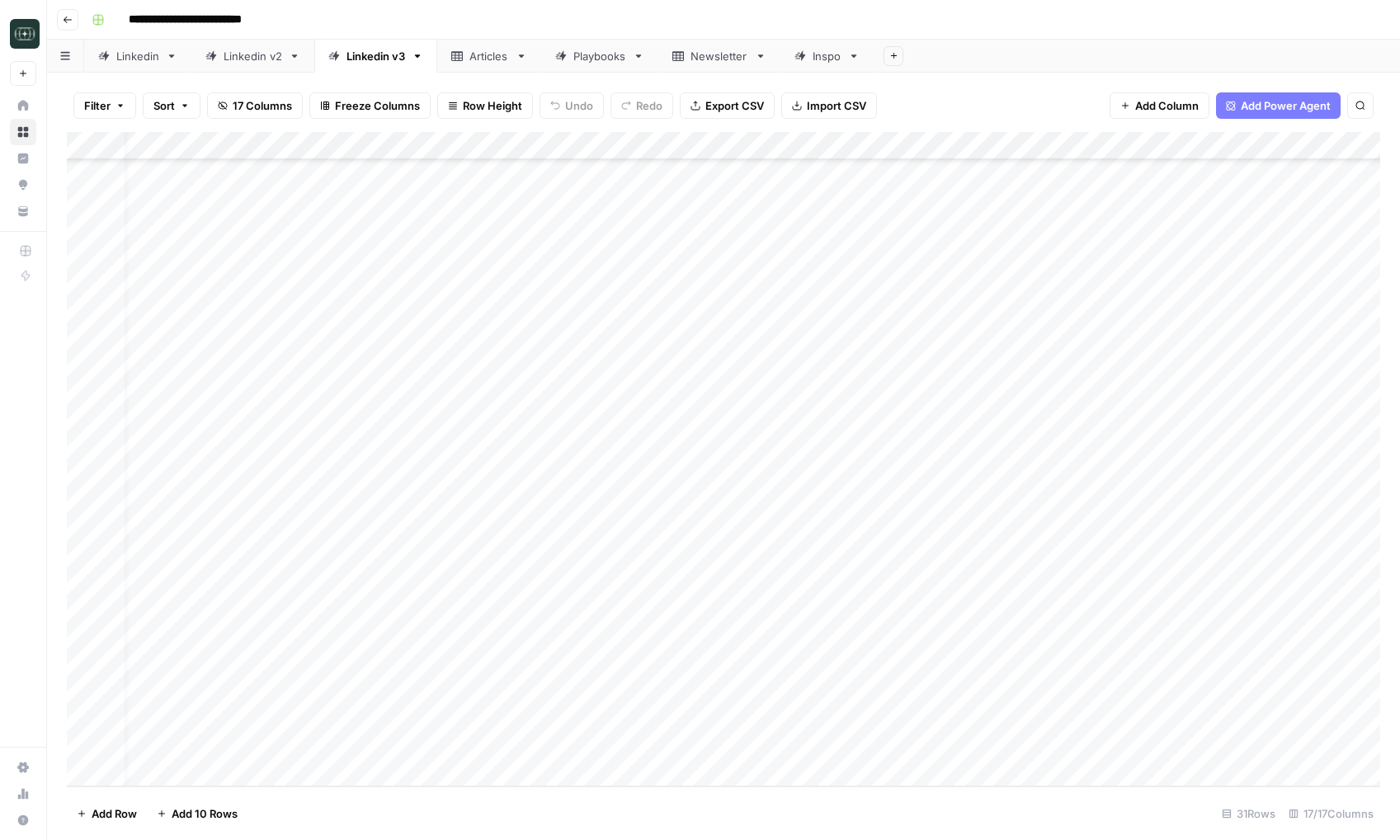
scroll to position [270, 0]
click at [728, 217] on div "Add Column" at bounding box center [724, 459] width 1314 height 655
click at [742, 210] on div "Add Column" at bounding box center [724, 459] width 1314 height 655
click at [530, 775] on div "Add Column" at bounding box center [724, 459] width 1314 height 655
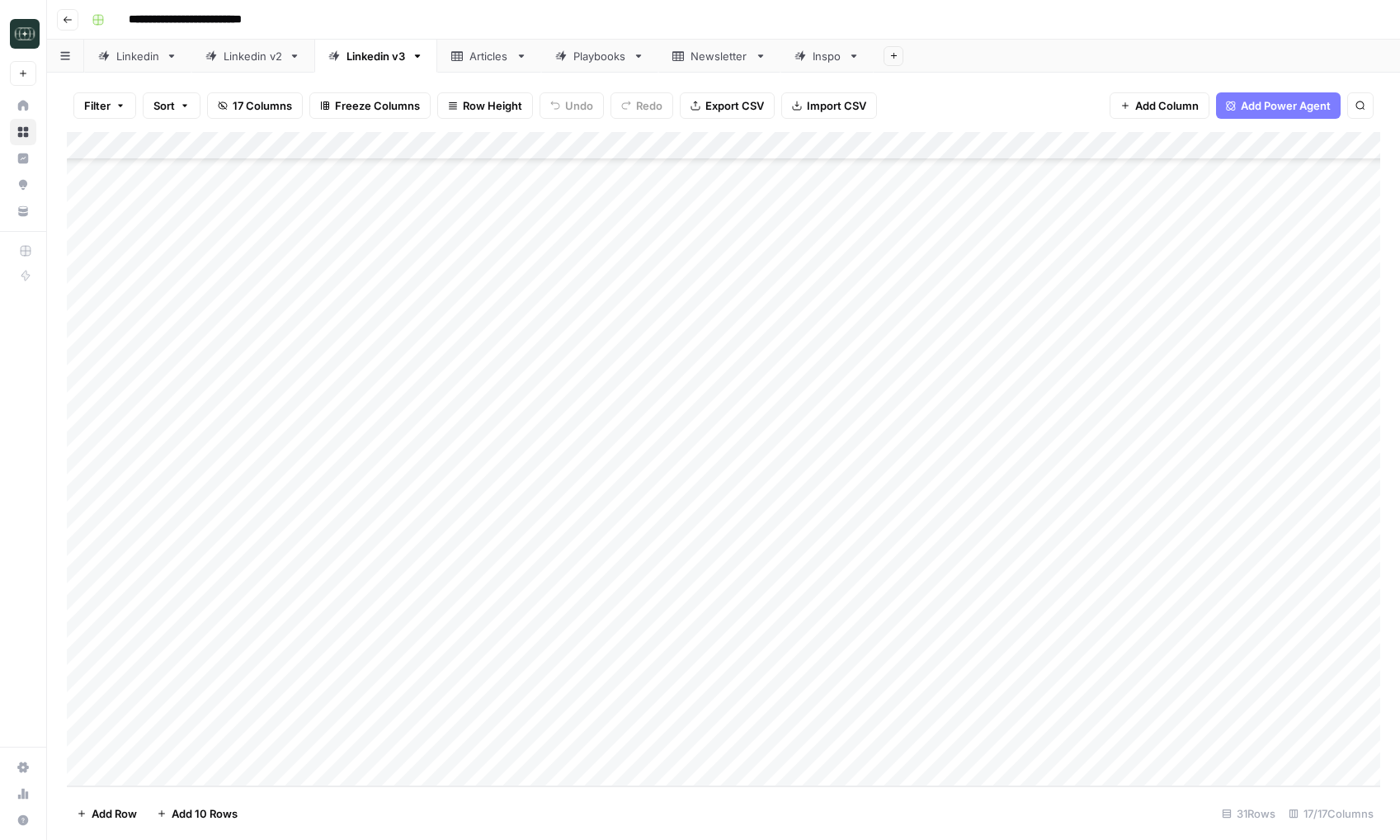
scroll to position [298, 0]
type textarea "**********"
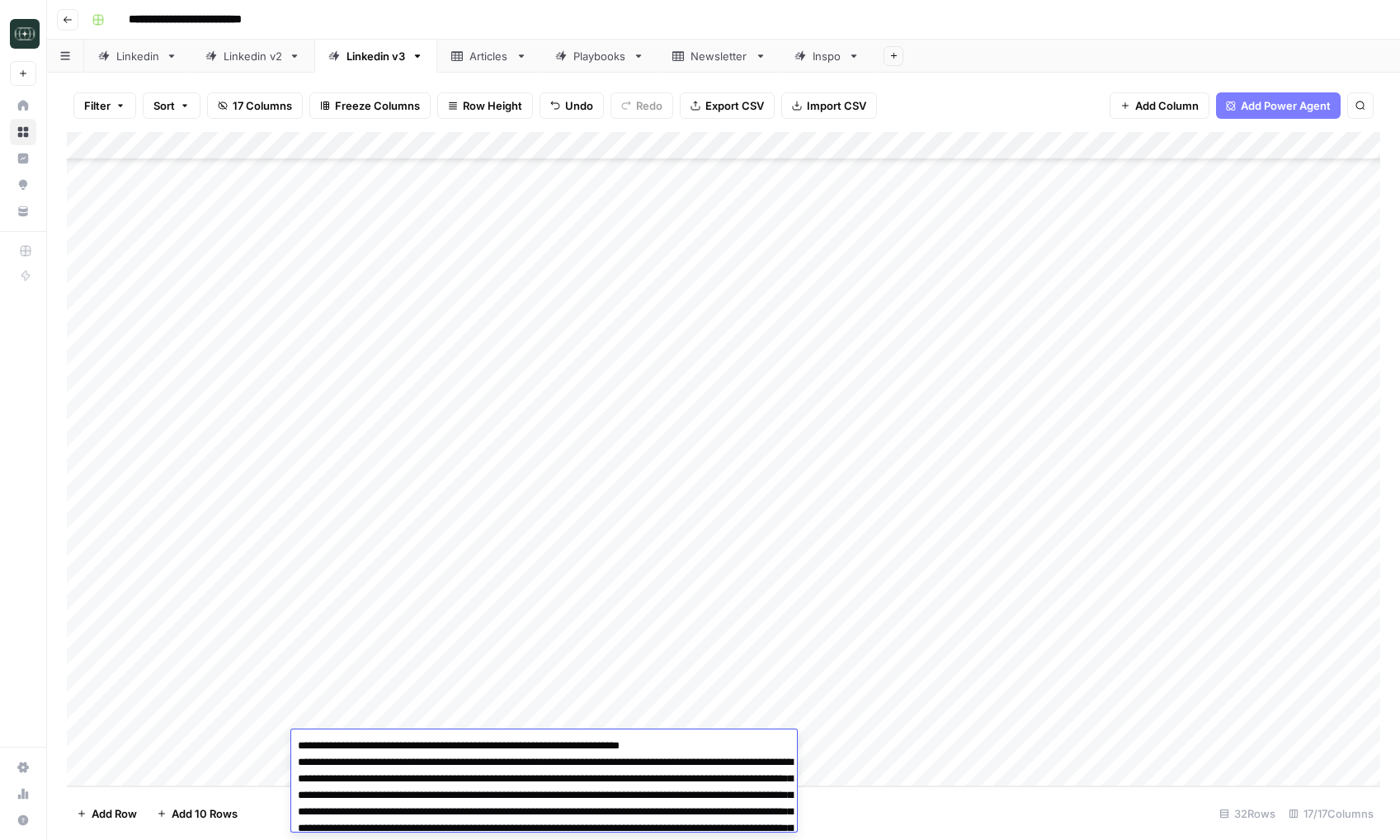
scroll to position [151, 0]
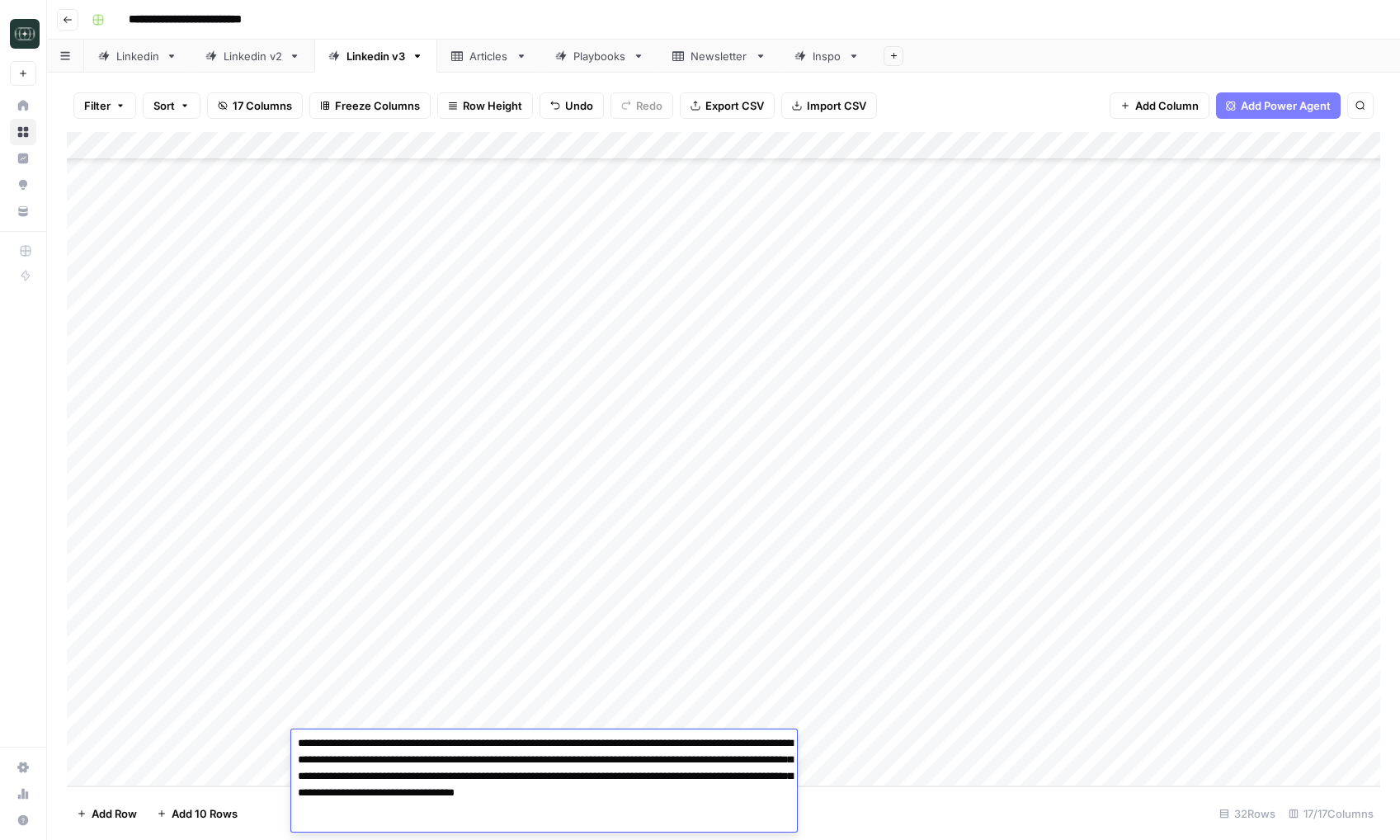
click at [844, 797] on footer "Add Row Add 10 Rows 32 Rows 17/17 Columns" at bounding box center [724, 813] width 1314 height 54
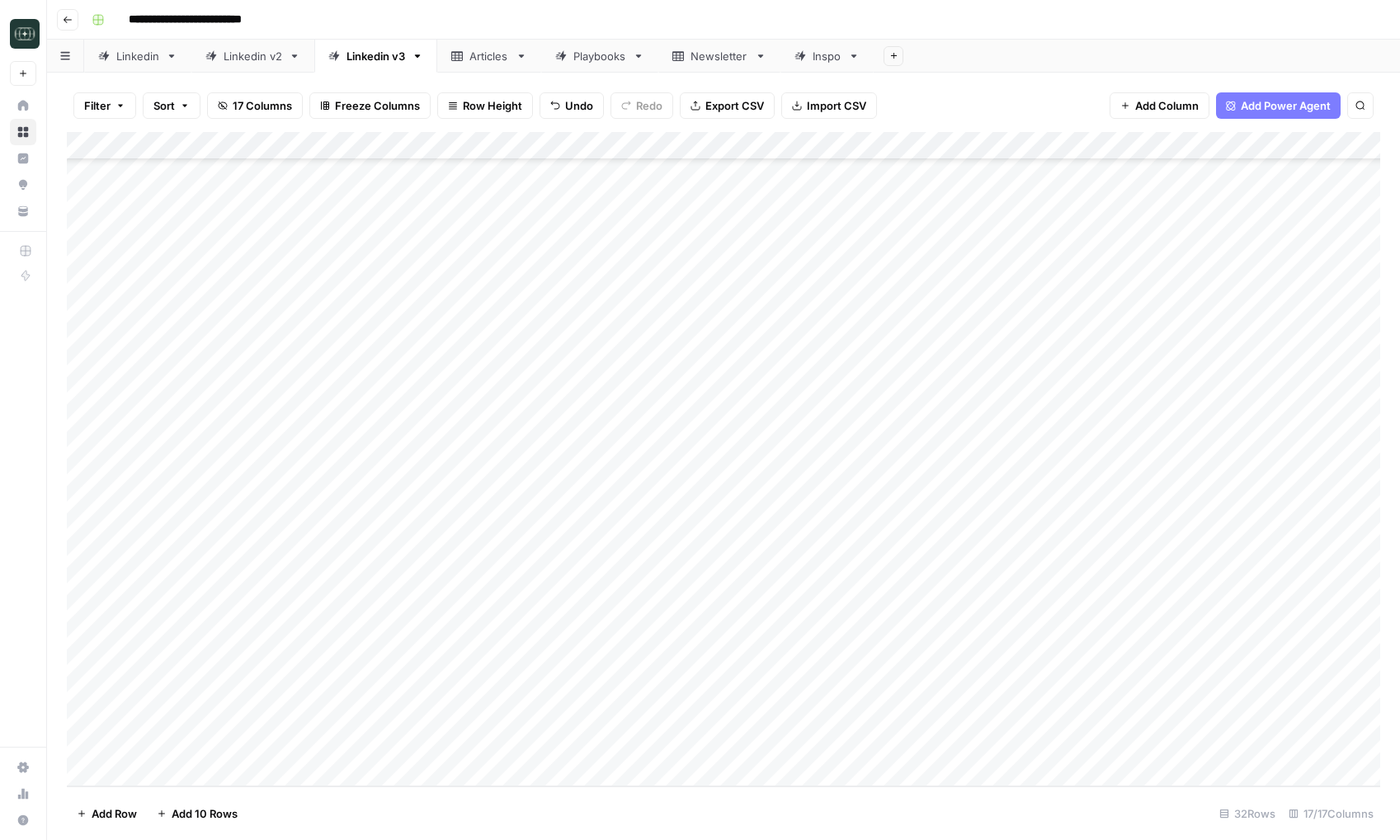
click at [971, 738] on div "Add Column" at bounding box center [724, 459] width 1314 height 655
click at [978, 789] on button "Medium ( 120-200 words)" at bounding box center [1022, 794] width 145 height 20
click at [1151, 741] on div "Add Column" at bounding box center [724, 459] width 1314 height 655
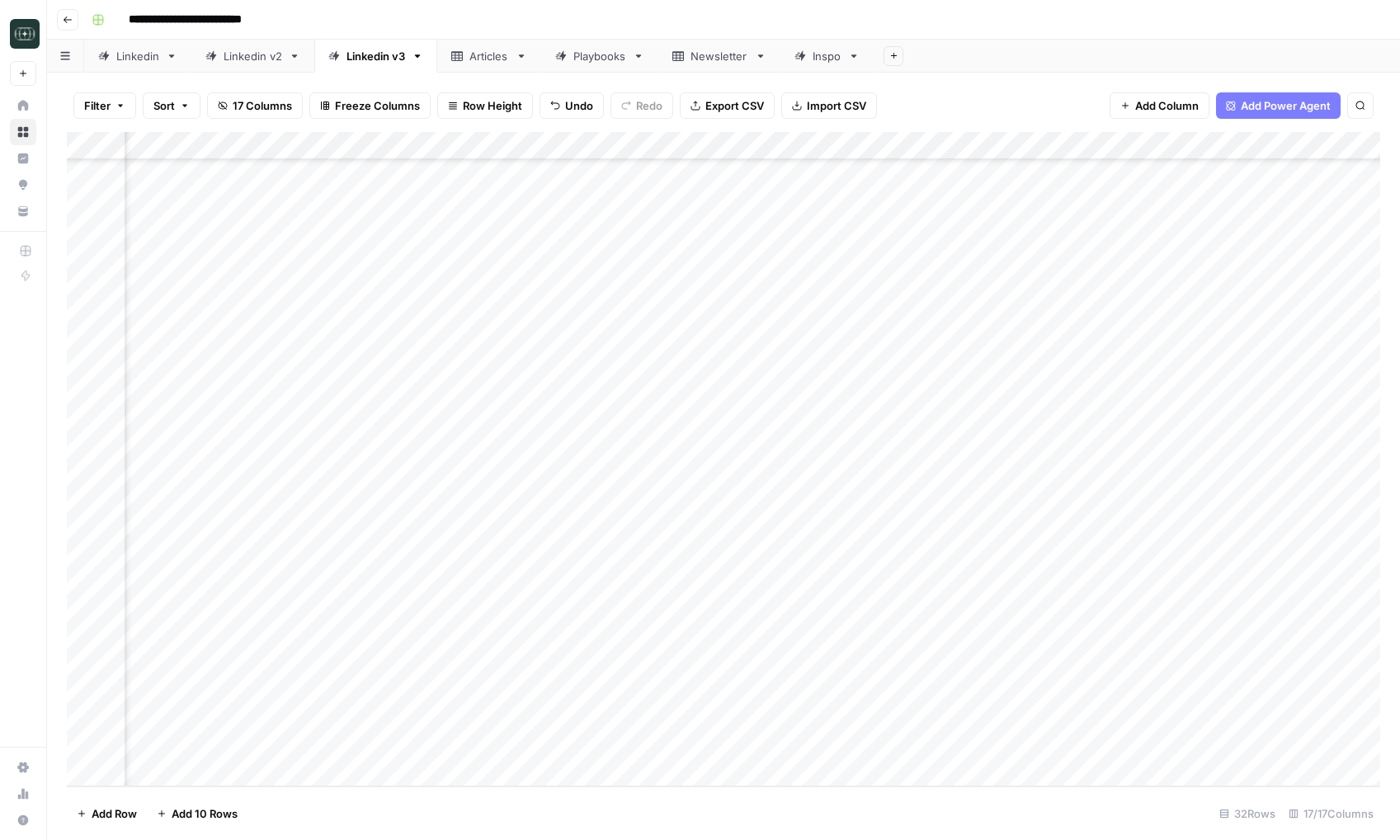
scroll to position [298, 702]
click at [735, 743] on div "Add Column" at bounding box center [724, 459] width 1314 height 655
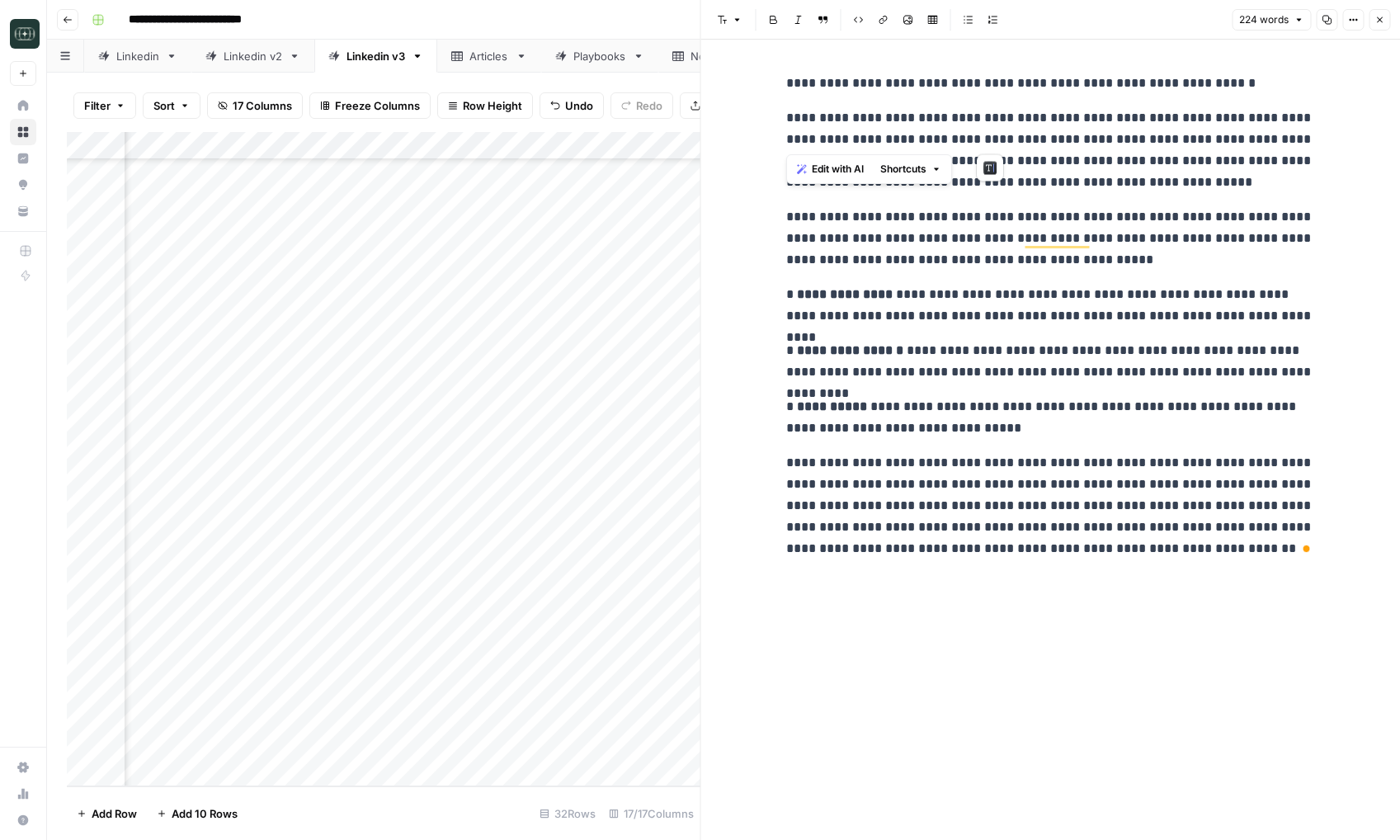
drag, startPoint x: 785, startPoint y: 88, endPoint x: 988, endPoint y: 147, distance: 211.4
click at [988, 147] on div "**********" at bounding box center [1050, 316] width 548 height 500
click at [1105, 157] on p "**********" at bounding box center [1050, 150] width 528 height 85
drag, startPoint x: 781, startPoint y: 114, endPoint x: 1177, endPoint y: 175, distance: 400.7
click at [1177, 175] on div "**********" at bounding box center [1050, 316] width 548 height 500
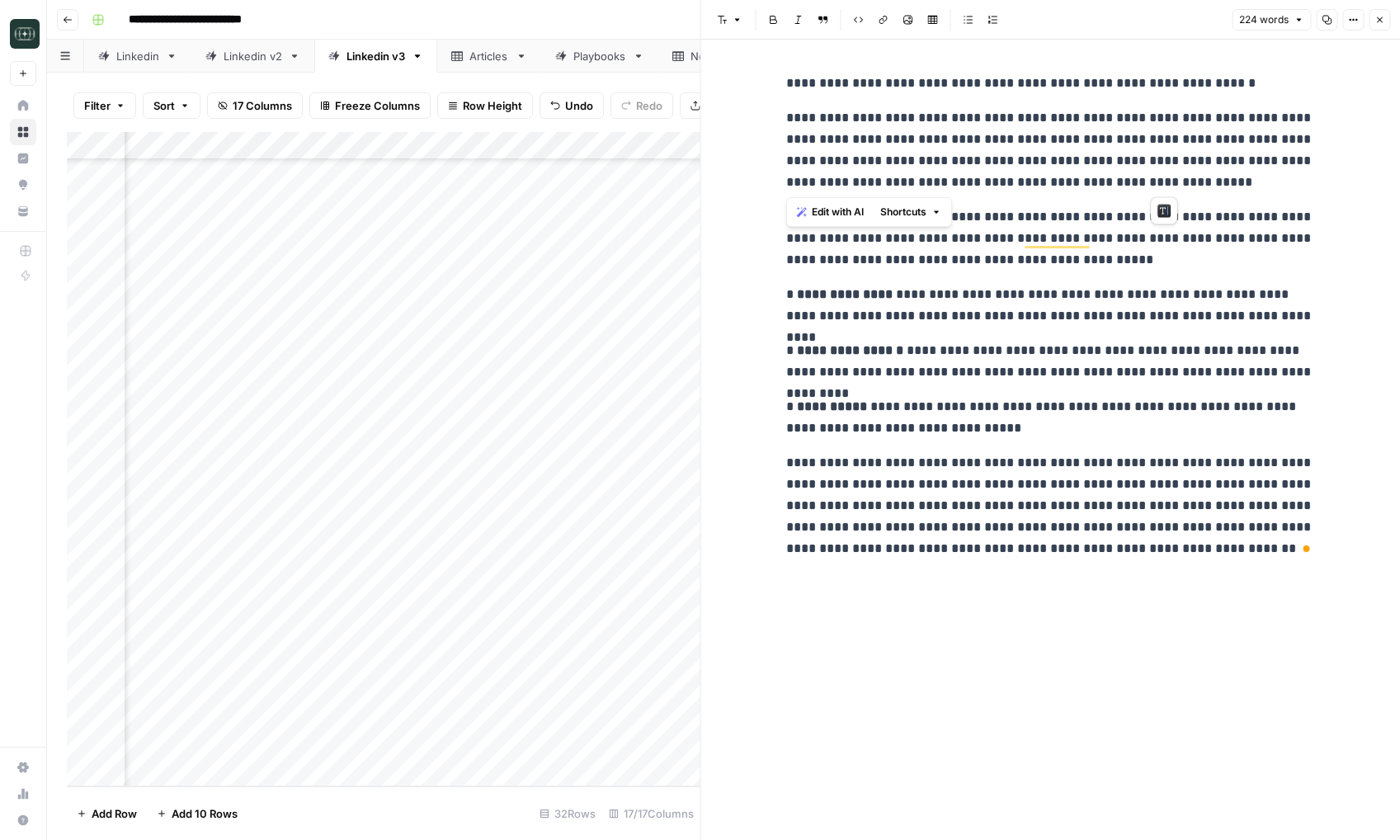
click at [1190, 175] on p "**********" at bounding box center [1050, 150] width 528 height 85
click at [1132, 257] on p "**********" at bounding box center [1050, 238] width 528 height 65
click at [777, 126] on div "**********" at bounding box center [1051, 440] width 700 height 800
copy div "**********"
